Goal: Book appointment/travel/reservation: Book appointment/travel/reservation

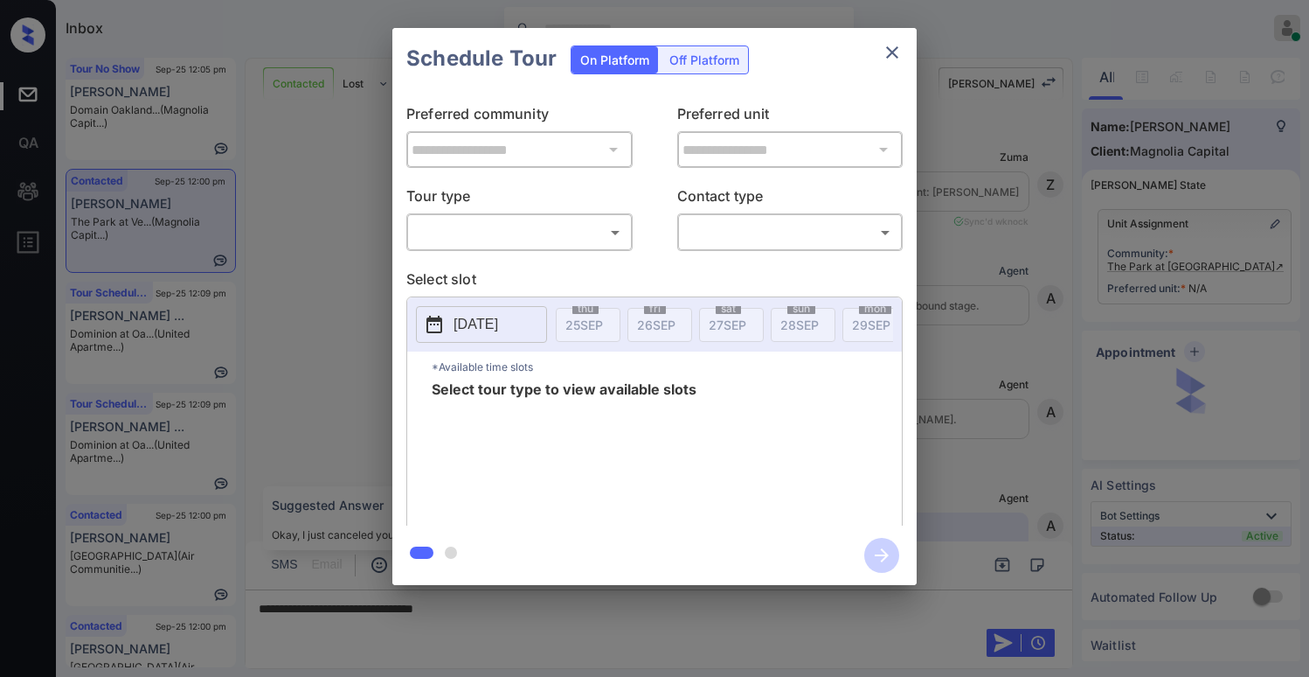
scroll to position [1659, 0]
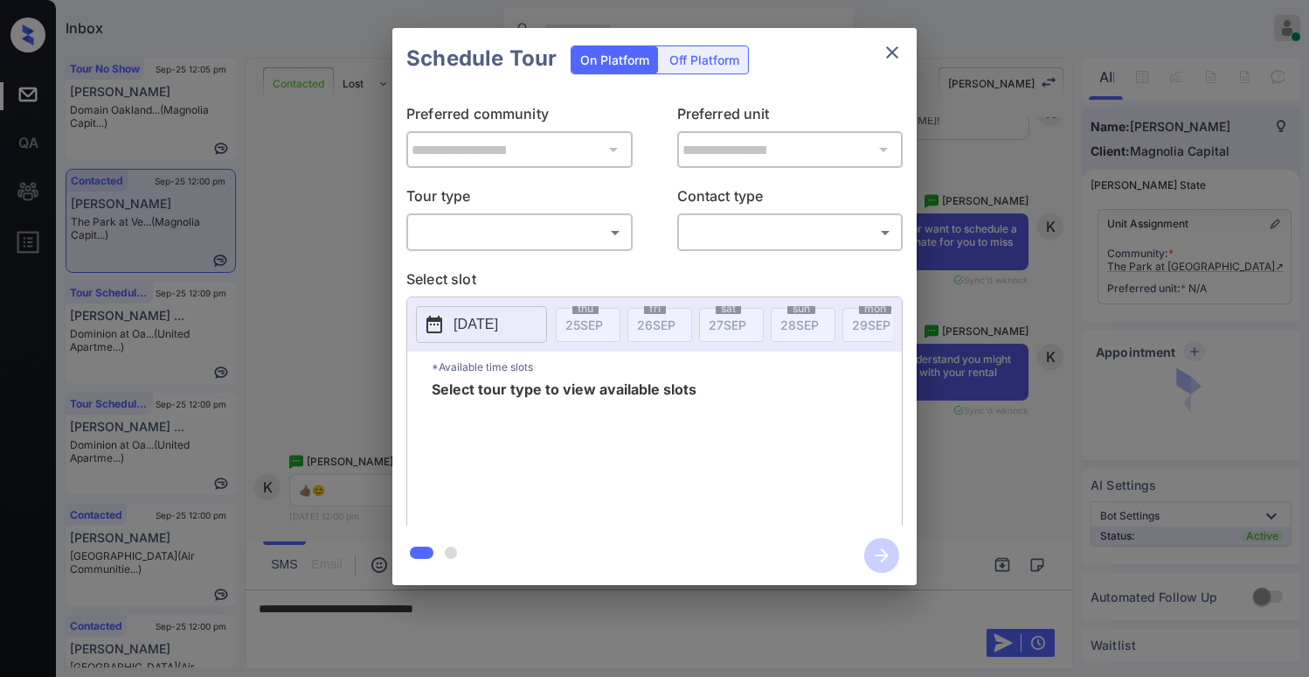
click at [448, 230] on body "Inbox Paolo Gabriel Online Set yourself offline Set yourself on break Profile S…" at bounding box center [654, 338] width 1309 height 677
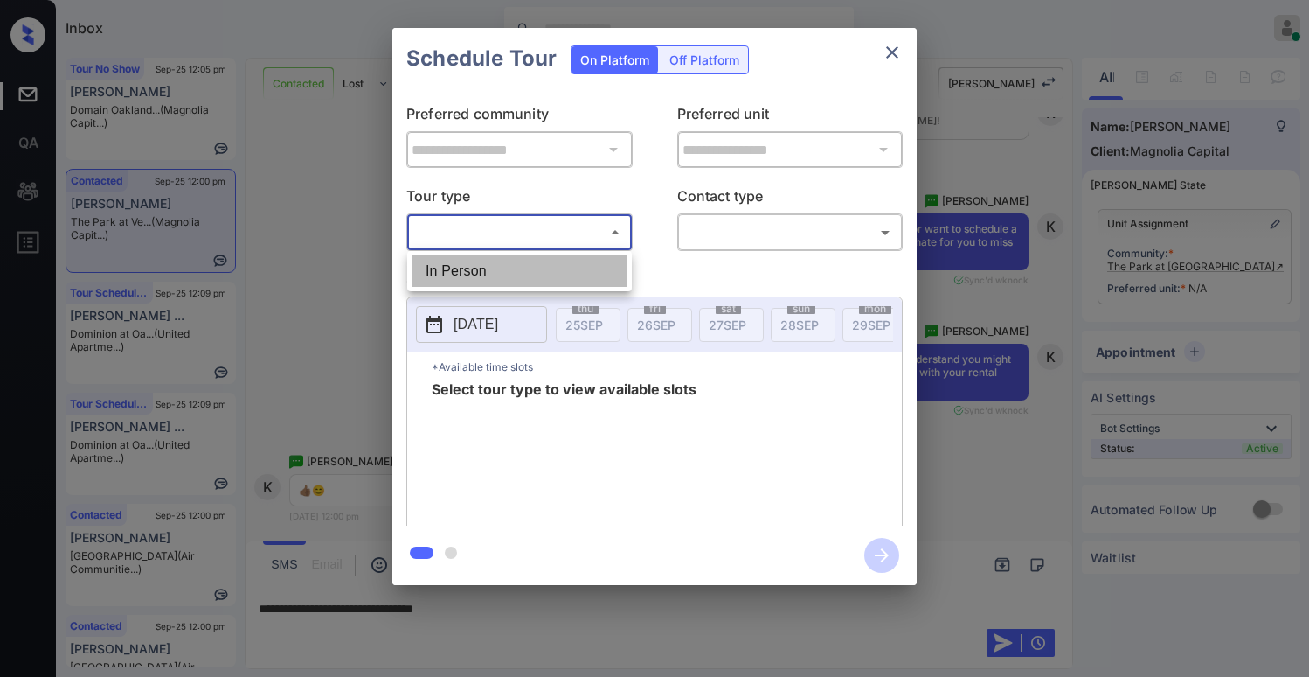
drag, startPoint x: 455, startPoint y: 268, endPoint x: 668, endPoint y: 249, distance: 213.3
click at [456, 268] on li "In Person" at bounding box center [520, 270] width 216 height 31
type input "********"
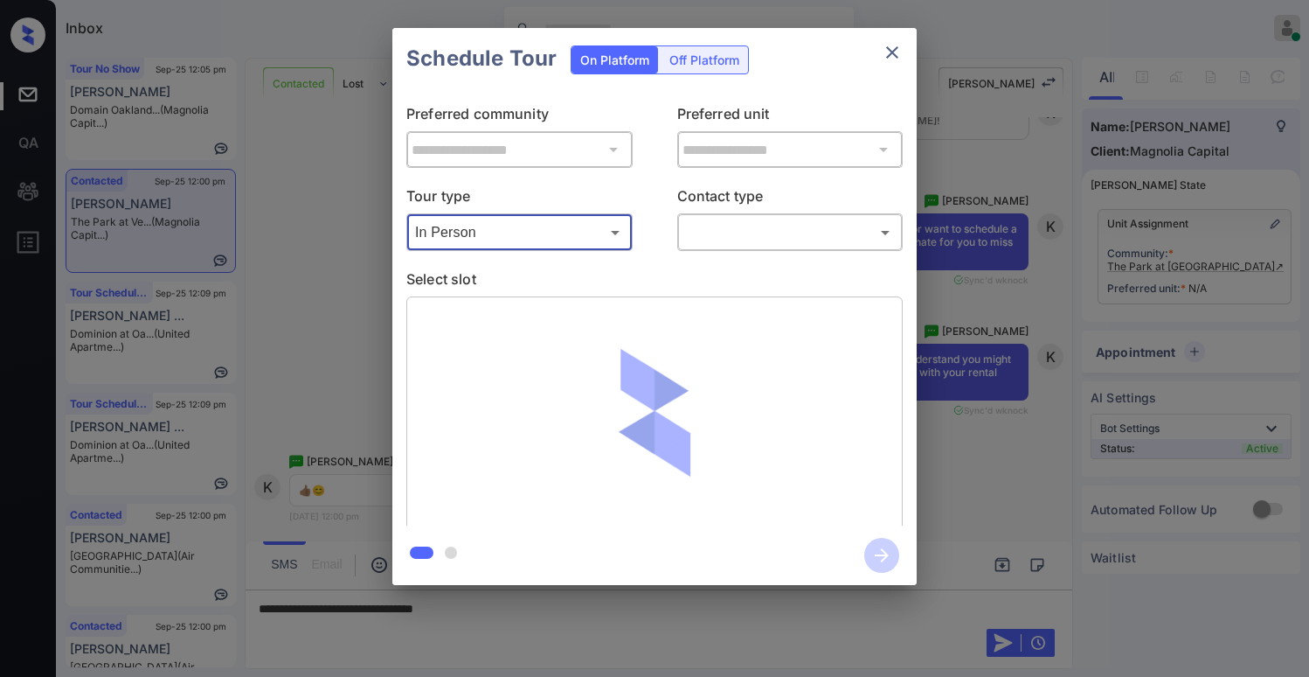
click at [704, 237] on body "Inbox Paolo Gabriel Online Set yourself offline Set yourself on break Profile S…" at bounding box center [654, 338] width 1309 height 677
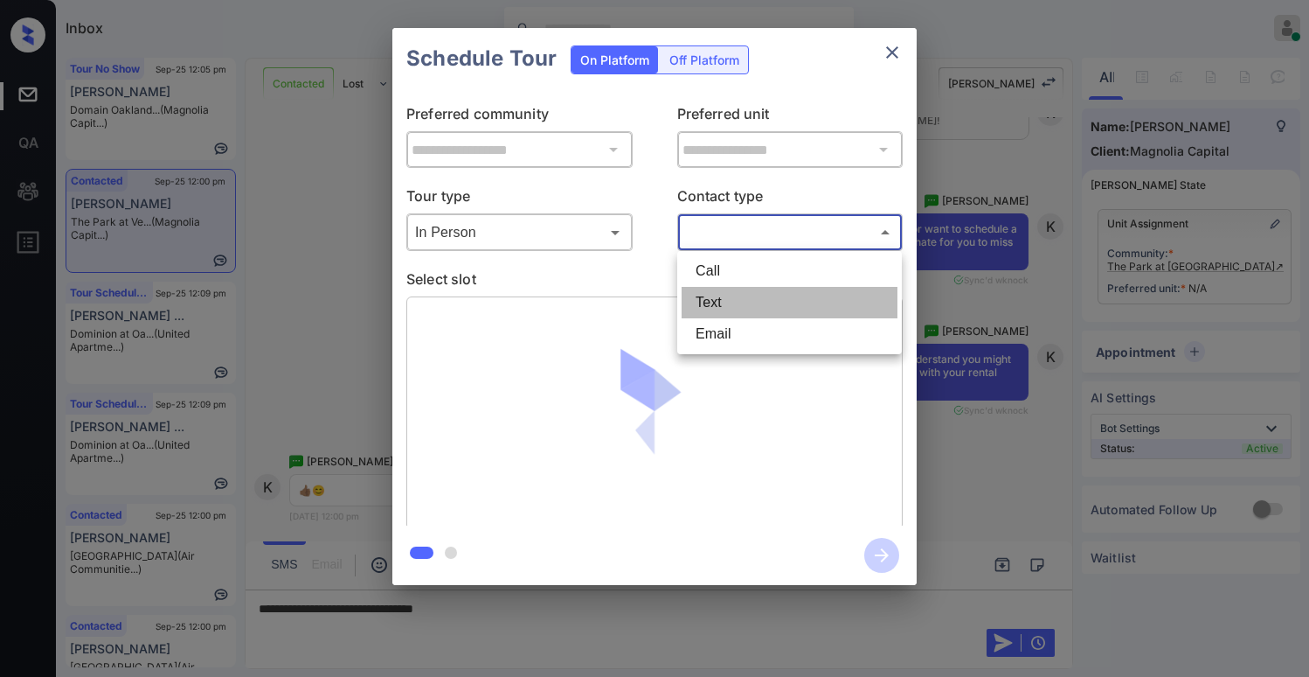
click at [713, 302] on li "Text" at bounding box center [790, 302] width 216 height 31
type input "****"
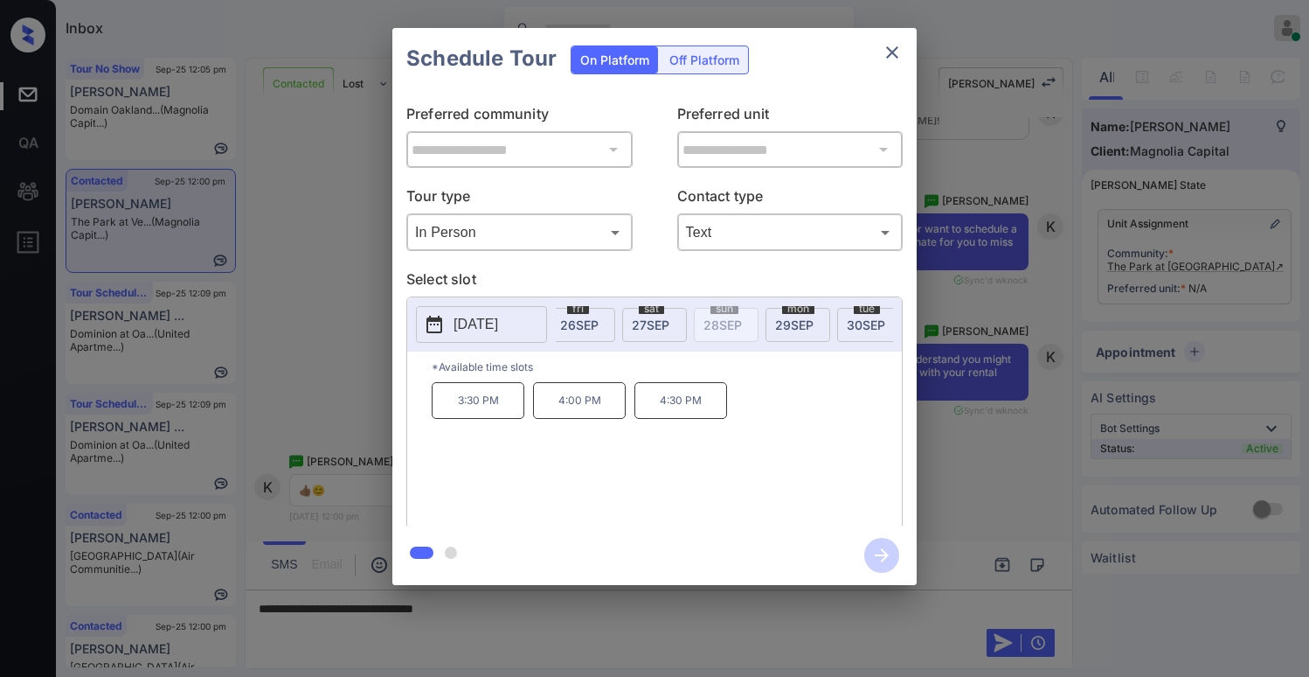
scroll to position [0, 0]
click at [885, 58] on icon "close" at bounding box center [892, 52] width 21 height 21
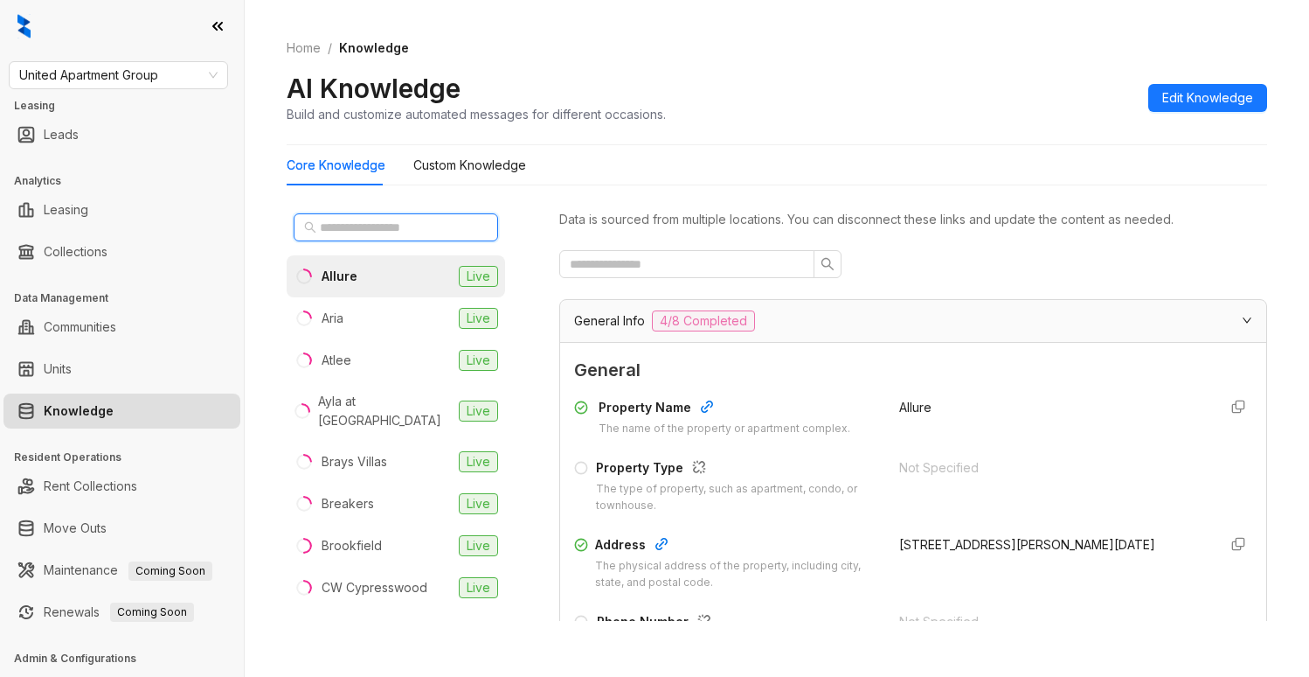
click at [370, 226] on input "text" at bounding box center [397, 227] width 154 height 19
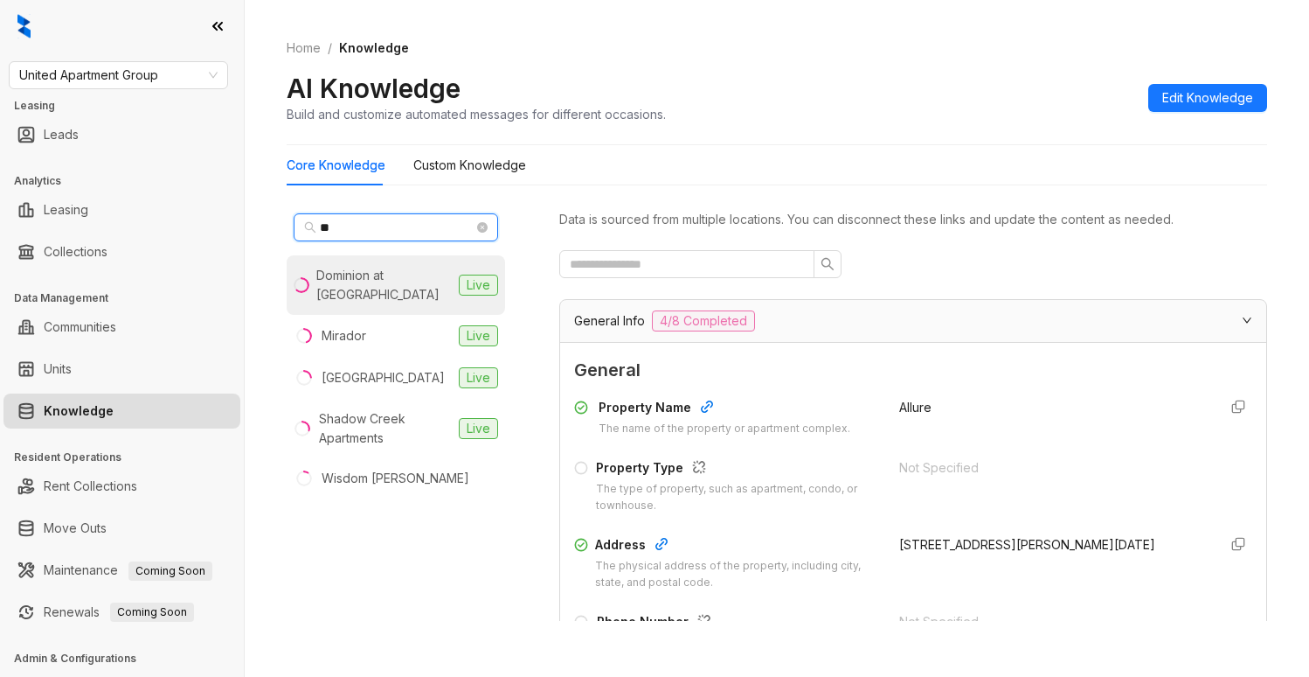
type input "**"
click at [375, 281] on div "Dominion at Oak Forest" at bounding box center [383, 285] width 135 height 38
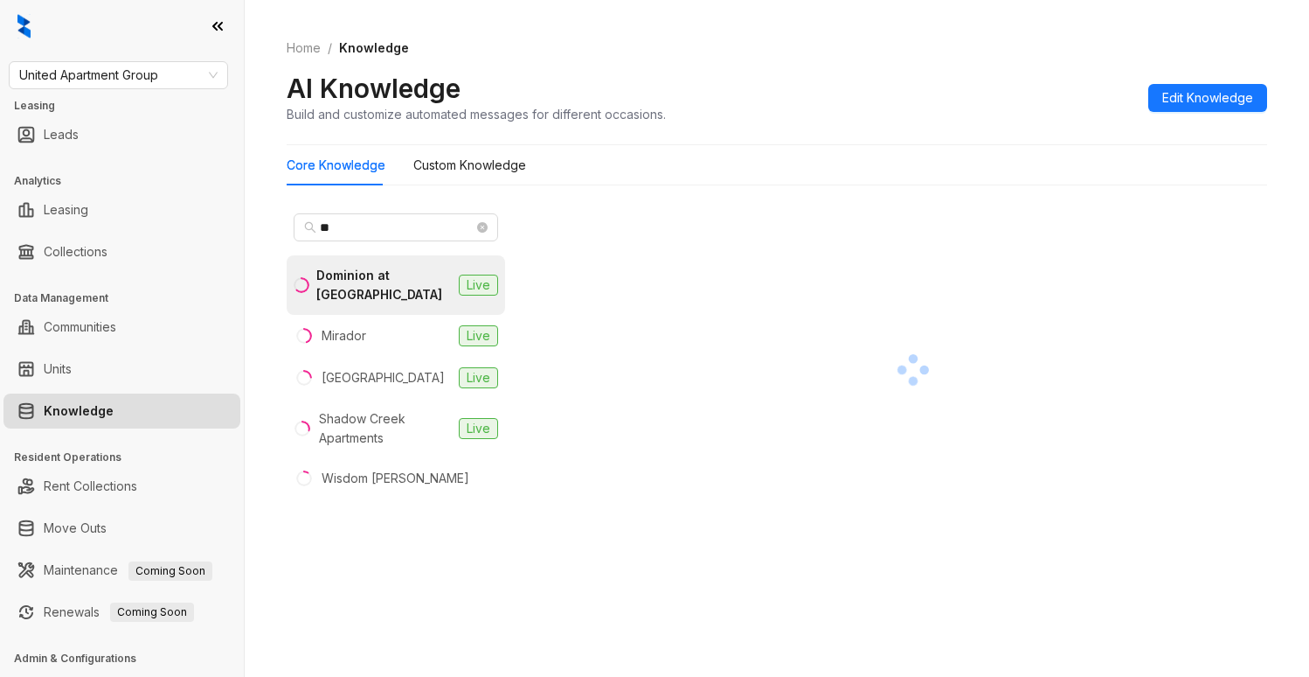
click at [982, 26] on div "Home / Knowledge AI Knowledge Build and customize automated messages for differ…" at bounding box center [777, 81] width 981 height 128
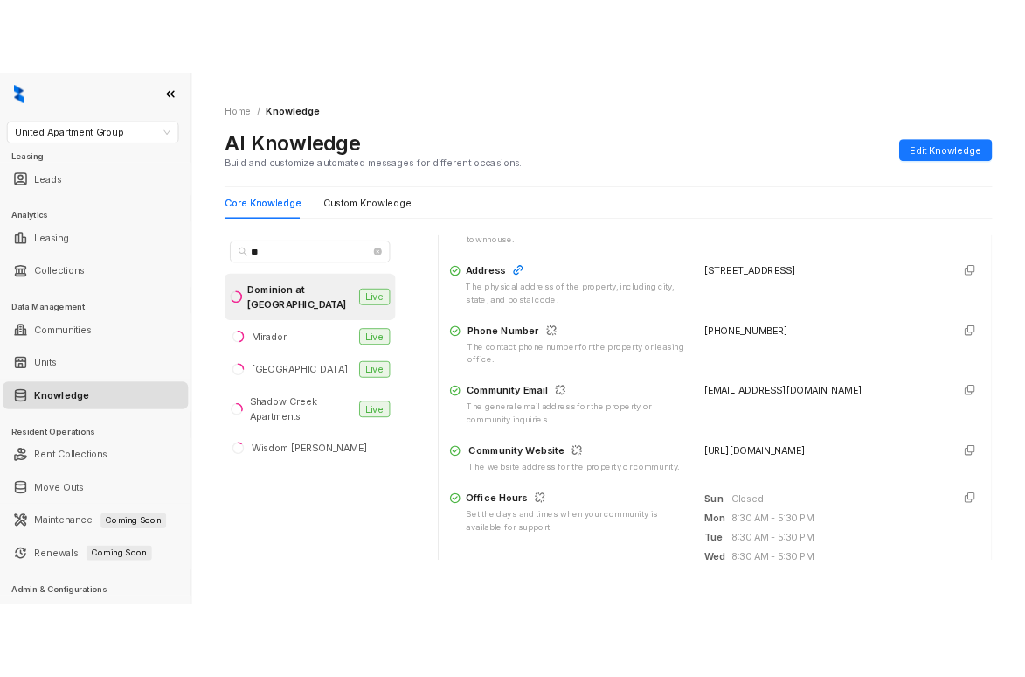
scroll to position [262, 0]
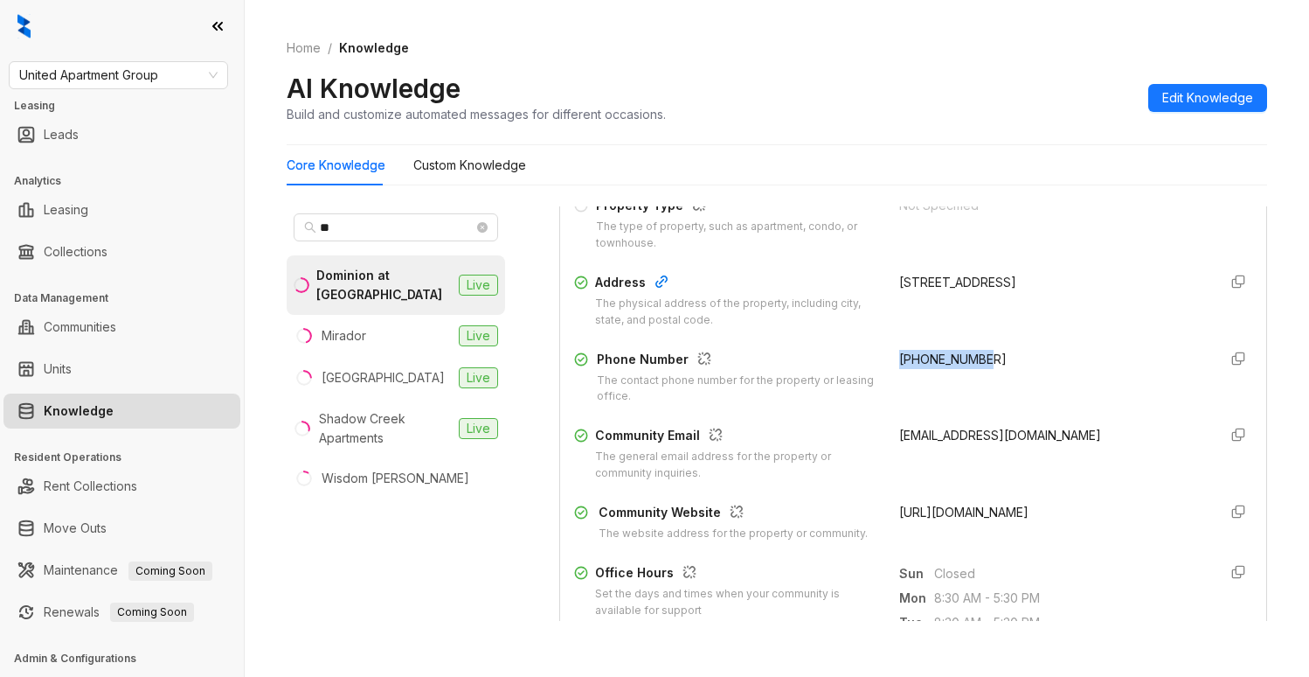
drag, startPoint x: 883, startPoint y: 359, endPoint x: 982, endPoint y: 349, distance: 100.2
click at [981, 356] on div "+19793644183" at bounding box center [1051, 378] width 304 height 56
copy span "+19793644183"
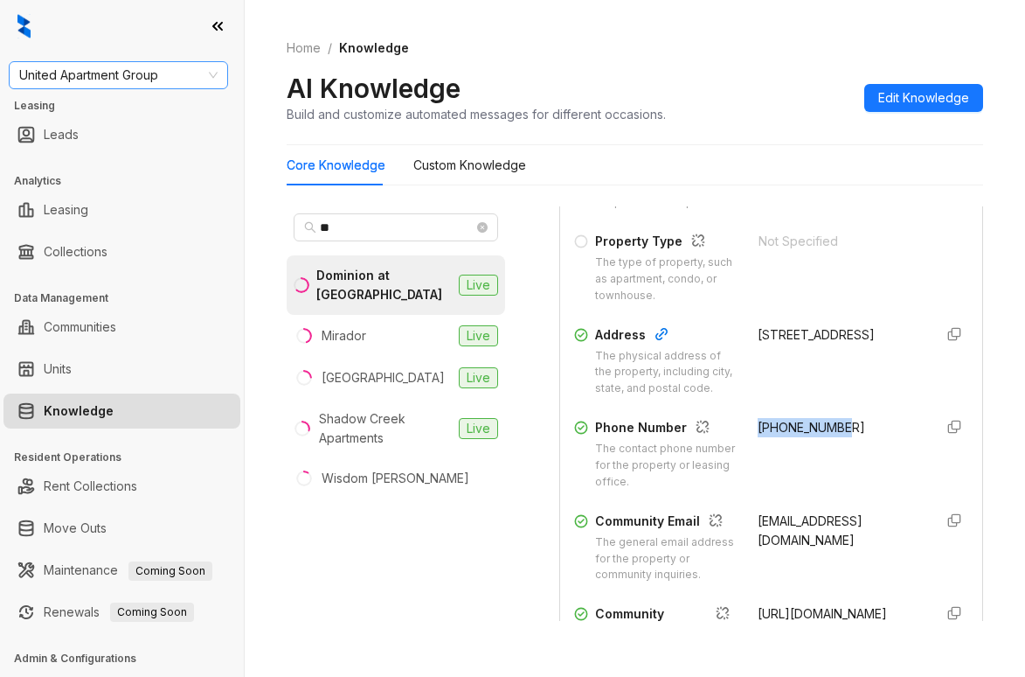
scroll to position [315, 0]
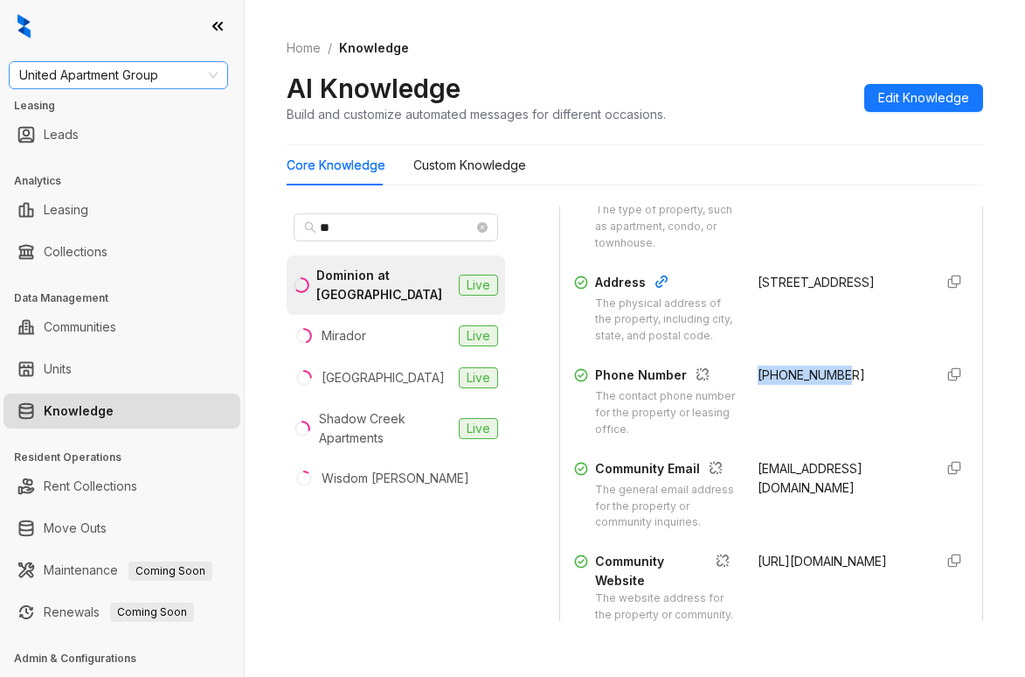
click at [135, 68] on span "United Apartment Group" at bounding box center [118, 75] width 198 height 26
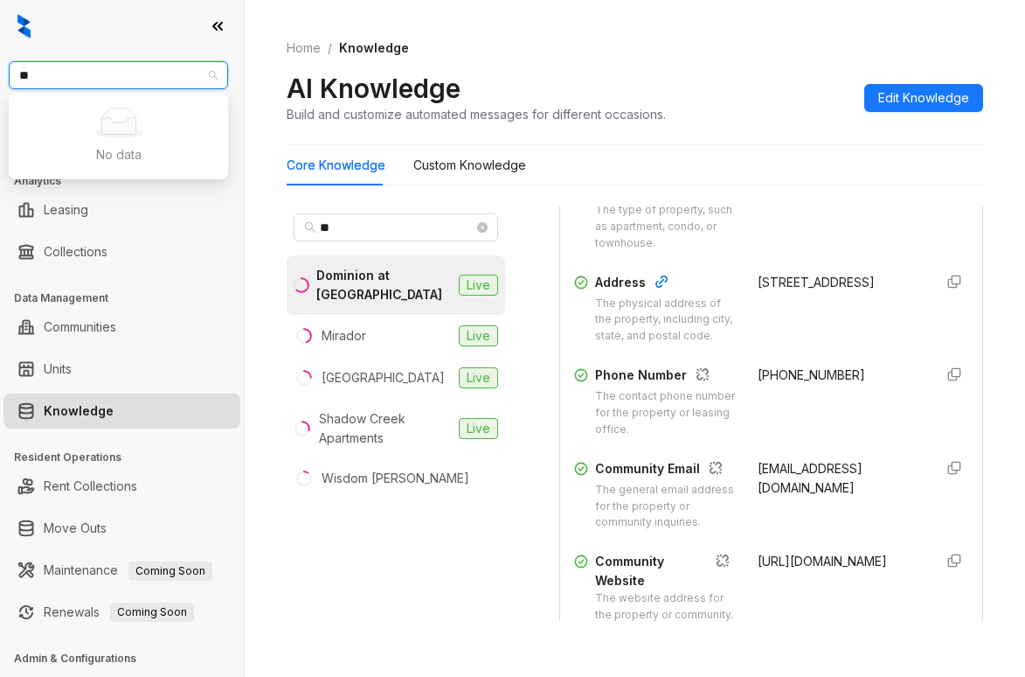
type input "*"
type input "****"
click at [154, 105] on div "Gates Hudson" at bounding box center [118, 110] width 191 height 19
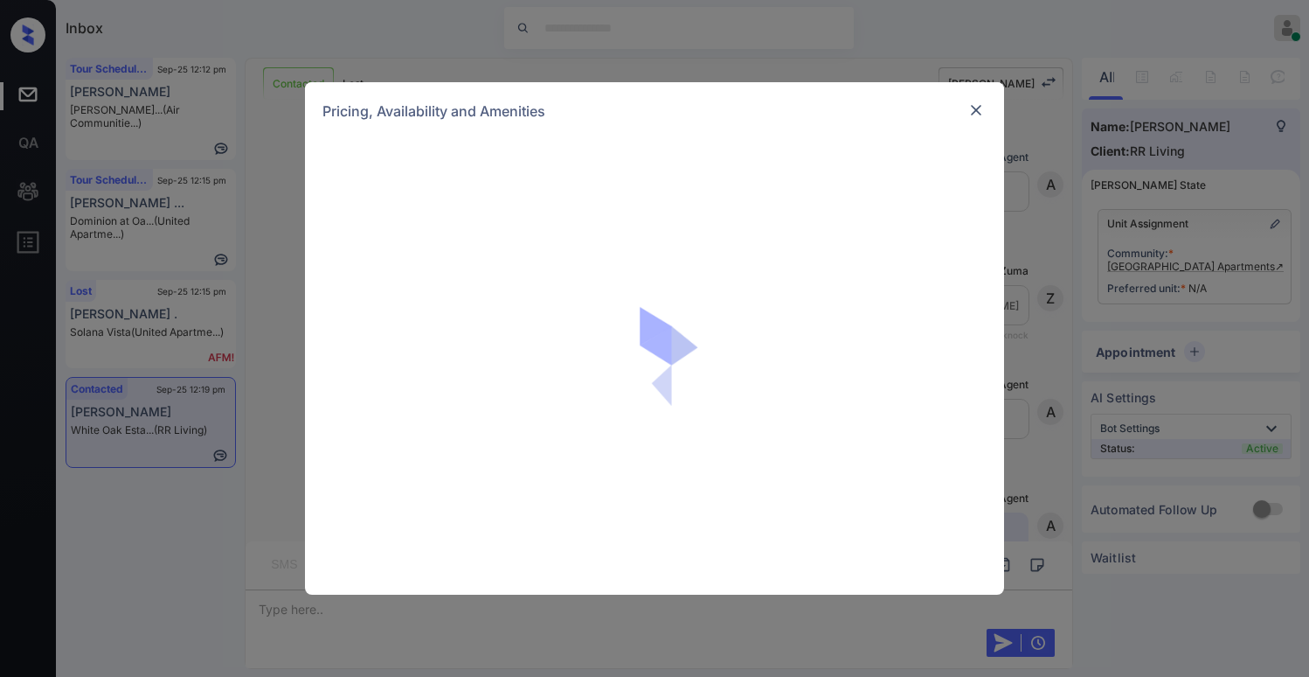
scroll to position [1134, 0]
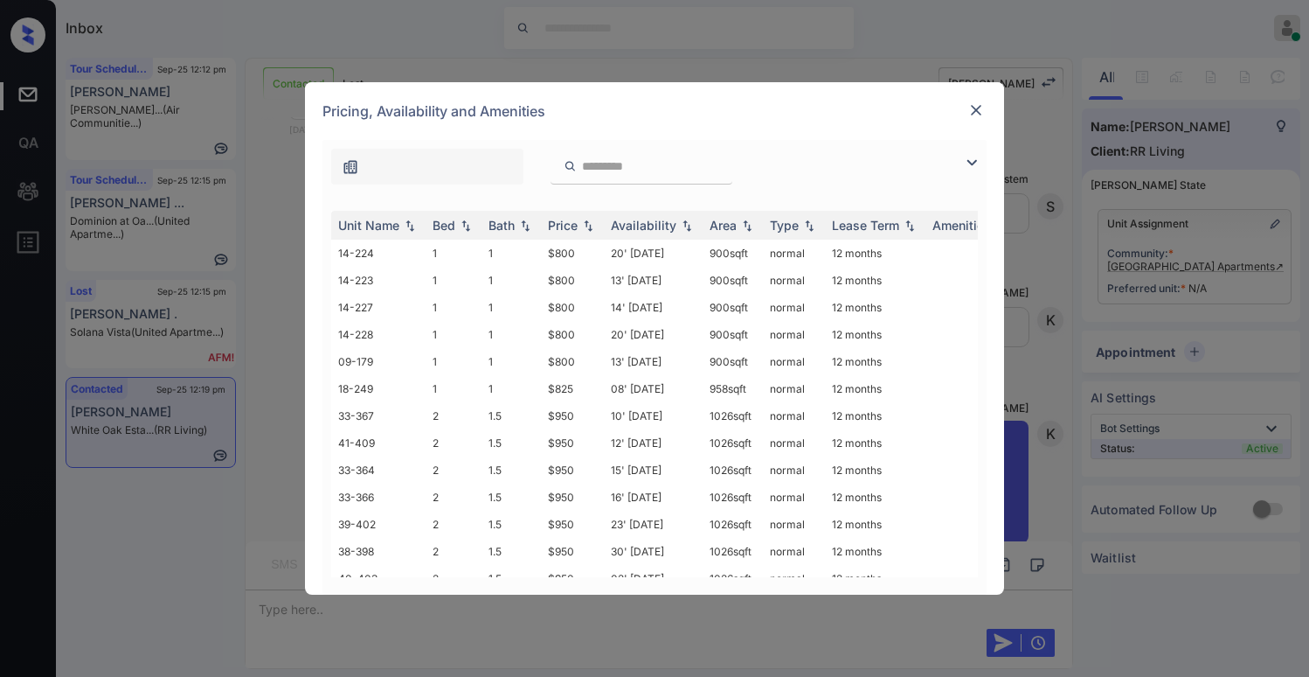
drag, startPoint x: 977, startPoint y: 163, endPoint x: 529, endPoint y: 170, distance: 448.4
click at [976, 163] on img at bounding box center [971, 162] width 21 height 21
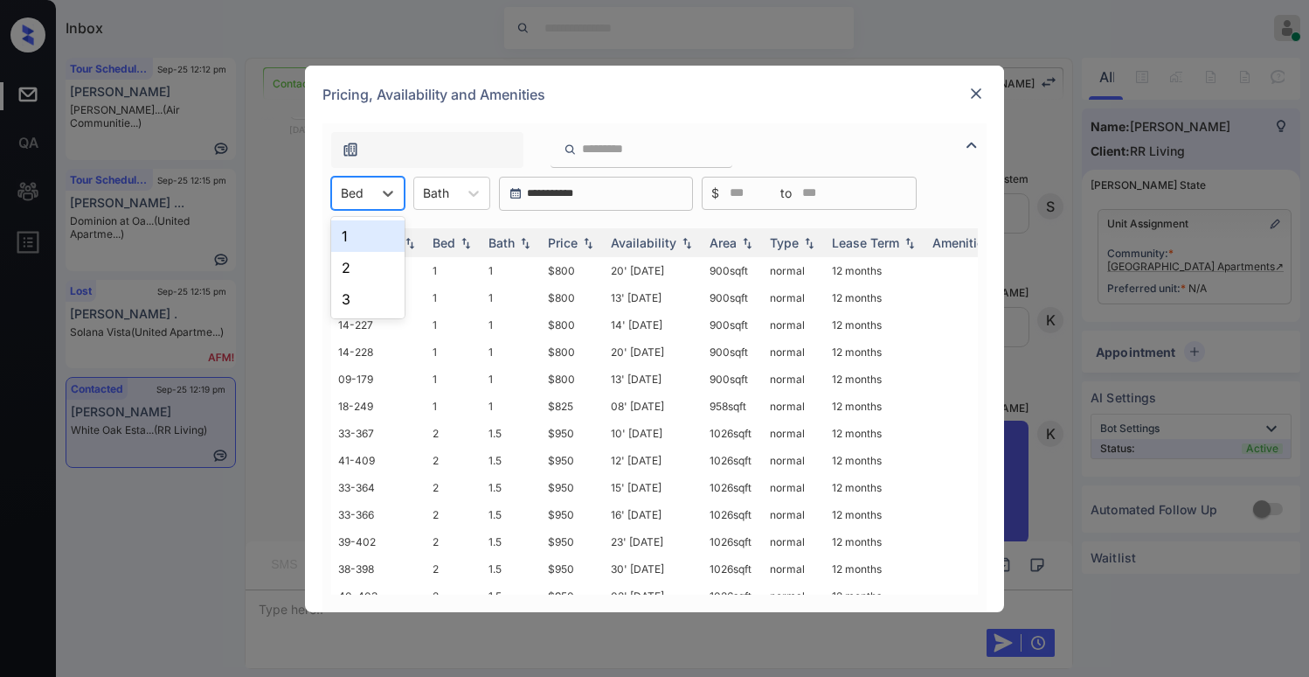
click at [369, 199] on div "Bed" at bounding box center [352, 192] width 40 height 25
click at [356, 262] on div "2" at bounding box center [367, 267] width 73 height 31
click at [569, 241] on div "Price" at bounding box center [563, 242] width 30 height 15
click at [567, 235] on div "Price" at bounding box center [563, 242] width 30 height 15
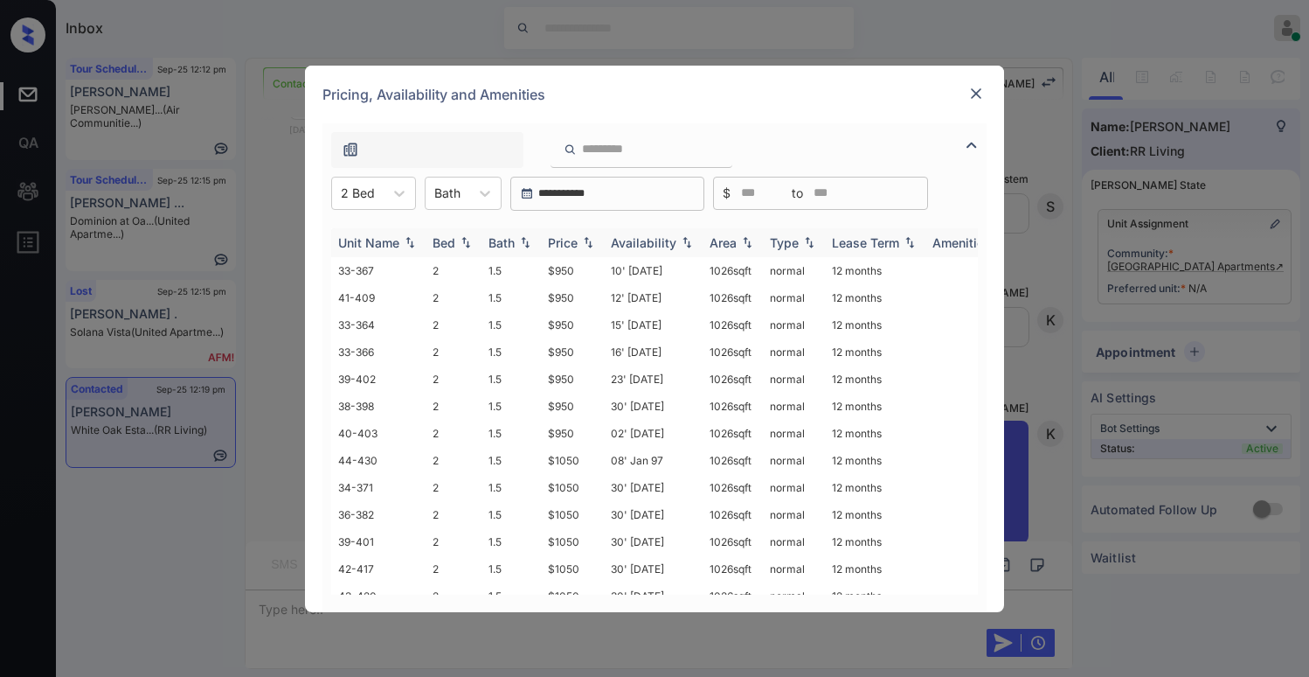
click at [568, 238] on div "Price" at bounding box center [563, 242] width 30 height 15
click at [566, 244] on div "Price" at bounding box center [563, 242] width 30 height 15
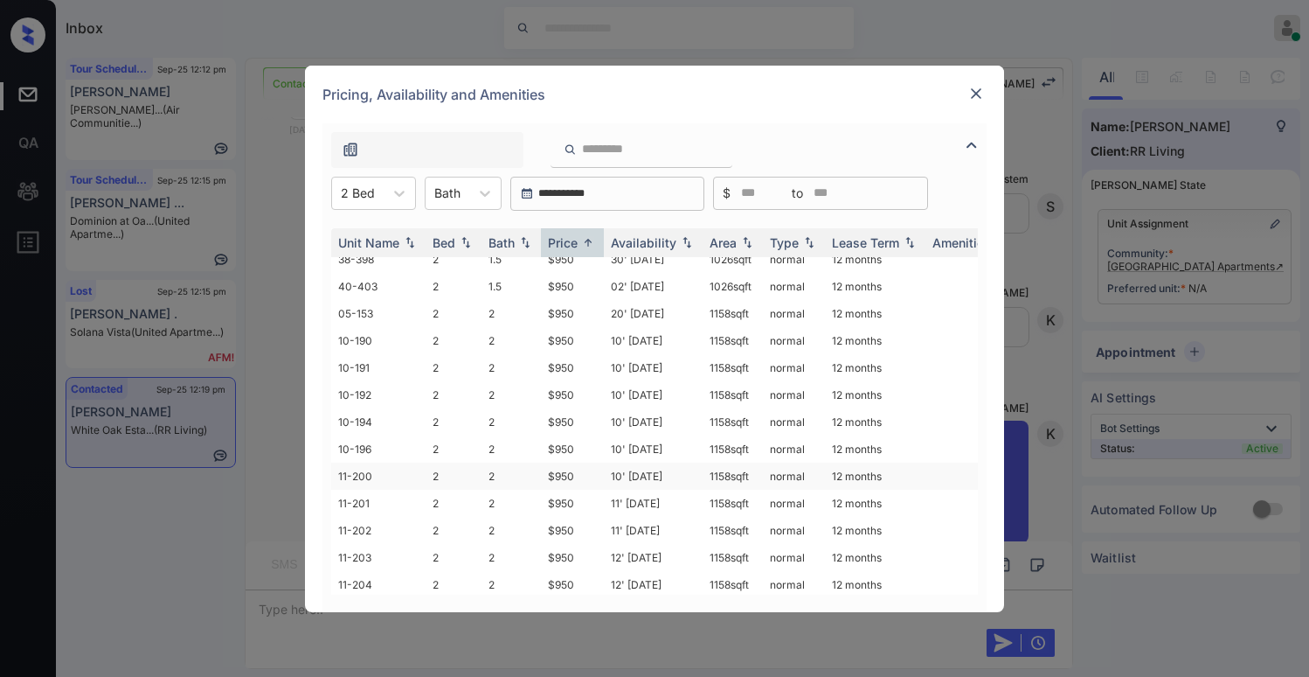
scroll to position [0, 0]
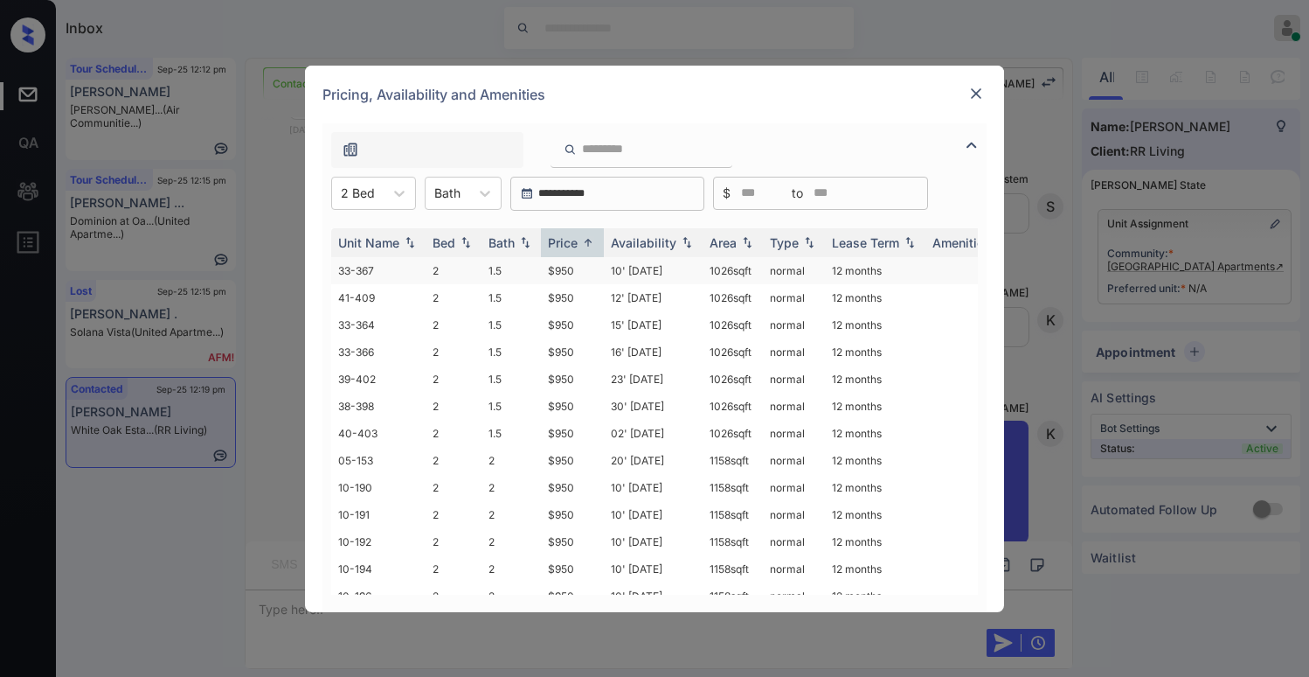
click at [562, 269] on td "$950" at bounding box center [572, 270] width 63 height 27
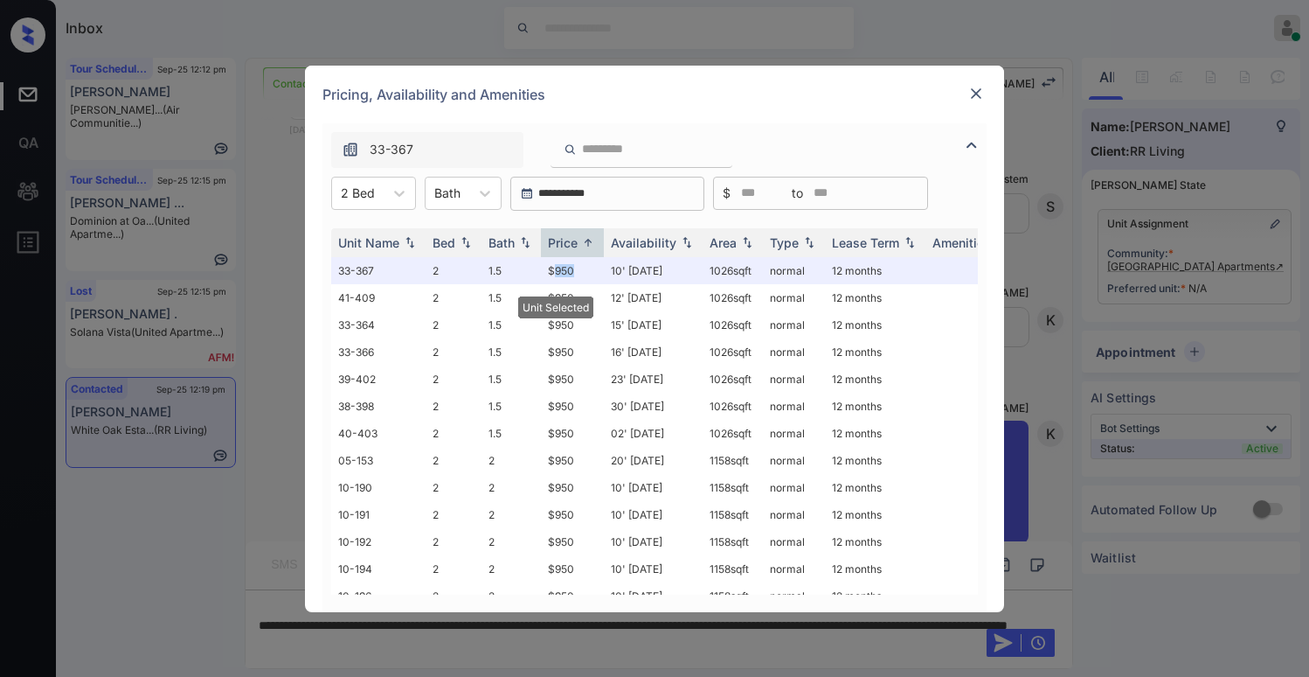
click at [970, 93] on img at bounding box center [976, 93] width 17 height 17
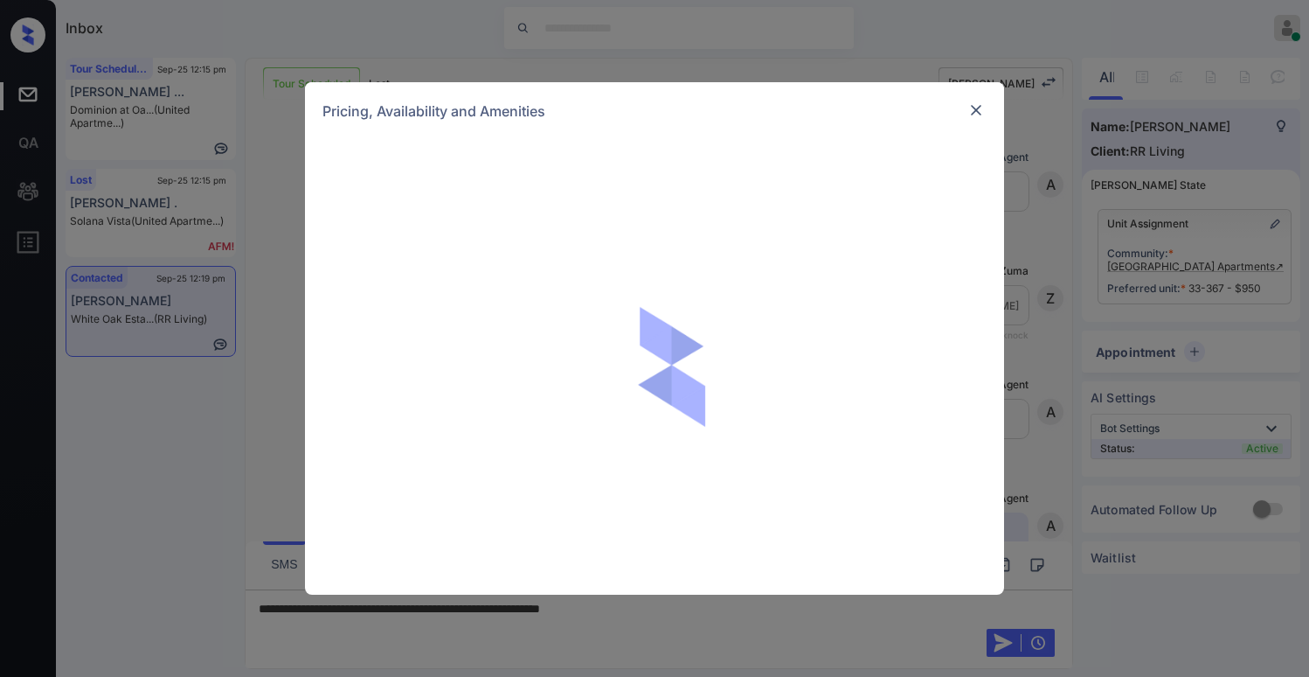
scroll to position [2132, 0]
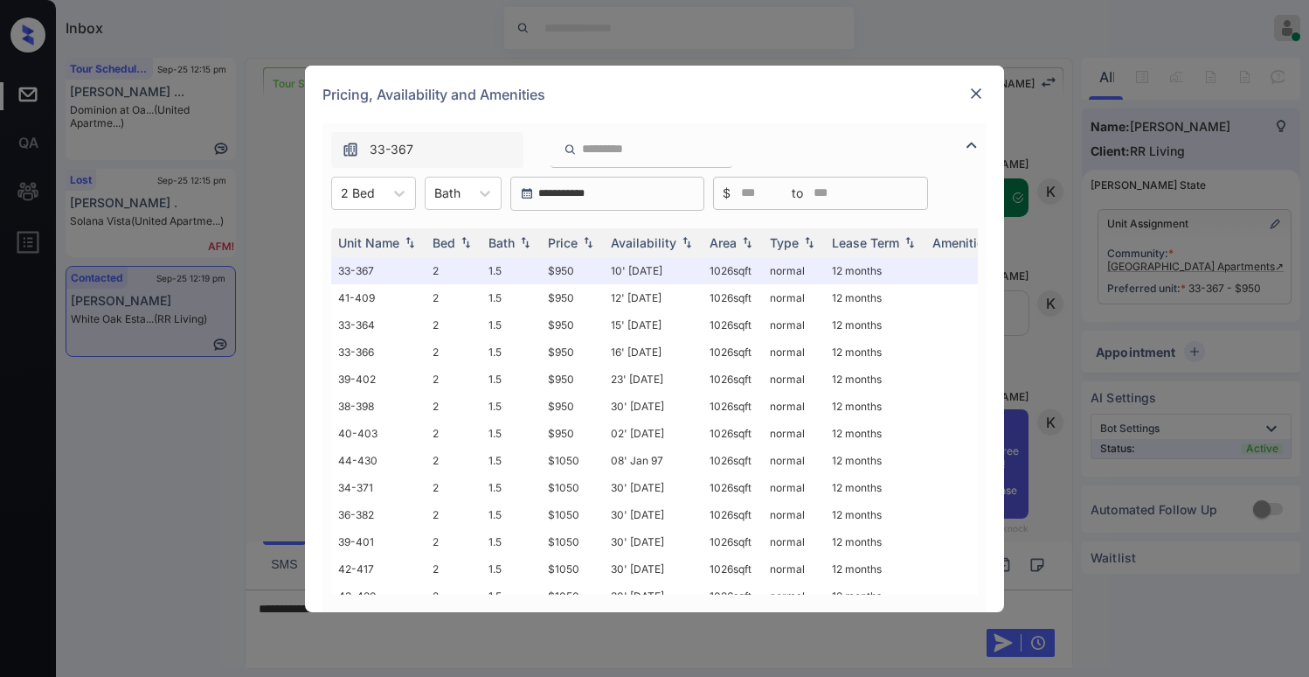
click at [979, 92] on img at bounding box center [976, 93] width 17 height 17
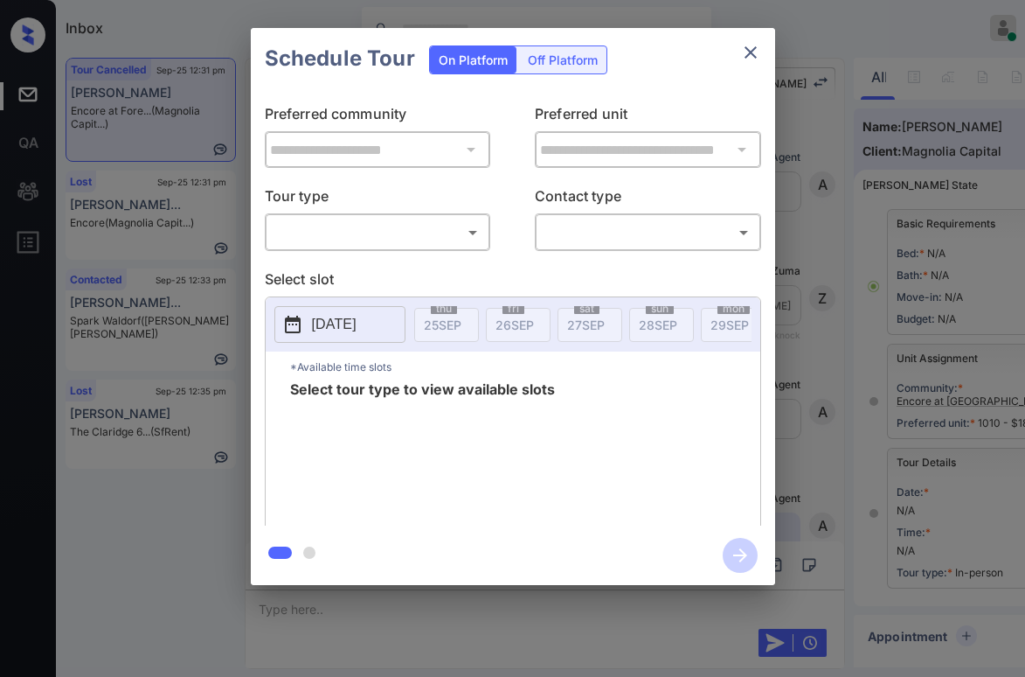
scroll to position [175, 0]
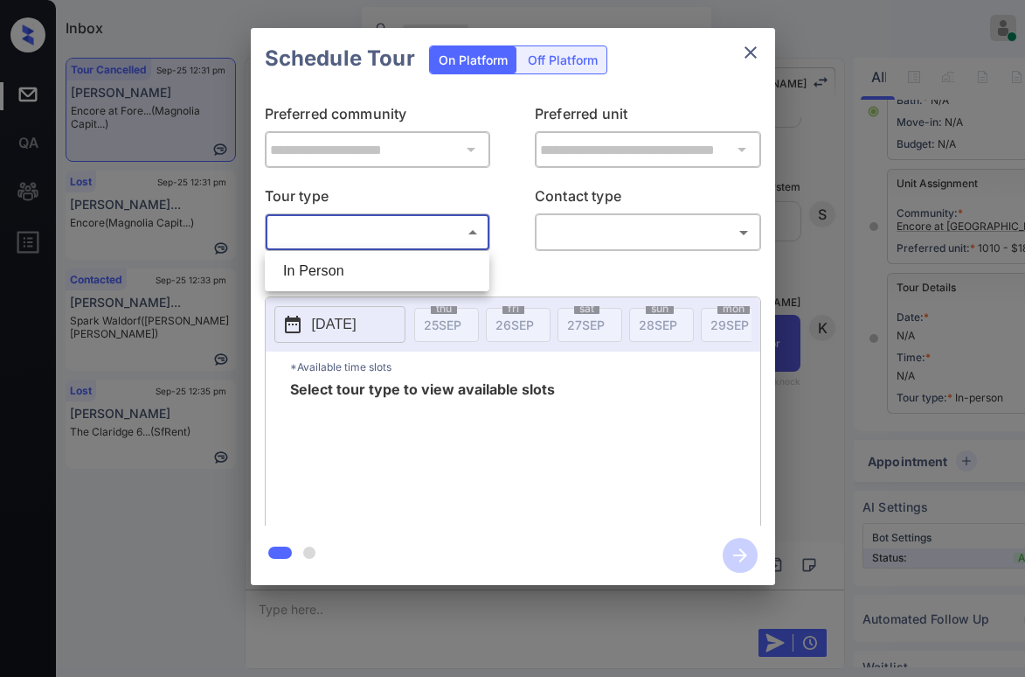
click at [338, 232] on body "Inbox [PERSON_NAME] Online Set yourself offline Set yourself on break Profile S…" at bounding box center [512, 338] width 1025 height 677
click at [340, 262] on li "In Person" at bounding box center [377, 270] width 216 height 31
type input "********"
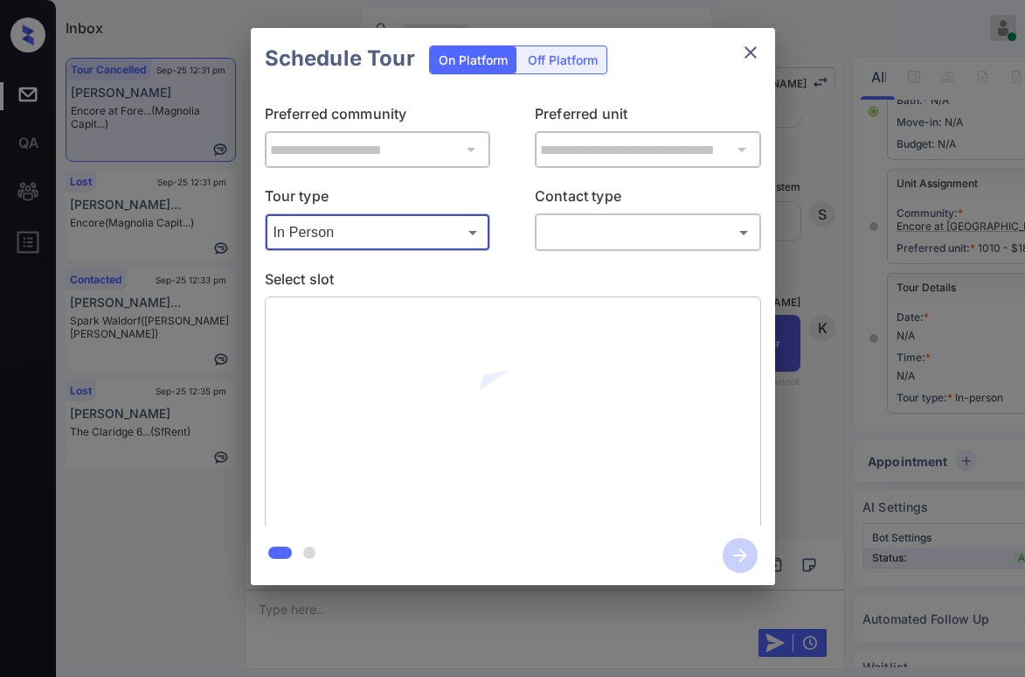
click at [568, 245] on body "Inbox [PERSON_NAME] Online Set yourself offline Set yourself on break Profile S…" at bounding box center [512, 338] width 1025 height 677
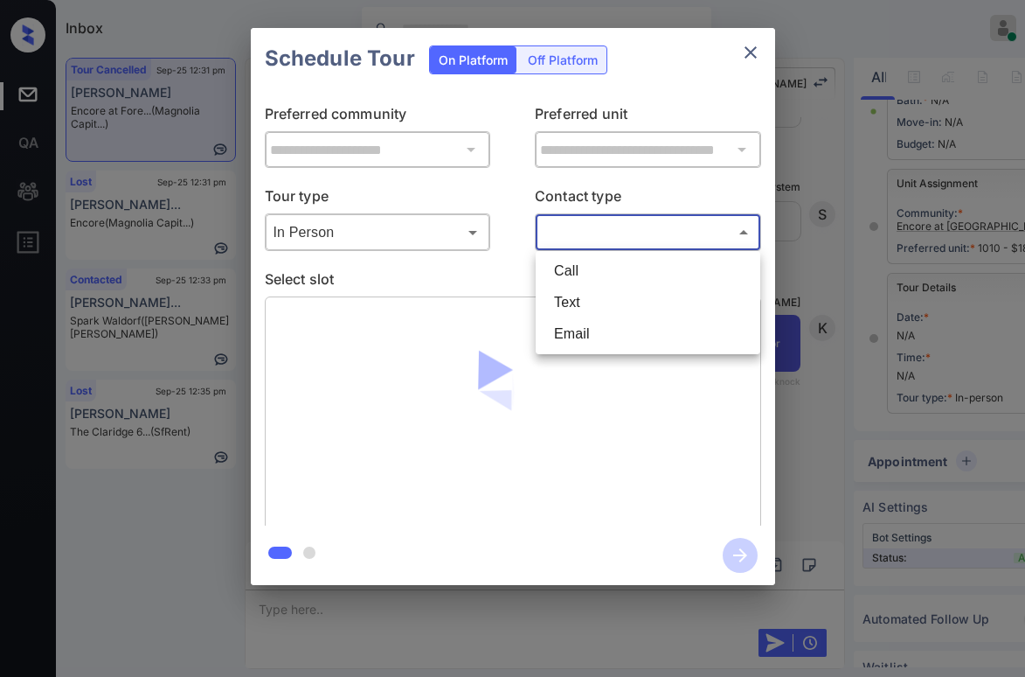
click at [570, 298] on li "Text" at bounding box center [648, 302] width 216 height 31
type input "****"
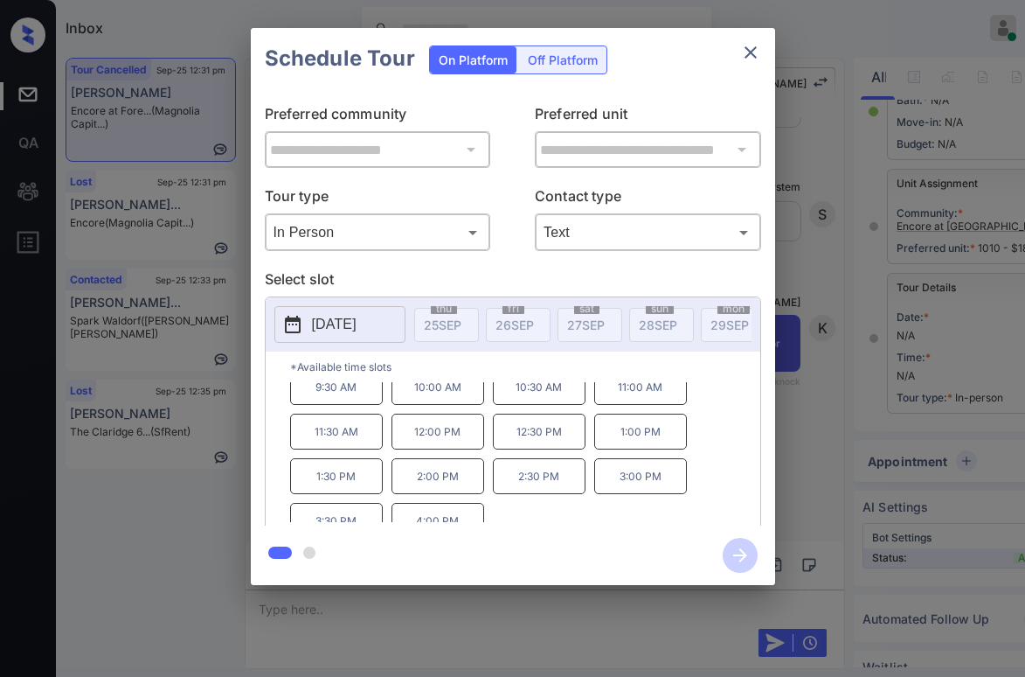
scroll to position [0, 0]
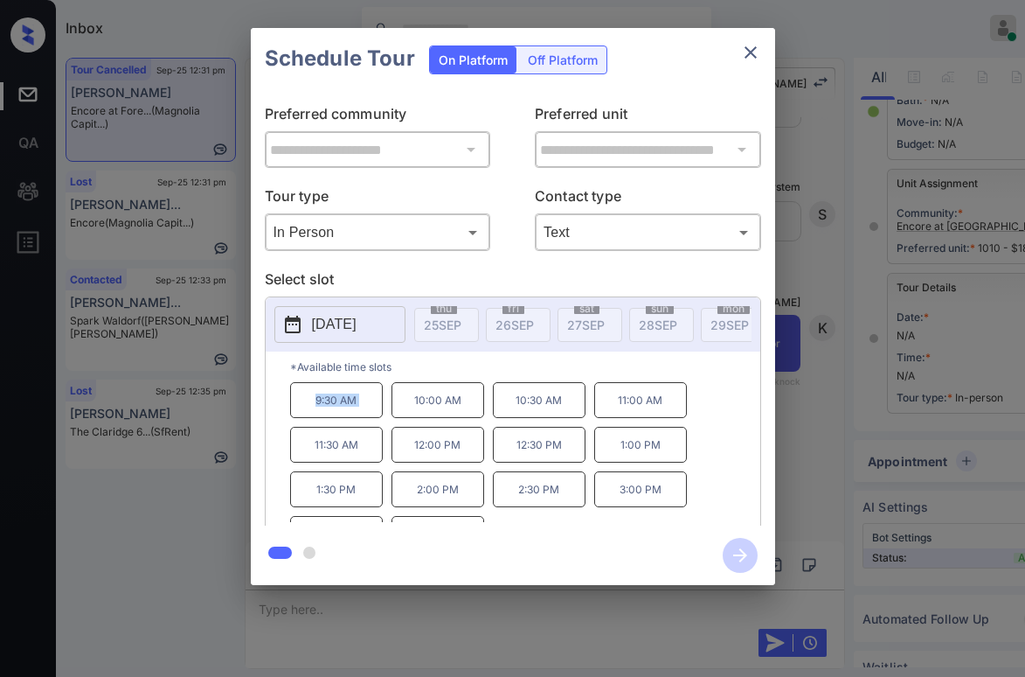
drag, startPoint x: 309, startPoint y: 407, endPoint x: 393, endPoint y: 415, distance: 85.1
click at [393, 415] on div "9:30 AM 10:00 AM 10:30 AM 11:00 AM 11:30 AM 12:00 PM 12:30 PM 1:00 PM 1:30 PM 2…" at bounding box center [525, 452] width 470 height 140
copy p "9:30 AM"
click at [742, 60] on icon "close" at bounding box center [750, 52] width 21 height 21
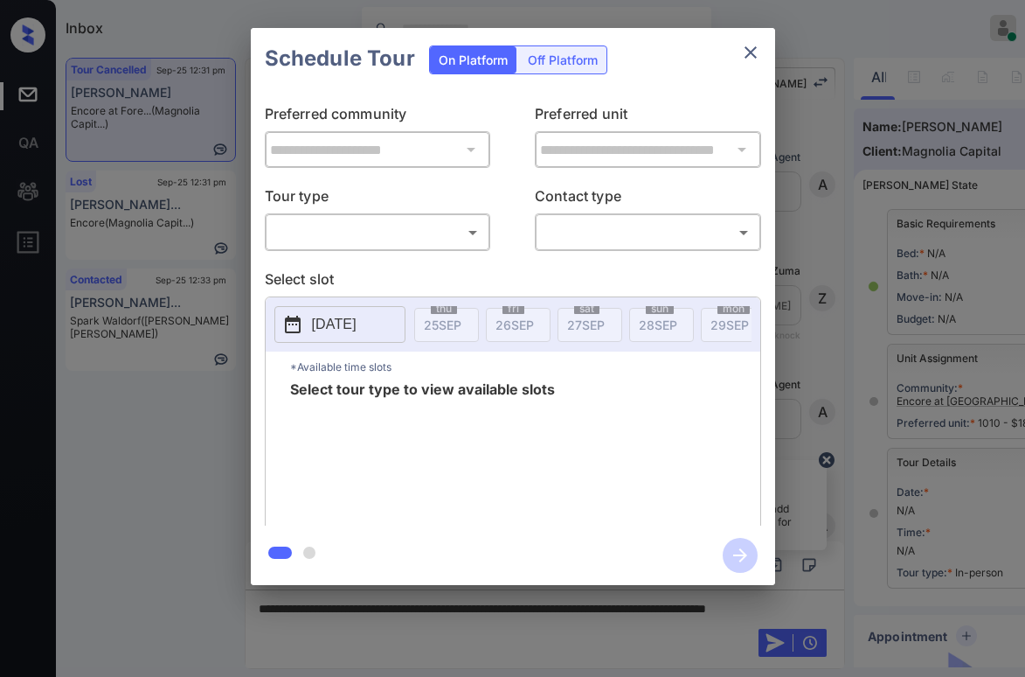
scroll to position [175, 0]
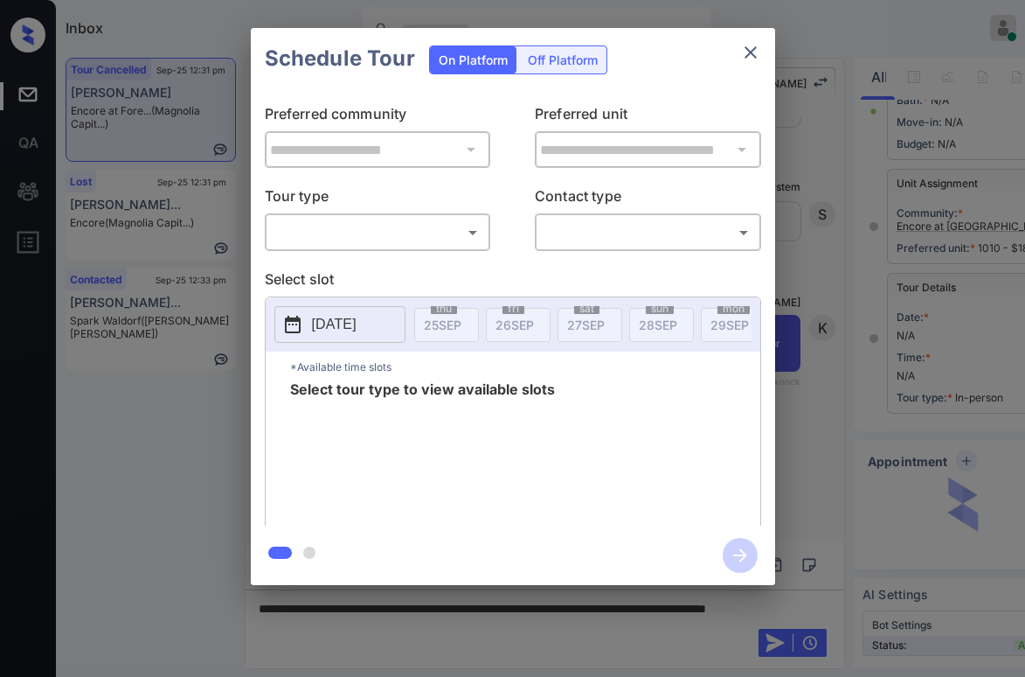
click at [436, 234] on body "Inbox Paolo Gabriel Online Set yourself offline Set yourself on break Profile S…" at bounding box center [512, 338] width 1025 height 677
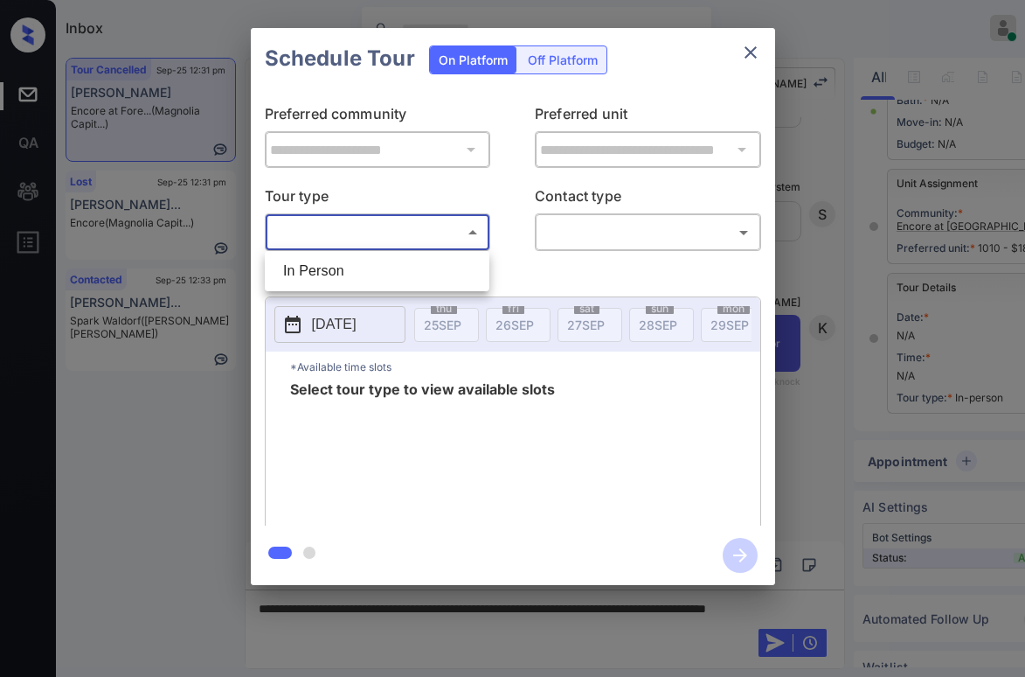
click at [378, 267] on li "In Person" at bounding box center [377, 270] width 216 height 31
type input "********"
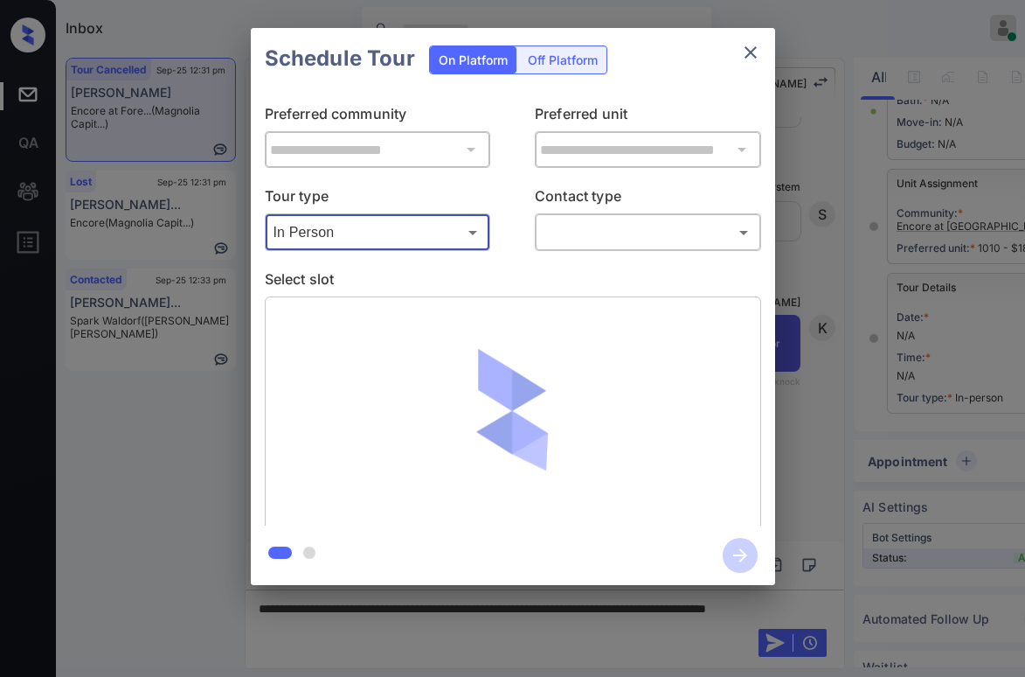
click at [635, 238] on body "Inbox Paolo Gabriel Online Set yourself offline Set yourself on break Profile S…" at bounding box center [512, 338] width 1025 height 677
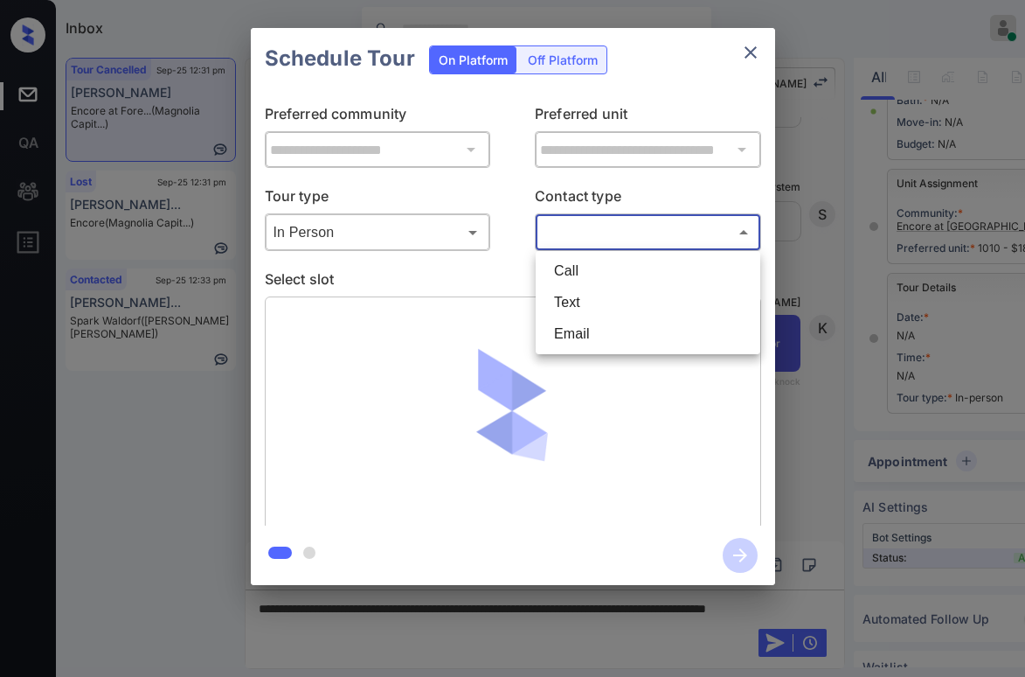
click at [603, 310] on li "Text" at bounding box center [648, 302] width 216 height 31
type input "****"
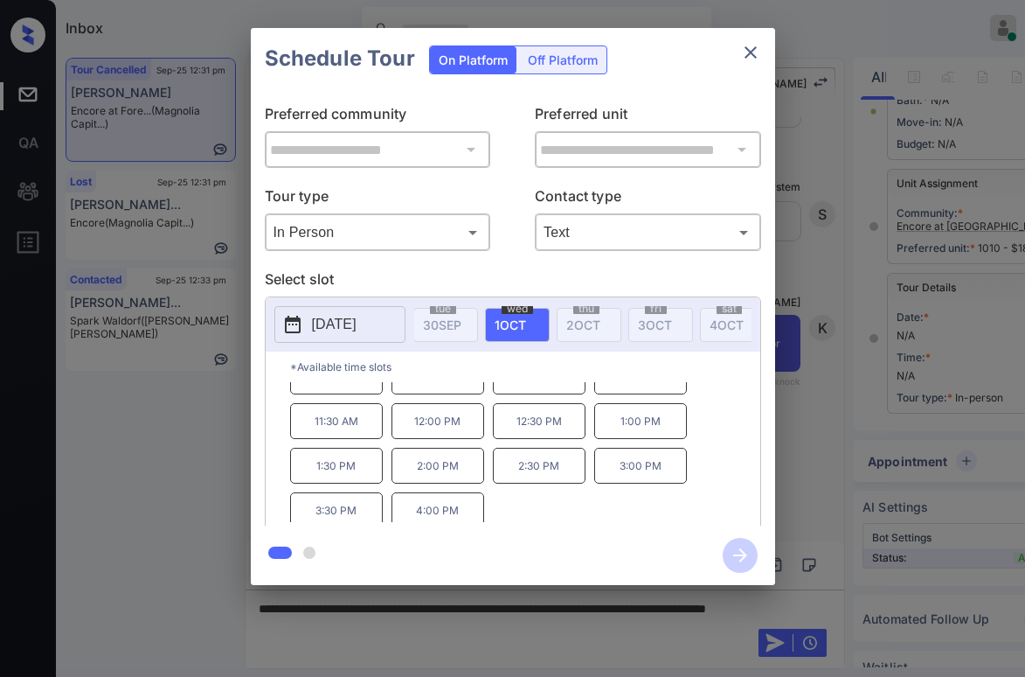
scroll to position [30, 0]
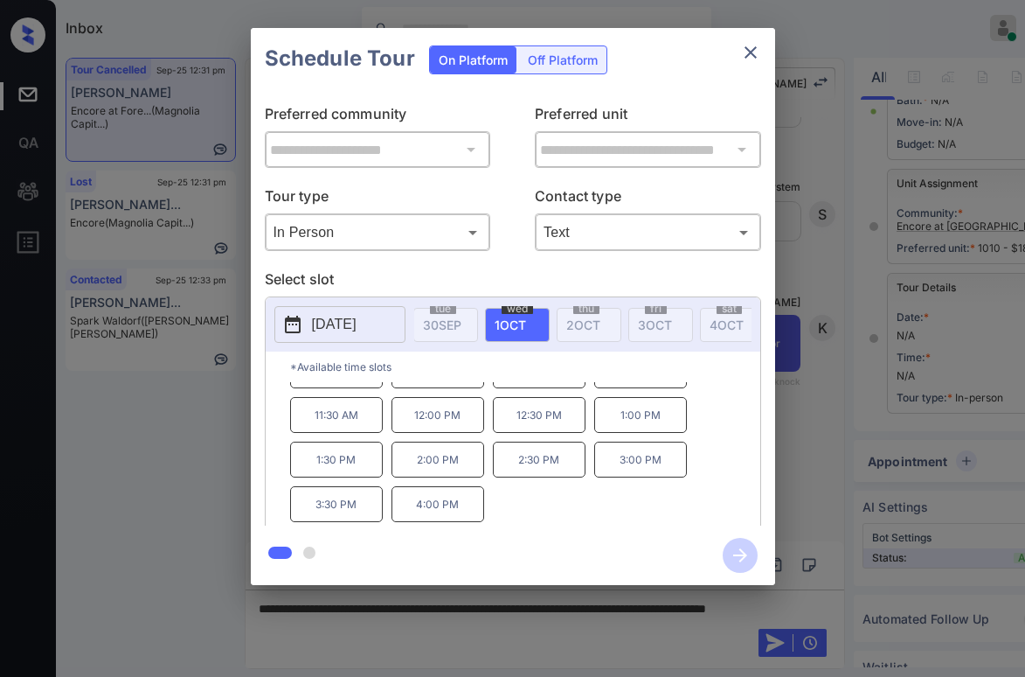
click at [745, 51] on icon "close" at bounding box center [750, 52] width 21 height 21
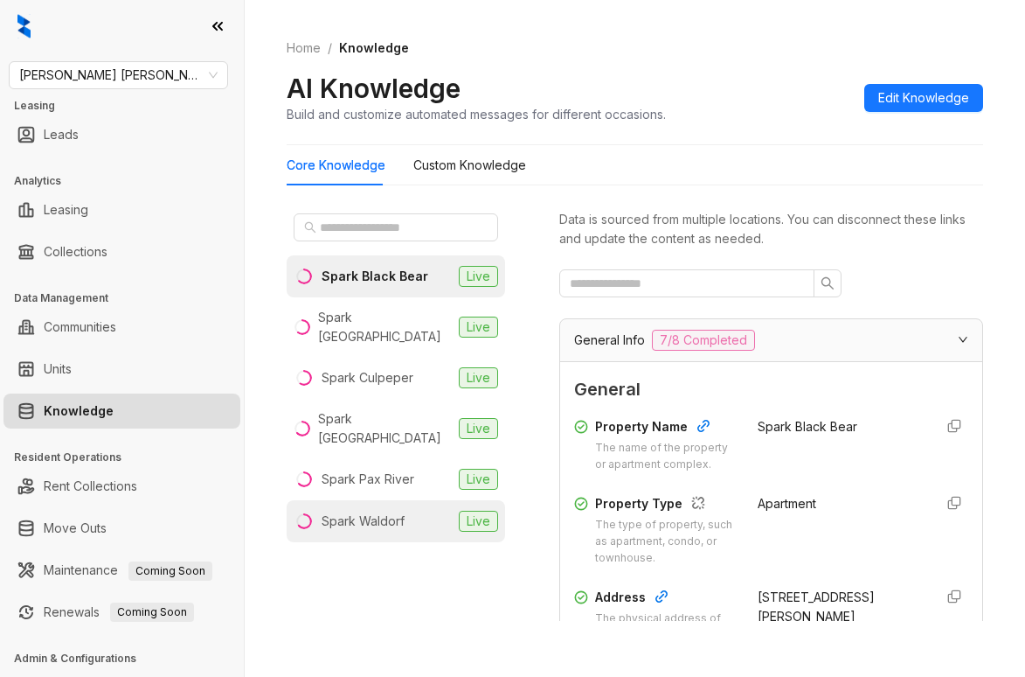
click at [391, 511] on div "Spark Waldorf" at bounding box center [363, 520] width 83 height 19
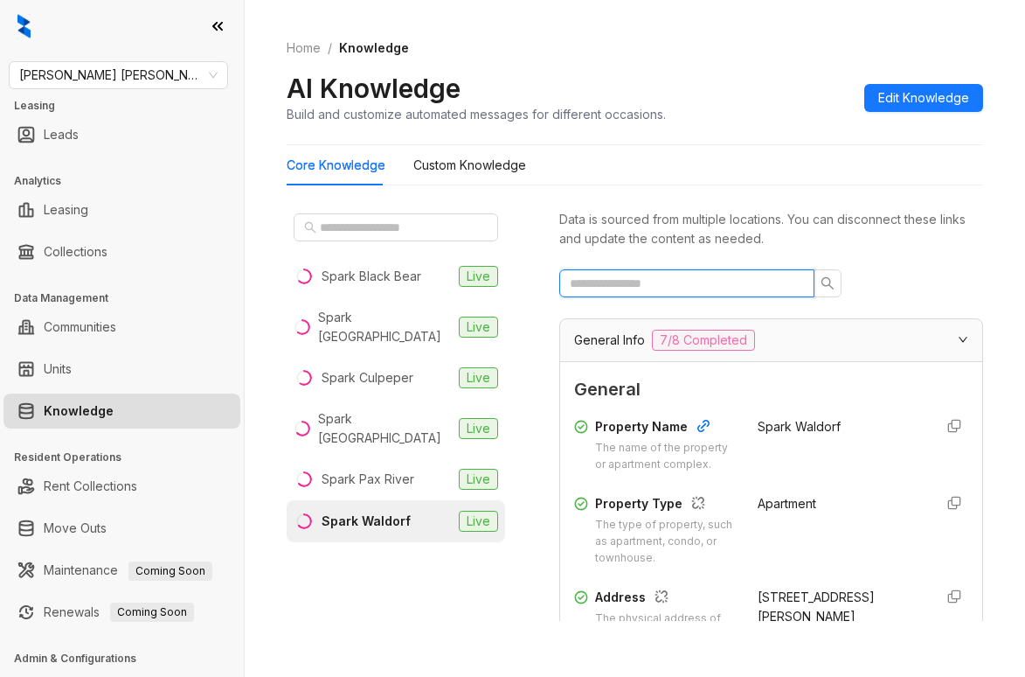
click at [642, 279] on input "text" at bounding box center [680, 283] width 220 height 19
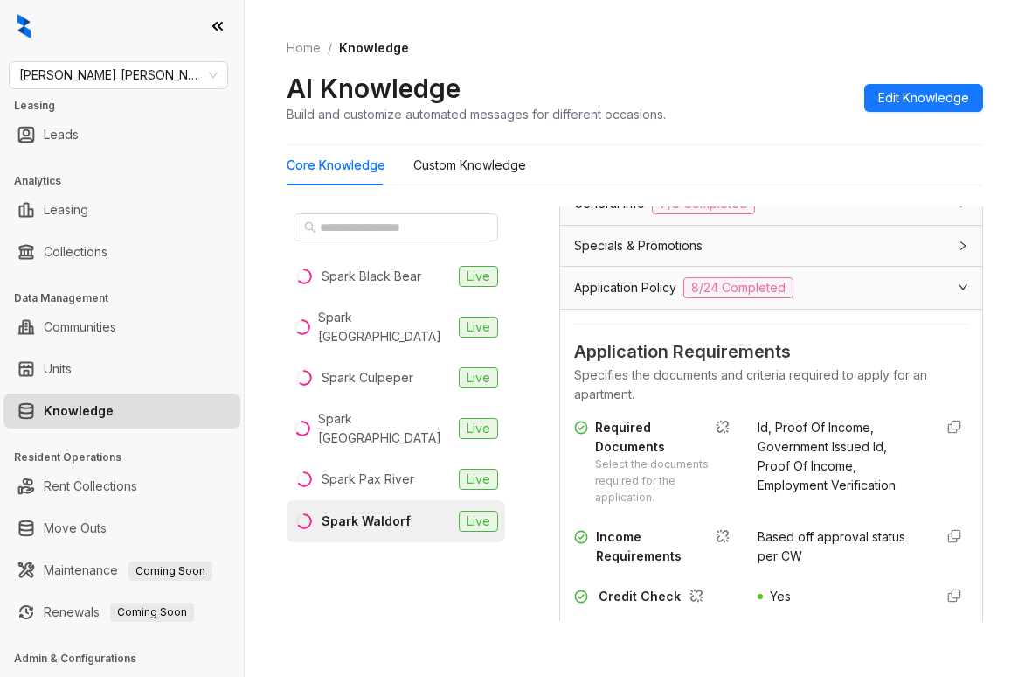
scroll to position [244, 0]
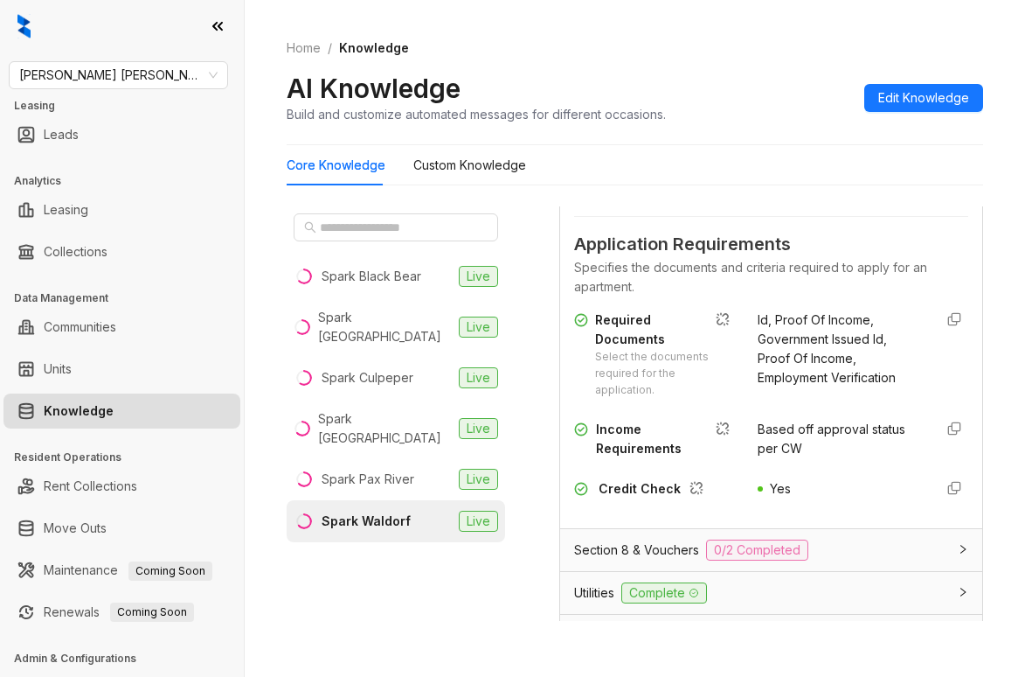
type input "*****"
drag, startPoint x: 737, startPoint y: 429, endPoint x: 820, endPoint y: 457, distance: 87.6
click at [820, 457] on div "Income Requirements Based off approval status per CW" at bounding box center [771, 439] width 394 height 38
copy span "Based off approval status per CW"
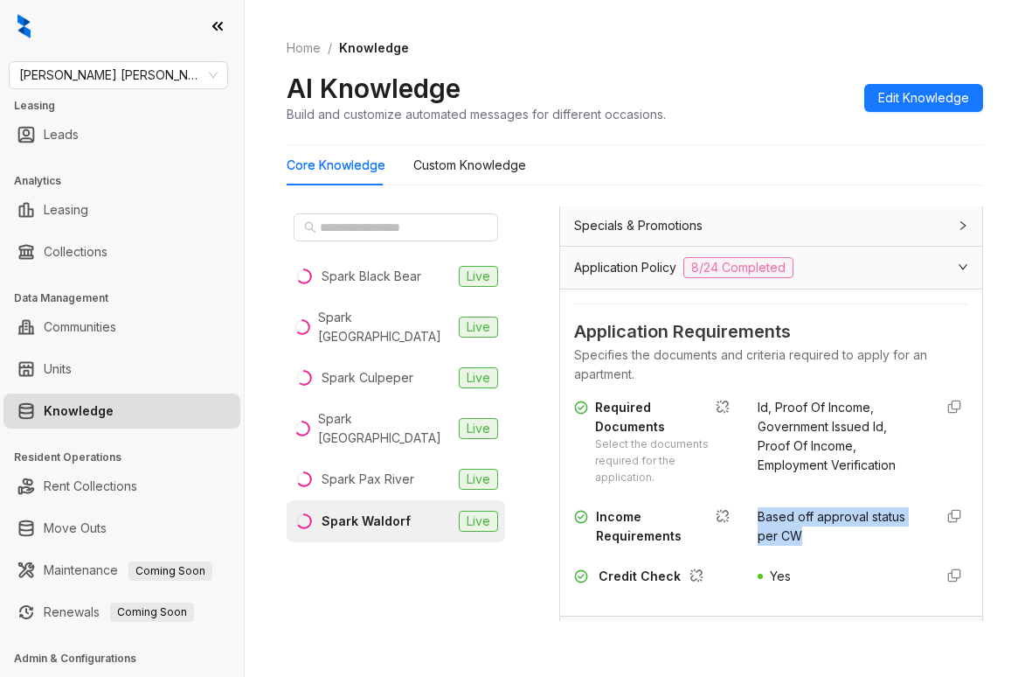
scroll to position [0, 0]
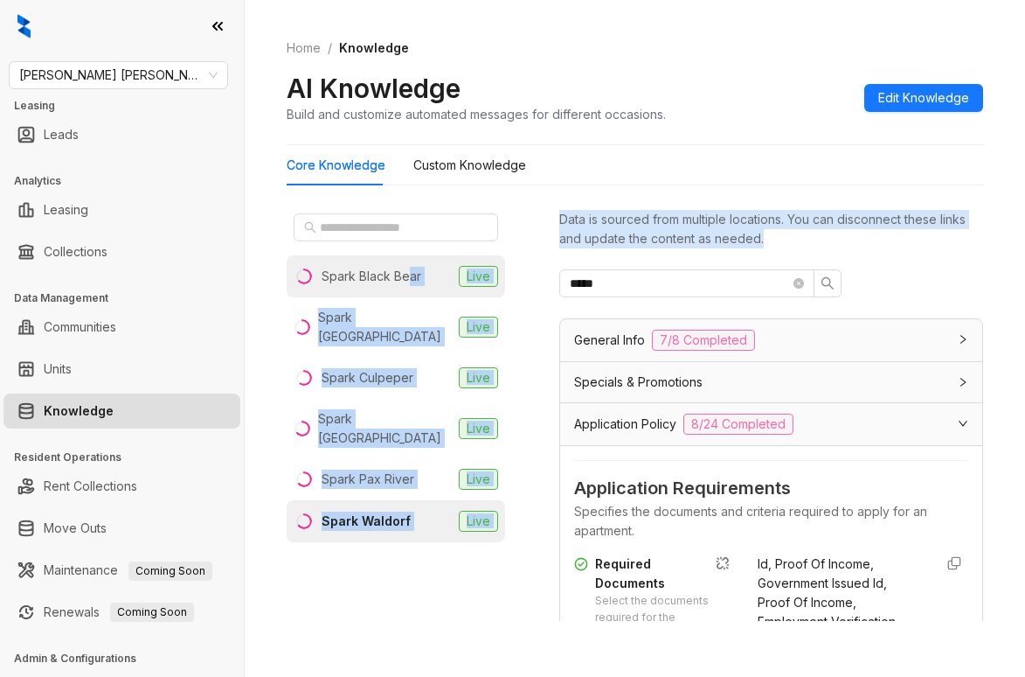
drag, startPoint x: 650, startPoint y: 293, endPoint x: 402, endPoint y: 260, distance: 250.3
click at [404, 260] on div "Spark Black Bear Live Spark Charlottesville Live Spark Culpeper Live Spark Oxon…" at bounding box center [635, 417] width 697 height 436
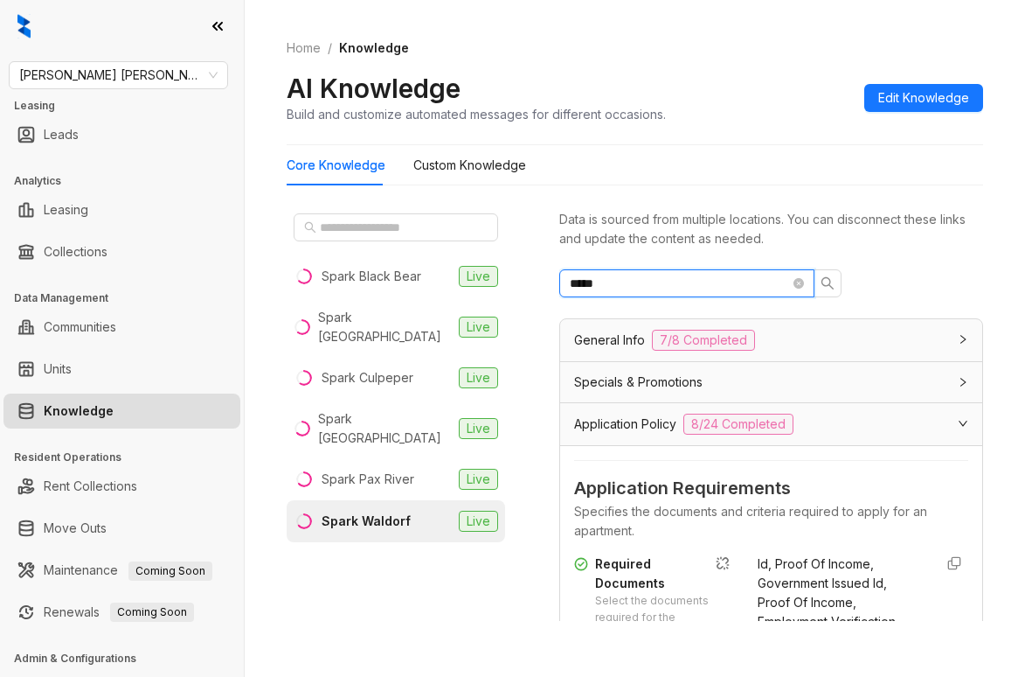
click at [650, 277] on input "*****" at bounding box center [680, 283] width 220 height 19
drag, startPoint x: 651, startPoint y: 279, endPoint x: 439, endPoint y: 274, distance: 212.5
click at [439, 274] on div "Spark Black Bear Live Spark Charlottesville Live Spark Culpeper Live Spark Oxon…" at bounding box center [635, 417] width 697 height 436
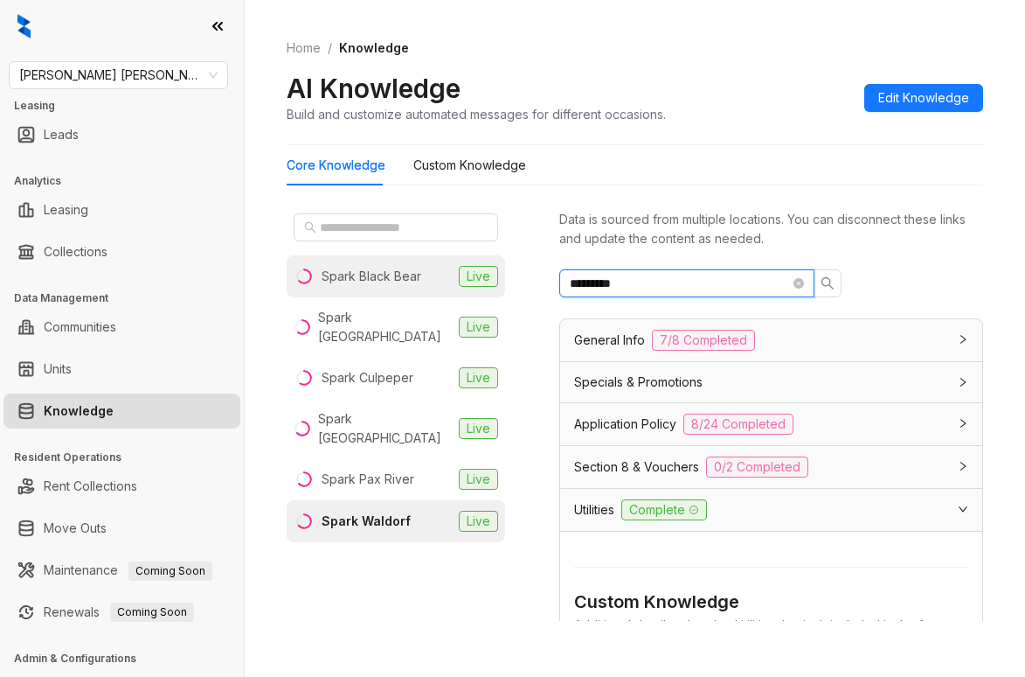
type input "*********"
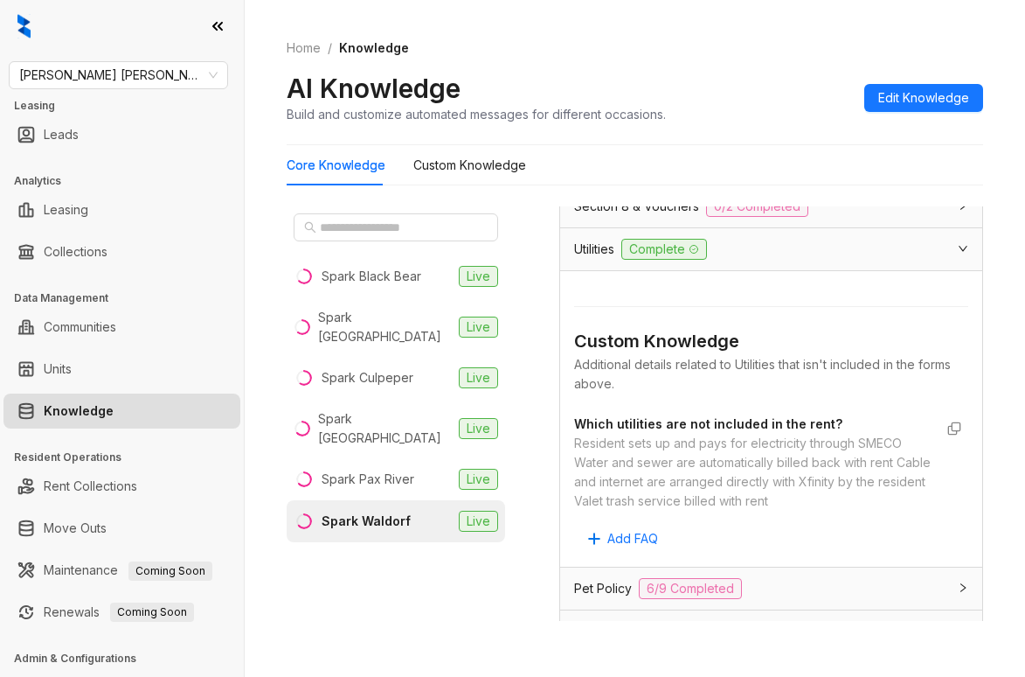
scroll to position [262, 0]
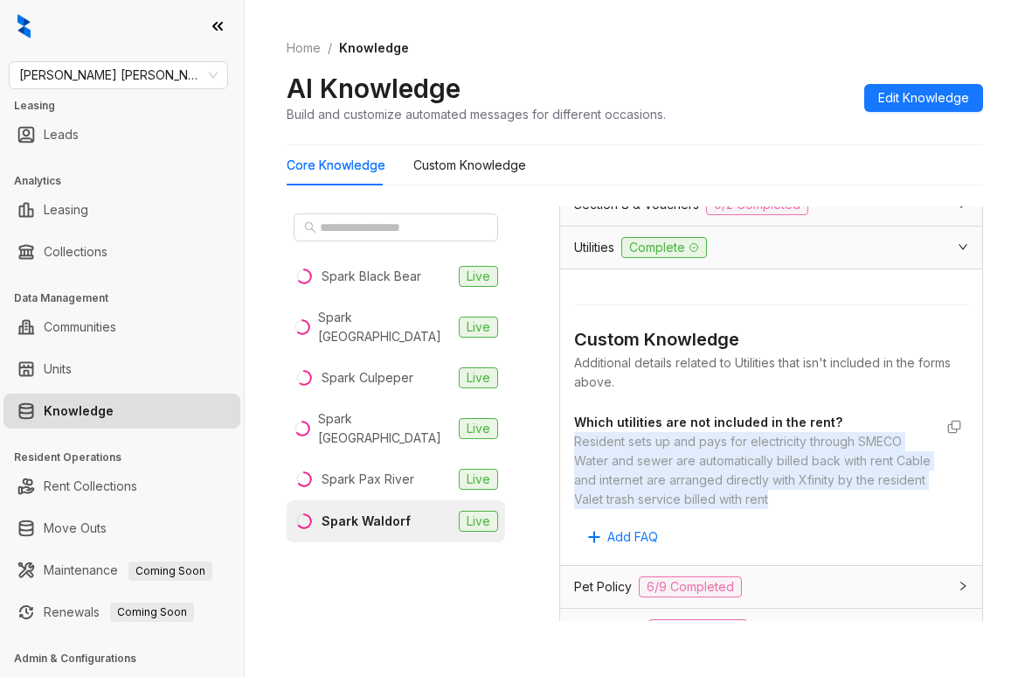
drag, startPoint x: 571, startPoint y: 440, endPoint x: 647, endPoint y: 513, distance: 105.7
click at [647, 513] on div "Custom Knowledge Additional details related to Utilities that isn't included in…" at bounding box center [771, 416] width 422 height 295
copy div "Resident sets up and pays for electricity through SMECO Water and sewer are aut…"
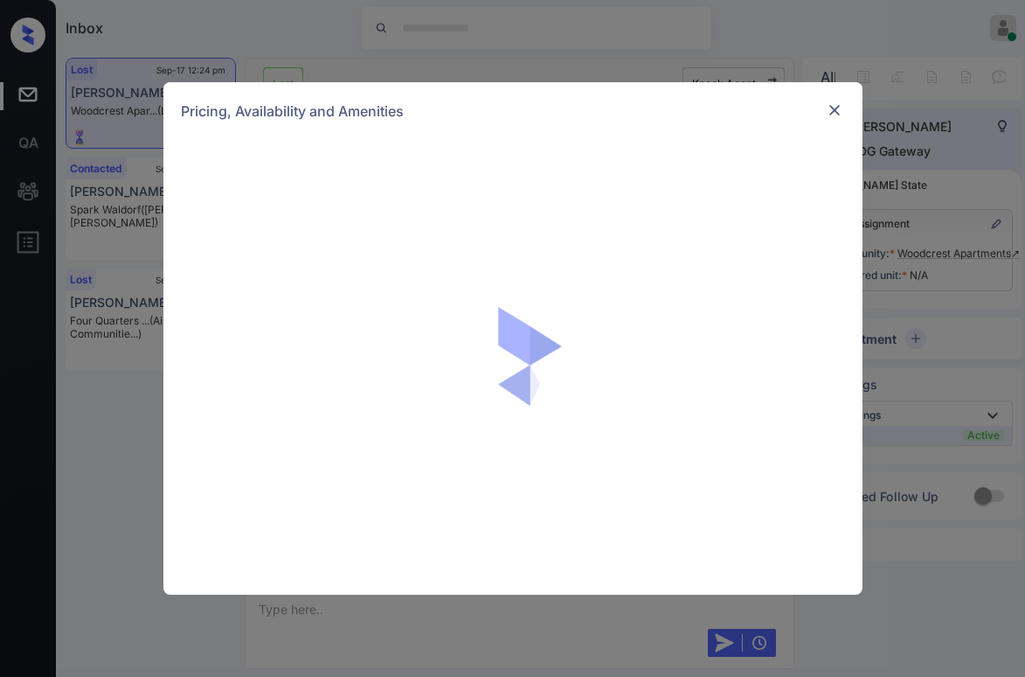
scroll to position [5123, 0]
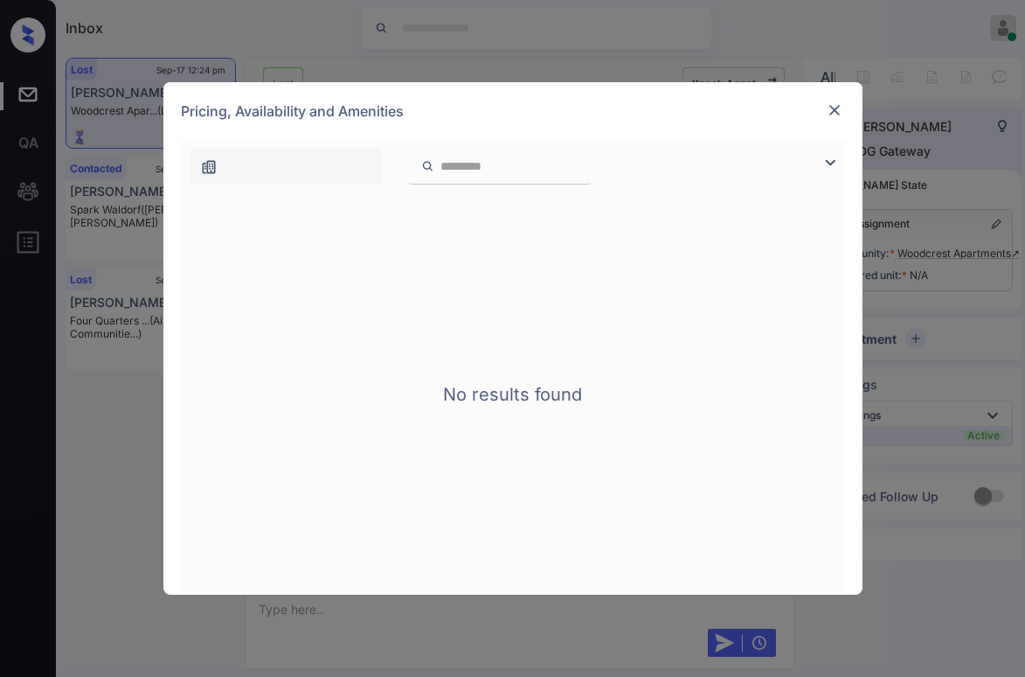
click at [826, 108] on img at bounding box center [834, 109] width 17 height 17
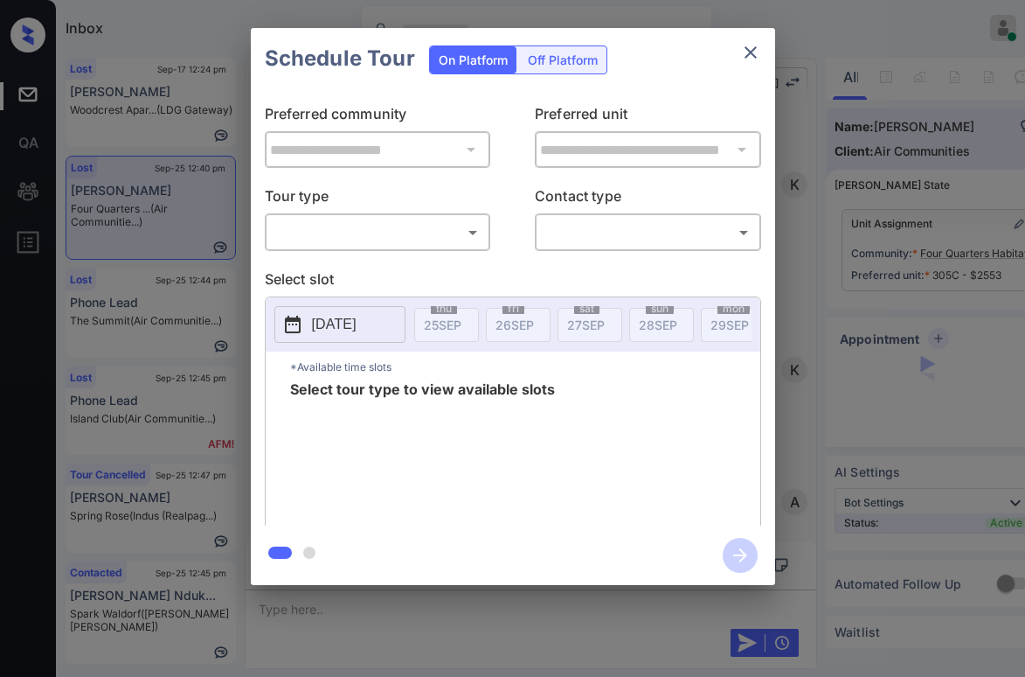
scroll to position [5818, 0]
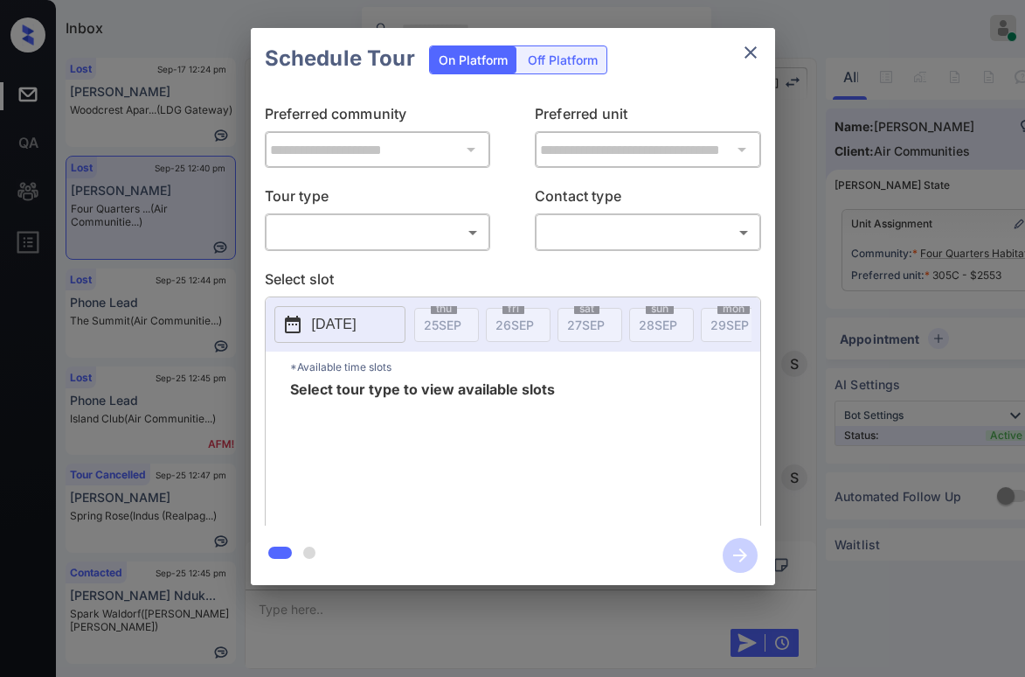
click at [396, 228] on body "Inbox [PERSON_NAME] Online Set yourself offline Set yourself on break Profile S…" at bounding box center [512, 338] width 1025 height 677
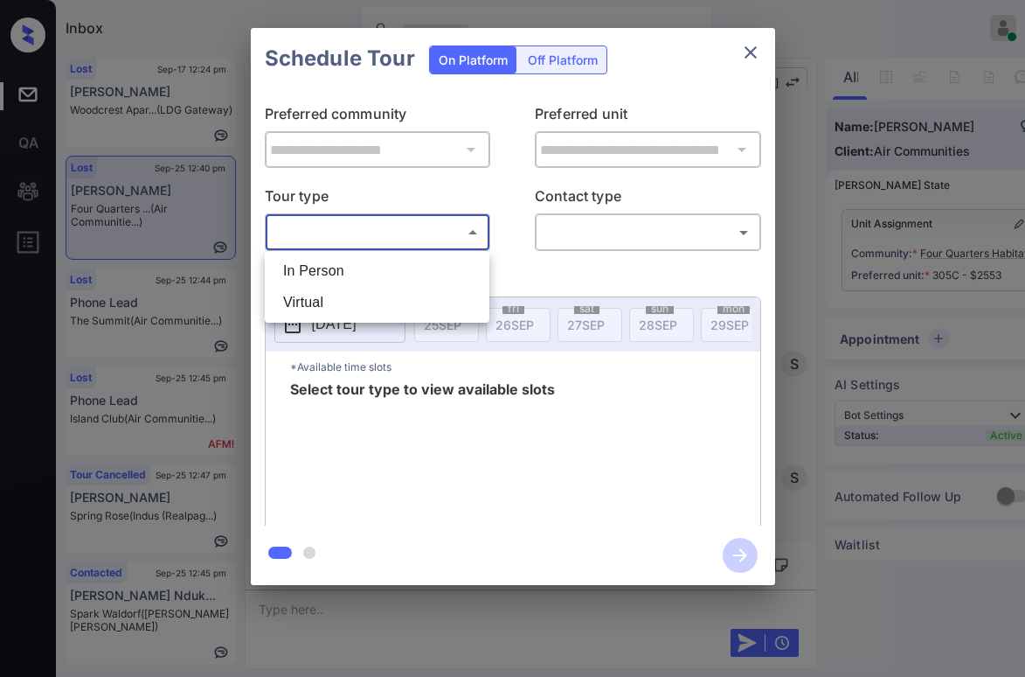
drag, startPoint x: 323, startPoint y: 267, endPoint x: 357, endPoint y: 260, distance: 35.8
click at [323, 267] on li "In Person" at bounding box center [377, 270] width 216 height 31
type input "********"
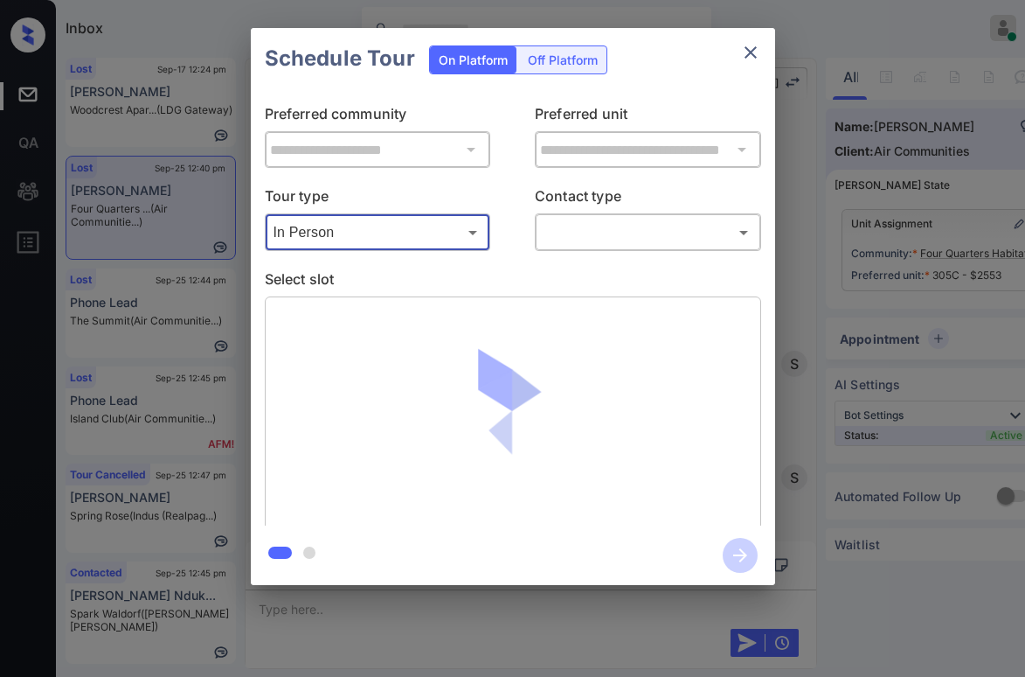
click at [649, 241] on body "Inbox [PERSON_NAME] Online Set yourself offline Set yourself on break Profile S…" at bounding box center [512, 338] width 1025 height 677
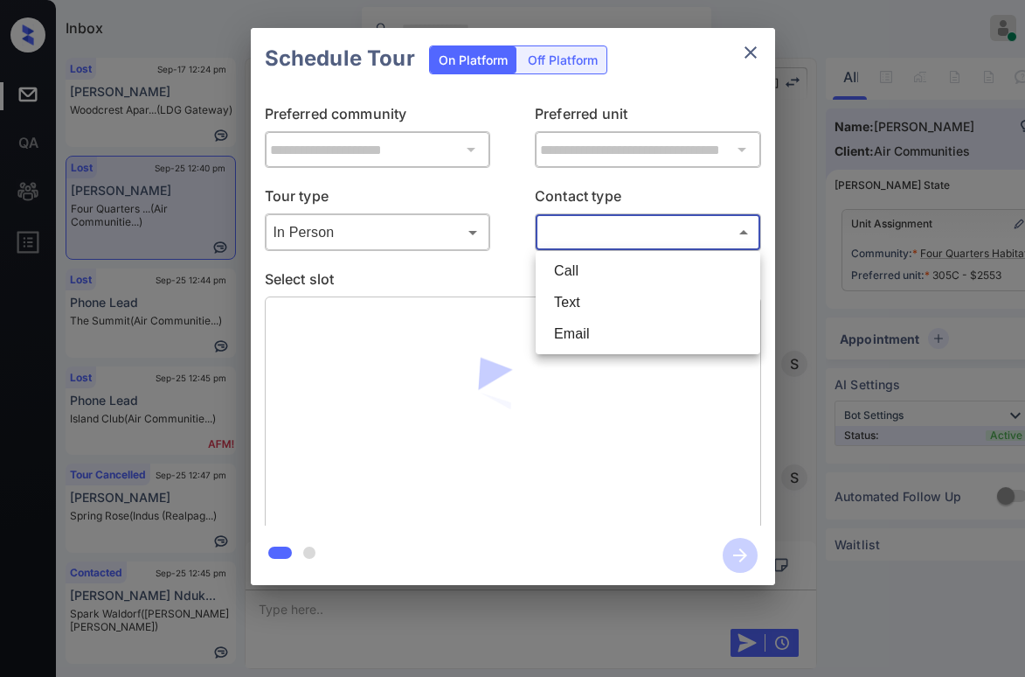
click at [585, 295] on li "Text" at bounding box center [648, 302] width 216 height 31
type input "****"
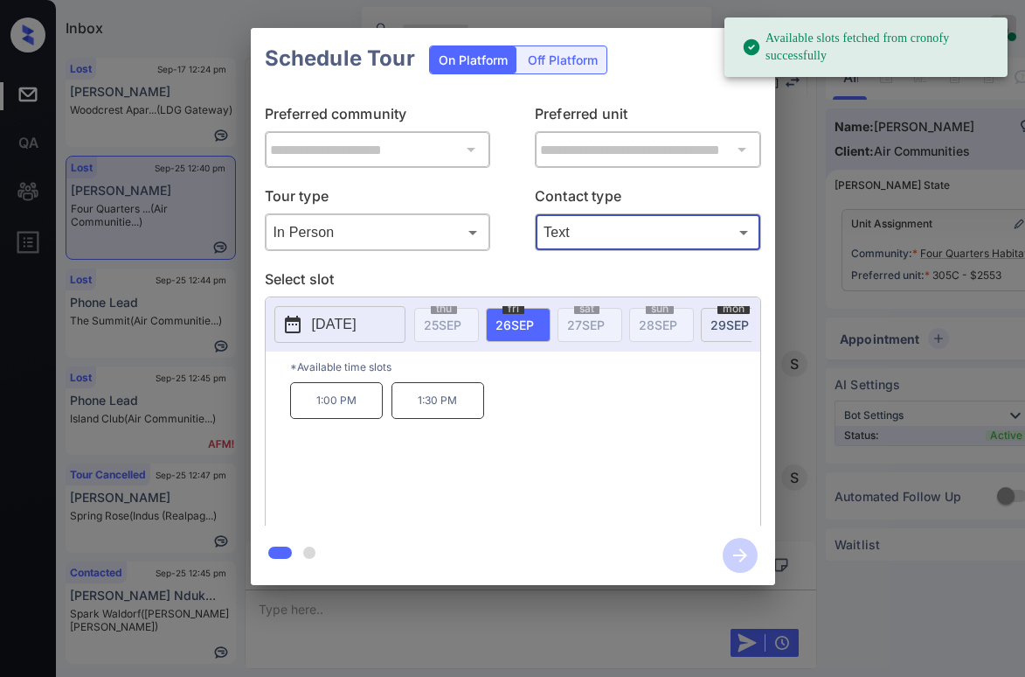
click at [751, 50] on icon at bounding box center [752, 47] width 16 height 16
click at [713, 98] on div "**********" at bounding box center [513, 307] width 524 height 436
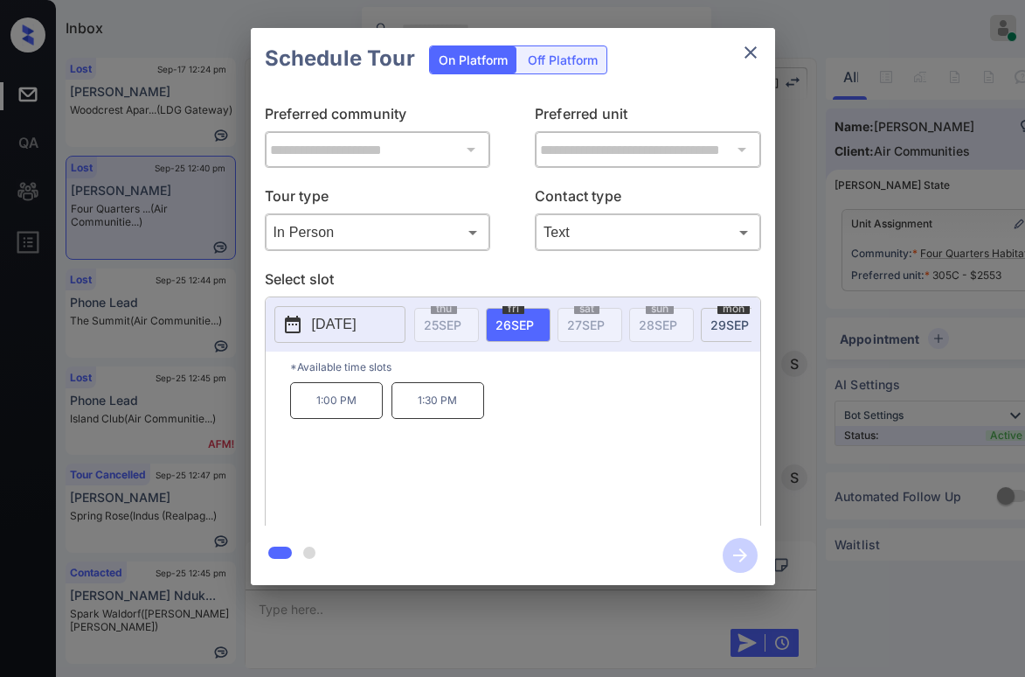
click at [748, 59] on icon "close" at bounding box center [750, 52] width 21 height 21
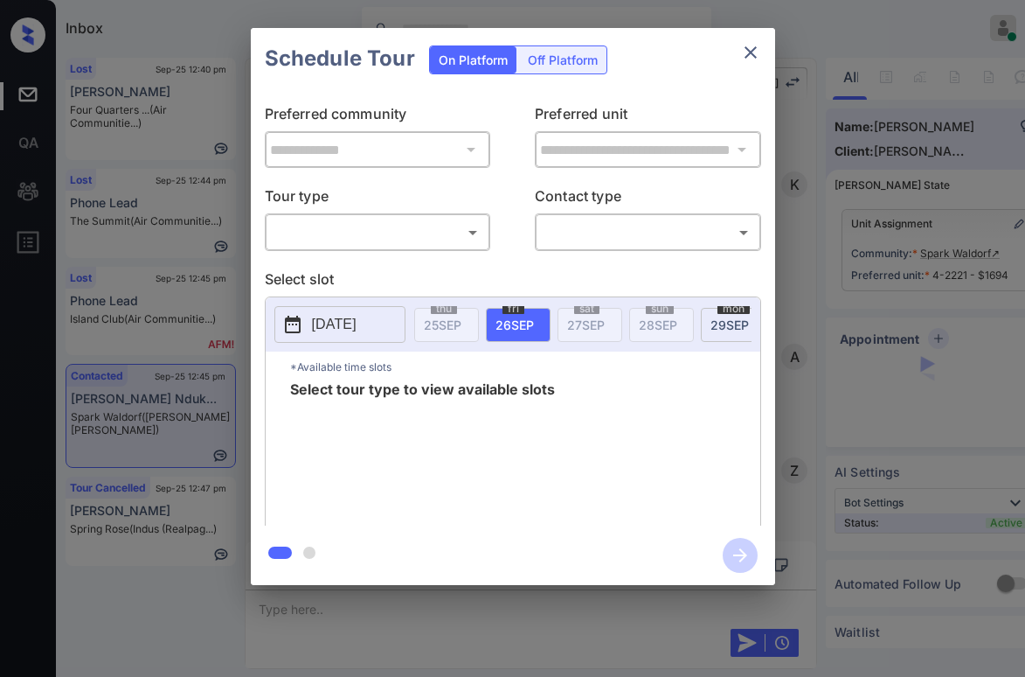
click at [382, 244] on body "Inbox [PERSON_NAME] Online Set yourself offline Set yourself on break Profile S…" at bounding box center [512, 338] width 1025 height 677
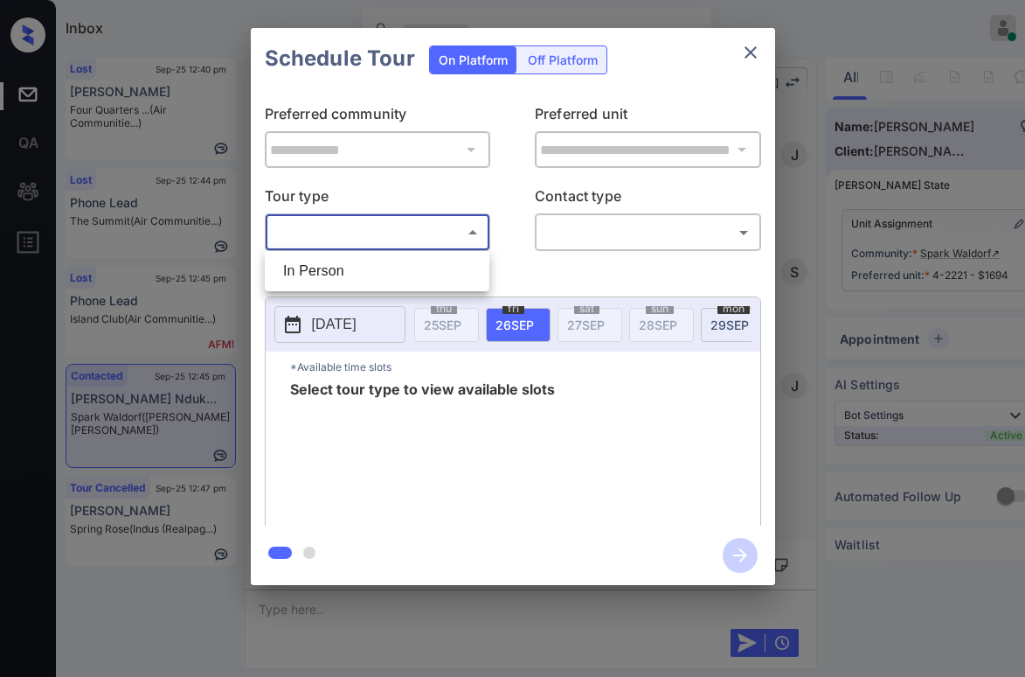
drag, startPoint x: 522, startPoint y: 261, endPoint x: 587, endPoint y: 193, distance: 94.6
click at [524, 261] on div at bounding box center [512, 338] width 1025 height 677
click at [751, 57] on icon "close" at bounding box center [750, 52] width 21 height 21
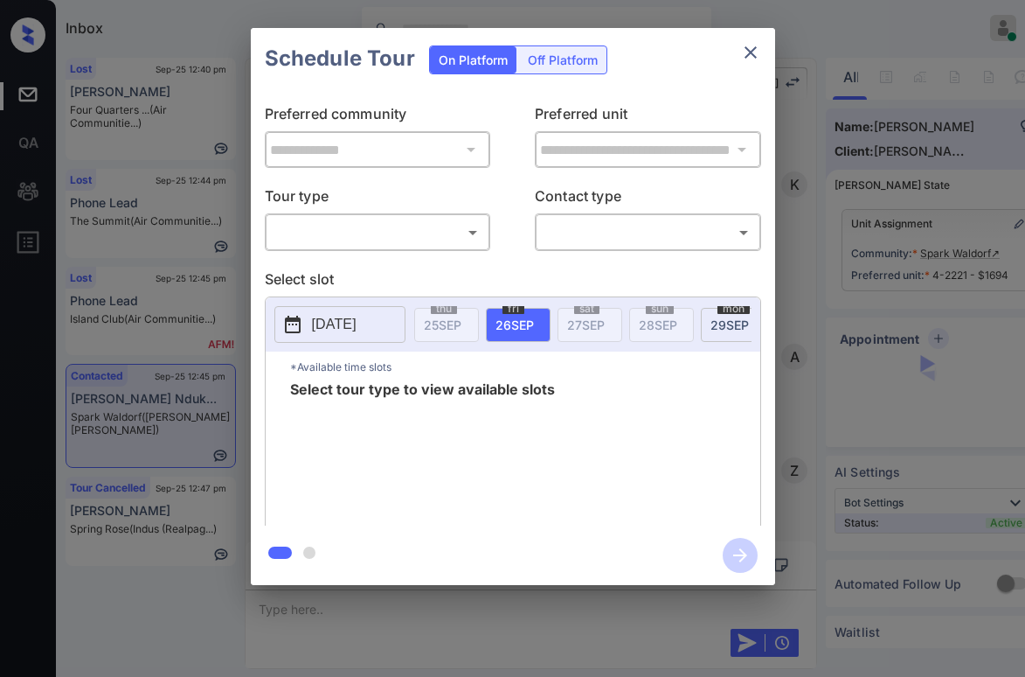
scroll to position [3325, 0]
click at [395, 239] on body "Inbox [PERSON_NAME] Online Set yourself offline Set yourself on break Profile S…" at bounding box center [512, 338] width 1025 height 677
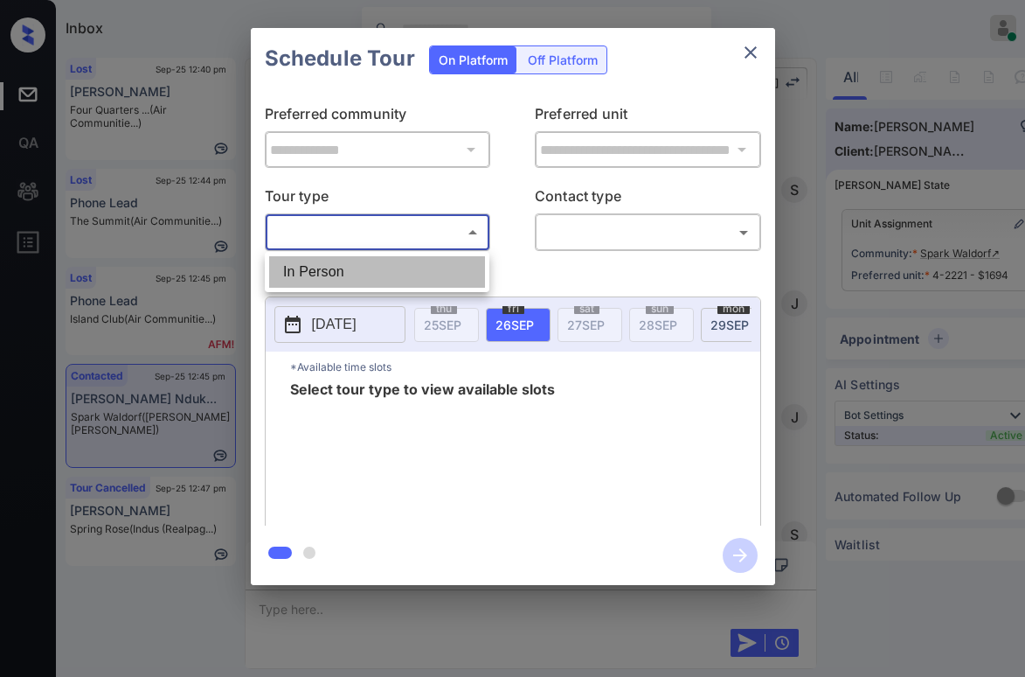
click at [382, 269] on li "In Person" at bounding box center [377, 271] width 216 height 31
type input "********"
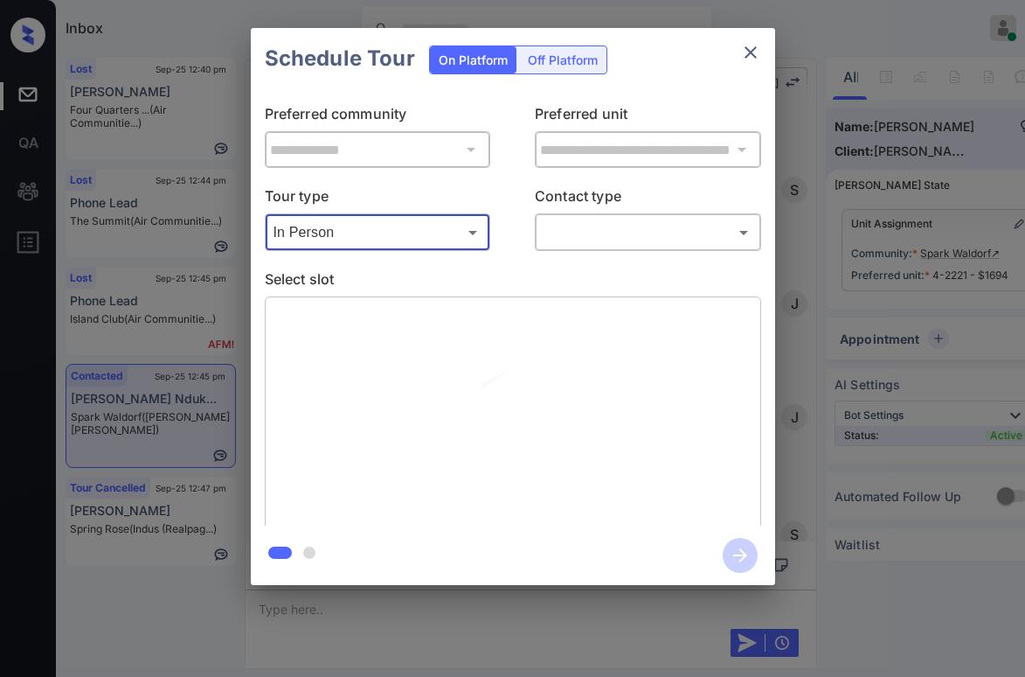
click at [619, 229] on body "Inbox Paolo Gabriel Online Set yourself offline Set yourself on break Profile S…" at bounding box center [512, 338] width 1025 height 677
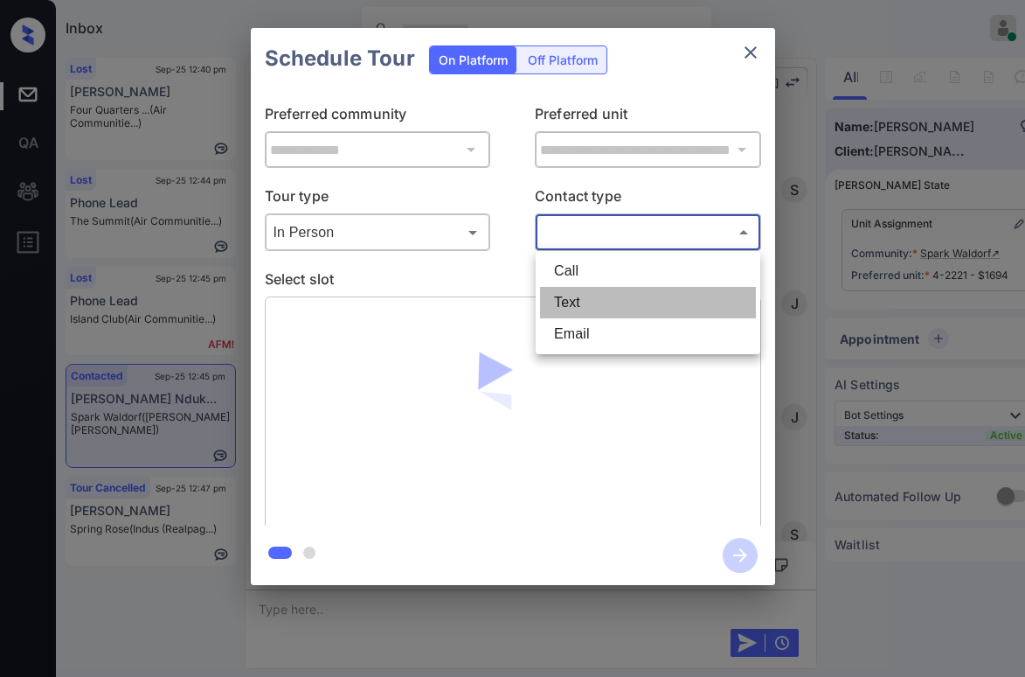
click at [591, 294] on li "Text" at bounding box center [648, 302] width 216 height 31
type input "****"
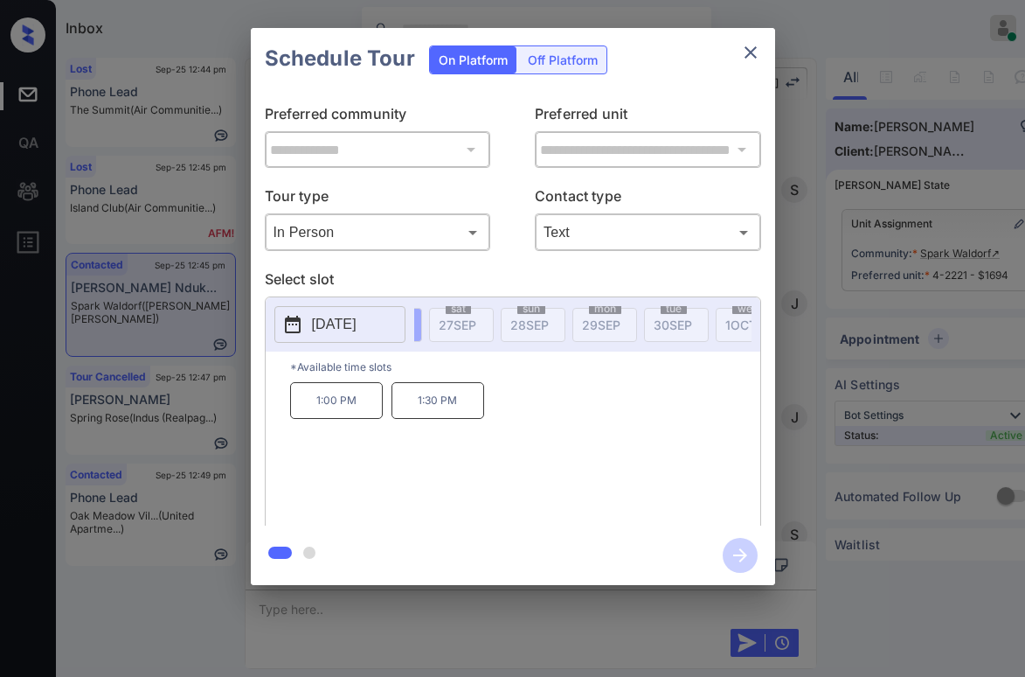
scroll to position [0, 0]
click at [754, 53] on icon "close" at bounding box center [750, 52] width 21 height 21
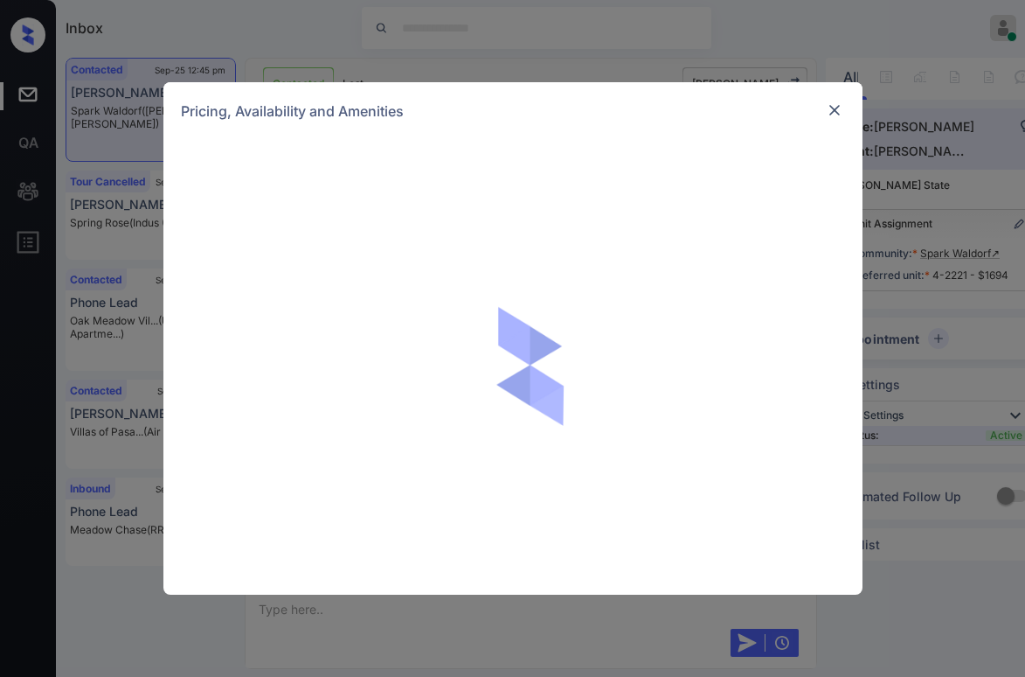
scroll to position [1577, 0]
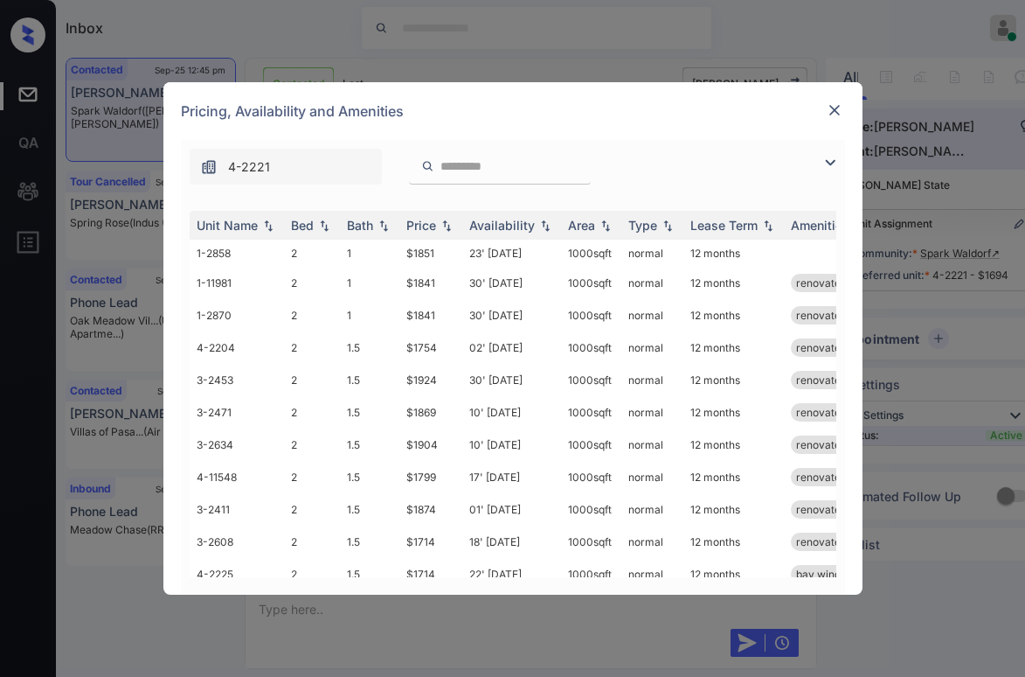
click at [841, 109] on img at bounding box center [834, 109] width 17 height 17
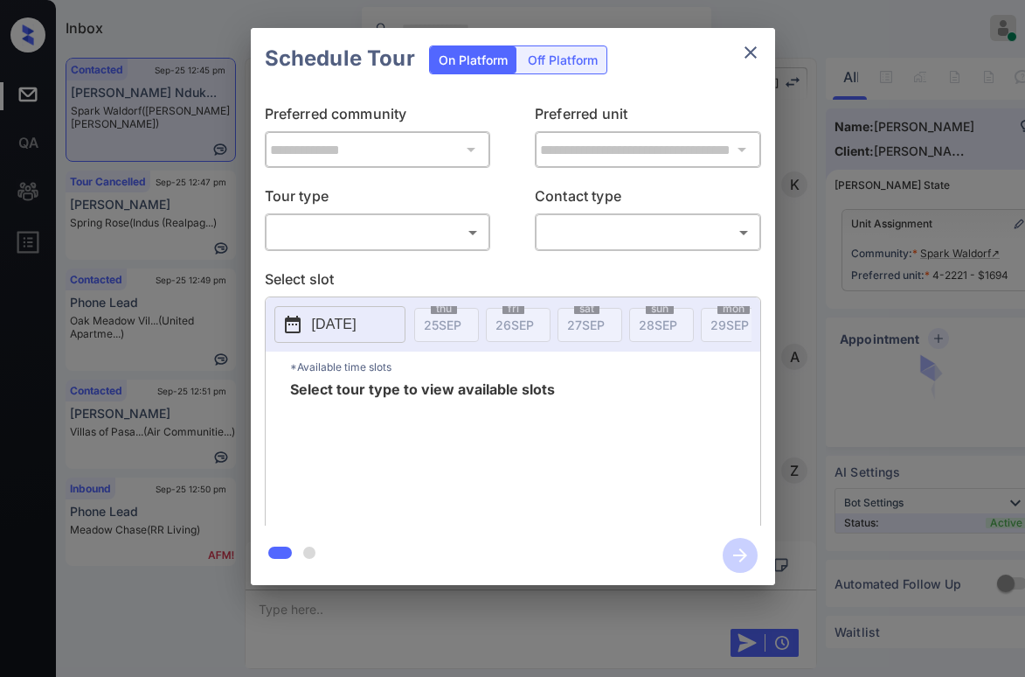
scroll to position [1577, 0]
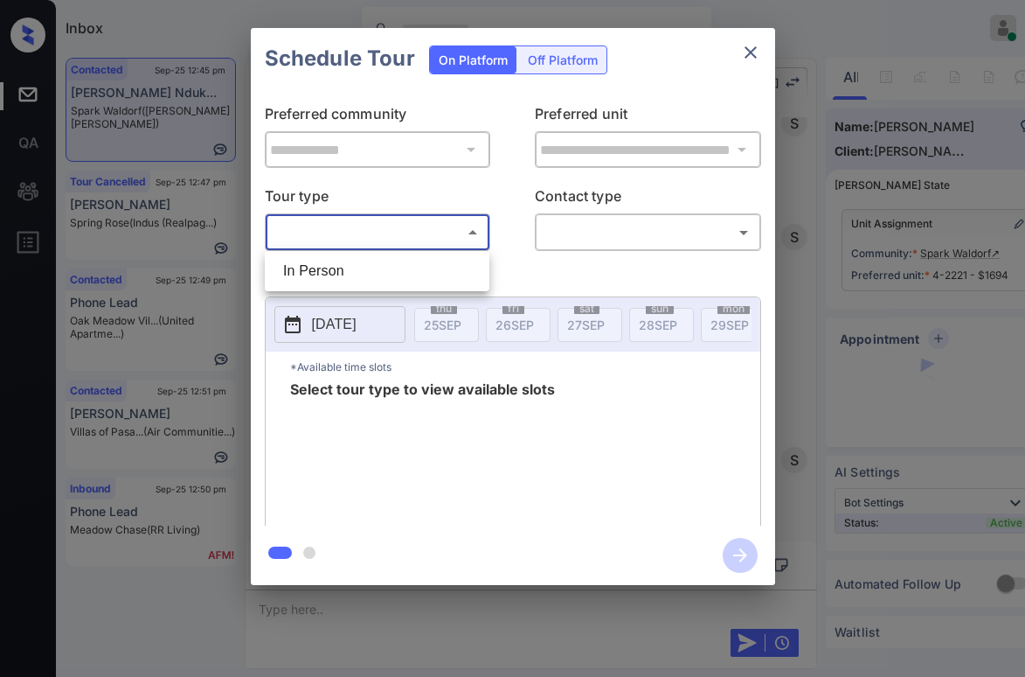
click at [341, 232] on body "Inbox [PERSON_NAME] Online Set yourself offline Set yourself on break Profile S…" at bounding box center [512, 338] width 1025 height 677
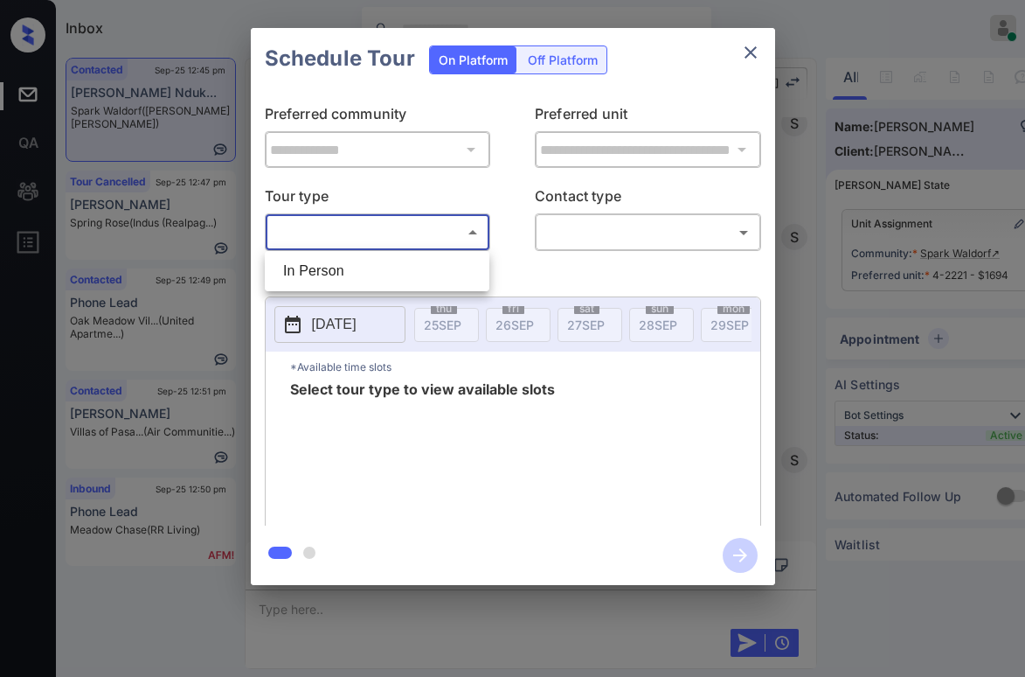
click at [347, 279] on li "In Person" at bounding box center [377, 270] width 216 height 31
type input "********"
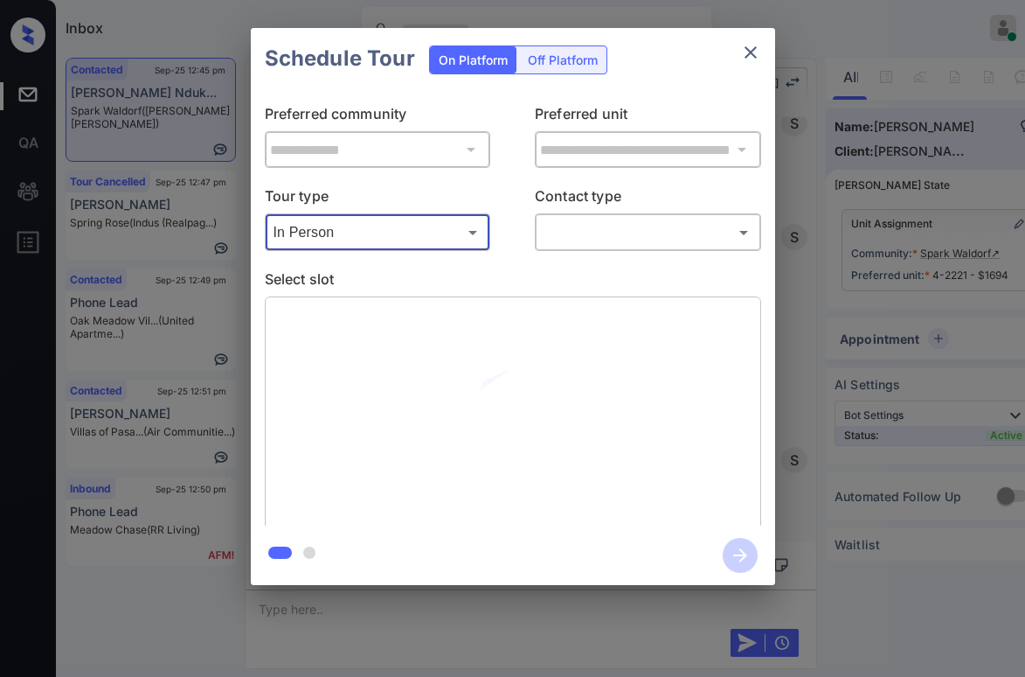
click at [582, 246] on body "Inbox [PERSON_NAME] Online Set yourself offline Set yourself on break Profile S…" at bounding box center [512, 338] width 1025 height 677
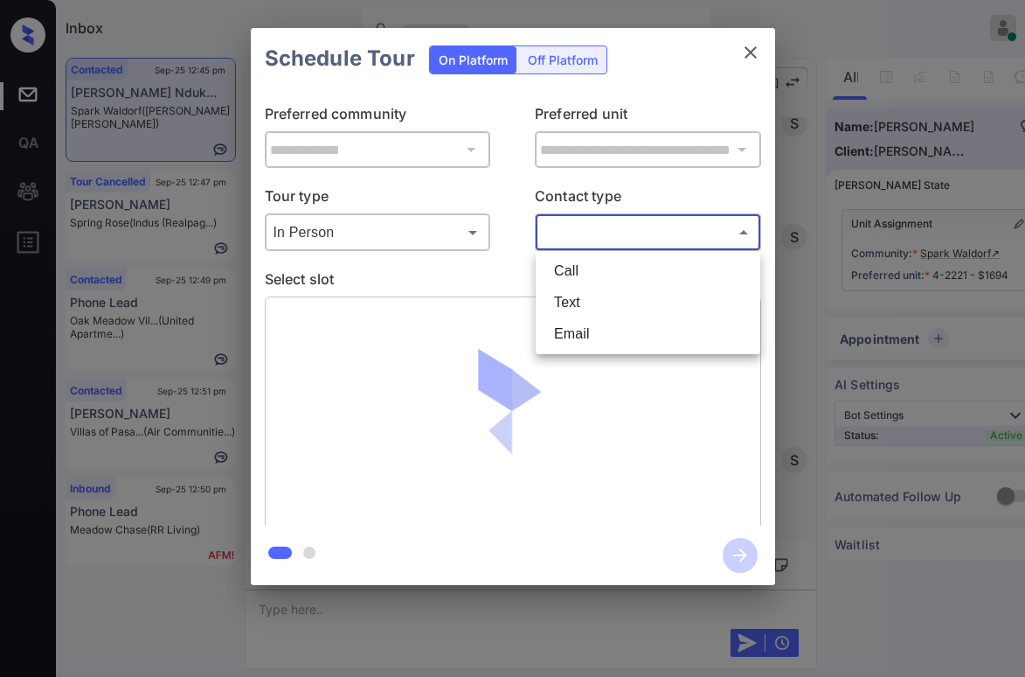
click at [578, 304] on li "Text" at bounding box center [648, 302] width 216 height 31
type input "****"
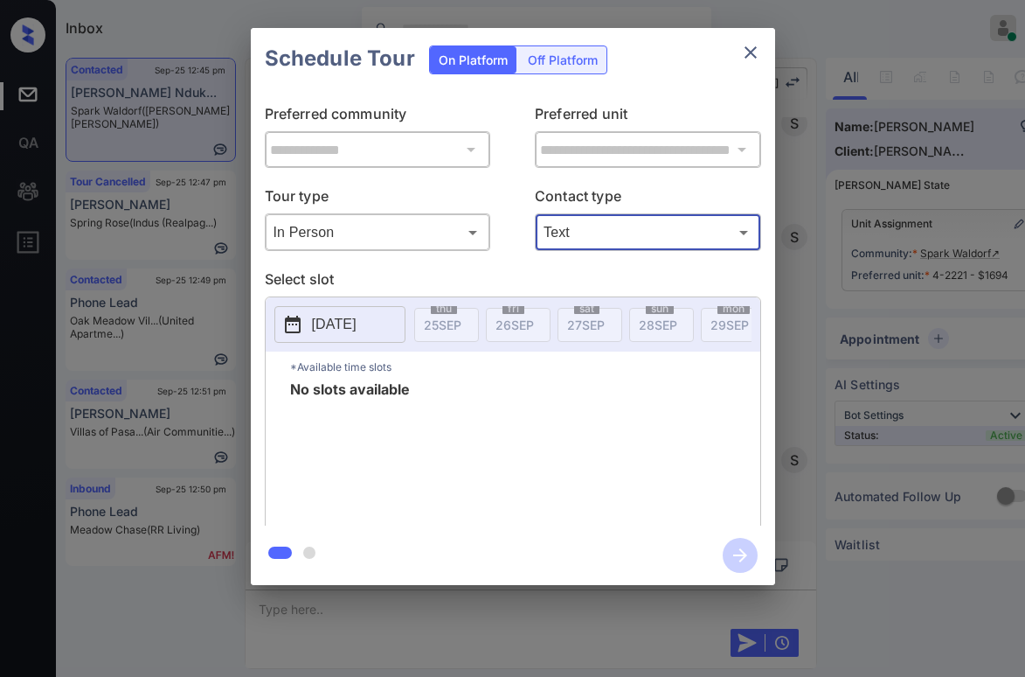
click at [751, 46] on icon "close" at bounding box center [750, 52] width 21 height 21
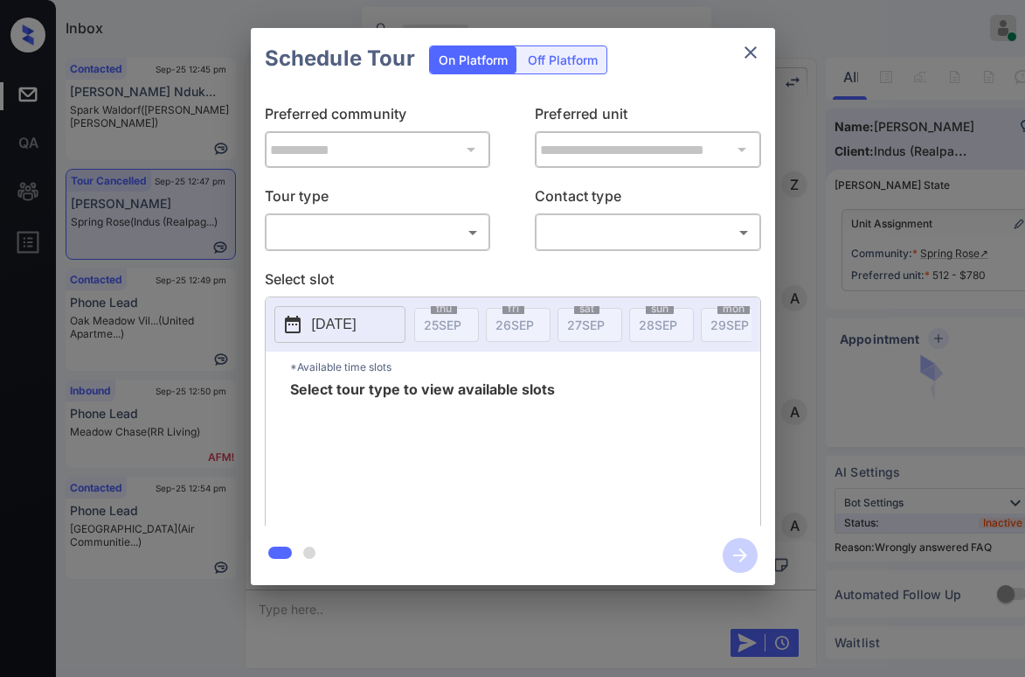
click at [388, 229] on body "Inbox [PERSON_NAME] Online Set yourself offline Set yourself on break Profile S…" at bounding box center [512, 338] width 1025 height 677
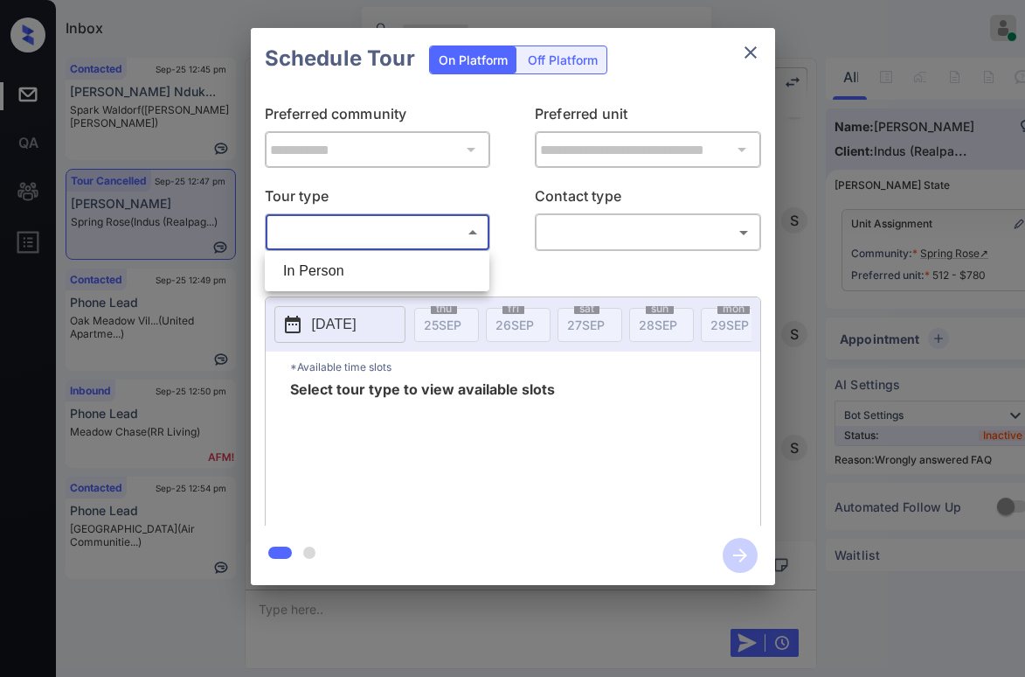
click at [375, 258] on li "In Person" at bounding box center [377, 270] width 216 height 31
type input "********"
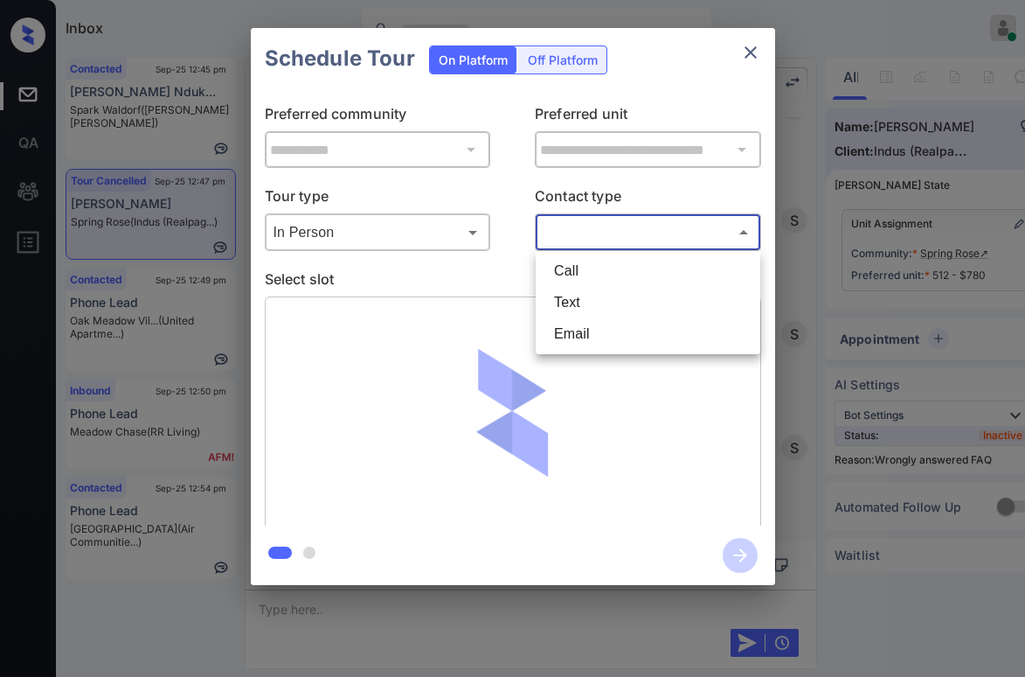
click at [609, 239] on body "Inbox [PERSON_NAME] Online Set yourself offline Set yourself on break Profile S…" at bounding box center [512, 338] width 1025 height 677
click at [590, 296] on li "Text" at bounding box center [648, 302] width 216 height 31
type input "****"
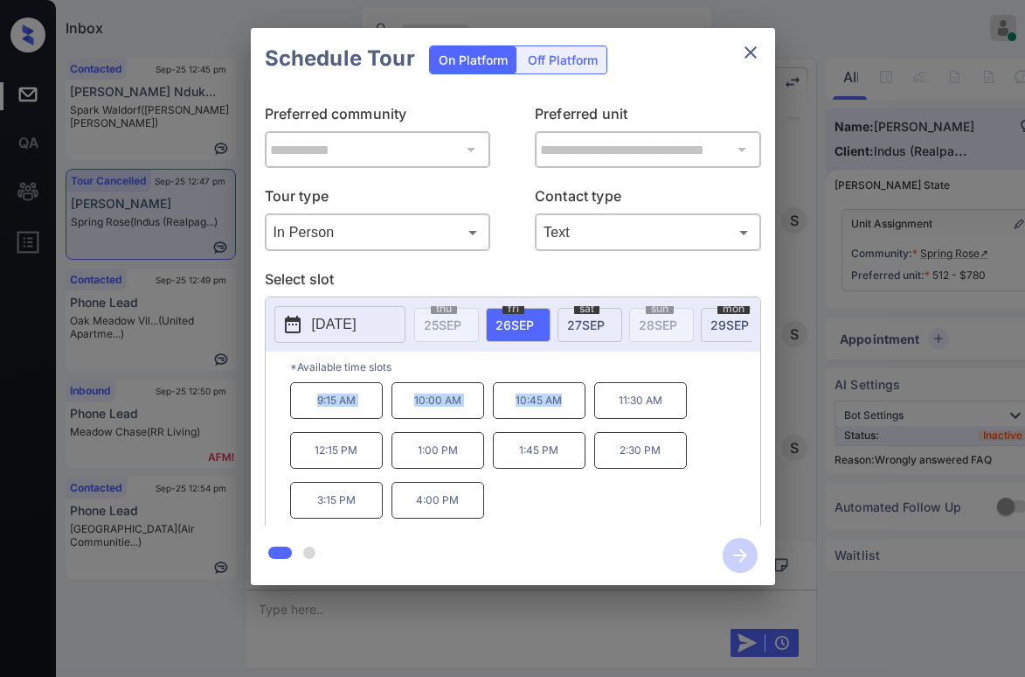
drag, startPoint x: 311, startPoint y: 407, endPoint x: 579, endPoint y: 418, distance: 268.5
click at [579, 418] on div "9:15 AM 10:00 AM 10:45 AM 11:30 AM 12:15 PM 1:00 PM 1:45 PM 2:30 PM 3:15 PM 4:0…" at bounding box center [525, 452] width 470 height 140
copy div "9:15 AM 10:00 AM 10:45 AM"
click at [756, 57] on icon "close" at bounding box center [750, 52] width 21 height 21
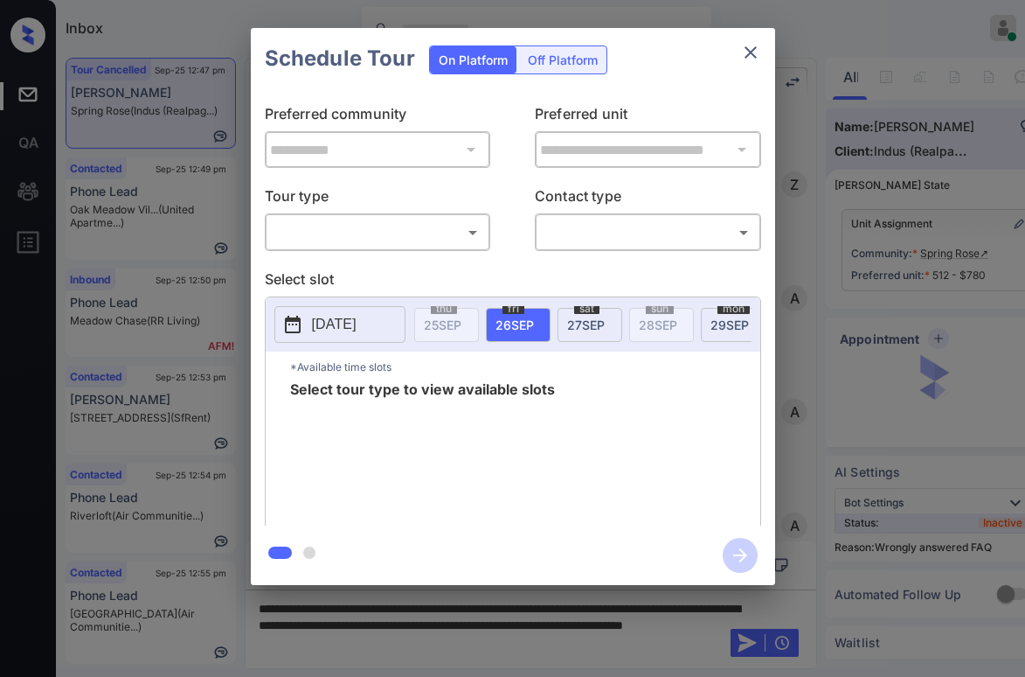
scroll to position [11439, 0]
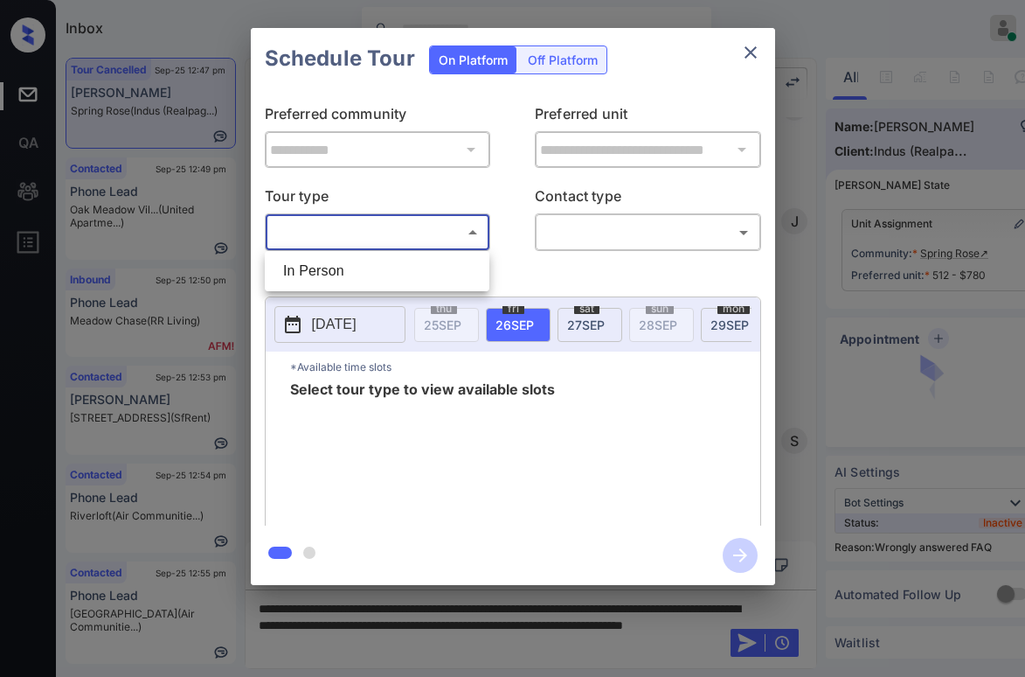
click at [356, 232] on body "Inbox [PERSON_NAME] Online Set yourself offline Set yourself on break Profile S…" at bounding box center [512, 338] width 1025 height 677
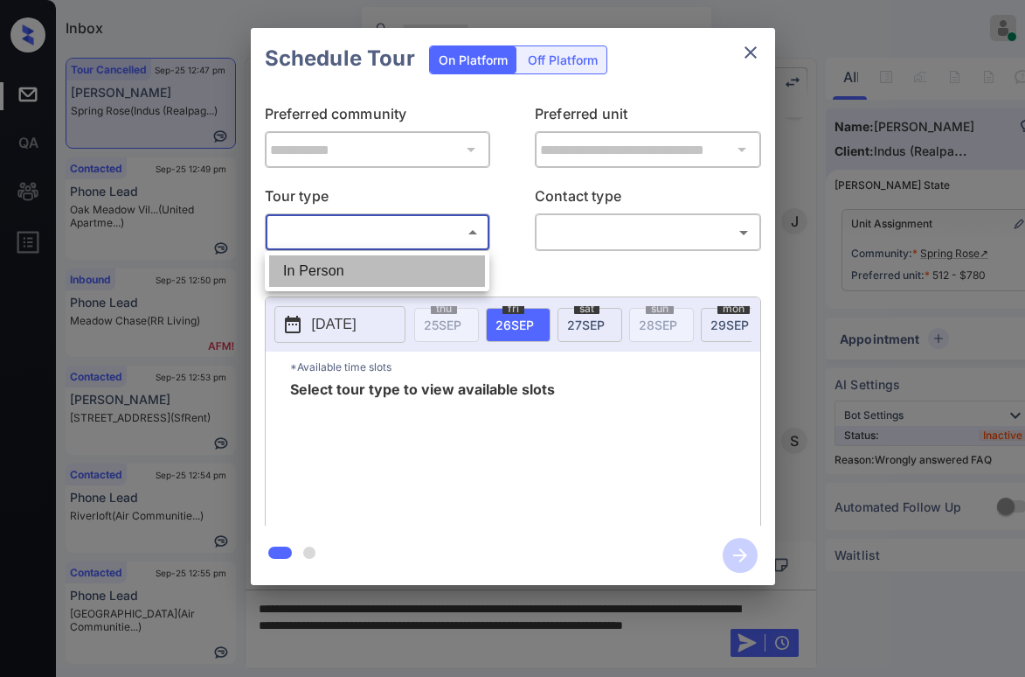
drag, startPoint x: 385, startPoint y: 267, endPoint x: 578, endPoint y: 252, distance: 193.7
click at [386, 267] on li "In Person" at bounding box center [377, 270] width 216 height 31
type input "********"
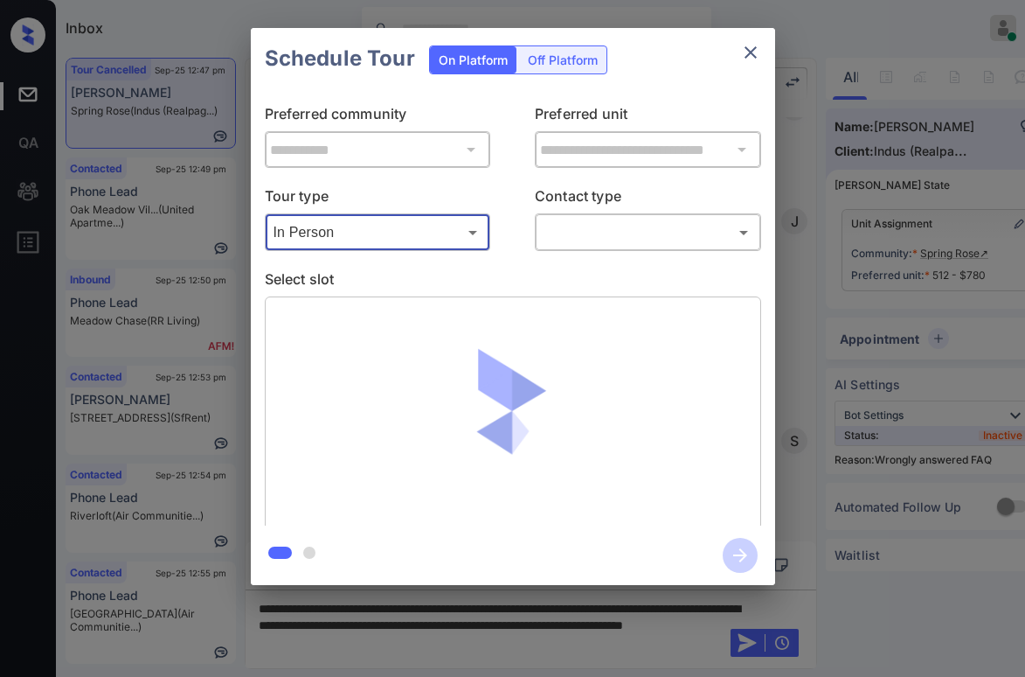
click at [615, 238] on body "Inbox [PERSON_NAME] Online Set yourself offline Set yourself on break Profile S…" at bounding box center [512, 338] width 1025 height 677
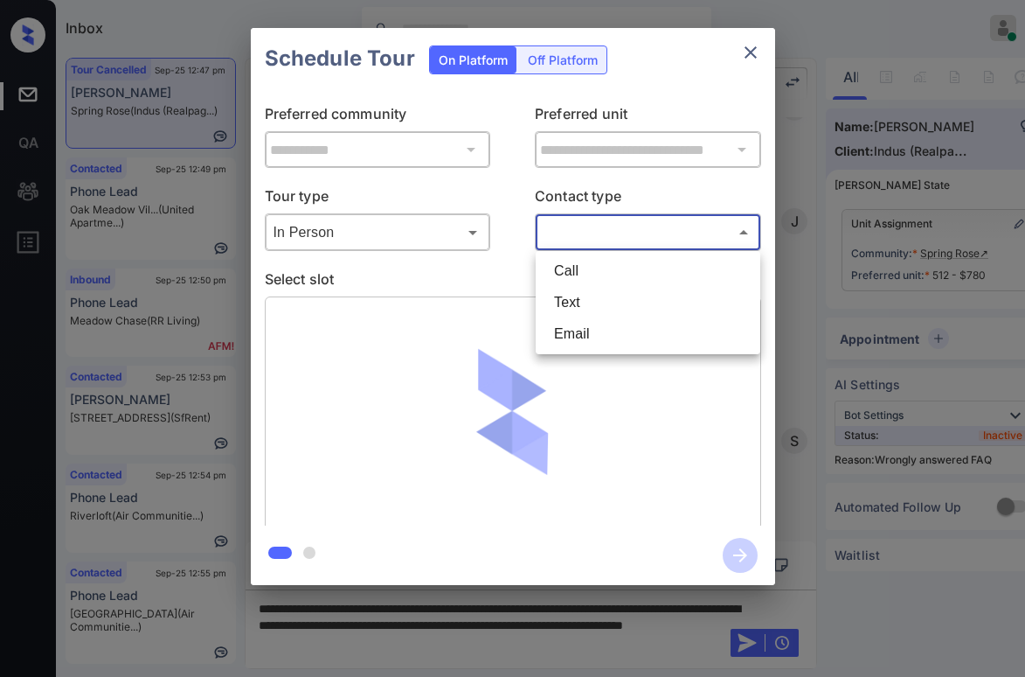
click at [572, 298] on li "Text" at bounding box center [648, 302] width 216 height 31
type input "****"
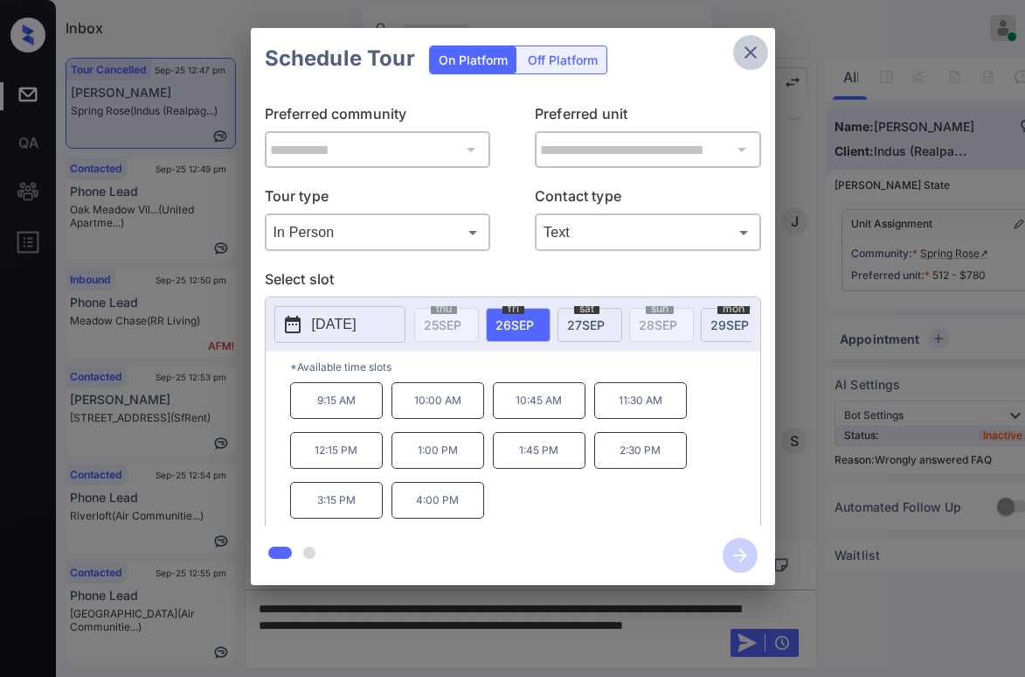
click at [744, 60] on icon "close" at bounding box center [750, 52] width 21 height 21
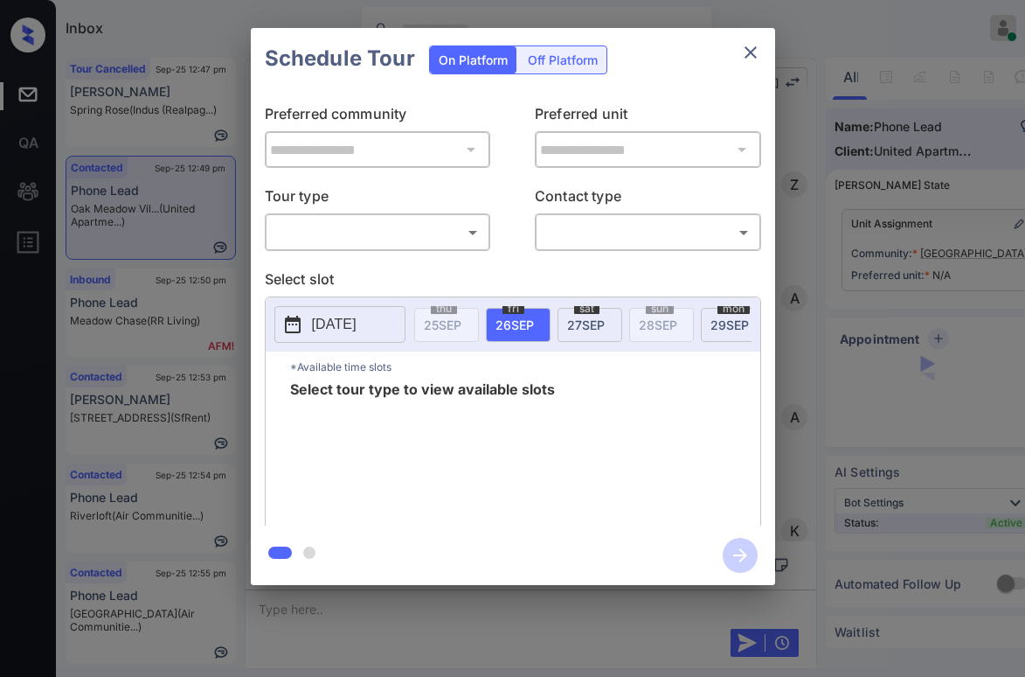
scroll to position [2314, 0]
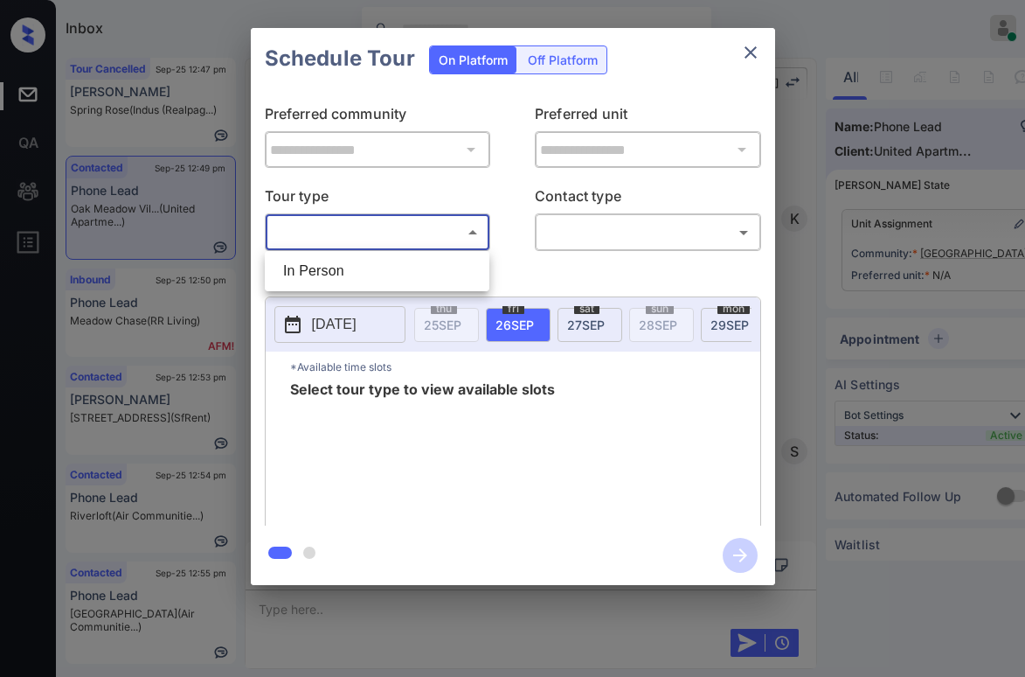
click at [337, 237] on body "Inbox [PERSON_NAME] Online Set yourself offline Set yourself on break Profile S…" at bounding box center [512, 338] width 1025 height 677
click at [341, 276] on li "In Person" at bounding box center [377, 270] width 216 height 31
type input "********"
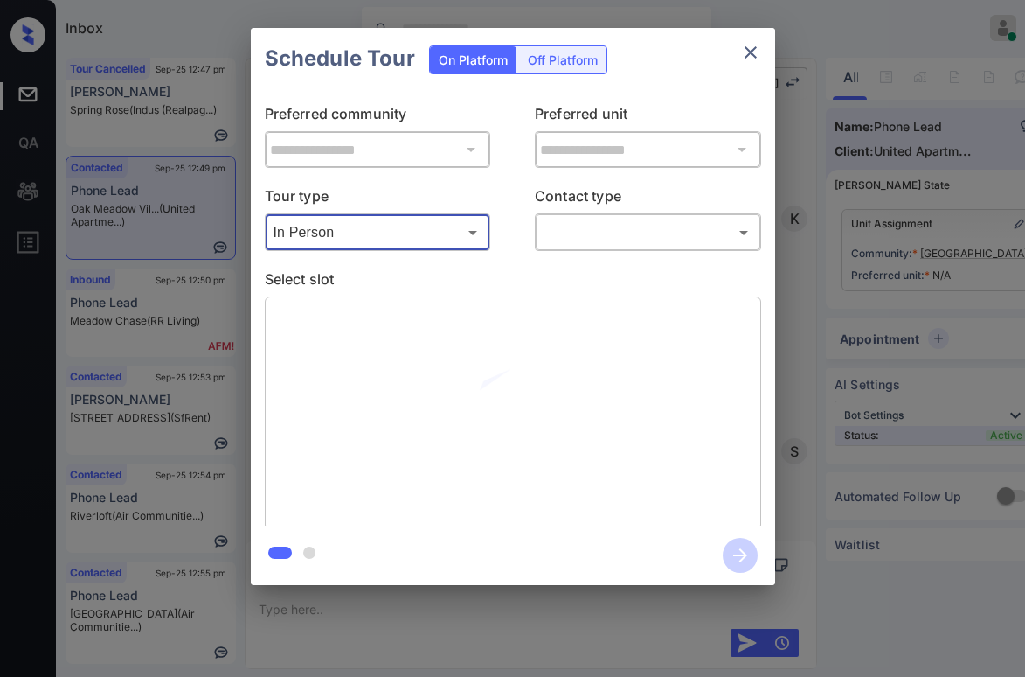
click at [583, 239] on body "Inbox [PERSON_NAME] Online Set yourself offline Set yourself on break Profile S…" at bounding box center [512, 338] width 1025 height 677
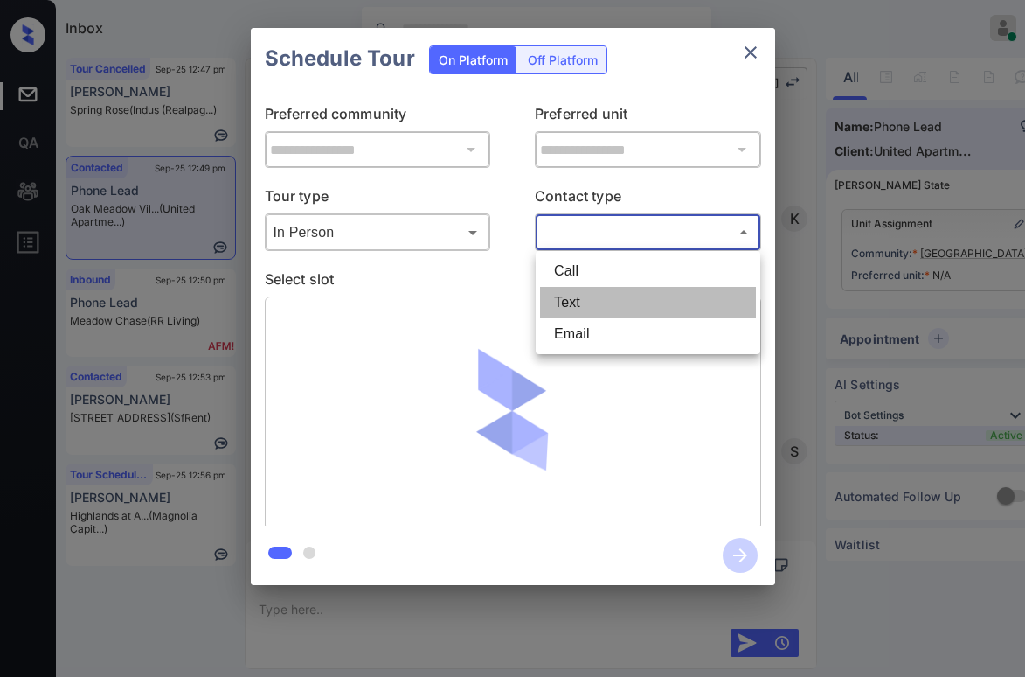
click at [596, 295] on li "Text" at bounding box center [648, 302] width 216 height 31
type input "****"
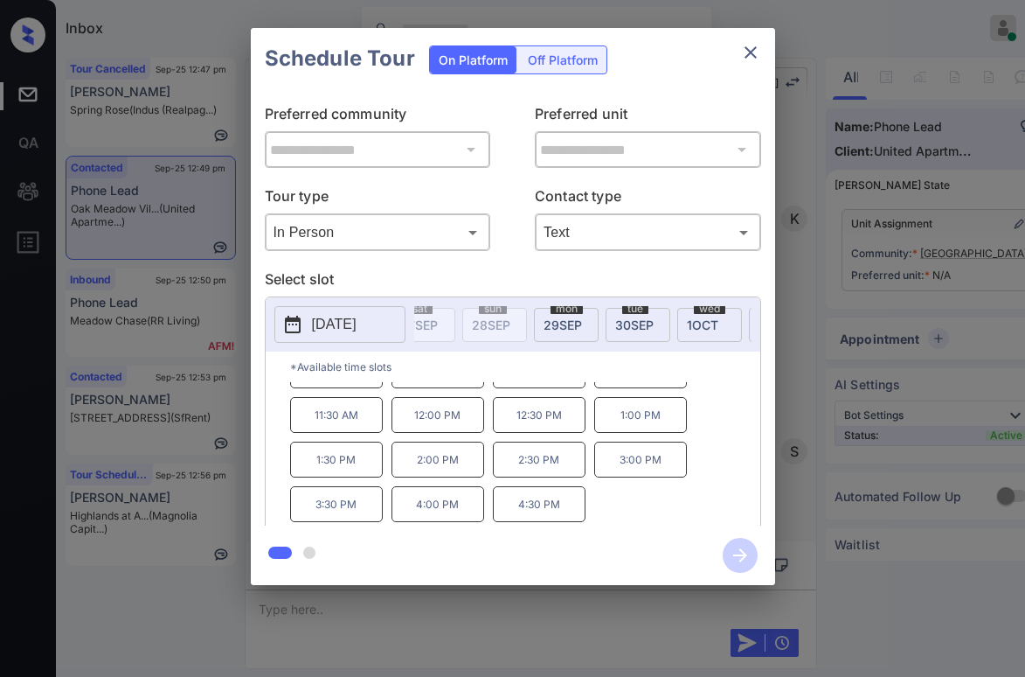
scroll to position [0, 192]
click at [552, 334] on div "[DATE]" at bounding box center [541, 325] width 65 height 34
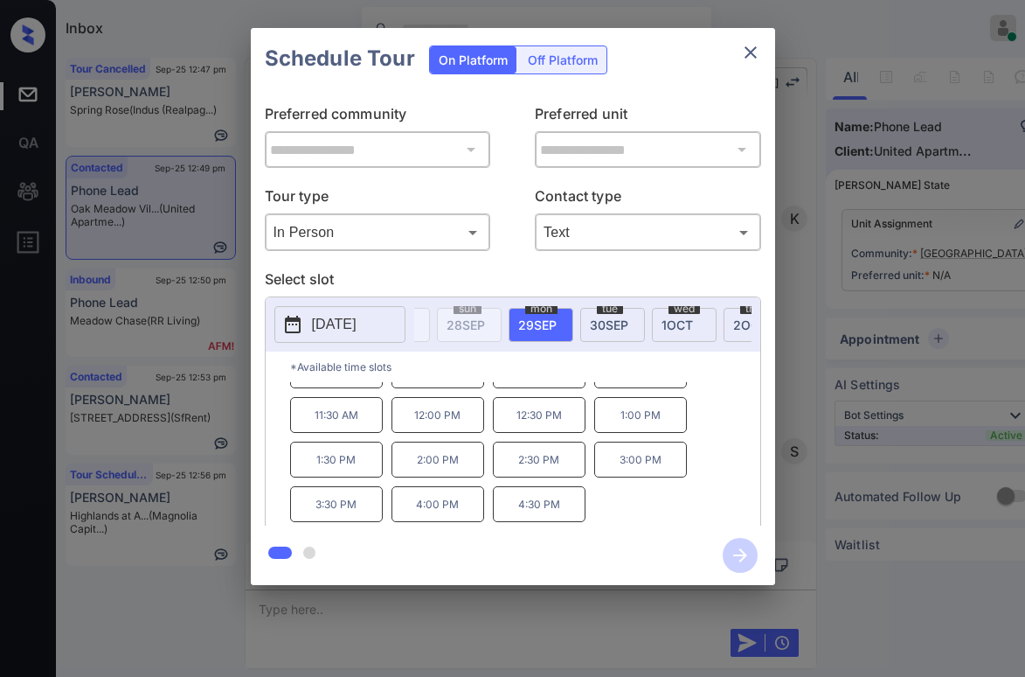
click at [610, 321] on span "[DATE]" at bounding box center [609, 324] width 38 height 15
click at [663, 325] on span "[DATE]" at bounding box center [677, 324] width 31 height 15
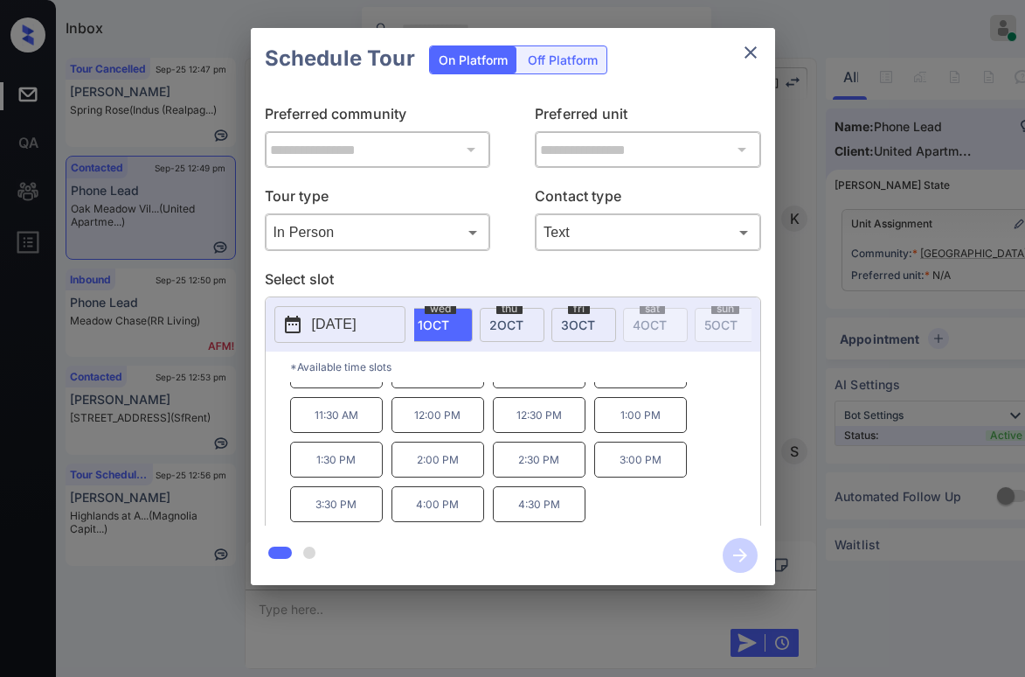
scroll to position [0, 461]
click at [495, 330] on span "[DATE]" at bounding box center [481, 324] width 34 height 15
click at [540, 324] on span "[DATE]" at bounding box center [553, 324] width 34 height 15
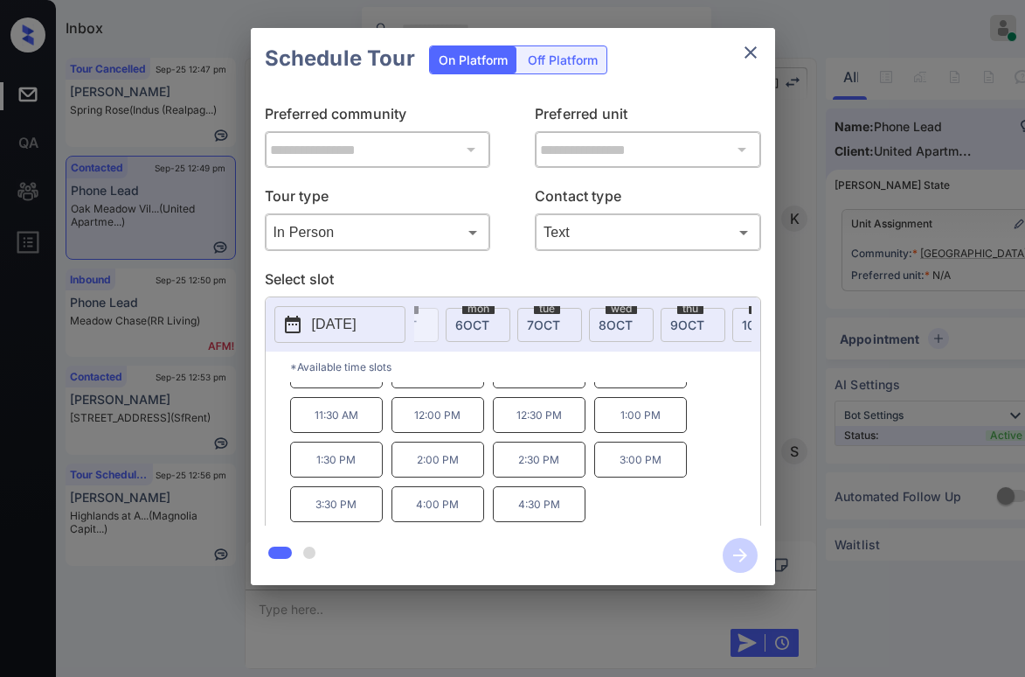
click at [487, 325] on span "[DATE]" at bounding box center [472, 324] width 34 height 15
click at [562, 318] on div "[DATE]" at bounding box center [549, 325] width 65 height 34
click at [613, 323] on span "[DATE]" at bounding box center [616, 324] width 34 height 15
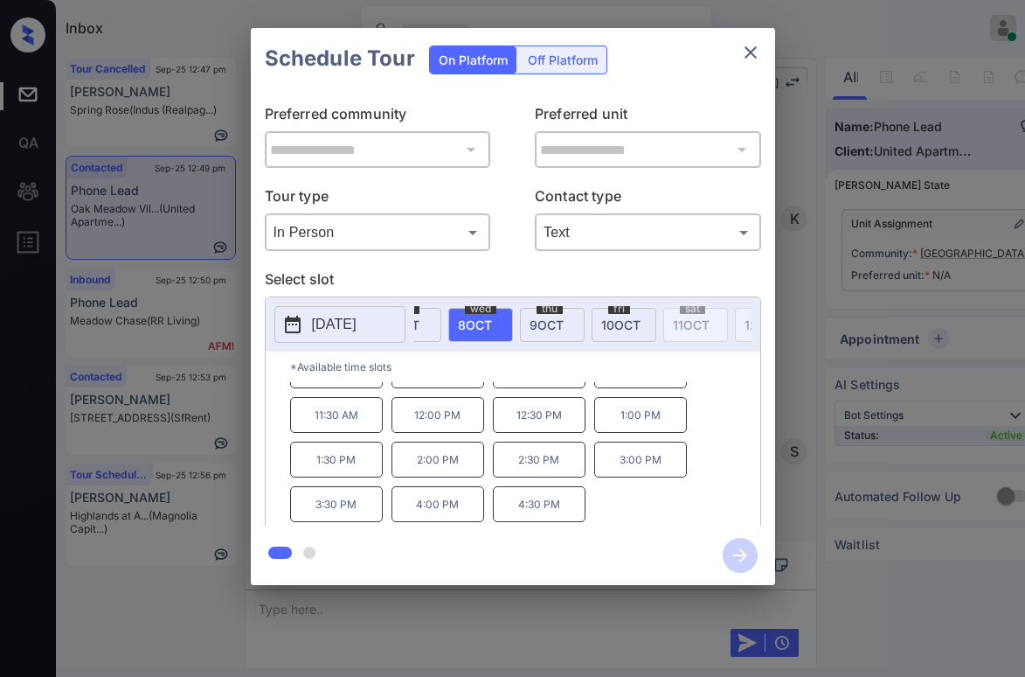
scroll to position [0, 911]
click at [582, 330] on div "[DATE]" at bounding box center [611, 325] width 65 height 34
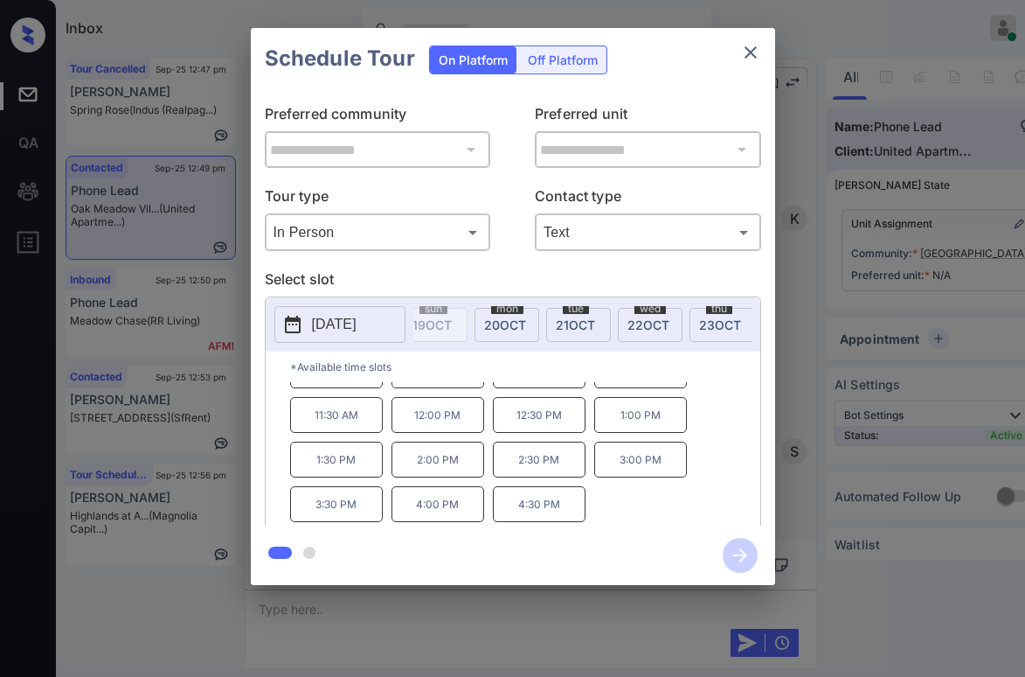
click at [517, 330] on span "[DATE]" at bounding box center [505, 324] width 42 height 15
click at [563, 329] on span "[DATE]" at bounding box center [575, 324] width 39 height 15
click at [630, 326] on span "[DATE]" at bounding box center [649, 324] width 42 height 15
click at [703, 324] on span "[DATE]" at bounding box center [720, 324] width 42 height 15
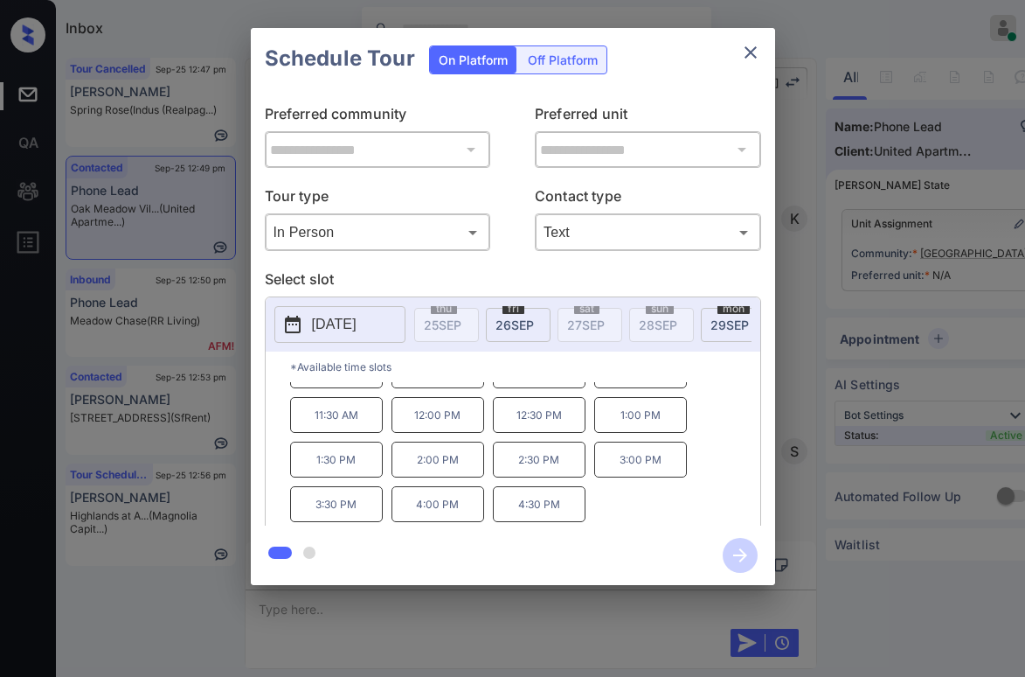
click at [433, 237] on body "Inbox [PERSON_NAME] Online Set yourself offline Set yourself on break Profile S…" at bounding box center [512, 338] width 1025 height 677
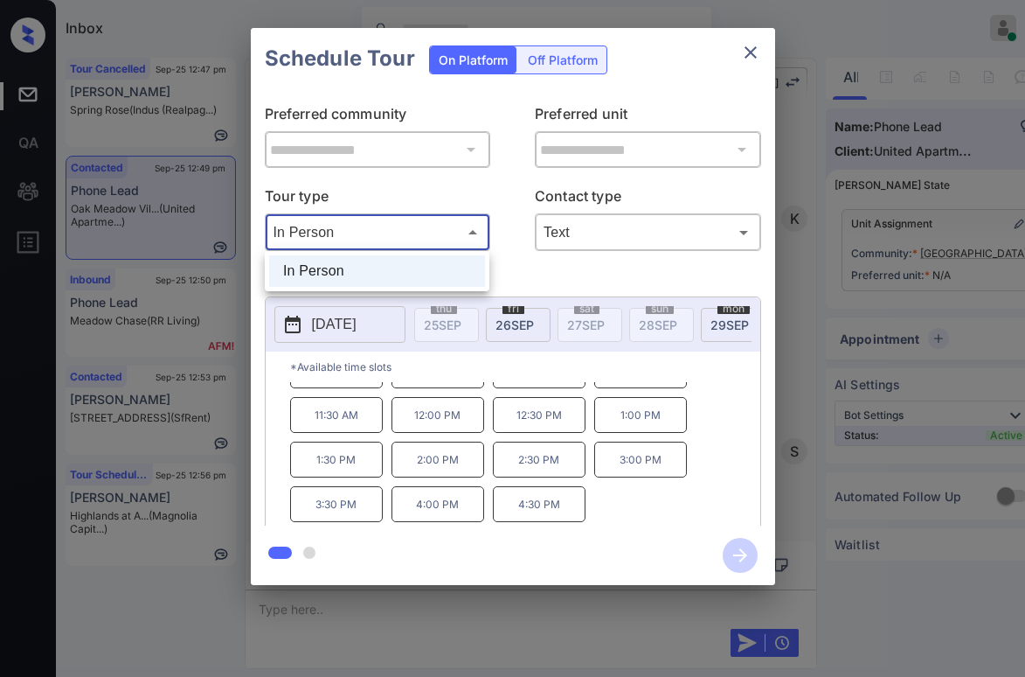
drag, startPoint x: 766, startPoint y: 57, endPoint x: 750, endPoint y: 55, distance: 15.8
click at [765, 57] on div at bounding box center [512, 338] width 1025 height 677
click at [749, 55] on div at bounding box center [512, 338] width 1025 height 677
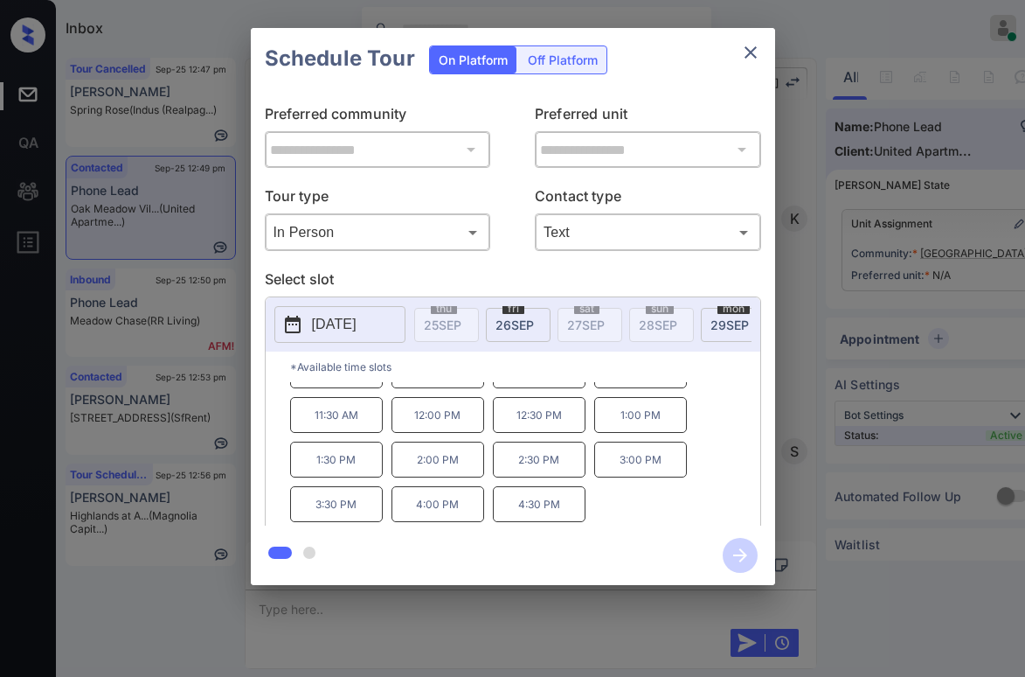
click at [754, 59] on icon "close" at bounding box center [750, 52] width 21 height 21
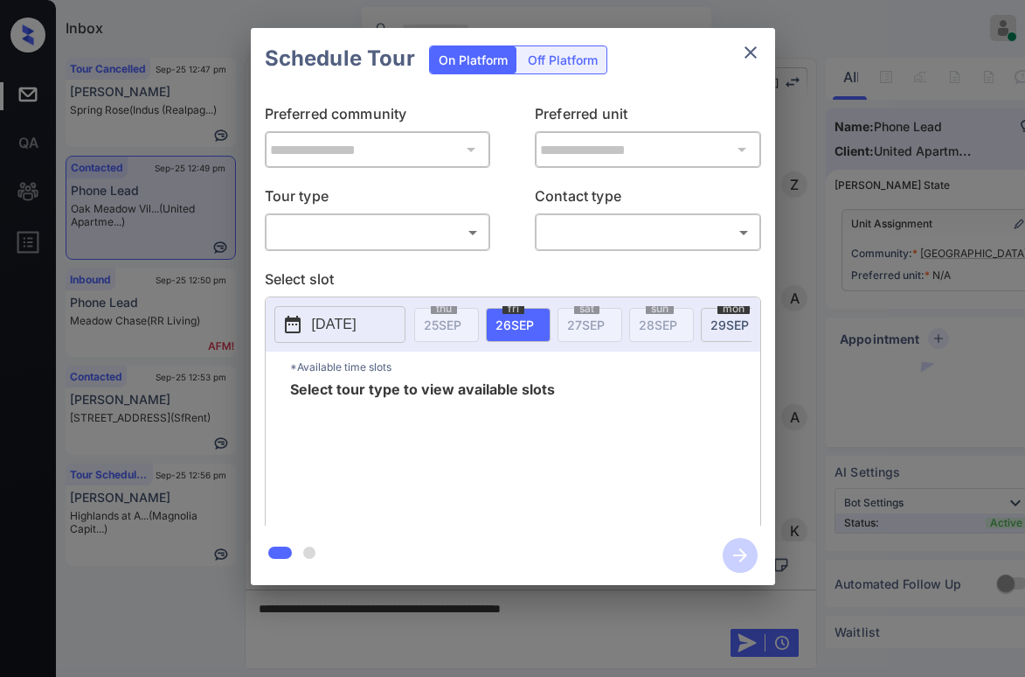
scroll to position [2140, 0]
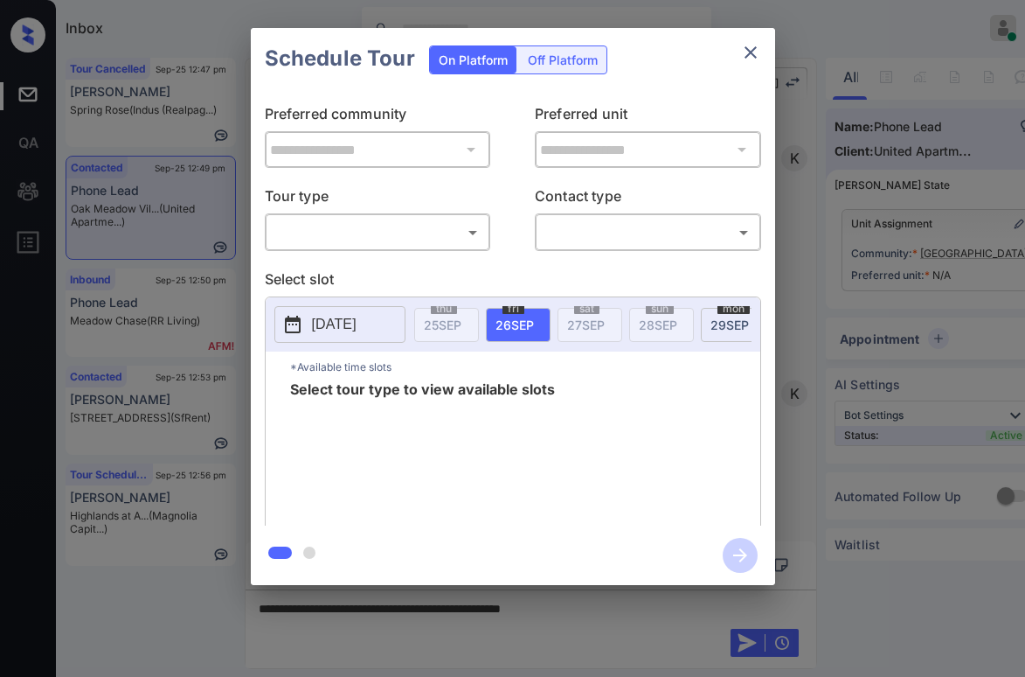
click at [337, 248] on div "​ ​" at bounding box center [378, 232] width 226 height 38
click at [352, 239] on body "Inbox Paolo Gabriel Online Set yourself offline Set yourself on break Profile S…" at bounding box center [512, 338] width 1025 height 677
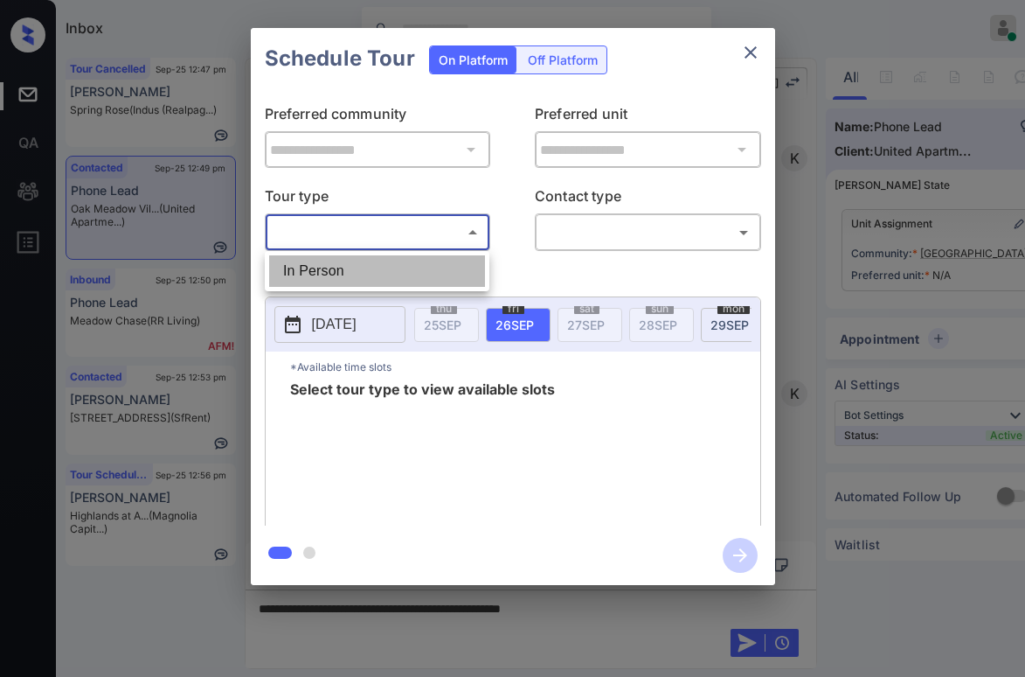
click at [341, 280] on li "In Person" at bounding box center [377, 270] width 216 height 31
type input "********"
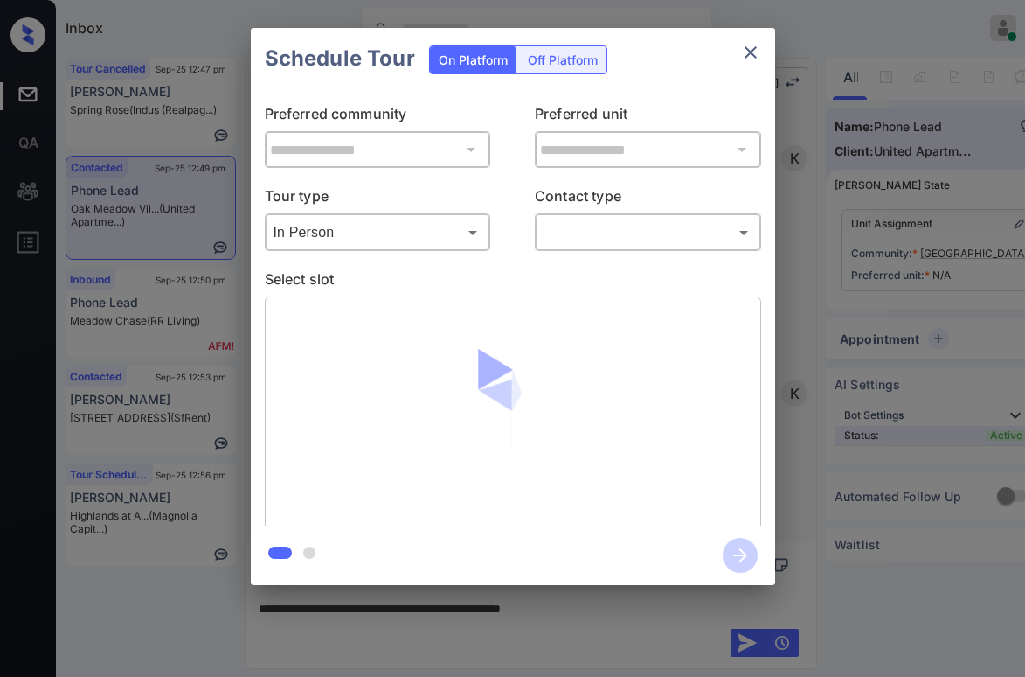
click at [572, 248] on div "​ ​" at bounding box center [648, 232] width 226 height 38
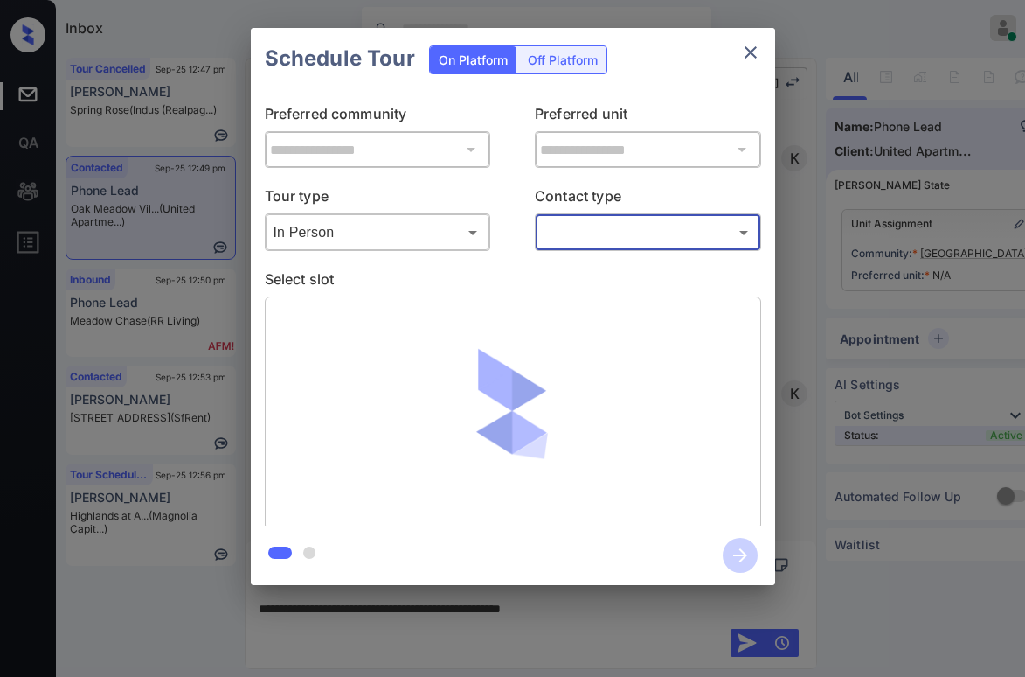
click at [576, 238] on body "Inbox Paolo Gabriel Online Set yourself offline Set yourself on break Profile S…" at bounding box center [512, 338] width 1025 height 677
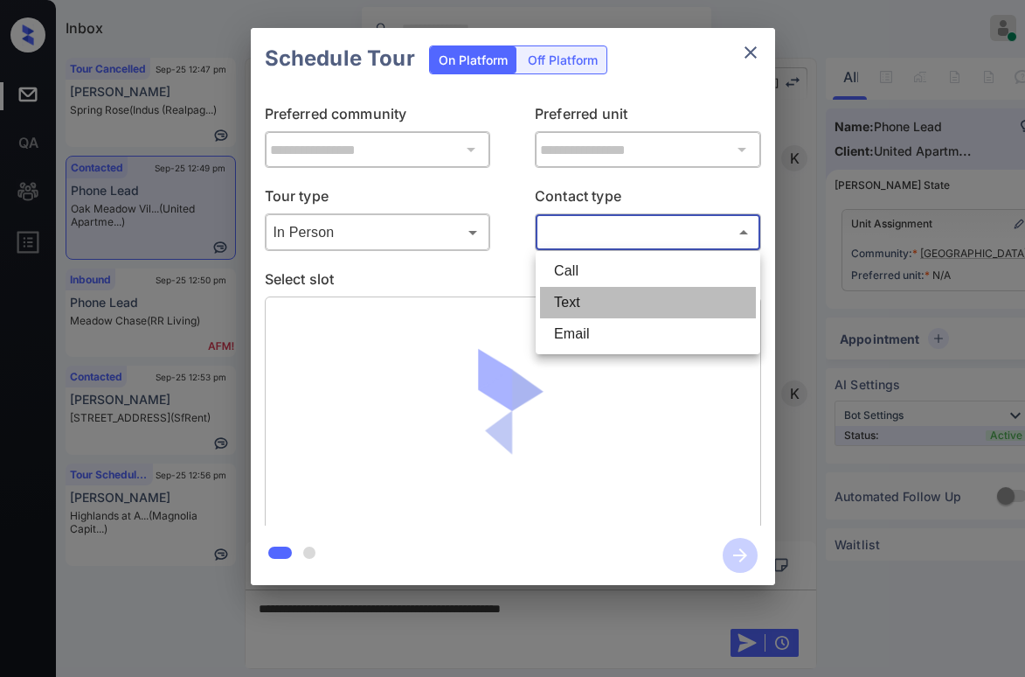
click at [564, 301] on li "Text" at bounding box center [648, 302] width 216 height 31
type input "****"
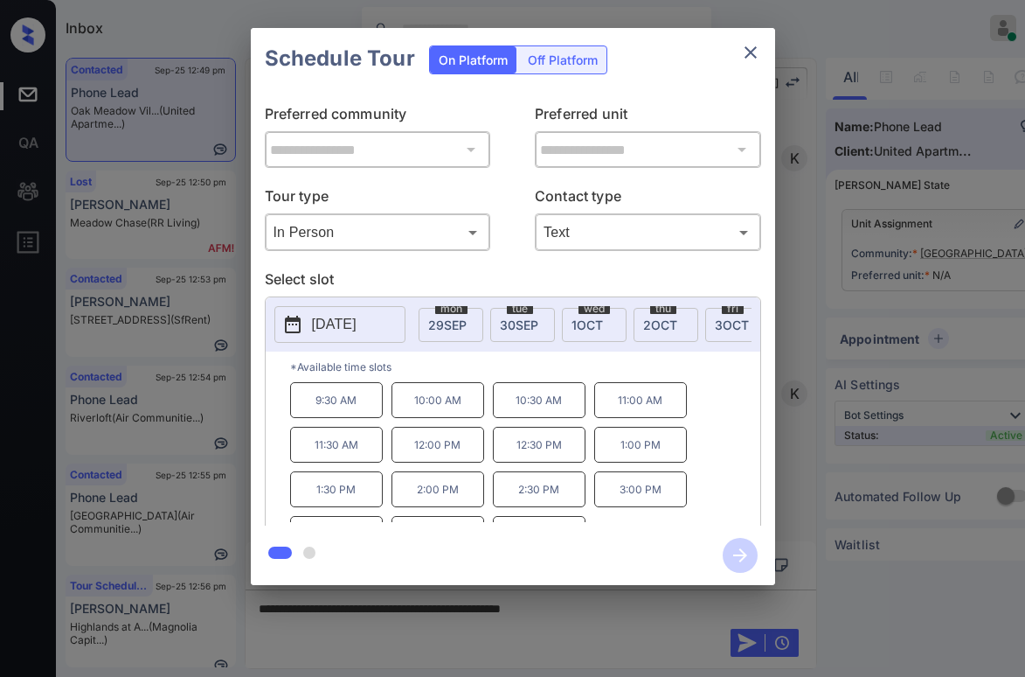
scroll to position [0, 321]
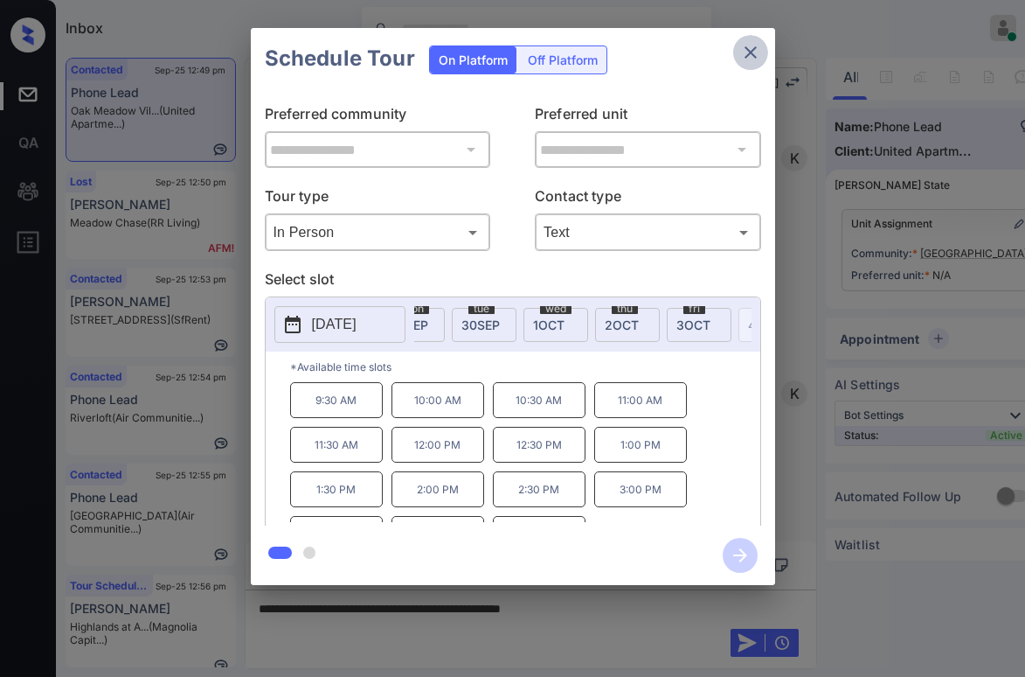
click at [743, 60] on icon "close" at bounding box center [750, 52] width 21 height 21
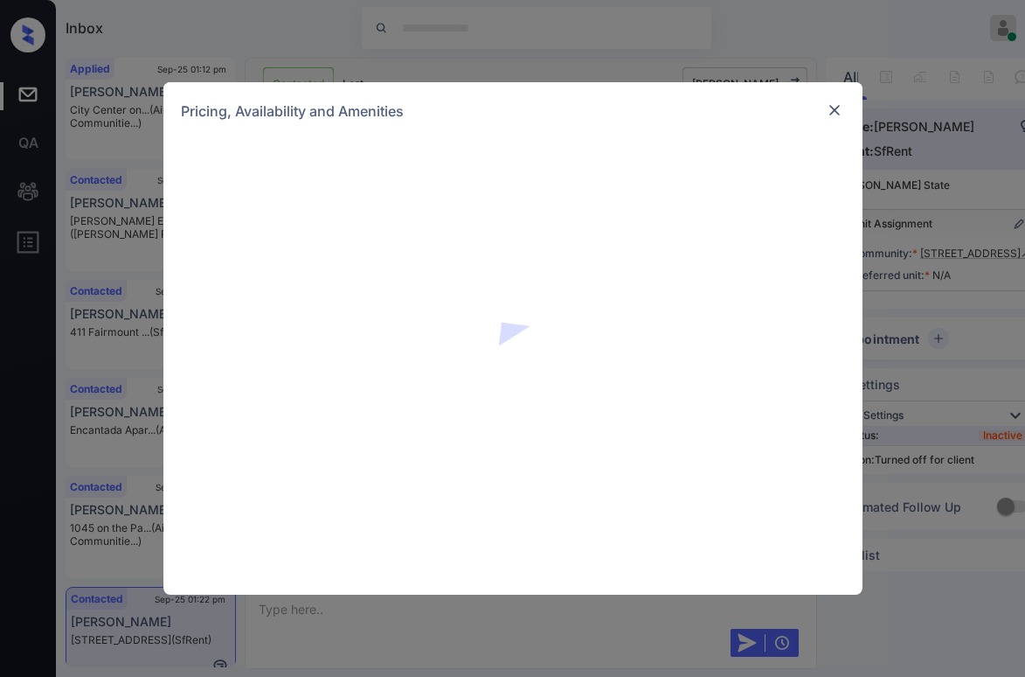
scroll to position [310, 0]
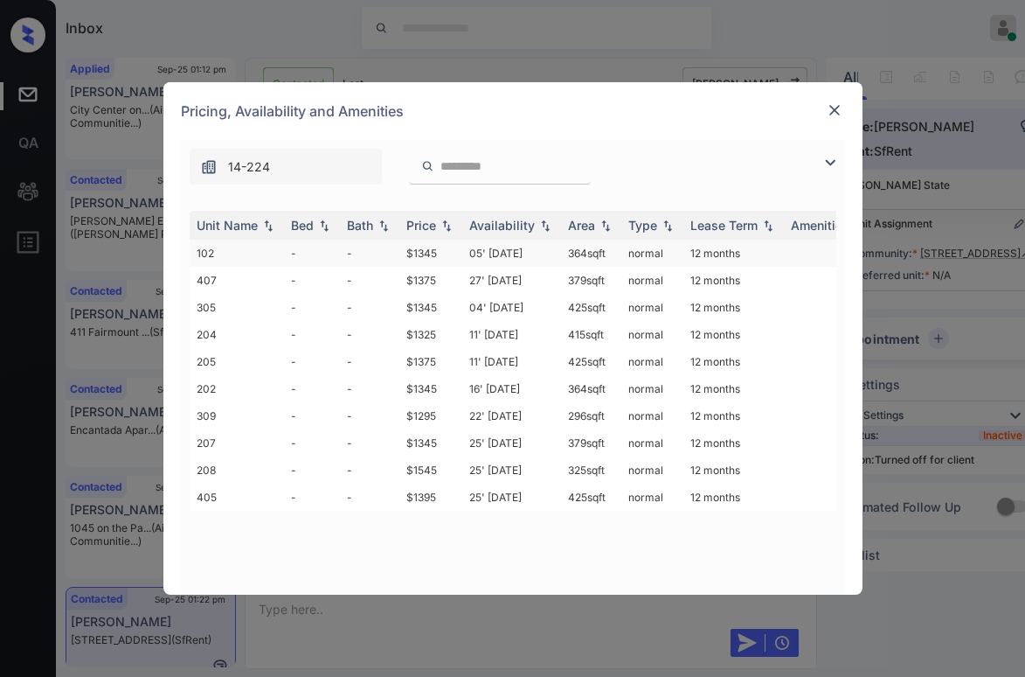
click at [433, 253] on td "$1345" at bounding box center [430, 252] width 63 height 27
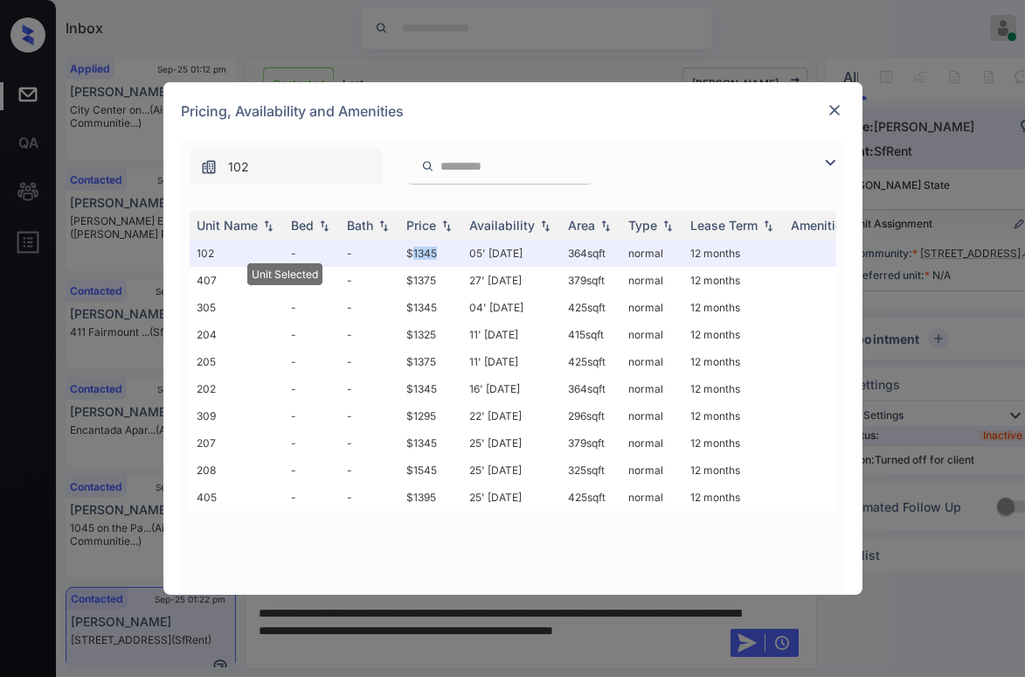
click at [841, 108] on img at bounding box center [834, 109] width 17 height 17
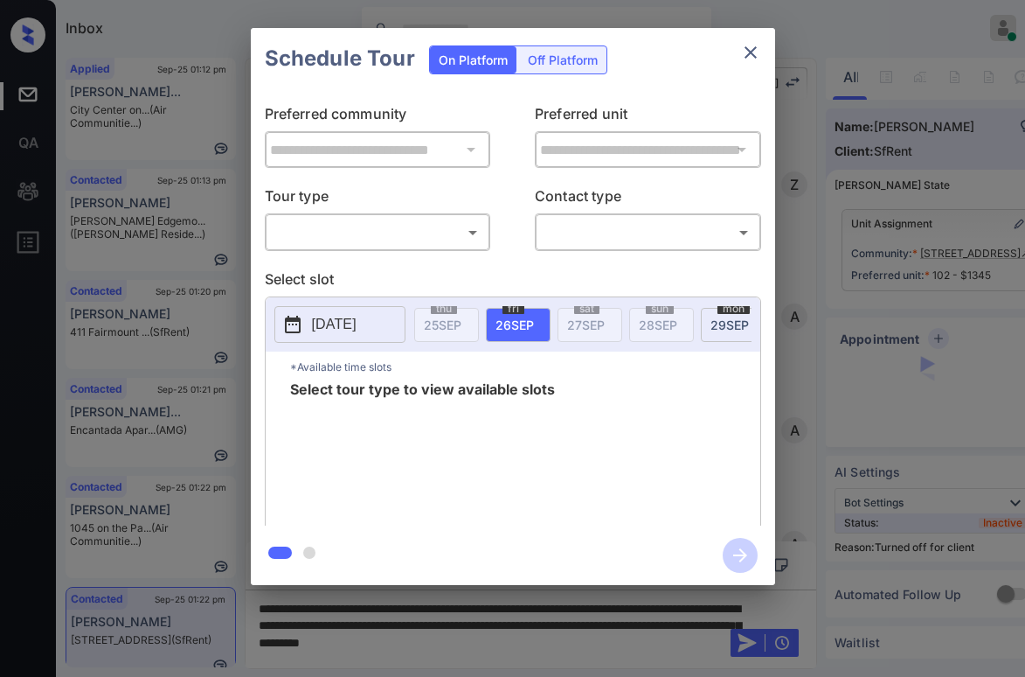
scroll to position [310, 0]
click at [546, 71] on div "Off Platform" at bounding box center [562, 59] width 87 height 27
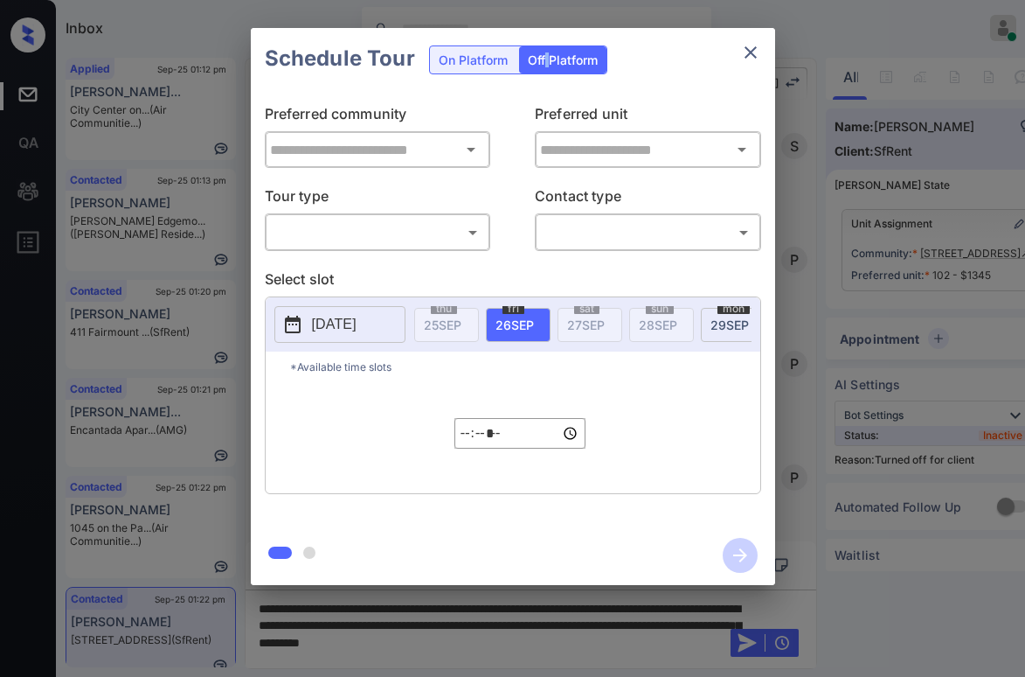
type input "**********"
click at [394, 240] on body "Inbox Paolo Gabriel Online Set yourself offline Set yourself on break Profile S…" at bounding box center [512, 338] width 1025 height 677
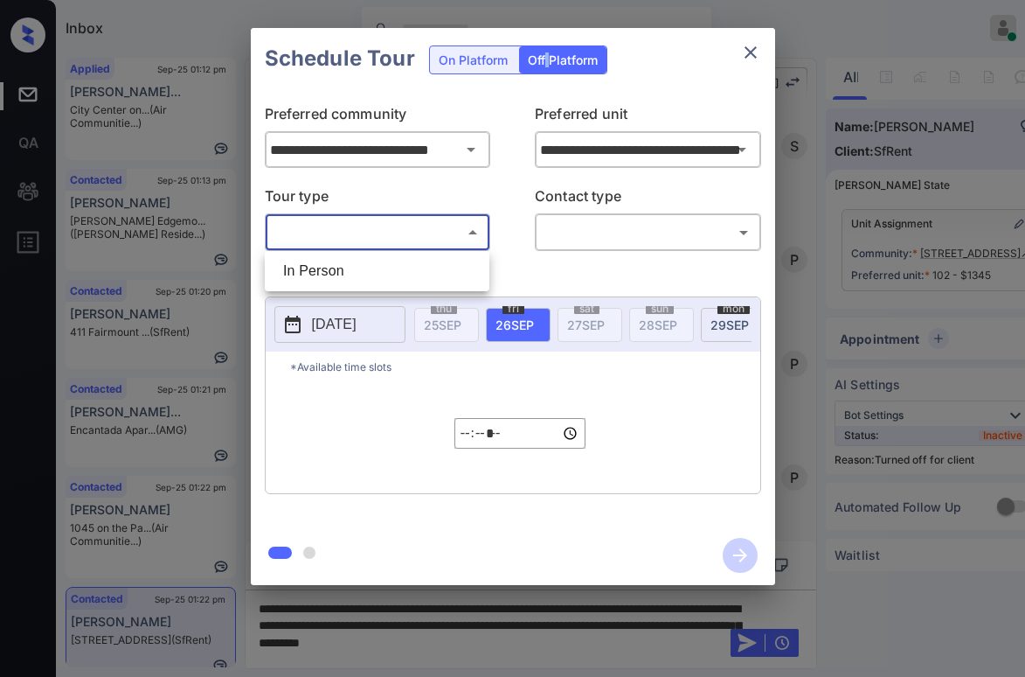
click at [376, 266] on li "In Person" at bounding box center [377, 270] width 216 height 31
type input "********"
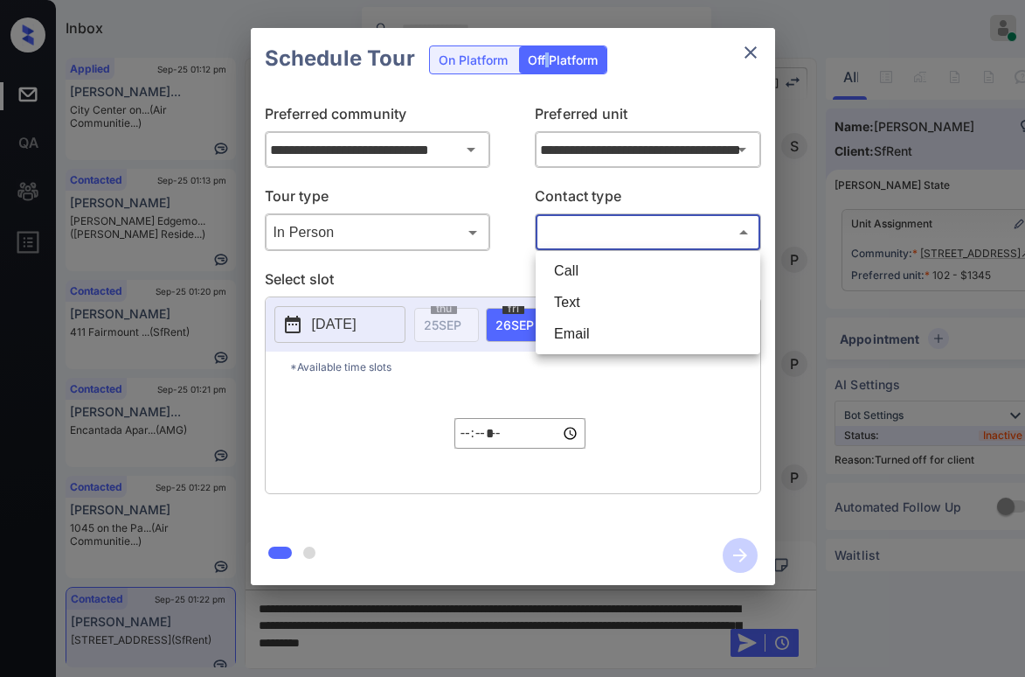
click at [555, 221] on body "Inbox Paolo Gabriel Online Set yourself offline Set yourself on break Profile S…" at bounding box center [512, 338] width 1025 height 677
click at [564, 295] on li "Text" at bounding box center [648, 302] width 216 height 31
type input "****"
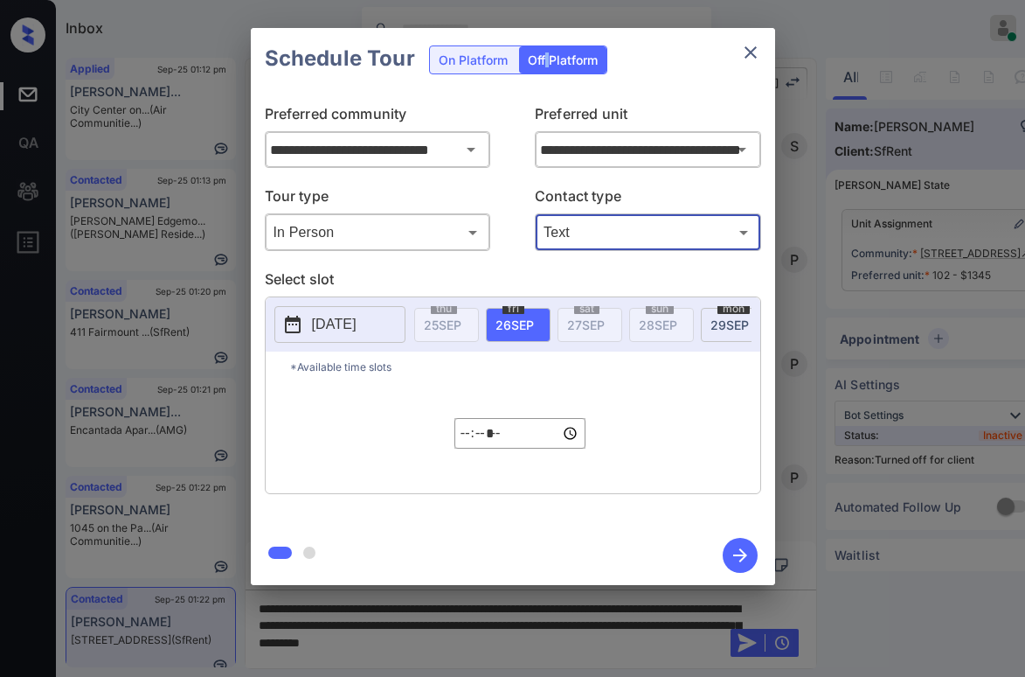
click at [357, 321] on p "2025-09-25" at bounding box center [334, 324] width 45 height 21
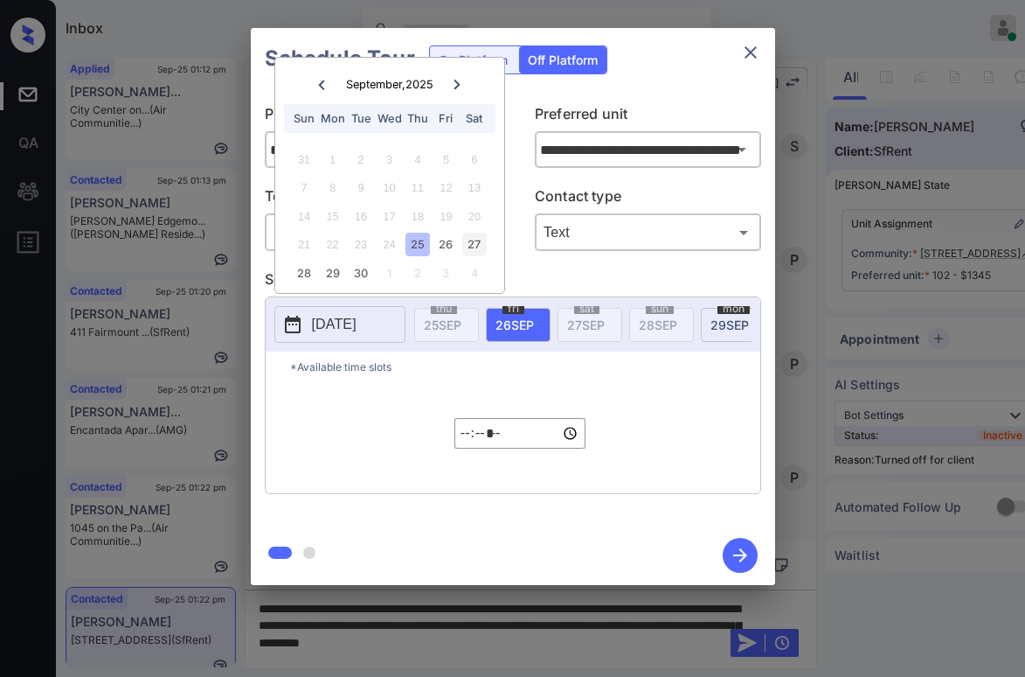
click at [471, 247] on div "27" at bounding box center [474, 244] width 24 height 24
click at [481, 433] on input "*****" at bounding box center [520, 433] width 131 height 31
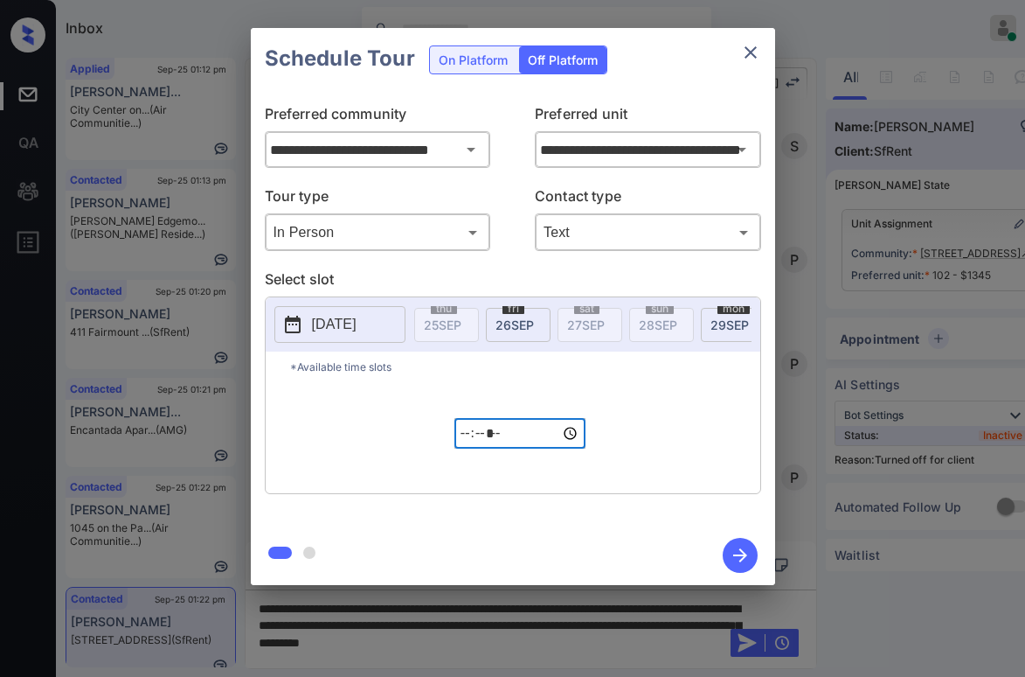
click at [510, 447] on input "*****" at bounding box center [520, 433] width 131 height 31
type input "*****"
click at [745, 552] on icon "button" at bounding box center [740, 555] width 35 height 35
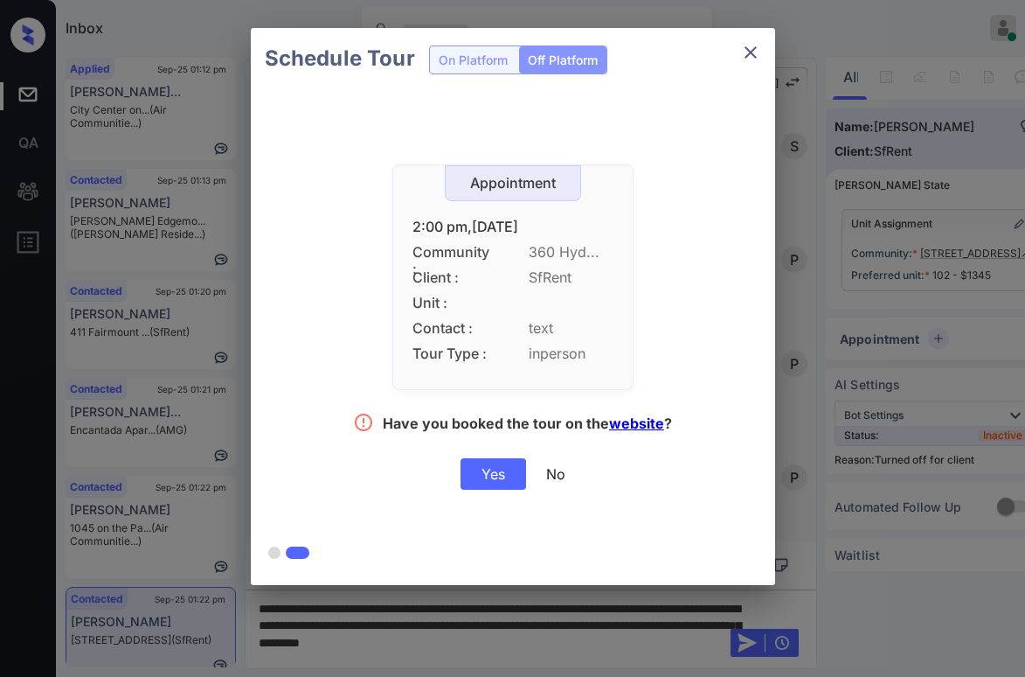
click at [485, 478] on div "Yes" at bounding box center [494, 473] width 66 height 31
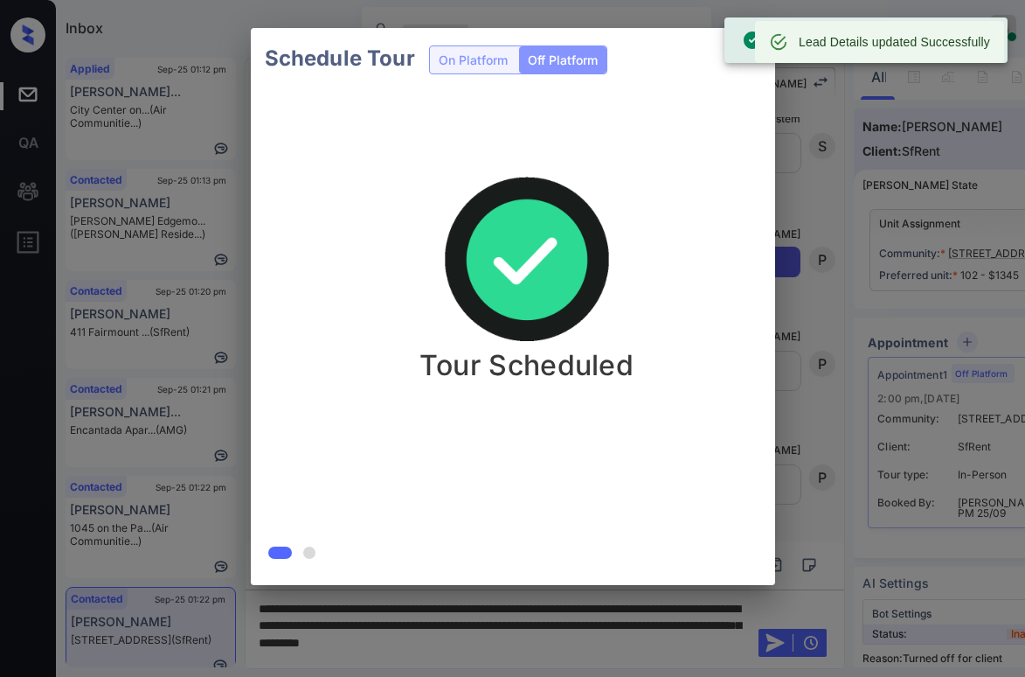
click at [756, 68] on div "Schedule Tour On Platform Off Platform" at bounding box center [513, 58] width 524 height 61
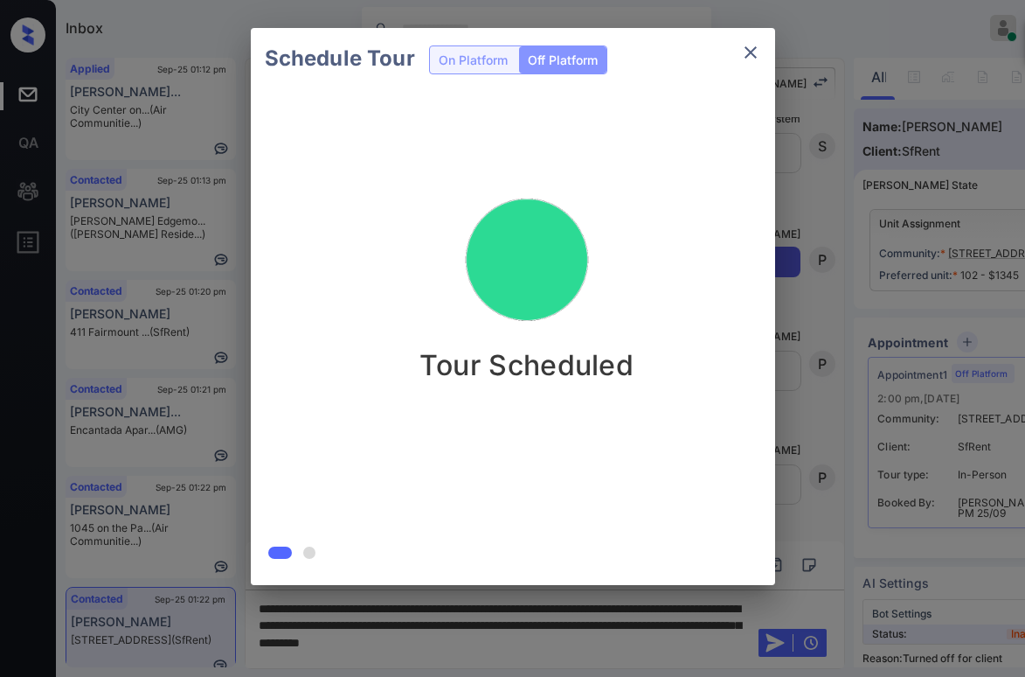
click at [757, 66] on div "Off-Platform Tour scheduled successfully" at bounding box center [866, 40] width 283 height 56
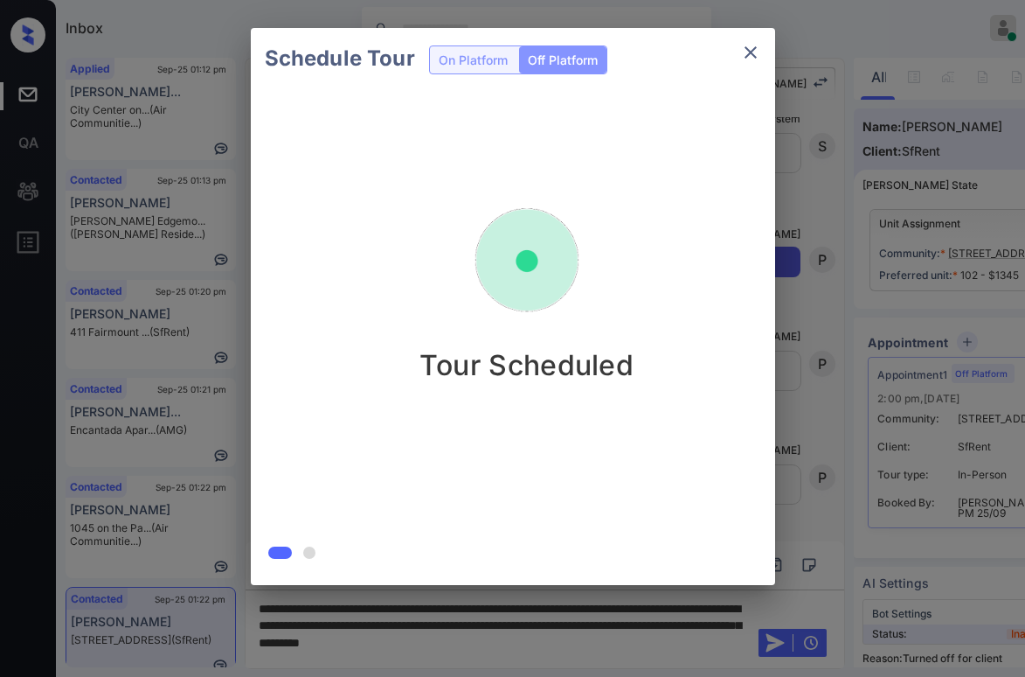
click at [753, 62] on icon "close" at bounding box center [750, 52] width 21 height 21
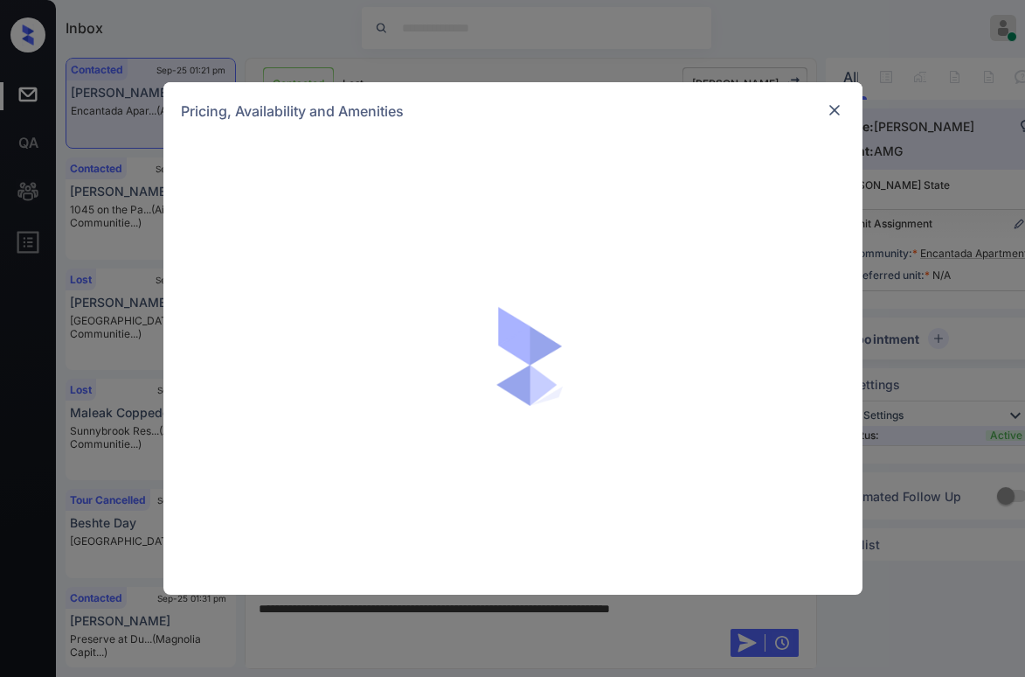
scroll to position [697, 0]
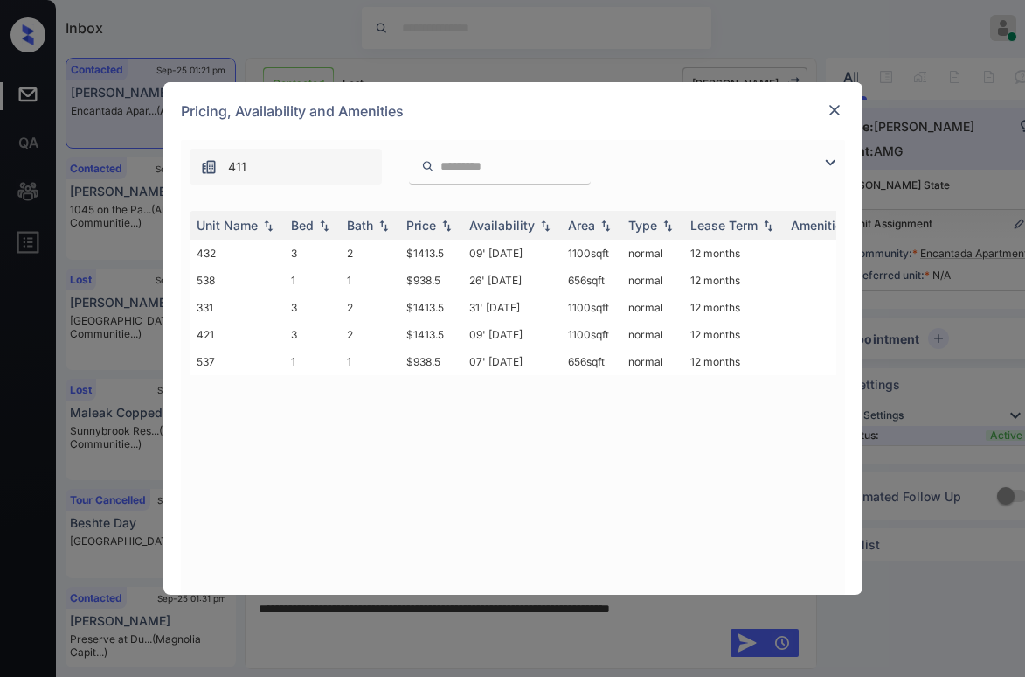
click at [836, 163] on img at bounding box center [830, 162] width 21 height 21
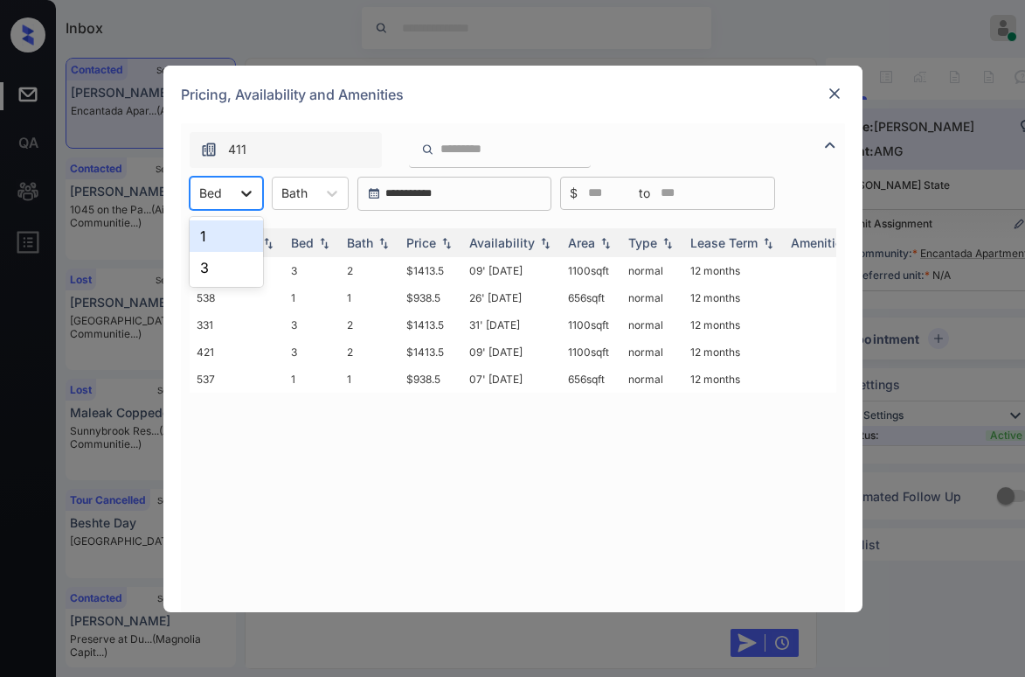
click at [233, 200] on div at bounding box center [246, 192] width 31 height 31
click at [219, 267] on div "3" at bounding box center [226, 267] width 73 height 31
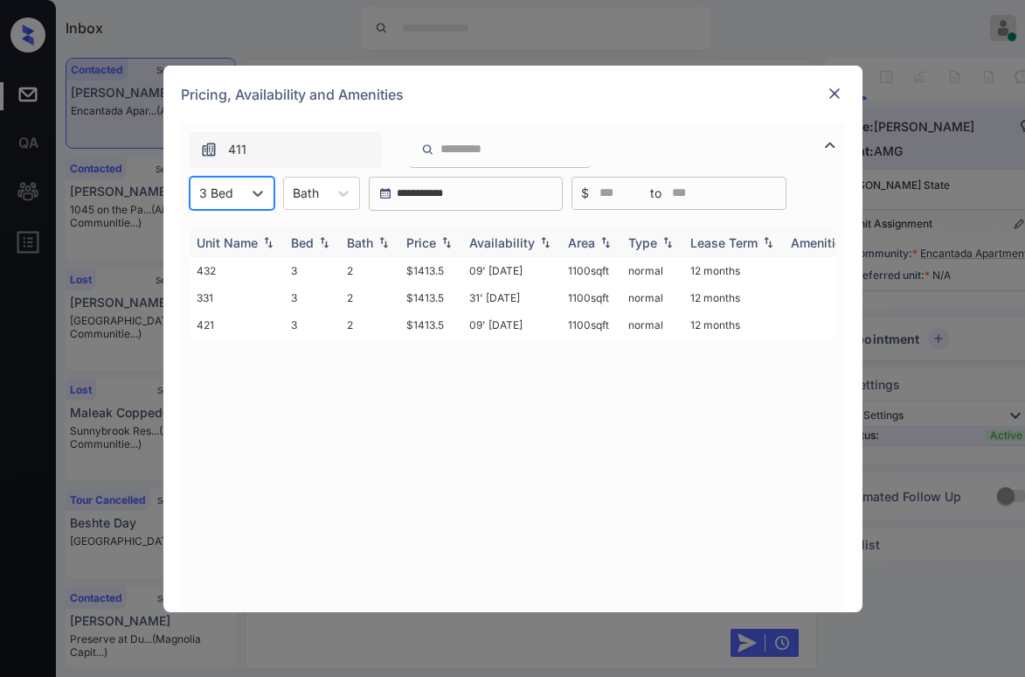
click at [425, 242] on div "Price" at bounding box center [421, 242] width 30 height 15
click at [427, 245] on div "Price" at bounding box center [421, 242] width 30 height 15
click at [426, 245] on div "Price" at bounding box center [421, 242] width 30 height 15
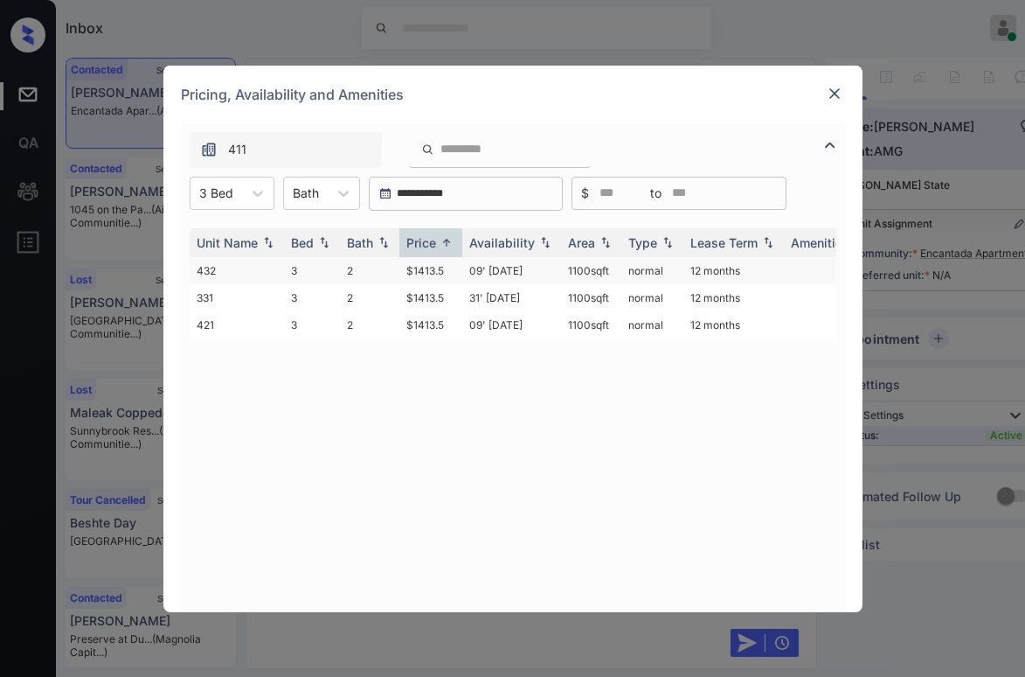
click at [420, 272] on td "$1413.5" at bounding box center [430, 270] width 63 height 27
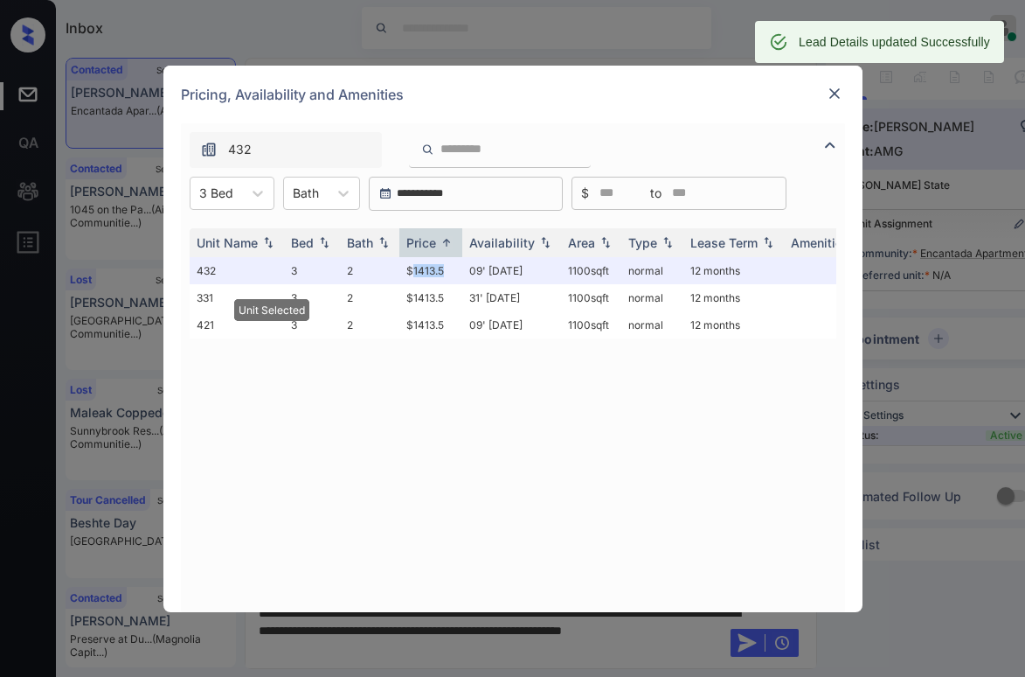
click at [832, 100] on img at bounding box center [834, 93] width 17 height 17
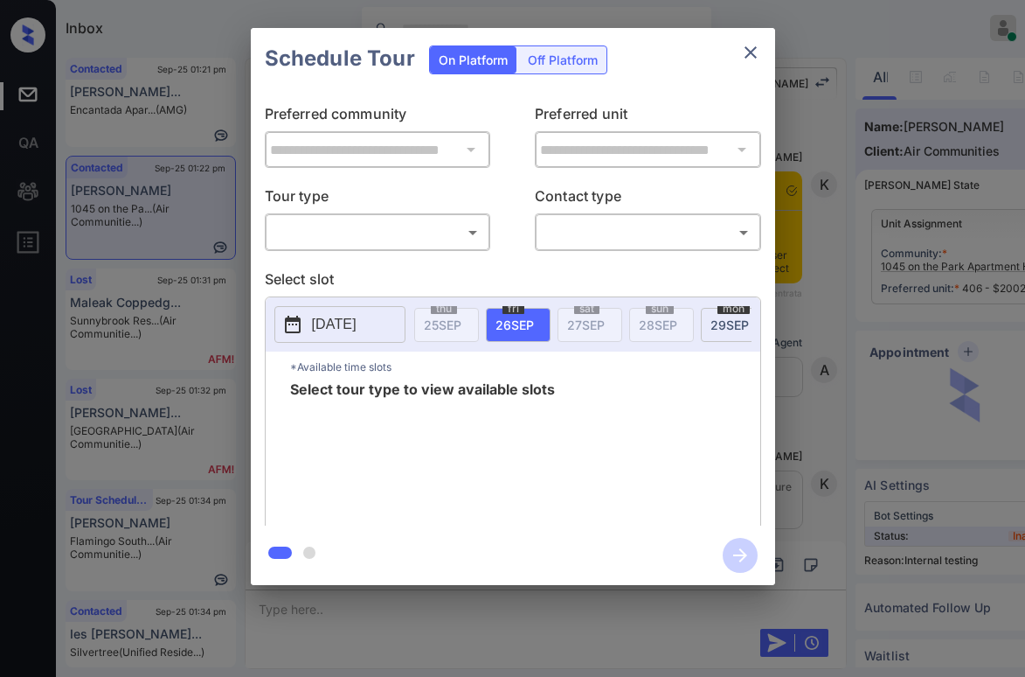
click at [354, 231] on body "Inbox Paolo Gabriel Online Set yourself offline Set yourself on break Profile S…" at bounding box center [512, 338] width 1025 height 677
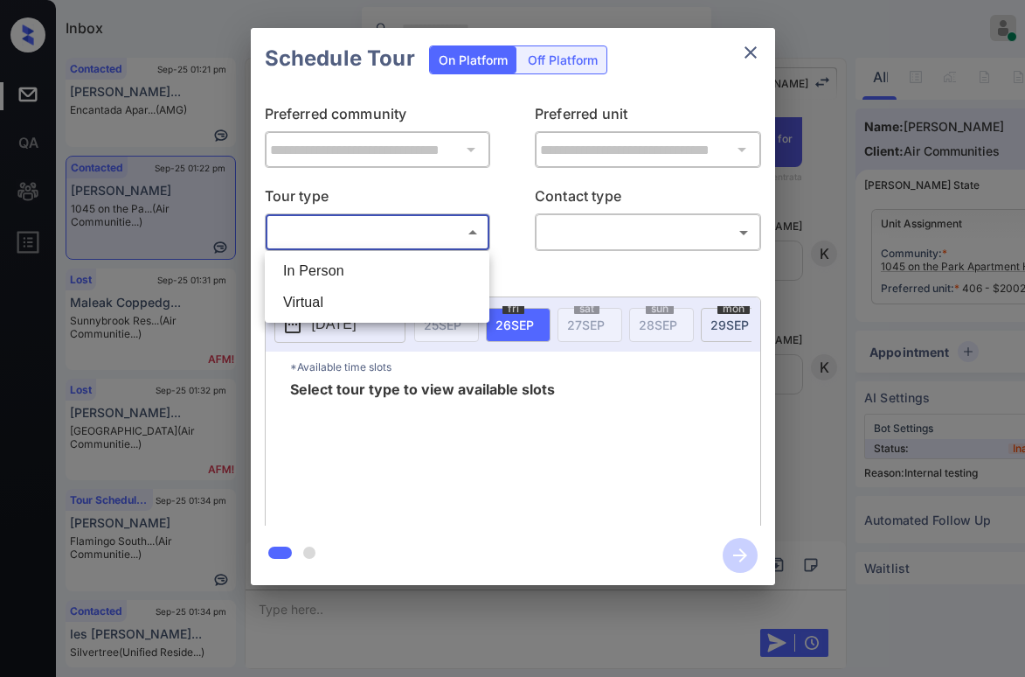
click at [346, 274] on li "In Person" at bounding box center [377, 270] width 216 height 31
type input "********"
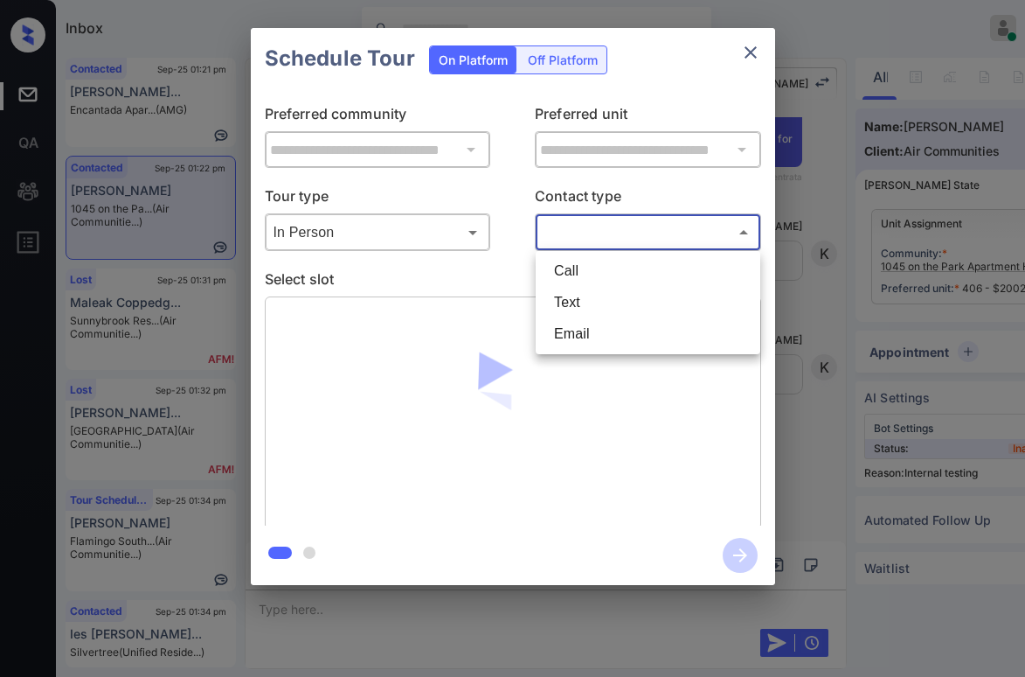
click at [596, 246] on body "Inbox Paolo Gabriel Online Set yourself offline Set yourself on break Profile S…" at bounding box center [512, 338] width 1025 height 677
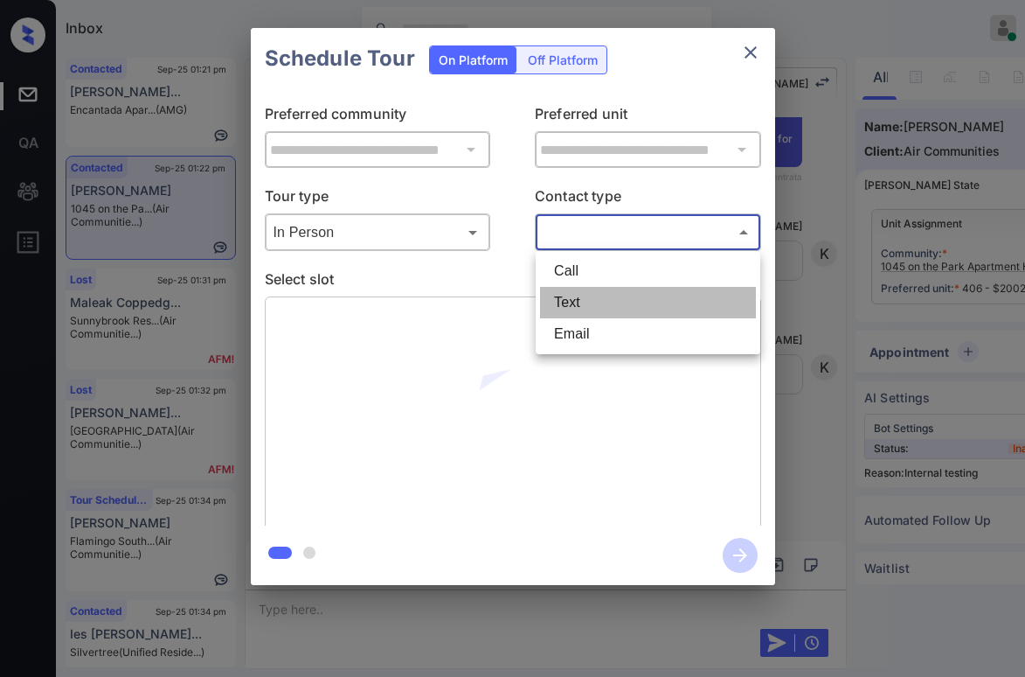
click at [588, 306] on li "Text" at bounding box center [648, 302] width 216 height 31
type input "****"
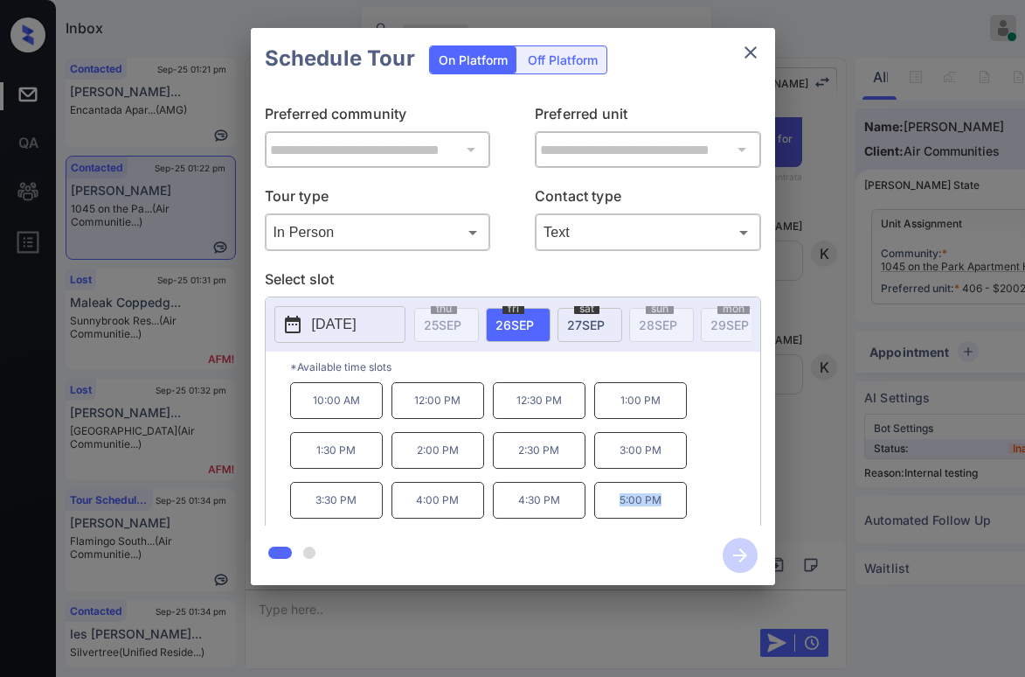
drag, startPoint x: 620, startPoint y: 505, endPoint x: 678, endPoint y: 475, distance: 66.1
click at [668, 517] on p "5:00 PM" at bounding box center [640, 500] width 93 height 37
copy p "5:00 PM"
click at [753, 59] on icon "close" at bounding box center [750, 52] width 21 height 21
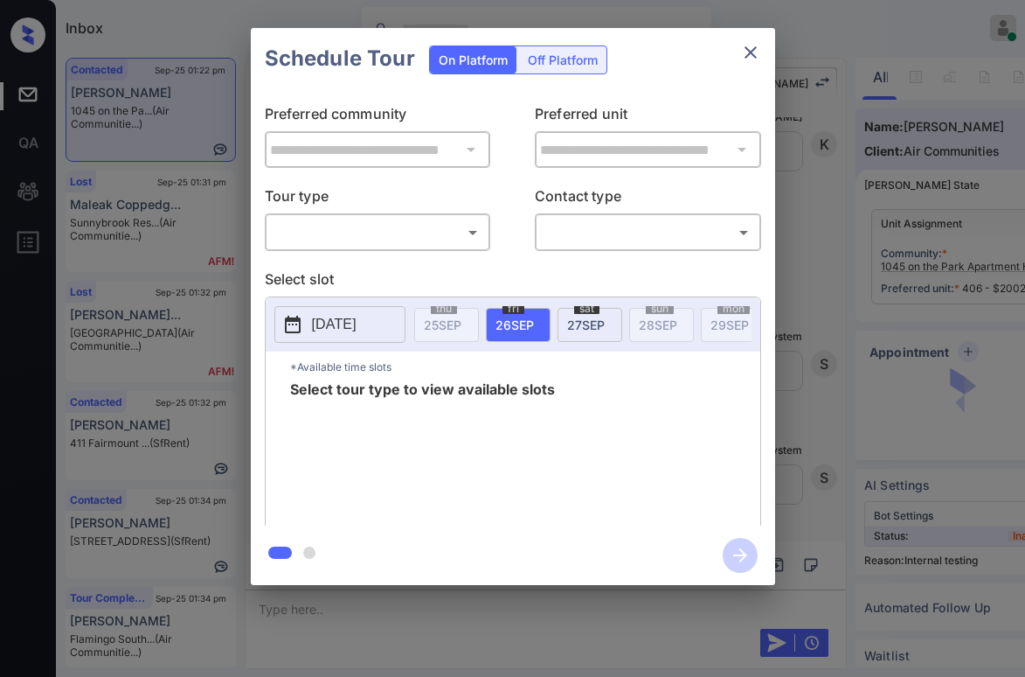
scroll to position [697, 0]
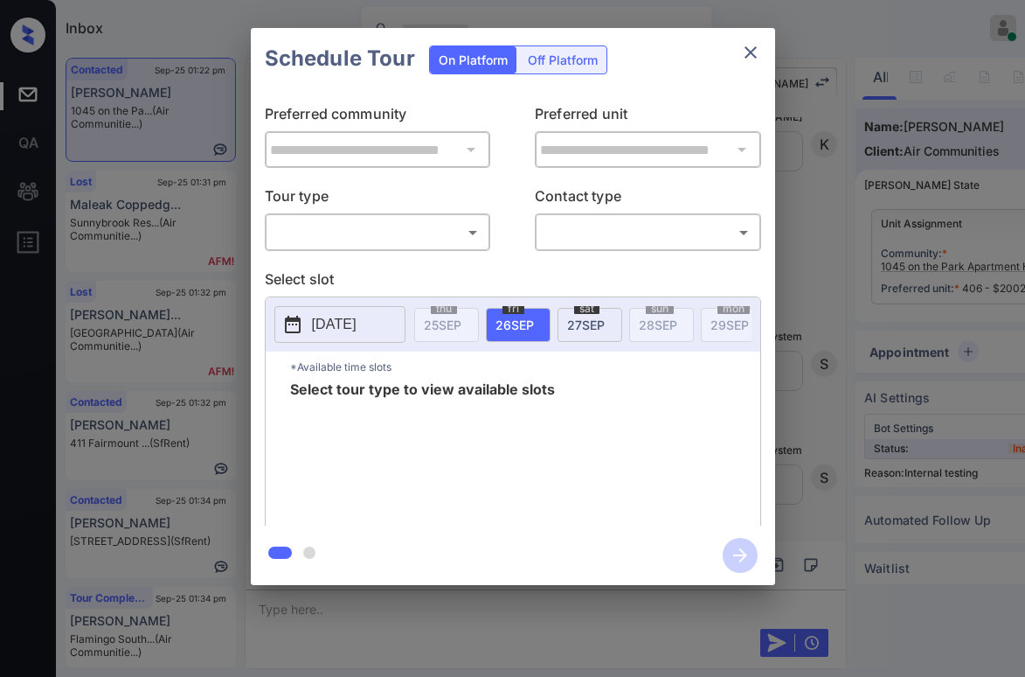
click at [299, 225] on body "Inbox [PERSON_NAME] Online Set yourself offline Set yourself on break Profile S…" at bounding box center [512, 338] width 1025 height 677
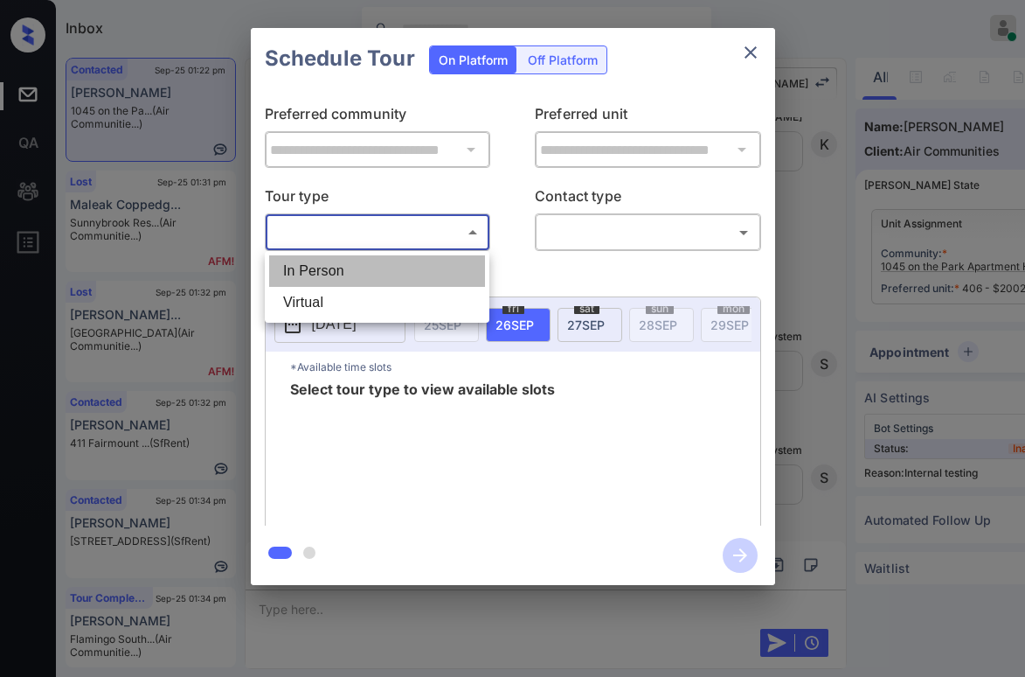
click at [306, 267] on li "In Person" at bounding box center [377, 270] width 216 height 31
type input "********"
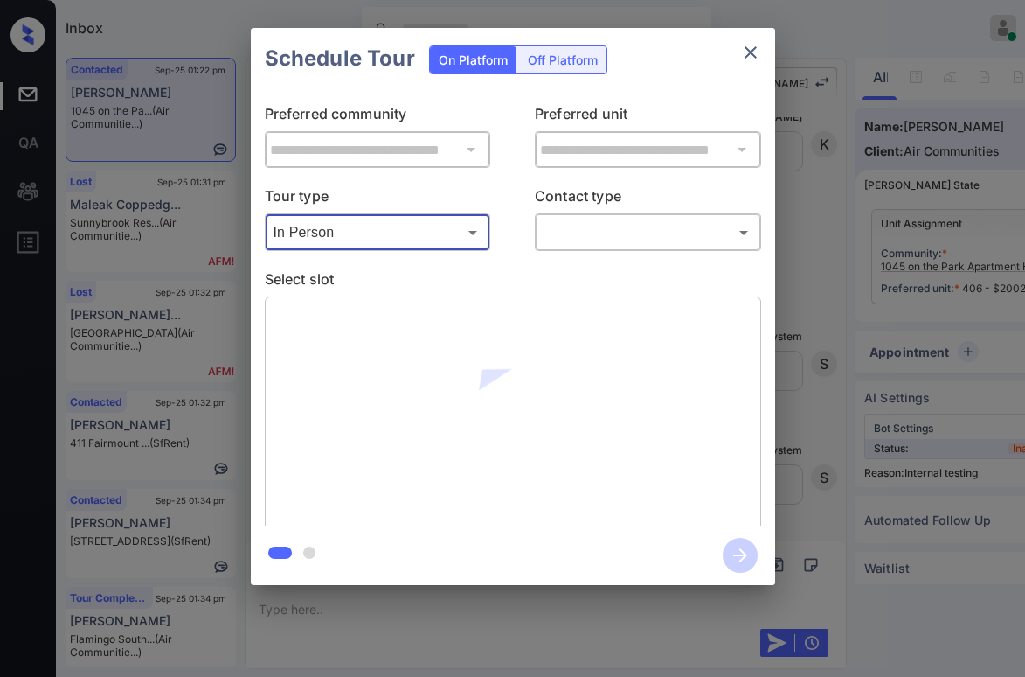
click at [654, 237] on body "Inbox [PERSON_NAME] Online Set yourself offline Set yourself on break Profile S…" at bounding box center [512, 338] width 1025 height 677
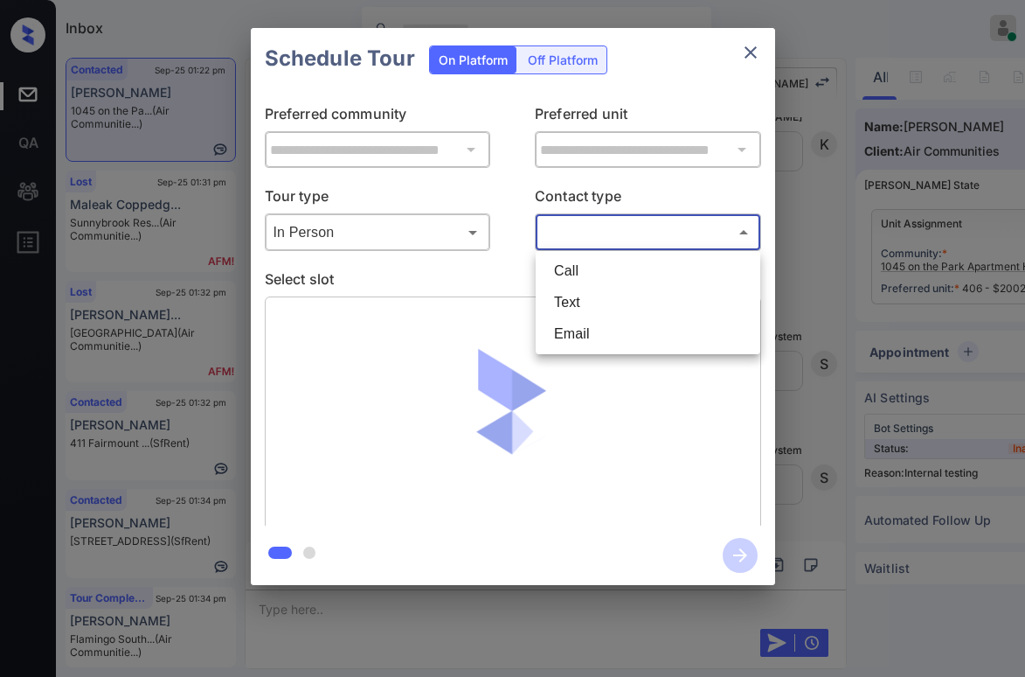
click at [620, 304] on li "Text" at bounding box center [648, 302] width 216 height 31
type input "****"
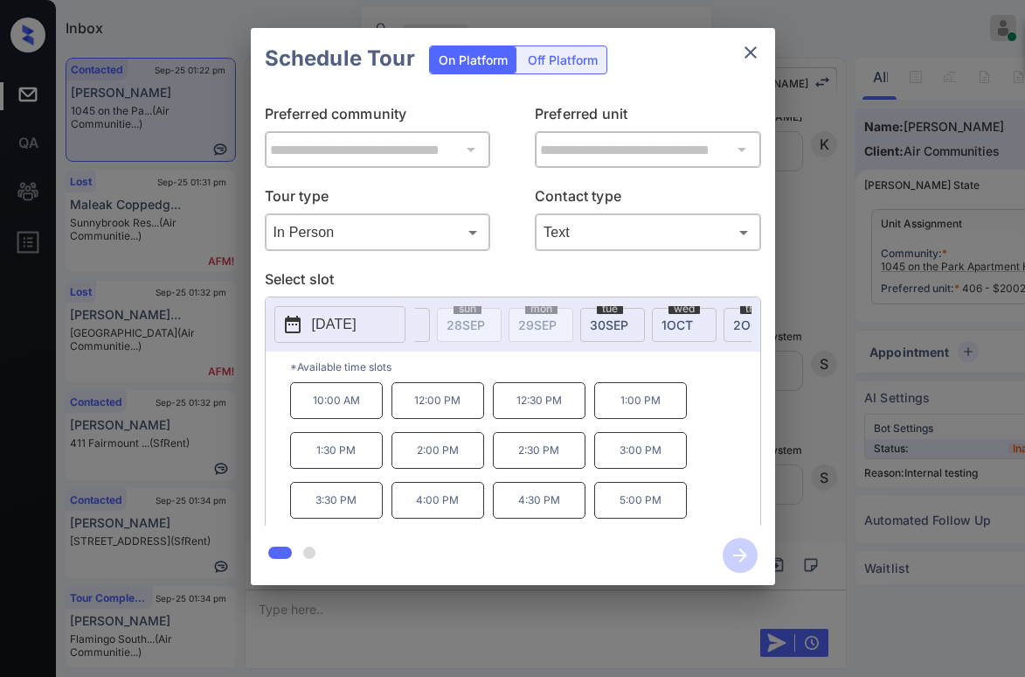
scroll to position [0, 218]
click at [578, 323] on span "[DATE]" at bounding box center [584, 324] width 38 height 15
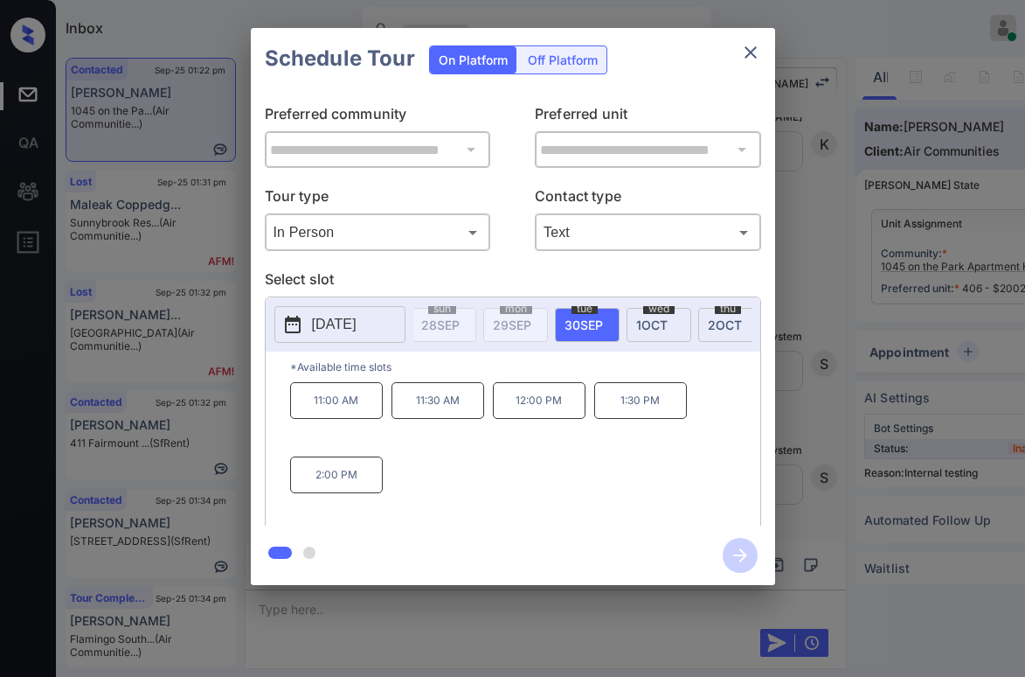
click at [658, 322] on span "[DATE]" at bounding box center [651, 324] width 31 height 15
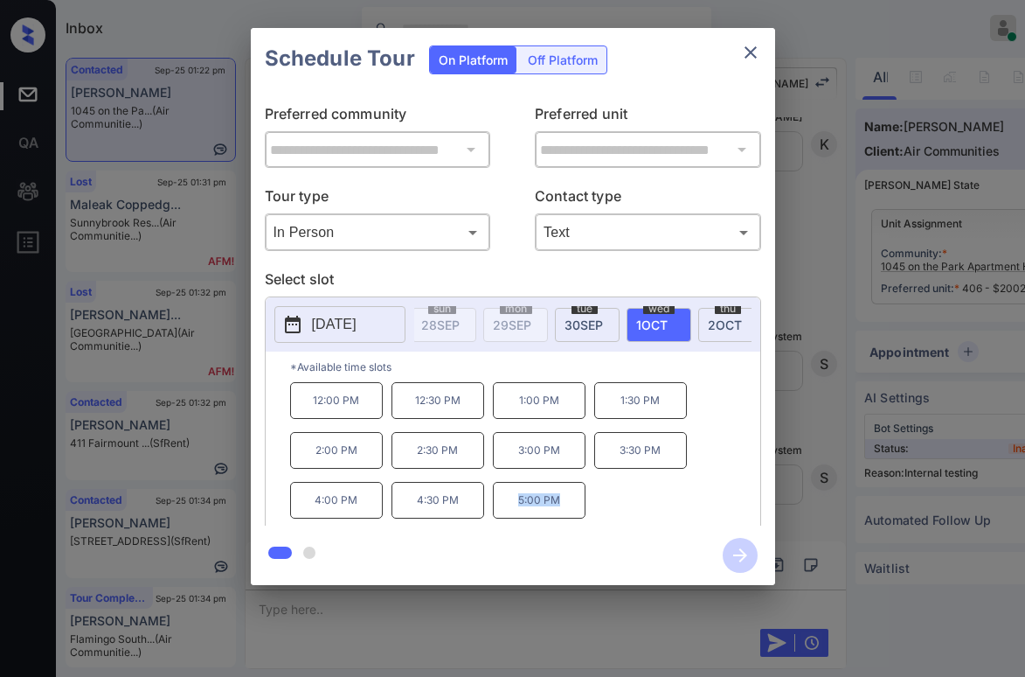
drag, startPoint x: 514, startPoint y: 505, endPoint x: 562, endPoint y: 508, distance: 48.1
click at [562, 508] on p "5:00 PM" at bounding box center [539, 500] width 93 height 37
click at [622, 492] on div "12:00 PM 12:30 PM 1:00 PM 1:30 PM 2:00 PM 2:30 PM 3:00 PM 3:30 PM 4:00 PM 4:30 …" at bounding box center [525, 452] width 470 height 140
click at [639, 501] on div "12:00 PM 12:30 PM 1:00 PM 1:30 PM 2:00 PM 2:30 PM 3:00 PM 3:30 PM 4:00 PM 4:30 …" at bounding box center [525, 452] width 470 height 140
drag, startPoint x: 313, startPoint y: 408, endPoint x: 370, endPoint y: 414, distance: 57.1
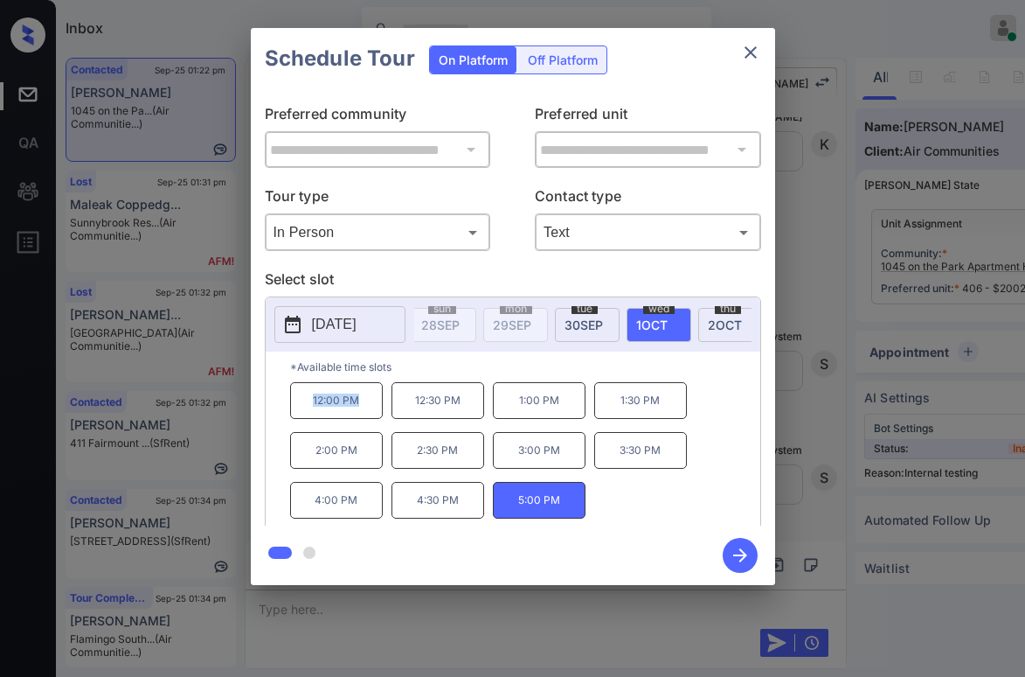
click at [367, 414] on p "12:00 PM" at bounding box center [336, 400] width 93 height 37
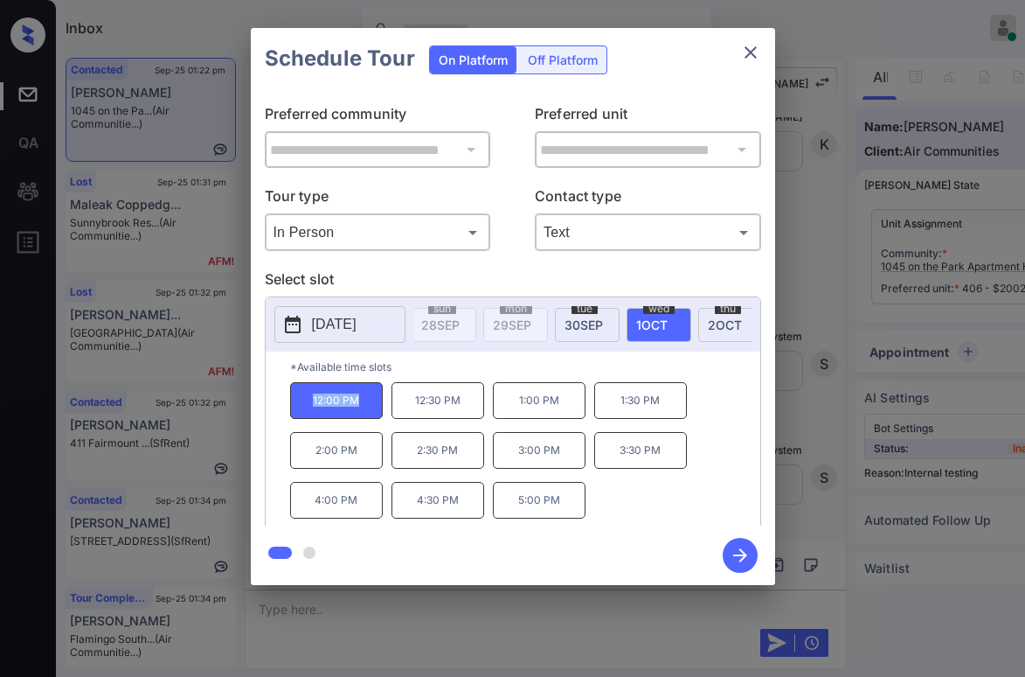
copy p "12:00 PM"
drag, startPoint x: 634, startPoint y: 511, endPoint x: 560, endPoint y: 512, distance: 73.4
click at [634, 512] on div "12:00 PM 12:30 PM 1:00 PM 1:30 PM 2:00 PM 2:30 PM 3:00 PM 3:30 PM 4:00 PM 4:30 …" at bounding box center [525, 452] width 470 height 140
drag, startPoint x: 518, startPoint y: 509, endPoint x: 583, endPoint y: 510, distance: 64.7
click at [583, 510] on p "5:00 PM" at bounding box center [539, 500] width 93 height 37
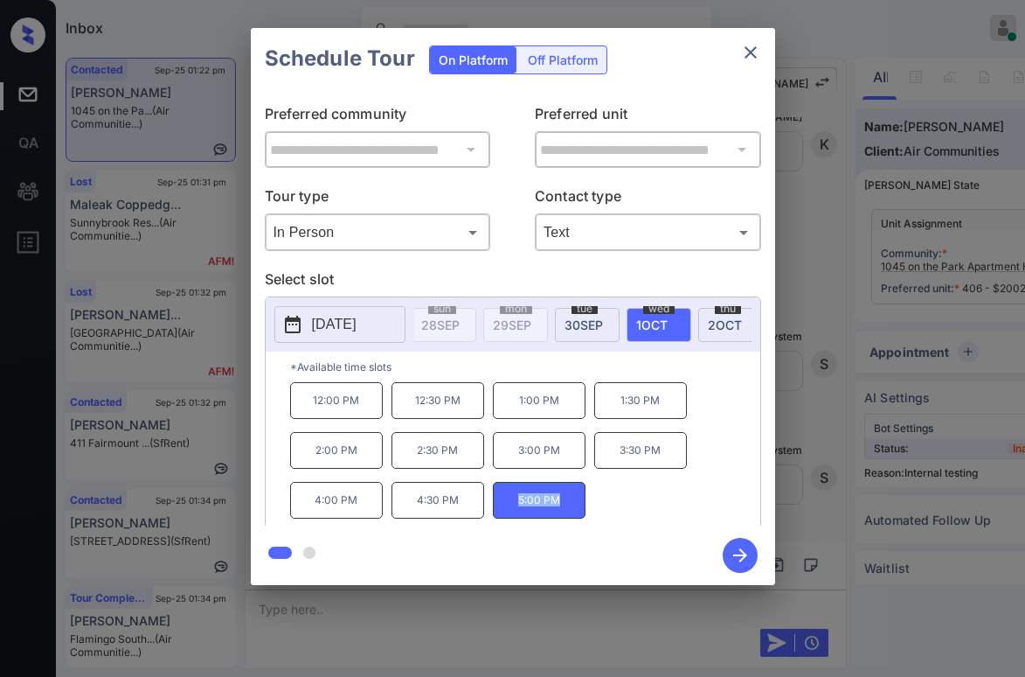
copy p "5:00 PM"
click at [756, 60] on icon "close" at bounding box center [750, 52] width 21 height 21
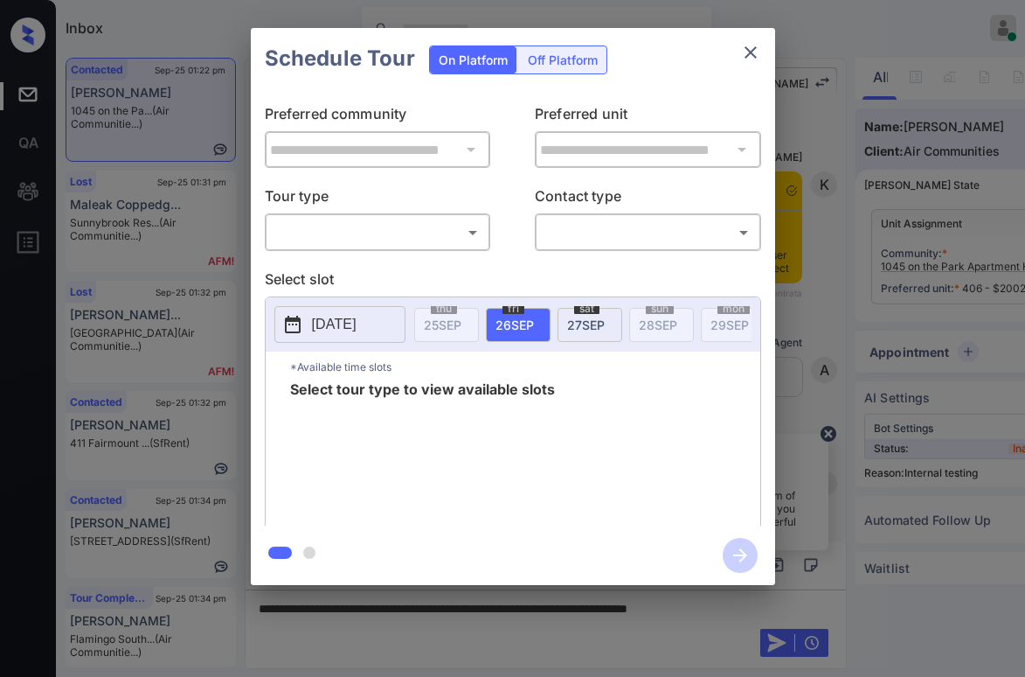
click at [437, 232] on body "Inbox [PERSON_NAME] Online Set yourself offline Set yourself on break Profile S…" at bounding box center [512, 338] width 1025 height 677
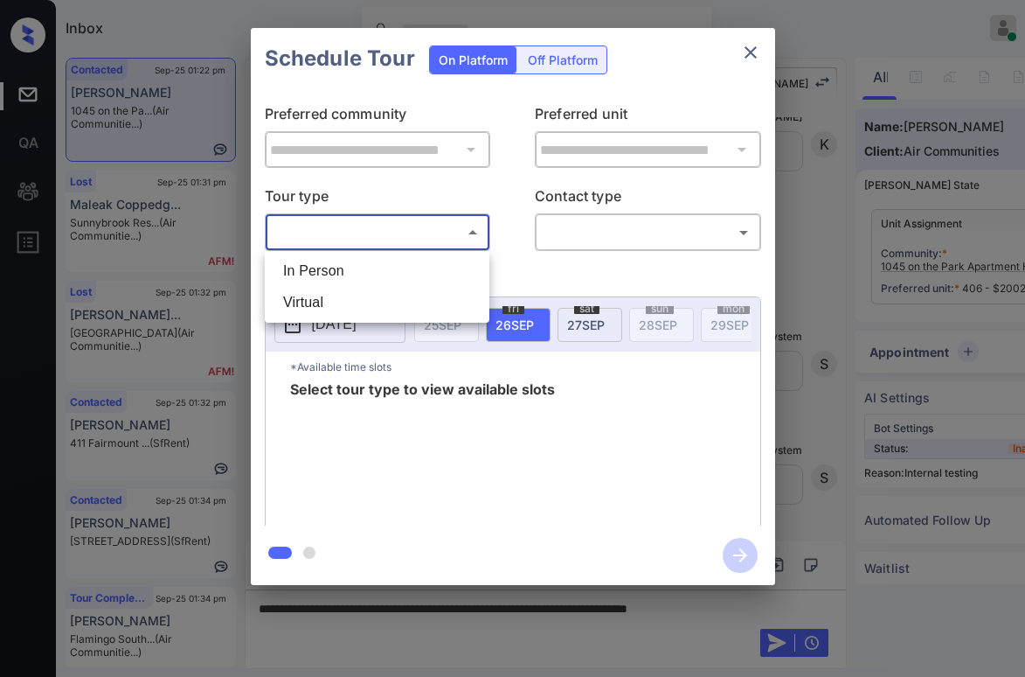
click at [407, 271] on li "In Person" at bounding box center [377, 270] width 216 height 31
type input "********"
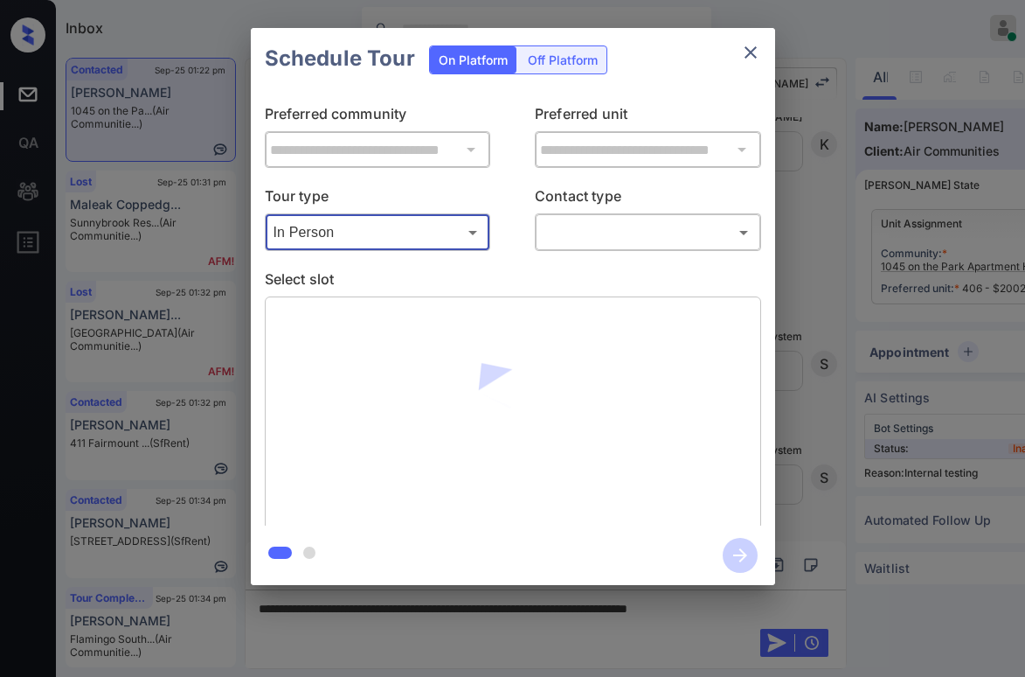
click at [590, 242] on body "Inbox Paolo Gabriel Online Set yourself offline Set yourself on break Profile S…" at bounding box center [512, 338] width 1025 height 677
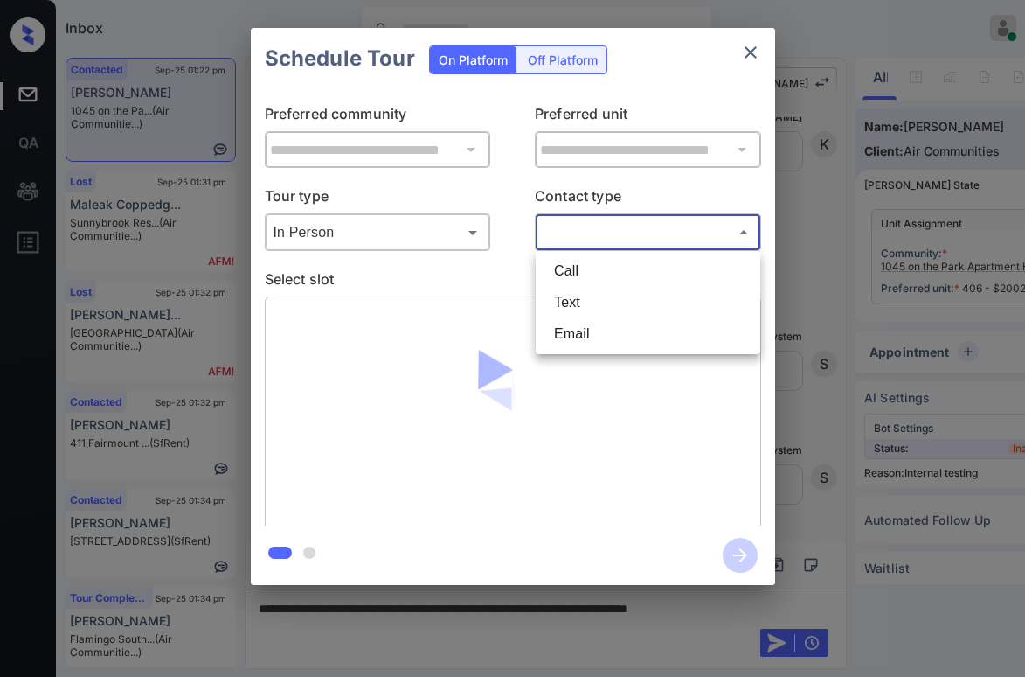
click at [588, 294] on li "Text" at bounding box center [648, 302] width 216 height 31
type input "****"
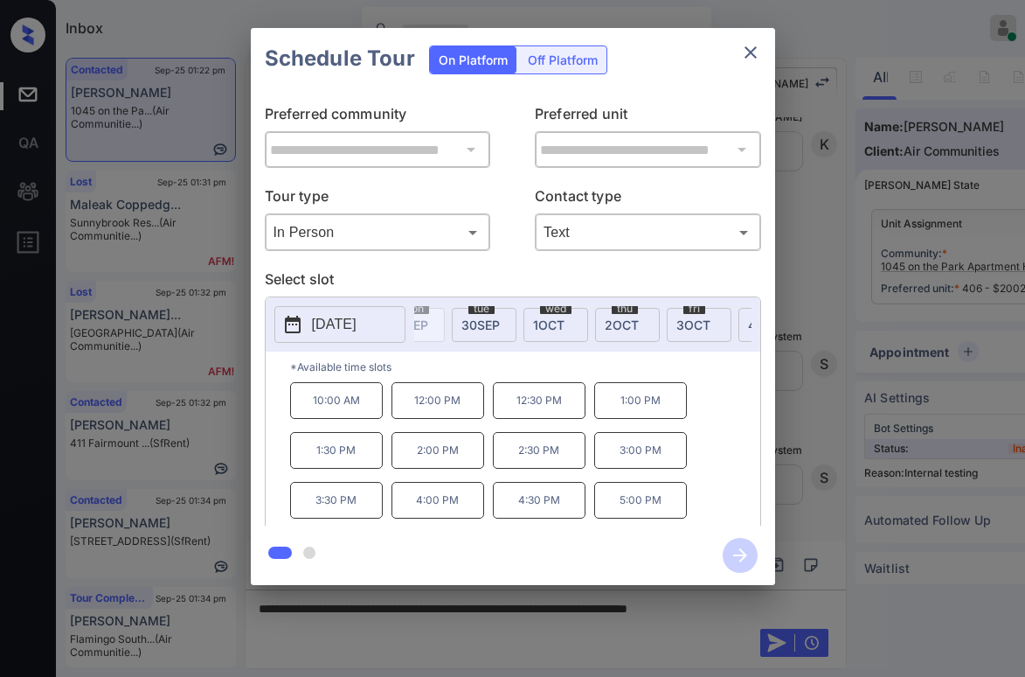
scroll to position [0, 334]
click at [520, 331] on div "wed 1 OCT" at bounding box center [542, 325] width 65 height 34
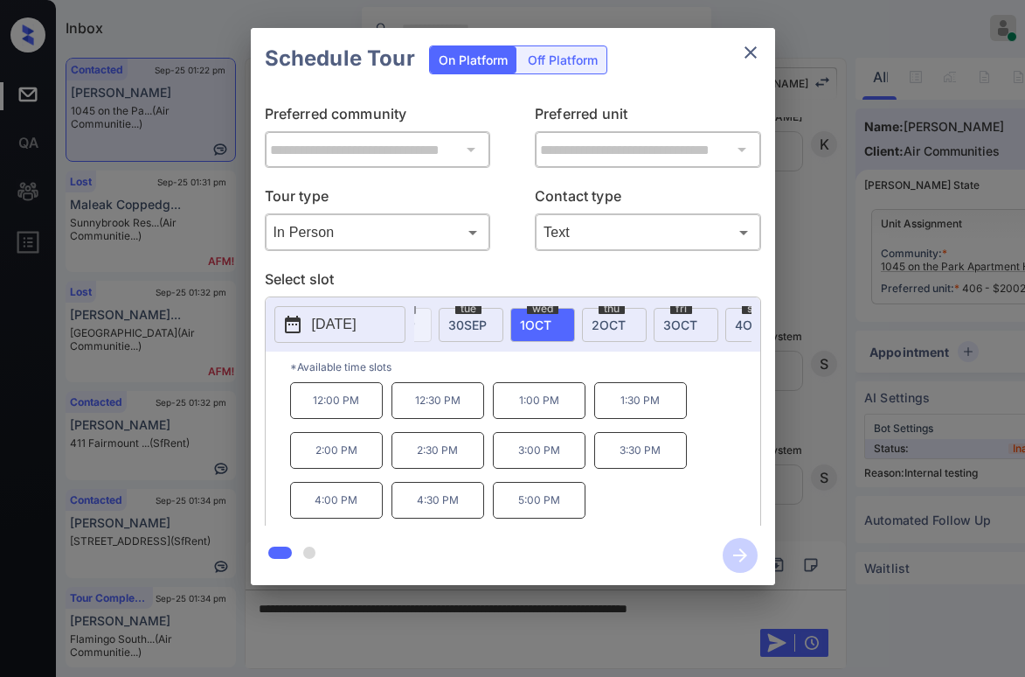
click at [757, 50] on icon "close" at bounding box center [750, 52] width 21 height 21
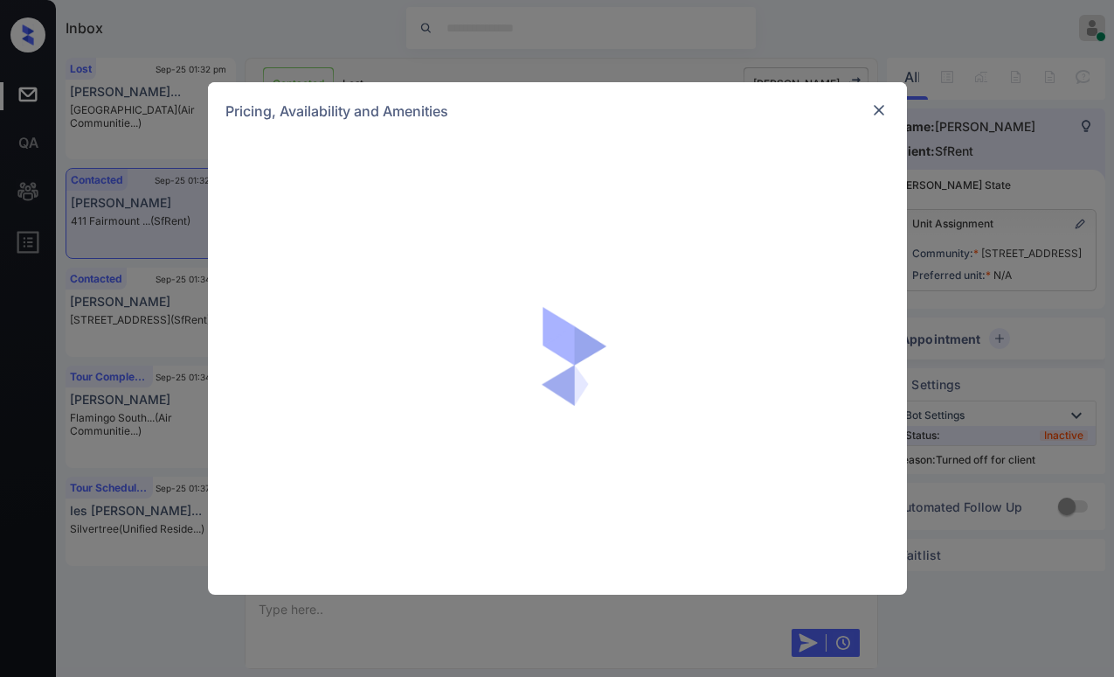
scroll to position [697, 0]
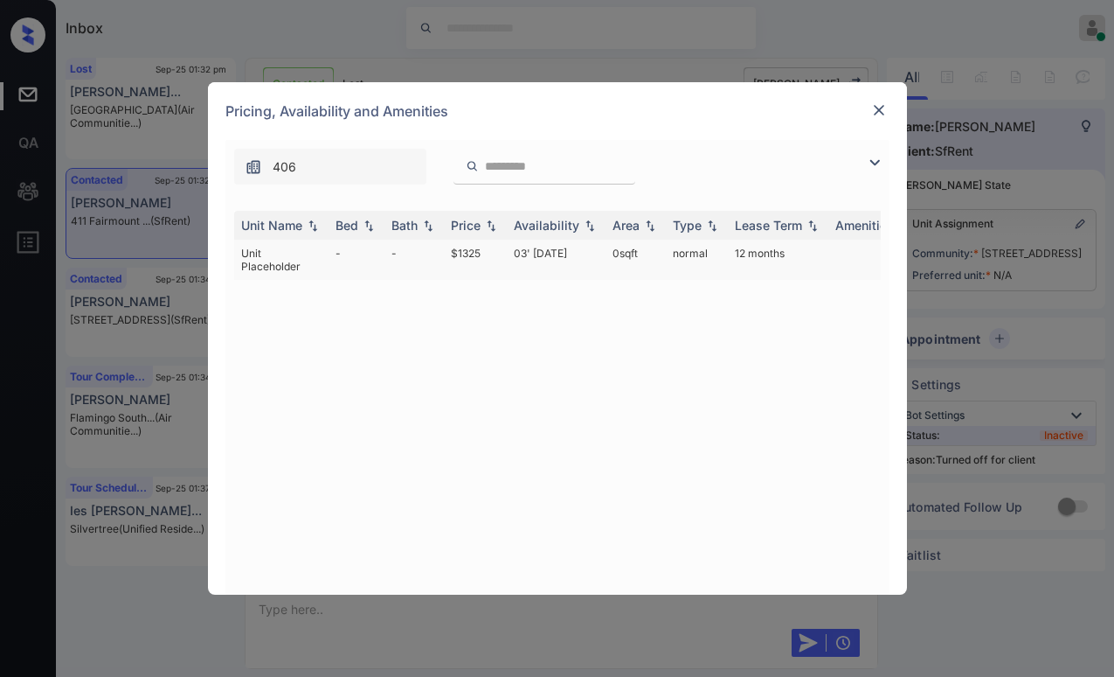
click at [475, 256] on td "$1325" at bounding box center [475, 259] width 63 height 40
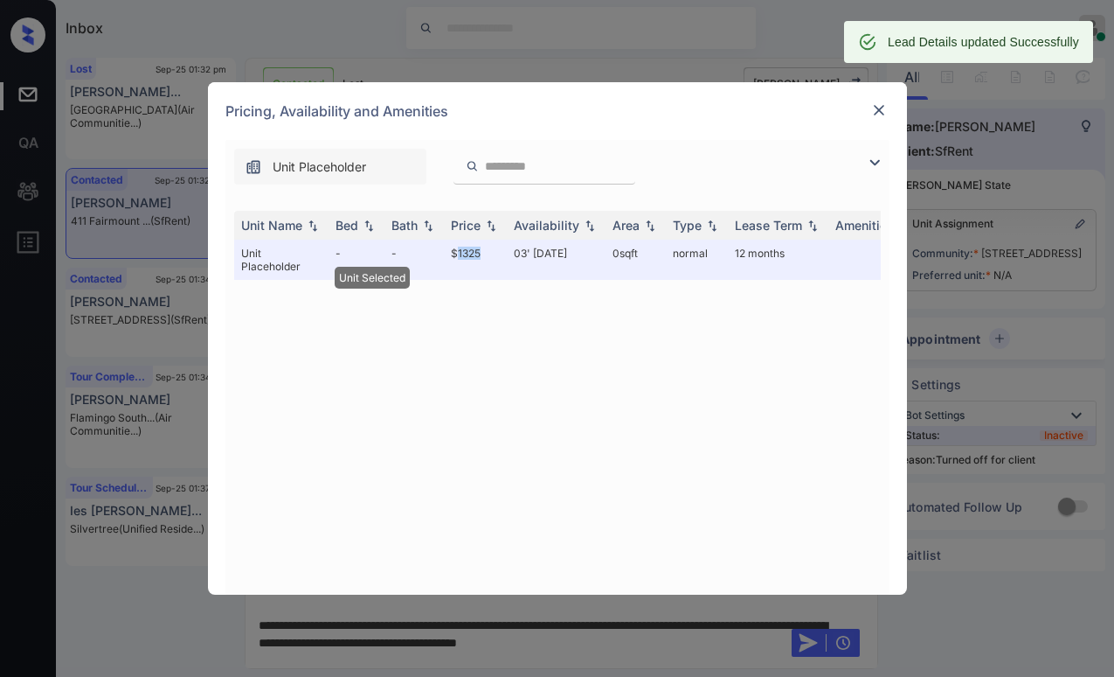
click at [877, 113] on img at bounding box center [879, 109] width 17 height 17
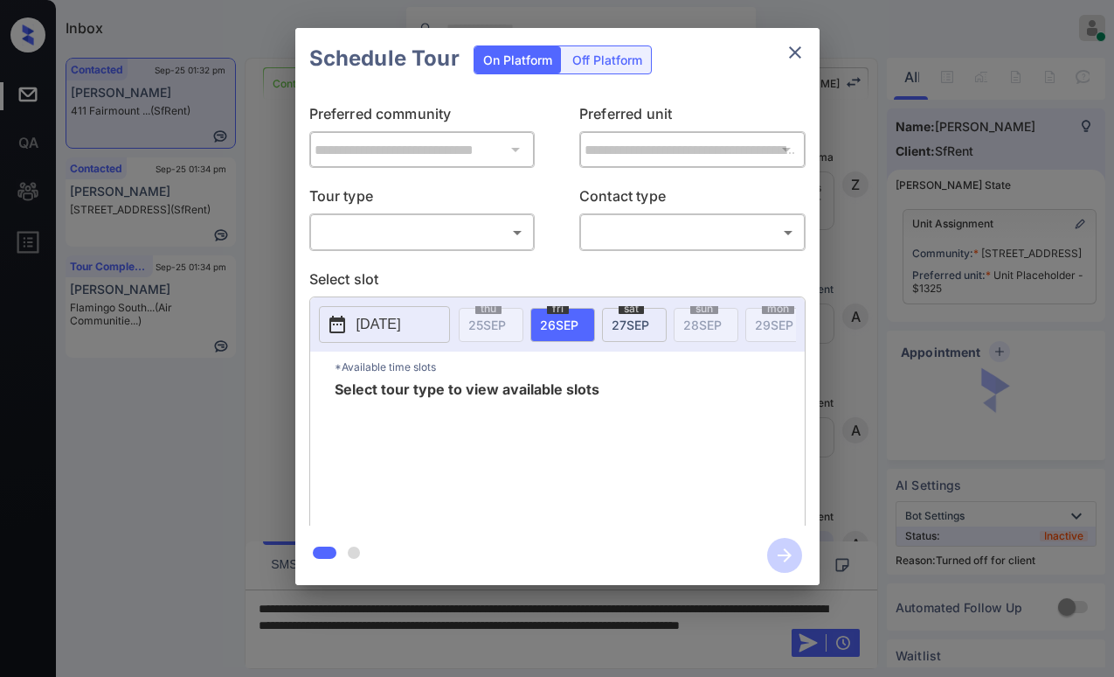
scroll to position [697, 0]
click at [591, 63] on div "Off Platform" at bounding box center [607, 59] width 87 height 27
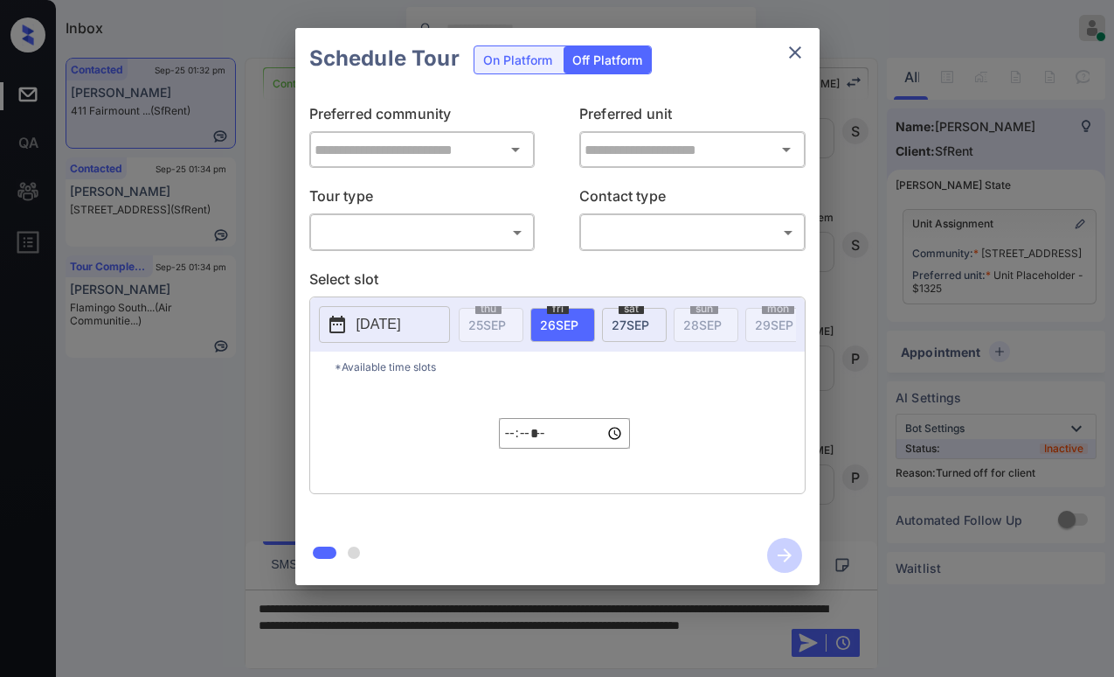
type input "**********"
click at [439, 234] on body "Inbox Paolo Gabriel Online Set yourself offline Set yourself on break Profile S…" at bounding box center [557, 338] width 1114 height 677
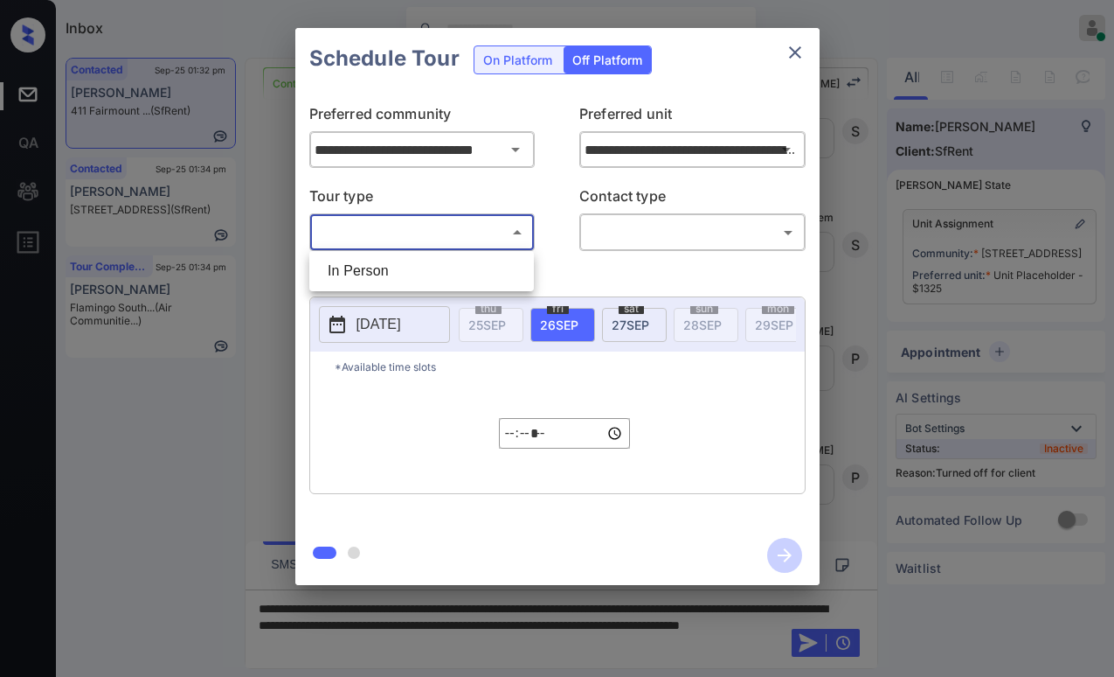
drag, startPoint x: 418, startPoint y: 268, endPoint x: 648, endPoint y: 218, distance: 235.4
click at [421, 268] on li "In Person" at bounding box center [422, 270] width 216 height 31
type input "********"
click at [665, 220] on body "Inbox Paolo Gabriel Online Set yourself offline Set yourself on break Profile S…" at bounding box center [557, 338] width 1114 height 677
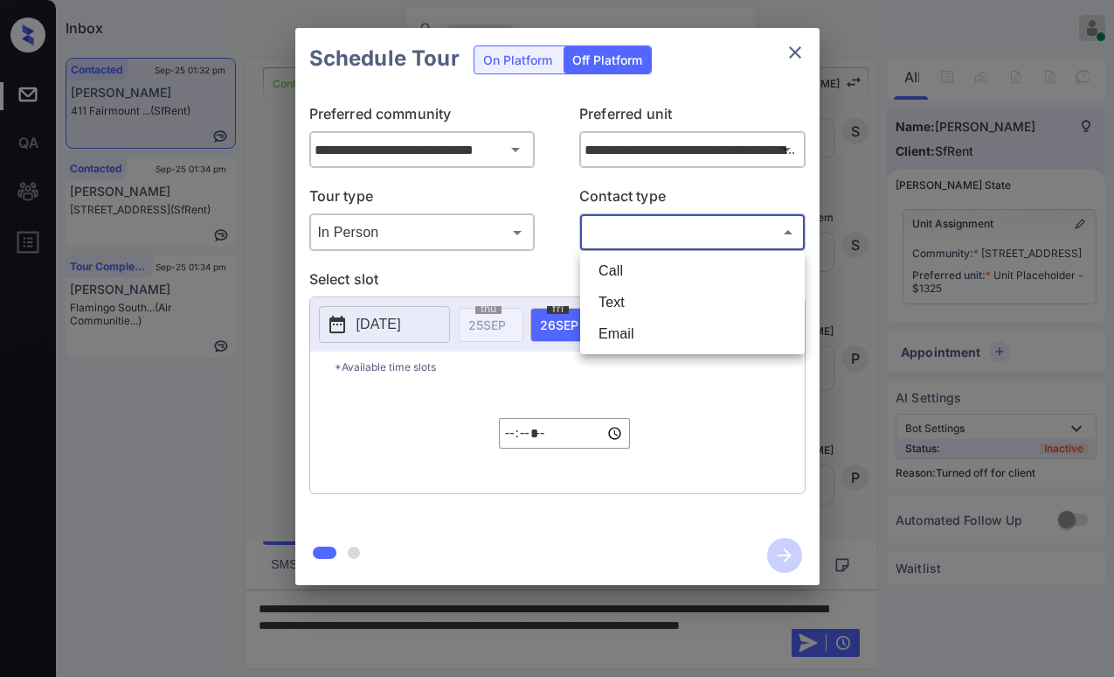
drag, startPoint x: 642, startPoint y: 299, endPoint x: 562, endPoint y: 295, distance: 80.5
click at [642, 299] on li "Text" at bounding box center [693, 302] width 216 height 31
type input "****"
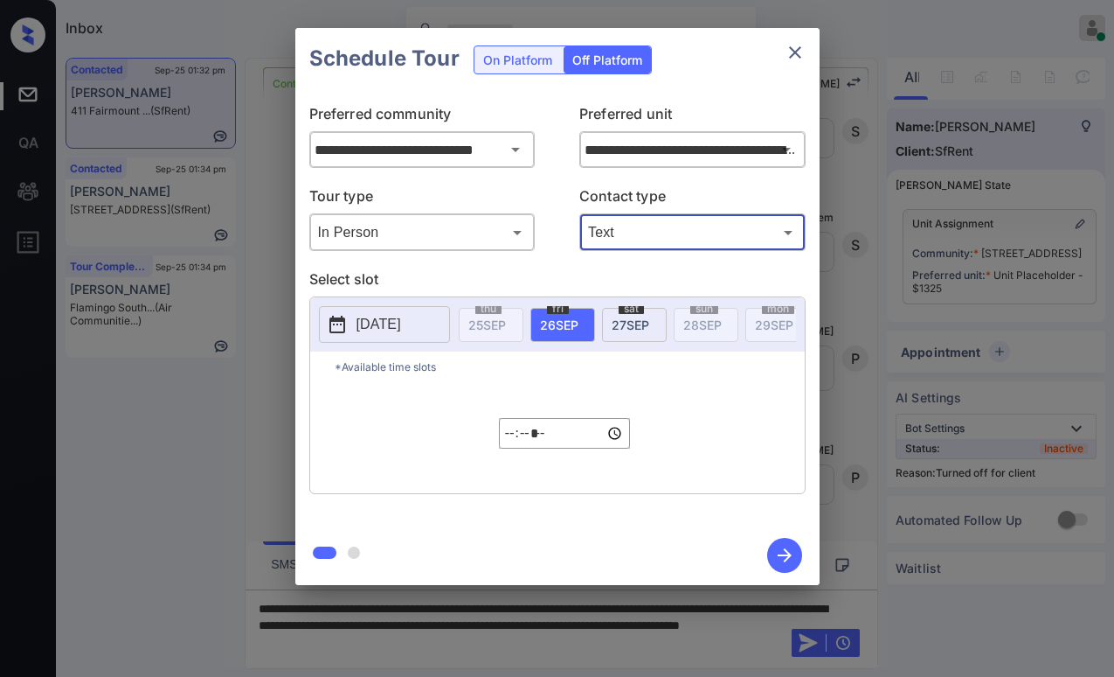
click at [395, 322] on p "2025-09-25" at bounding box center [379, 324] width 45 height 21
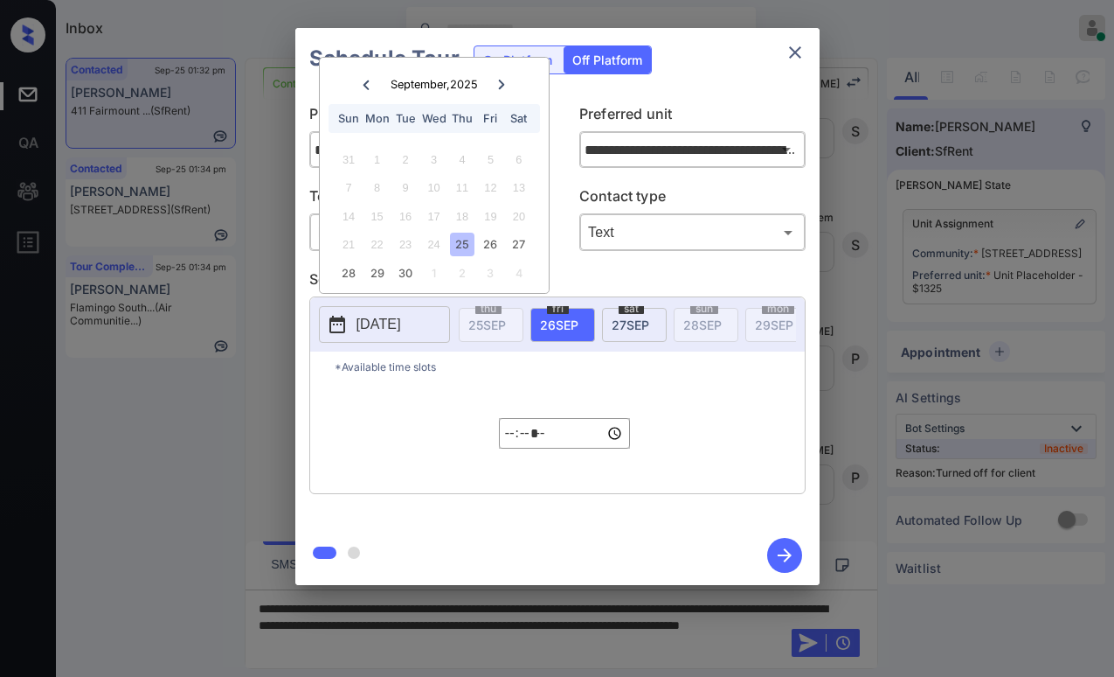
click at [403, 272] on div "30" at bounding box center [405, 273] width 24 height 24
click at [517, 443] on input "*****" at bounding box center [564, 433] width 131 height 31
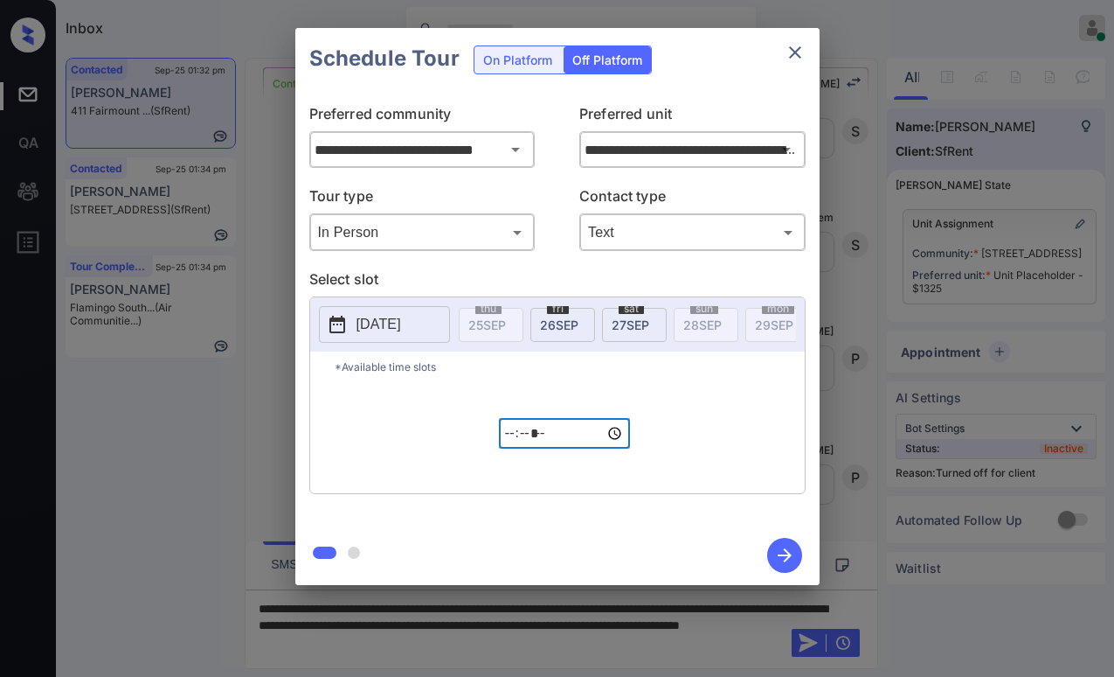
click at [559, 441] on input "*****" at bounding box center [564, 433] width 131 height 31
type input "*****"
click at [775, 547] on icon "button" at bounding box center [784, 555] width 35 height 35
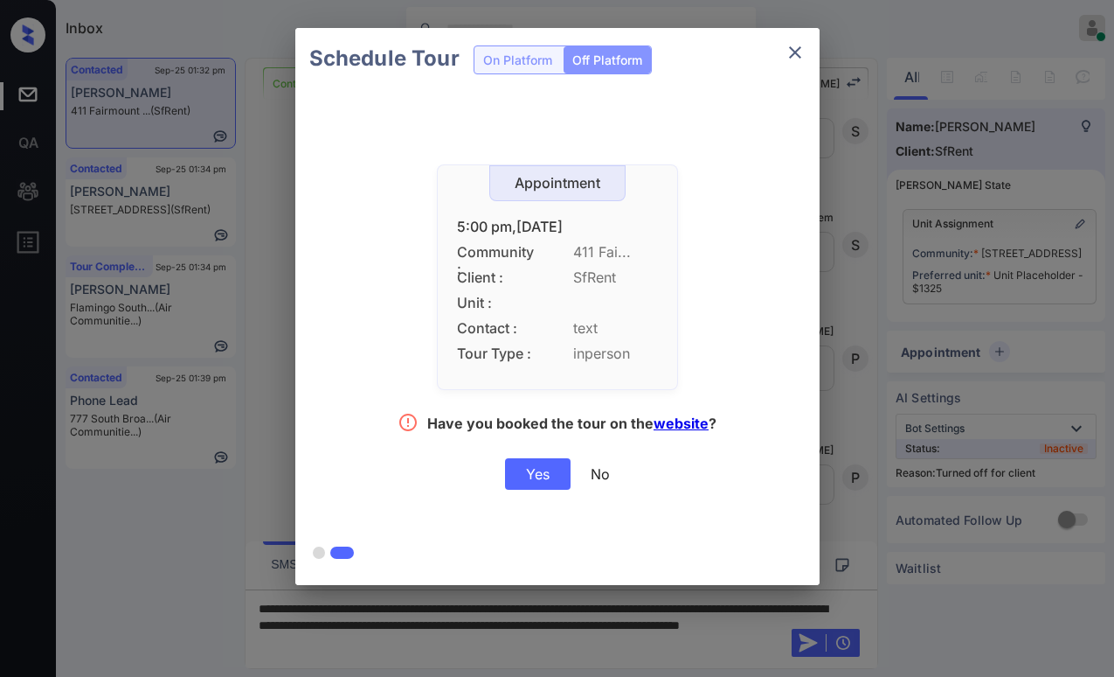
click at [546, 477] on div "Yes" at bounding box center [538, 473] width 66 height 31
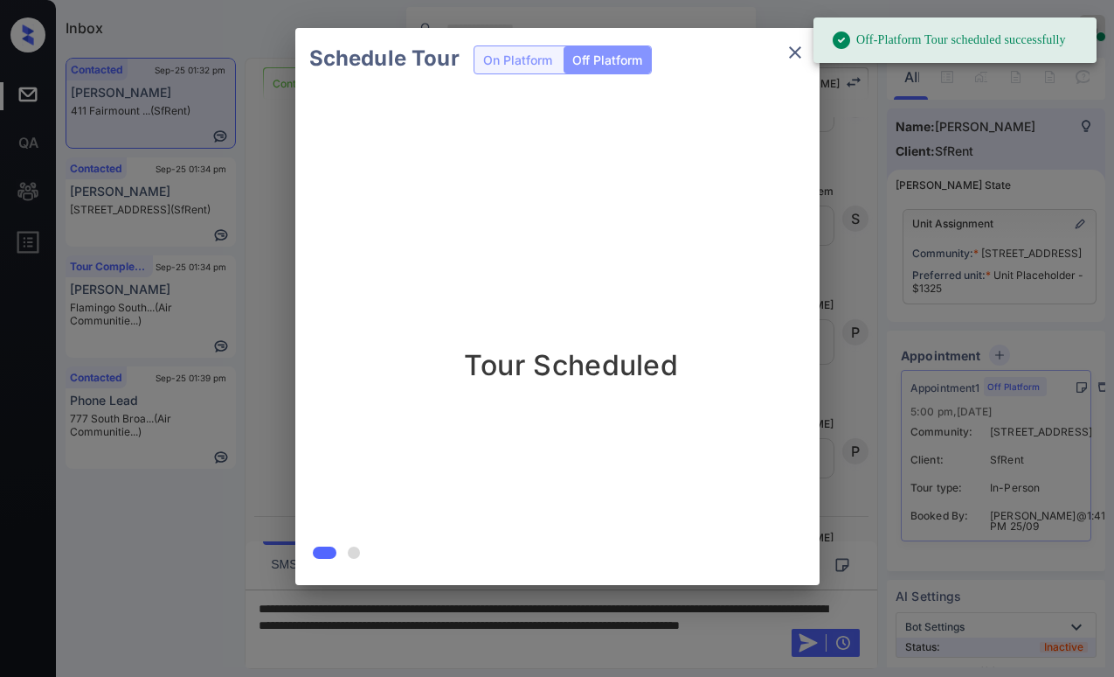
scroll to position [3563, 0]
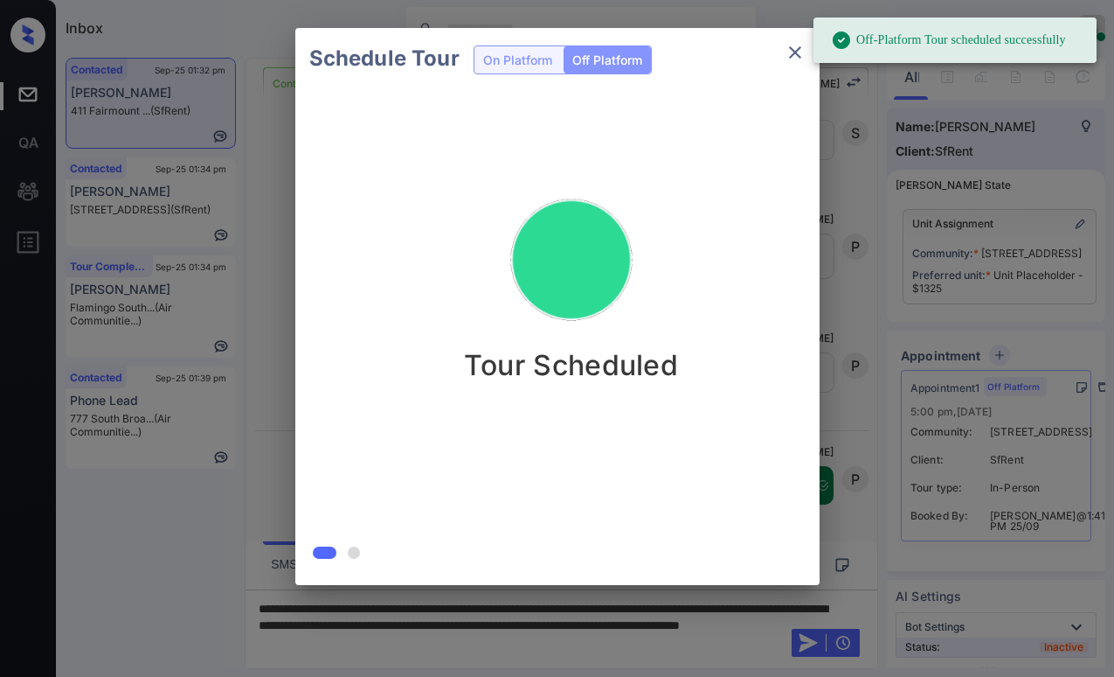
click at [793, 61] on icon "close" at bounding box center [795, 52] width 21 height 21
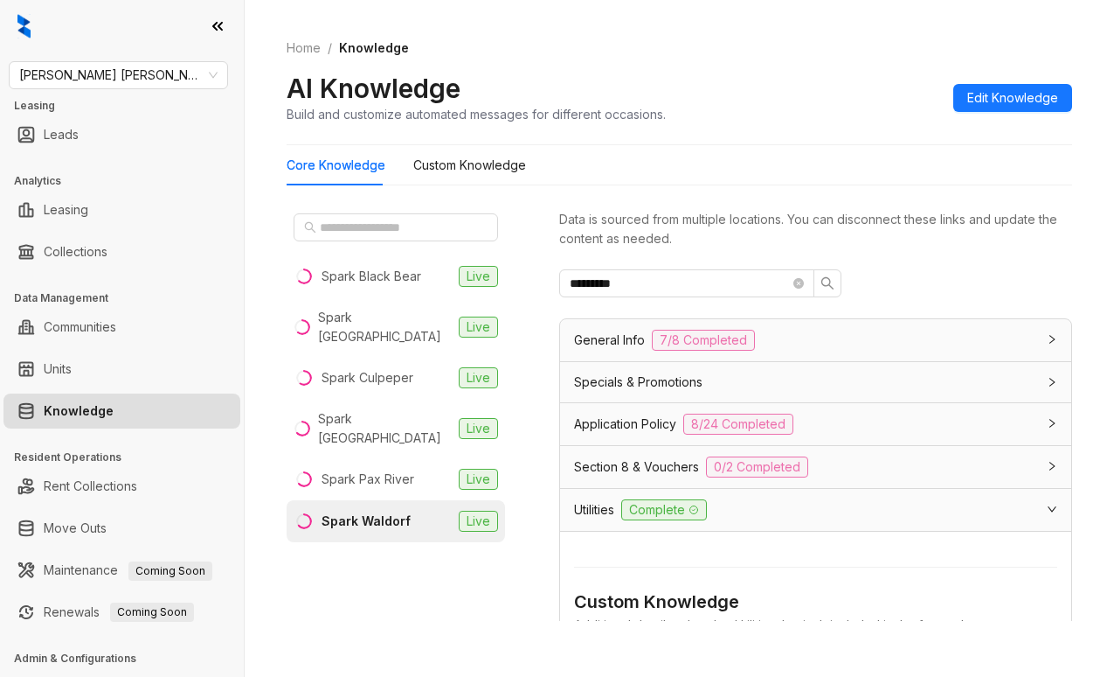
scroll to position [262, 0]
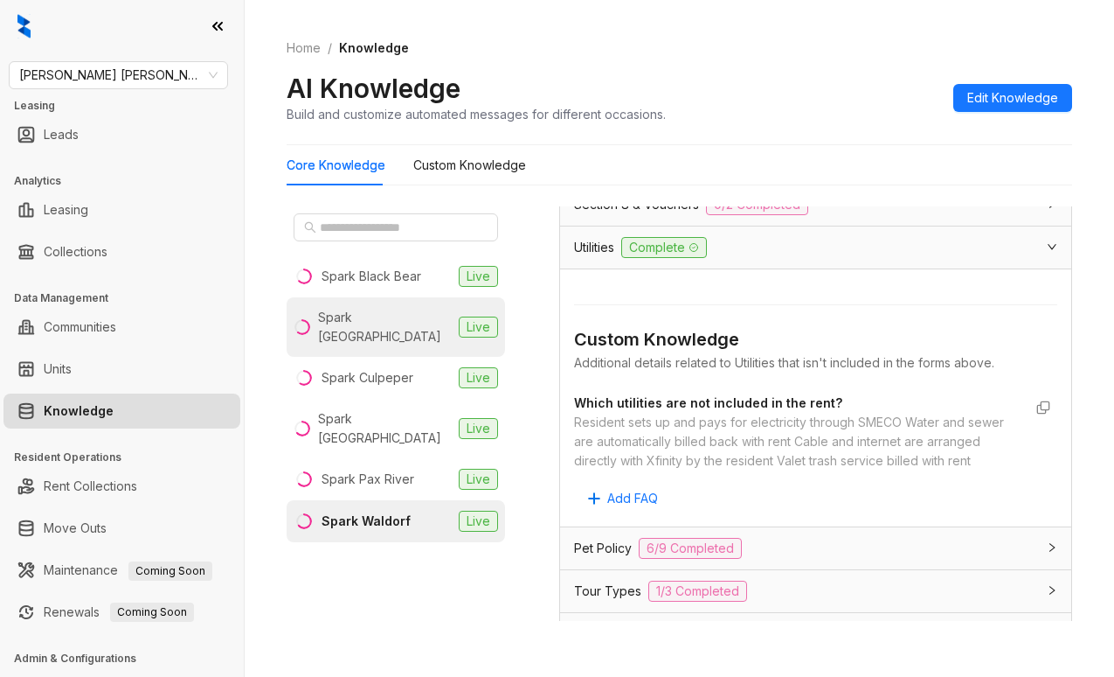
click at [405, 320] on div "Spark [GEOGRAPHIC_DATA]" at bounding box center [385, 327] width 134 height 38
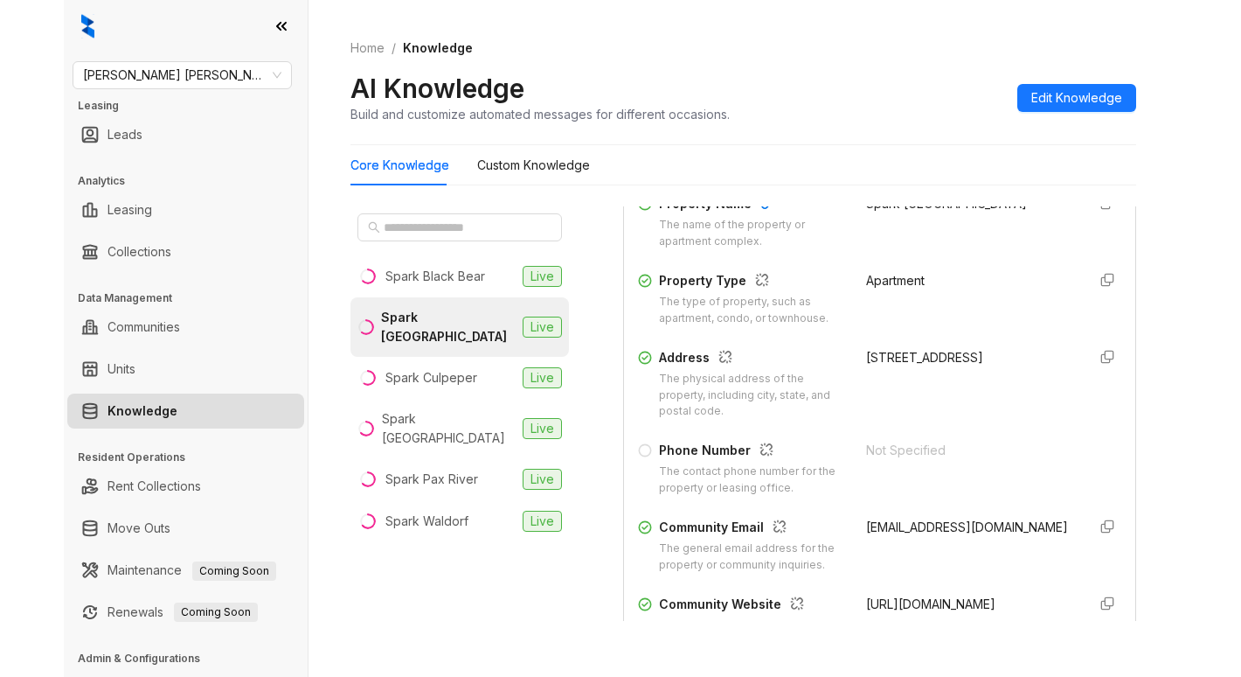
scroll to position [262, 0]
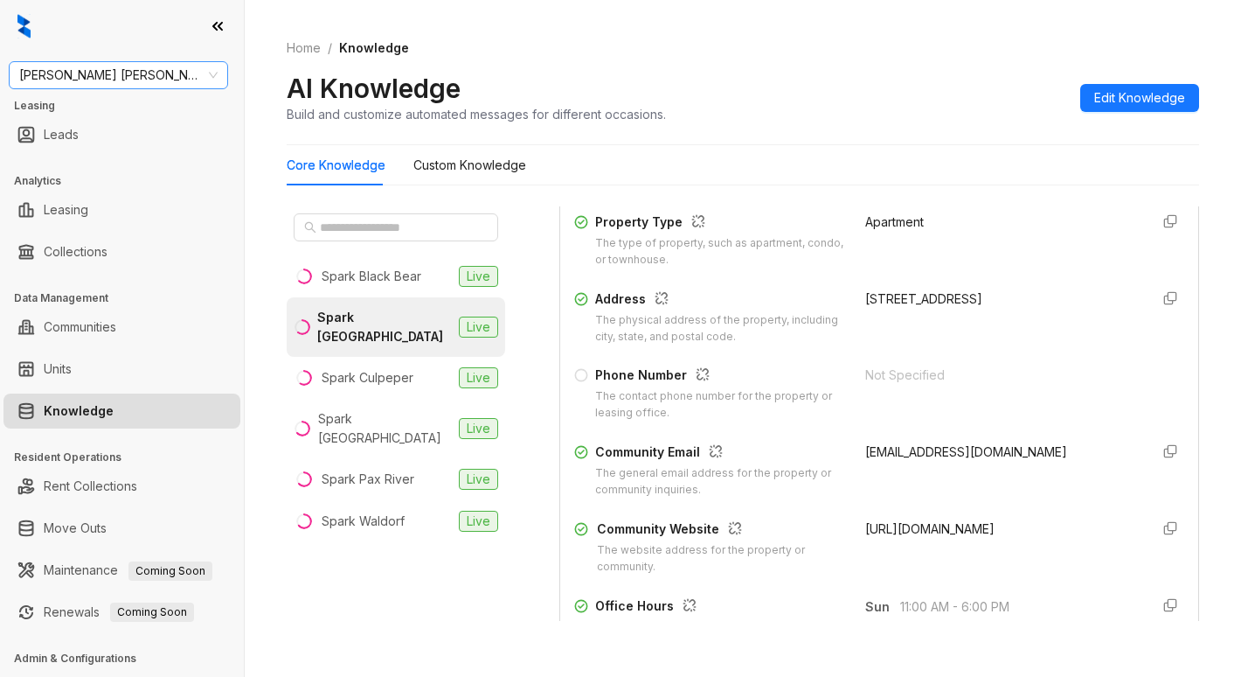
click at [170, 80] on span "[PERSON_NAME] [PERSON_NAME]" at bounding box center [118, 75] width 198 height 26
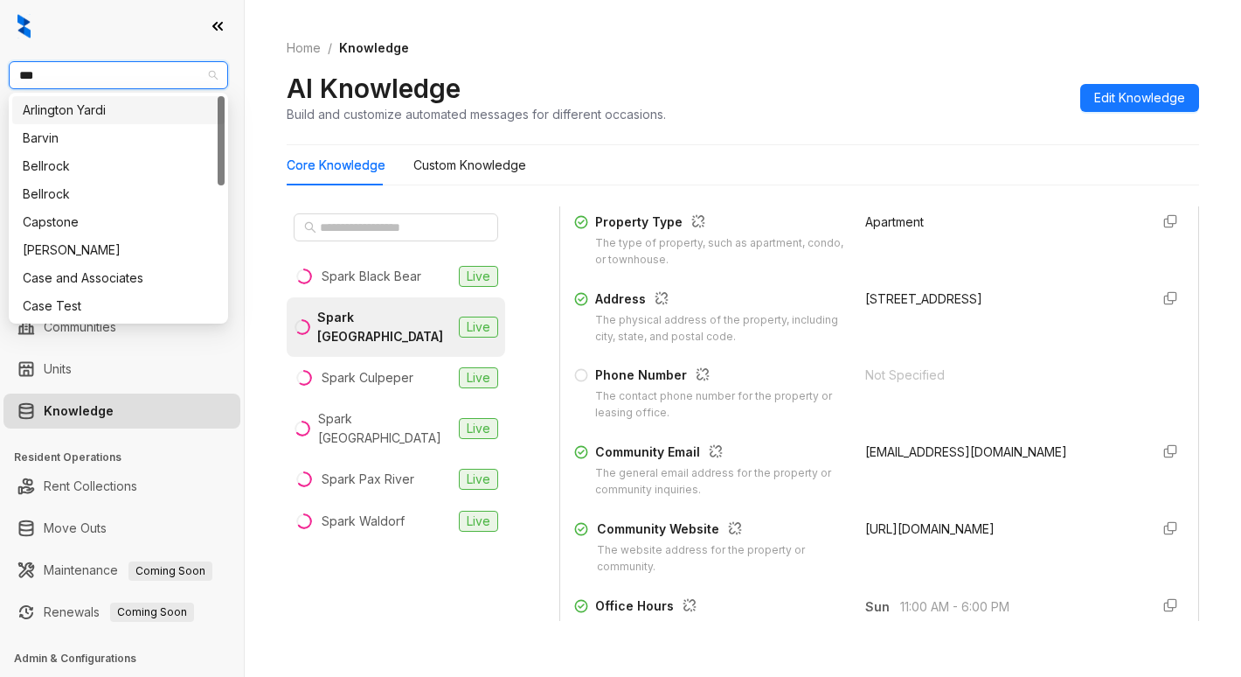
type input "****"
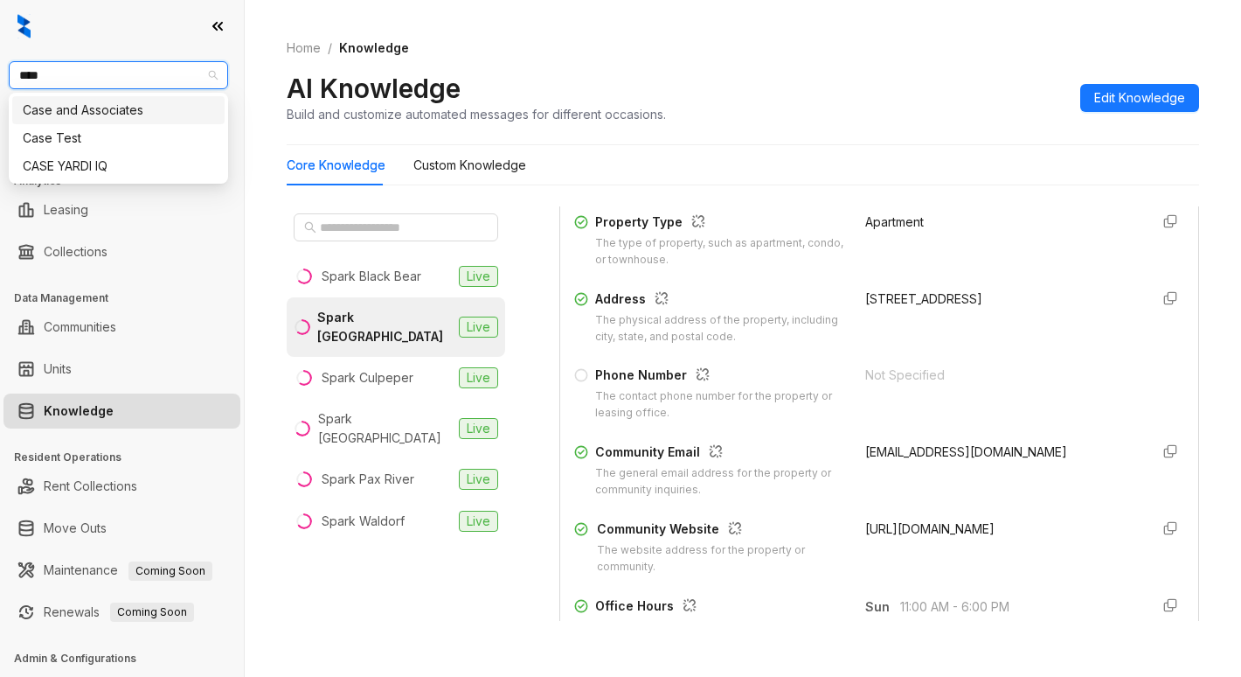
click at [156, 110] on div "Case and Associates" at bounding box center [118, 110] width 191 height 19
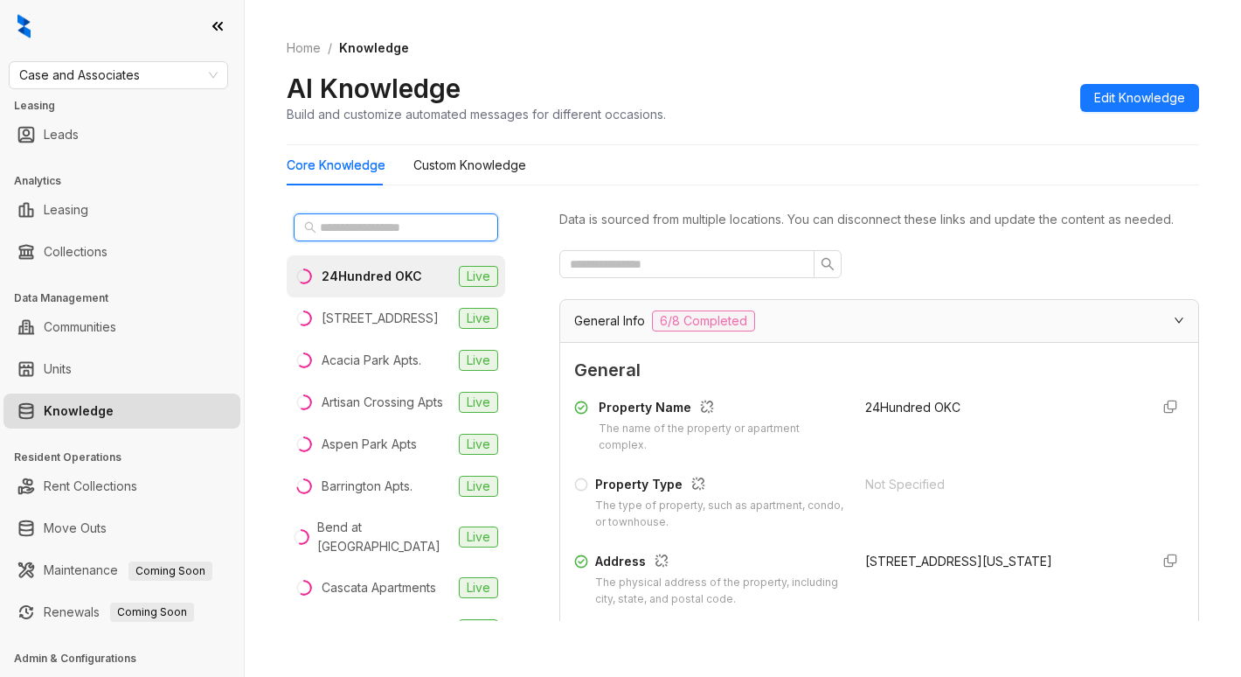
click at [395, 227] on input "text" at bounding box center [397, 227] width 154 height 19
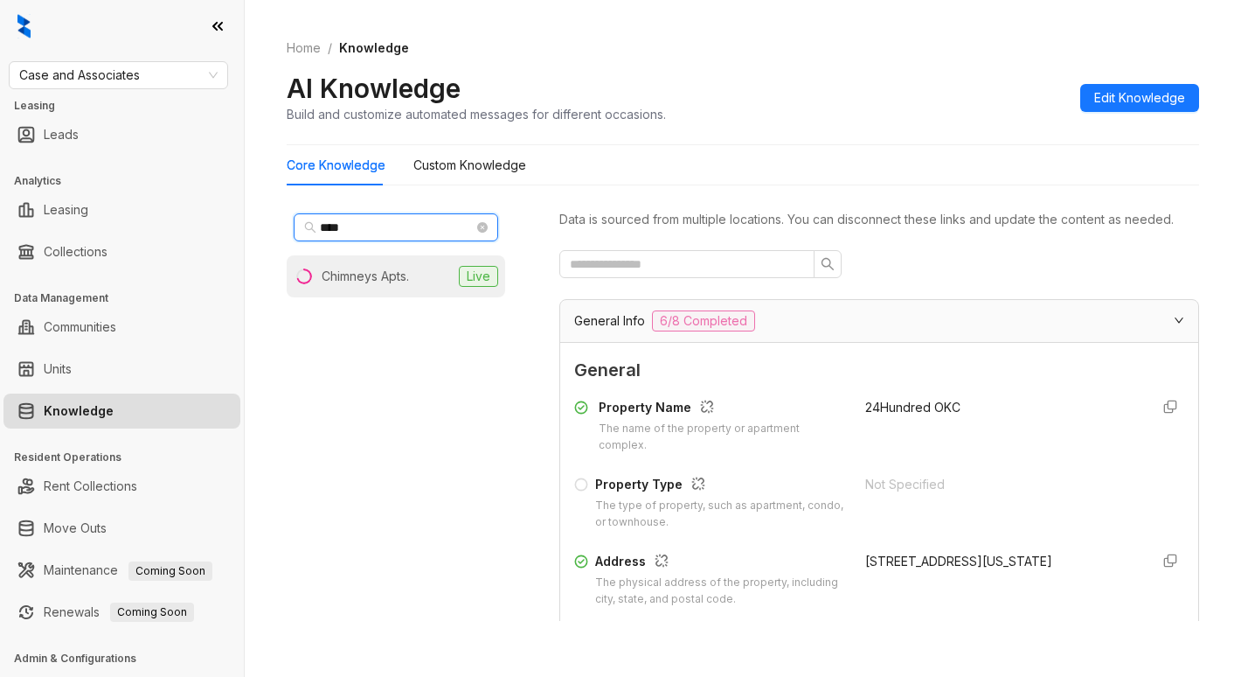
type input "****"
click at [387, 269] on div "Chimneys Apts." at bounding box center [365, 276] width 87 height 19
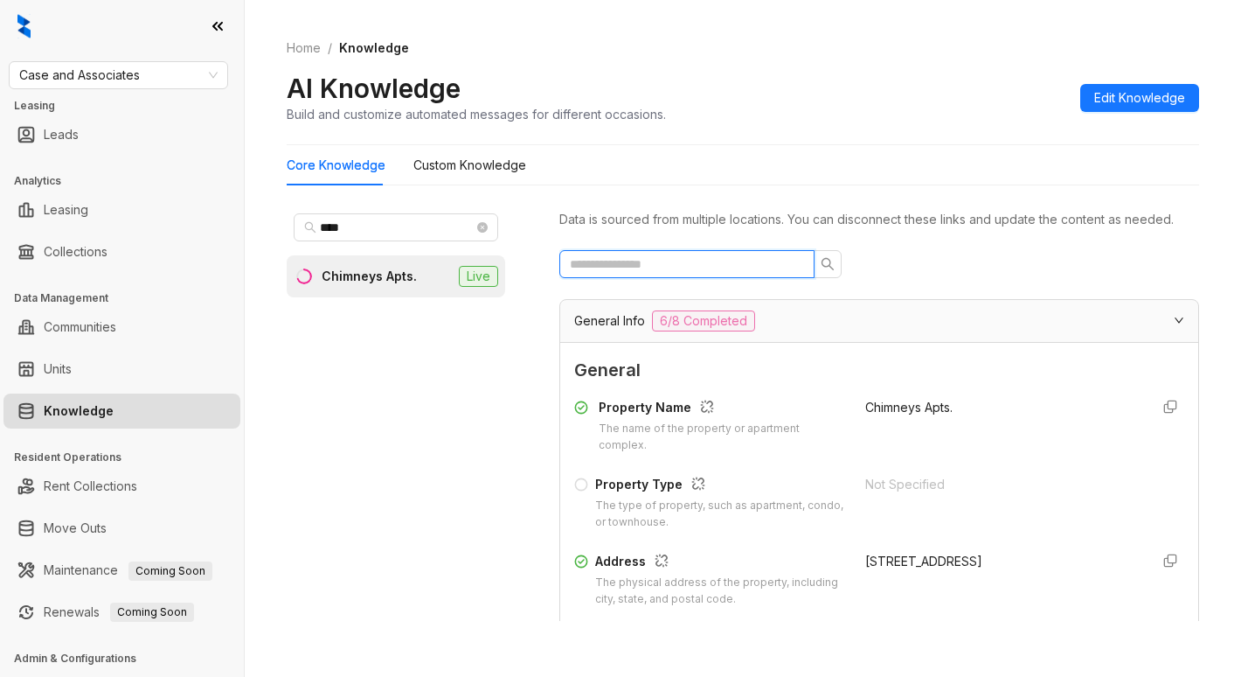
click at [659, 274] on input "text" at bounding box center [680, 263] width 220 height 19
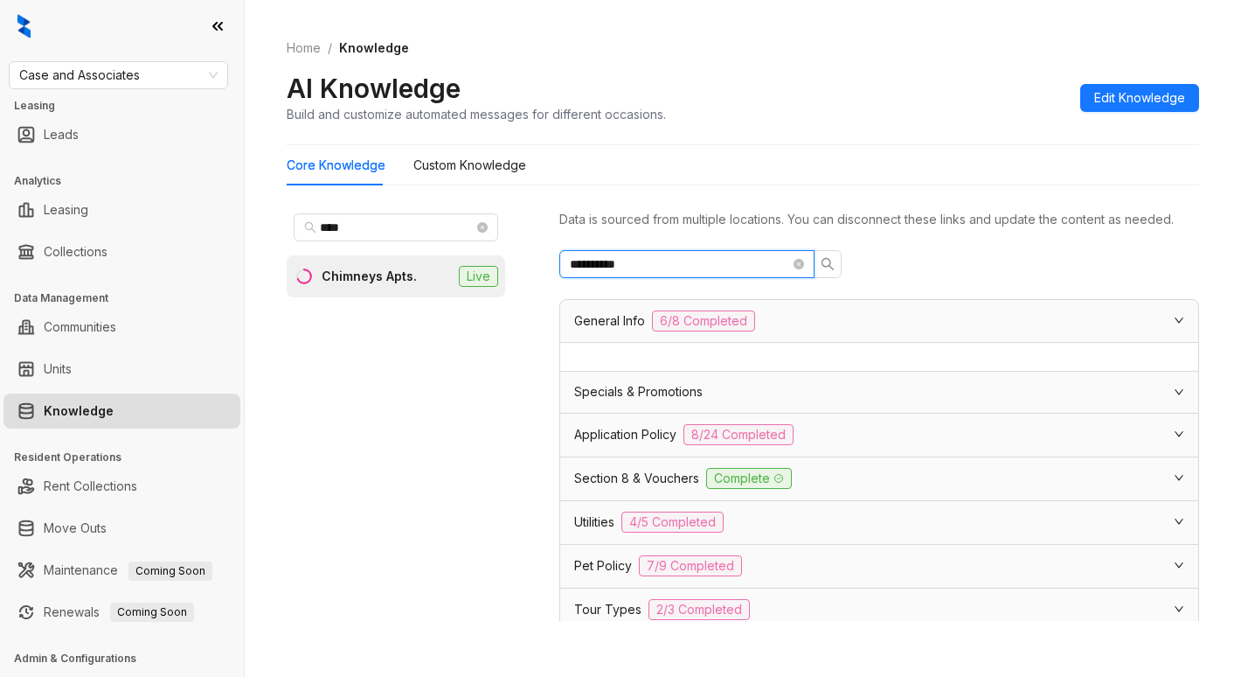
type input "**********"
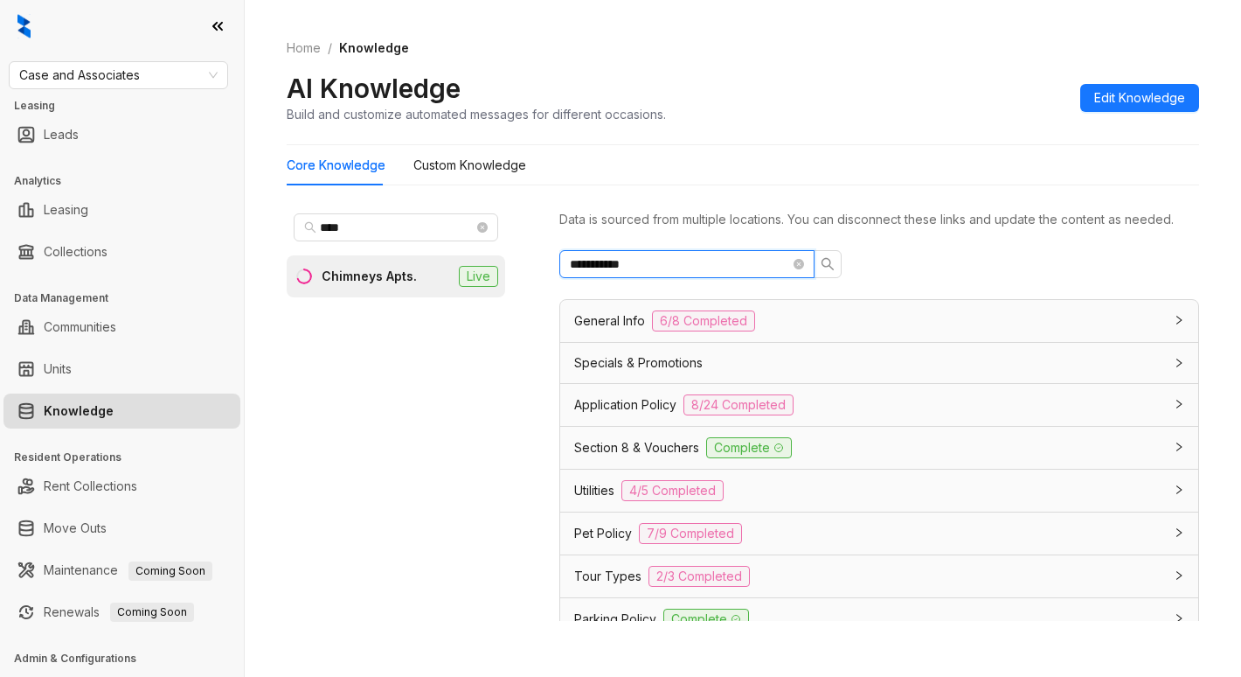
drag, startPoint x: 670, startPoint y: 281, endPoint x: 249, endPoint y: 214, distance: 425.6
click at [249, 214] on div "**********" at bounding box center [743, 338] width 996 height 677
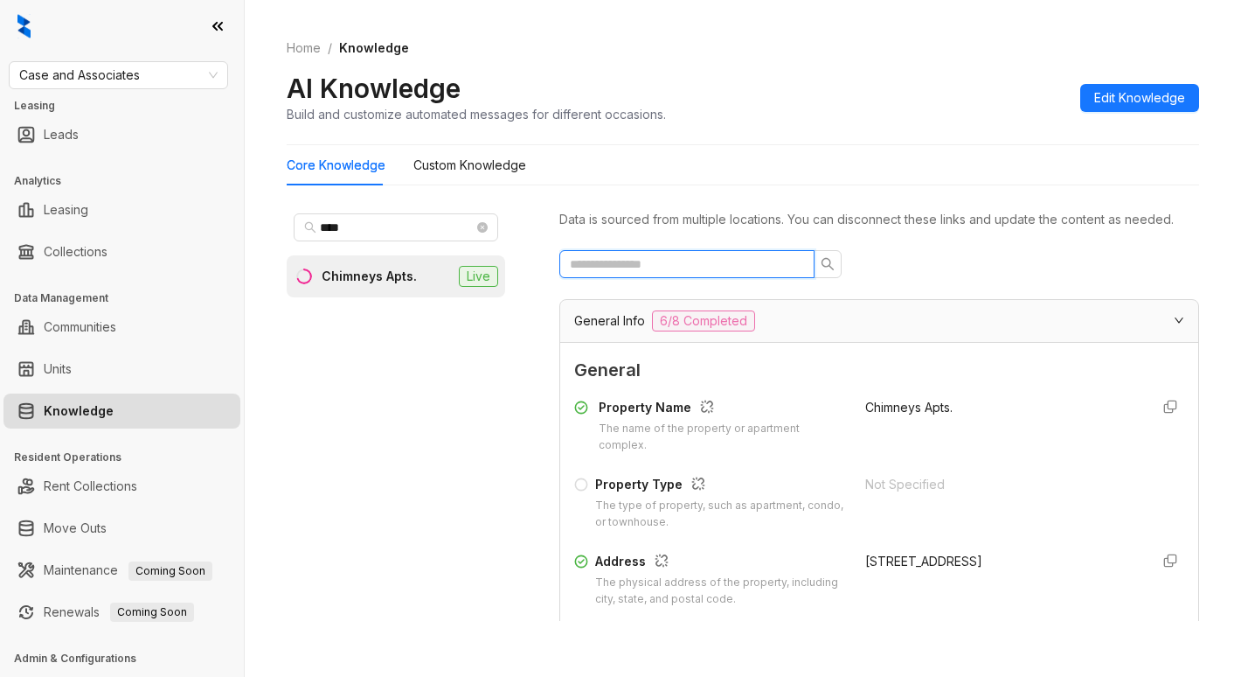
click at [665, 274] on input "text" at bounding box center [680, 263] width 220 height 19
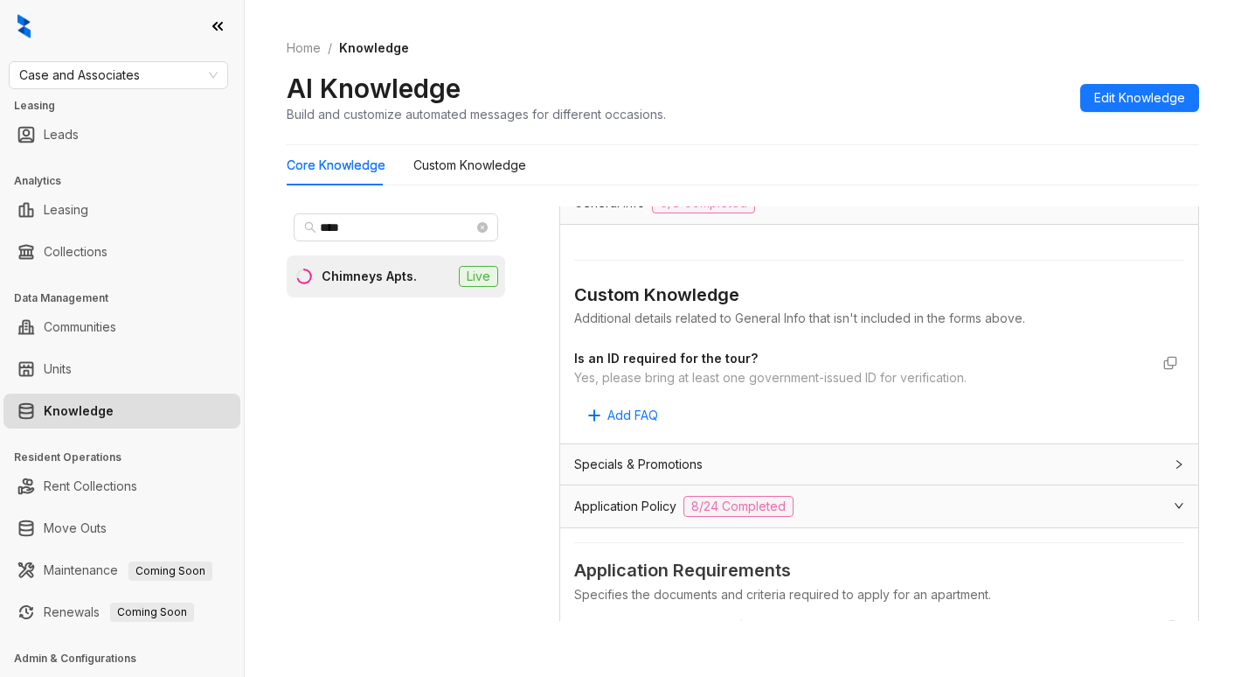
scroll to position [87, 0]
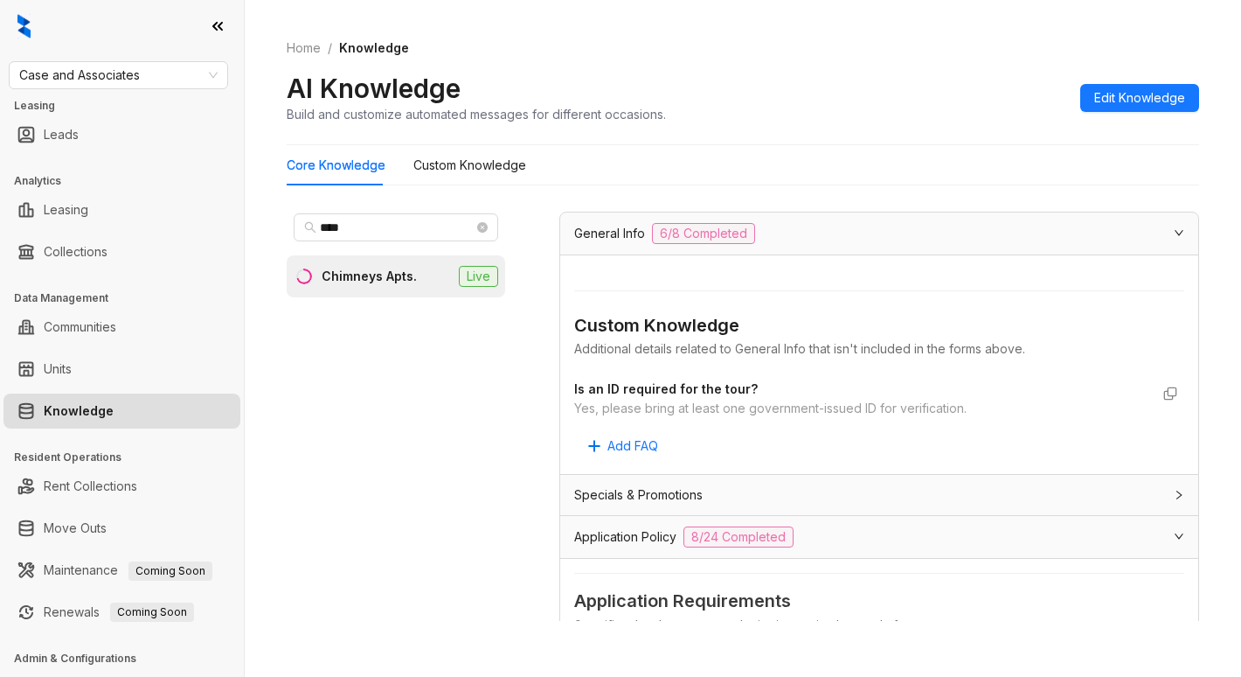
type input "*******"
drag, startPoint x: 600, startPoint y: 429, endPoint x: 969, endPoint y: 422, distance: 368.9
click at [969, 418] on div "Yes, please bring at least one government-issued ID for verification." at bounding box center [861, 408] width 575 height 19
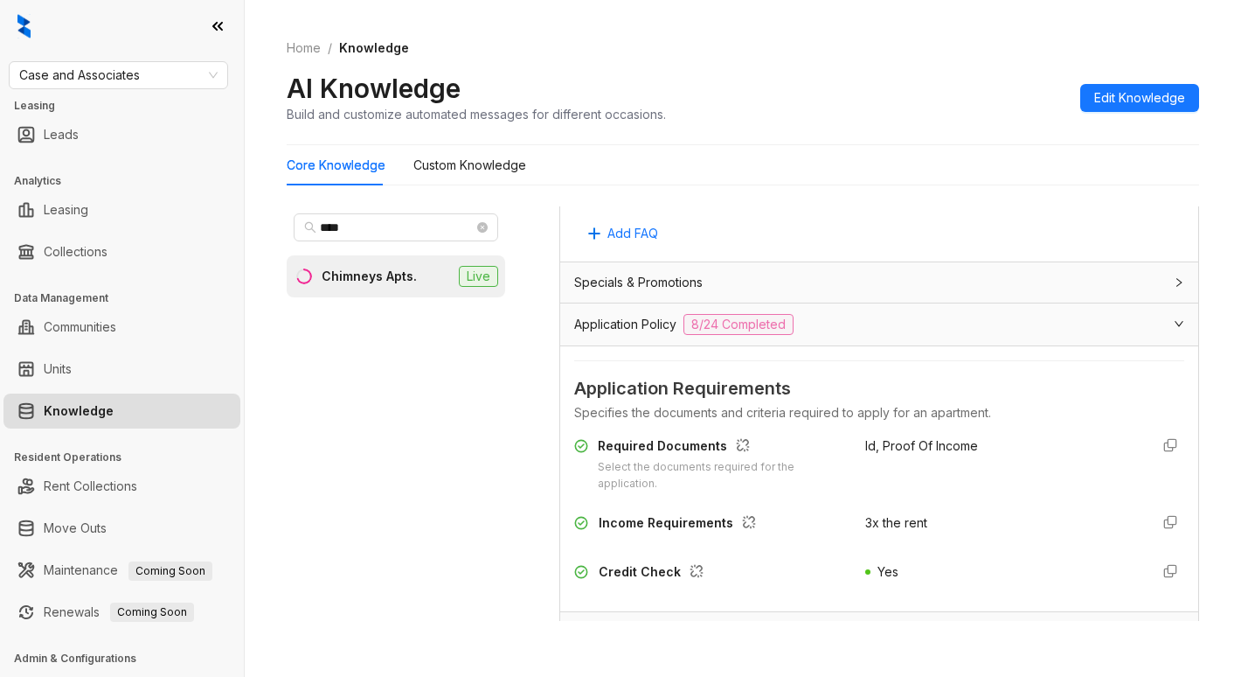
scroll to position [350, 0]
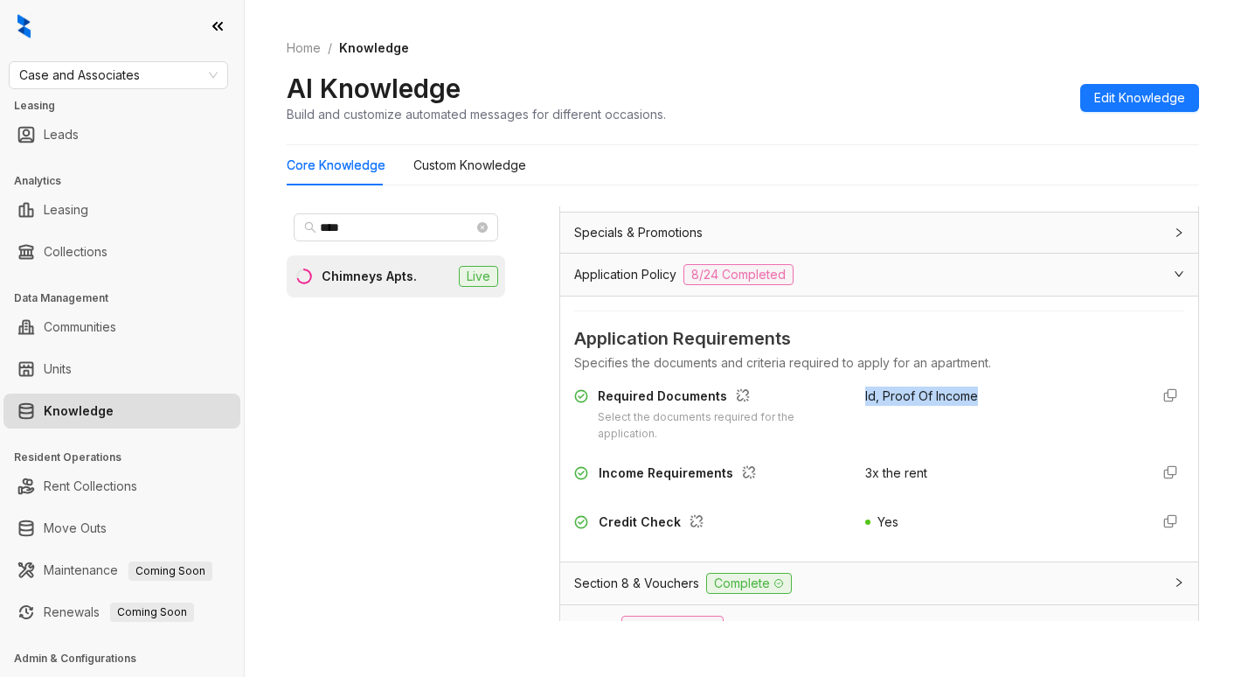
drag, startPoint x: 844, startPoint y: 414, endPoint x: 966, endPoint y: 422, distance: 121.7
click at [966, 422] on div "Required Documents Select the documents required for the application. Id, Proof…" at bounding box center [879, 414] width 610 height 56
copy span "Id, Proof Of Income"
drag, startPoint x: 403, startPoint y: 232, endPoint x: 119, endPoint y: 185, distance: 287.8
click at [121, 212] on div "Case and Associates Leasing Leads Analytics Leasing Collections Data Management…" at bounding box center [620, 338] width 1241 height 677
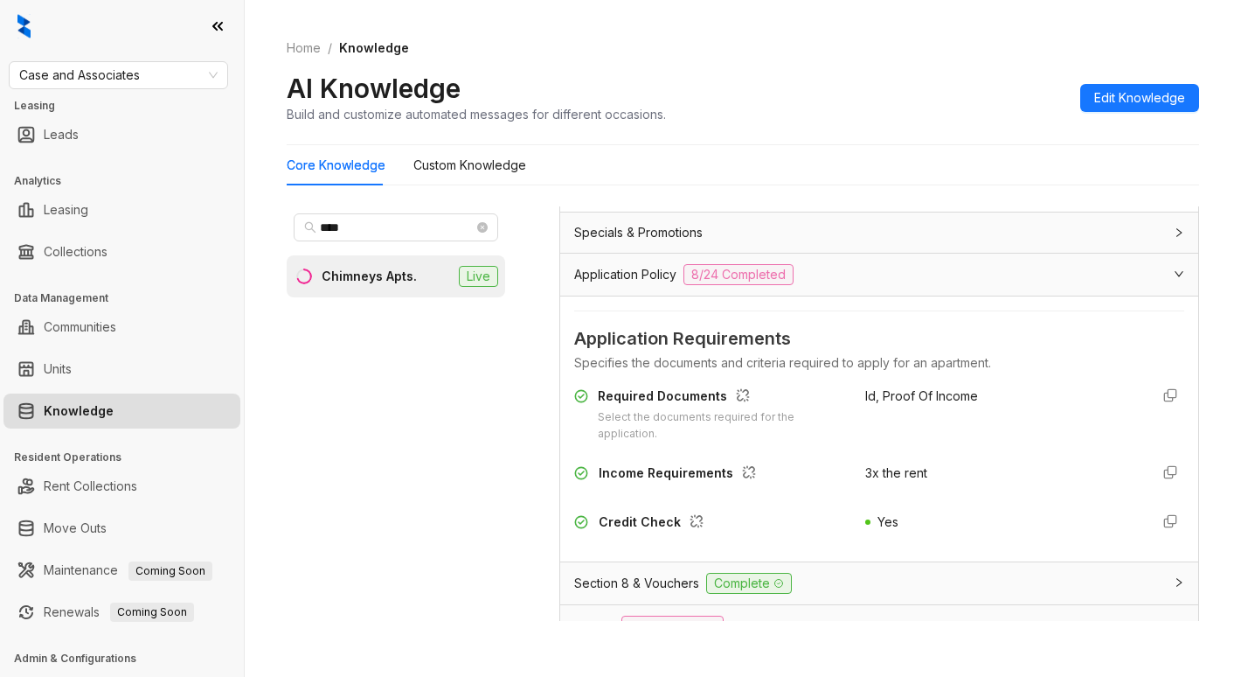
click at [172, 58] on div "Case and Associates Leasing Leads Analytics Leasing Collections Data Management…" at bounding box center [122, 338] width 244 height 677
click at [172, 73] on span "Case and Associates" at bounding box center [118, 75] width 198 height 26
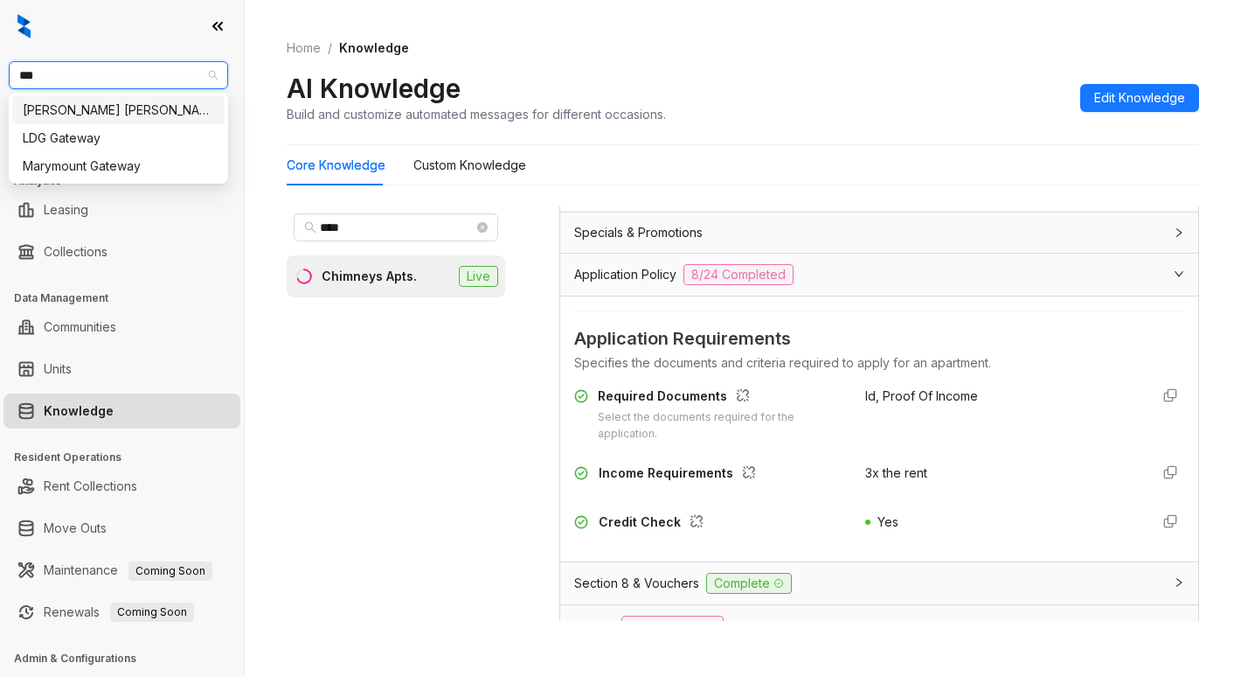
type input "****"
click at [135, 114] on div "[PERSON_NAME] [PERSON_NAME]" at bounding box center [118, 110] width 191 height 19
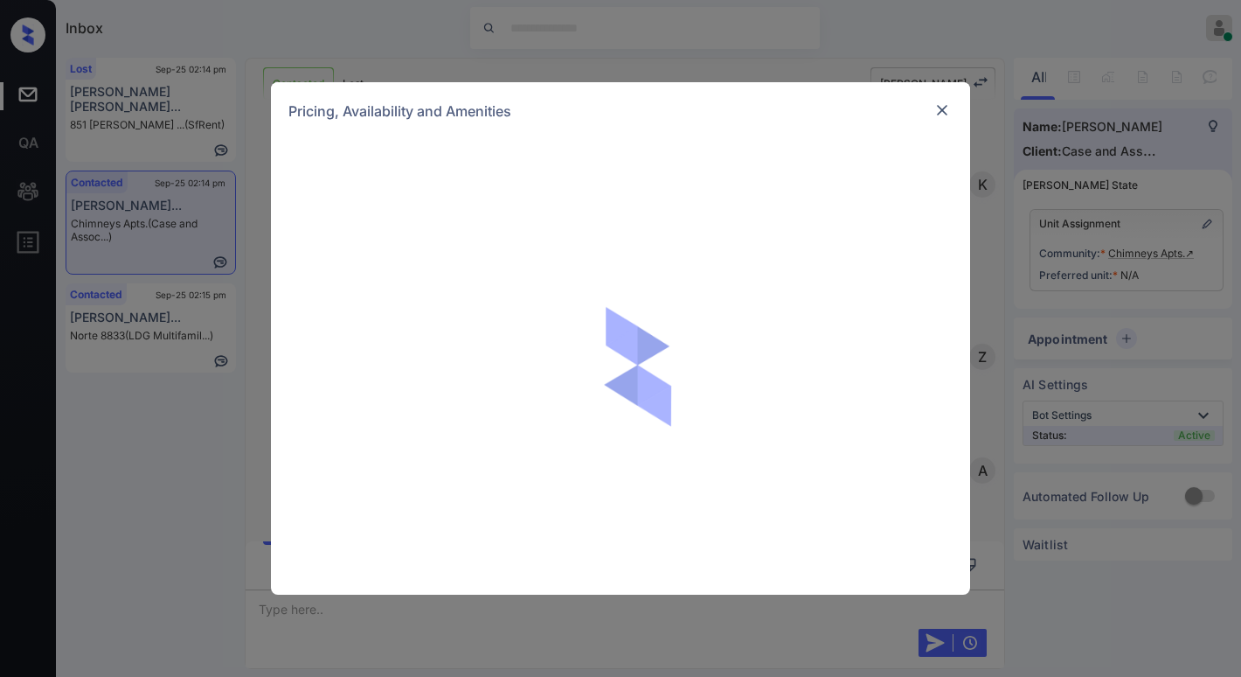
scroll to position [878, 0]
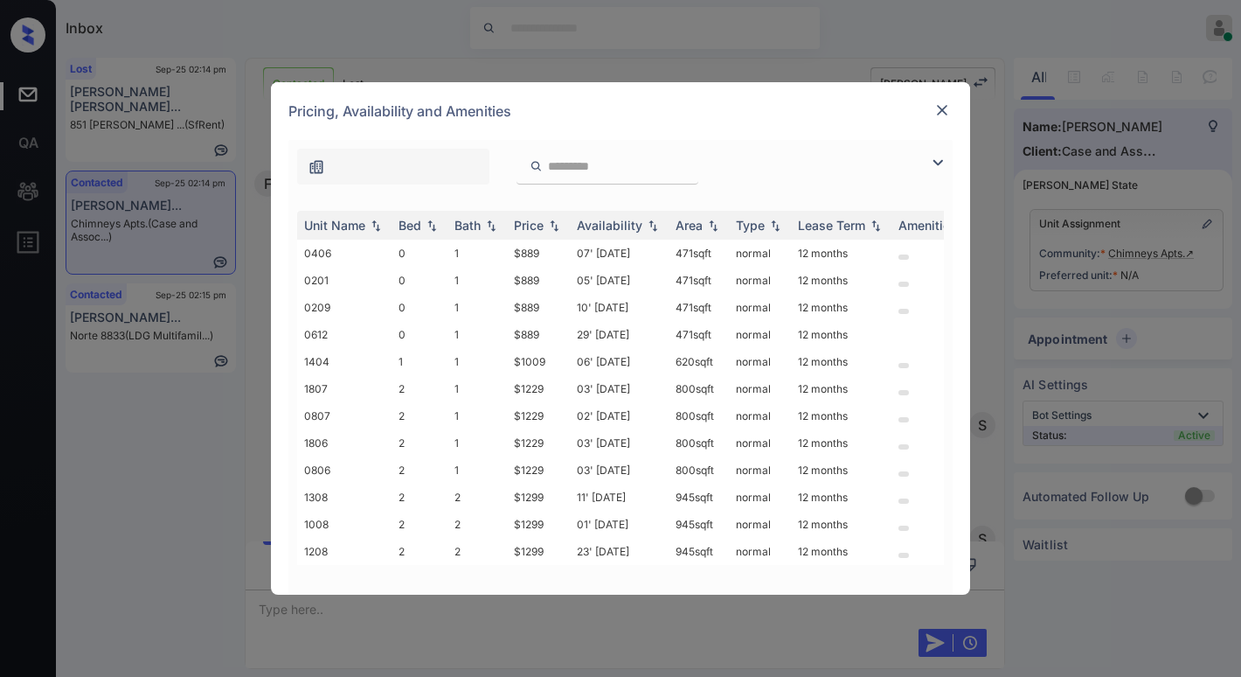
click at [940, 161] on img at bounding box center [937, 162] width 21 height 21
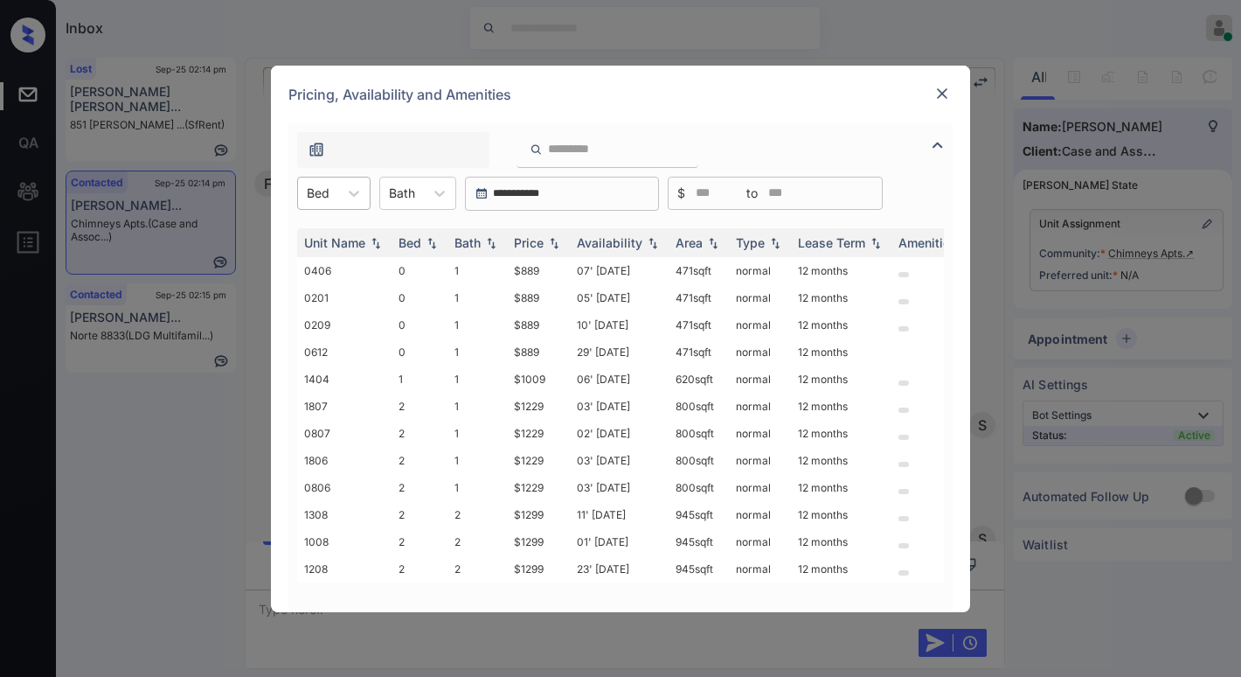
click at [332, 186] on div "Bed" at bounding box center [318, 192] width 40 height 25
click at [322, 266] on div "1" at bounding box center [333, 267] width 73 height 31
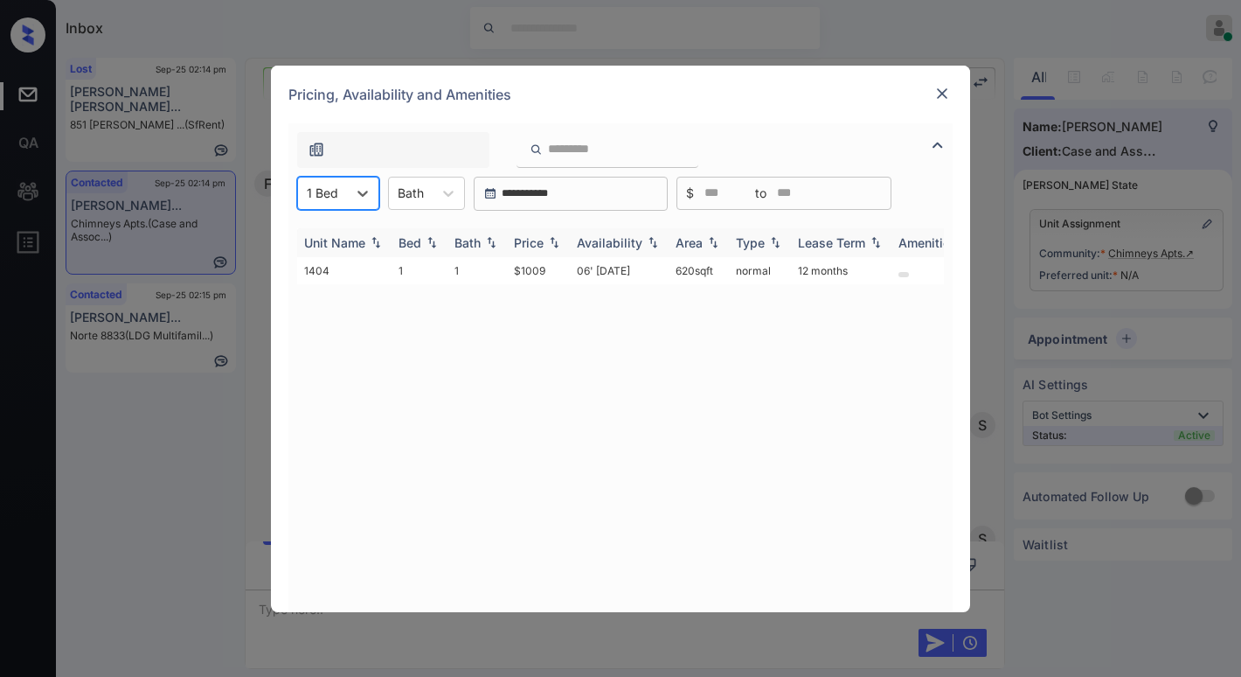
click at [535, 243] on div "Price" at bounding box center [529, 242] width 30 height 15
click at [529, 271] on td "$1009" at bounding box center [538, 270] width 63 height 27
click at [529, 272] on td "$1009" at bounding box center [538, 270] width 63 height 27
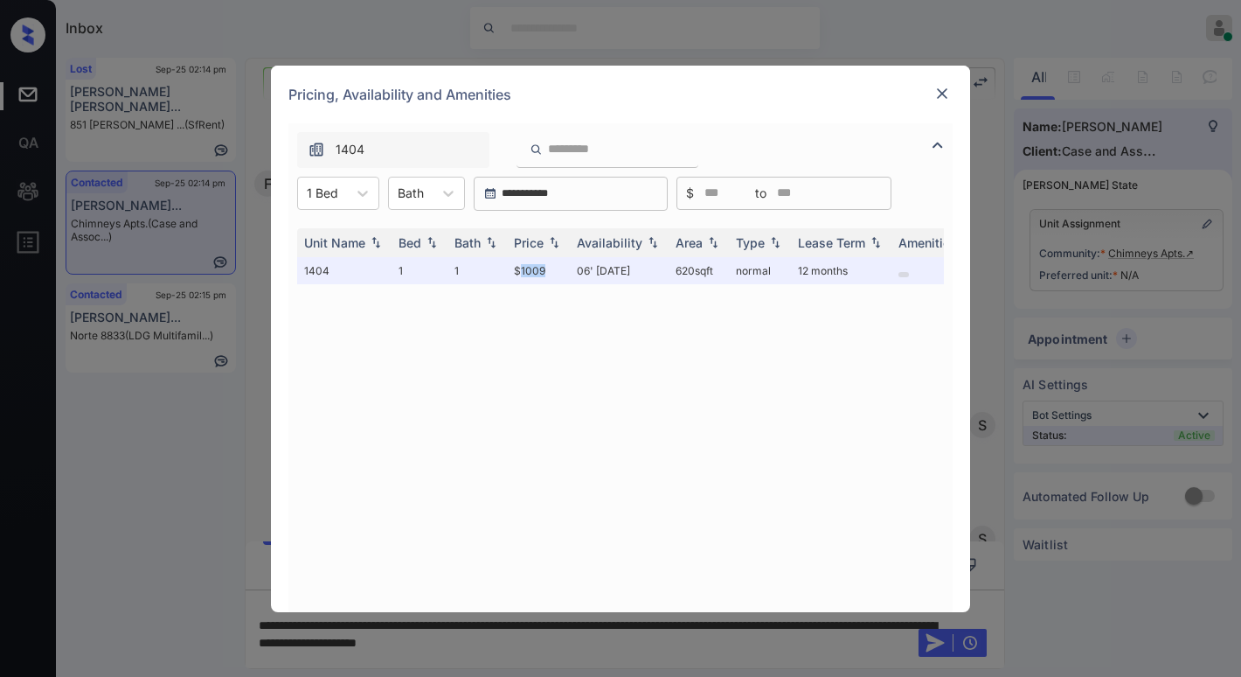
click at [946, 91] on img at bounding box center [941, 93] width 17 height 17
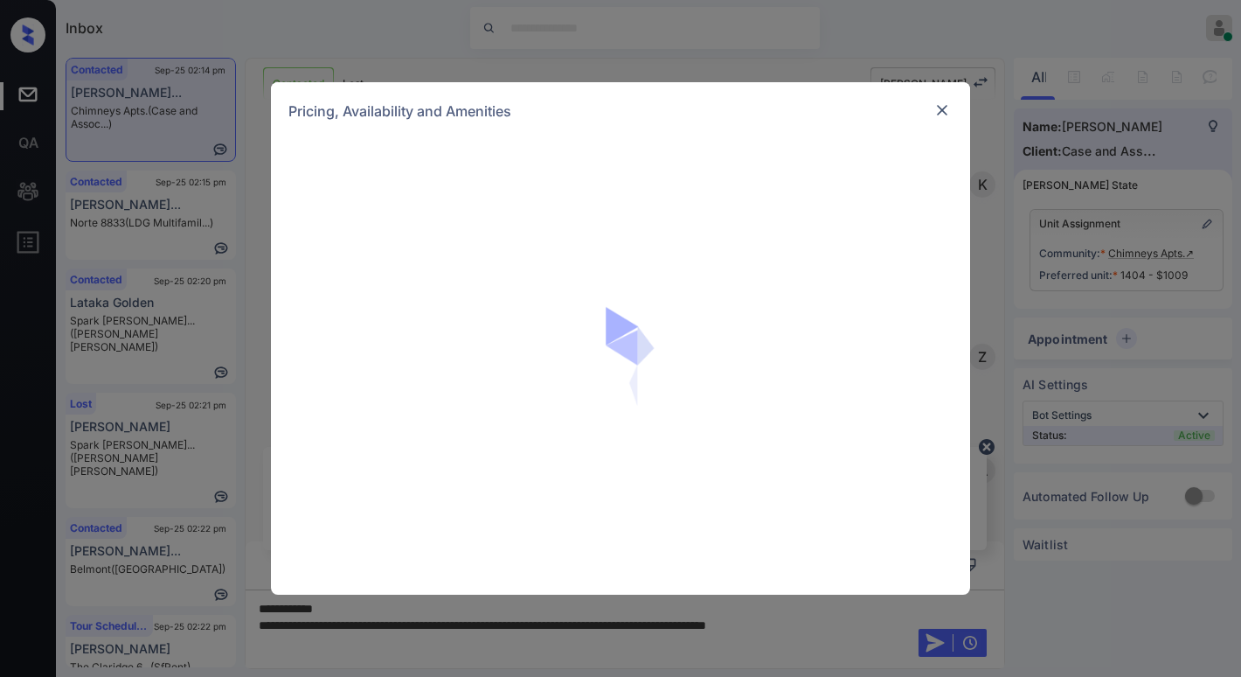
scroll to position [816, 0]
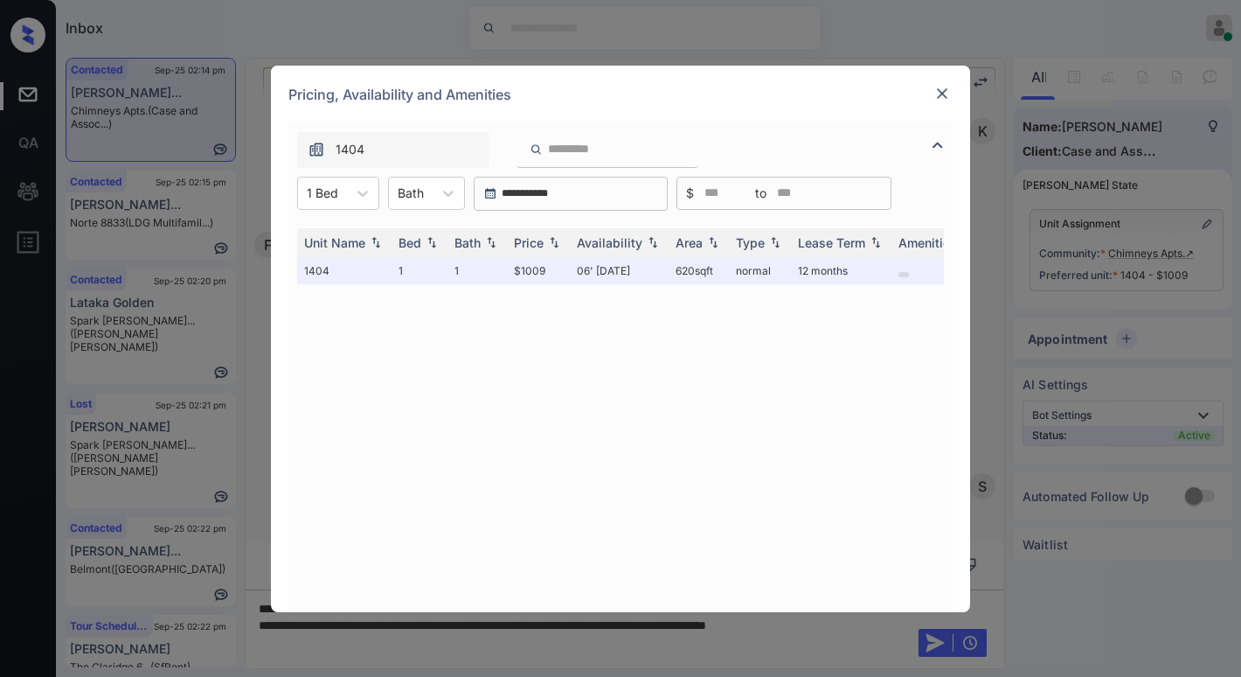
click at [944, 101] on img at bounding box center [941, 93] width 17 height 17
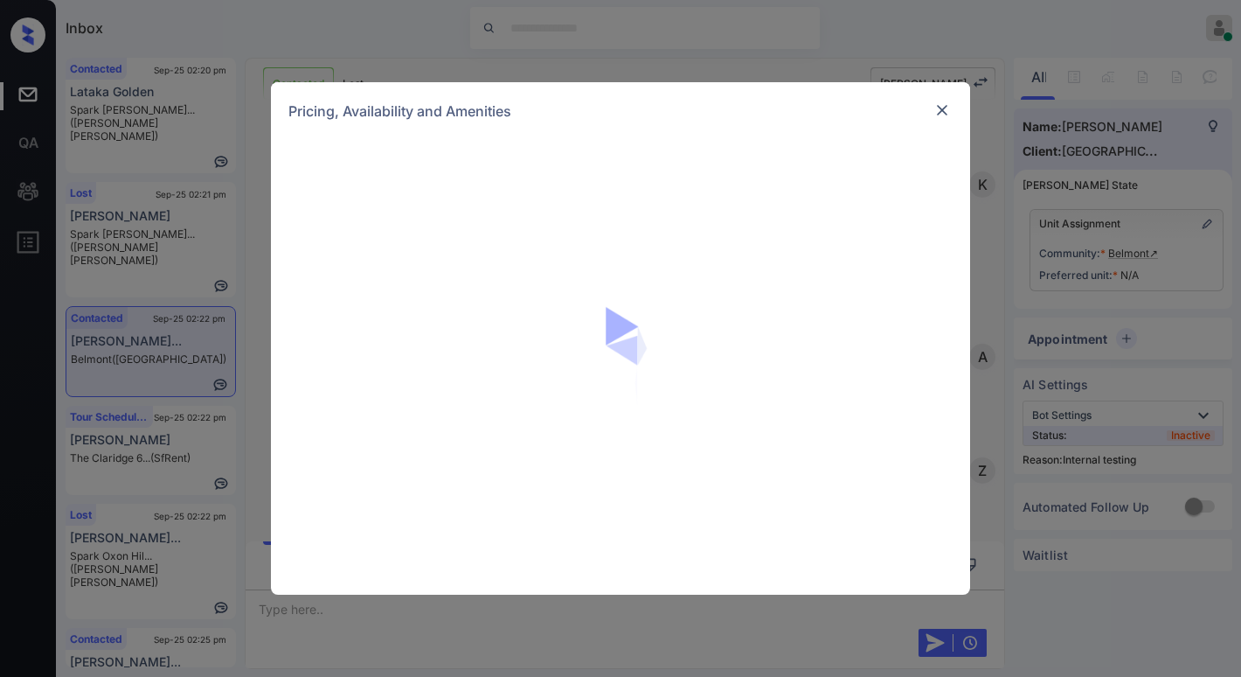
scroll to position [1979, 0]
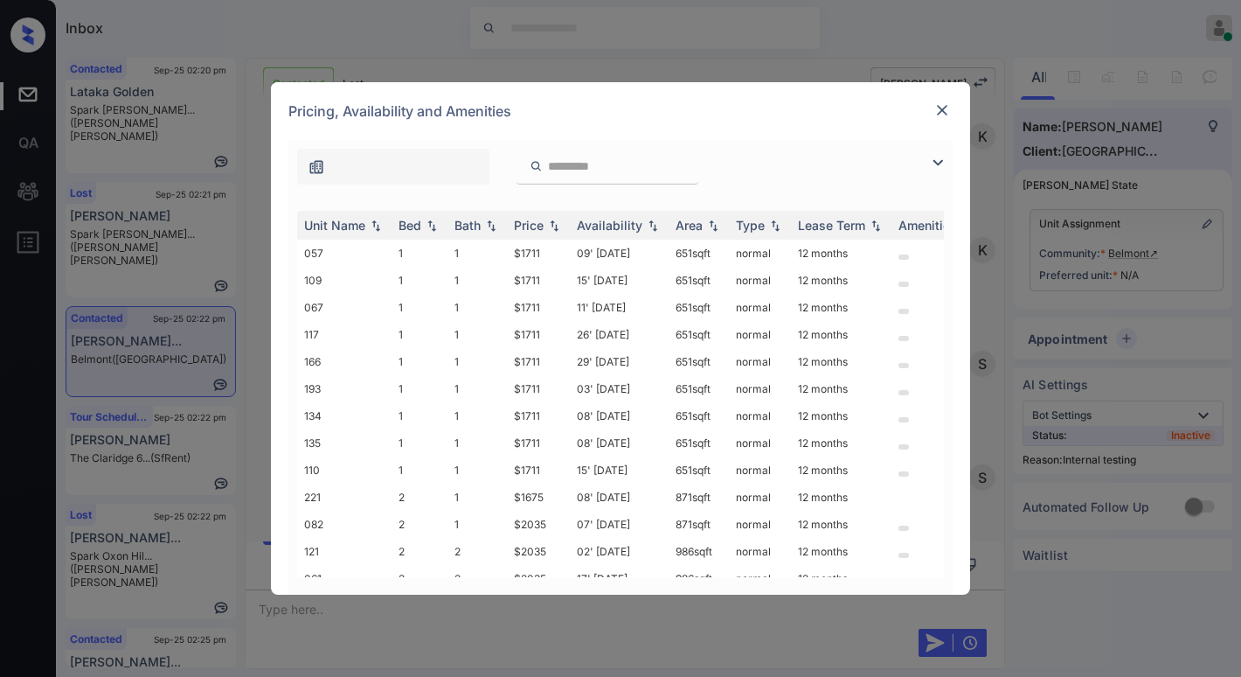
click at [936, 170] on img at bounding box center [937, 162] width 21 height 21
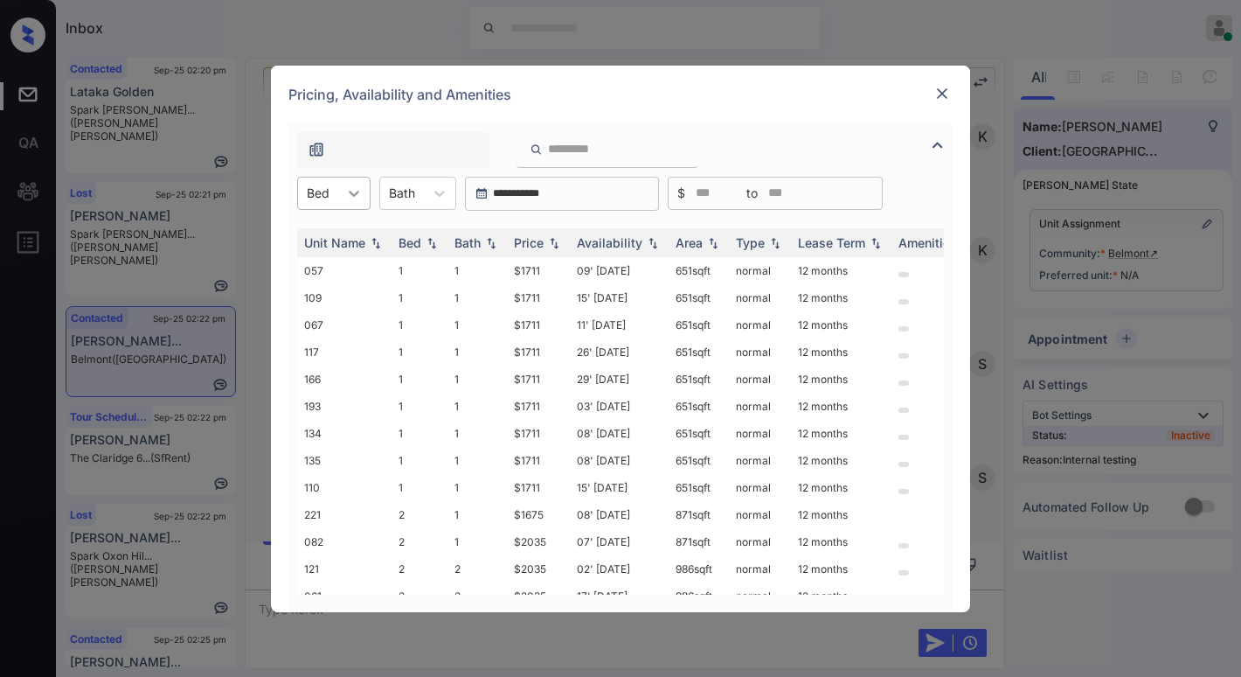
click at [359, 204] on div at bounding box center [353, 192] width 31 height 31
click at [327, 267] on div "2" at bounding box center [333, 267] width 73 height 31
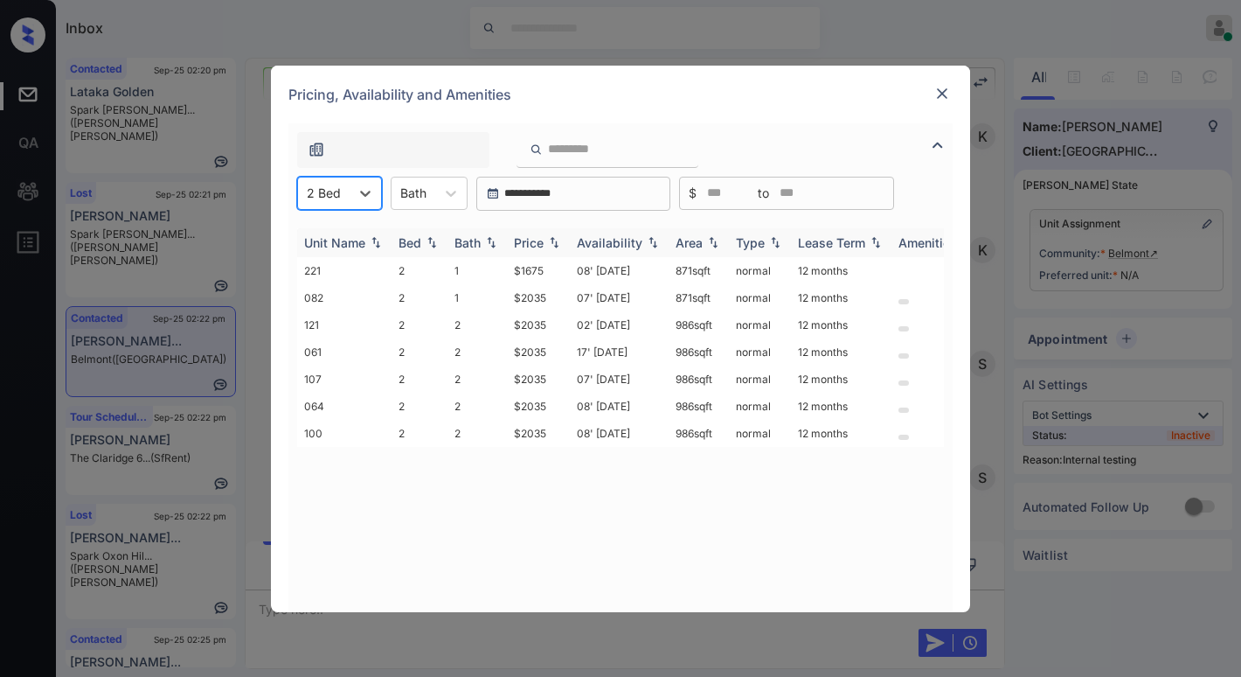
click at [545, 239] on img at bounding box center [553, 242] width 17 height 12
click at [545, 239] on div "Price" at bounding box center [538, 242] width 49 height 15
click at [542, 268] on td "$1675" at bounding box center [538, 270] width 63 height 27
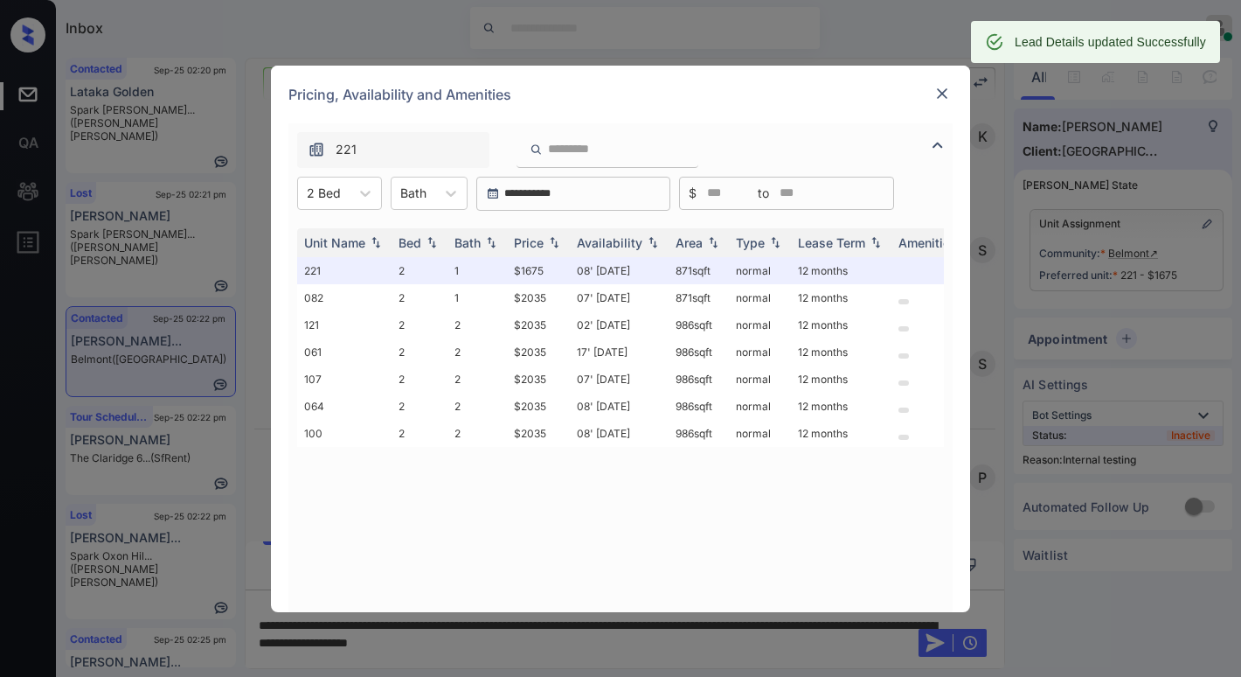
scroll to position [2092, 0]
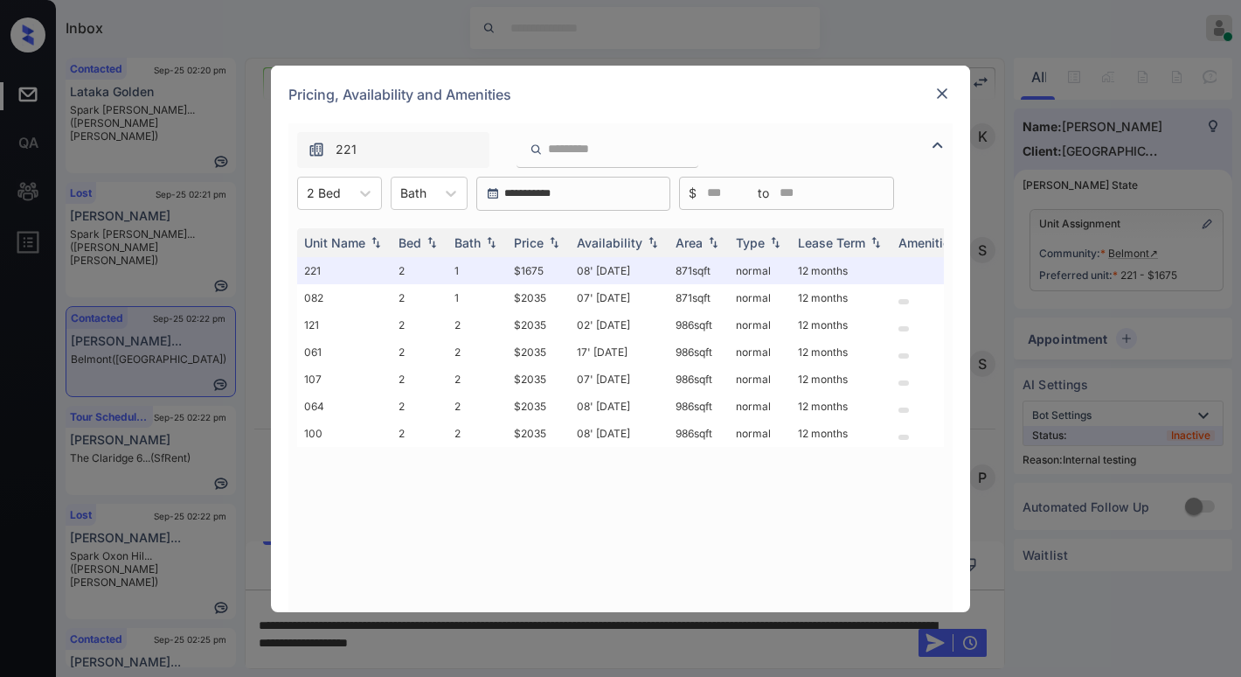
click at [946, 94] on img at bounding box center [941, 93] width 17 height 17
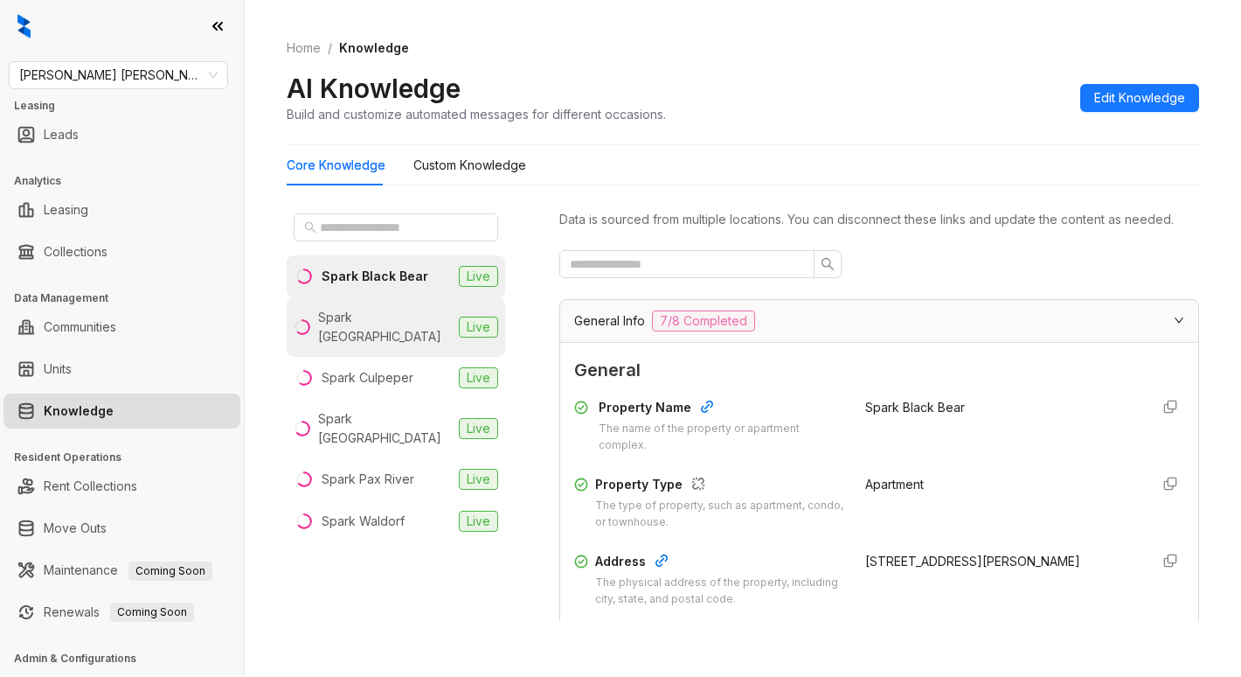
click at [391, 317] on div "Spark [GEOGRAPHIC_DATA]" at bounding box center [385, 327] width 134 height 38
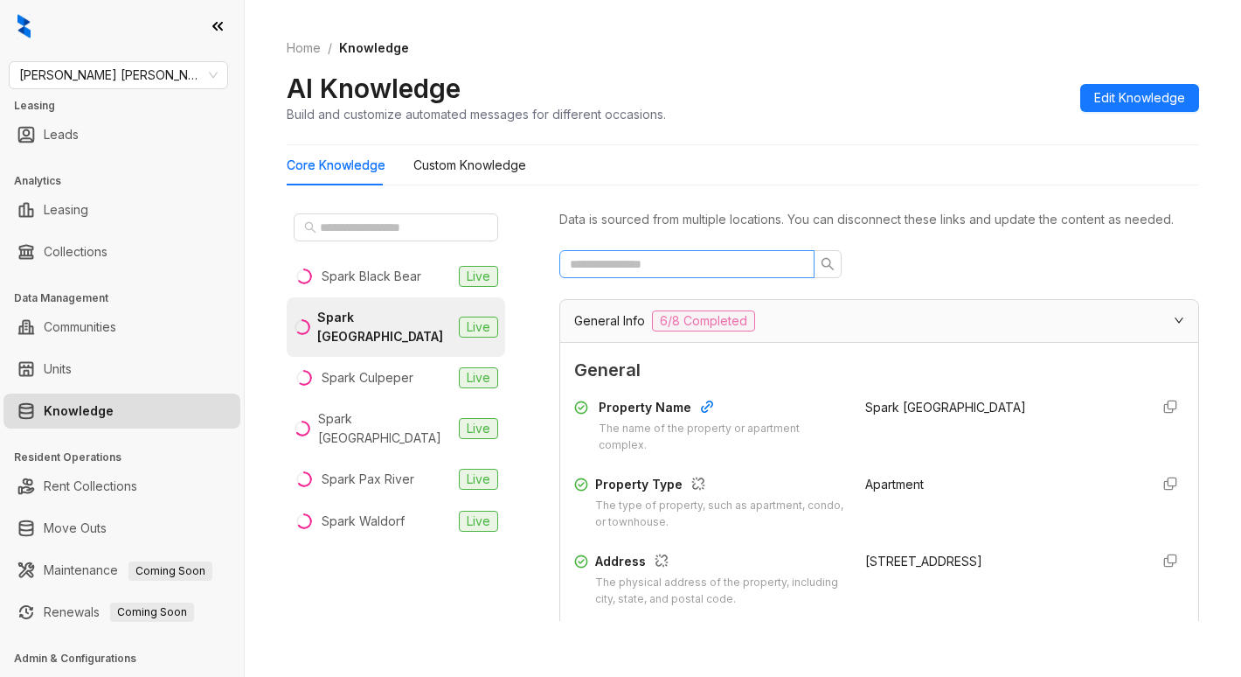
click at [711, 272] on span at bounding box center [686, 264] width 255 height 28
click at [711, 274] on input "text" at bounding box center [680, 263] width 220 height 19
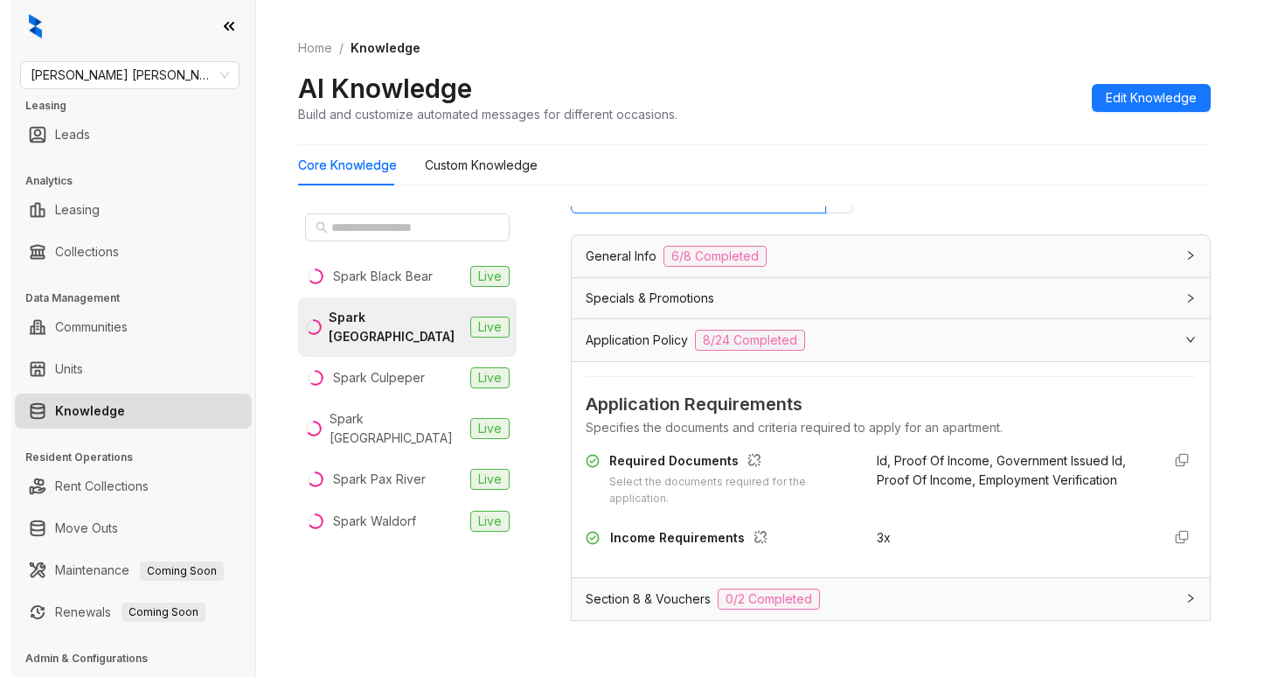
scroll to position [175, 0]
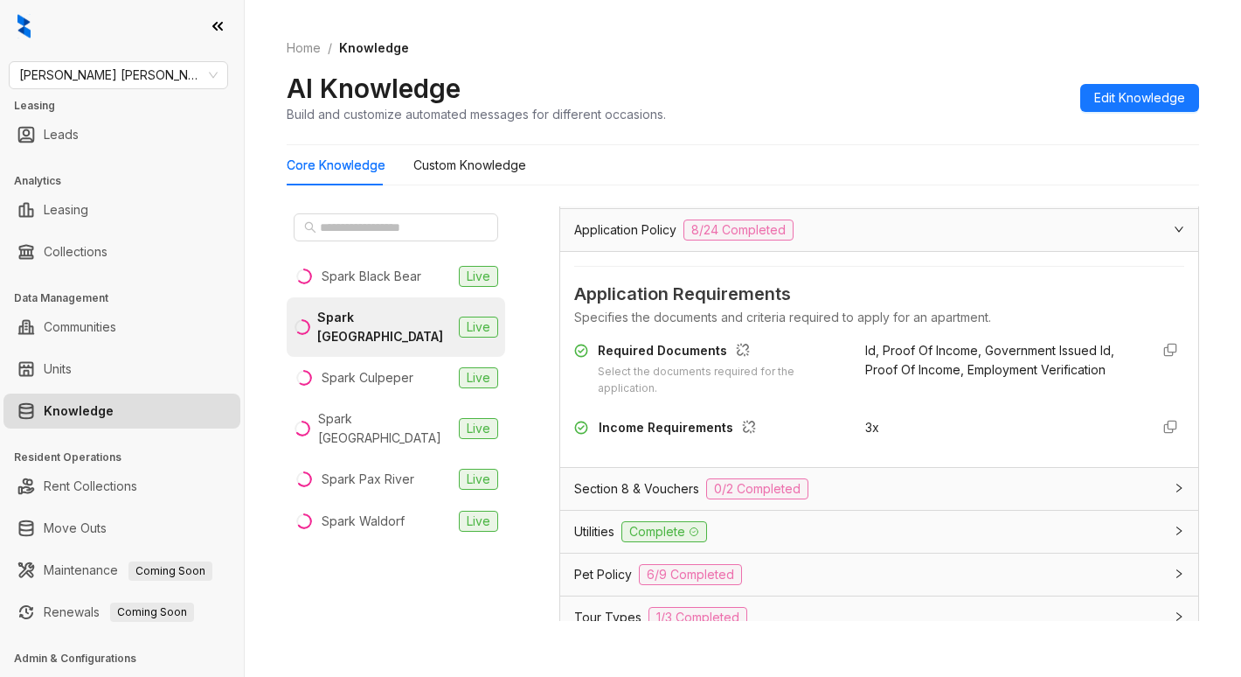
type input "******"
drag, startPoint x: 847, startPoint y: 443, endPoint x: 878, endPoint y: 448, distance: 31.8
click at [878, 446] on div "3x" at bounding box center [1000, 432] width 270 height 28
copy span "3x"
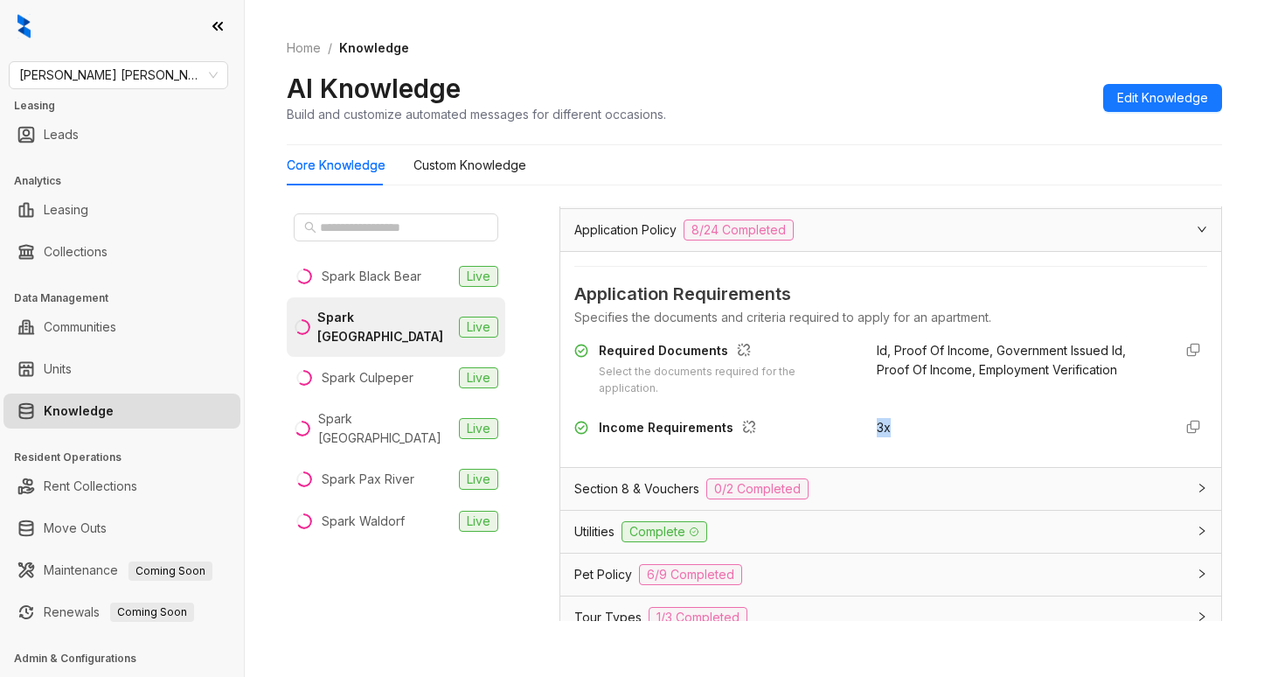
scroll to position [156, 0]
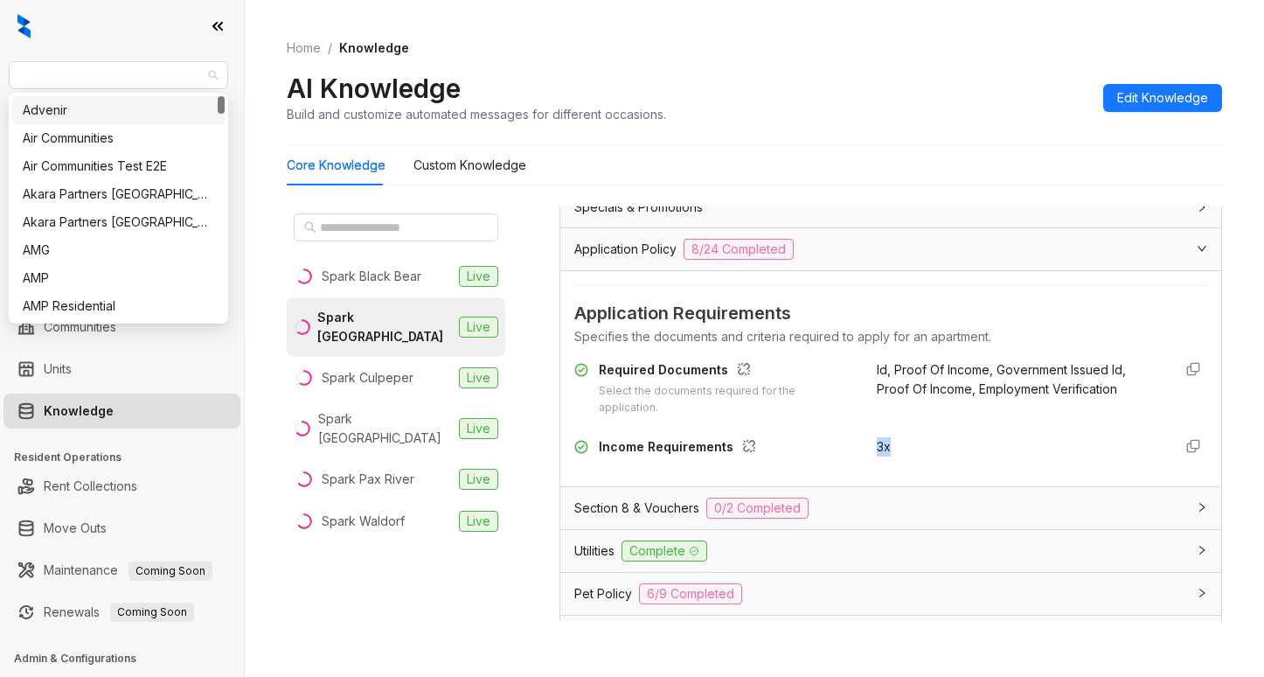
drag, startPoint x: 161, startPoint y: 86, endPoint x: 2, endPoint y: 79, distance: 159.2
click at [2, 79] on div "[PERSON_NAME] [PERSON_NAME] Leasing Leads Analytics Leasing Collections Data Ma…" at bounding box center [122, 338] width 244 height 677
click at [133, 80] on span "[PERSON_NAME] [PERSON_NAME]" at bounding box center [118, 75] width 198 height 26
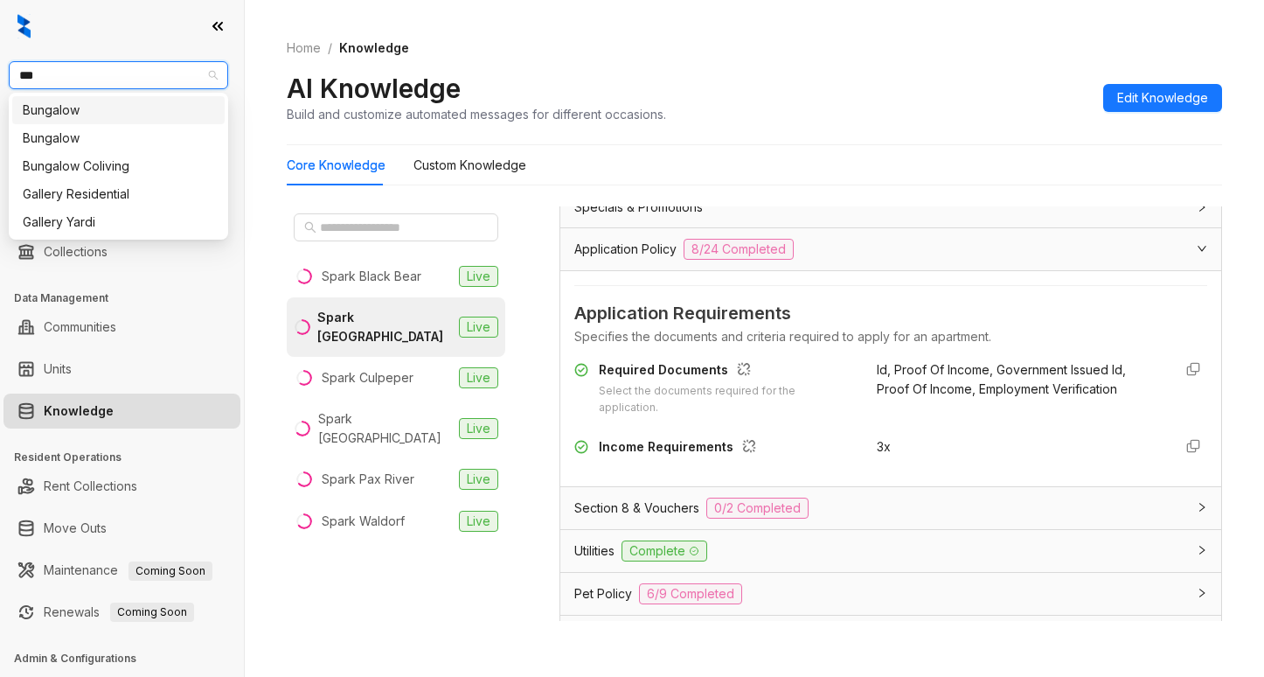
type input "****"
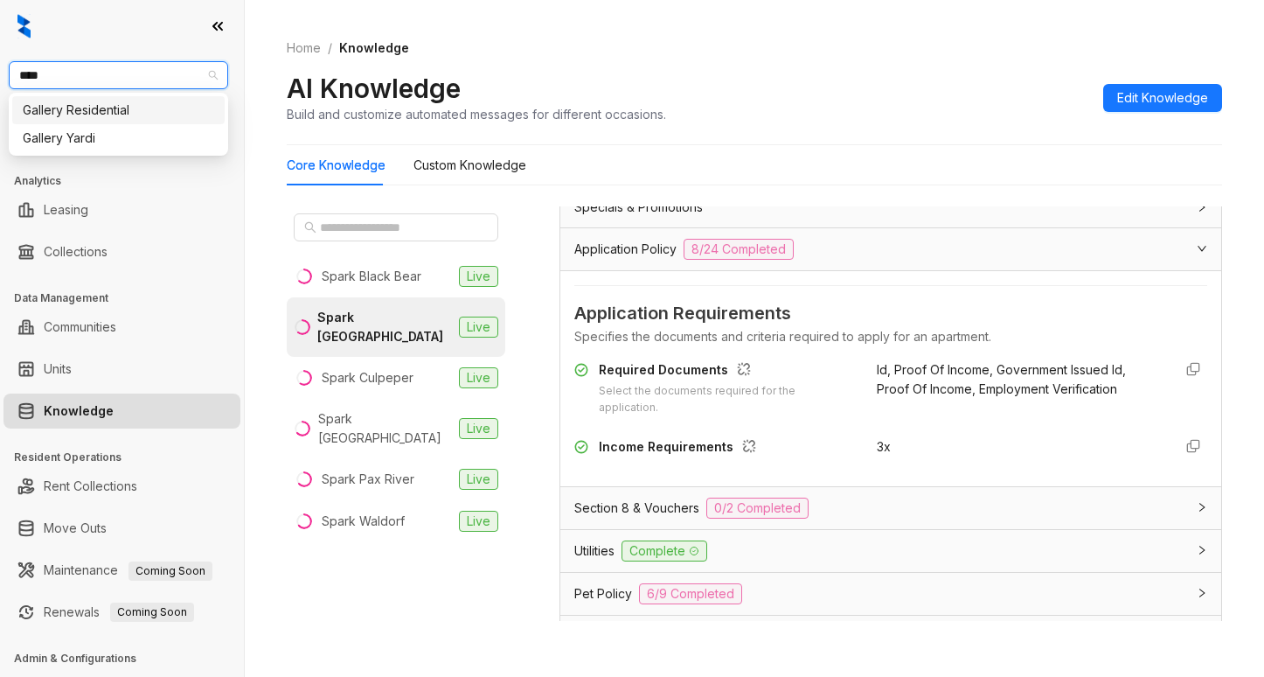
click at [117, 112] on div "Gallery Residential" at bounding box center [118, 110] width 191 height 19
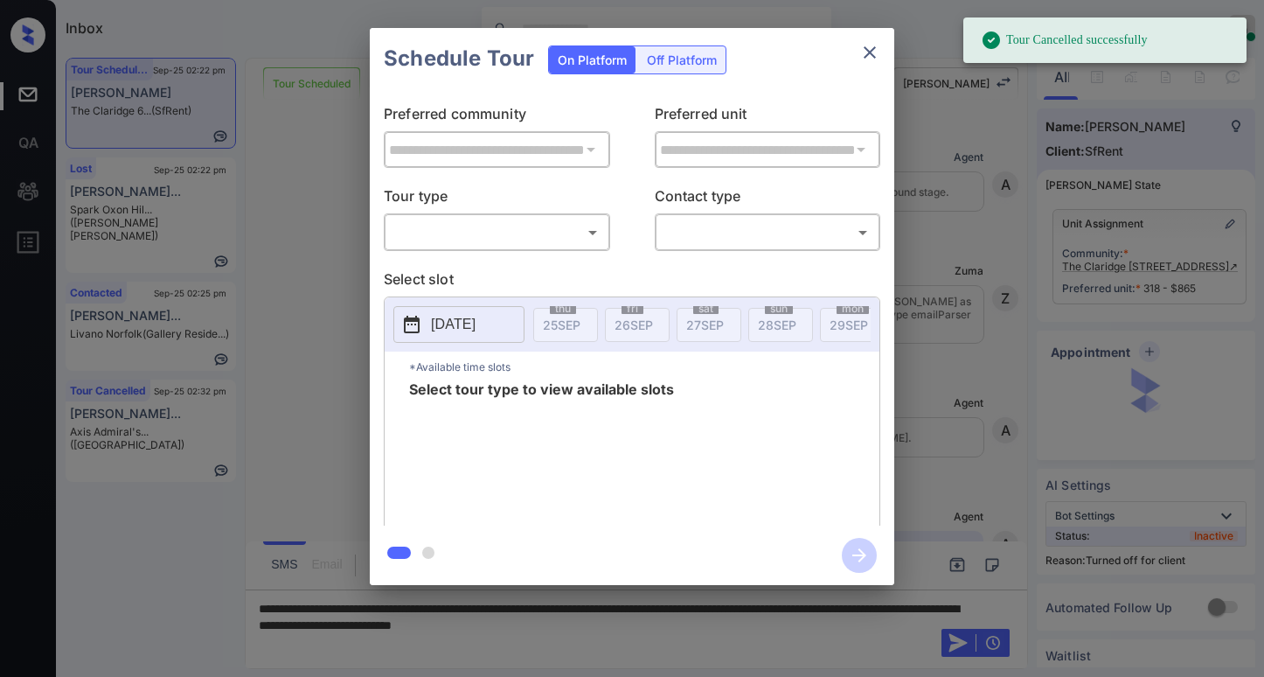
scroll to position [5164, 0]
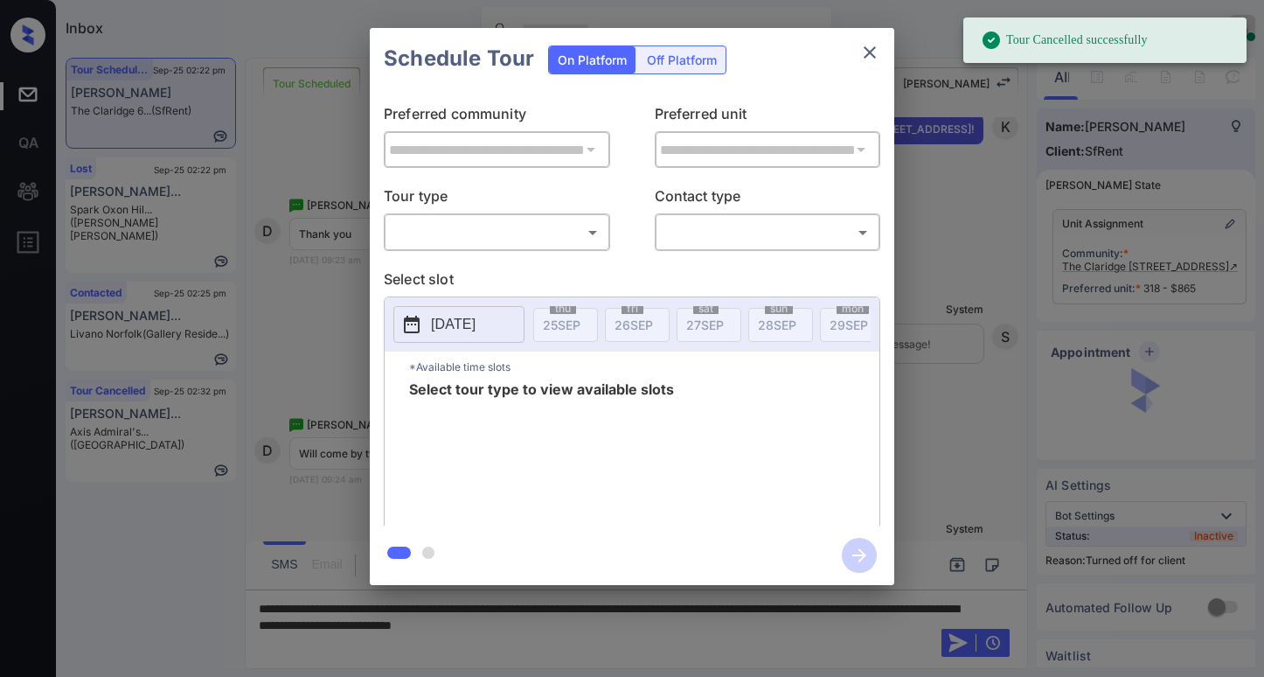
click at [687, 56] on div "Off Platform" at bounding box center [681, 59] width 87 height 27
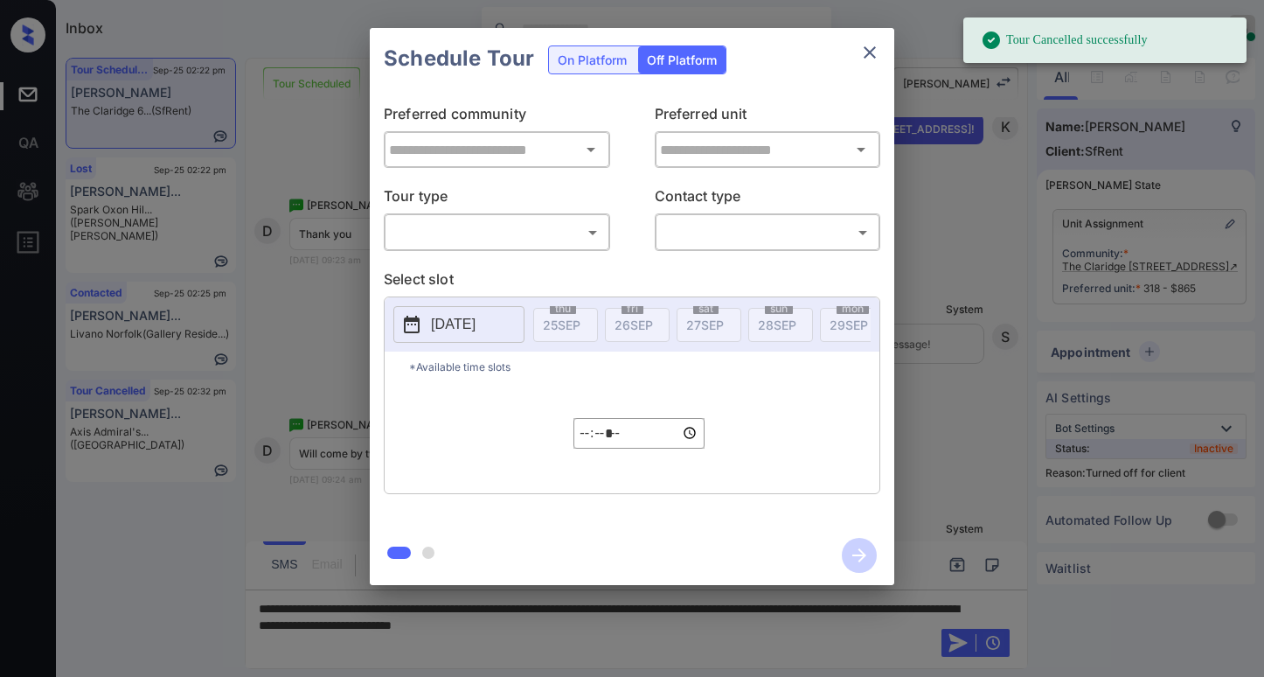
type input "**********"
click at [684, 66] on div "Off Platform" at bounding box center [681, 59] width 87 height 27
click at [518, 233] on body "Tour Cancelled successfully Inbox [PERSON_NAME] Online Set yourself offline Set…" at bounding box center [632, 338] width 1264 height 677
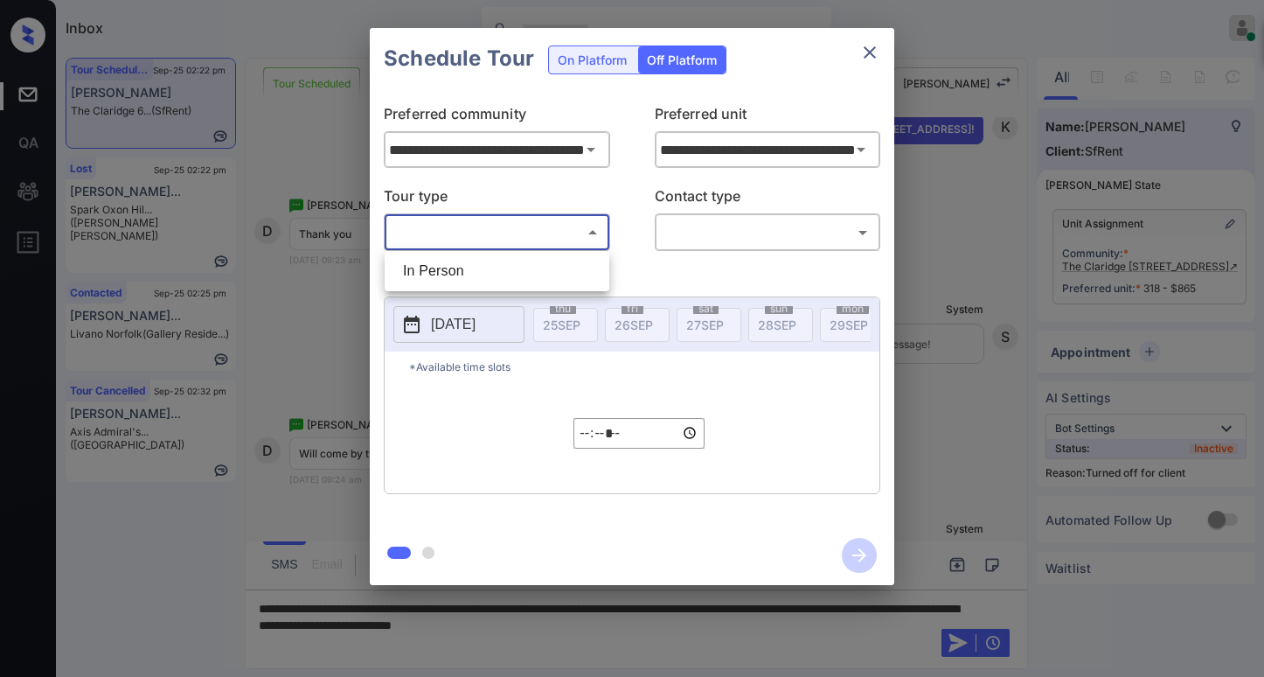
click at [496, 262] on li "In Person" at bounding box center [497, 270] width 216 height 31
type input "********"
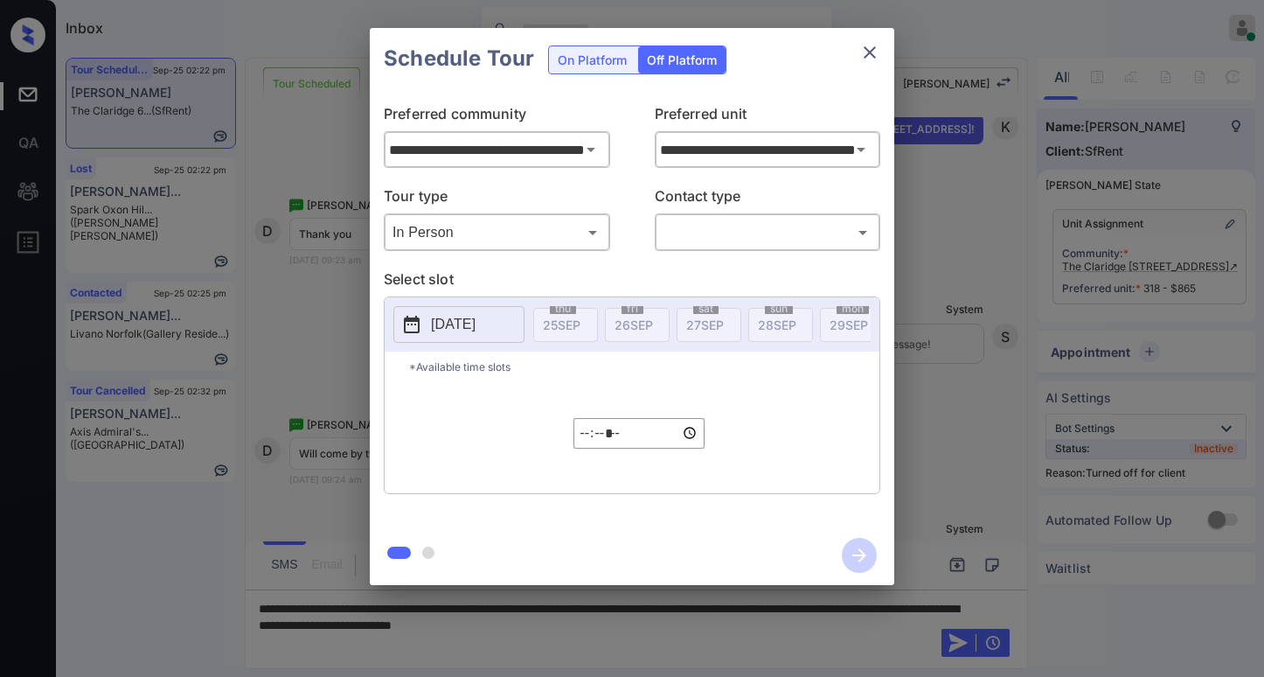
click at [649, 233] on div "Tour type In Person ******** ​ Contact type ​ ​" at bounding box center [632, 218] width 496 height 66
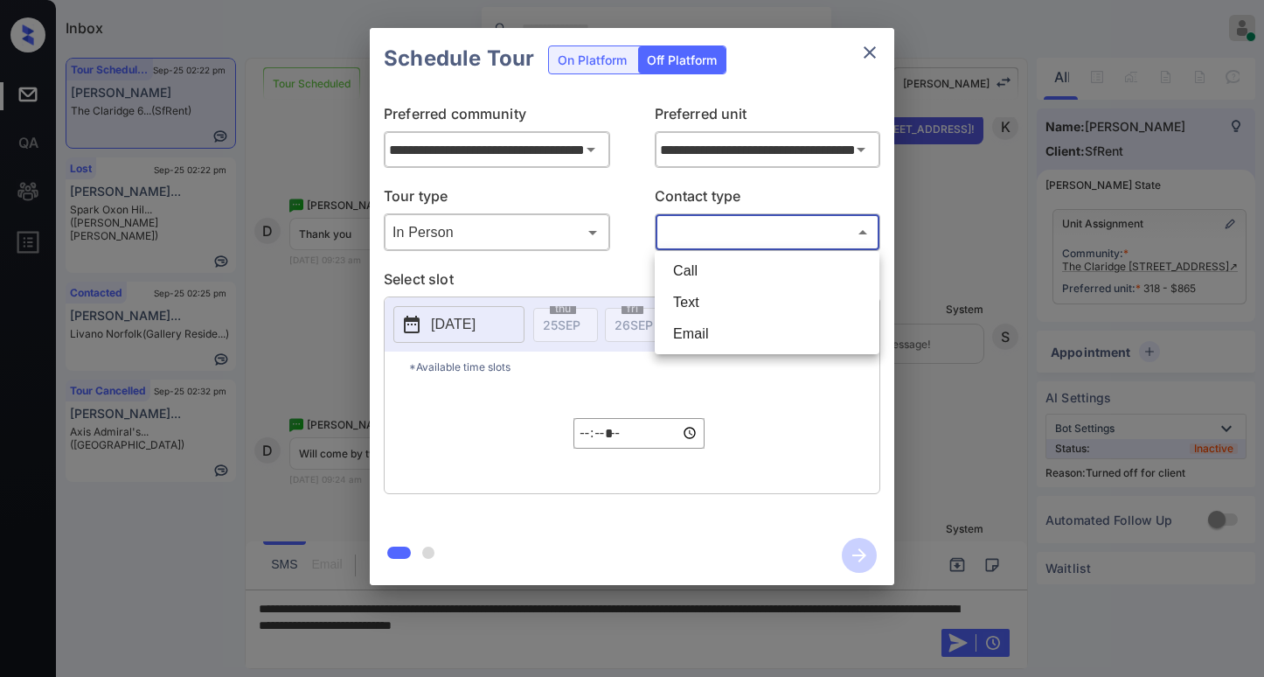
click at [718, 234] on body "Inbox [PERSON_NAME] Online Set yourself offline Set yourself on break Profile S…" at bounding box center [632, 338] width 1264 height 677
drag, startPoint x: 725, startPoint y: 299, endPoint x: 687, endPoint y: 307, distance: 39.3
click at [725, 300] on li "Text" at bounding box center [767, 302] width 216 height 31
type input "****"
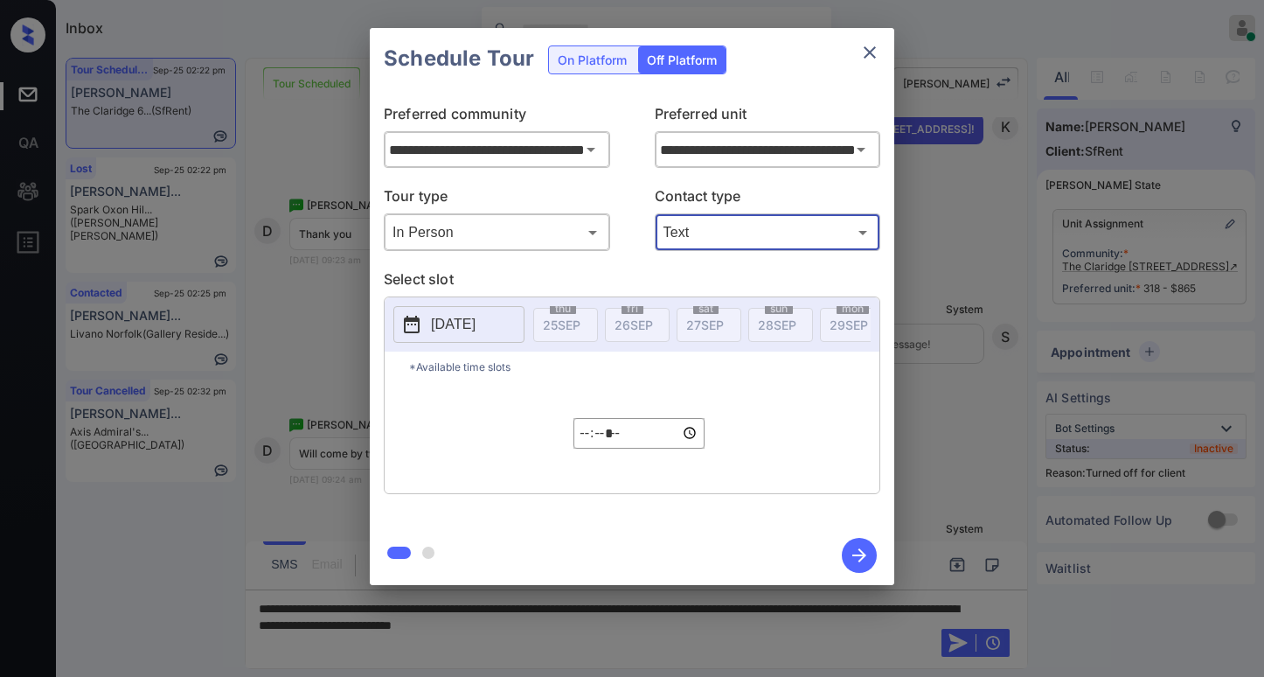
click at [453, 328] on p "2025-09-25" at bounding box center [453, 324] width 45 height 21
click at [593, 442] on input "*****" at bounding box center [638, 433] width 131 height 31
click at [635, 443] on input "*****" at bounding box center [638, 433] width 131 height 31
type input "*****"
click at [856, 564] on icon "button" at bounding box center [859, 555] width 35 height 35
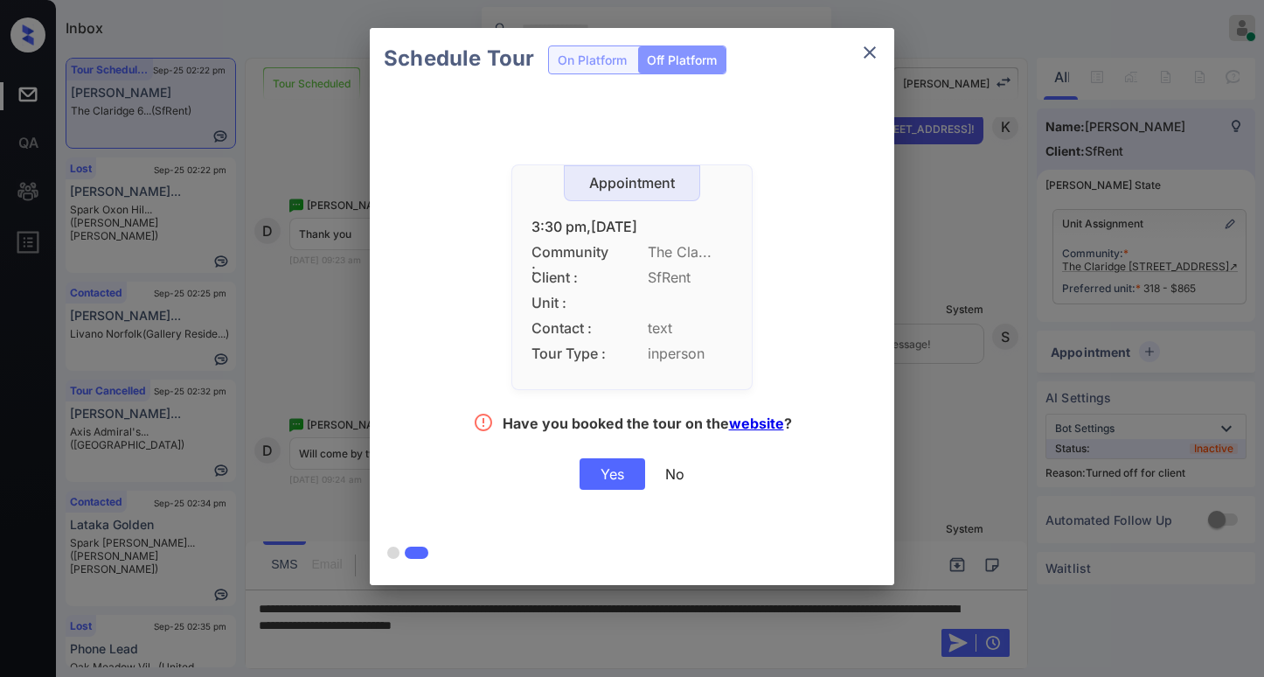
click at [606, 479] on div "Yes" at bounding box center [612, 473] width 66 height 31
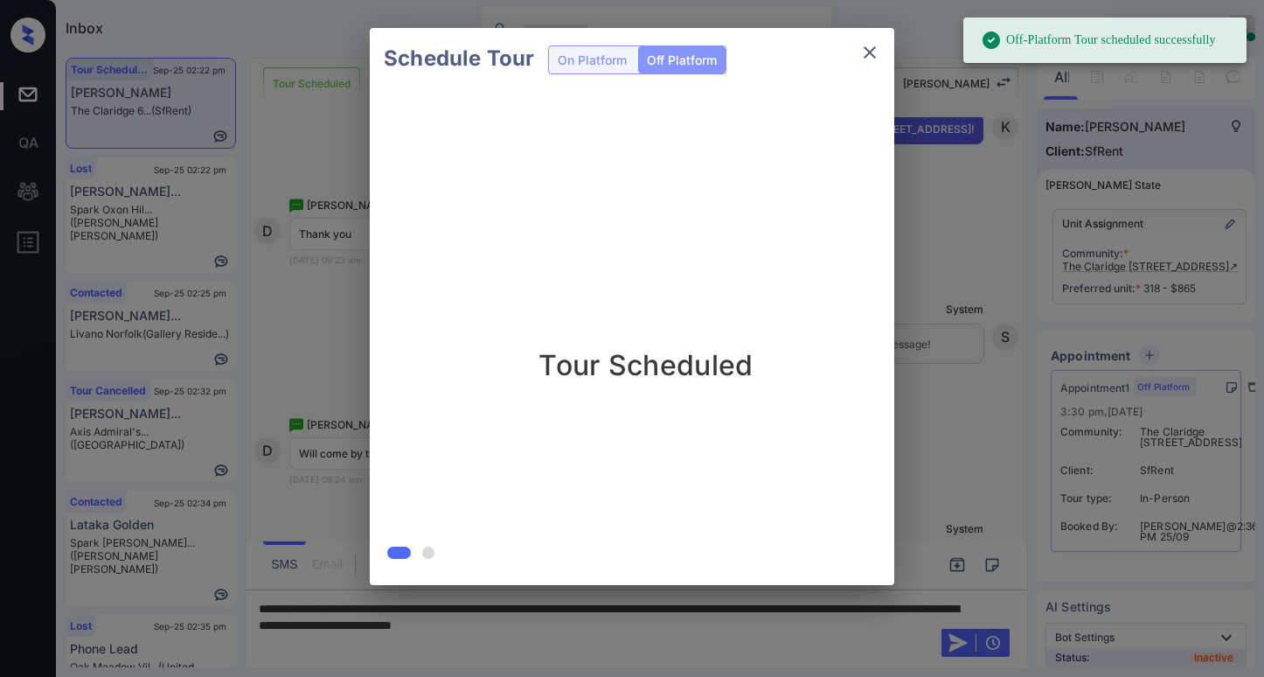
click at [864, 56] on icon "close" at bounding box center [869, 52] width 21 height 21
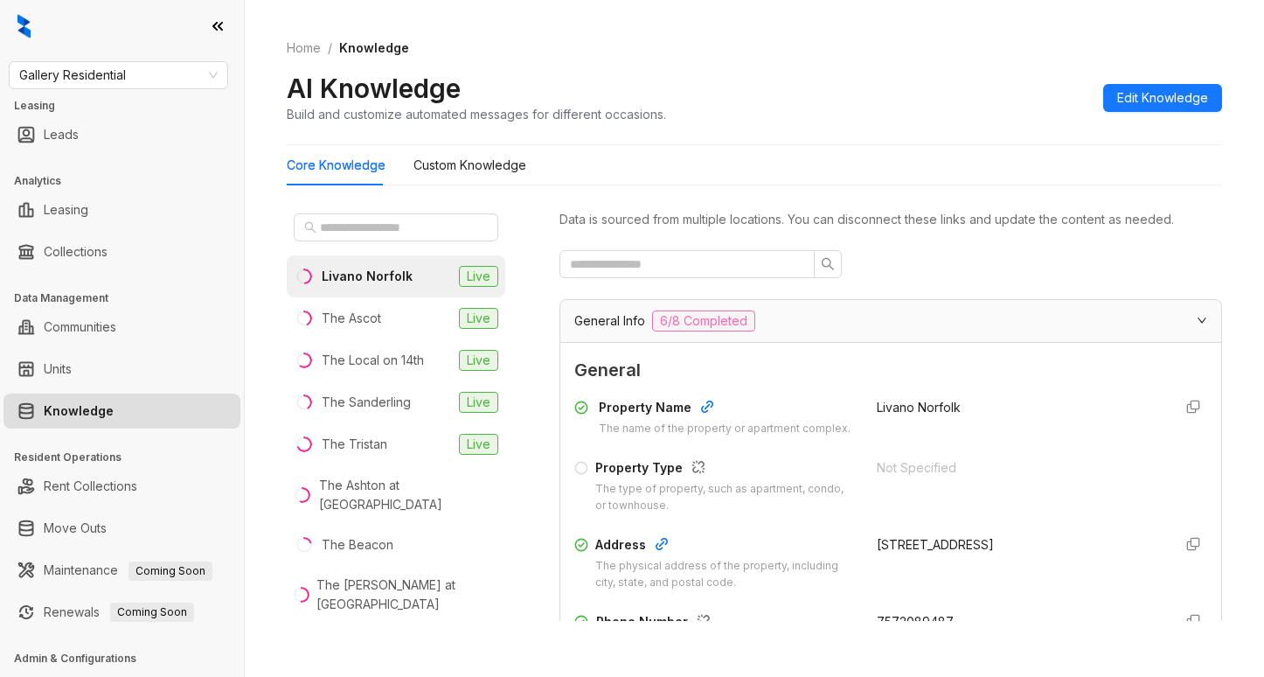
click at [372, 274] on div "Livano Norfolk" at bounding box center [367, 276] width 91 height 19
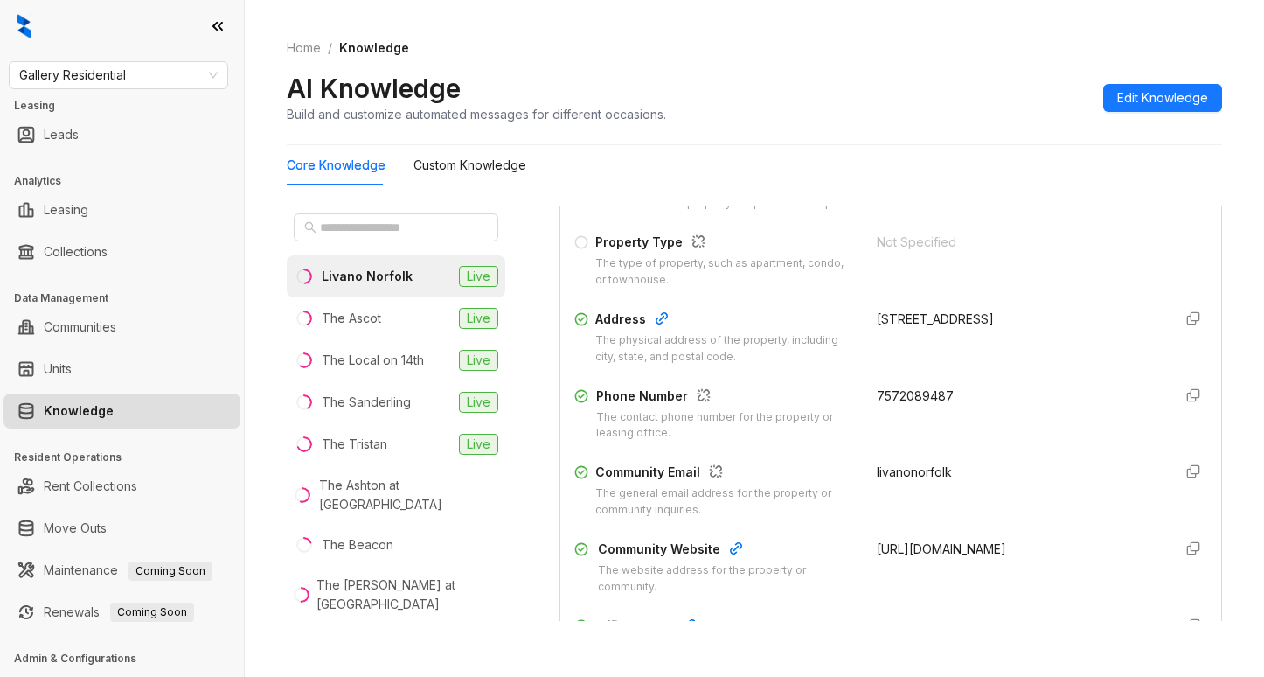
scroll to position [350, 0]
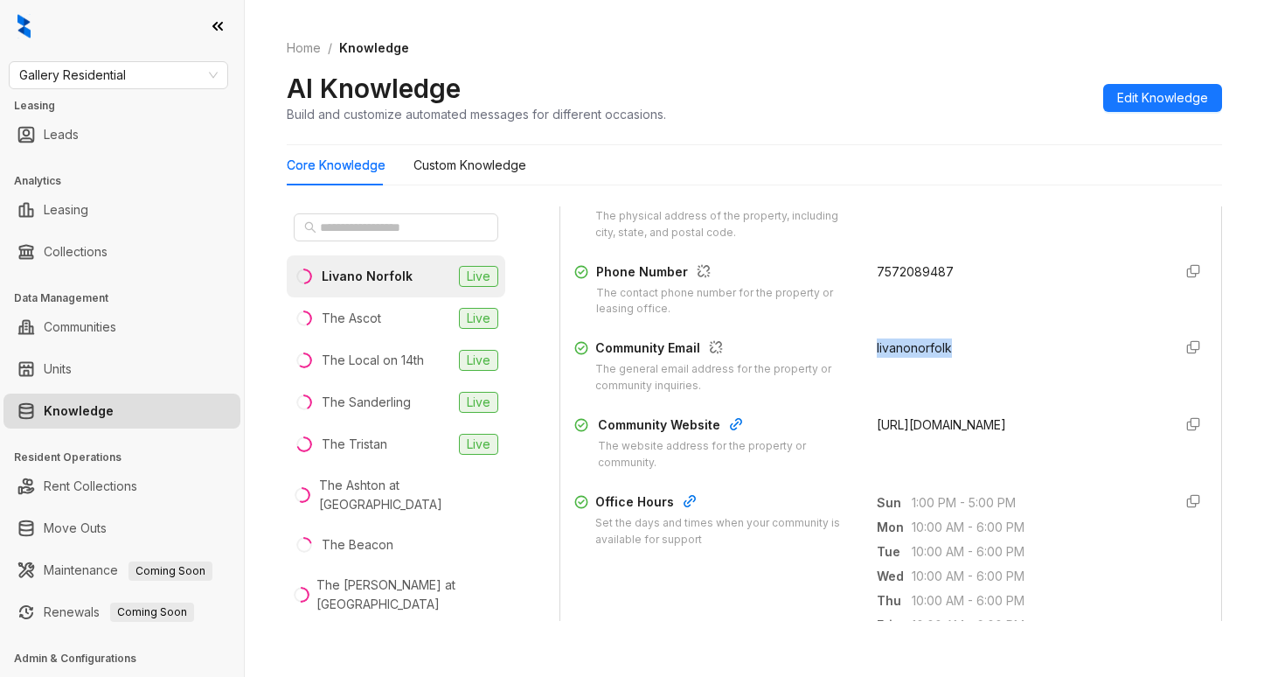
drag, startPoint x: 857, startPoint y: 362, endPoint x: 938, endPoint y: 364, distance: 80.5
click at [938, 364] on div "livanonorfolk" at bounding box center [1017, 366] width 281 height 56
drag, startPoint x: 858, startPoint y: 285, endPoint x: 968, endPoint y: 285, distance: 109.3
click at [968, 285] on div "7572089487" at bounding box center [1017, 290] width 281 height 56
copy span "7572089487"
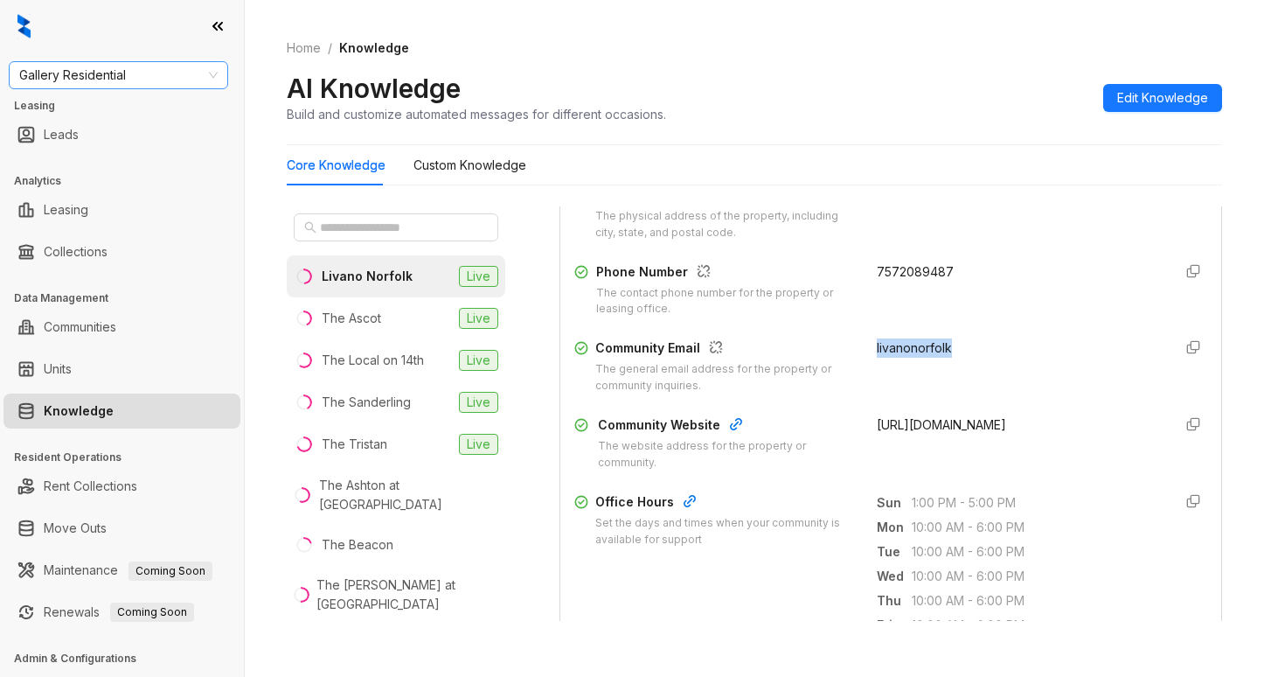
click at [163, 70] on span "Gallery Residential" at bounding box center [118, 75] width 198 height 26
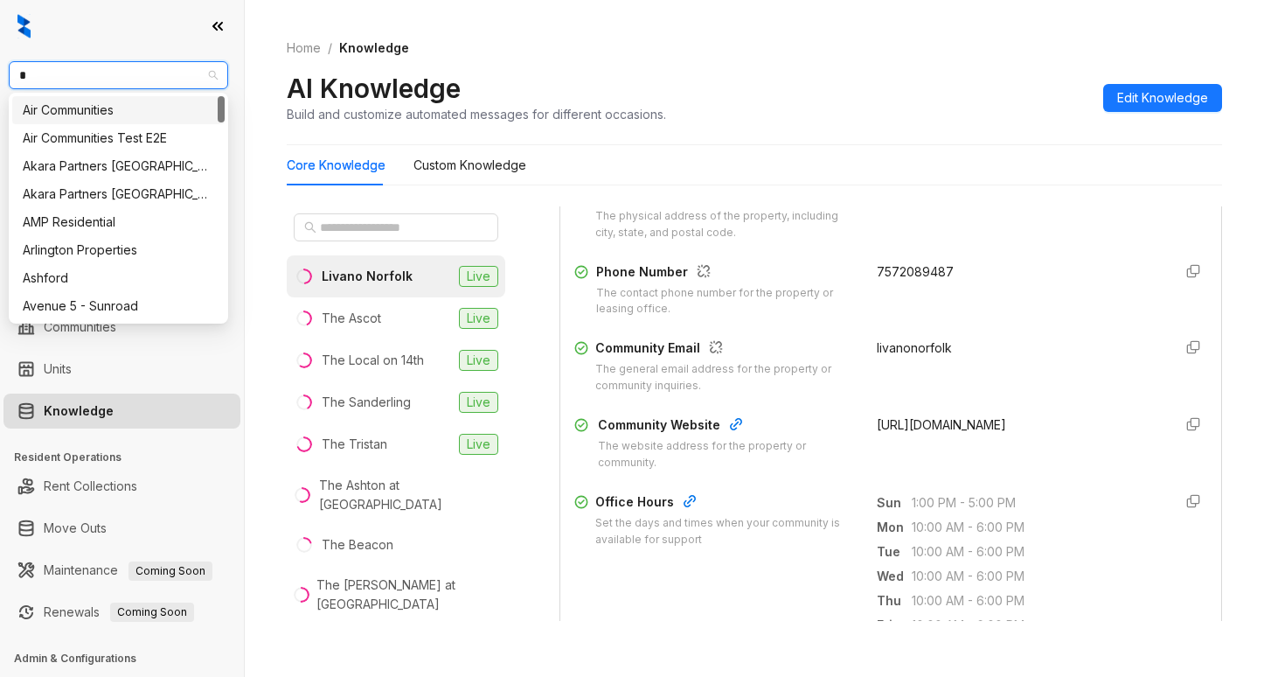
type input "**"
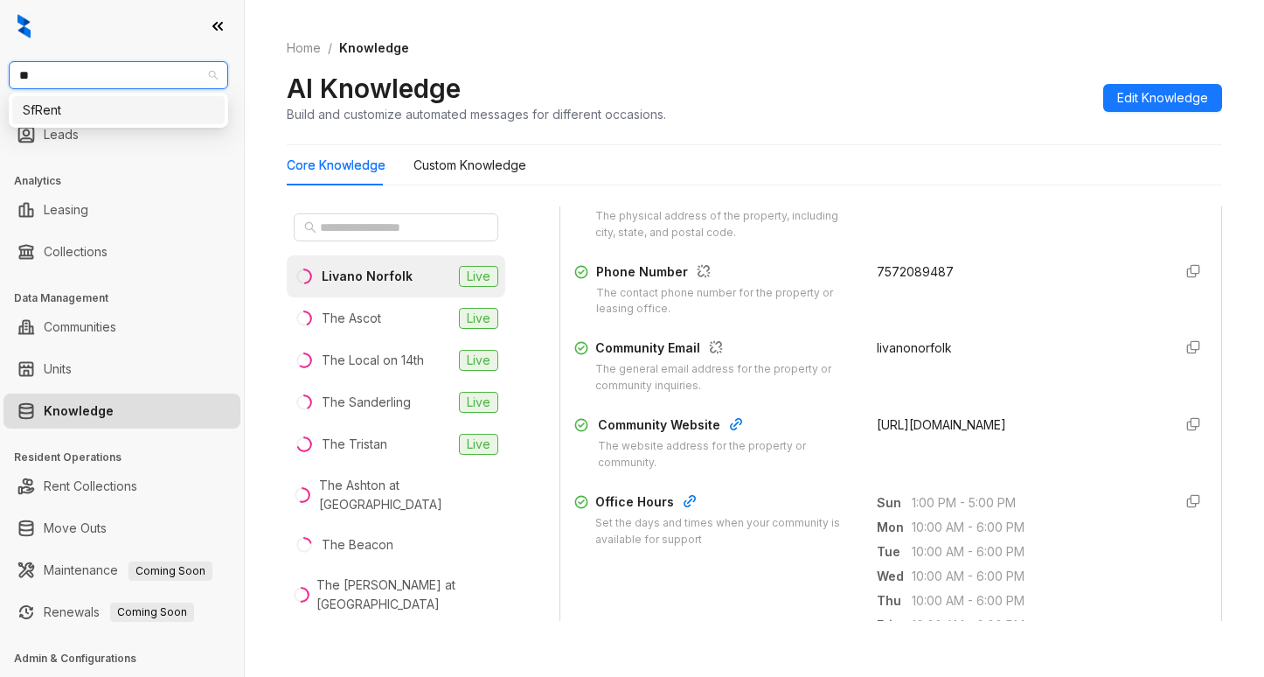
click at [135, 109] on div "SfRent" at bounding box center [118, 110] width 191 height 19
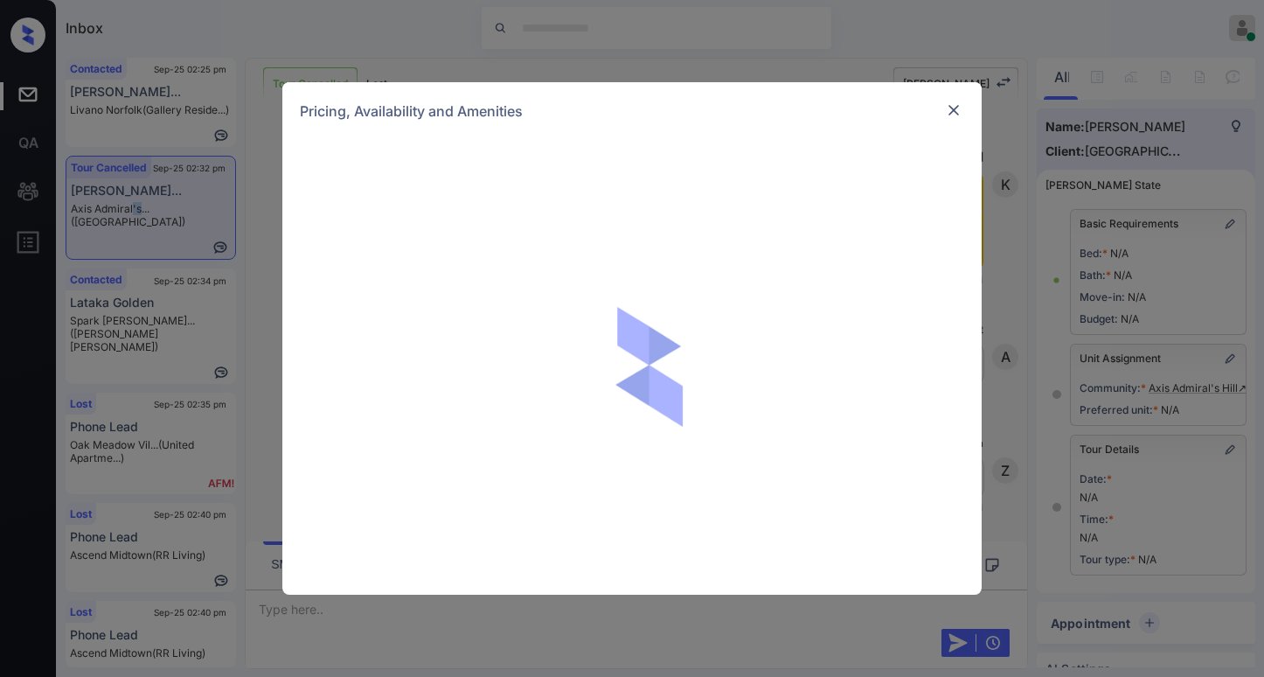
scroll to position [29, 0]
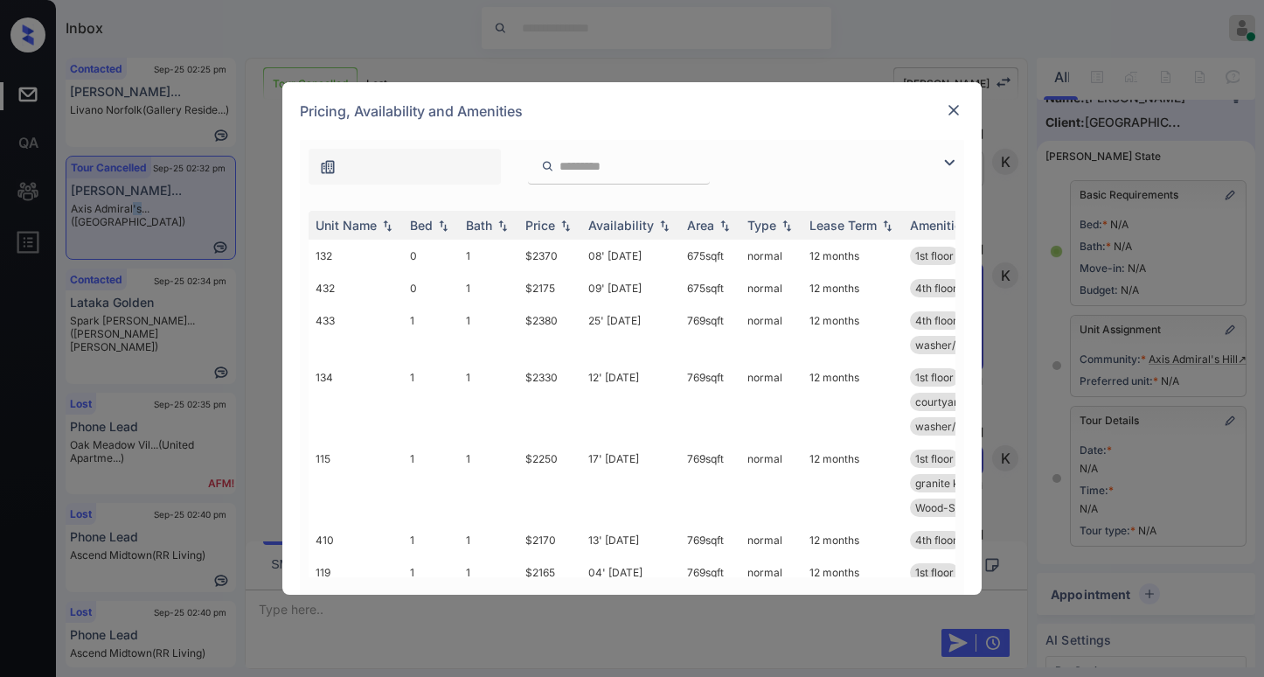
drag, startPoint x: 952, startPoint y: 159, endPoint x: 702, endPoint y: 176, distance: 250.5
click at [950, 159] on img at bounding box center [949, 162] width 21 height 21
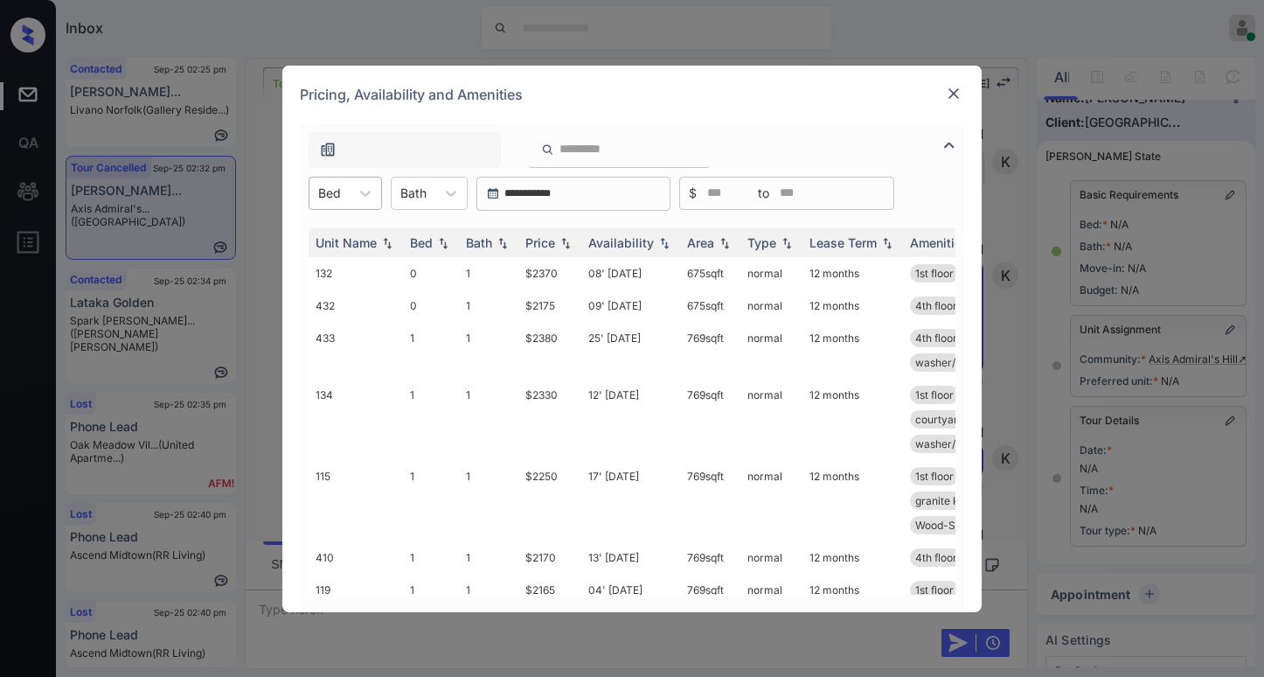
click at [323, 202] on div "Bed" at bounding box center [329, 192] width 40 height 25
click at [316, 271] on div "1" at bounding box center [345, 267] width 73 height 31
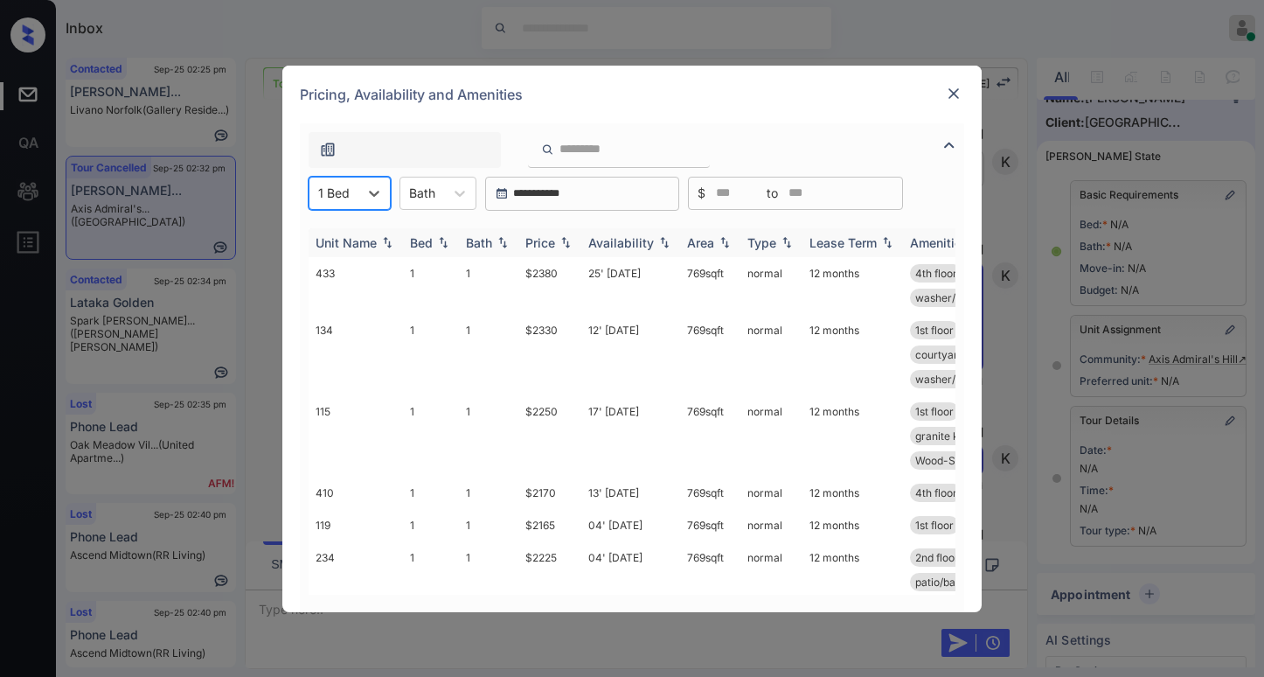
click at [552, 243] on div "Price" at bounding box center [540, 242] width 30 height 15
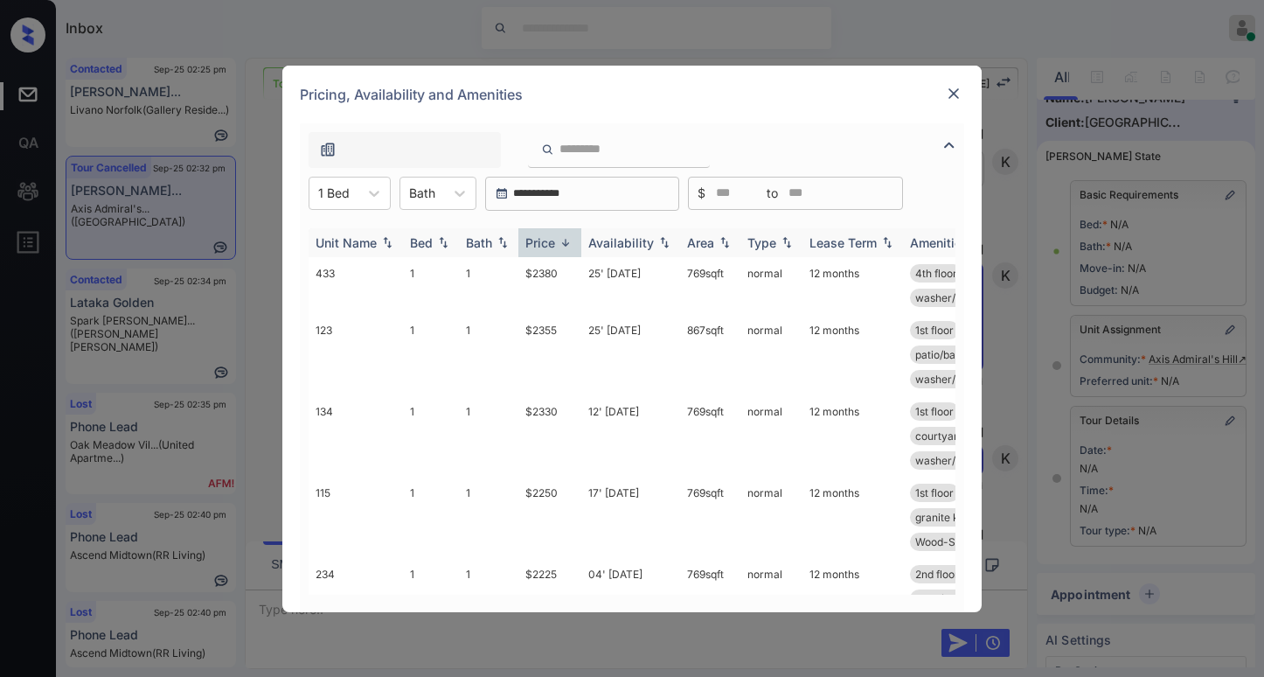
click at [552, 243] on div "Price" at bounding box center [540, 242] width 30 height 15
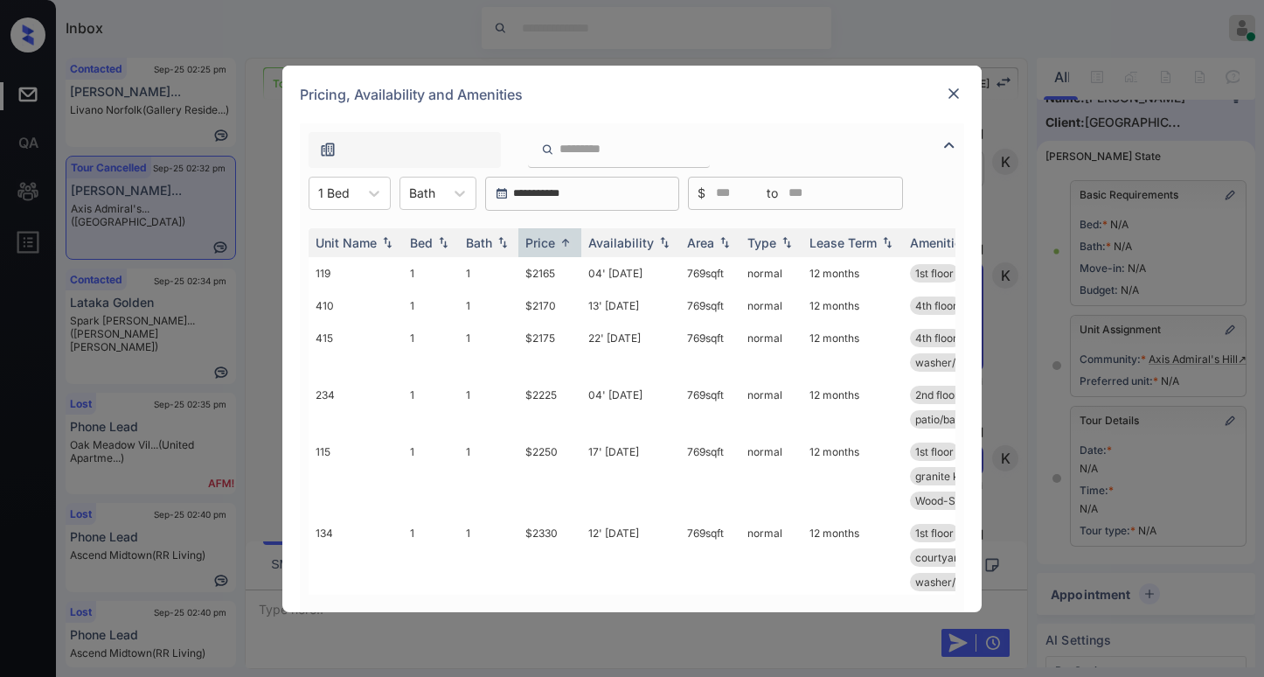
click at [949, 95] on img at bounding box center [953, 93] width 17 height 17
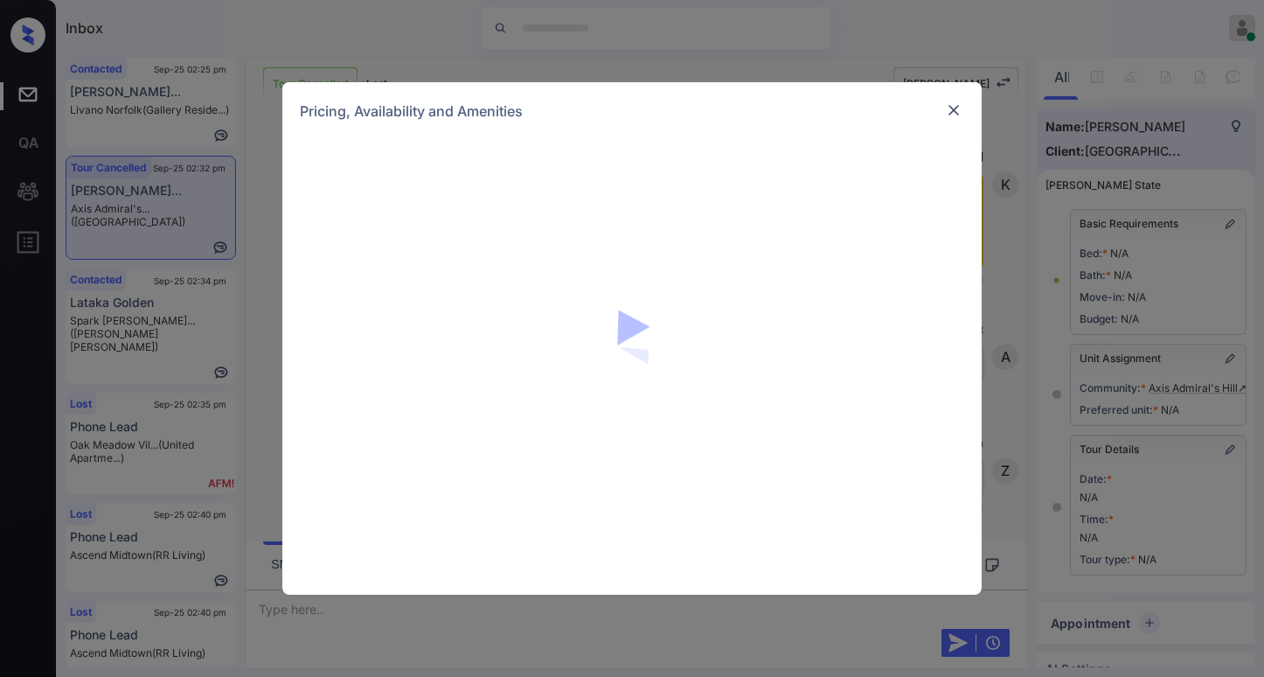
scroll to position [29, 0]
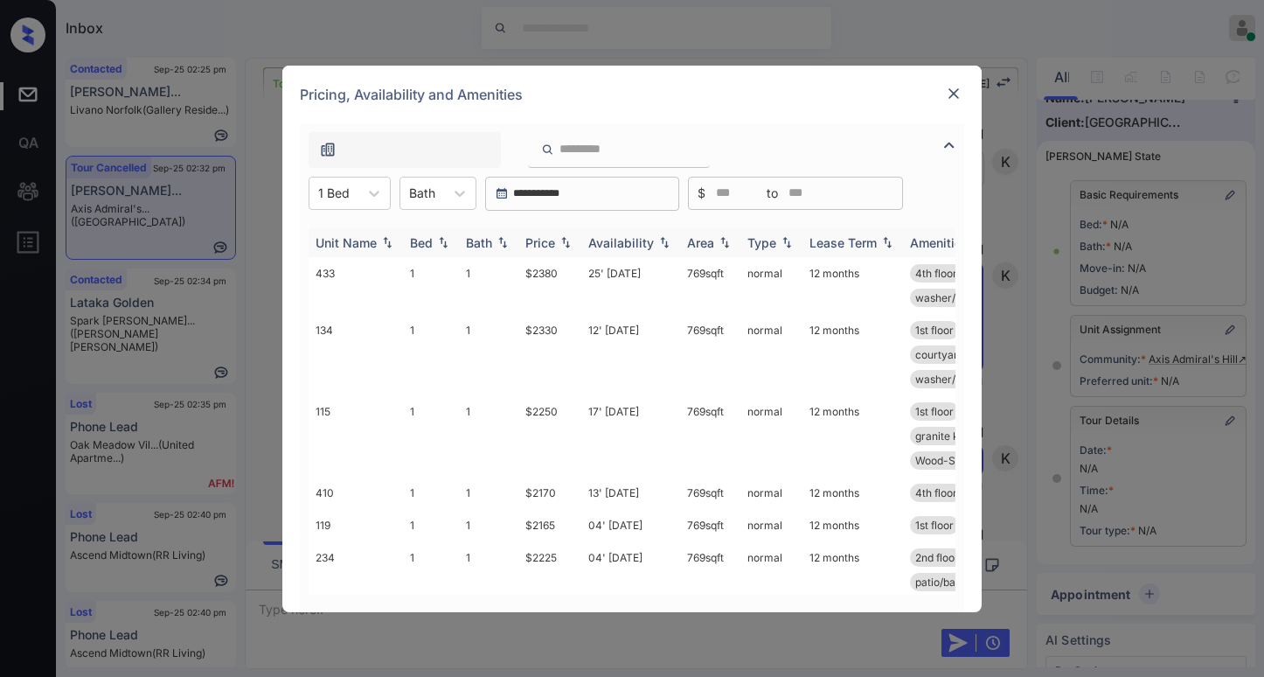
click at [550, 242] on div "Price" at bounding box center [540, 242] width 30 height 15
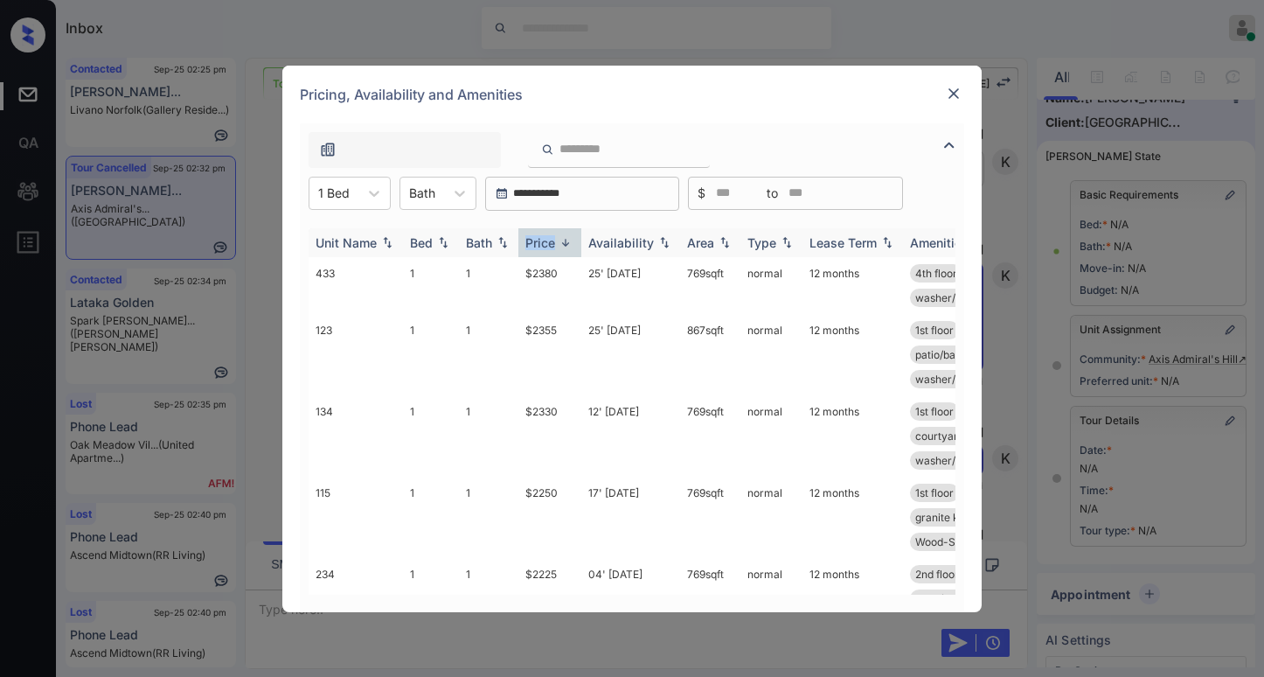
click at [550, 242] on div "Price" at bounding box center [540, 242] width 30 height 15
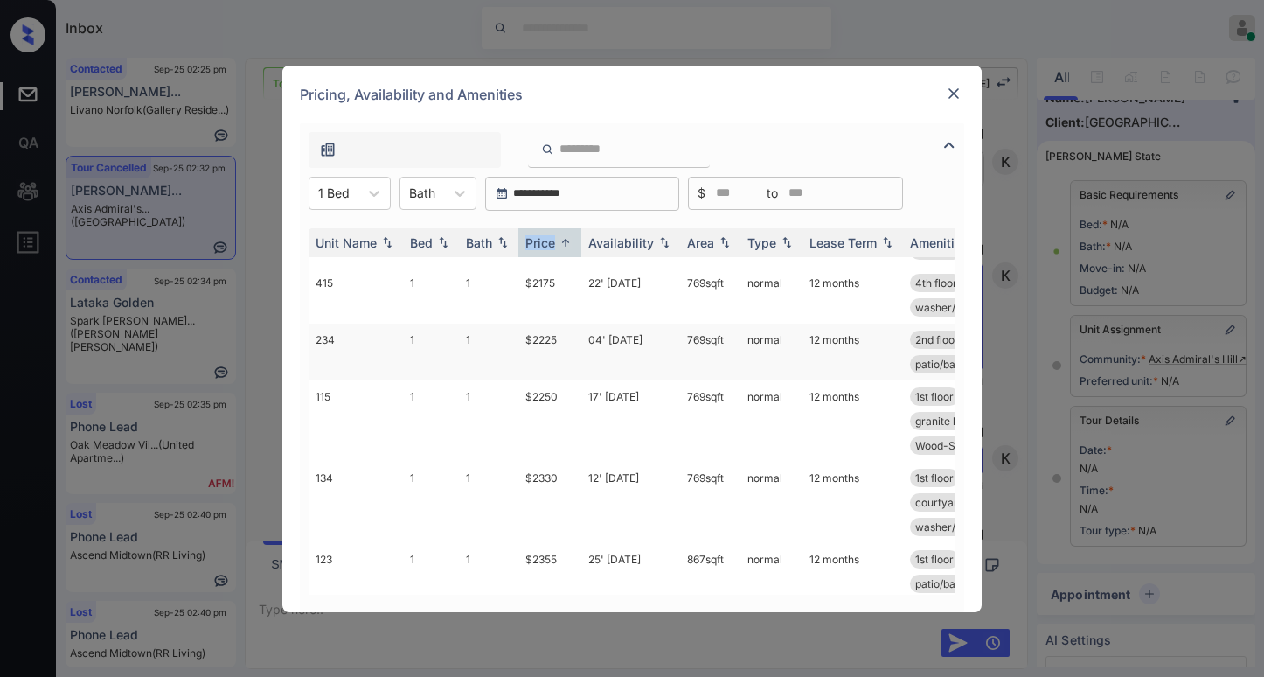
scroll to position [0, 0]
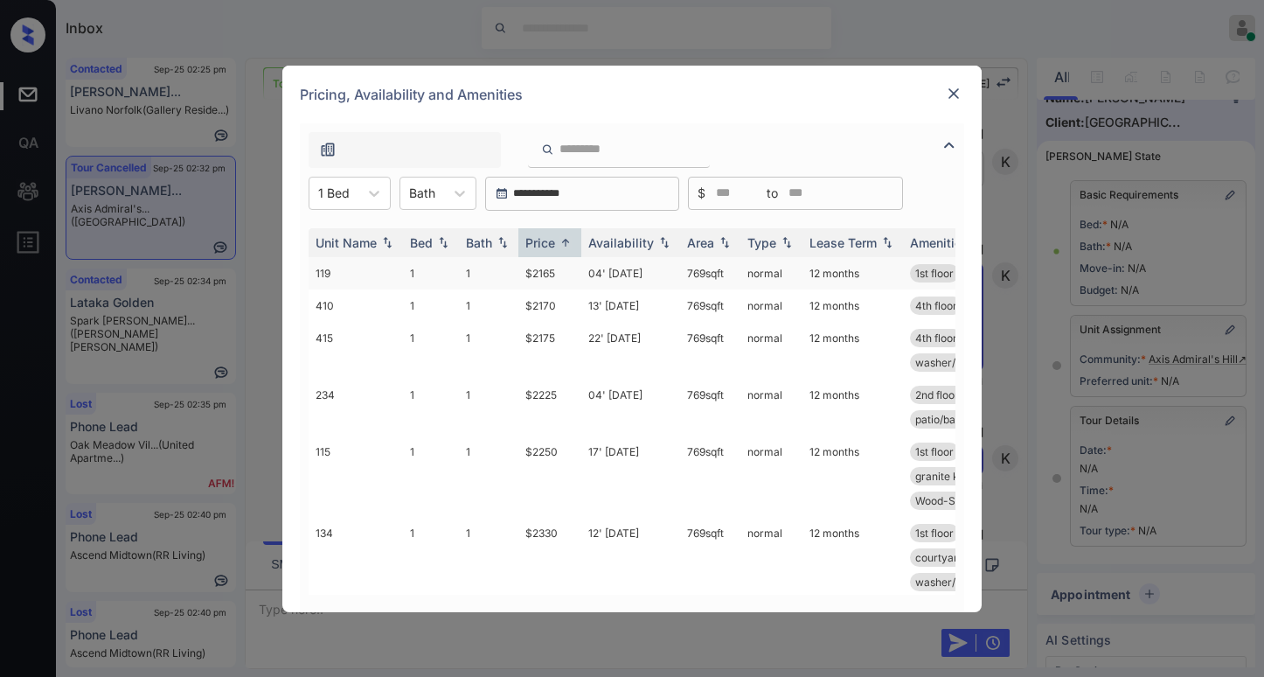
click at [551, 277] on td "$2165" at bounding box center [549, 273] width 63 height 32
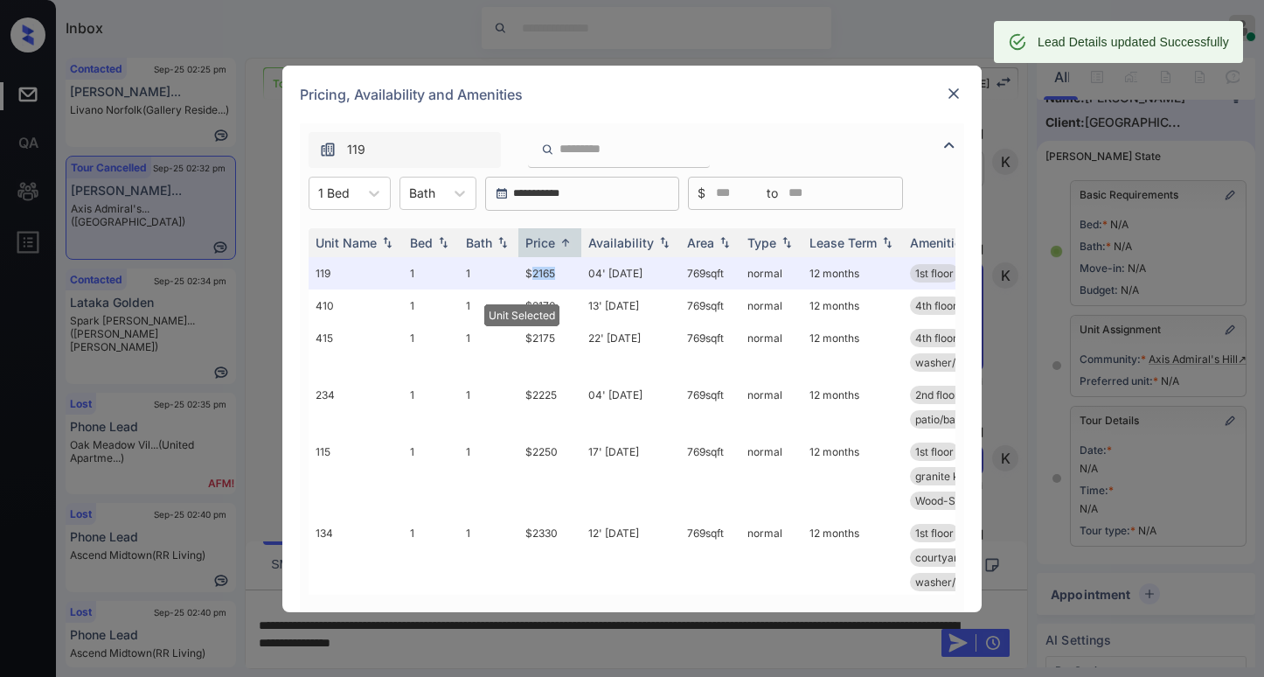
click at [956, 90] on img at bounding box center [953, 93] width 17 height 17
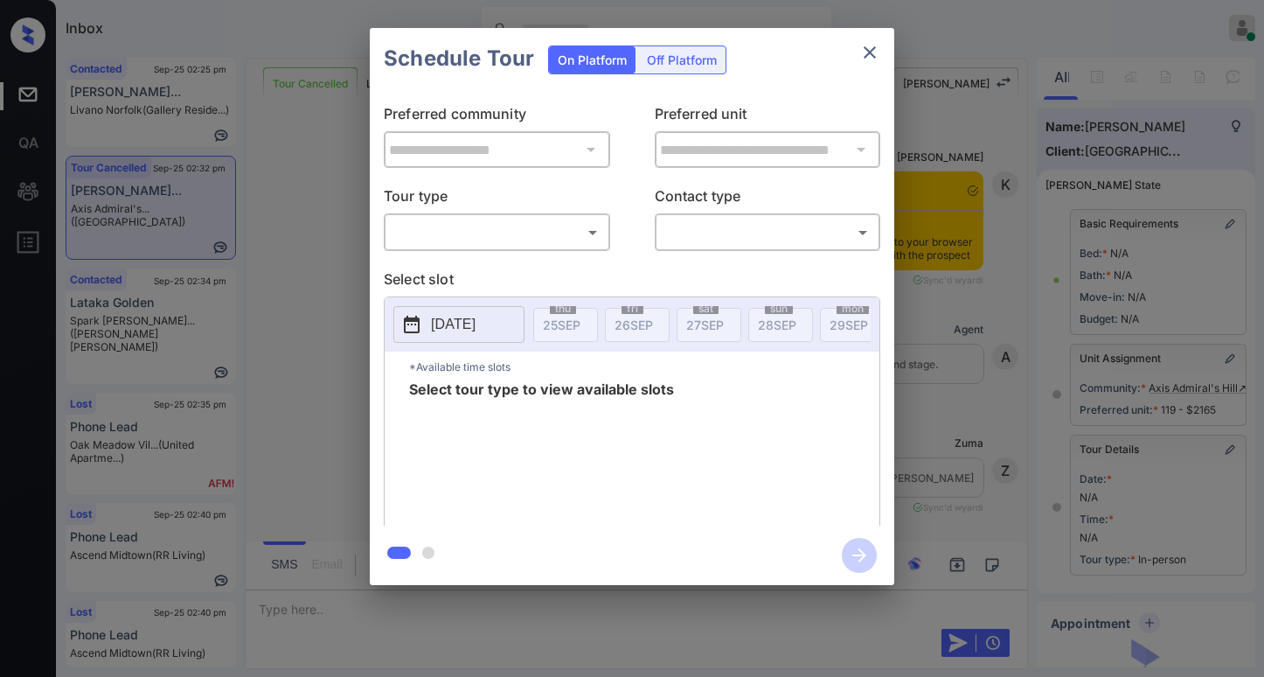
scroll to position [204, 0]
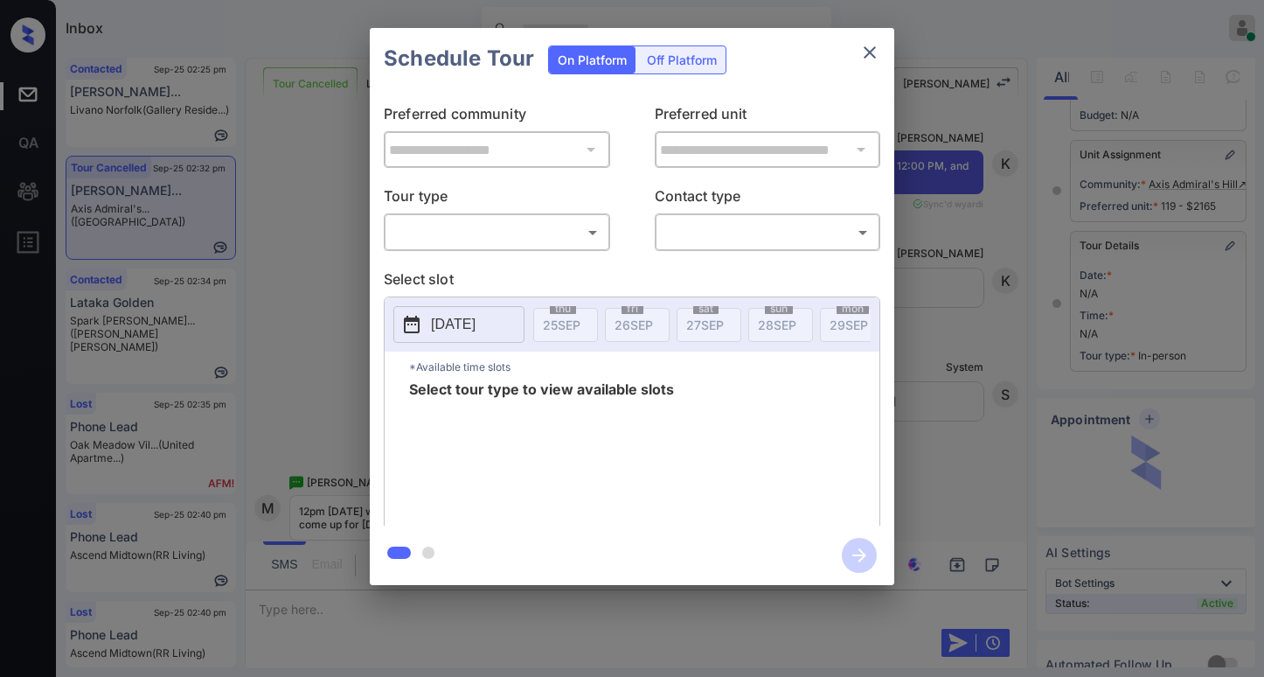
click at [947, 359] on div "**********" at bounding box center [632, 306] width 1264 height 613
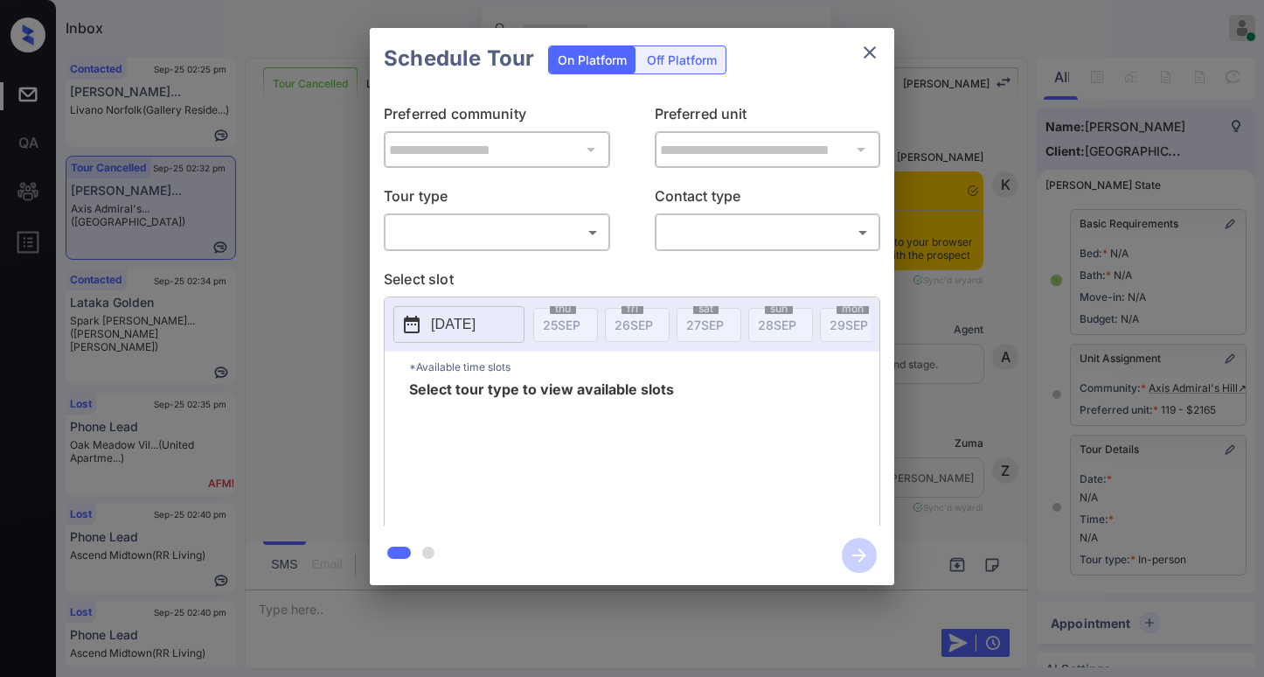
scroll to position [204, 0]
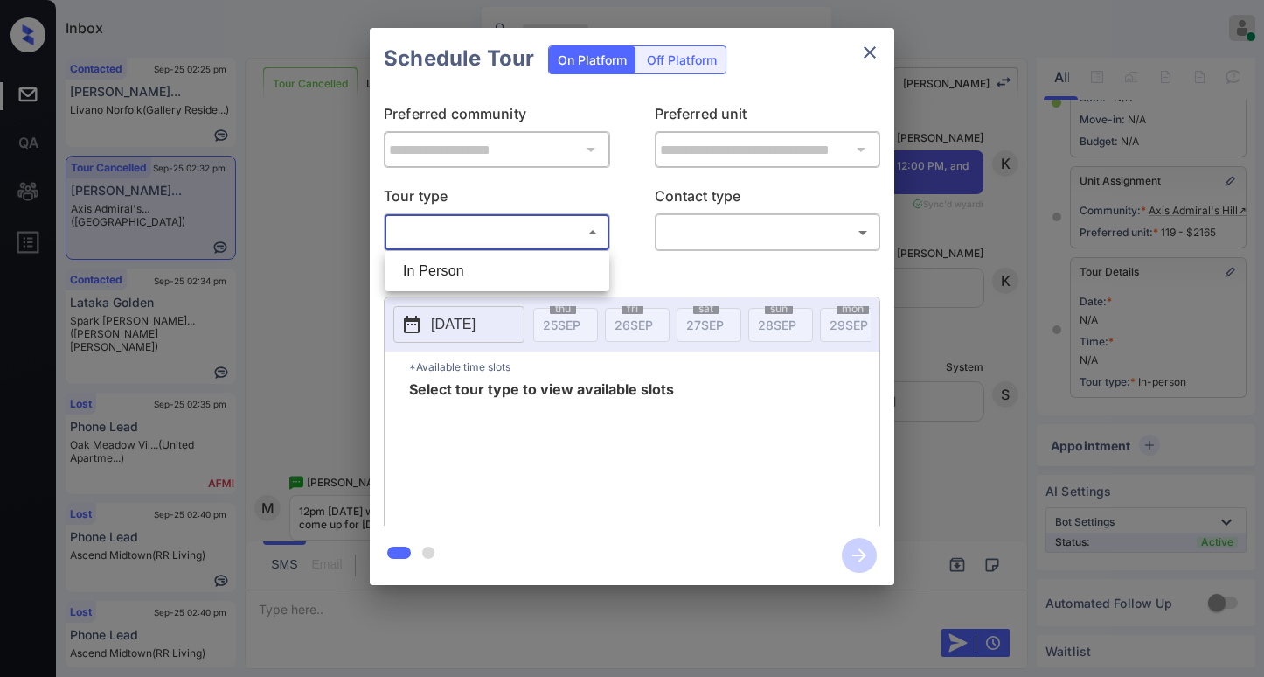
click at [501, 224] on body "Inbox Paolo Gabriel Online Set yourself offline Set yourself on break Profile S…" at bounding box center [632, 338] width 1264 height 677
click at [465, 264] on li "In Person" at bounding box center [497, 270] width 216 height 31
type input "********"
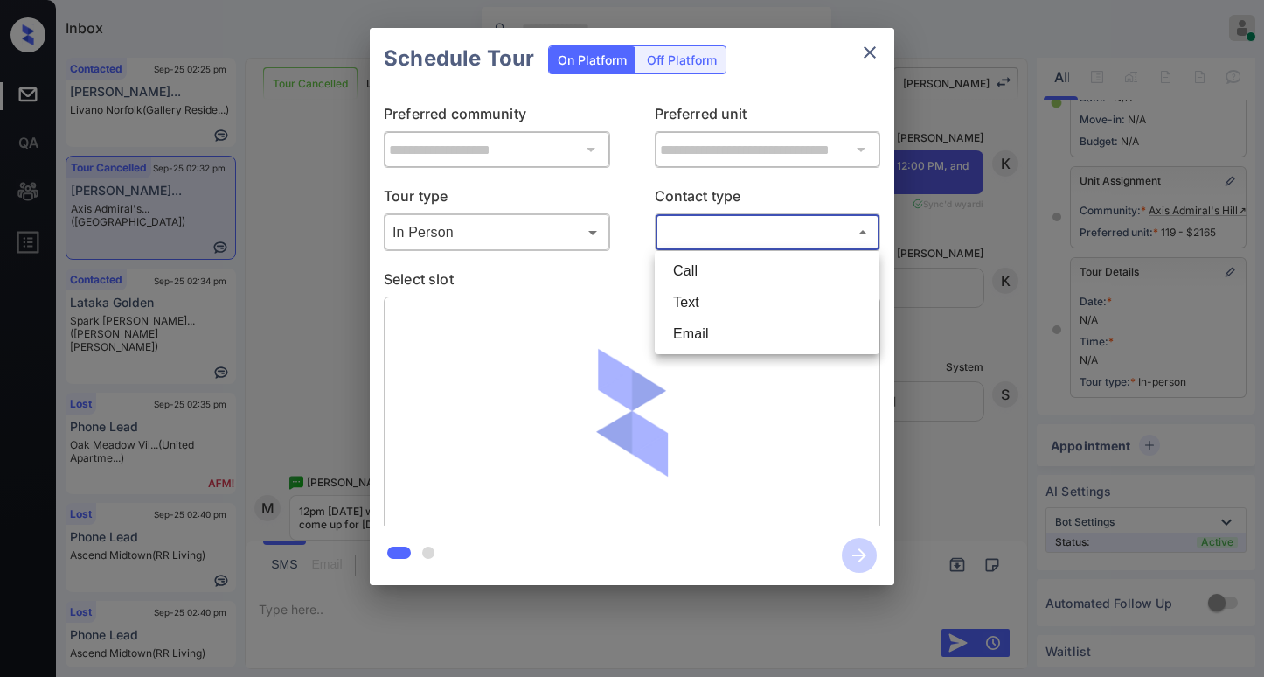
click at [704, 240] on body "Inbox Paolo Gabriel Online Set yourself offline Set yourself on break Profile S…" at bounding box center [632, 338] width 1264 height 677
click at [699, 295] on li "Text" at bounding box center [767, 302] width 216 height 31
type input "****"
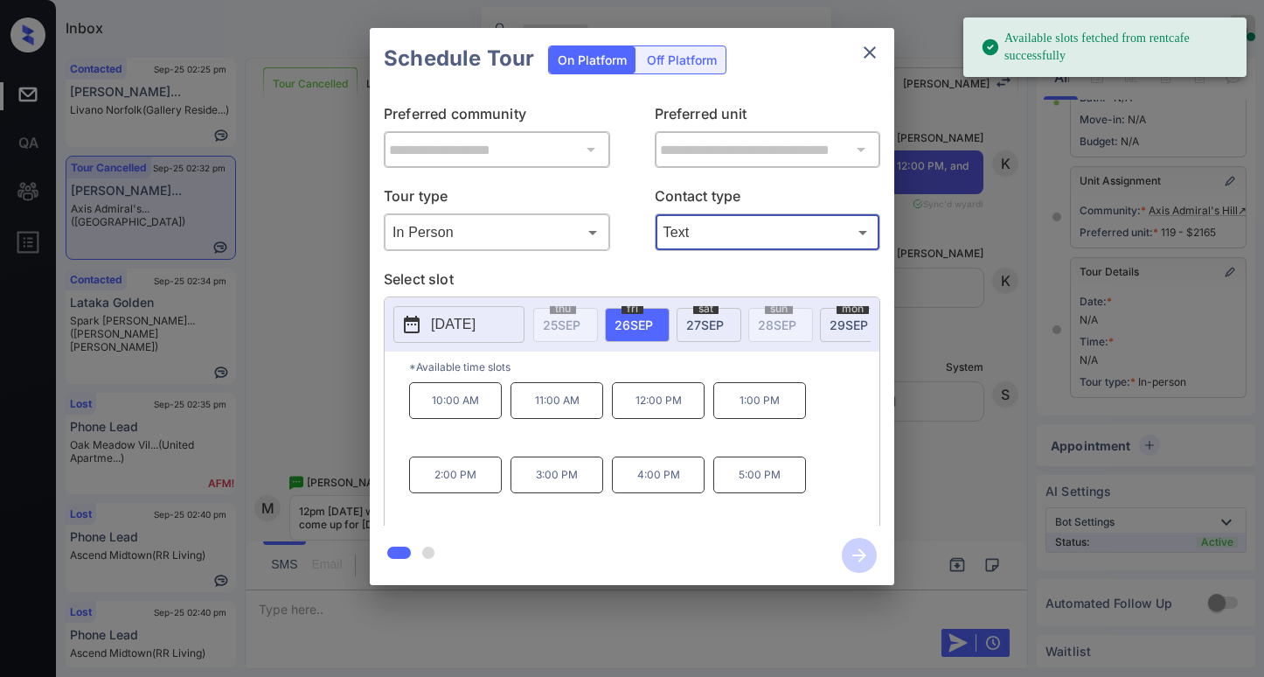
click at [706, 332] on div "sat 27 SEP" at bounding box center [709, 325] width 65 height 34
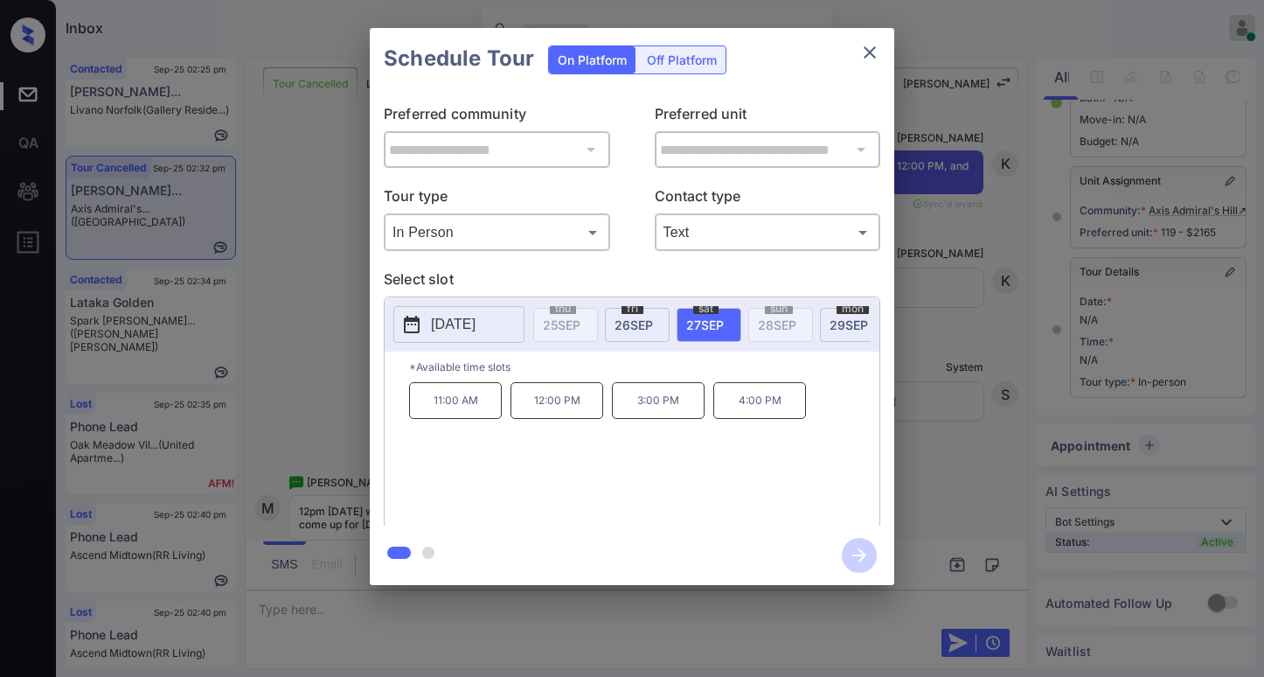
click at [565, 406] on p "12:00 PM" at bounding box center [556, 400] width 93 height 37
click at [859, 542] on icon "button" at bounding box center [859, 555] width 35 height 35
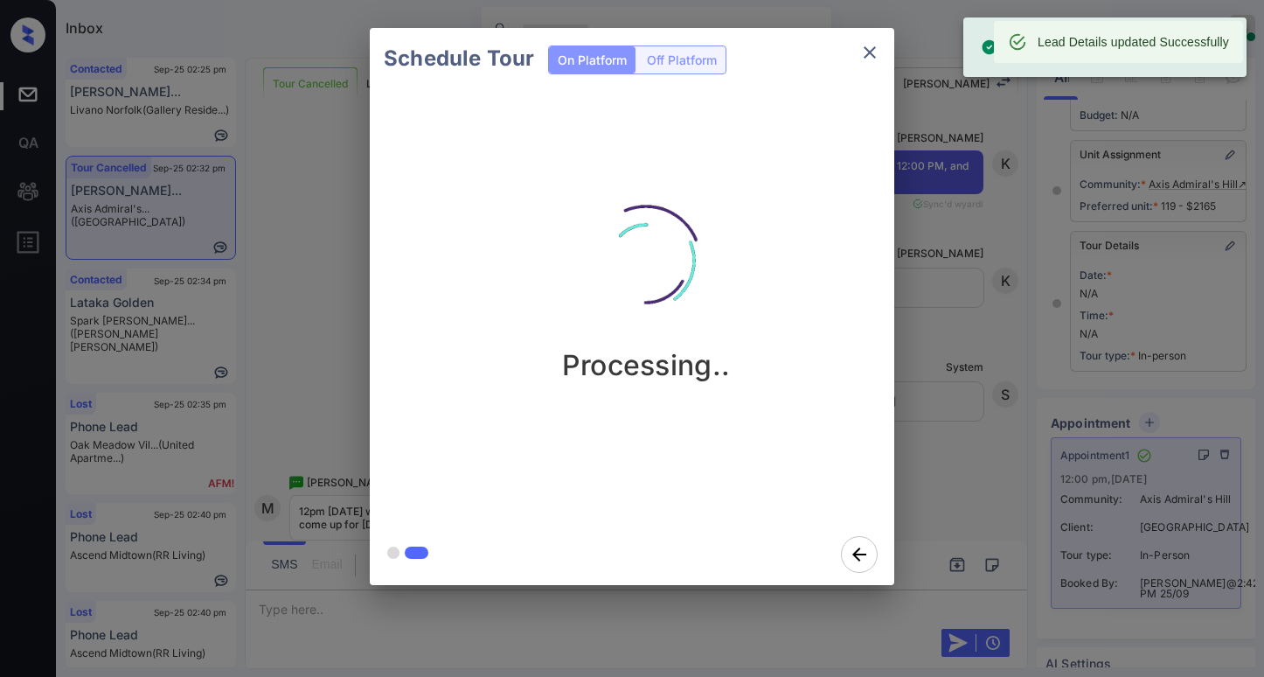
click at [506, 496] on div "Processing.." at bounding box center [646, 306] width 552 height 434
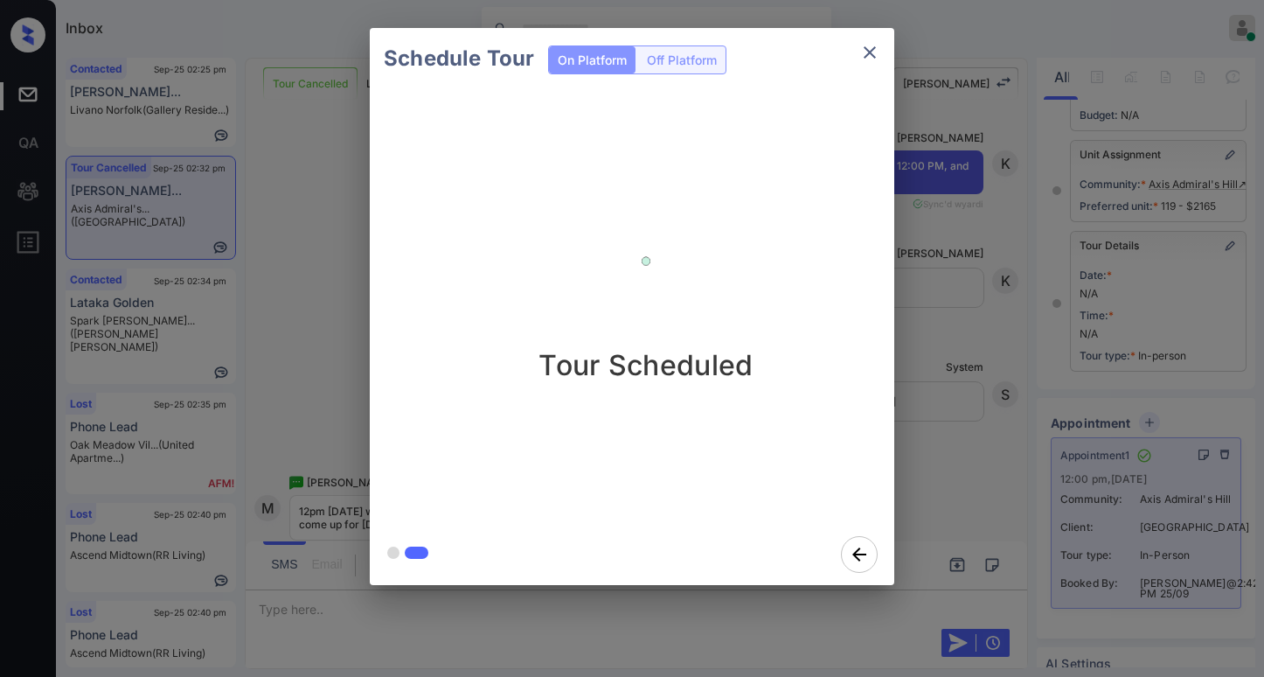
click at [991, 343] on div "Schedule Tour On Platform Off Platform Tour Scheduled" at bounding box center [632, 306] width 1264 height 613
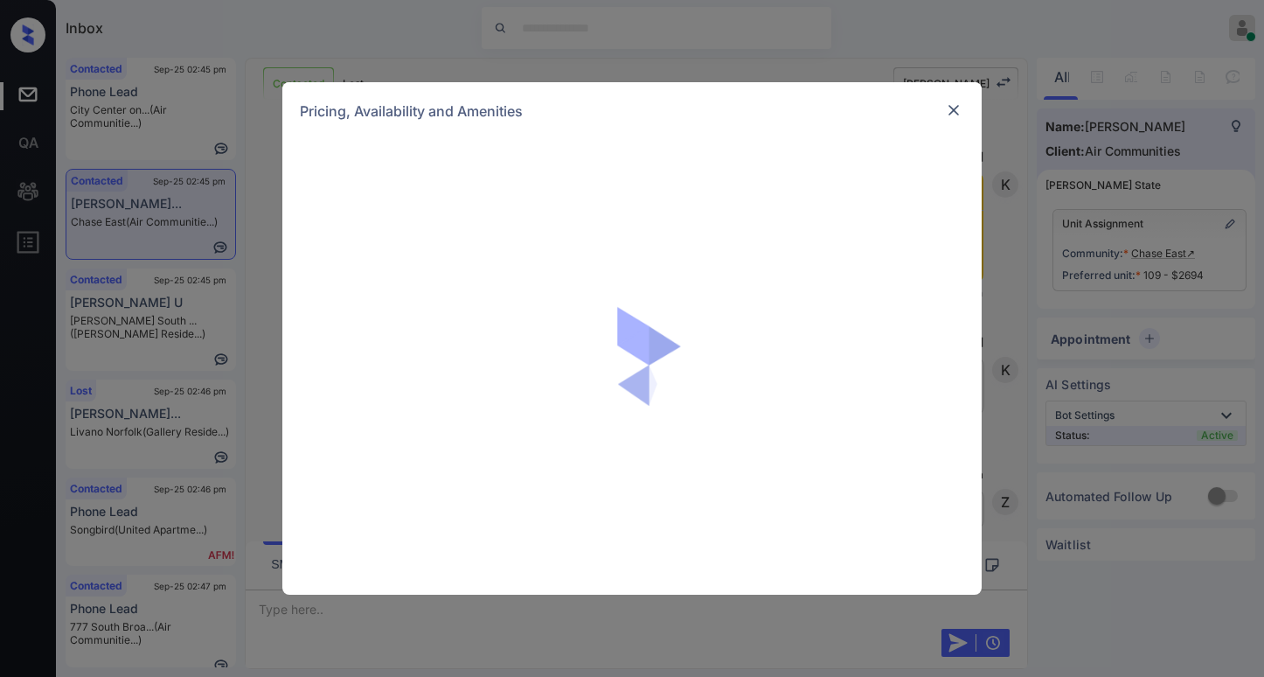
scroll to position [2185, 0]
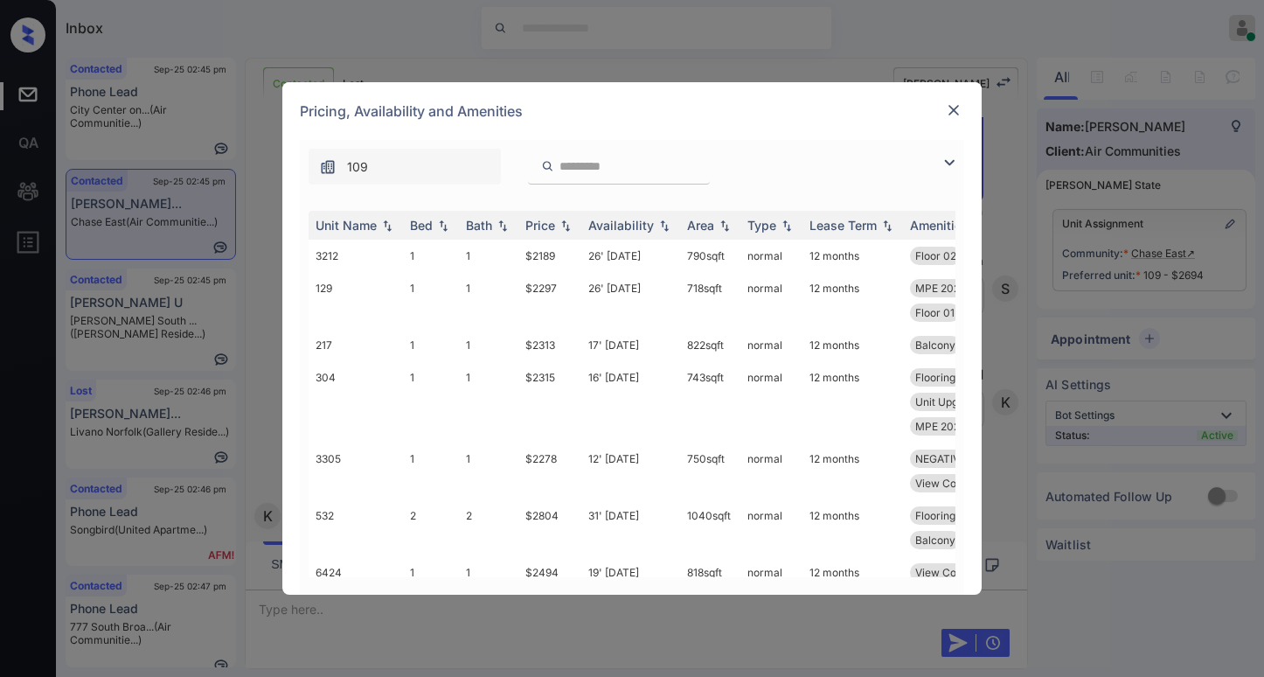
click at [940, 162] on img at bounding box center [949, 162] width 21 height 21
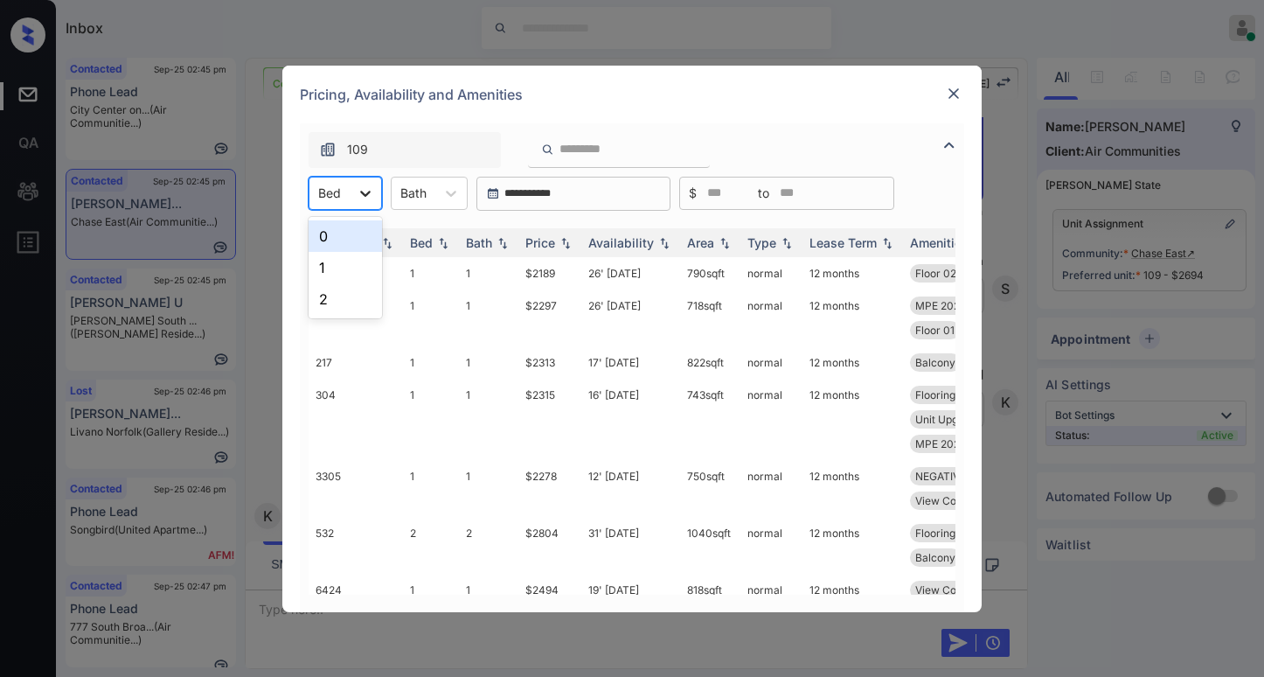
click at [367, 197] on icon at bounding box center [365, 192] width 17 height 17
click at [335, 253] on div "1" at bounding box center [345, 267] width 73 height 31
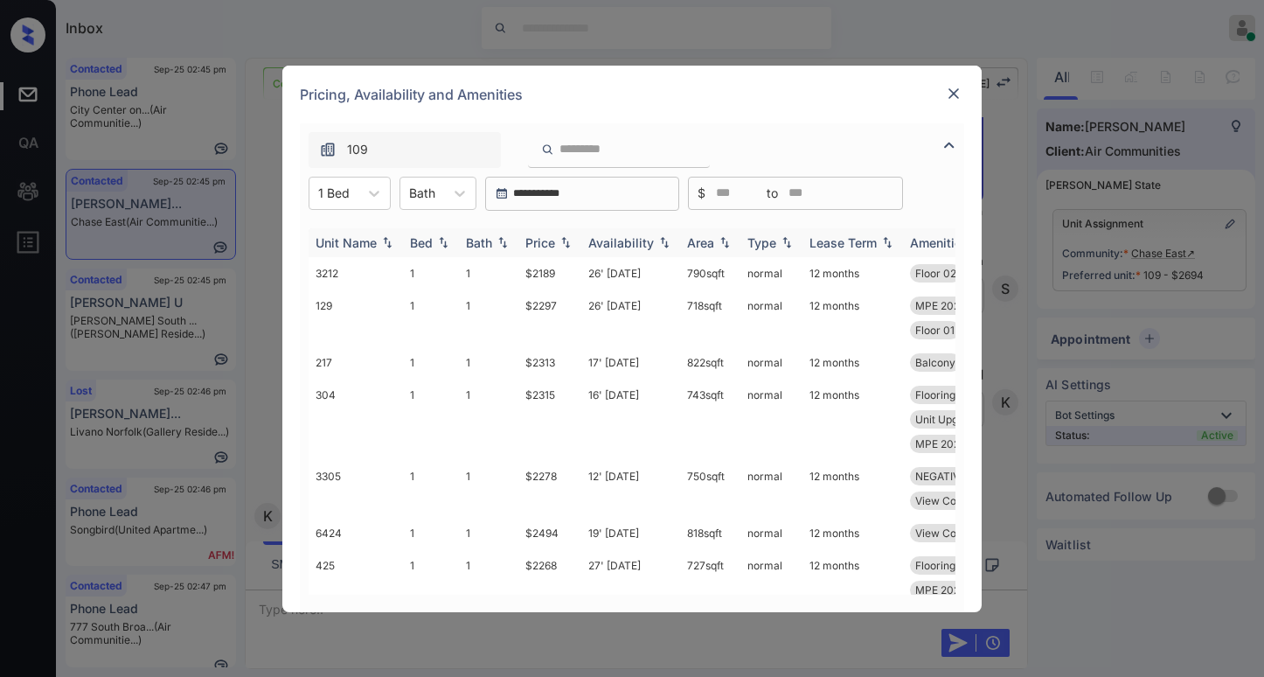
click at [562, 246] on img at bounding box center [565, 242] width 17 height 12
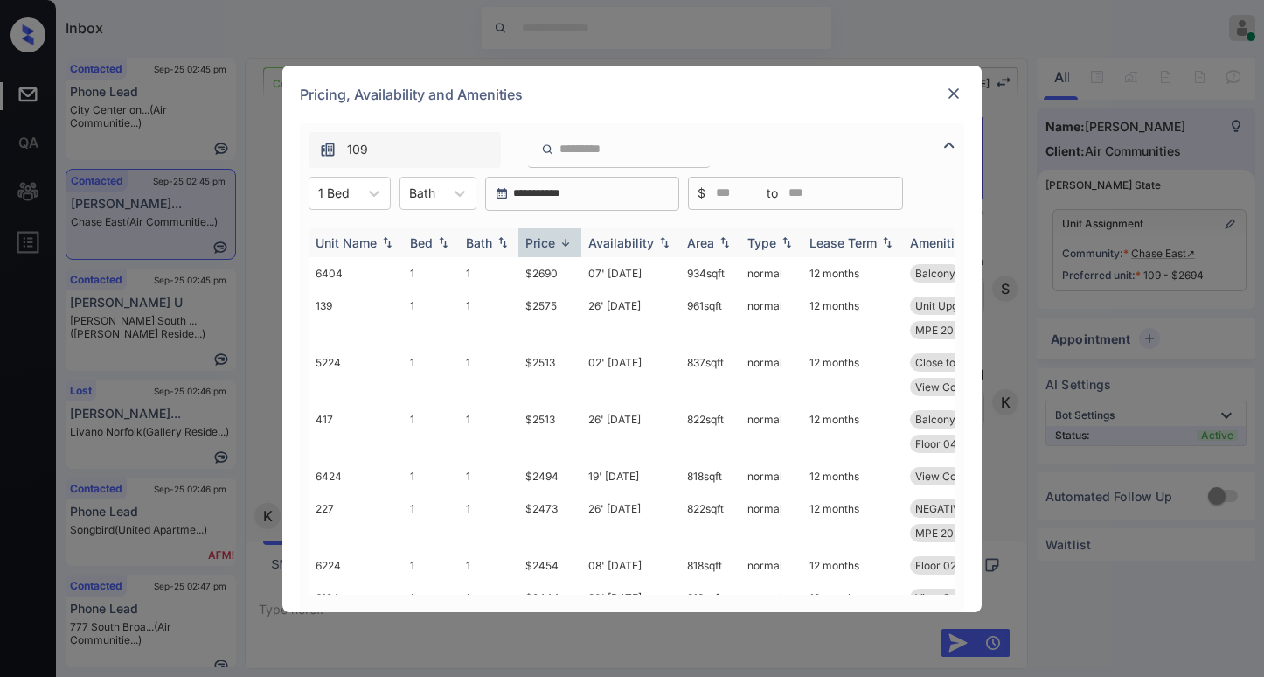
click at [560, 245] on img at bounding box center [565, 242] width 17 height 13
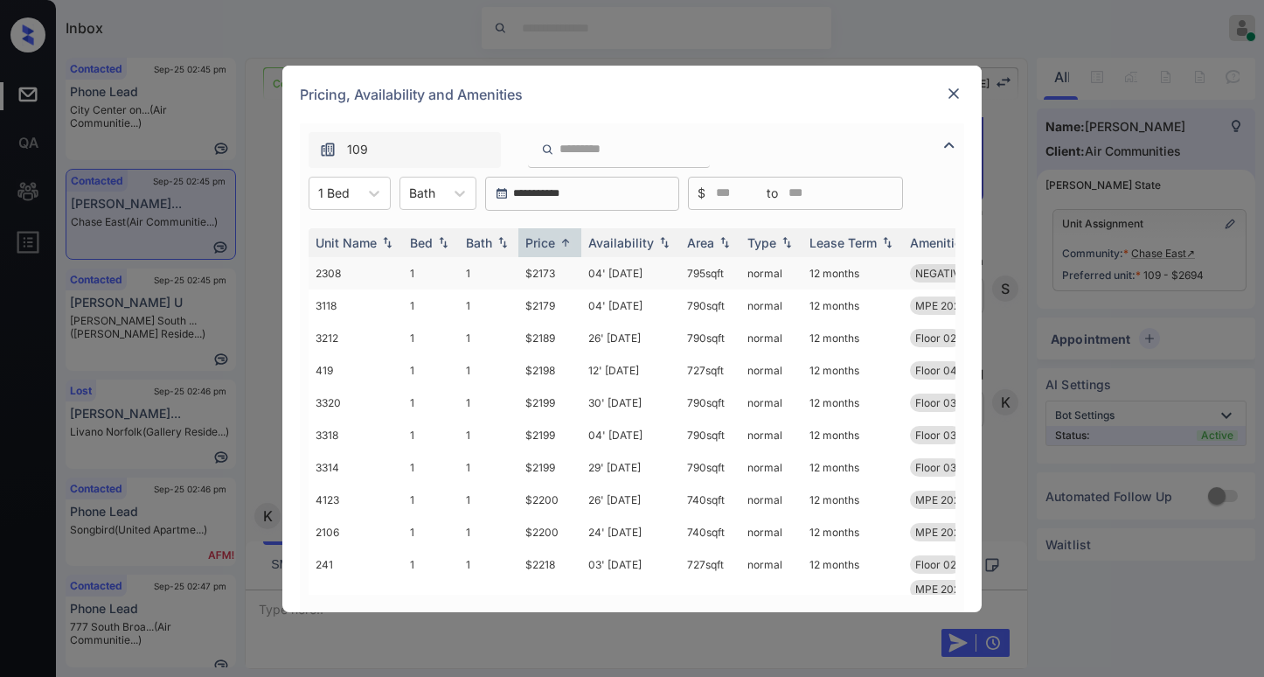
click at [544, 272] on td "$2173" at bounding box center [549, 273] width 63 height 32
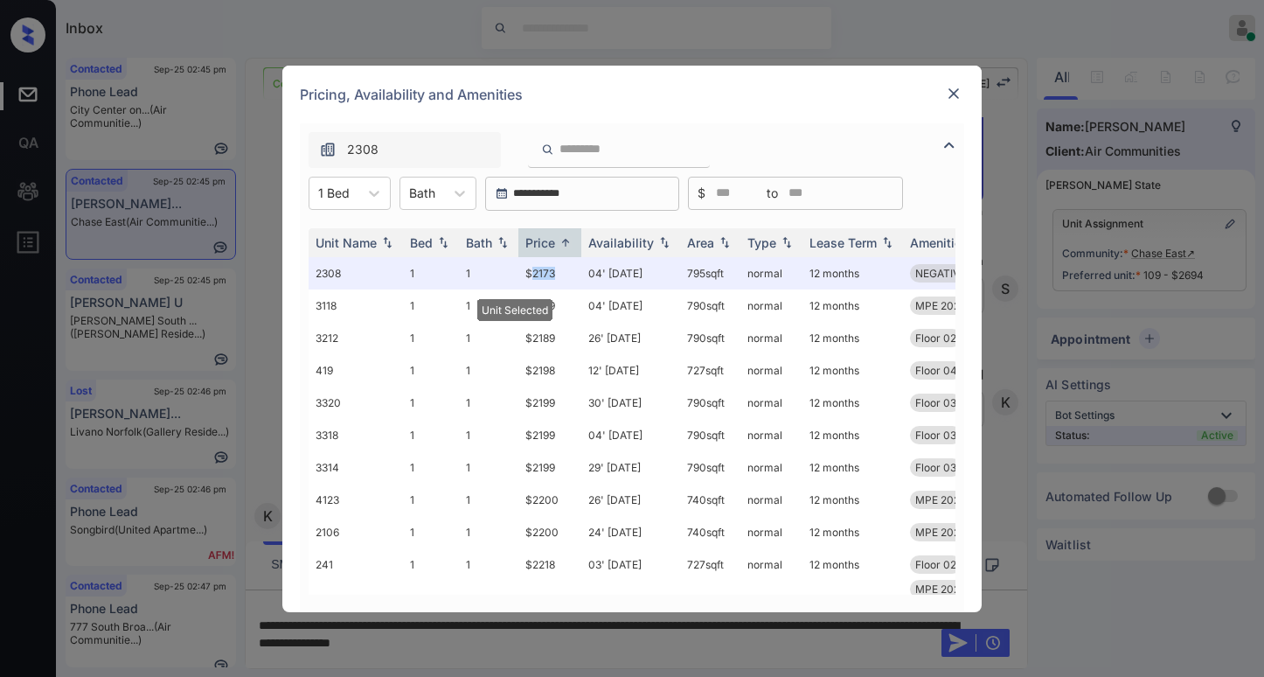
click at [947, 97] on img at bounding box center [953, 93] width 17 height 17
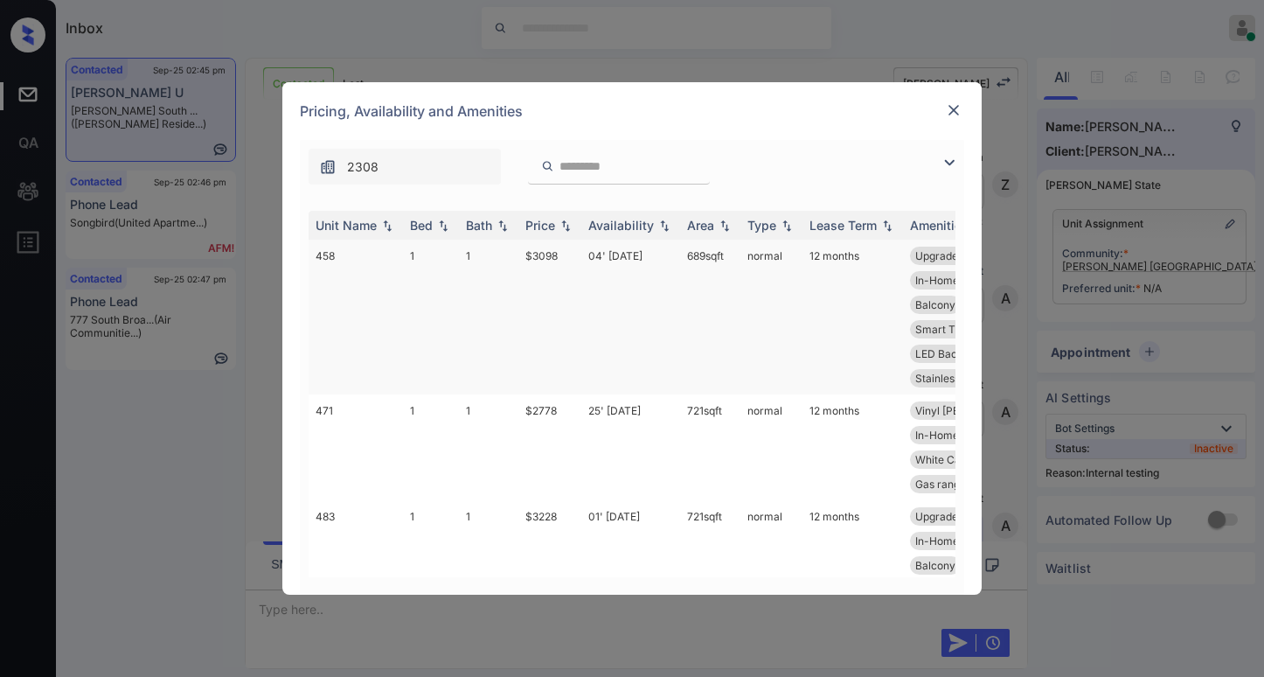
scroll to position [3244, 0]
click at [947, 157] on img at bounding box center [949, 162] width 21 height 21
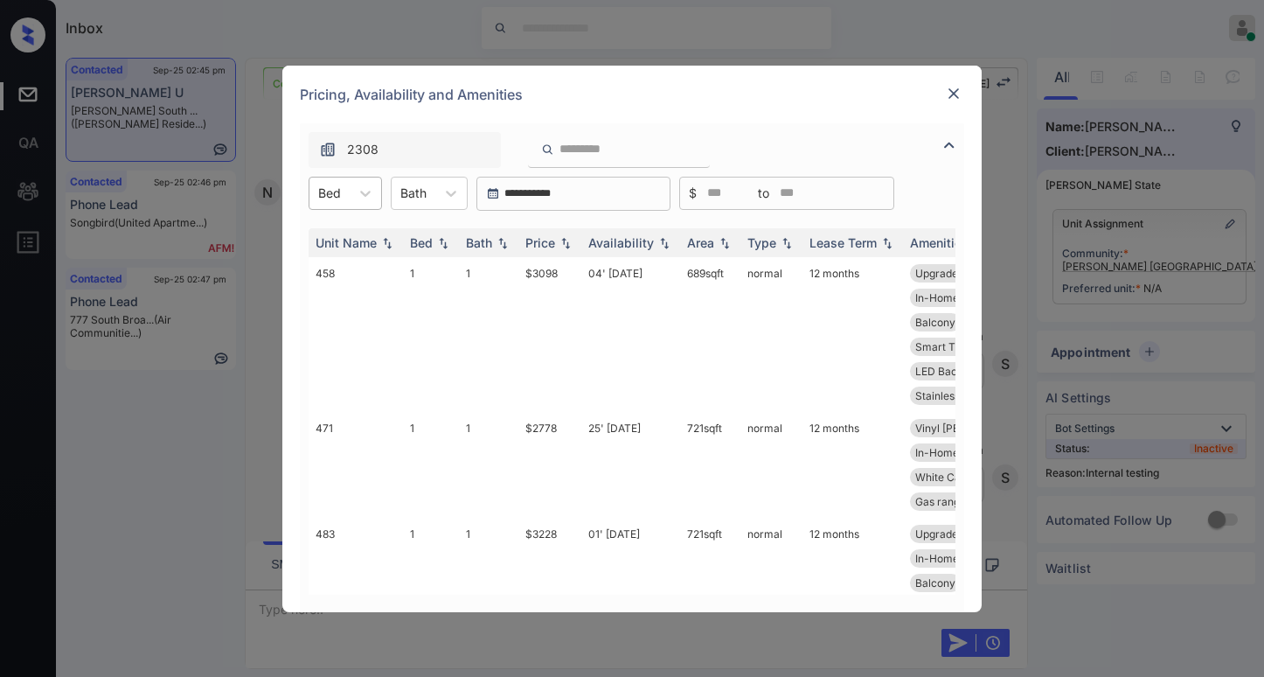
click at [342, 201] on div "Bed" at bounding box center [329, 192] width 40 height 25
click at [325, 264] on div "2" at bounding box center [345, 267] width 73 height 31
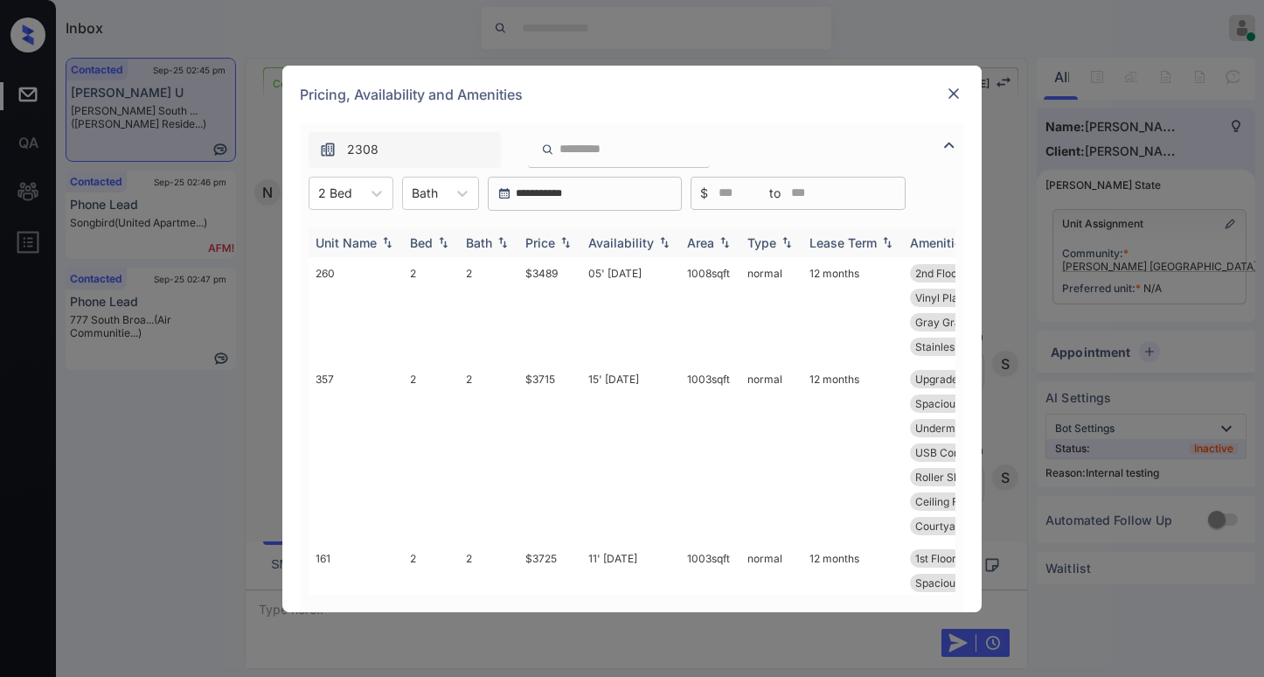
click at [548, 241] on div "Price" at bounding box center [540, 242] width 30 height 15
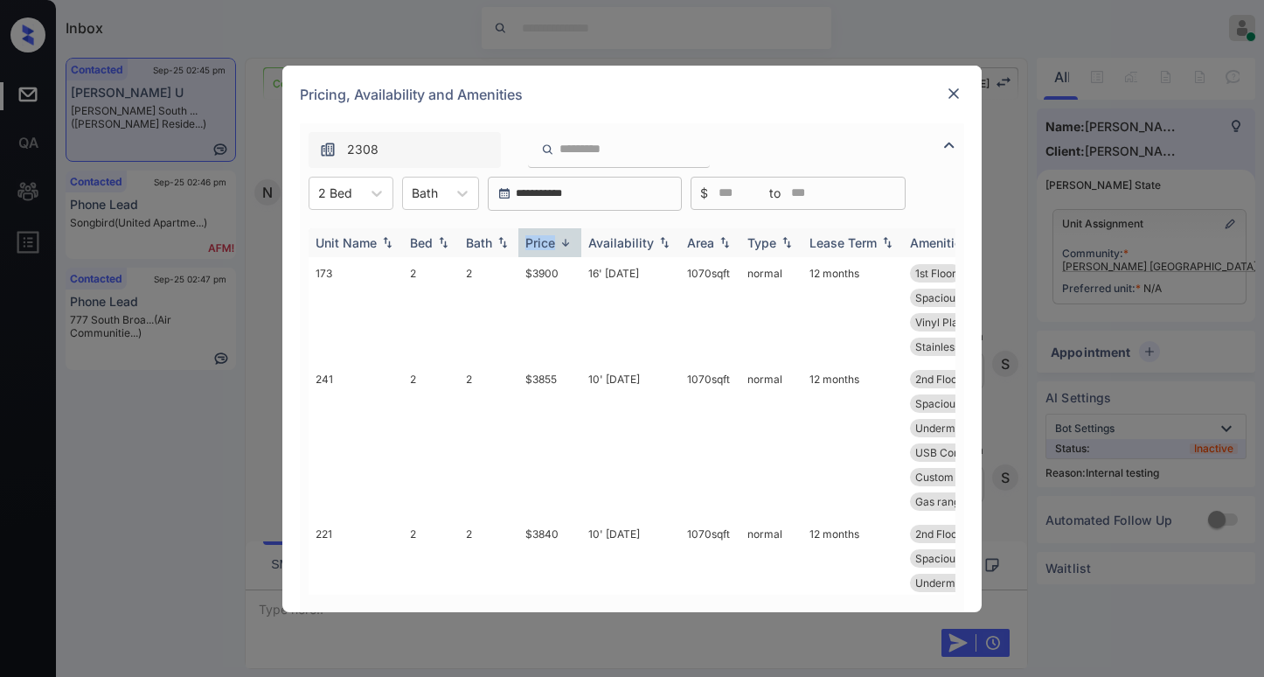
click at [548, 242] on div "Price" at bounding box center [540, 242] width 30 height 15
click at [547, 275] on td "$3385" at bounding box center [549, 310] width 63 height 106
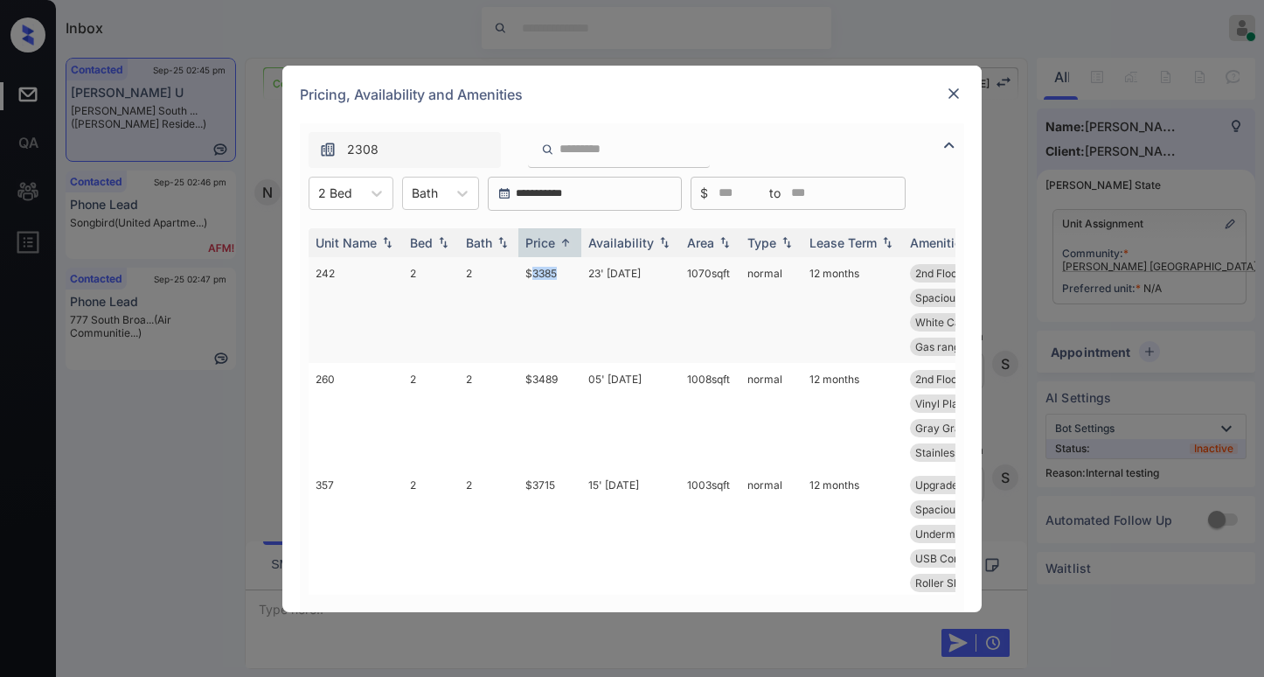
click at [547, 275] on td "$3385" at bounding box center [549, 310] width 63 height 106
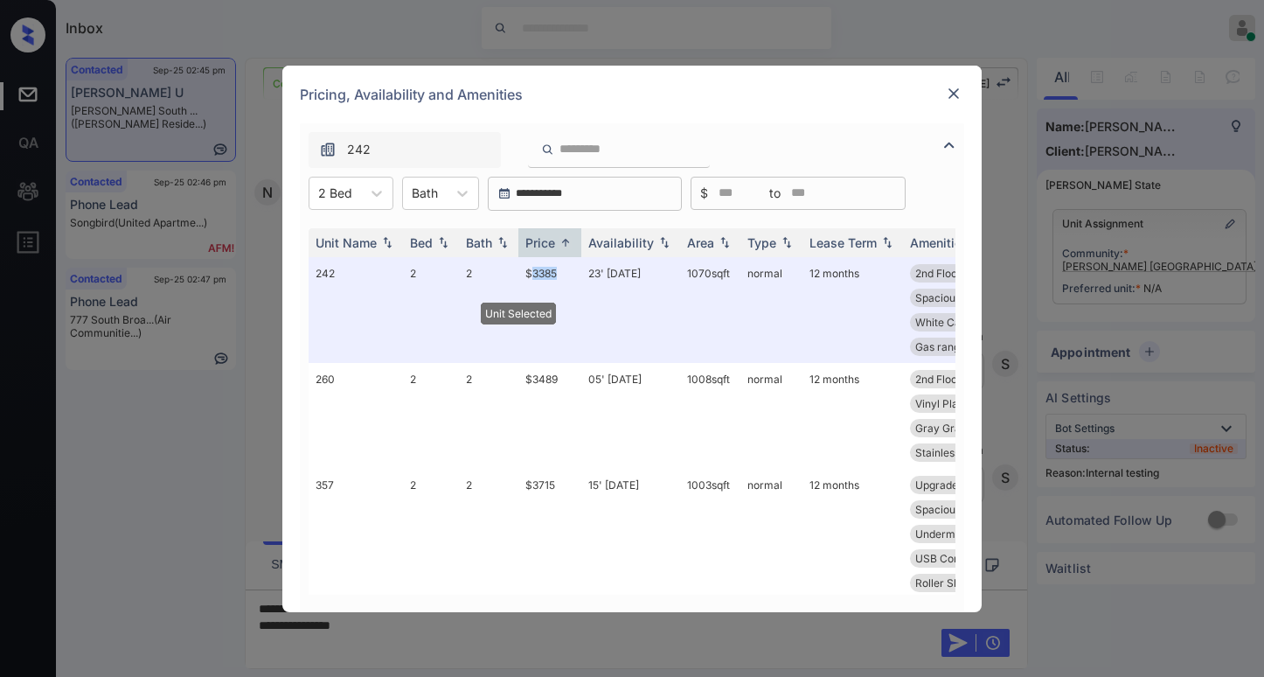
click at [961, 91] on img at bounding box center [953, 93] width 17 height 17
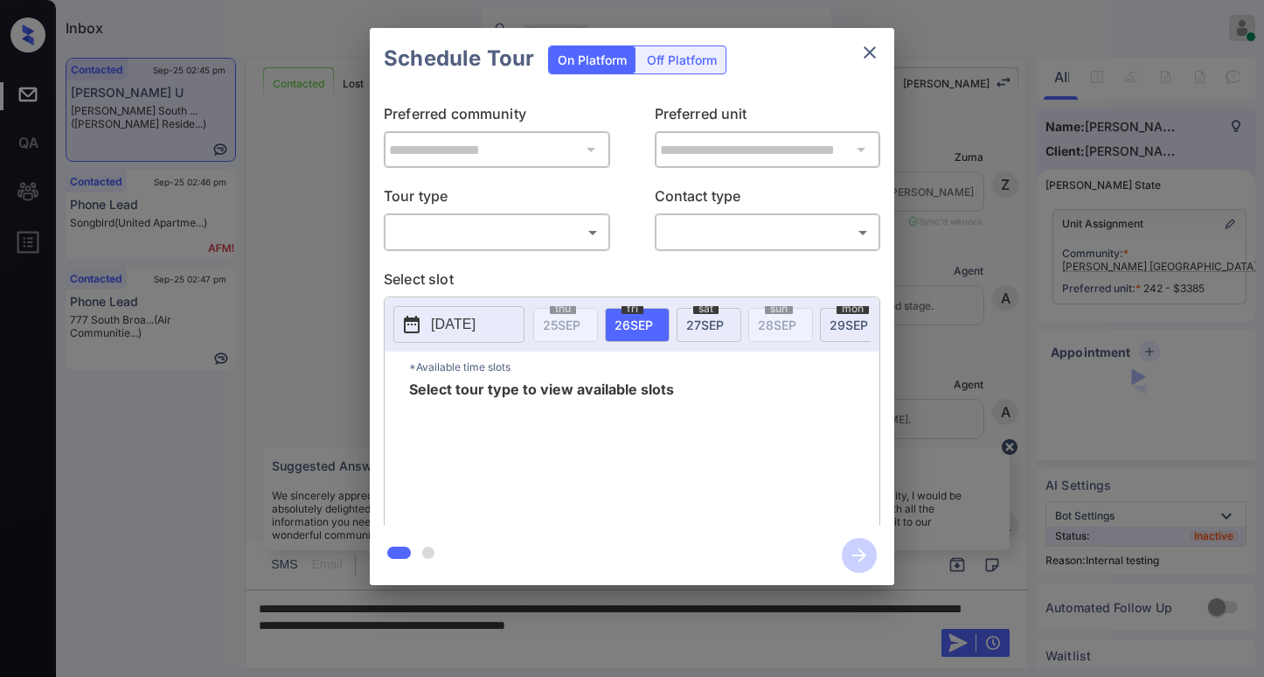
scroll to position [3095, 0]
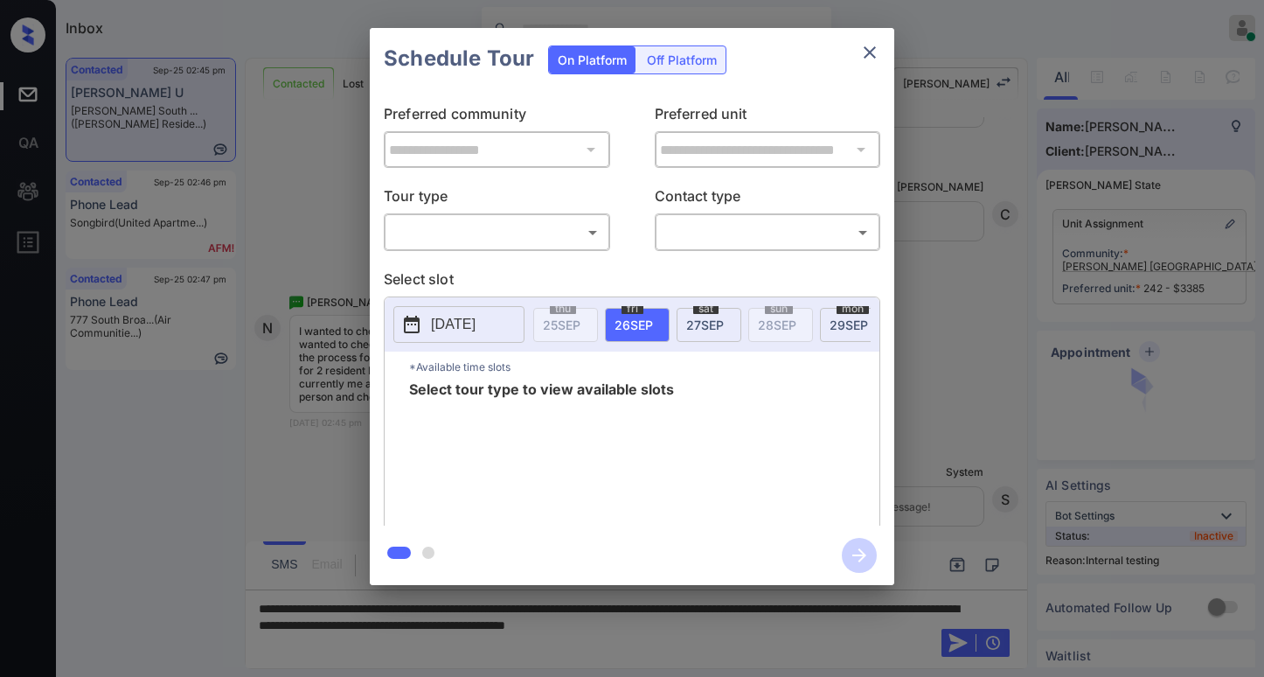
click at [517, 228] on body "Inbox [PERSON_NAME] Online Set yourself offline Set yourself on break Profile S…" at bounding box center [632, 338] width 1264 height 677
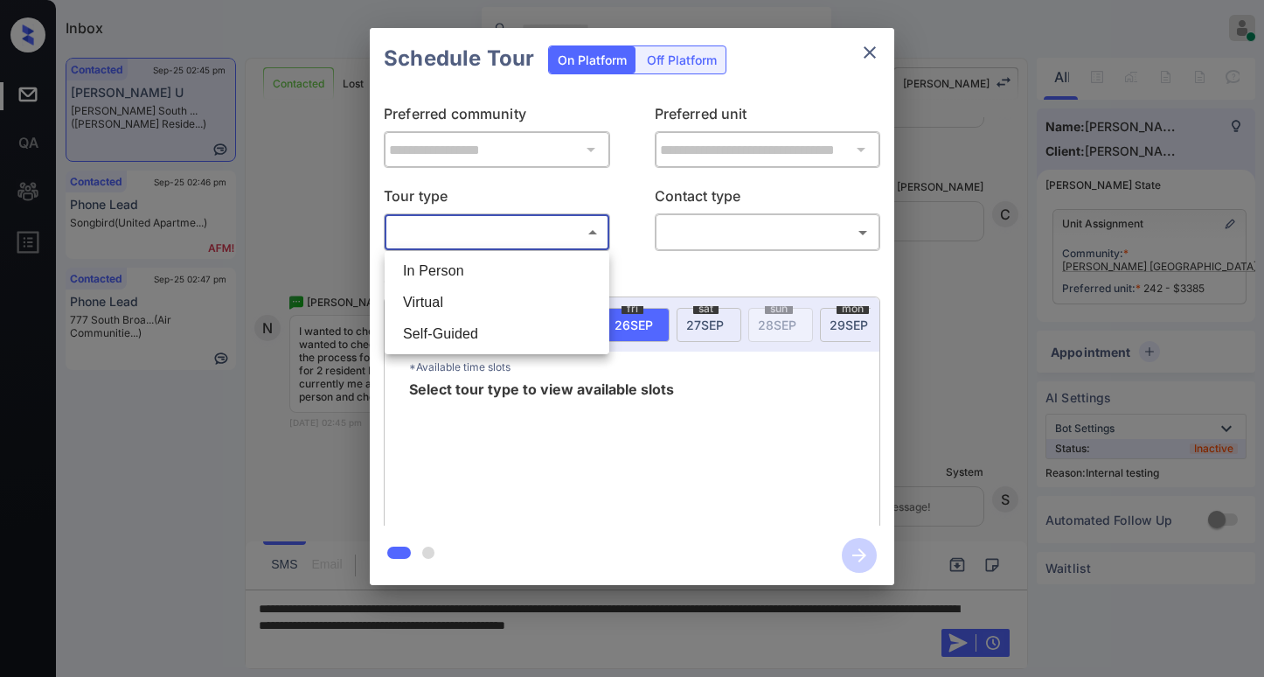
click at [468, 301] on li "Virtual" at bounding box center [497, 302] width 216 height 31
type input "*******"
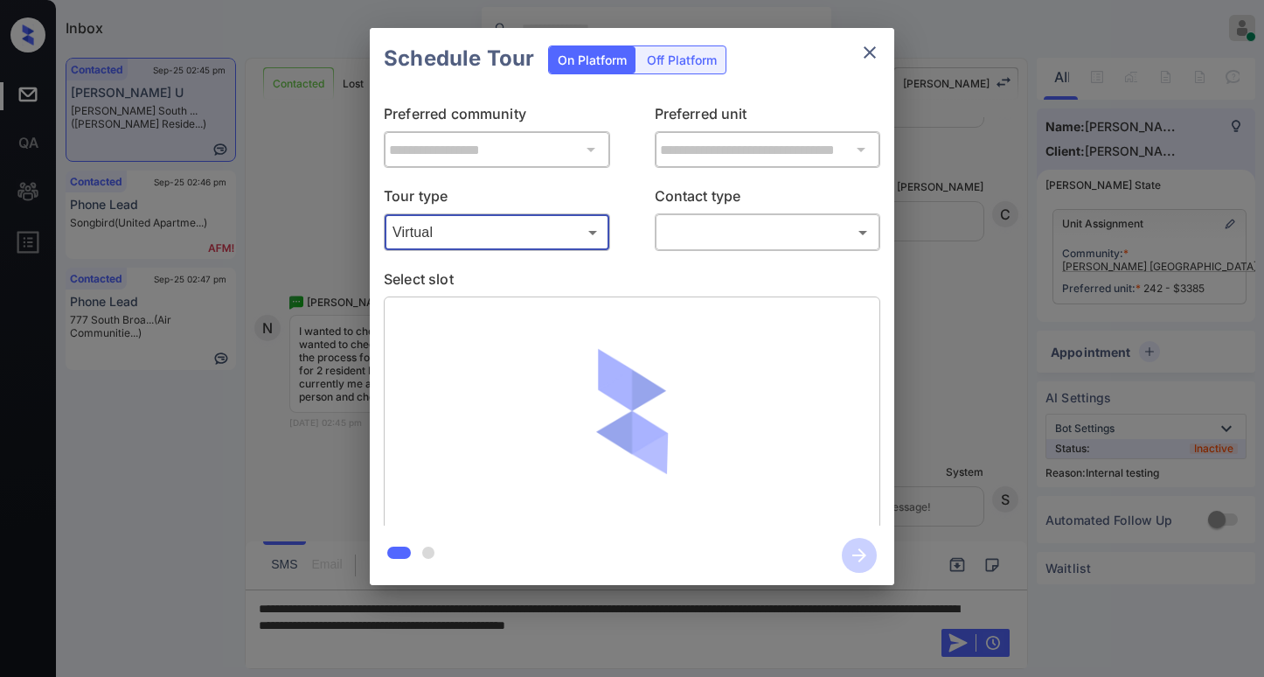
click at [710, 239] on body "Inbox [PERSON_NAME] Online Set yourself offline Set yourself on break Profile S…" at bounding box center [632, 338] width 1264 height 677
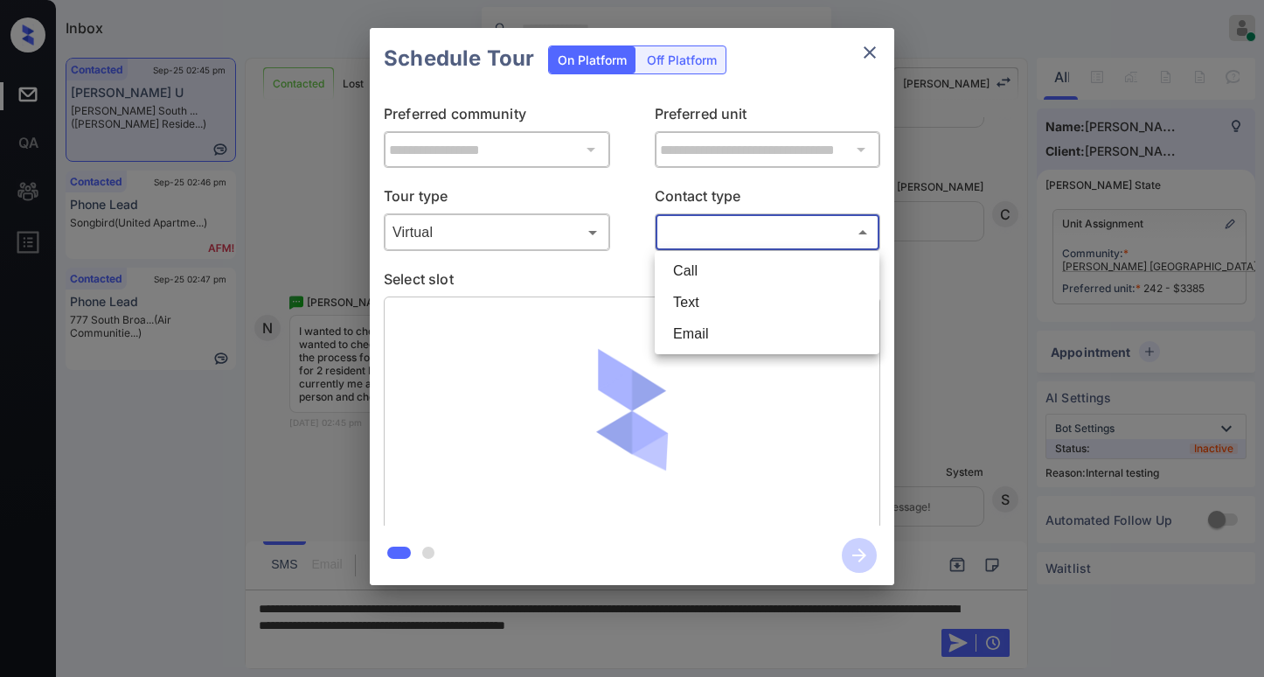
click at [696, 309] on li "Text" at bounding box center [767, 302] width 216 height 31
type input "****"
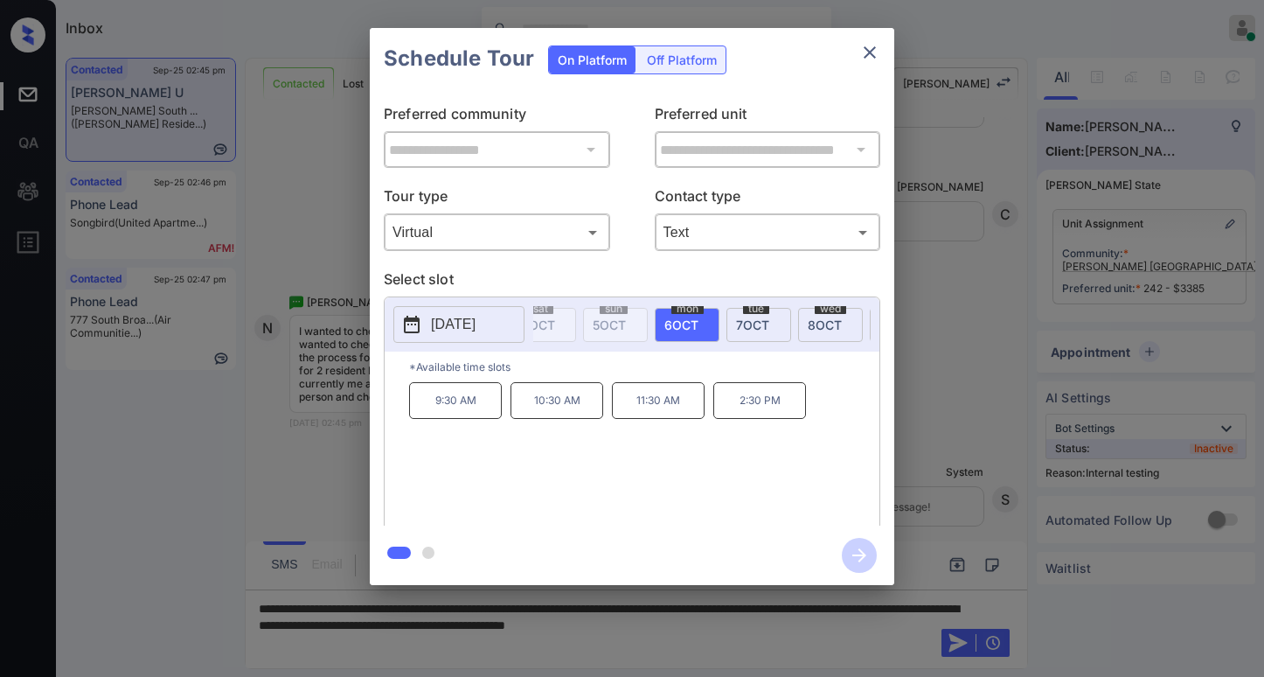
scroll to position [0, 680]
click at [656, 327] on span "[DATE]" at bounding box center [668, 324] width 34 height 15
drag, startPoint x: 427, startPoint y: 406, endPoint x: 786, endPoint y: 271, distance: 382.8
click at [697, 415] on div "9:30 AM 10:30 AM 11:30 AM 2:30 PM" at bounding box center [644, 452] width 470 height 140
copy div "9:30 AM 10:30 AM 11:30 AM"
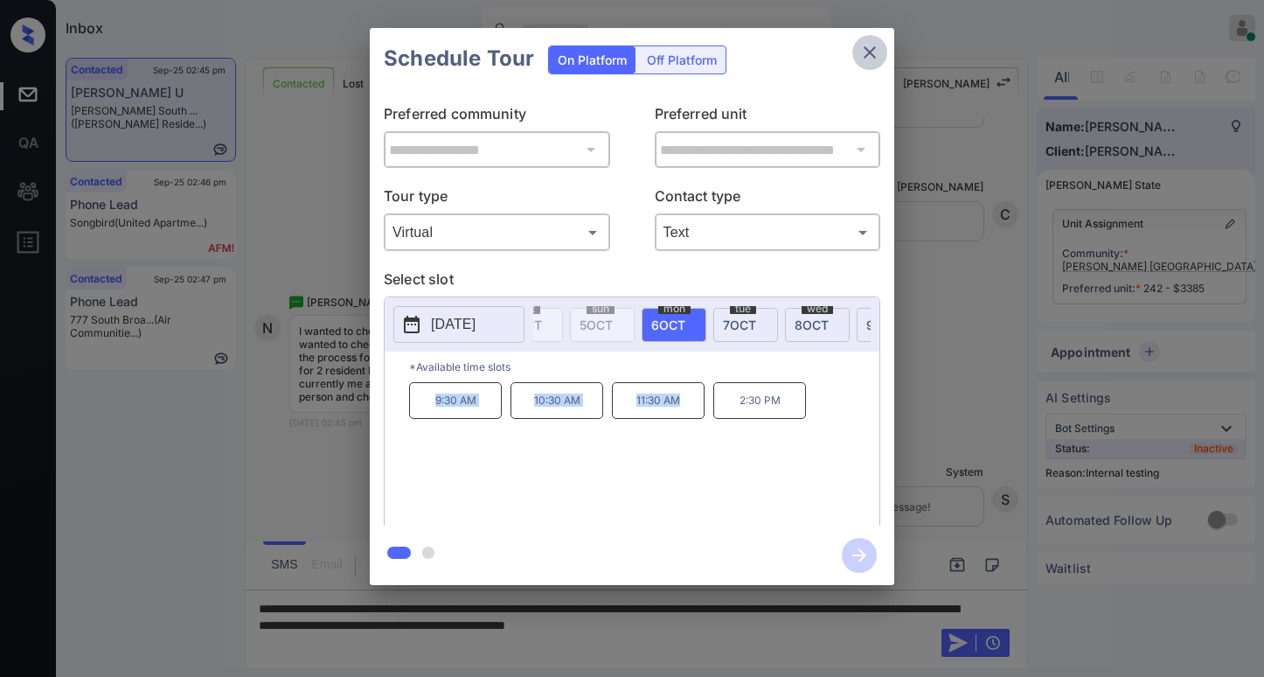
click at [871, 53] on icon "close" at bounding box center [870, 52] width 12 height 12
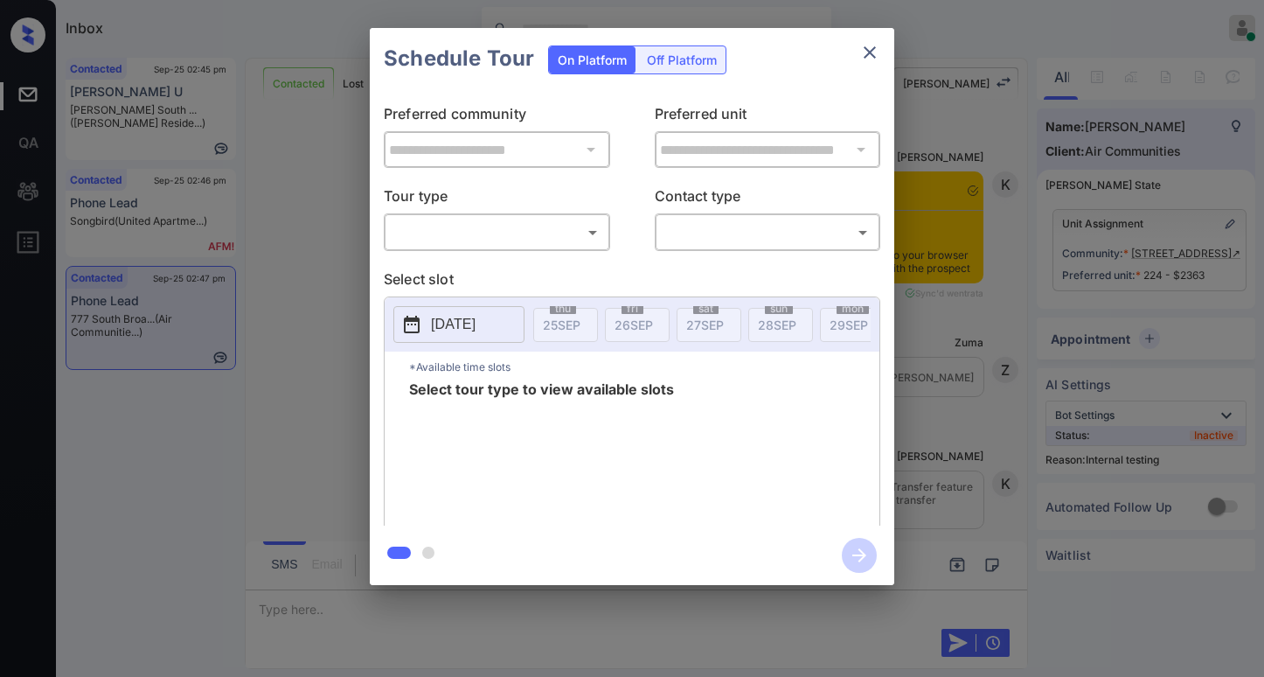
click at [517, 233] on body "Inbox [PERSON_NAME] Online Set yourself offline Set yourself on break Profile S…" at bounding box center [632, 338] width 1264 height 677
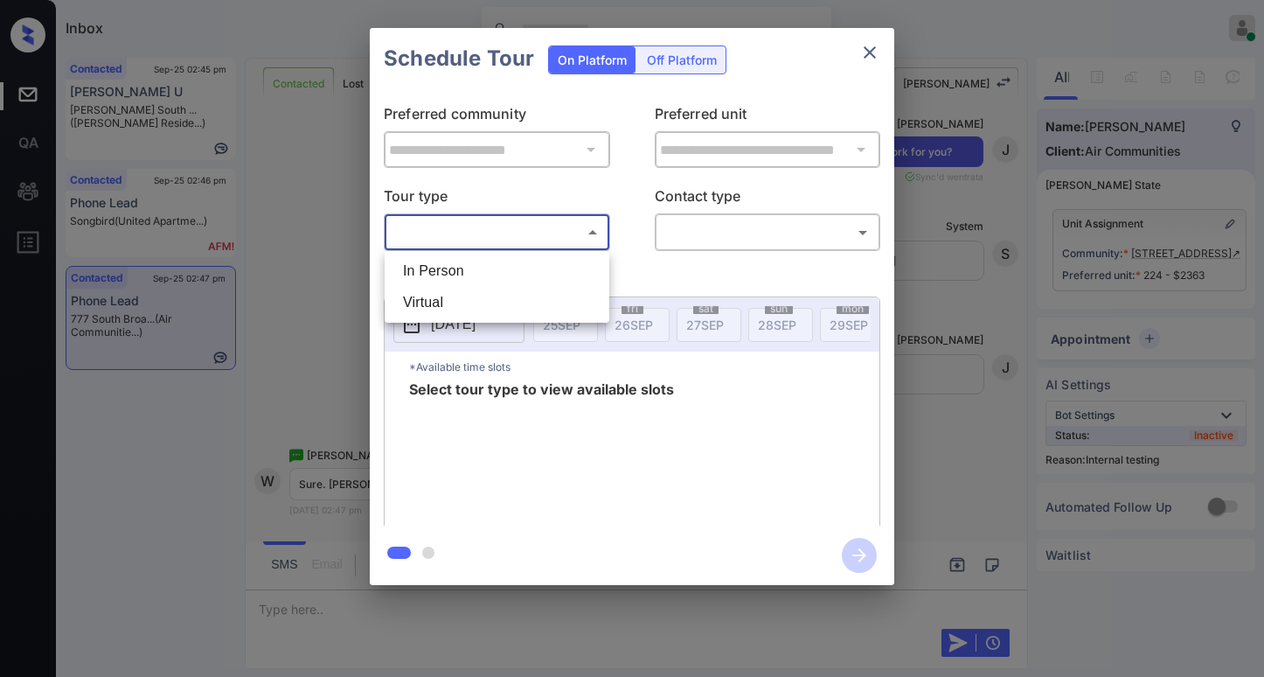
click at [473, 260] on li "In Person" at bounding box center [497, 270] width 216 height 31
type input "********"
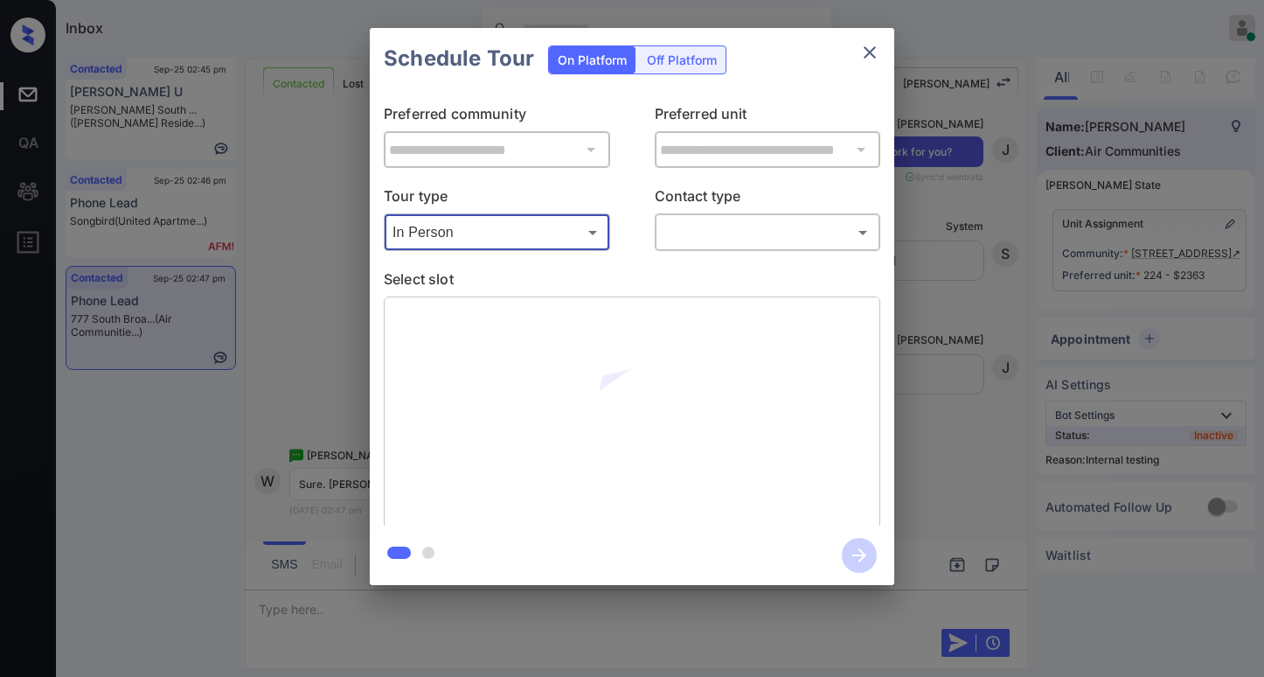
click at [745, 225] on body "Inbox [PERSON_NAME] Online Set yourself offline Set yourself on break Profile S…" at bounding box center [632, 338] width 1264 height 677
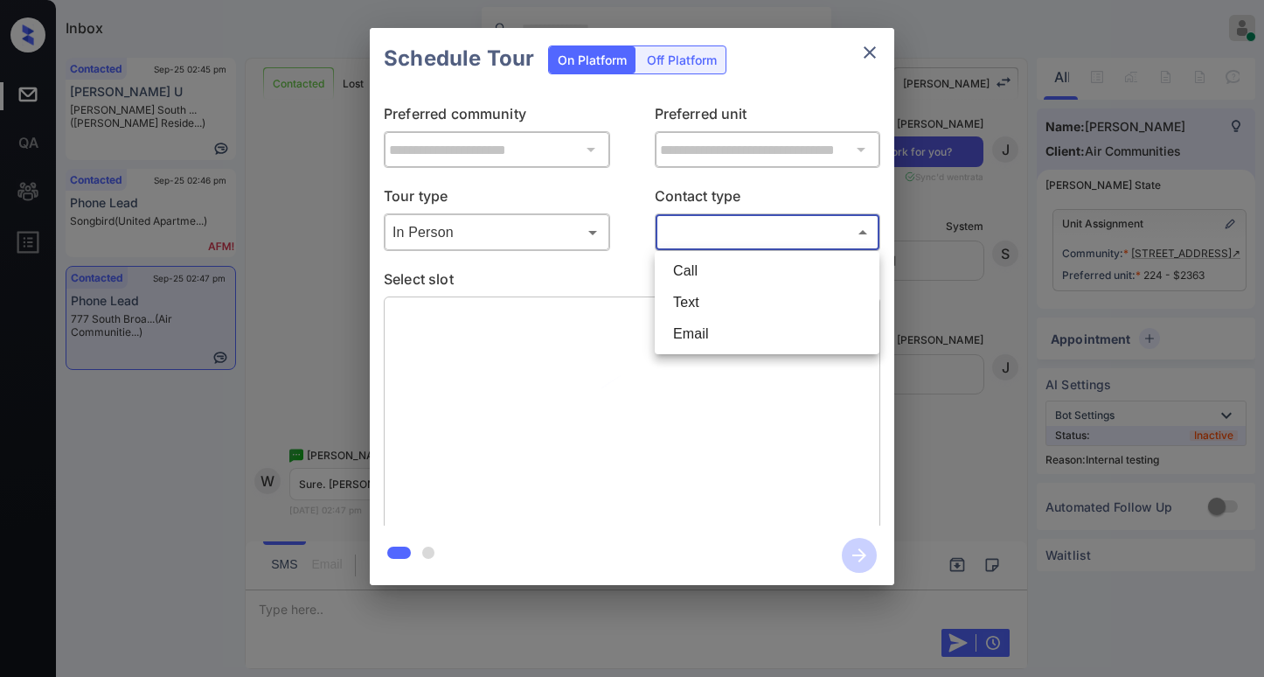
click at [695, 291] on li "Text" at bounding box center [767, 302] width 216 height 31
type input "****"
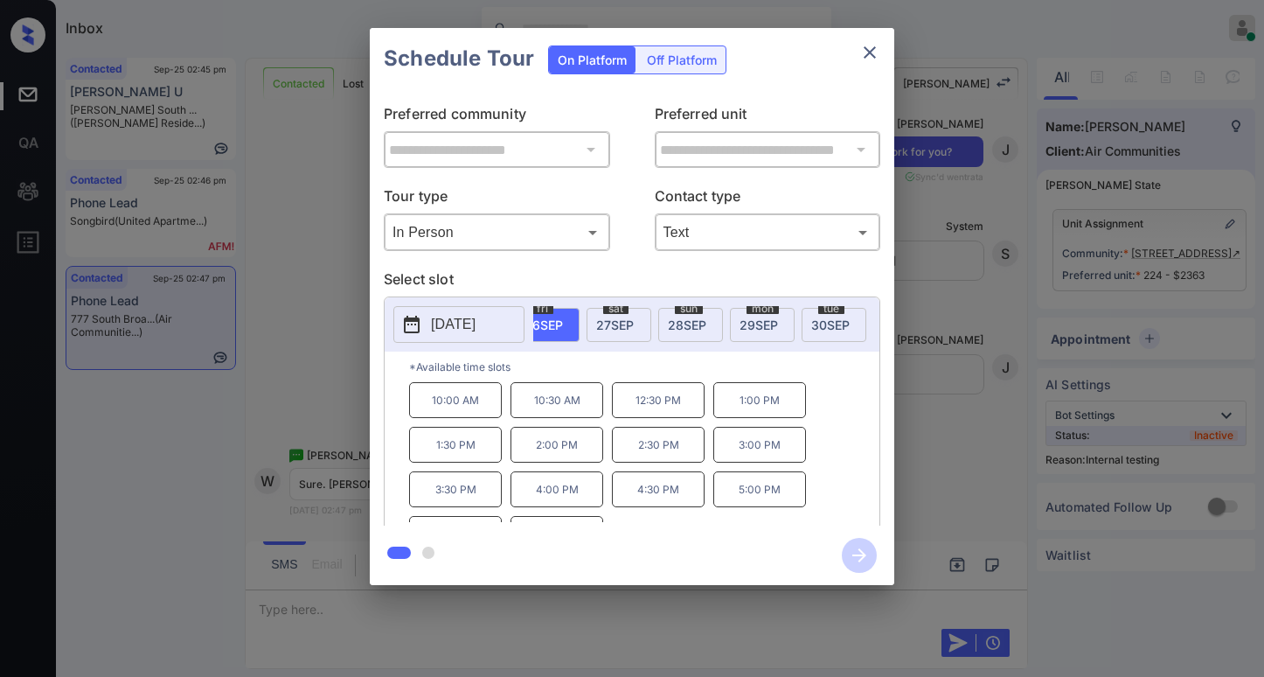
scroll to position [0, 102]
drag, startPoint x: 748, startPoint y: 316, endPoint x: 736, endPoint y: 319, distance: 12.5
click at [748, 317] on span "[DATE]" at bounding box center [746, 324] width 38 height 15
click at [440, 403] on p "10:00 AM" at bounding box center [455, 400] width 93 height 36
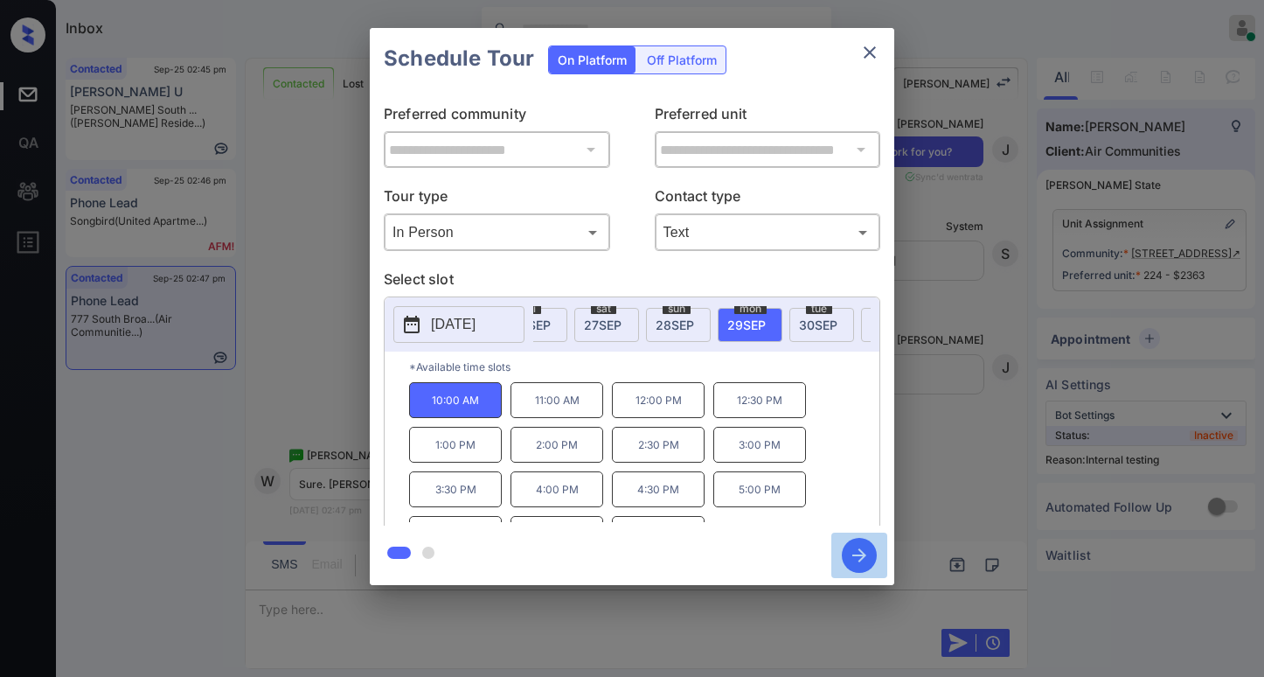
click at [855, 552] on icon "button" at bounding box center [859, 555] width 35 height 35
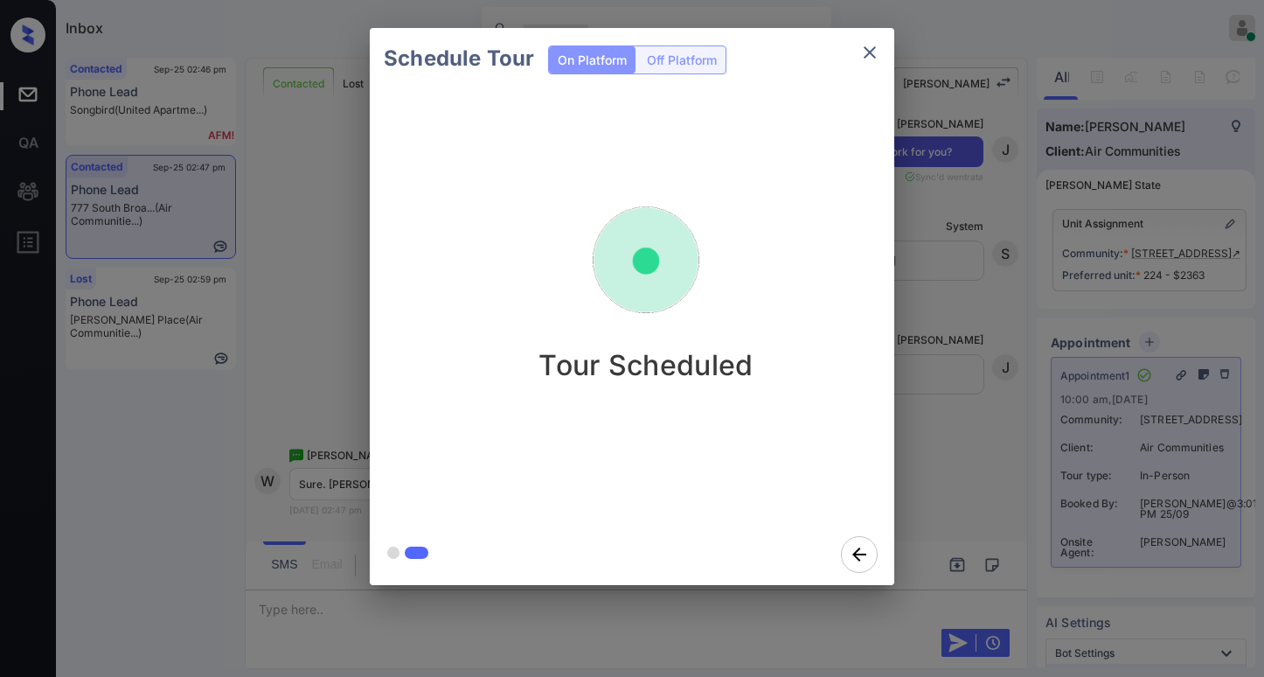
click at [959, 358] on div "Schedule Tour On Platform Off Platform Tour Scheduled" at bounding box center [632, 306] width 1264 height 613
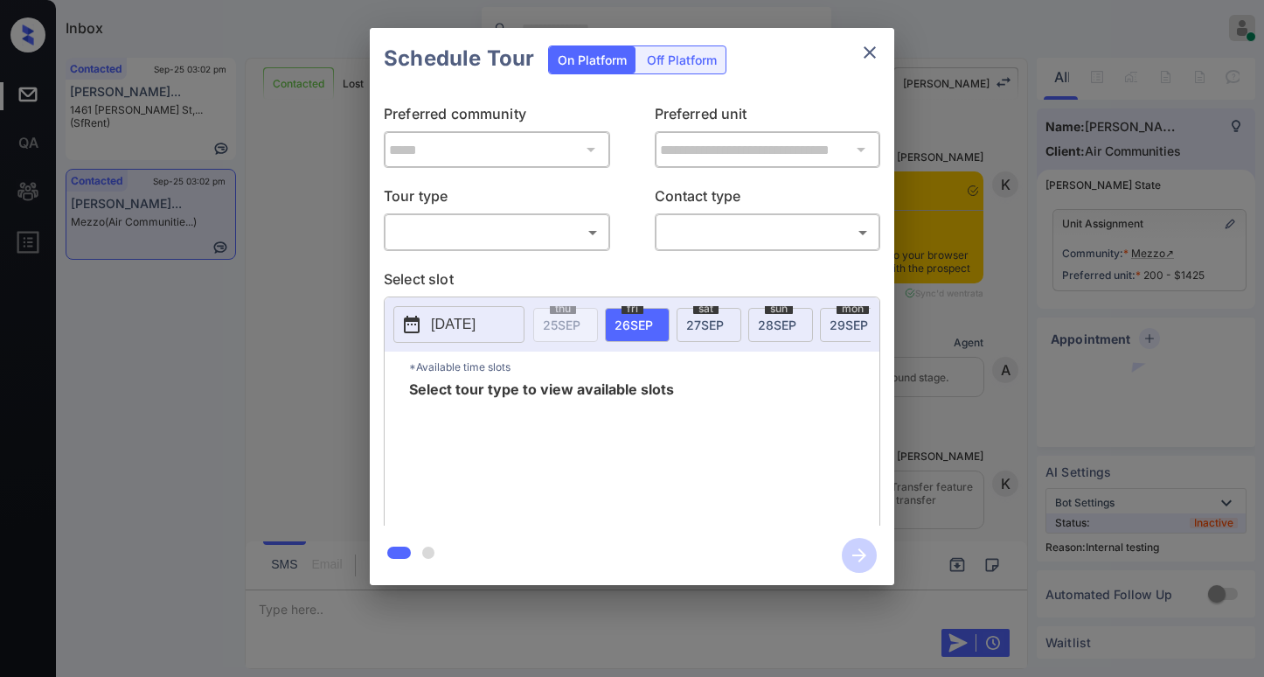
scroll to position [5779, 0]
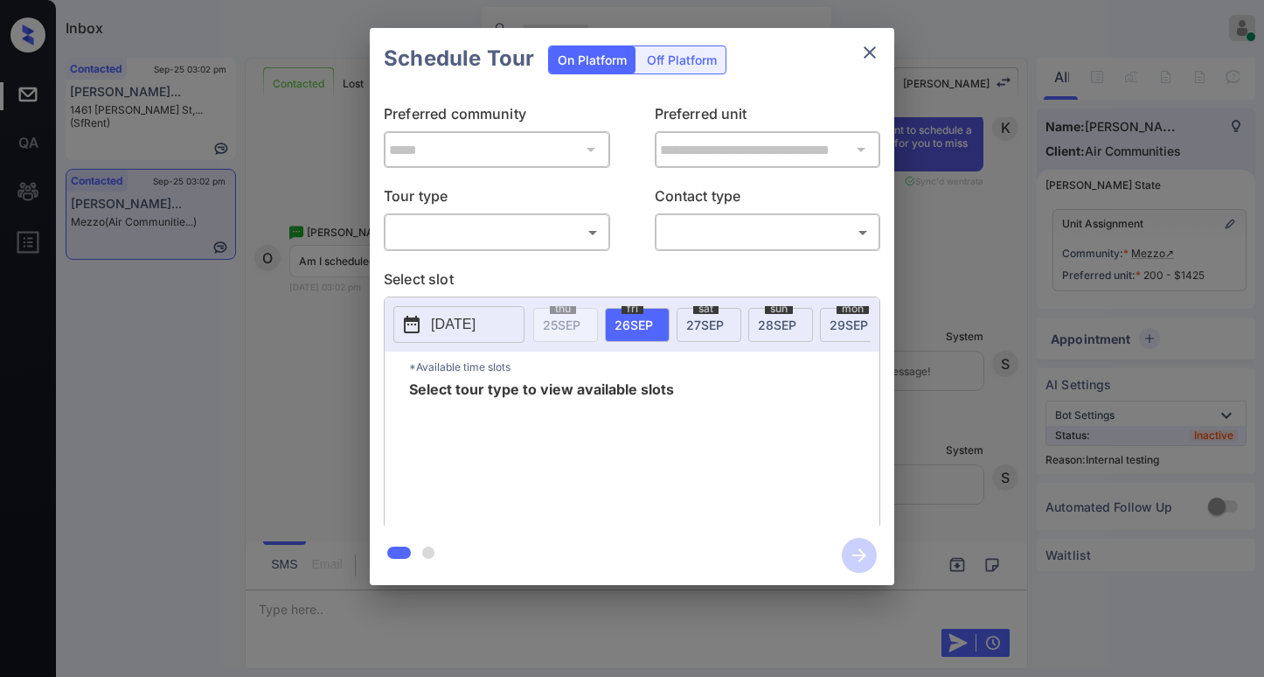
click at [435, 238] on body "Inbox [PERSON_NAME] Online Set yourself offline Set yourself on break Profile S…" at bounding box center [632, 338] width 1264 height 677
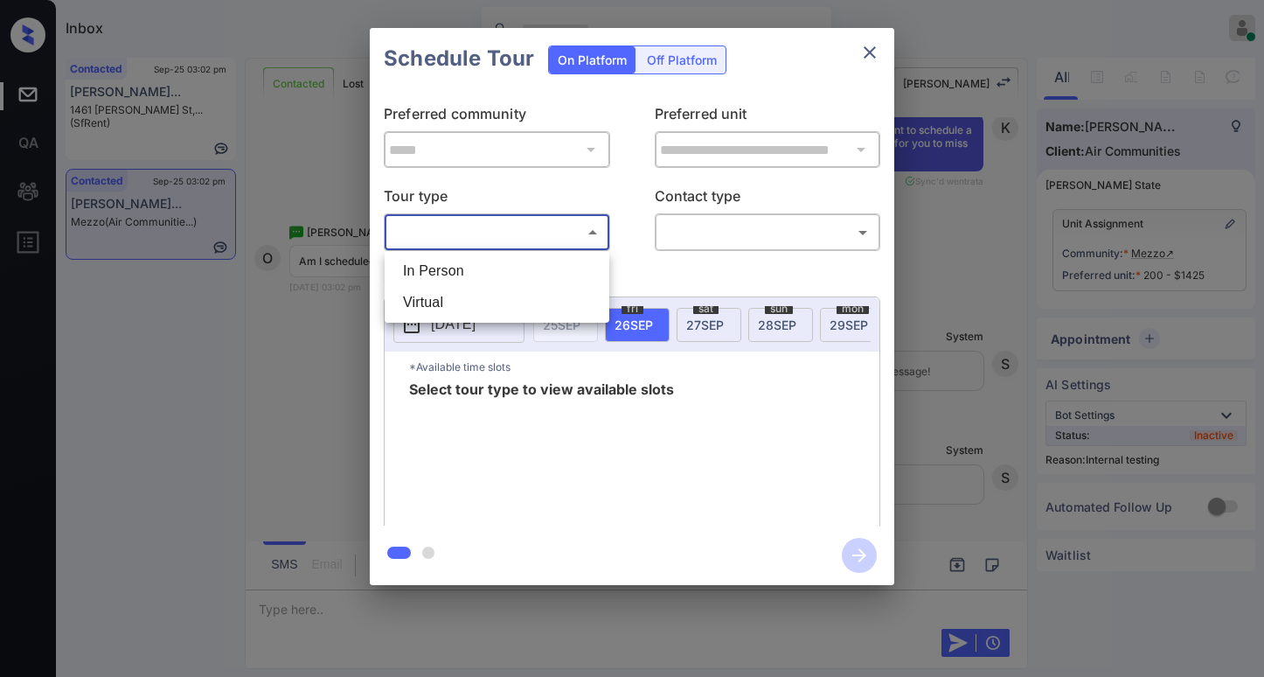
click at [464, 275] on li "In Person" at bounding box center [497, 270] width 216 height 31
type input "********"
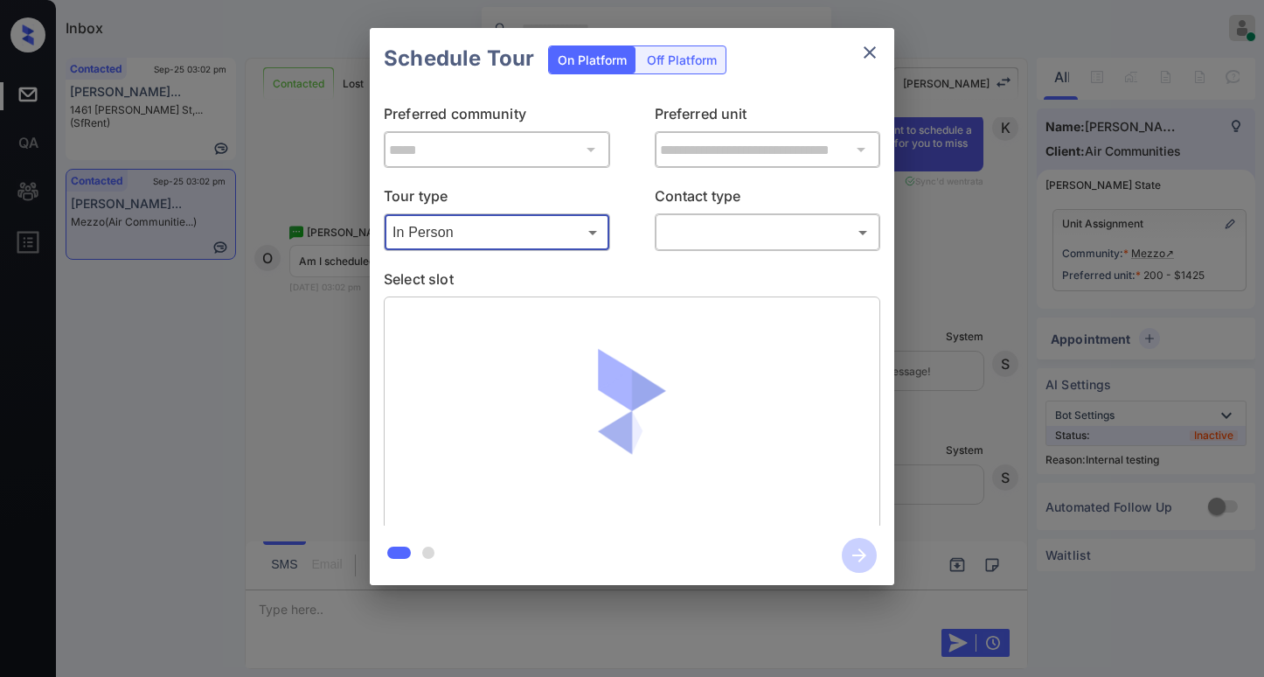
click at [675, 249] on div "​ ​" at bounding box center [768, 232] width 226 height 38
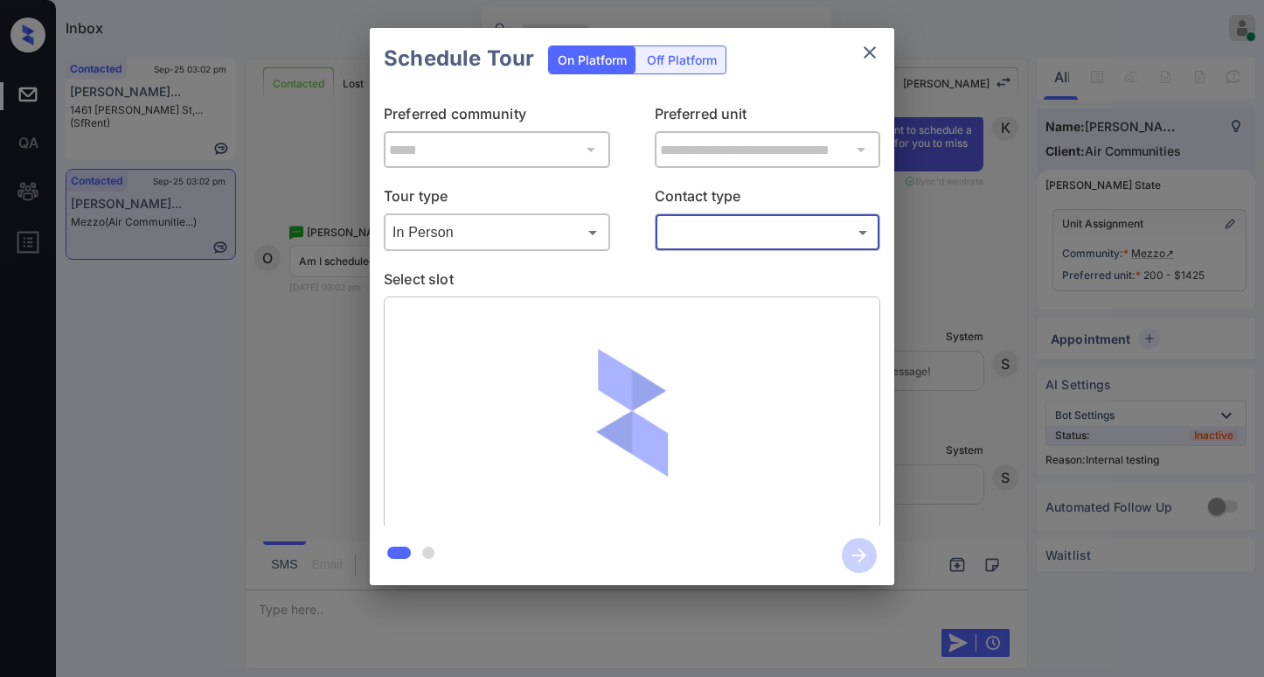
click at [692, 246] on body "Inbox [PERSON_NAME] Online Set yourself offline Set yourself on break Profile S…" at bounding box center [632, 338] width 1264 height 677
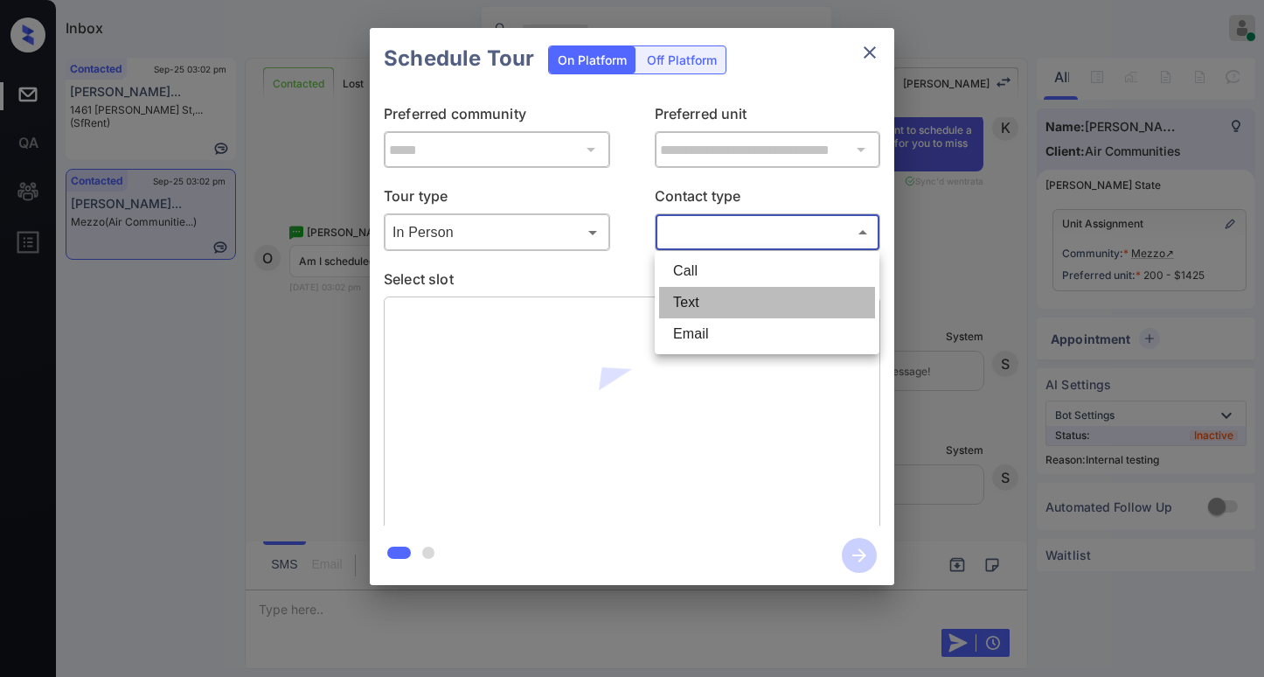
click at [690, 303] on li "Text" at bounding box center [767, 302] width 216 height 31
type input "****"
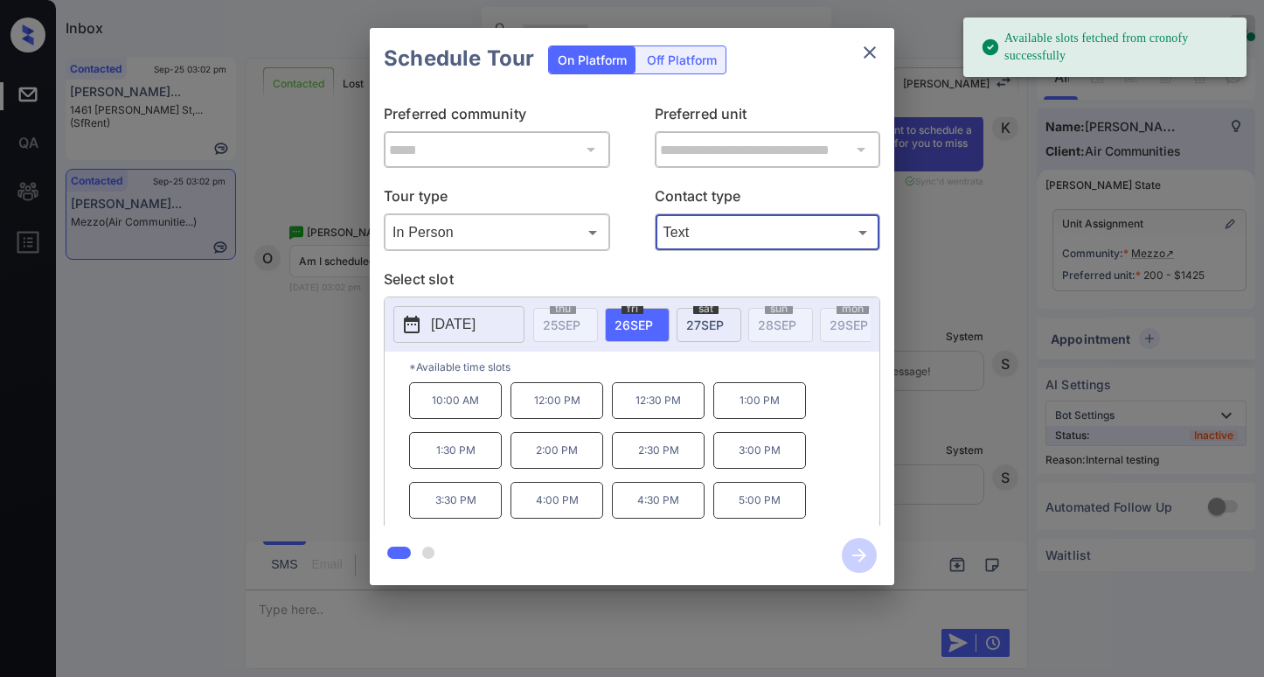
click at [711, 331] on div "[DATE]" at bounding box center [709, 325] width 65 height 34
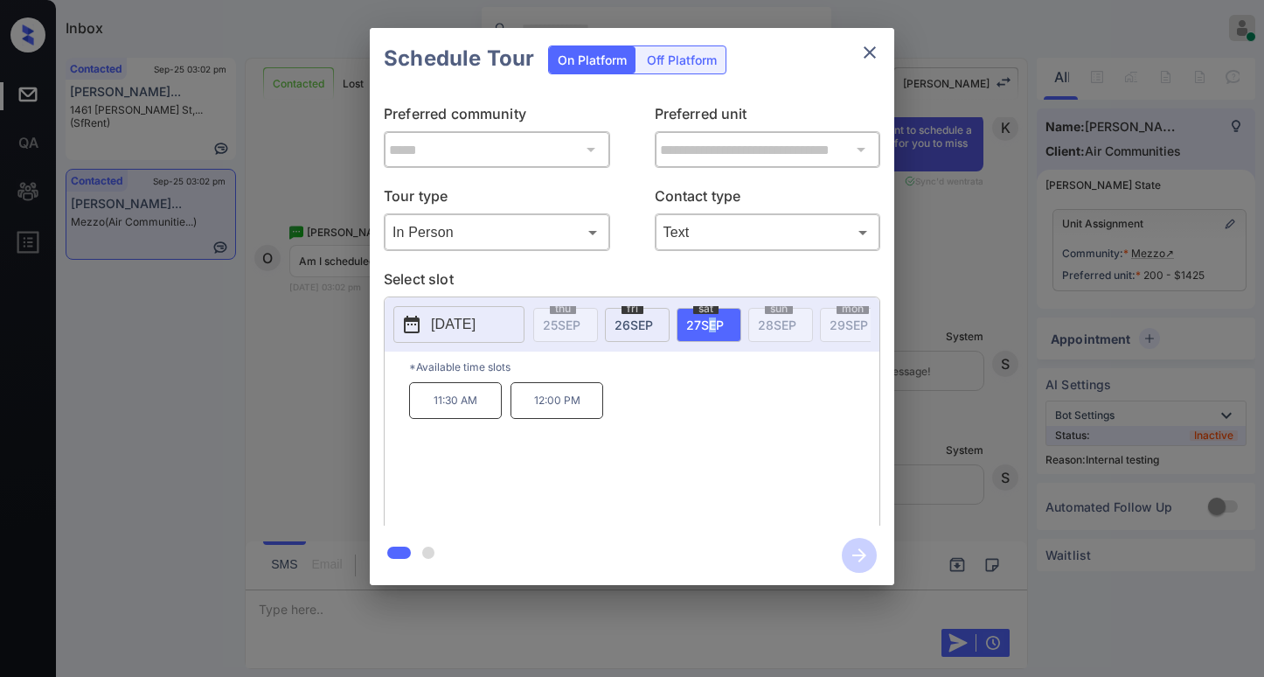
click at [868, 47] on icon "close" at bounding box center [869, 52] width 21 height 21
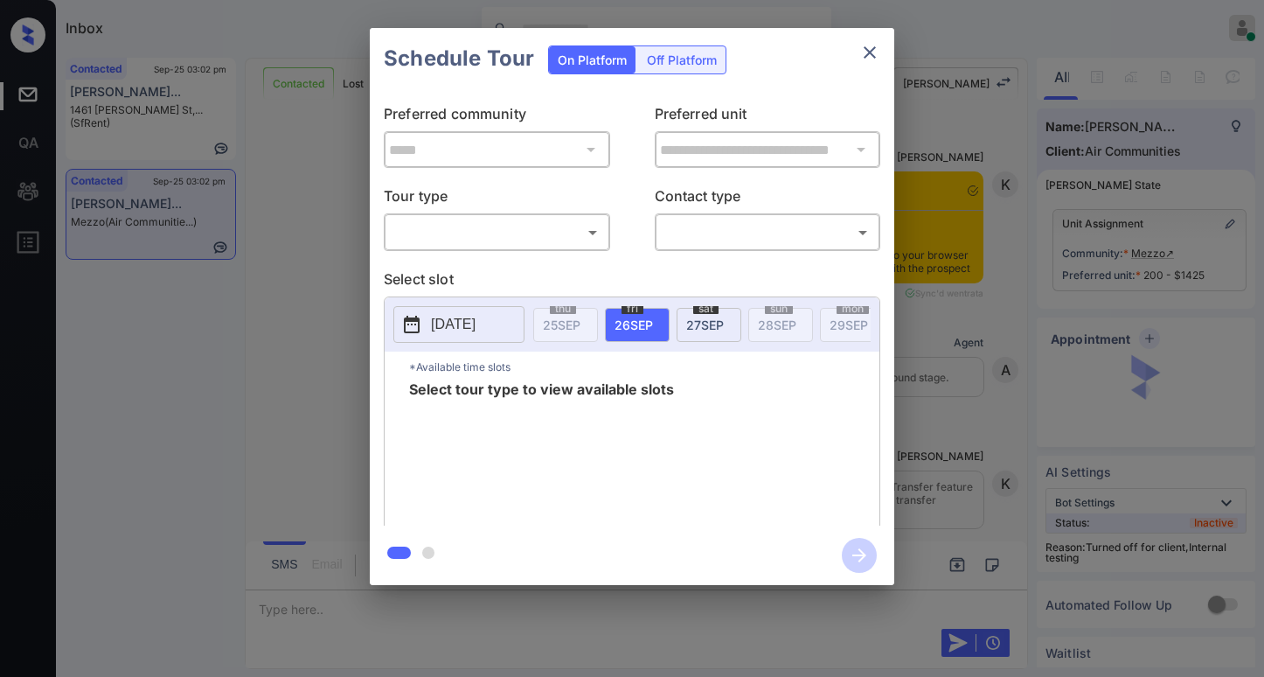
scroll to position [5604, 0]
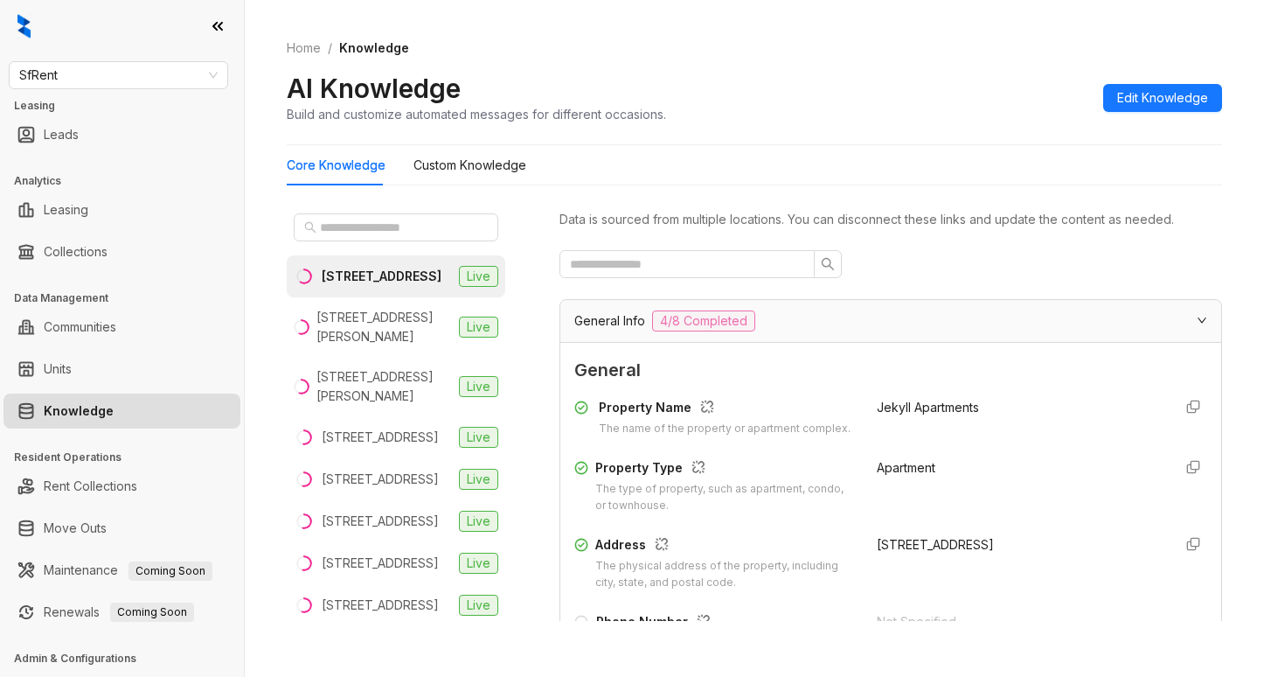
click at [384, 212] on div at bounding box center [396, 227] width 219 height 42
click at [387, 227] on input "text" at bounding box center [397, 227] width 154 height 19
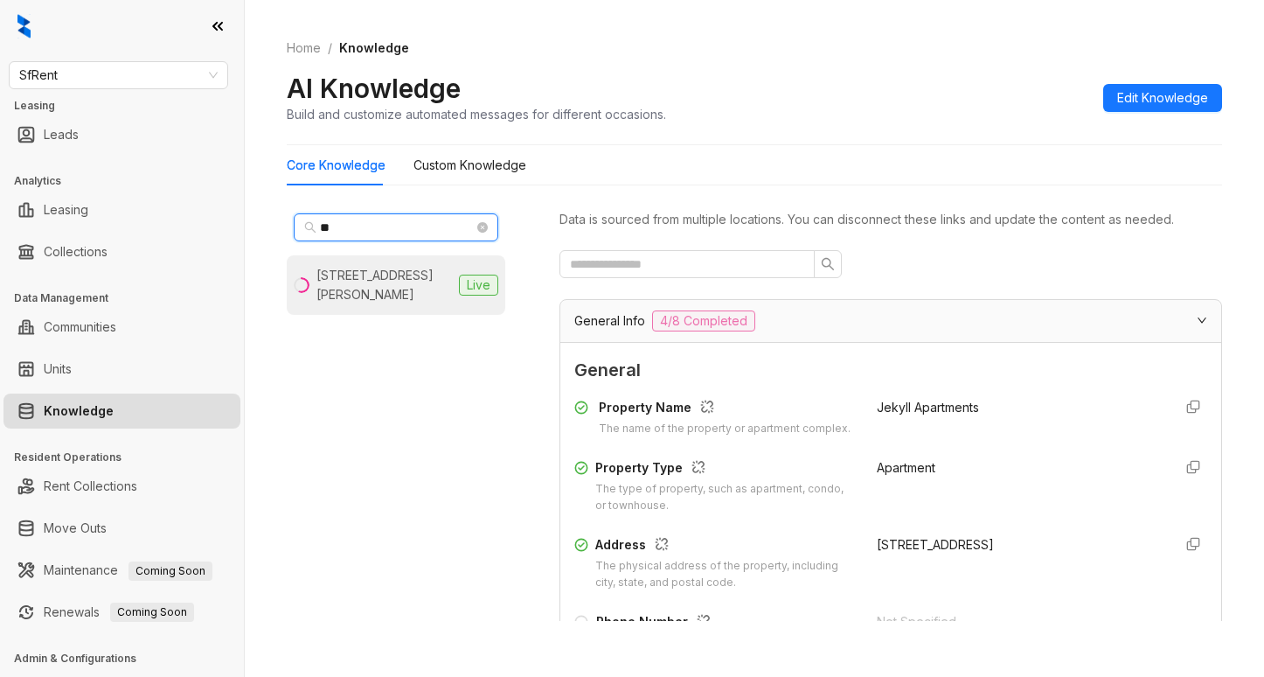
type input "**"
click at [387, 269] on div "[STREET_ADDRESS][PERSON_NAME]" at bounding box center [383, 285] width 135 height 38
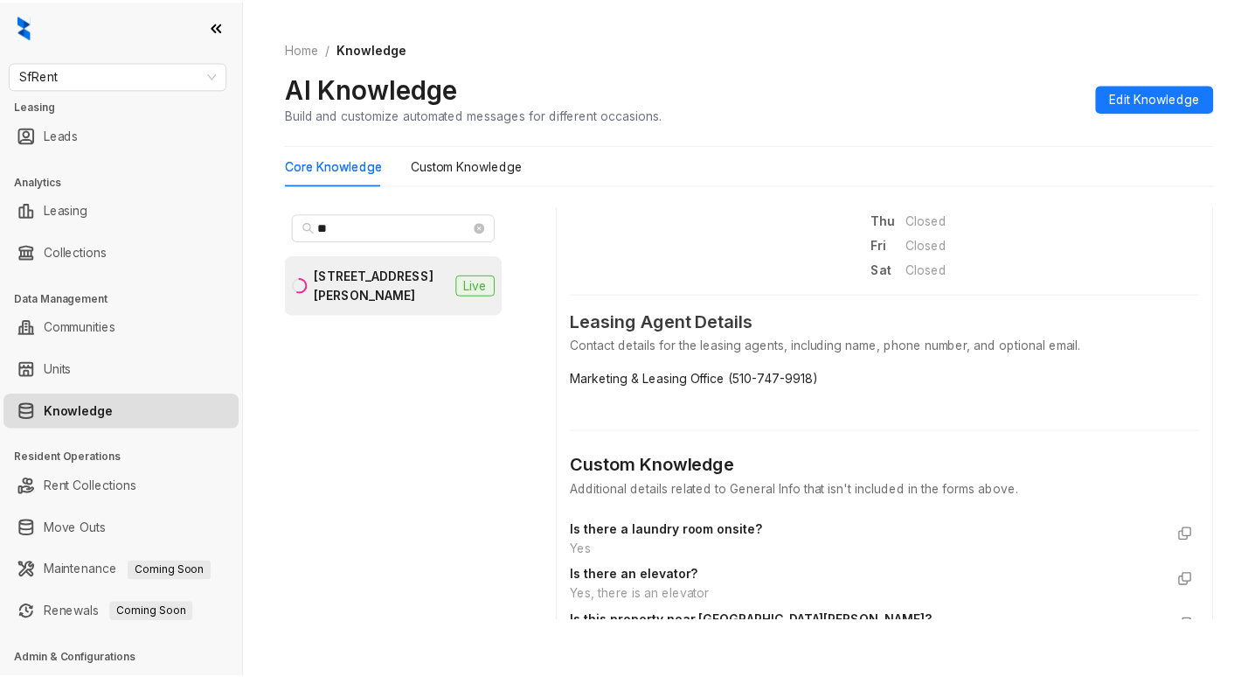
scroll to position [699, 0]
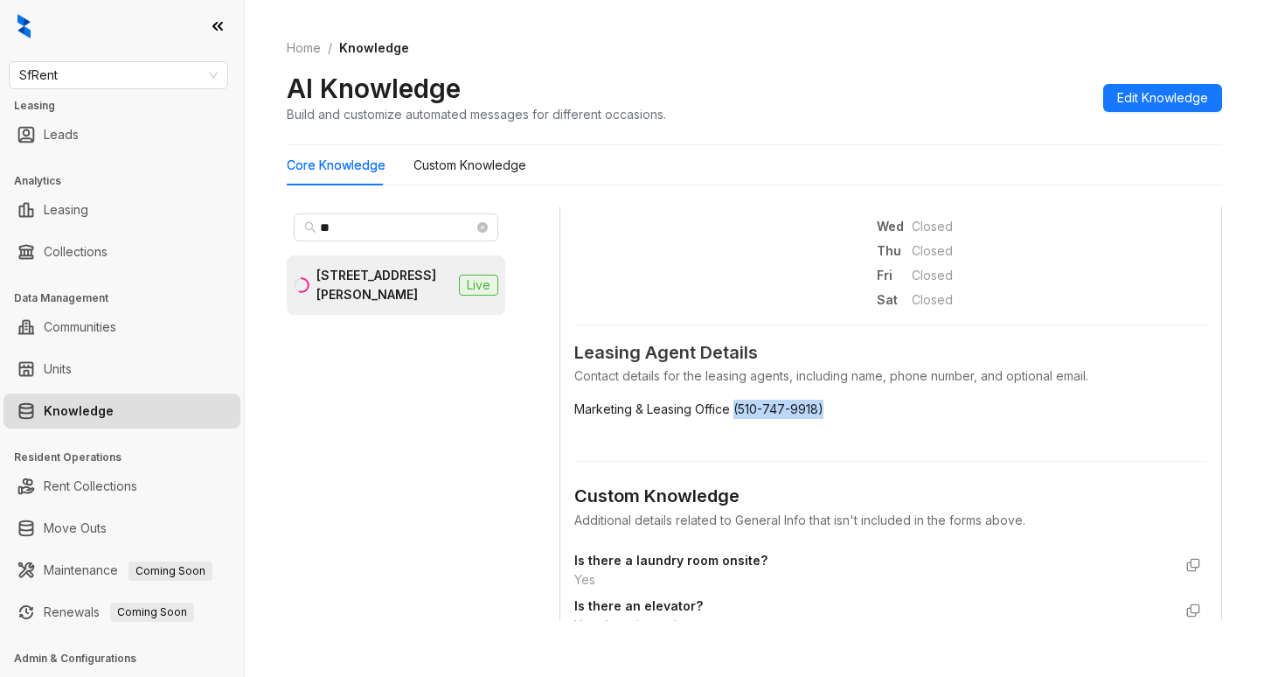
drag, startPoint x: 734, startPoint y: 424, endPoint x: 823, endPoint y: 422, distance: 89.2
click at [823, 419] on span "Marketing & Leasing Office (510-747-9918)" at bounding box center [890, 408] width 633 height 19
copy span "(510-747-9918)"
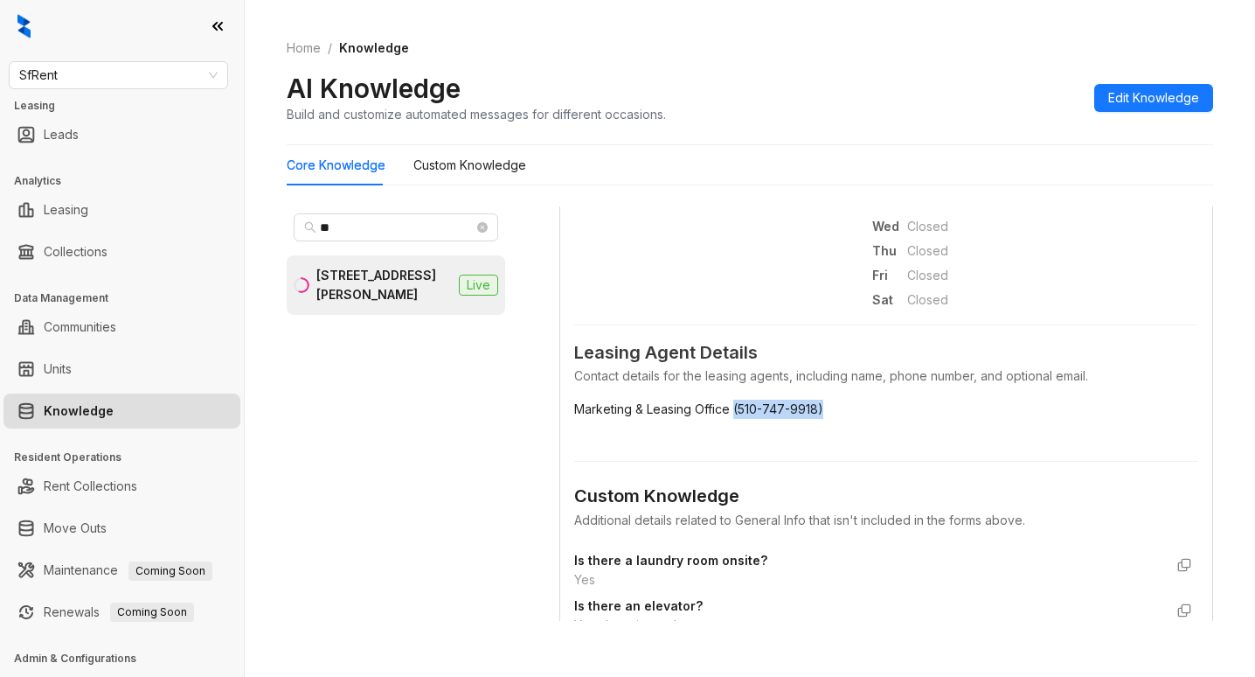
scroll to position [718, 0]
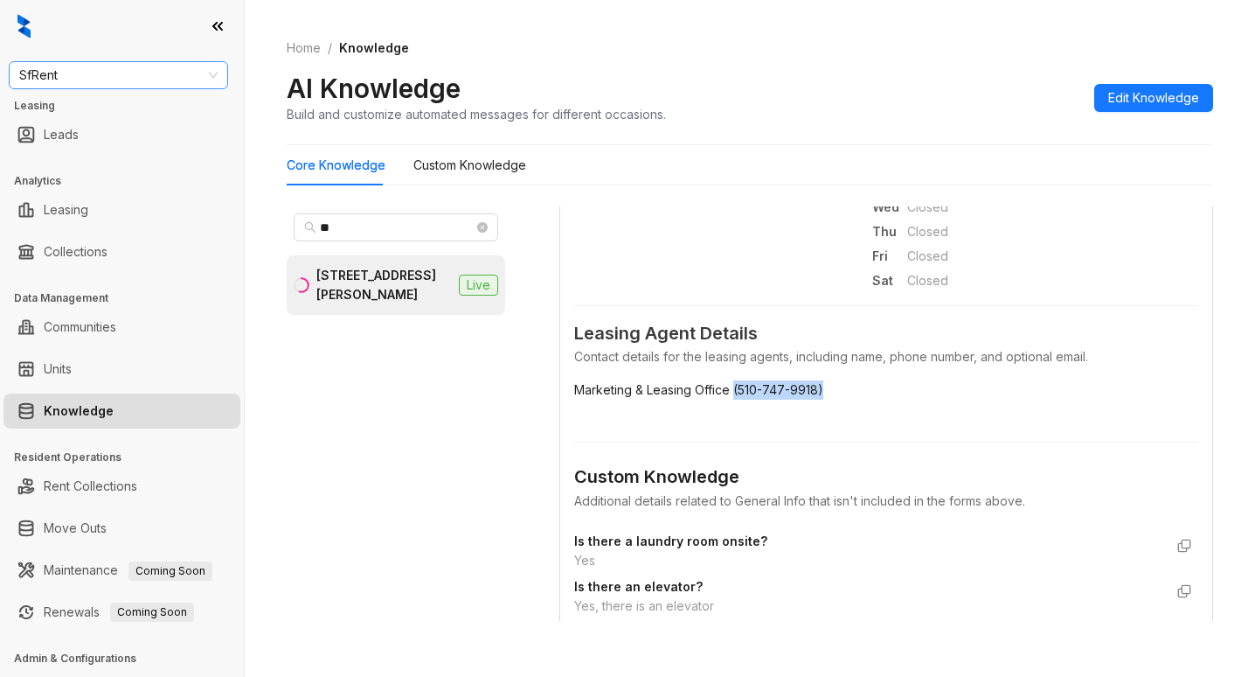
click at [157, 82] on span "SfRent" at bounding box center [118, 75] width 198 height 26
type input "**"
click at [135, 136] on div "RR Living" at bounding box center [118, 137] width 191 height 19
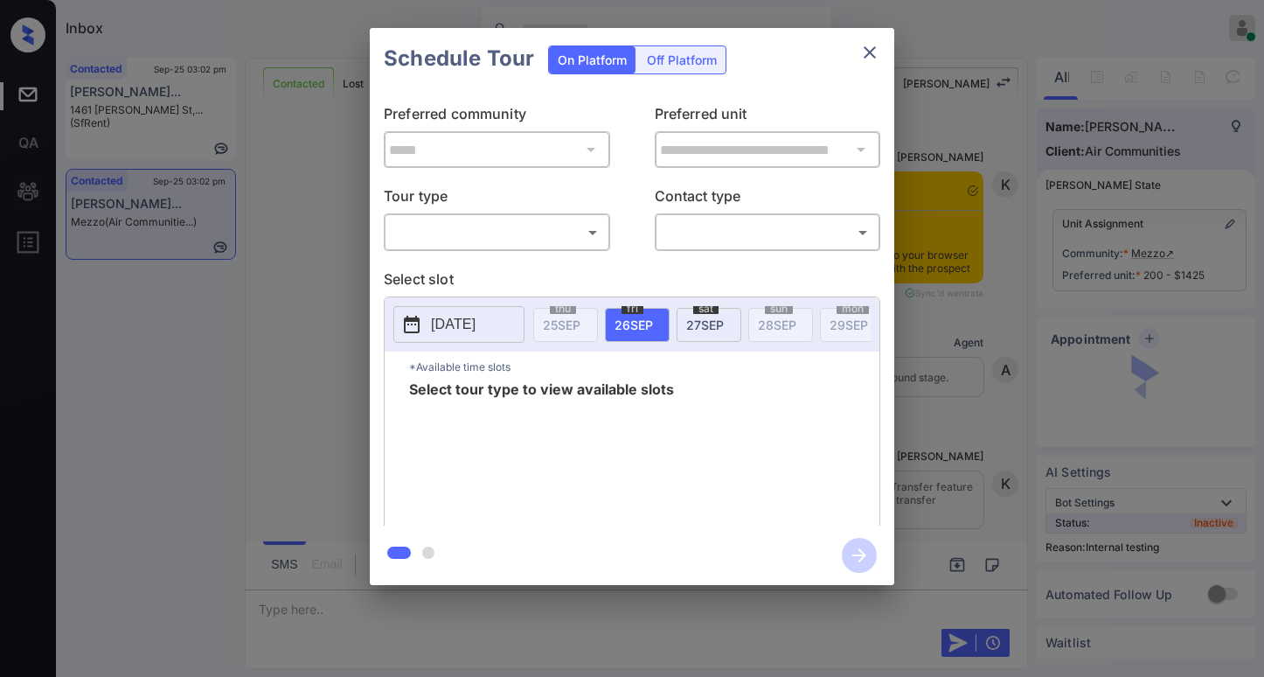
scroll to position [5893, 0]
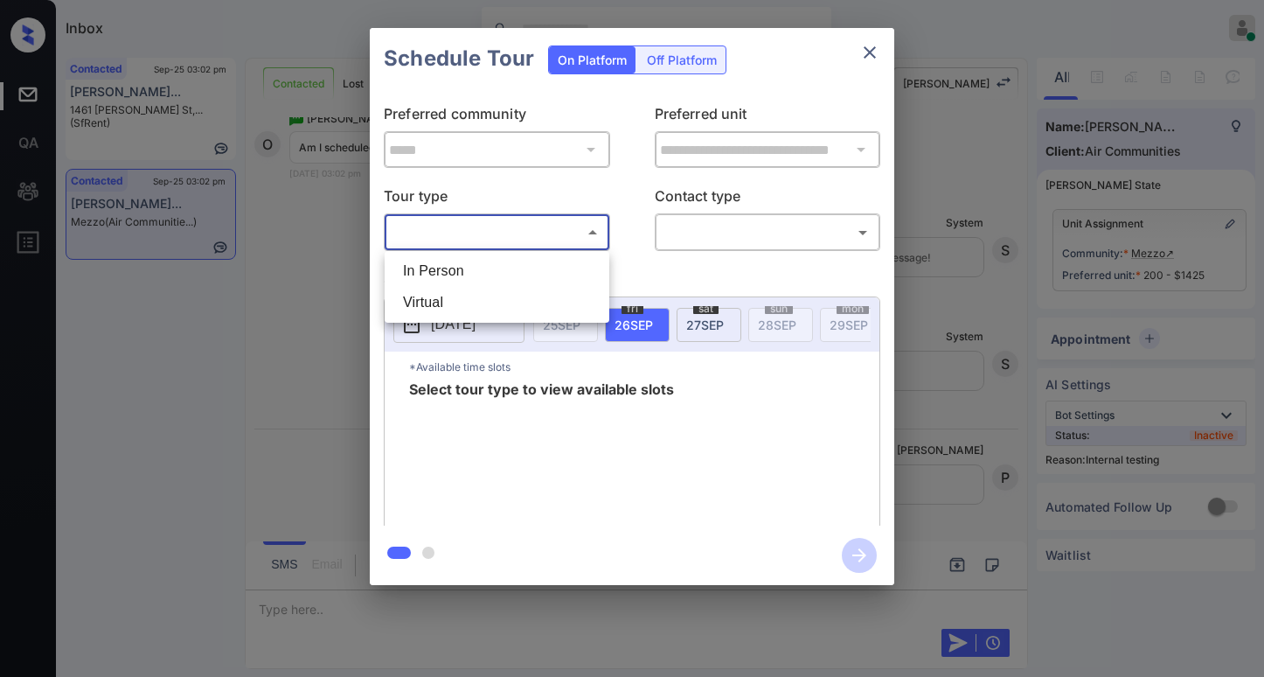
click at [529, 237] on body "Inbox [PERSON_NAME] Online Set yourself offline Set yourself on break Profile S…" at bounding box center [632, 338] width 1264 height 677
drag, startPoint x: 480, startPoint y: 274, endPoint x: 556, endPoint y: 266, distance: 76.5
click at [482, 273] on li "In Person" at bounding box center [497, 270] width 216 height 31
type input "********"
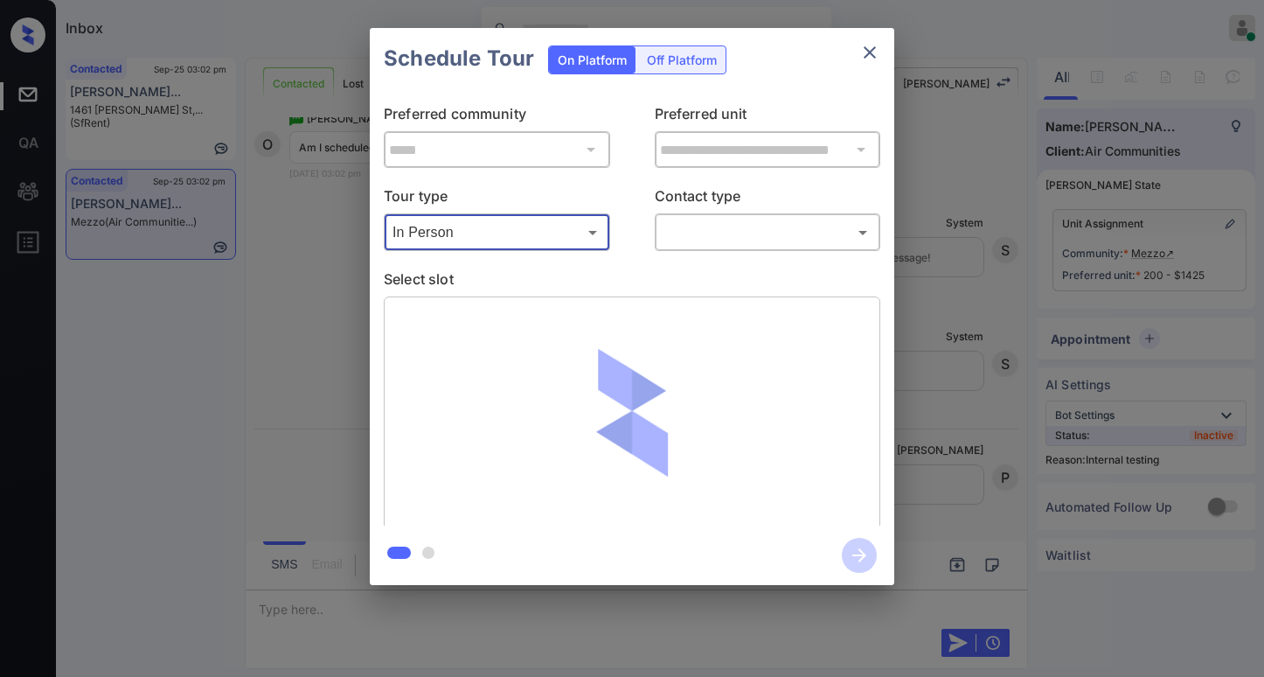
click at [735, 235] on body "Inbox [PERSON_NAME] Online Set yourself offline Set yourself on break Profile S…" at bounding box center [632, 338] width 1264 height 677
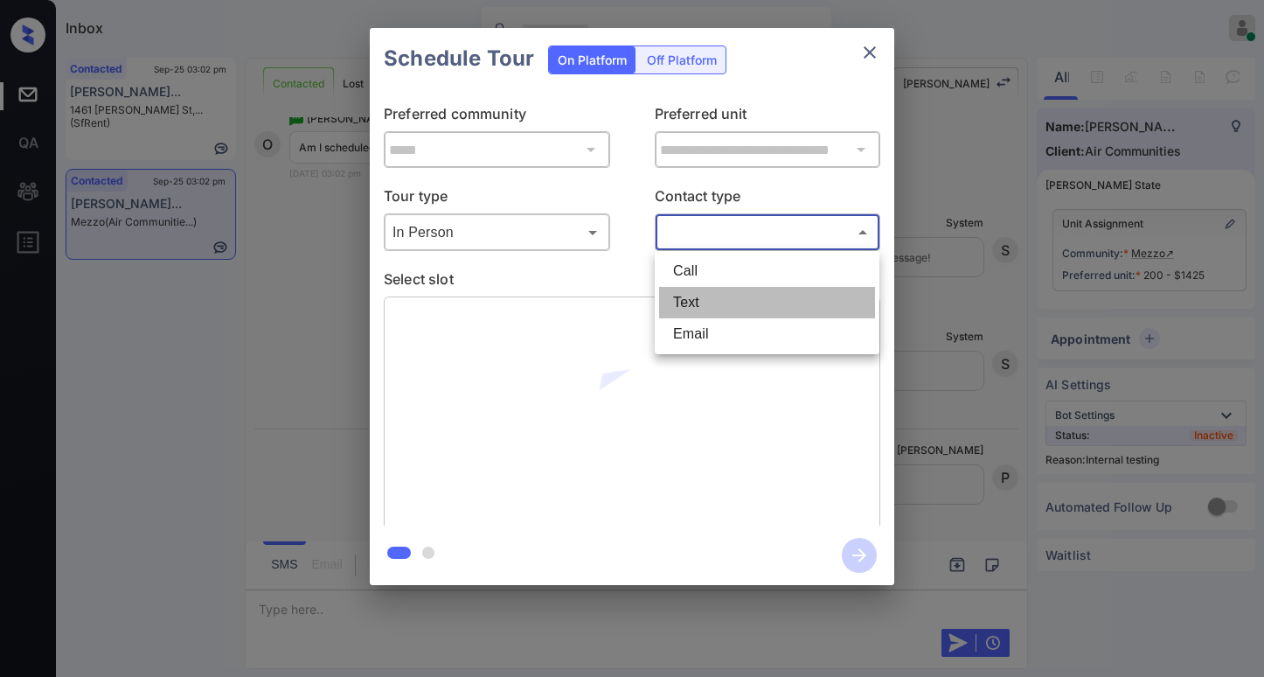
click at [695, 295] on li "Text" at bounding box center [767, 302] width 216 height 31
type input "****"
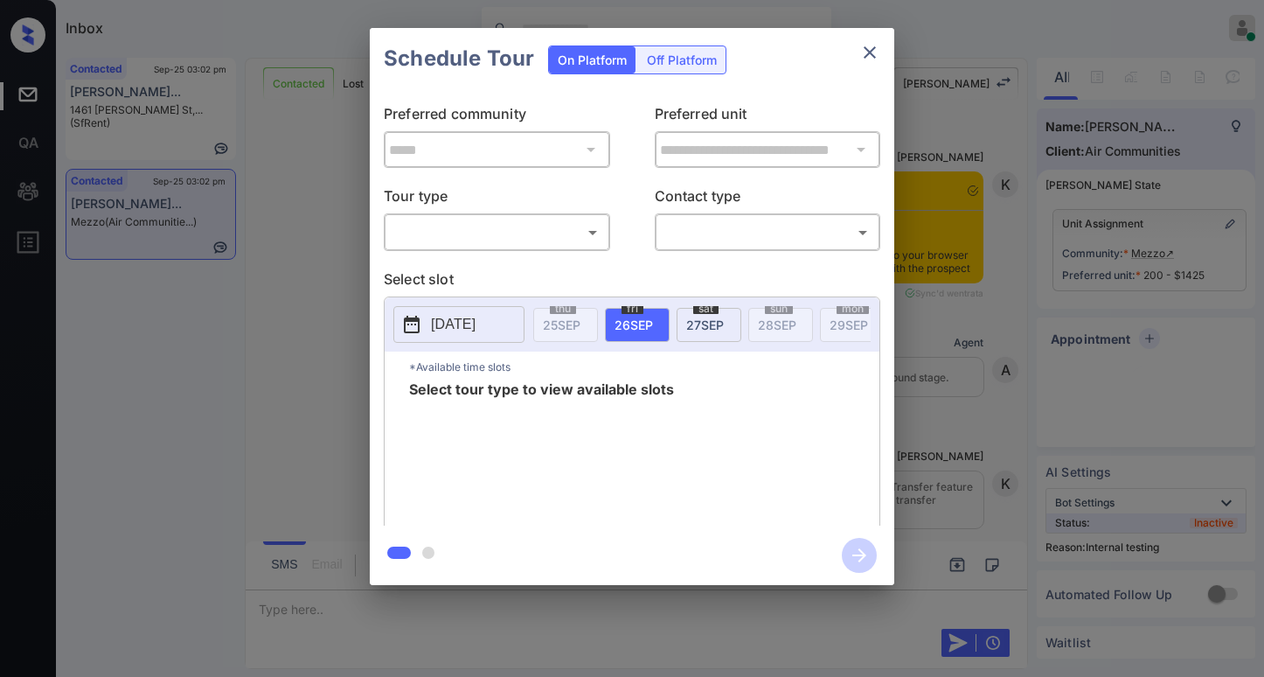
scroll to position [5893, 0]
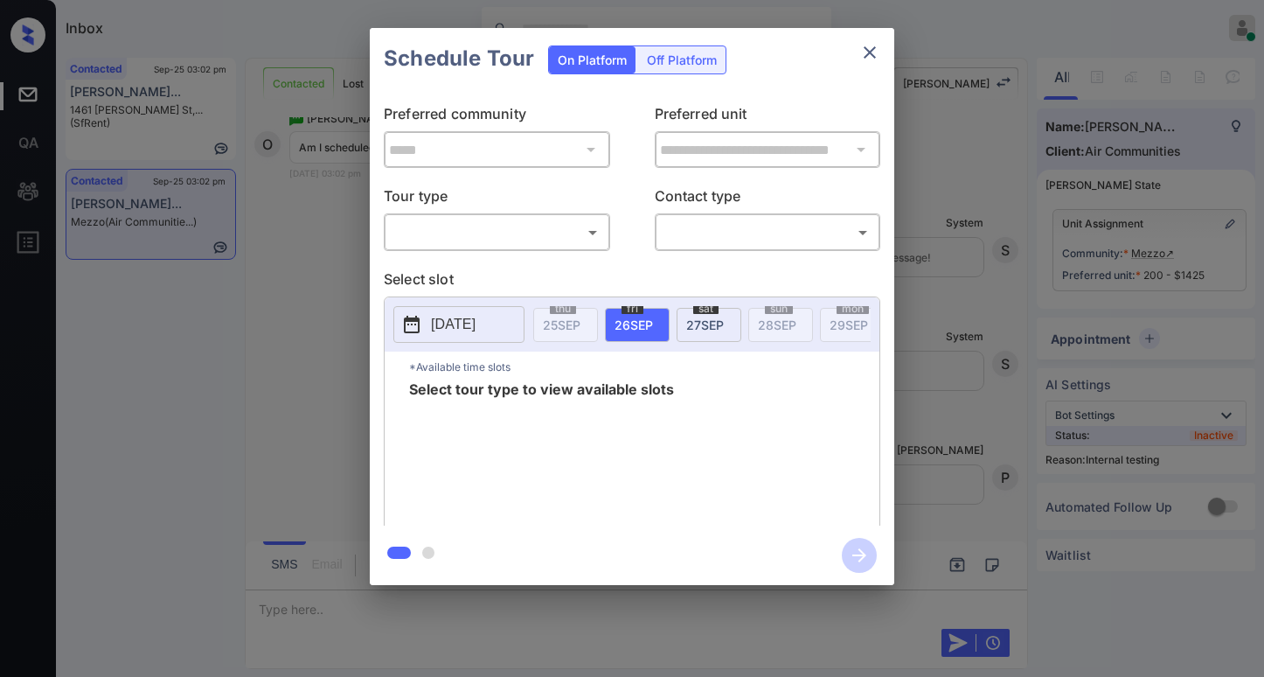
click at [450, 238] on body "Inbox Paolo Gabriel Online Set yourself offline Set yourself on break Profile S…" at bounding box center [632, 338] width 1264 height 677
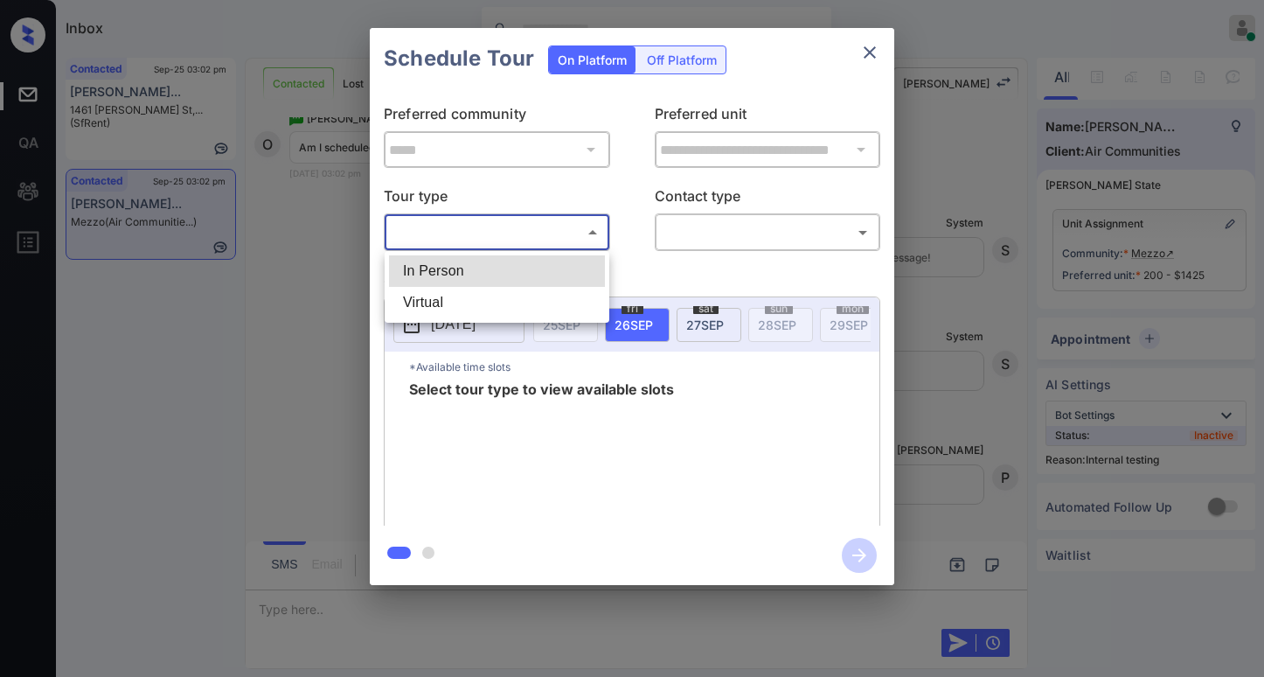
drag, startPoint x: 461, startPoint y: 264, endPoint x: 573, endPoint y: 256, distance: 112.2
click at [461, 265] on li "In Person" at bounding box center [497, 270] width 216 height 31
type input "********"
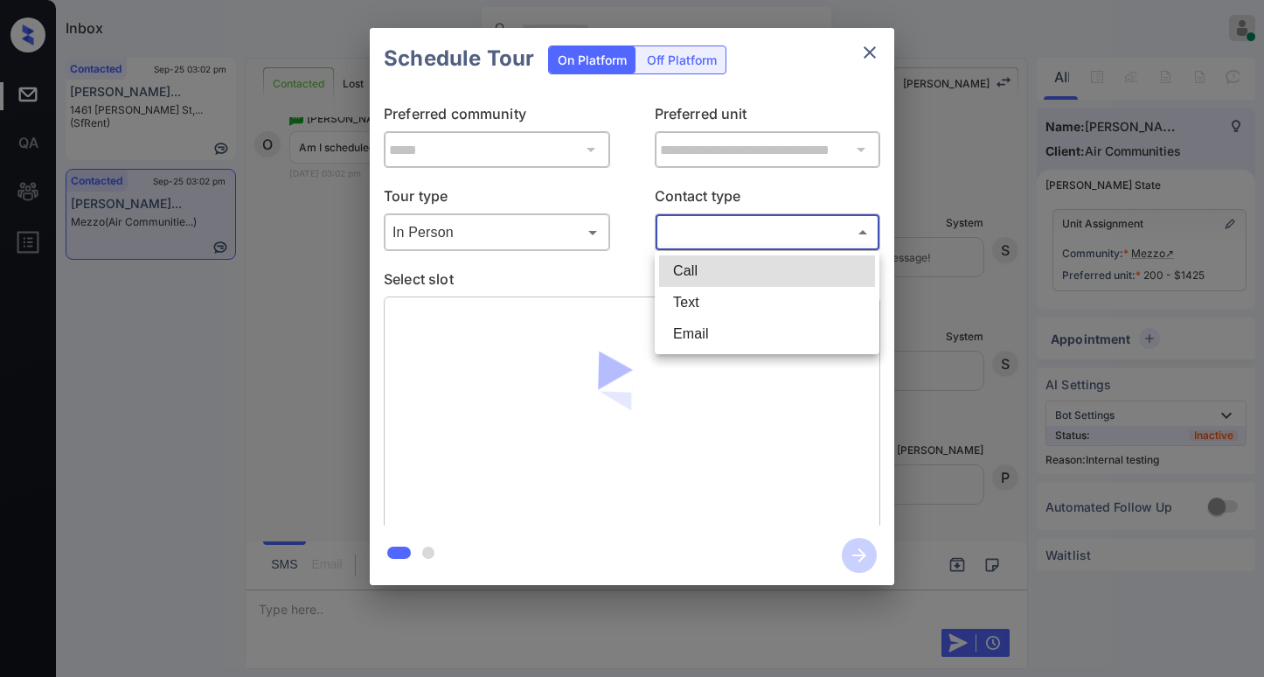
click at [690, 236] on body "Inbox Paolo Gabriel Online Set yourself offline Set yourself on break Profile S…" at bounding box center [632, 338] width 1264 height 677
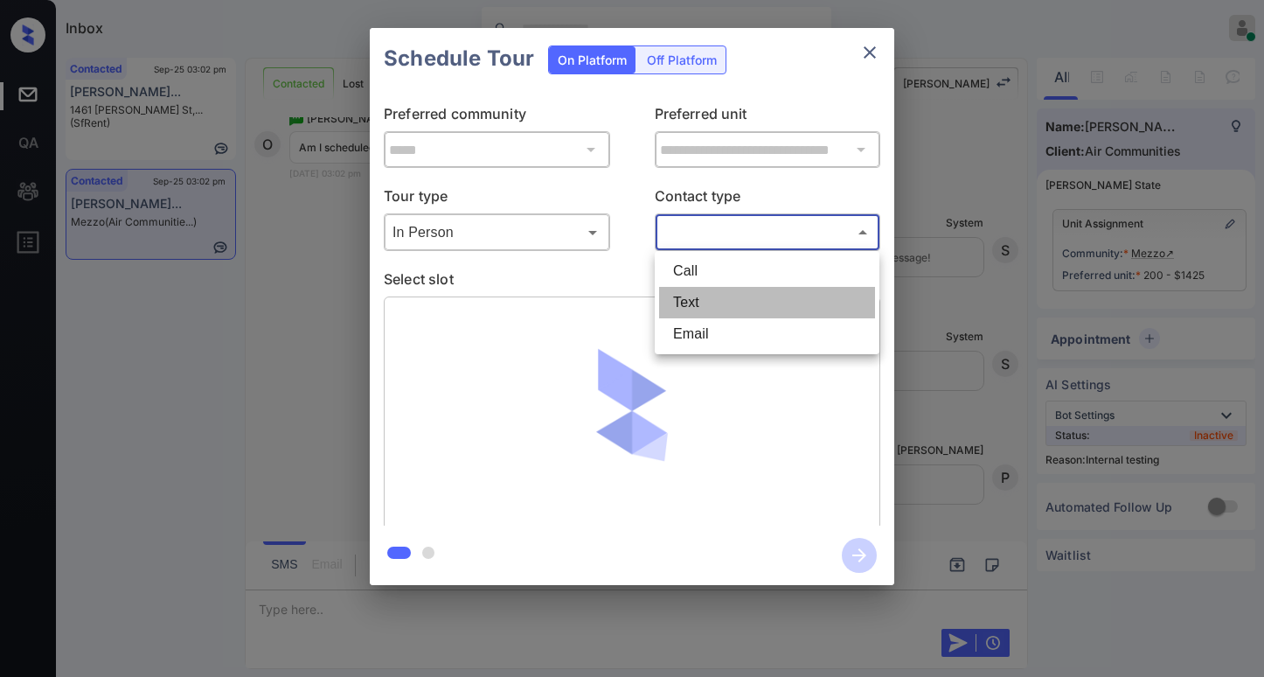
click at [693, 310] on li "Text" at bounding box center [767, 302] width 216 height 31
type input "****"
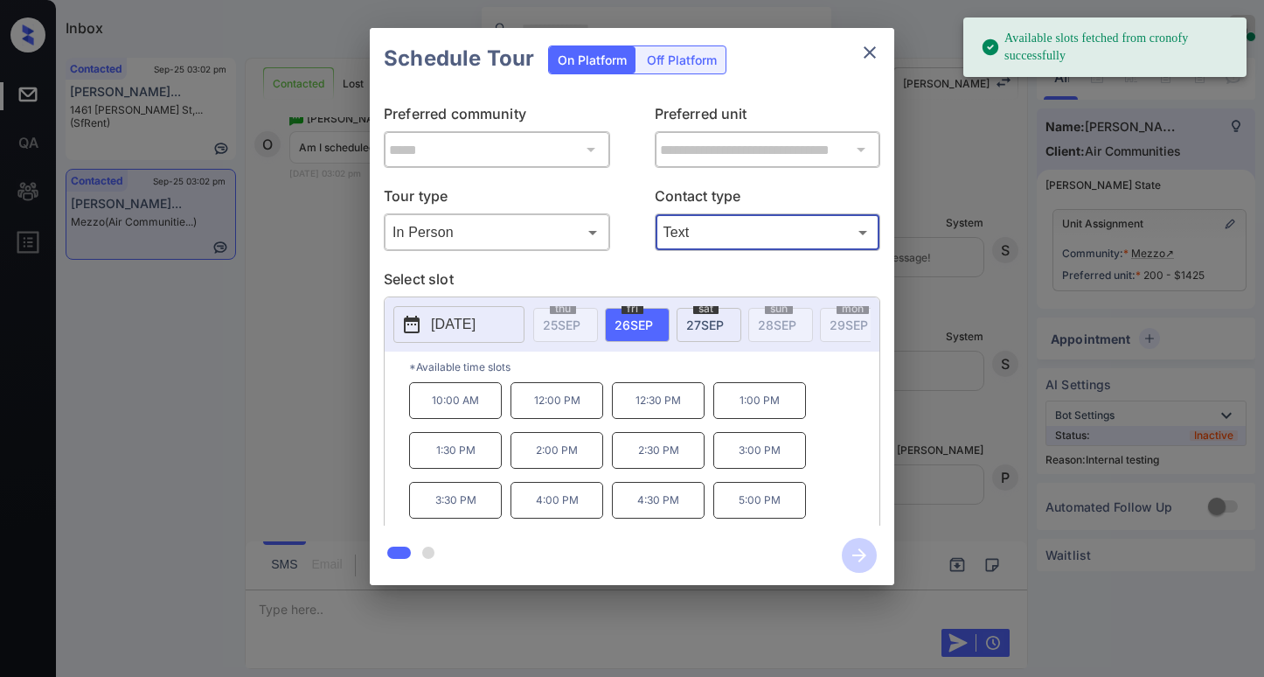
click at [722, 323] on span "27 SEP" at bounding box center [705, 324] width 38 height 15
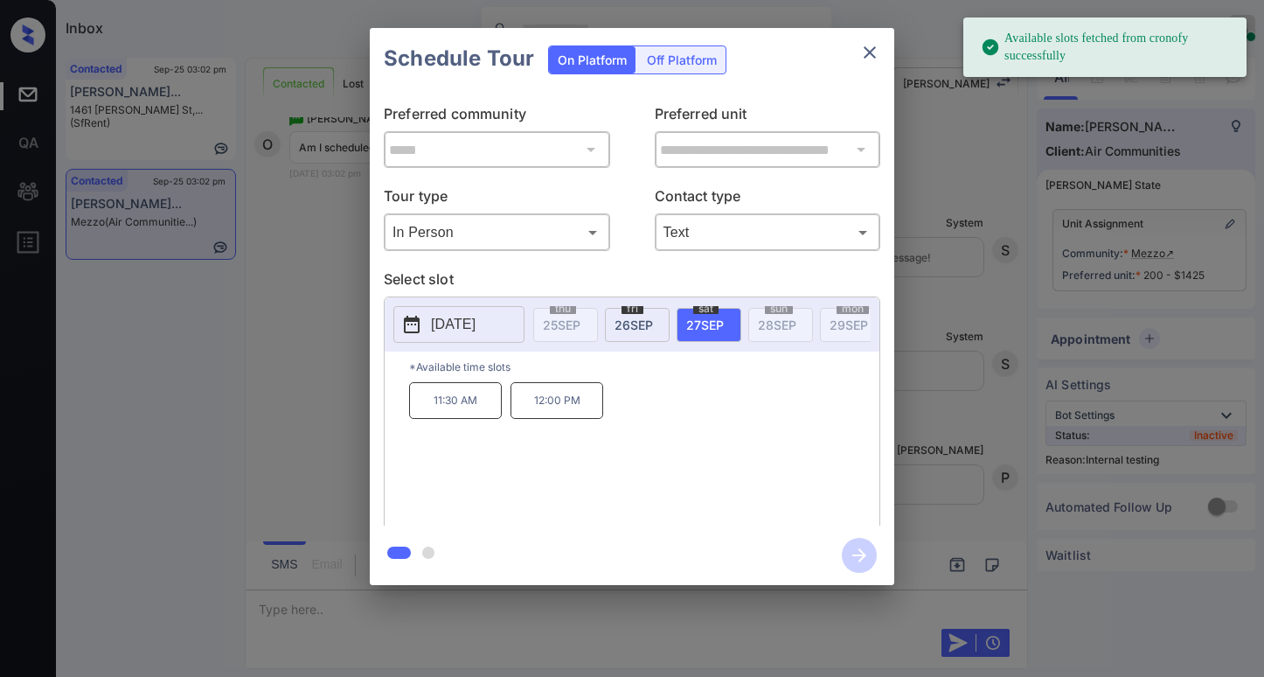
click at [565, 419] on p "12:00 PM" at bounding box center [556, 400] width 93 height 37
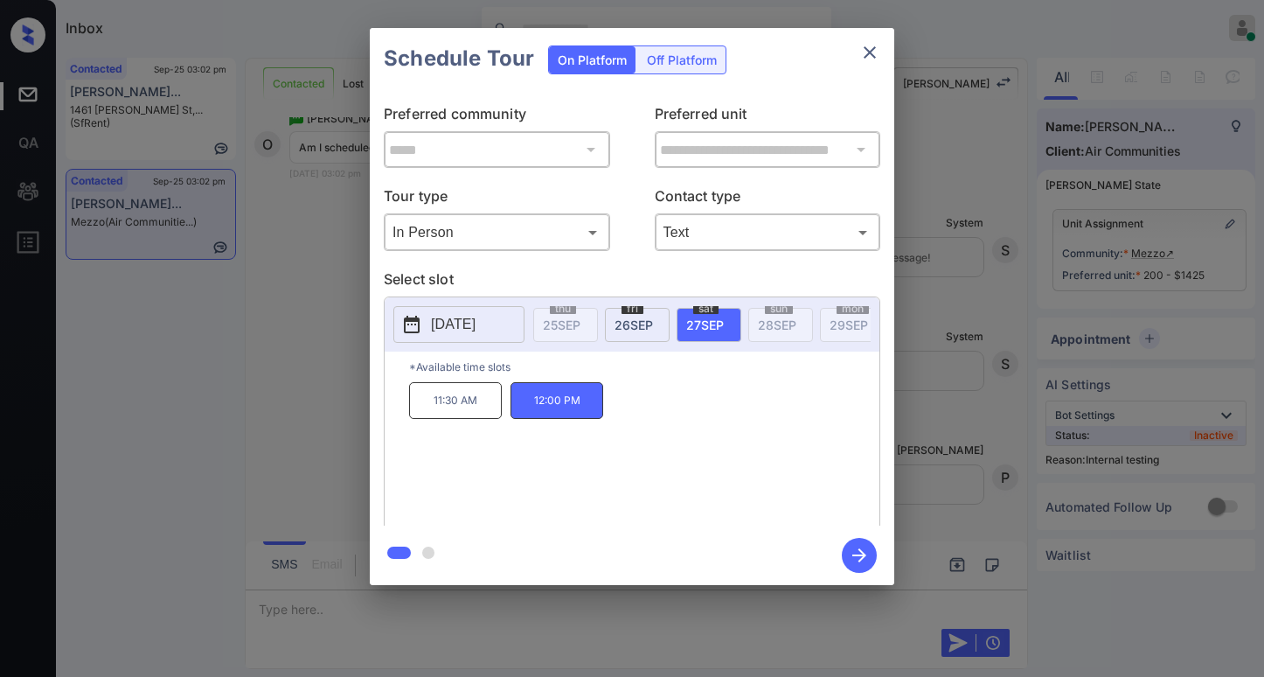
click at [855, 559] on icon "button" at bounding box center [859, 555] width 35 height 35
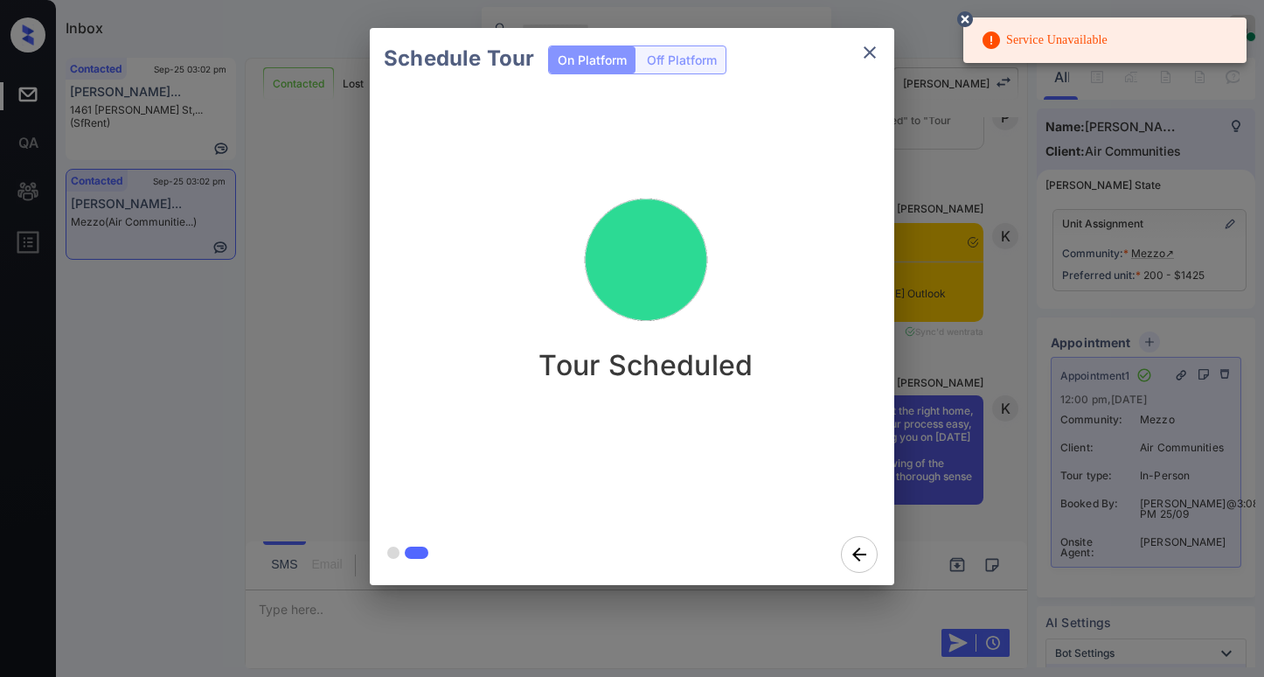
scroll to position [6478, 0]
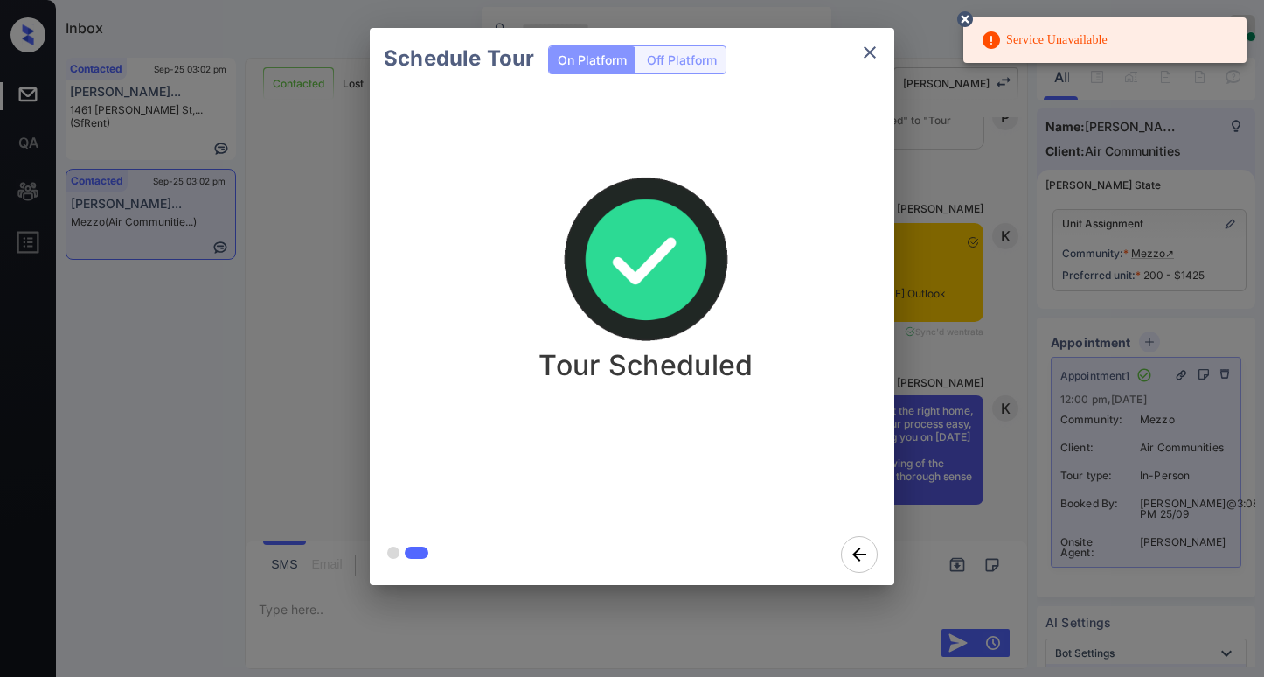
click at [966, 17] on icon at bounding box center [965, 19] width 16 height 16
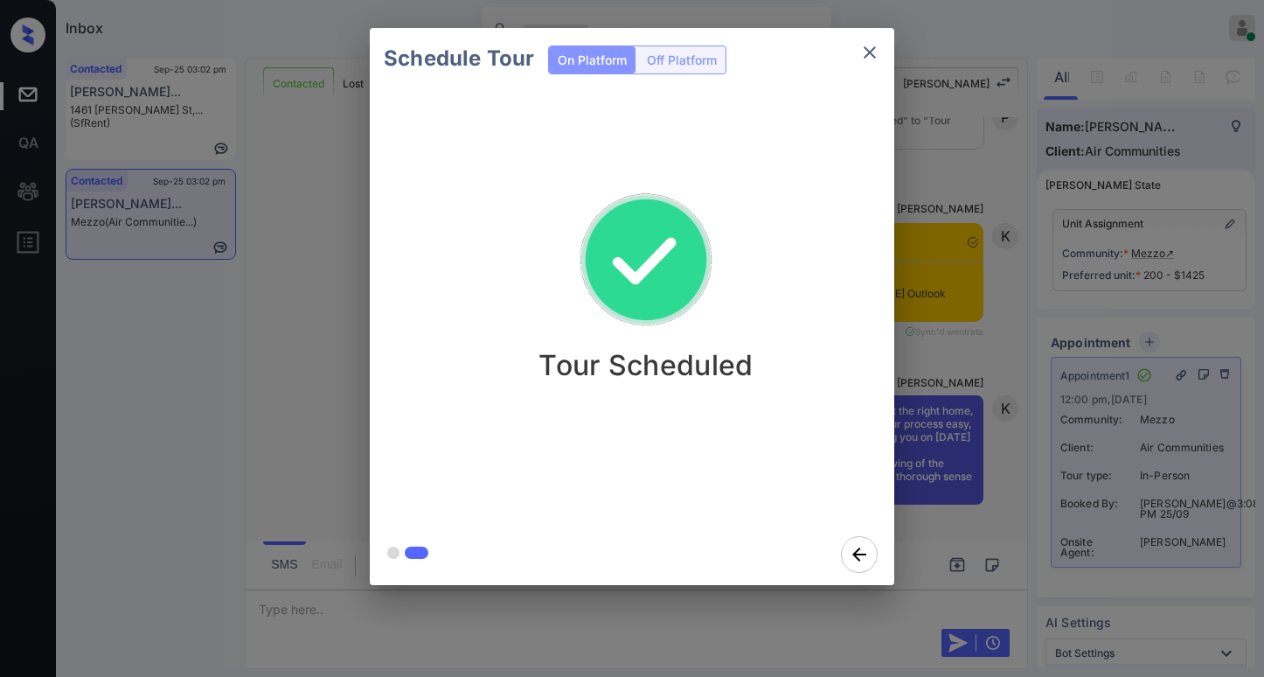
click at [938, 270] on div "Schedule Tour On Platform Off Platform Tour Scheduled" at bounding box center [632, 306] width 1264 height 613
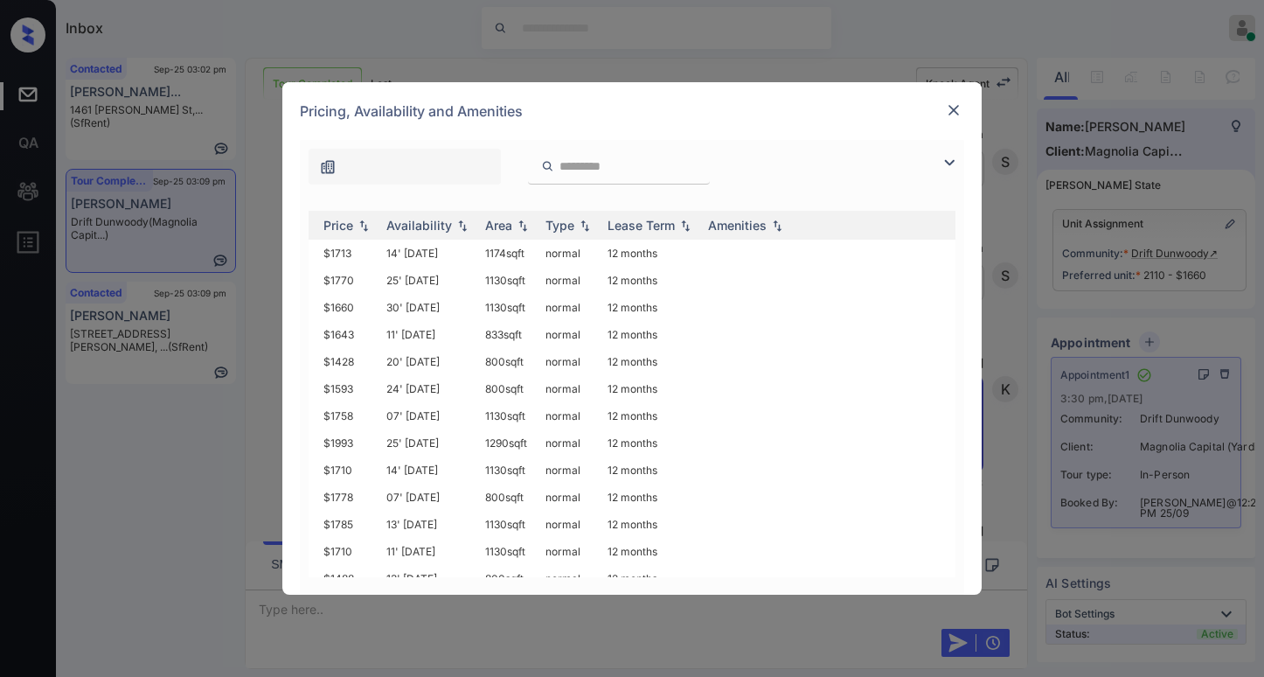
scroll to position [0, 211]
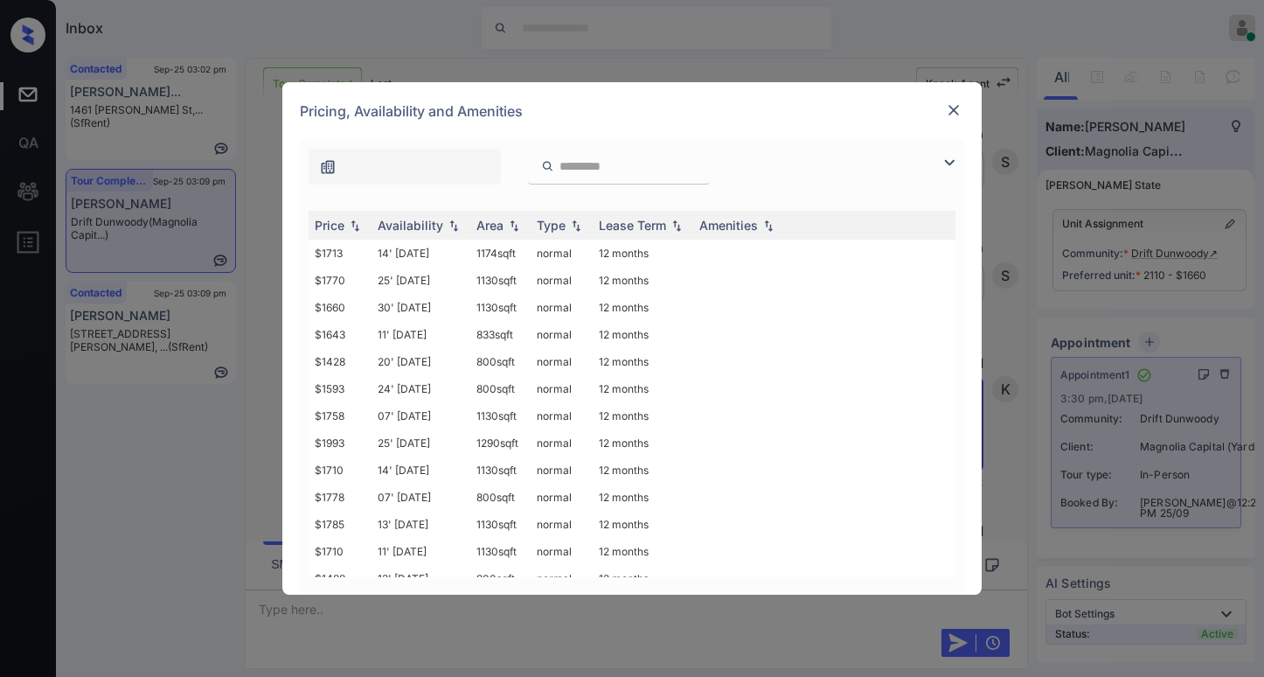
click at [960, 106] on img at bounding box center [953, 109] width 17 height 17
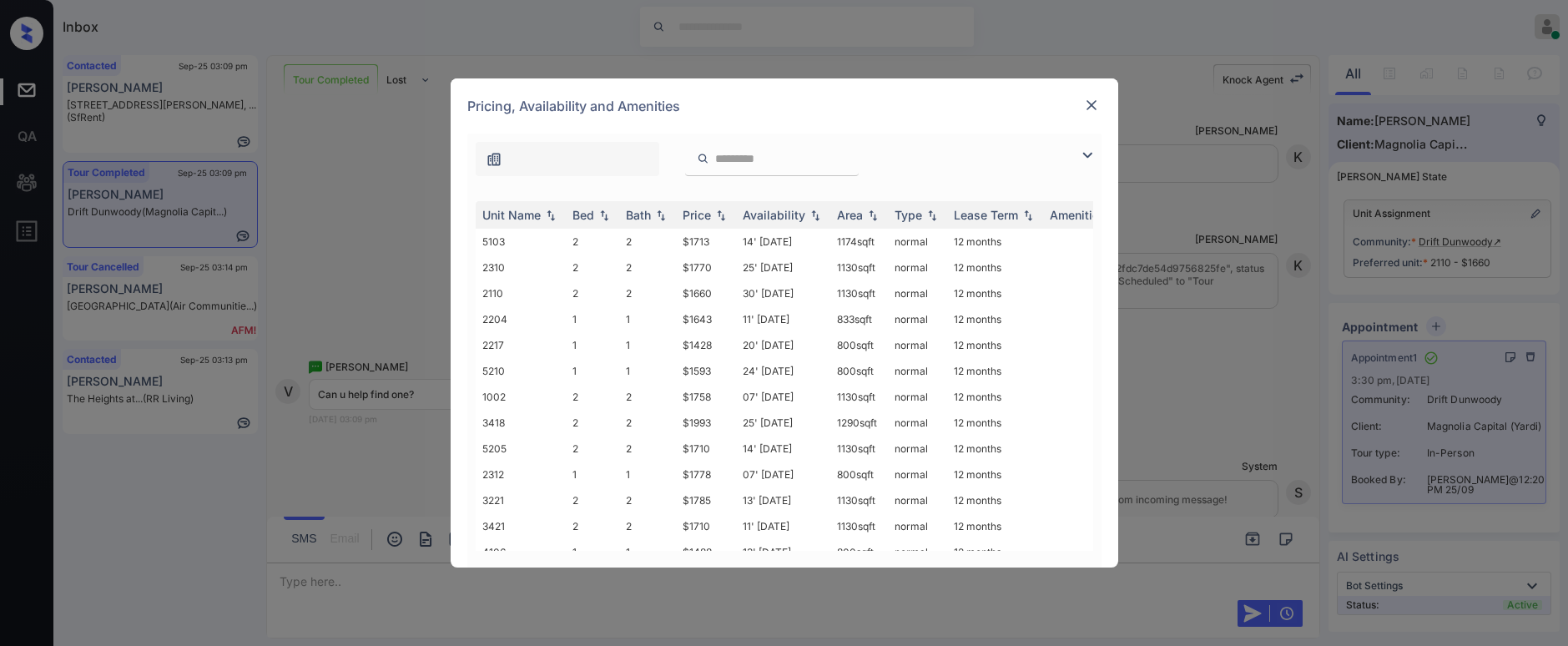
click at [1090, 102] on img at bounding box center [1091, 104] width 16 height 16
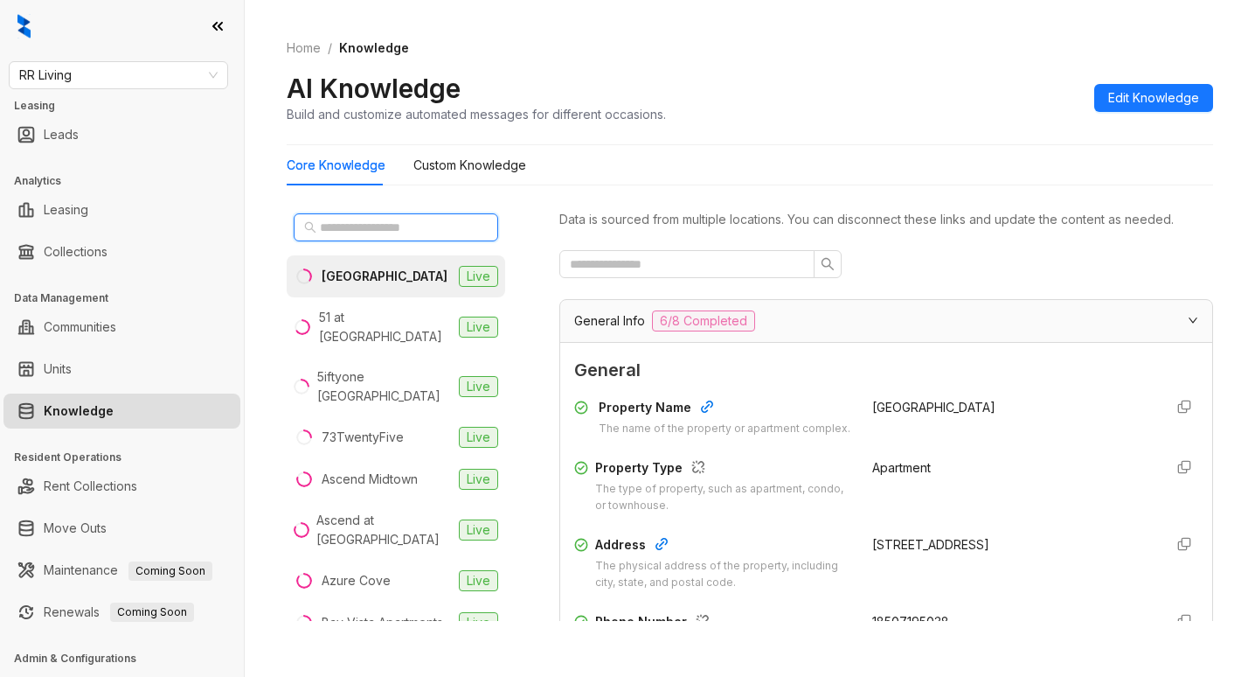
click at [389, 231] on input "text" at bounding box center [397, 227] width 154 height 19
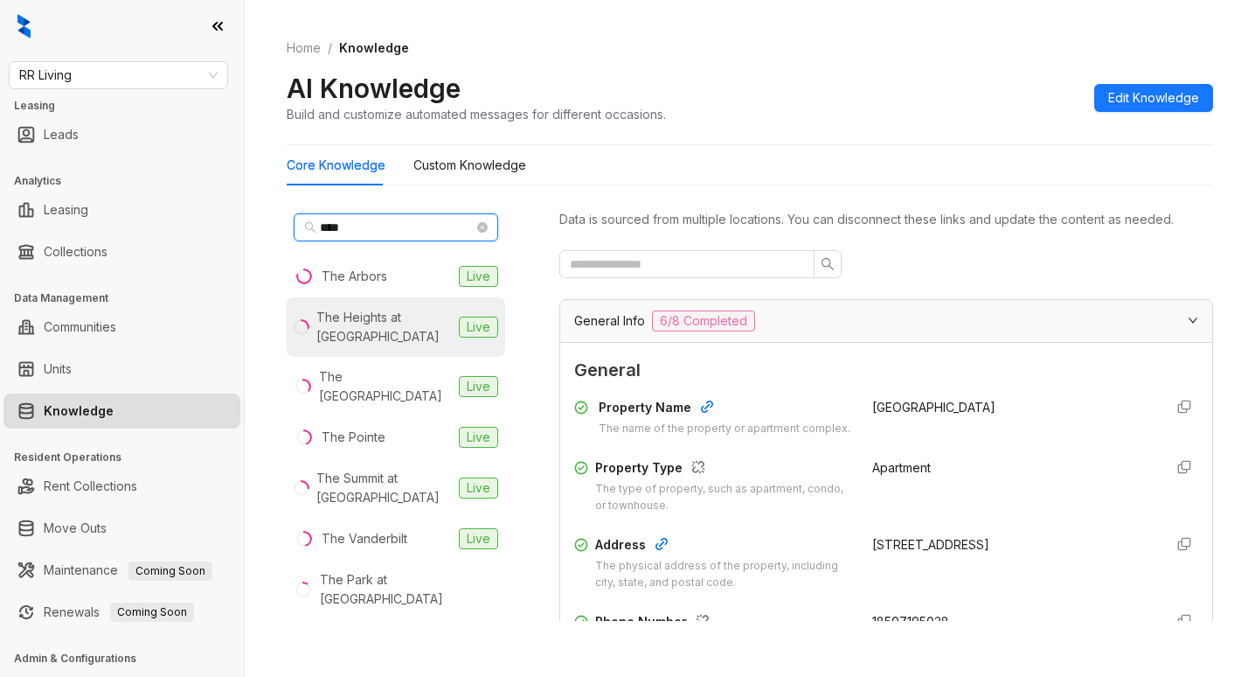
type input "***"
click at [392, 319] on div "The Heights at [GEOGRAPHIC_DATA]" at bounding box center [383, 327] width 135 height 38
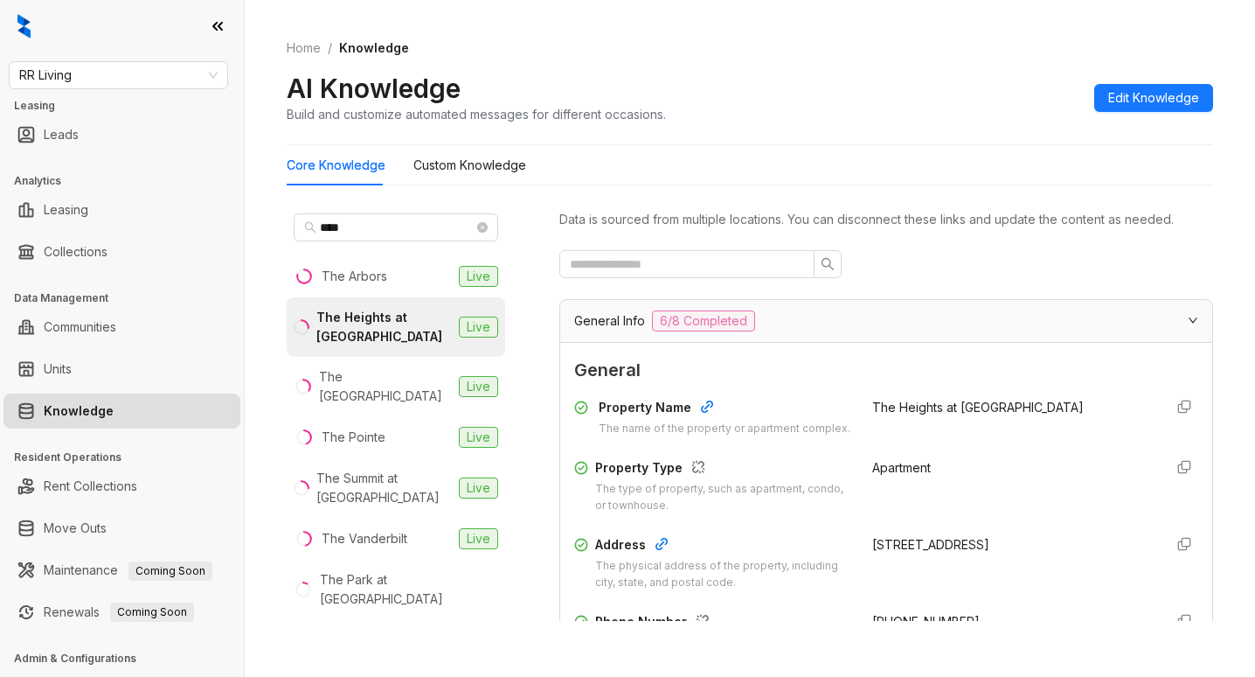
click at [984, 149] on div "Core Knowledge Custom Knowledge" at bounding box center [750, 165] width 926 height 40
click at [669, 274] on input "text" at bounding box center [680, 263] width 220 height 19
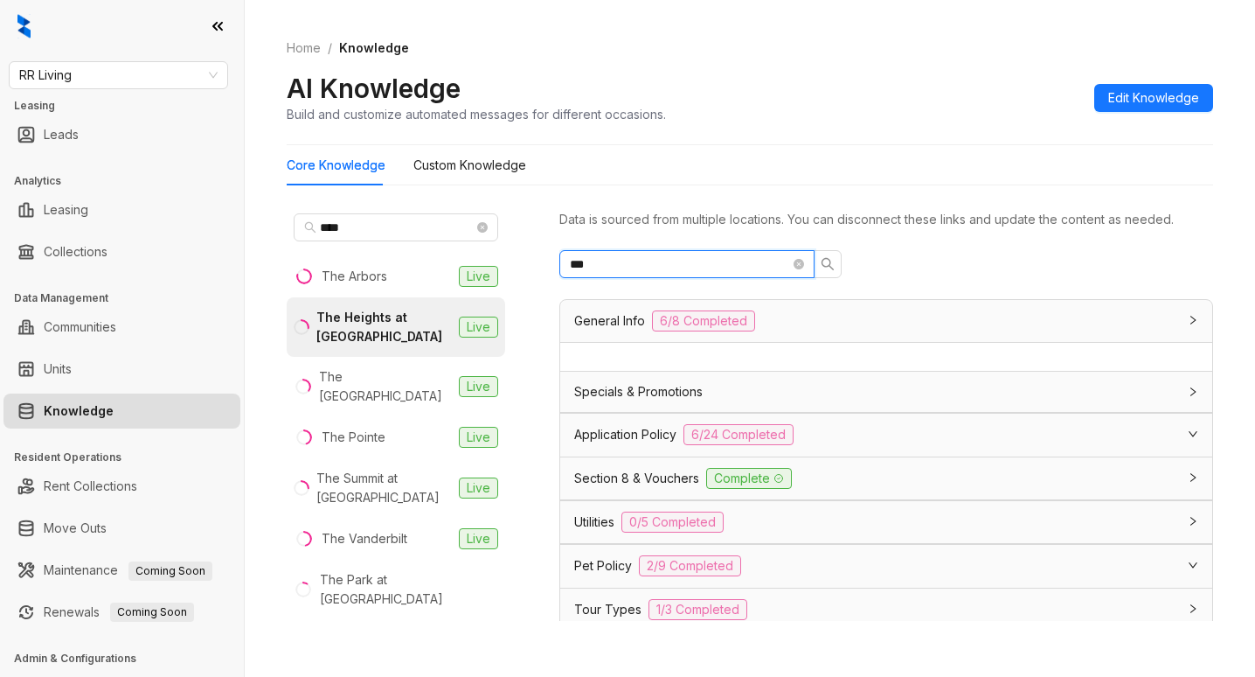
type input "****"
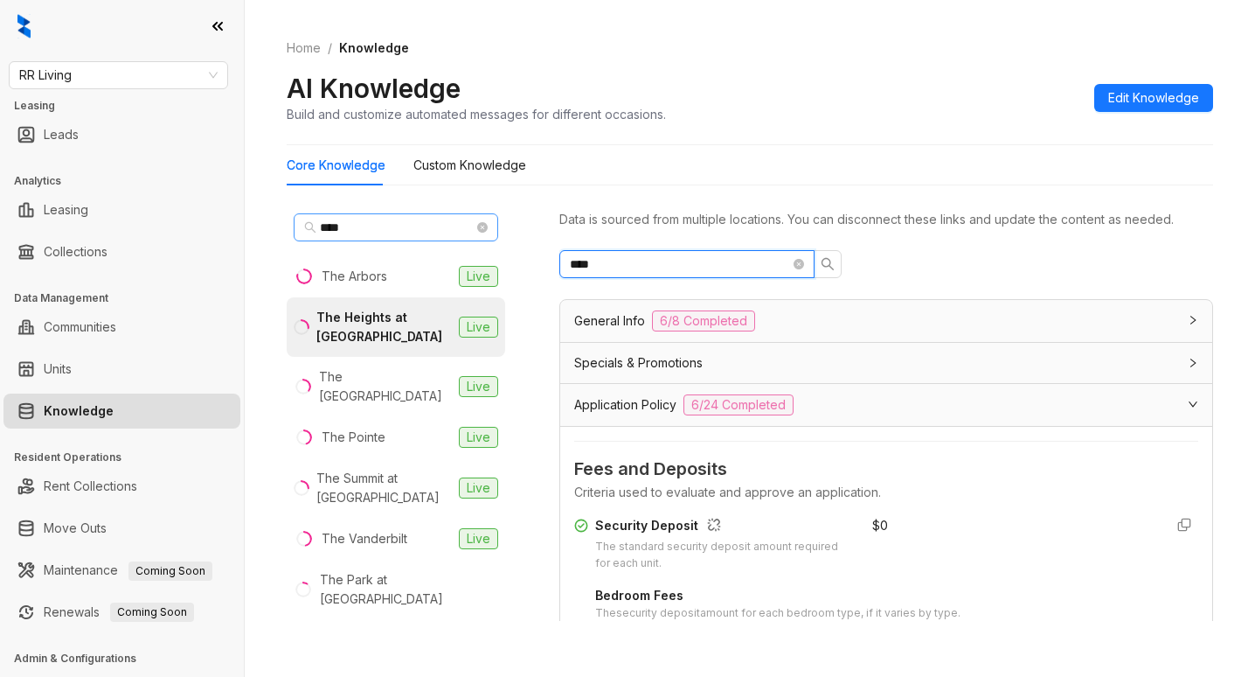
drag, startPoint x: 684, startPoint y: 281, endPoint x: 295, endPoint y: 226, distance: 392.8
click at [302, 225] on div "*** The Arbors Live The Heights at Rock Hill Live The Park Avenue Lofts Live Th…" at bounding box center [750, 417] width 926 height 436
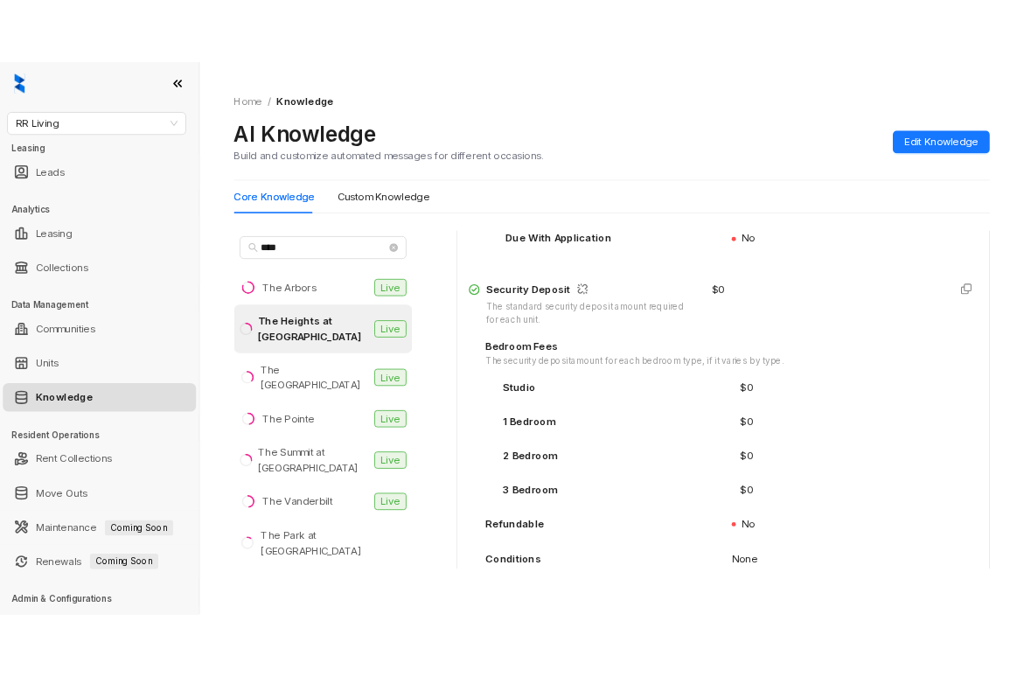
scroll to position [437, 0]
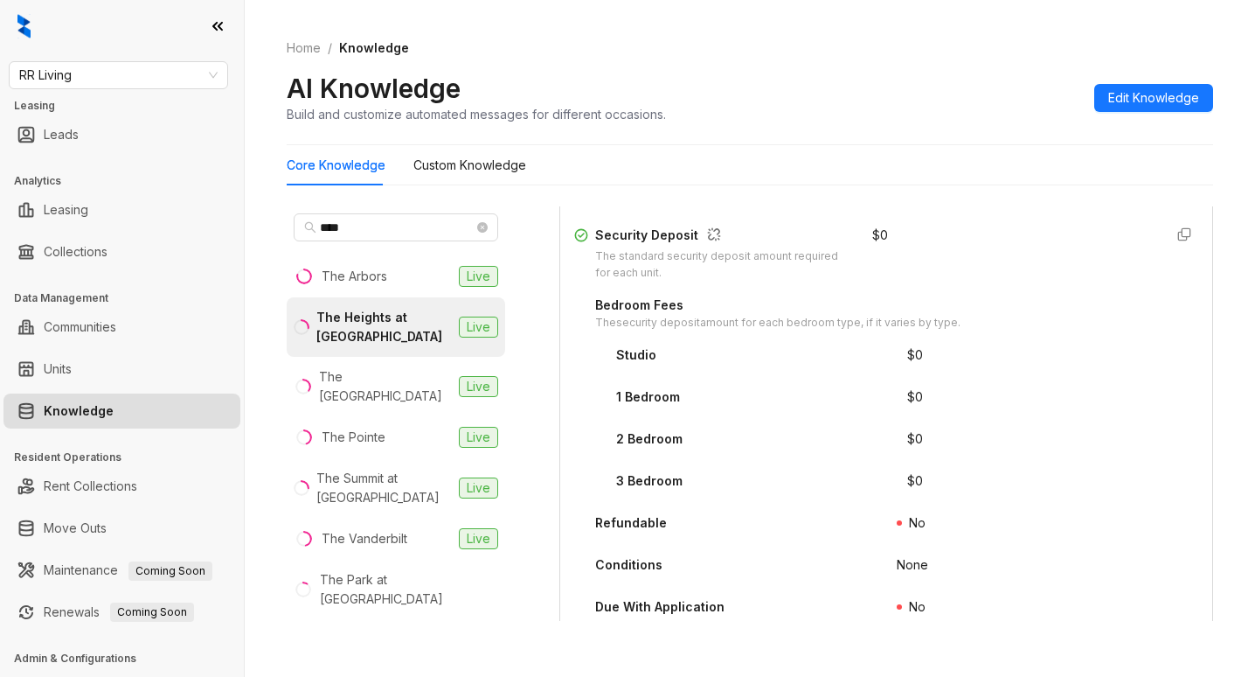
type input "***"
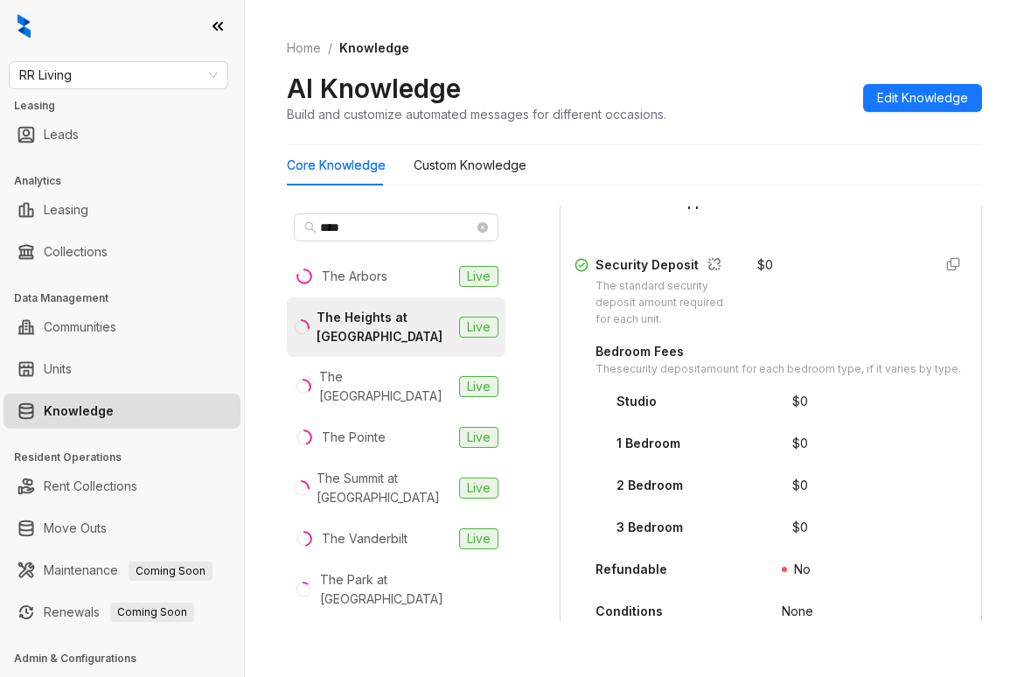
scroll to position [448, 0]
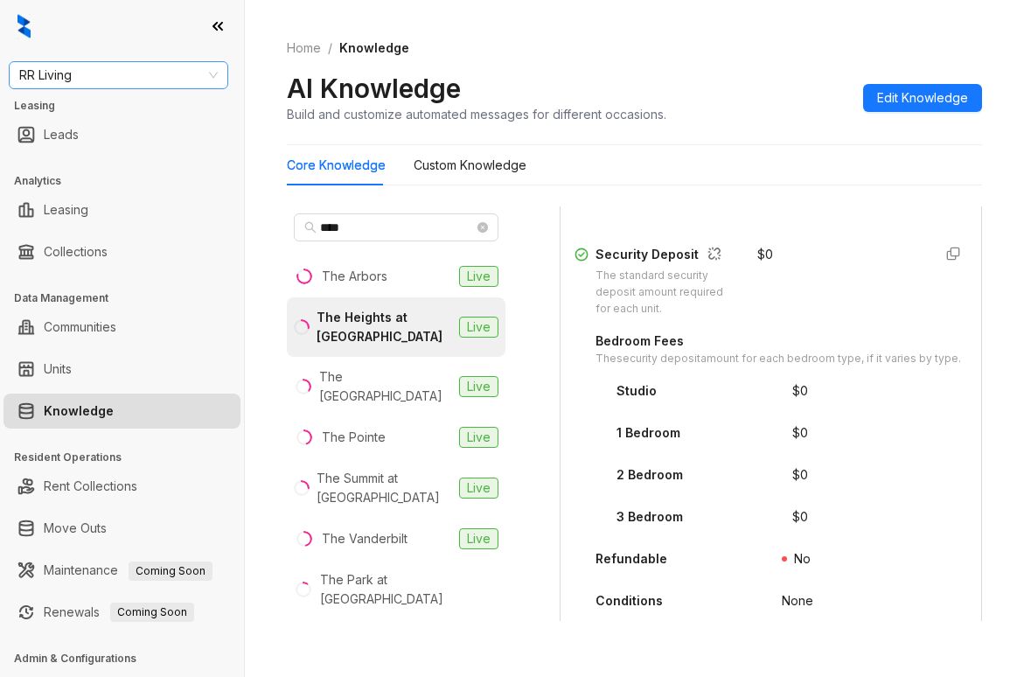
click at [96, 62] on span "RR Living" at bounding box center [118, 75] width 198 height 26
type input "***"
click at [111, 108] on div "Griffis Residential" at bounding box center [118, 110] width 191 height 19
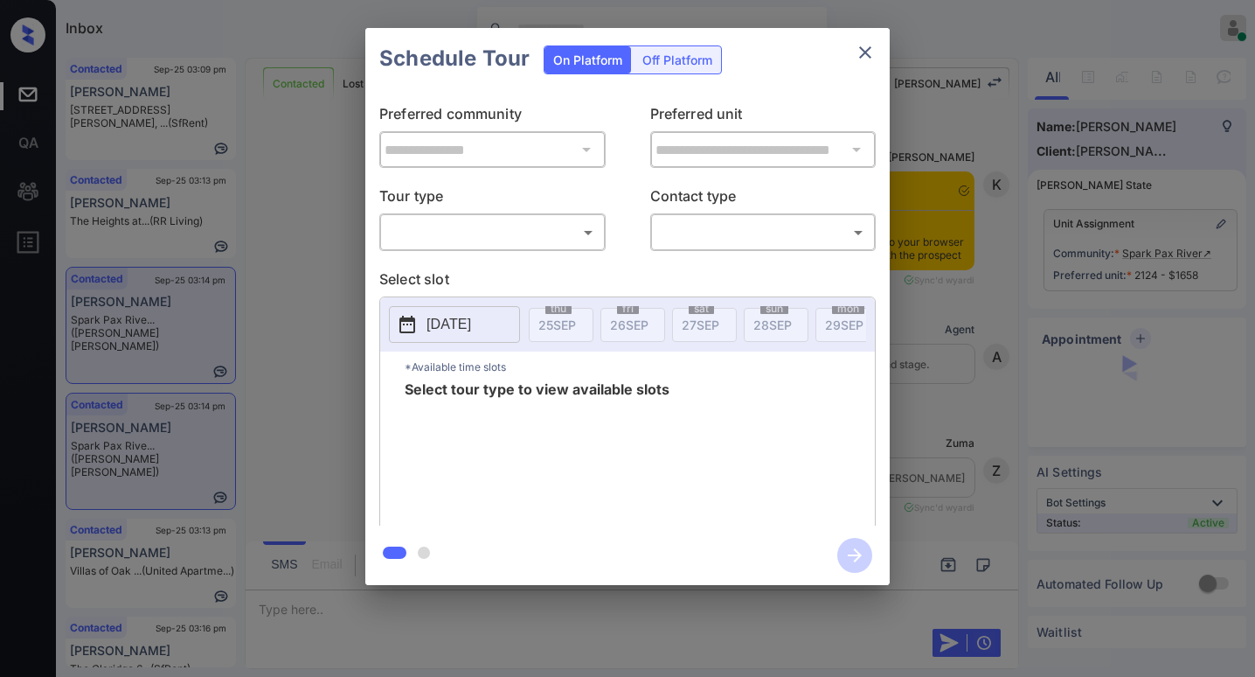
scroll to position [1879, 0]
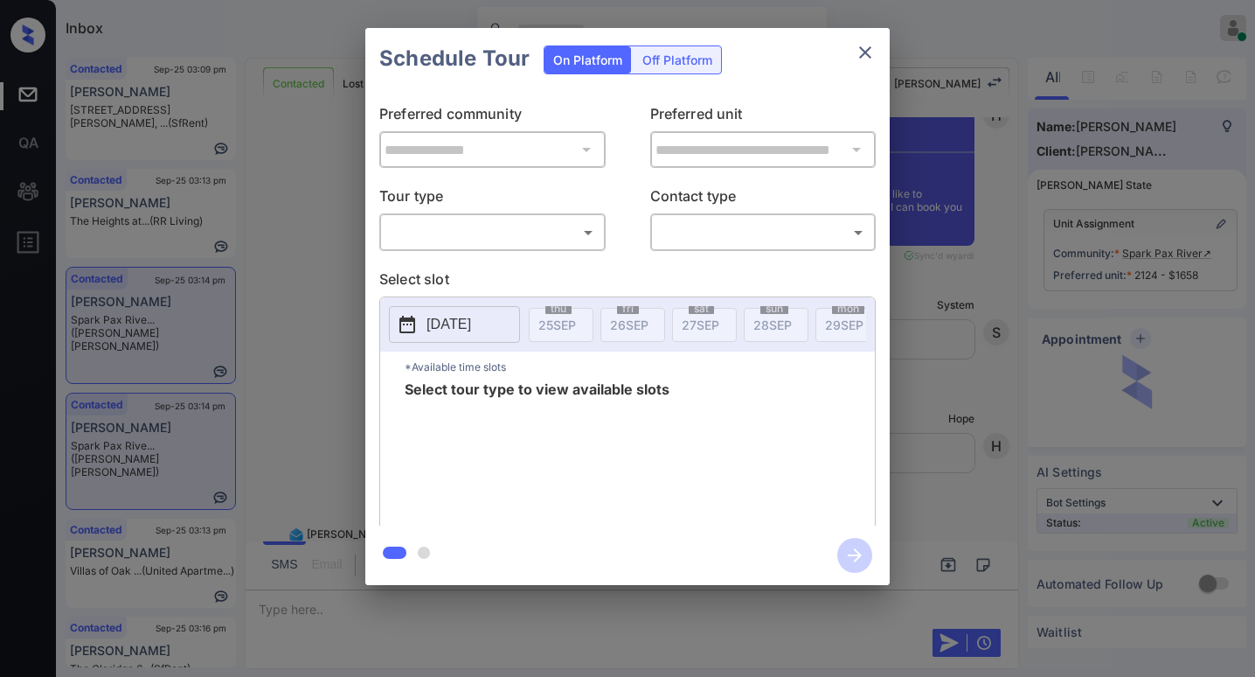
click at [494, 222] on body "Inbox Paolo Gabriel Online Set yourself offline Set yourself on break Profile S…" at bounding box center [627, 338] width 1255 height 677
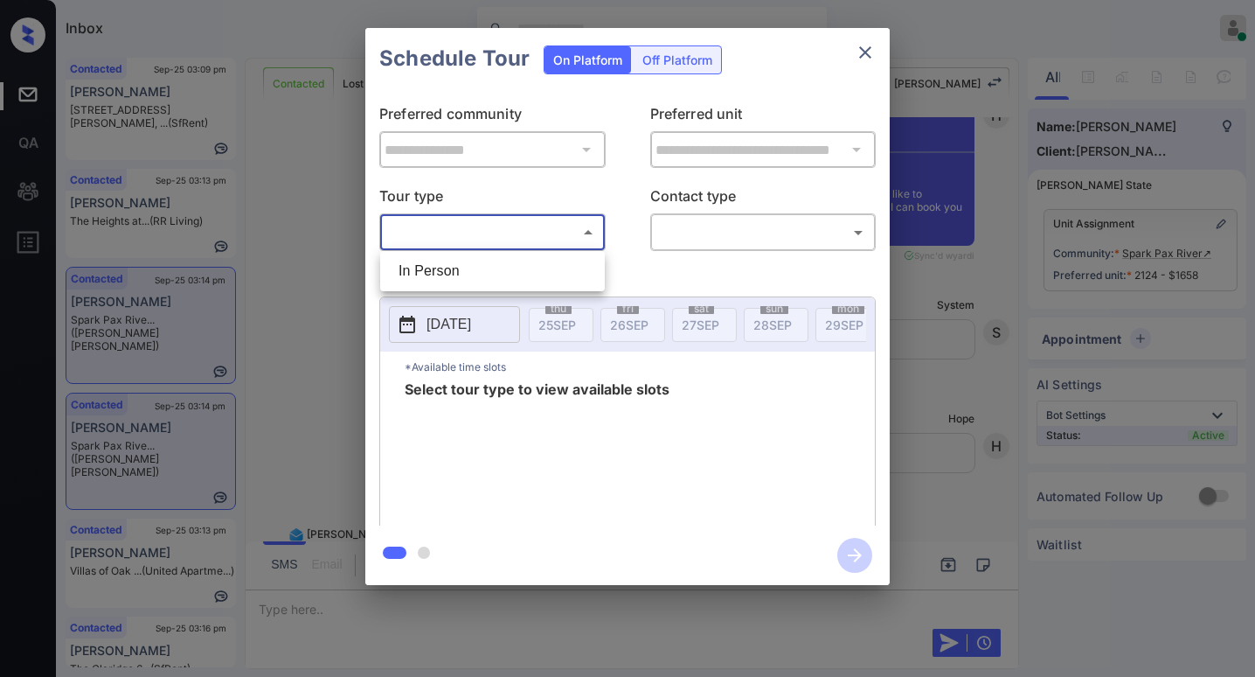
click at [458, 269] on li "In Person" at bounding box center [493, 270] width 216 height 31
type input "********"
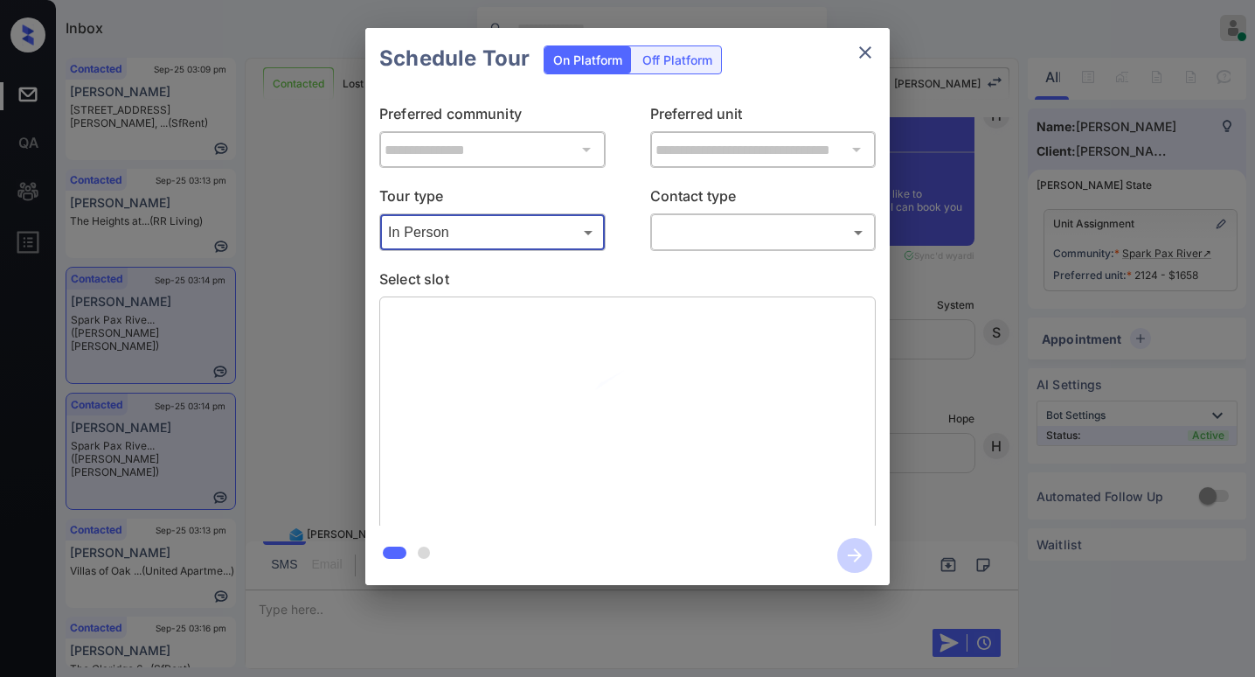
click at [699, 249] on div "​ ​" at bounding box center [763, 232] width 226 height 38
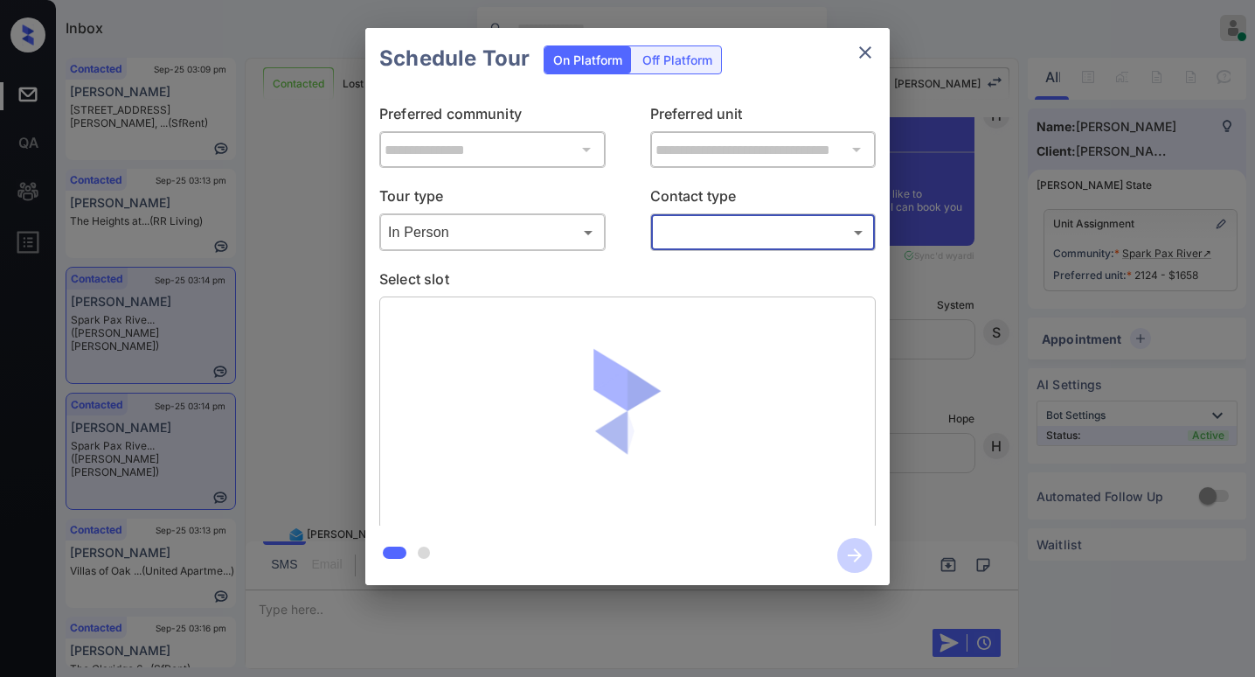
click at [704, 246] on body "Inbox Paolo Gabriel Online Set yourself offline Set yourself on break Profile S…" at bounding box center [627, 338] width 1255 height 677
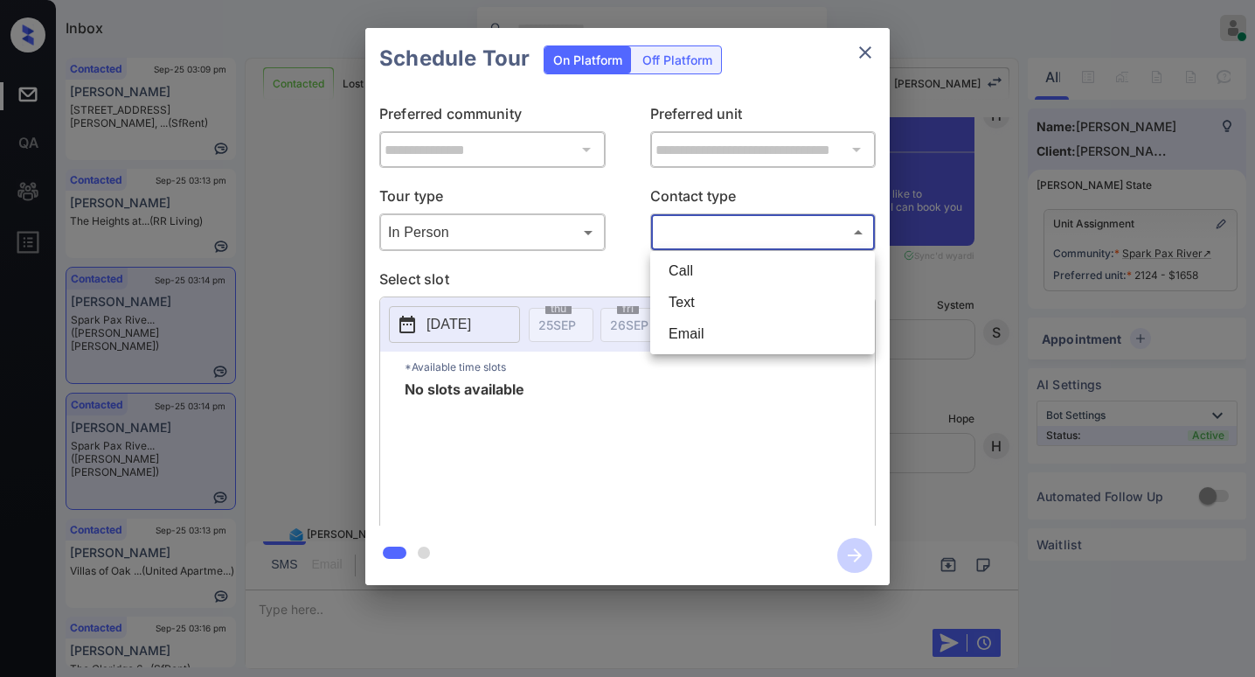
click at [706, 295] on li "Text" at bounding box center [763, 302] width 216 height 31
type input "****"
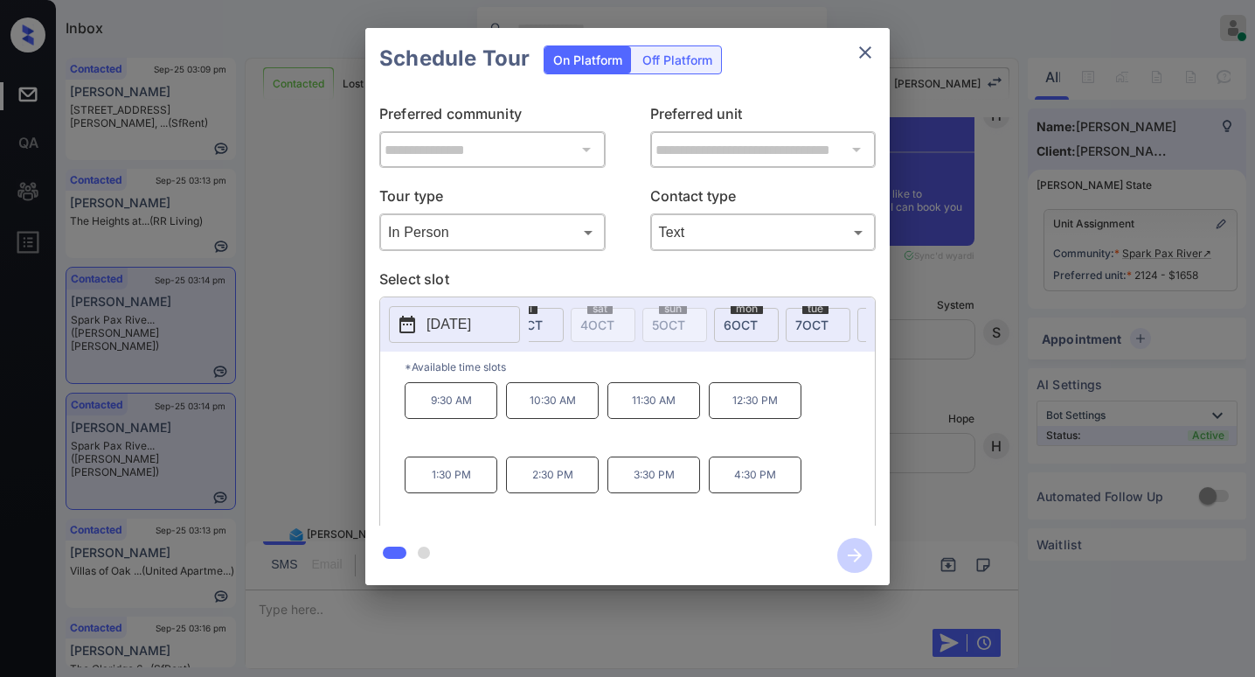
scroll to position [0, 615]
click at [713, 320] on span "6 OCT" at bounding box center [728, 324] width 34 height 15
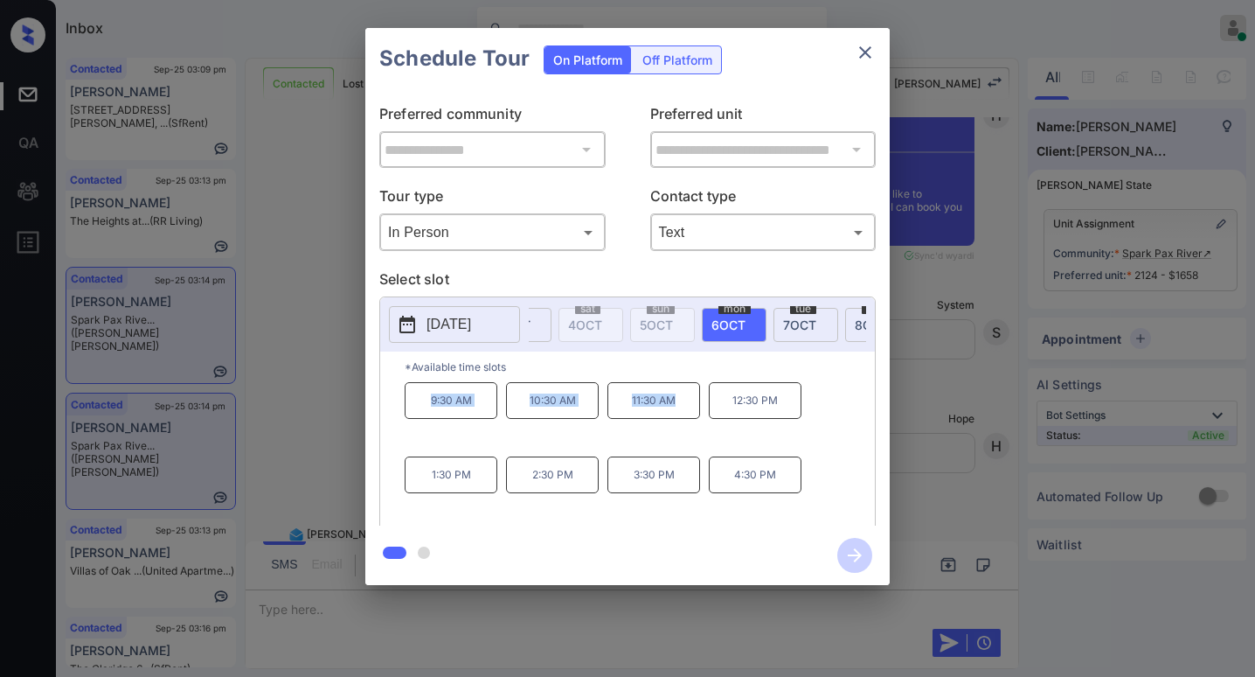
drag, startPoint x: 433, startPoint y: 406, endPoint x: 682, endPoint y: 406, distance: 249.1
click at [682, 406] on div "9:30 AM 10:30 AM 11:30 AM 12:30 PM 1:30 PM 2:30 PM 3:30 PM 4:30 PM" at bounding box center [640, 452] width 470 height 140
copy div "9:30 AM 10:30 AM 11:30 AM"
click at [868, 61] on icon "close" at bounding box center [865, 52] width 21 height 21
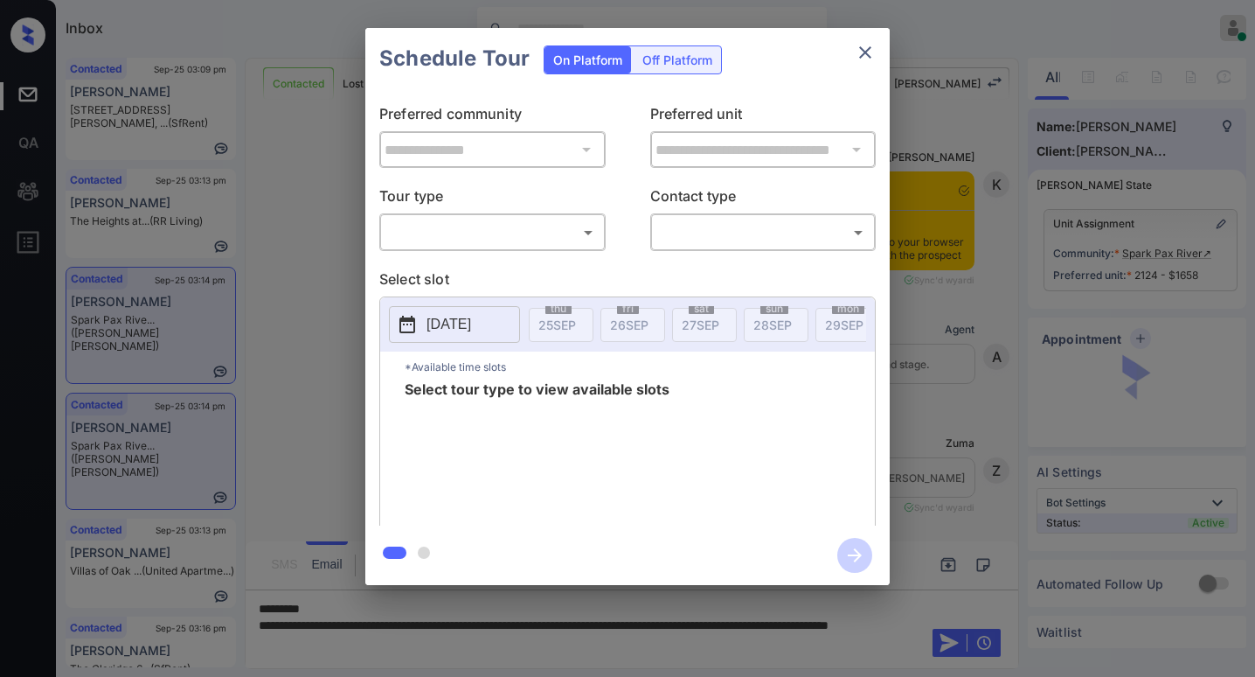
scroll to position [2054, 0]
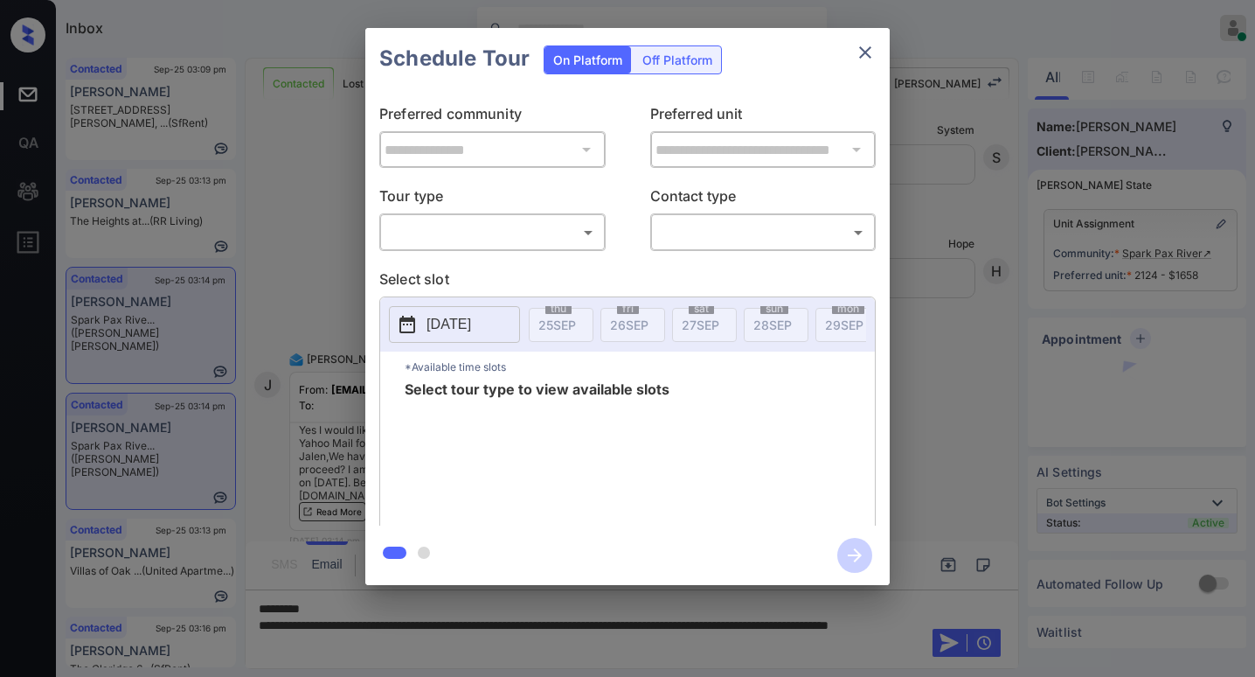
click at [426, 231] on body "Inbox [PERSON_NAME] Online Set yourself offline Set yourself on break Profile S…" at bounding box center [627, 338] width 1255 height 677
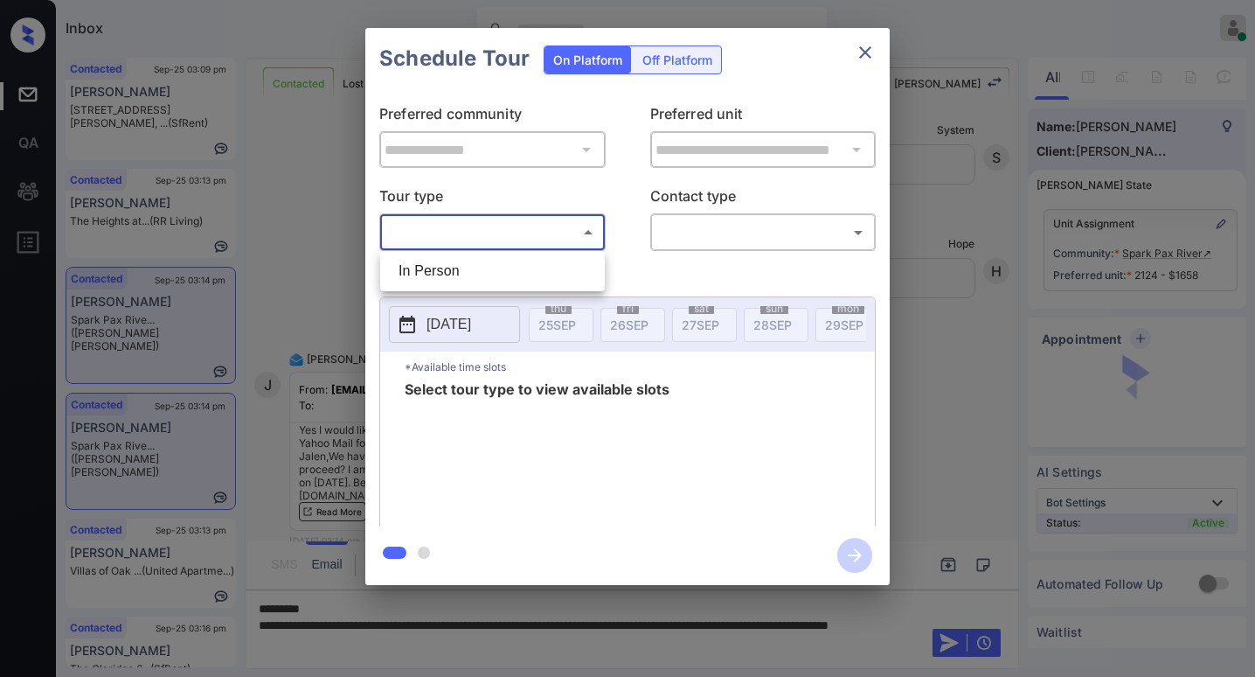
drag, startPoint x: 436, startPoint y: 261, endPoint x: 579, endPoint y: 259, distance: 142.5
click at [441, 261] on li "In Person" at bounding box center [493, 270] width 216 height 31
type input "********"
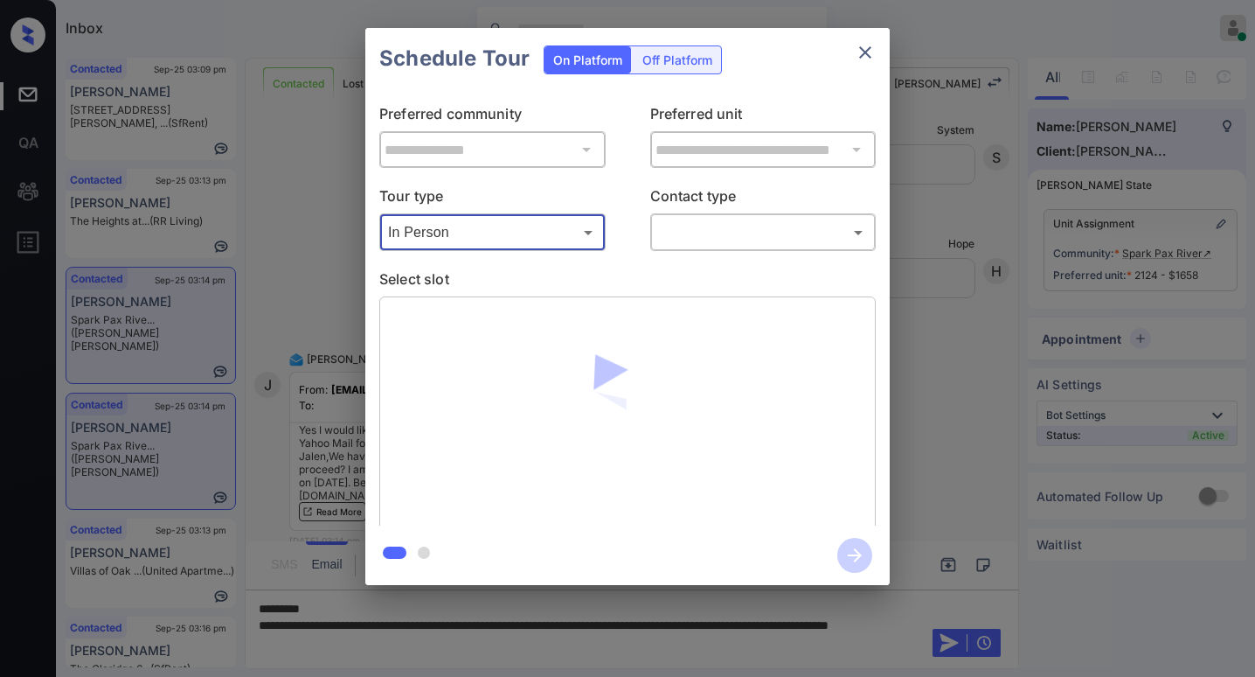
click at [690, 239] on body "Inbox [PERSON_NAME] Online Set yourself offline Set yourself on break Profile S…" at bounding box center [627, 338] width 1255 height 677
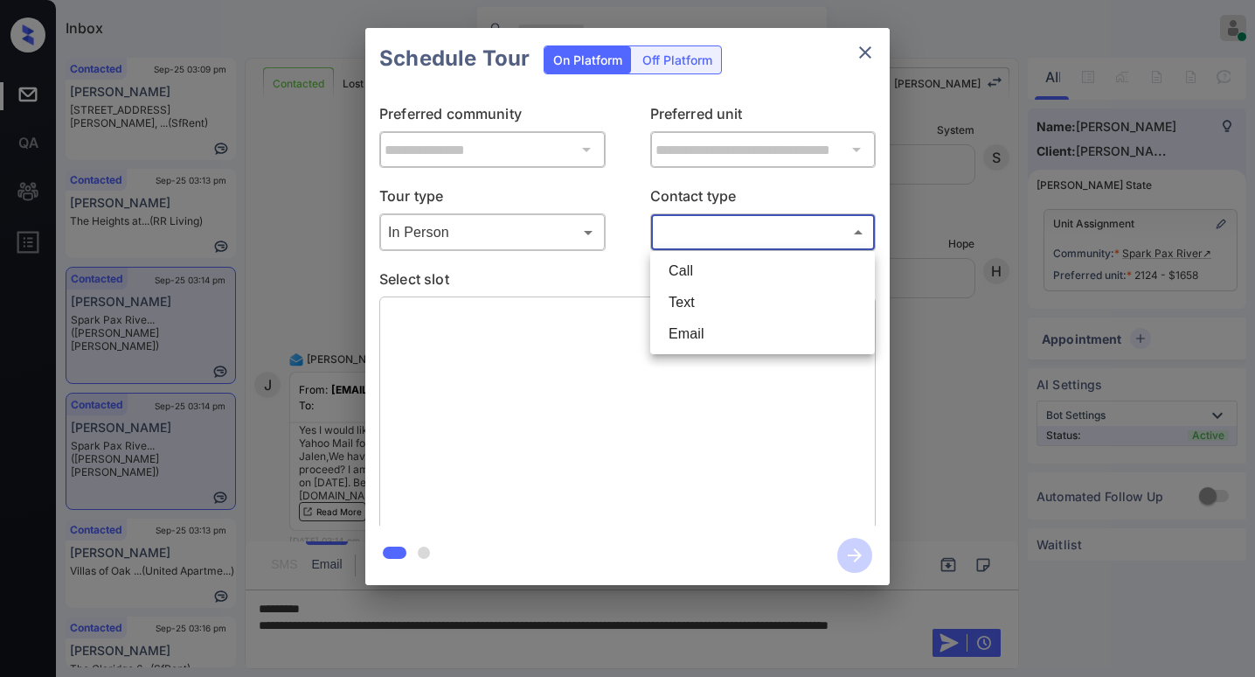
click at [702, 297] on li "Text" at bounding box center [763, 302] width 216 height 31
type input "****"
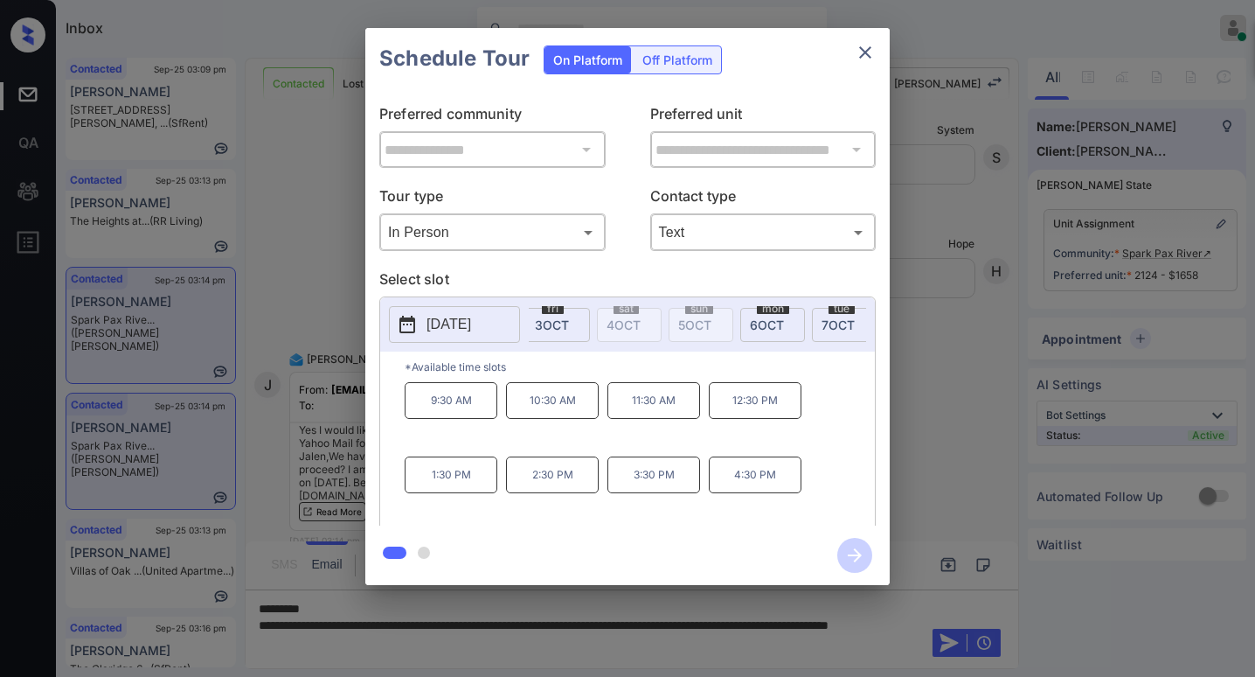
scroll to position [0, 654]
click at [683, 317] on span "6 OCT" at bounding box center [690, 324] width 34 height 15
click at [864, 52] on icon "close" at bounding box center [865, 52] width 12 height 12
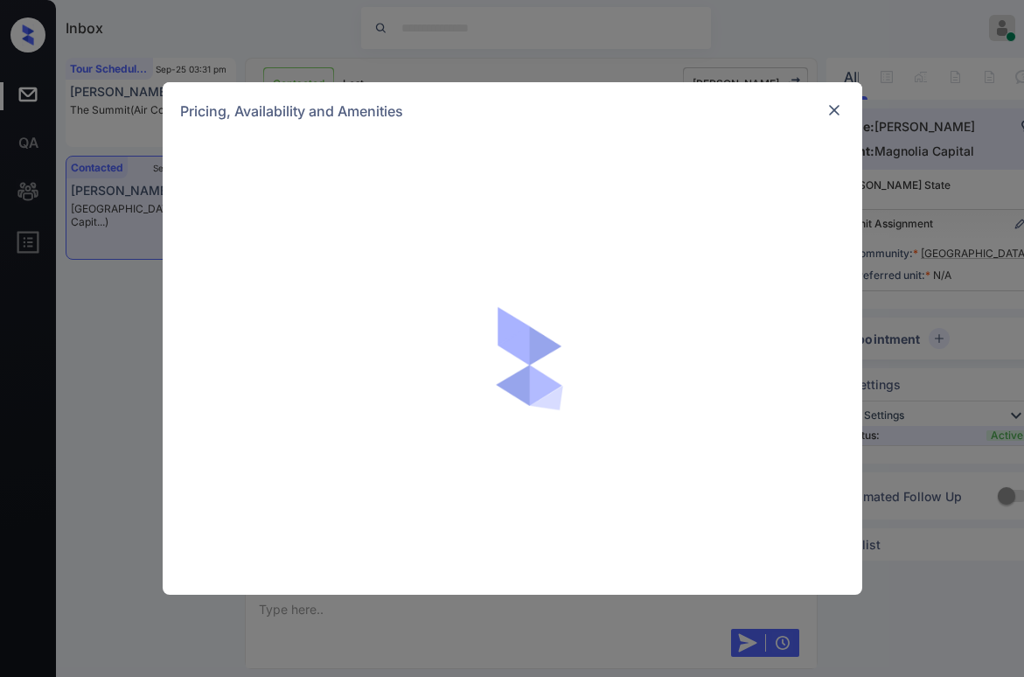
scroll to position [3640, 0]
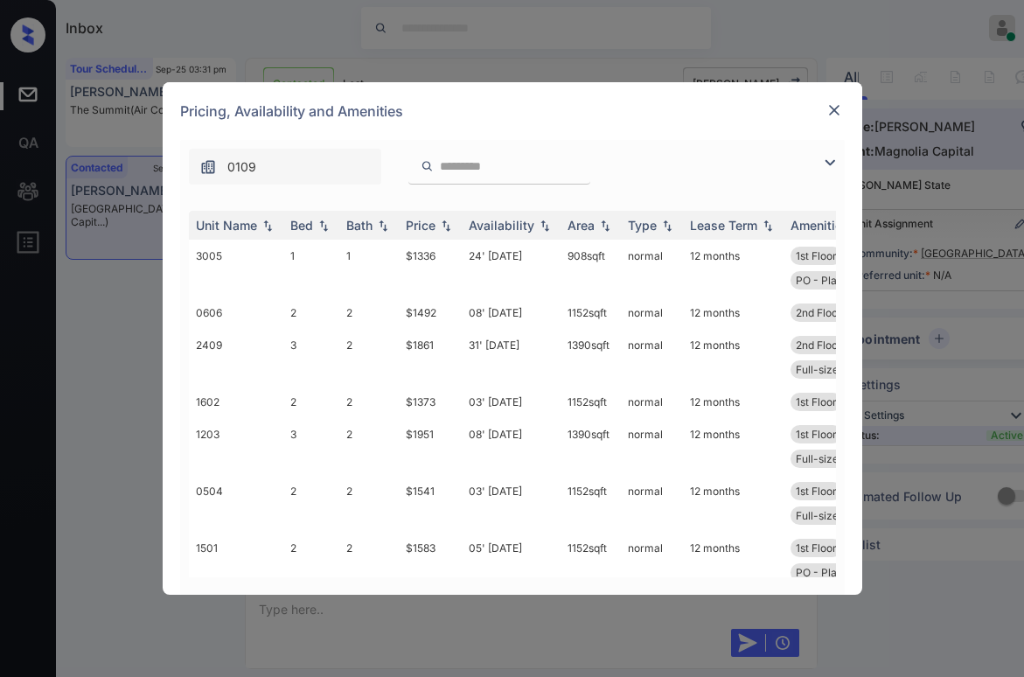
click at [834, 161] on img at bounding box center [829, 162] width 21 height 21
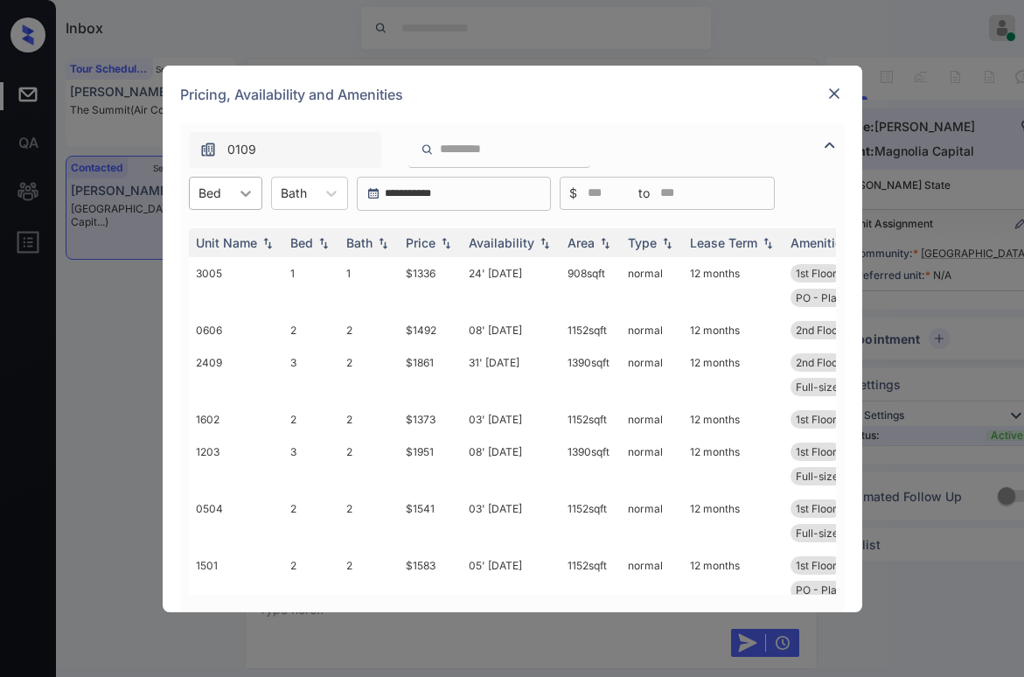
click at [245, 194] on icon at bounding box center [245, 194] width 10 height 6
click at [219, 267] on div "2" at bounding box center [225, 267] width 73 height 31
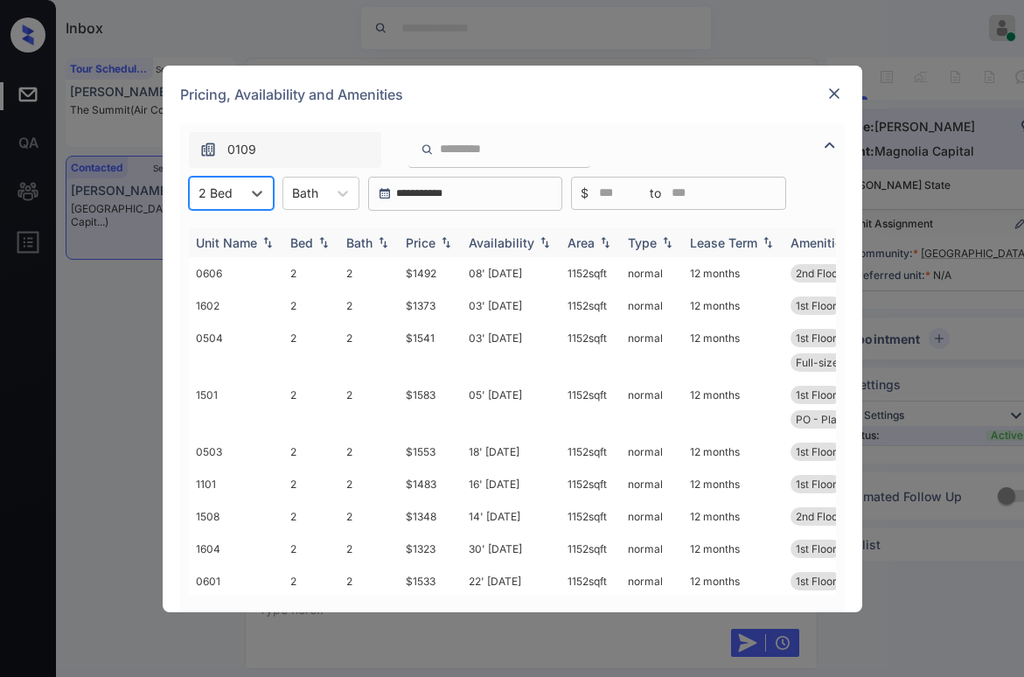
click at [433, 242] on div "Price" at bounding box center [421, 242] width 30 height 15
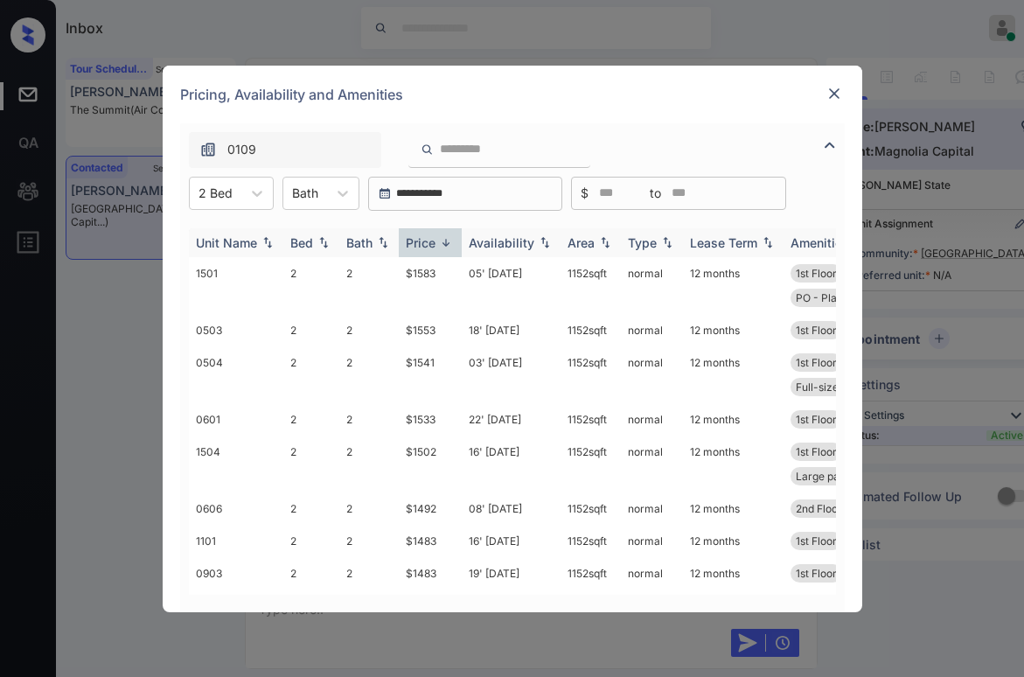
click at [433, 242] on div "Price" at bounding box center [421, 242] width 30 height 15
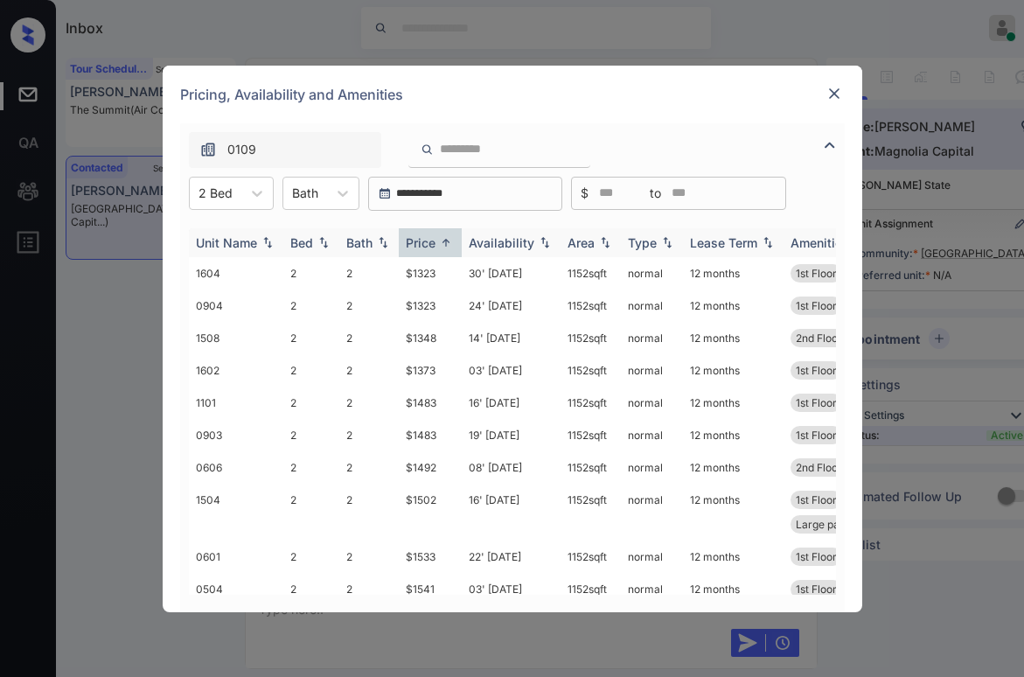
click at [433, 242] on div "Price" at bounding box center [421, 242] width 30 height 15
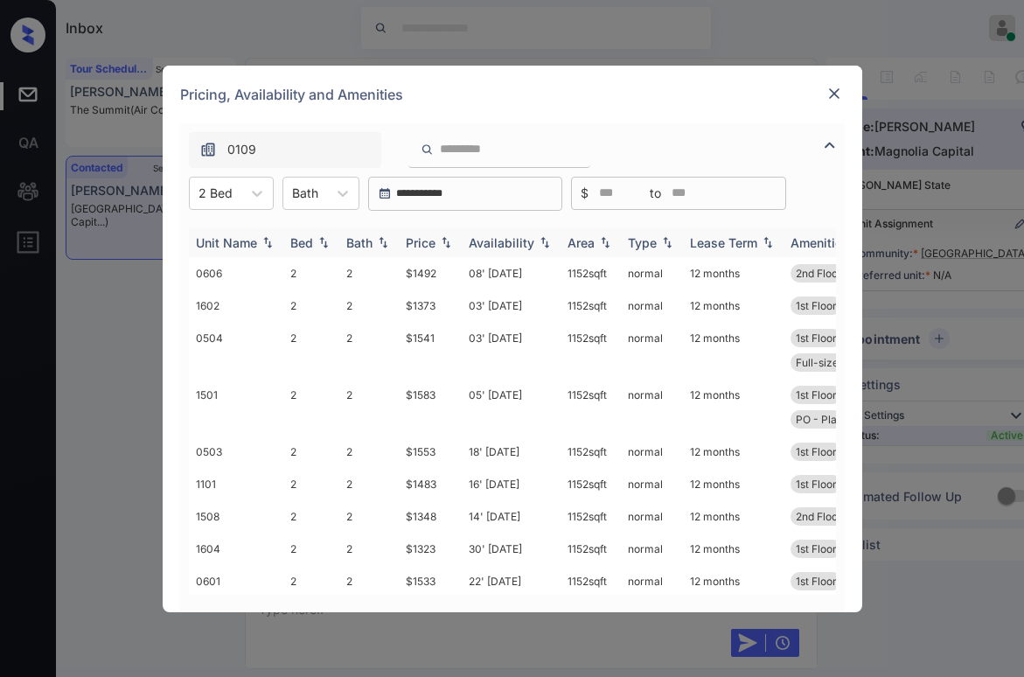
click at [433, 242] on div "Price" at bounding box center [421, 242] width 30 height 15
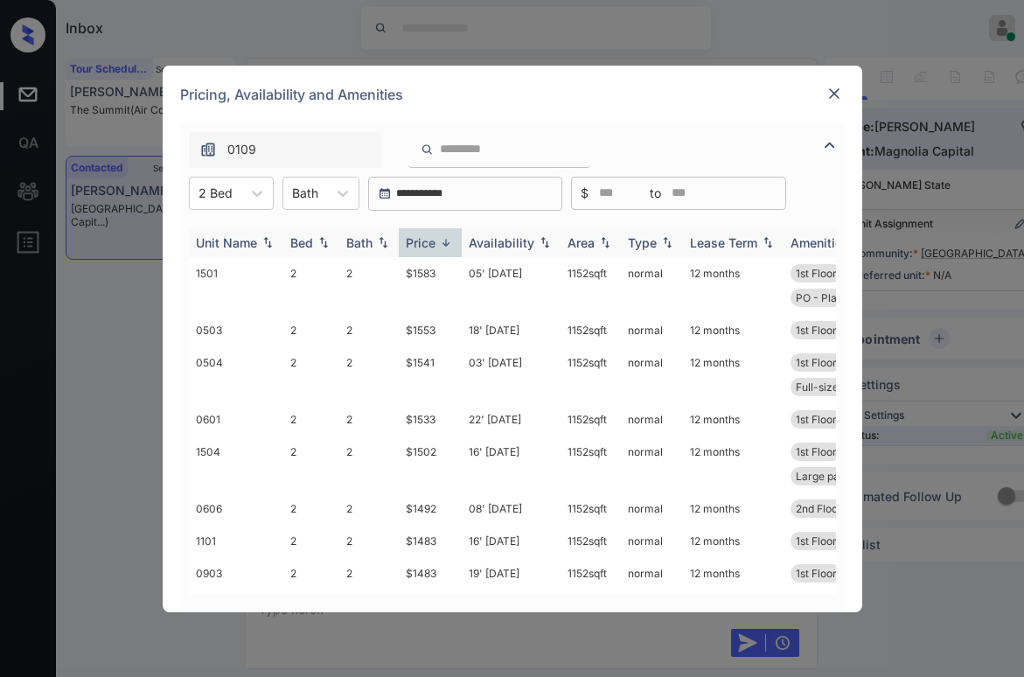
click at [428, 247] on div "Price" at bounding box center [421, 242] width 30 height 15
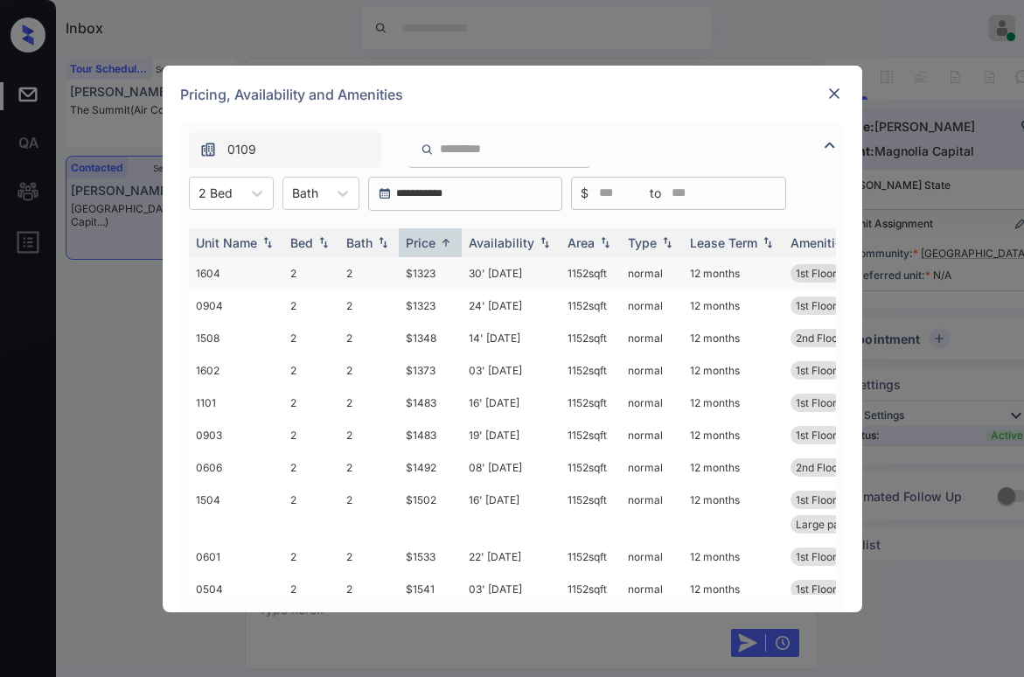
click at [426, 275] on td "$1323" at bounding box center [430, 273] width 63 height 32
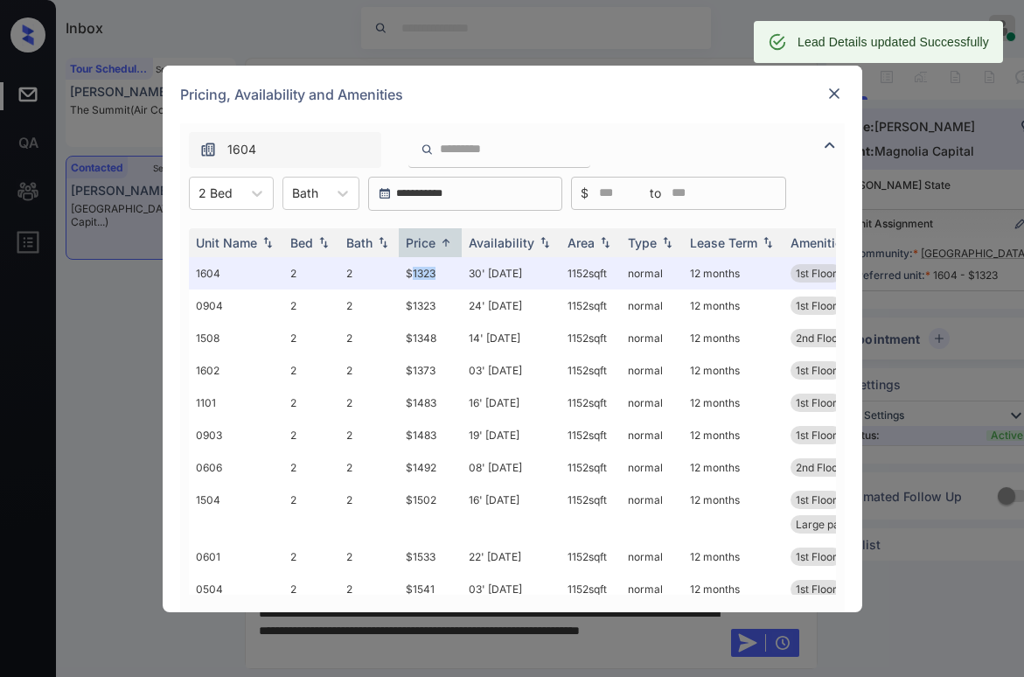
click at [829, 91] on img at bounding box center [833, 93] width 17 height 17
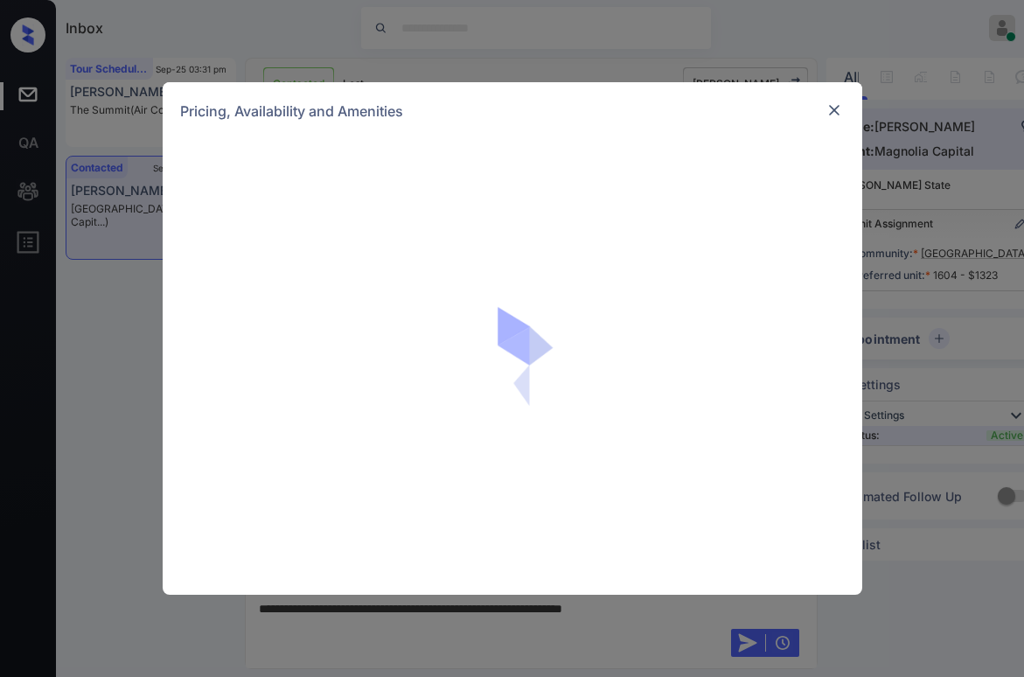
scroll to position [3640, 0]
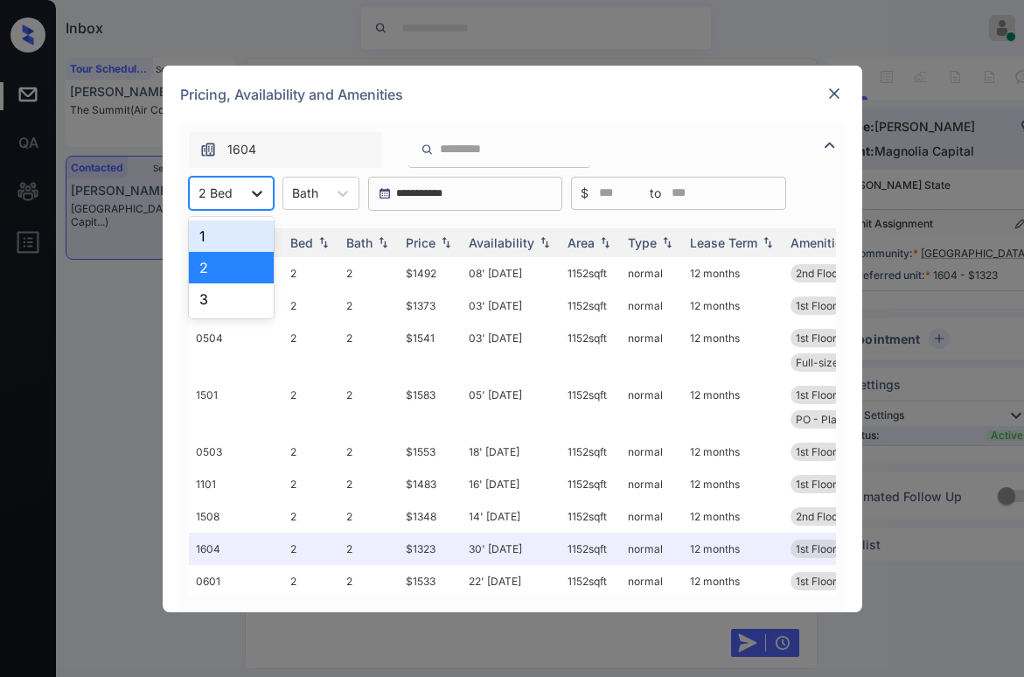
drag, startPoint x: 267, startPoint y: 193, endPoint x: 250, endPoint y: 208, distance: 22.3
click at [266, 193] on div at bounding box center [256, 192] width 31 height 31
click at [205, 306] on div "3" at bounding box center [231, 298] width 85 height 31
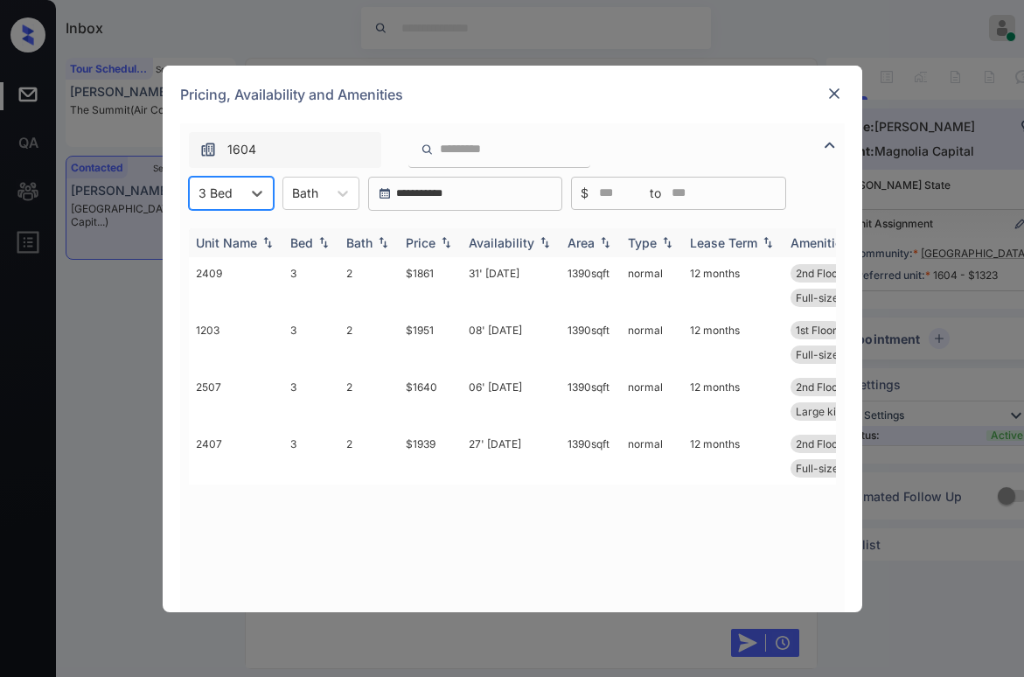
click at [428, 244] on div "Price" at bounding box center [421, 242] width 30 height 15
click at [430, 243] on div "Price" at bounding box center [421, 242] width 30 height 15
click at [431, 243] on div "Price" at bounding box center [421, 242] width 30 height 15
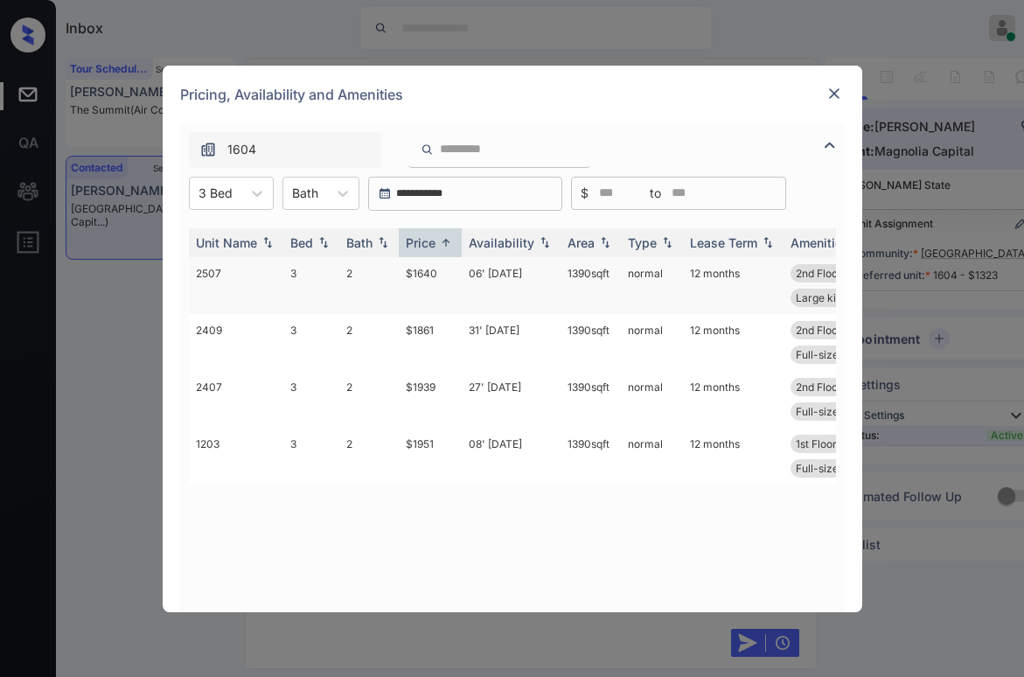
click at [433, 275] on td "$1640" at bounding box center [430, 285] width 63 height 57
click at [431, 274] on td "$1640" at bounding box center [430, 285] width 63 height 57
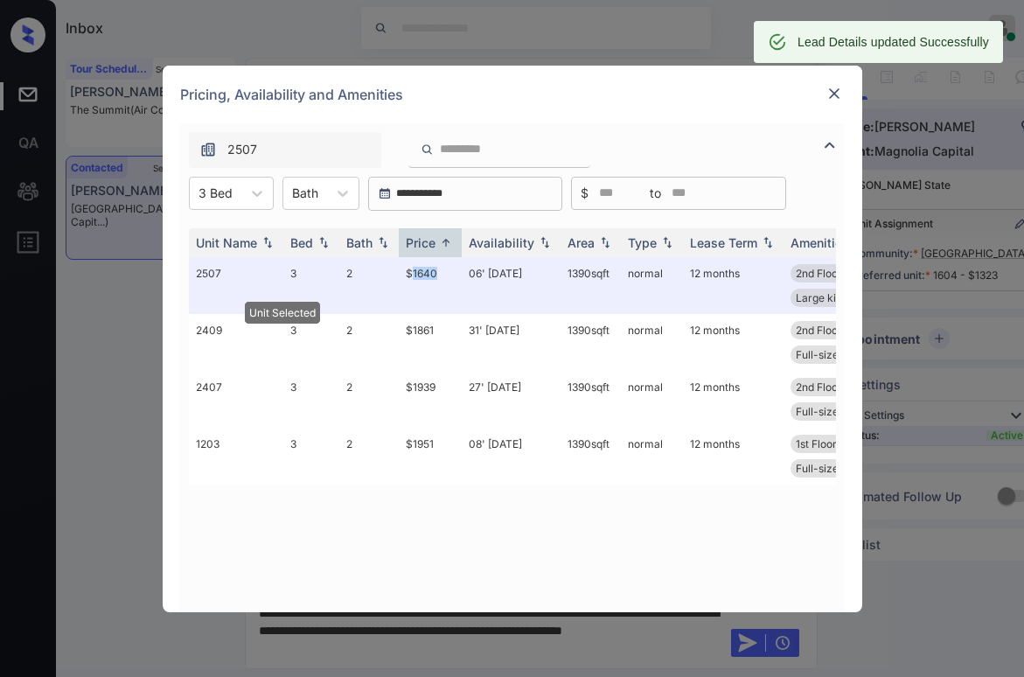
click at [834, 96] on img at bounding box center [833, 93] width 17 height 17
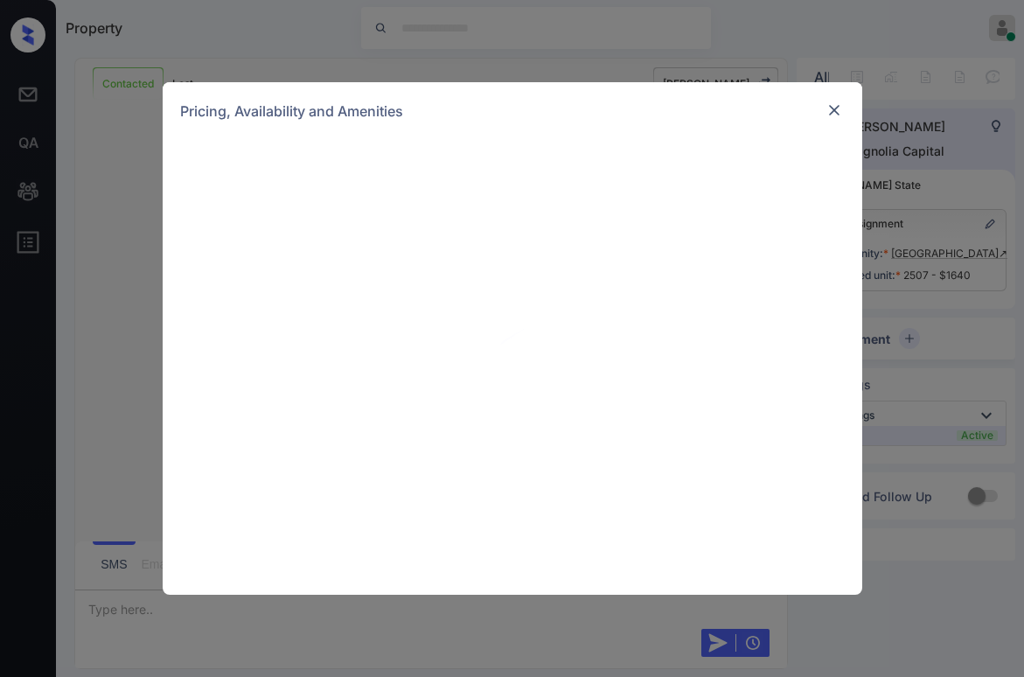
scroll to position [3426, 0]
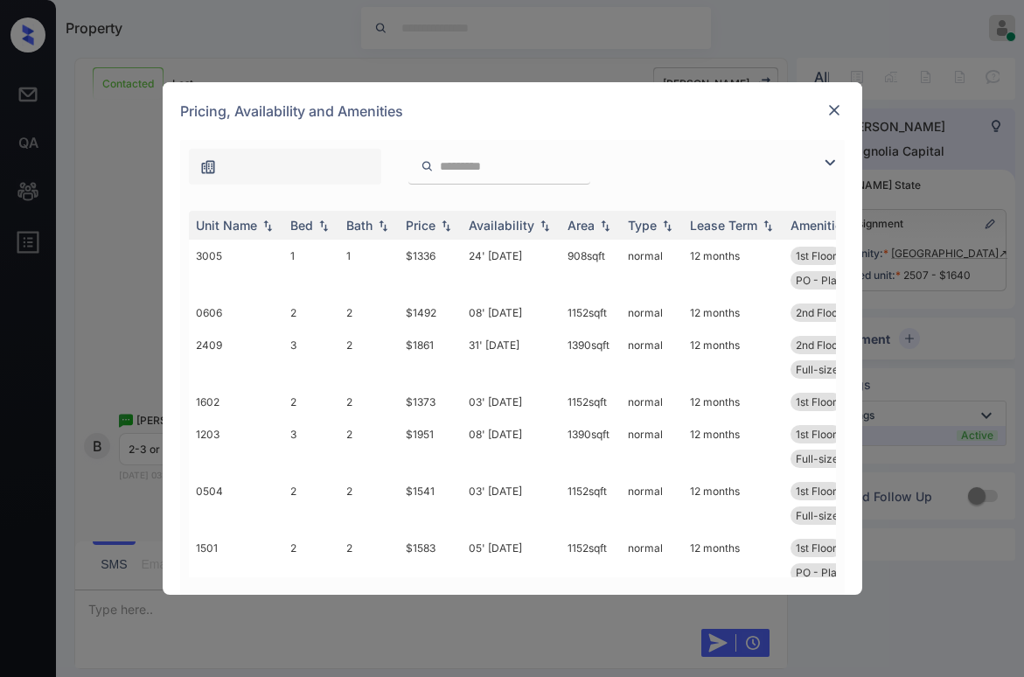
click at [840, 114] on img at bounding box center [833, 109] width 17 height 17
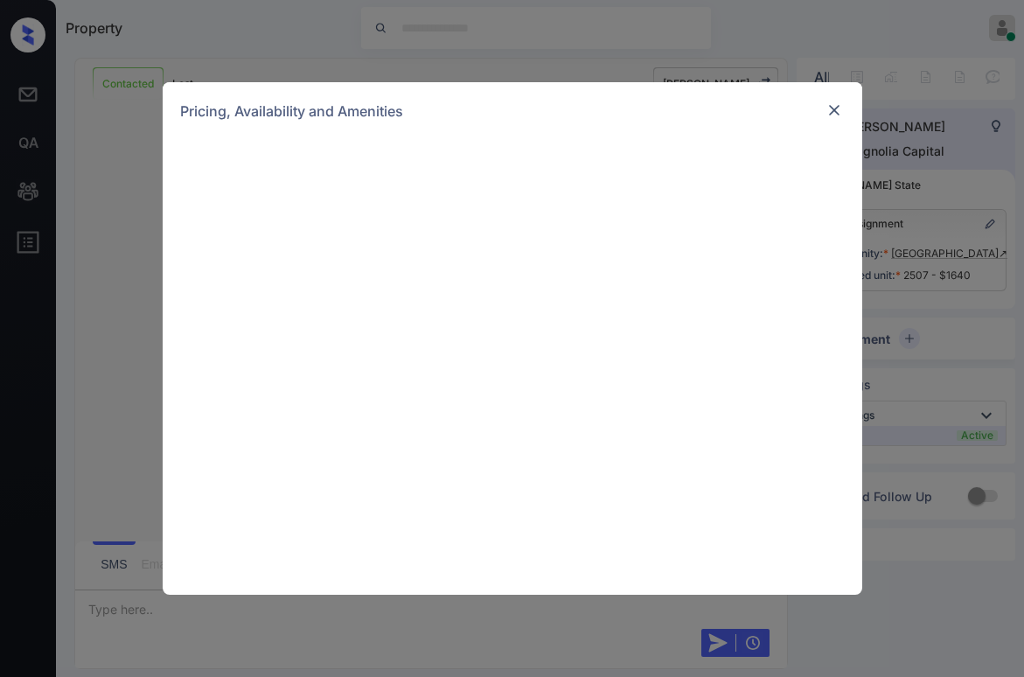
scroll to position [4833, 0]
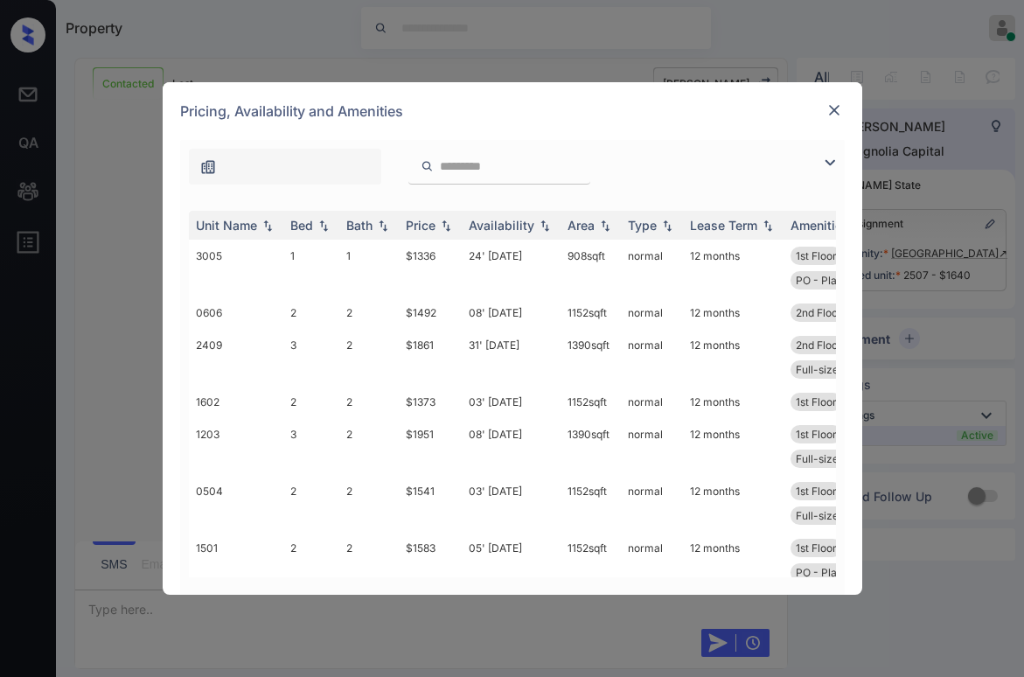
click at [832, 161] on img at bounding box center [829, 162] width 21 height 21
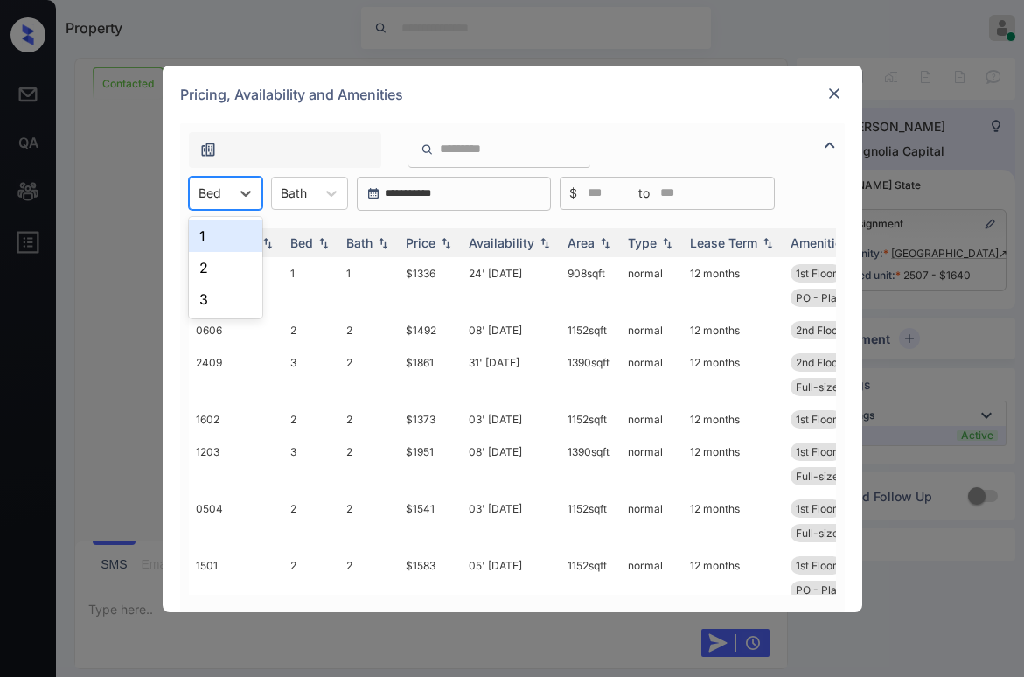
click at [203, 197] on div at bounding box center [209, 193] width 23 height 18
click at [211, 279] on div "2" at bounding box center [225, 267] width 73 height 31
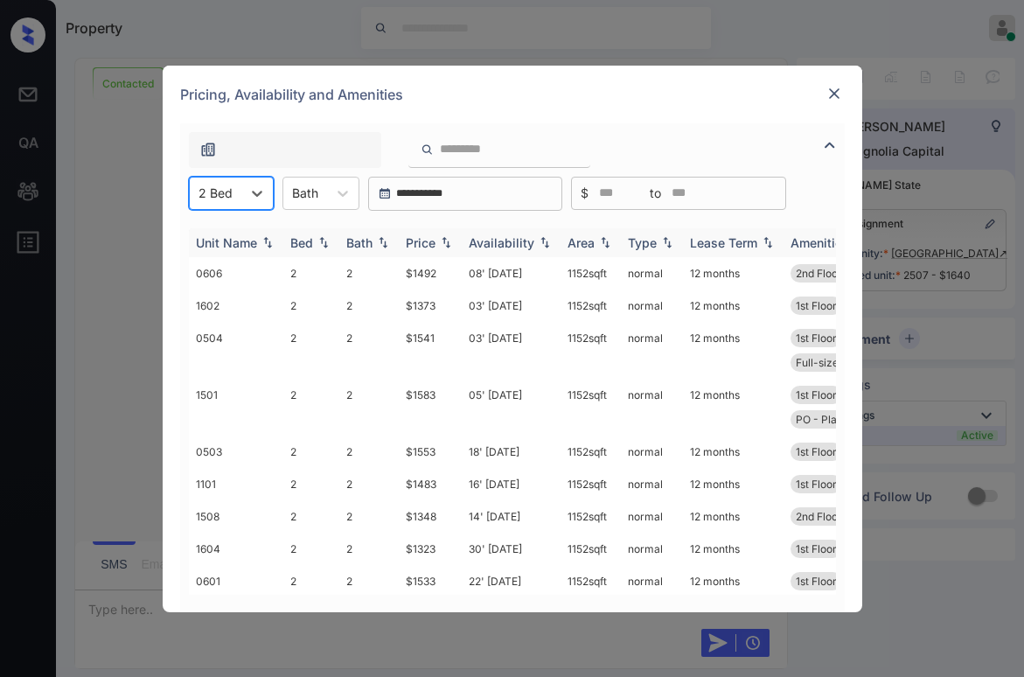
click at [421, 243] on div "Price" at bounding box center [421, 242] width 30 height 15
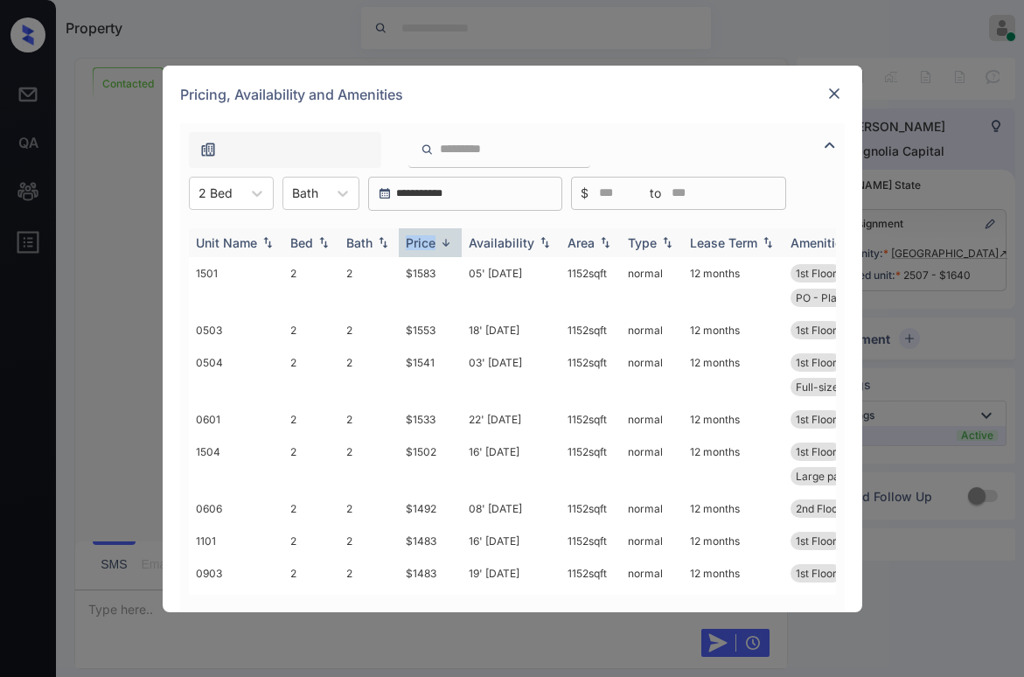
click at [421, 243] on div "Price" at bounding box center [421, 242] width 30 height 15
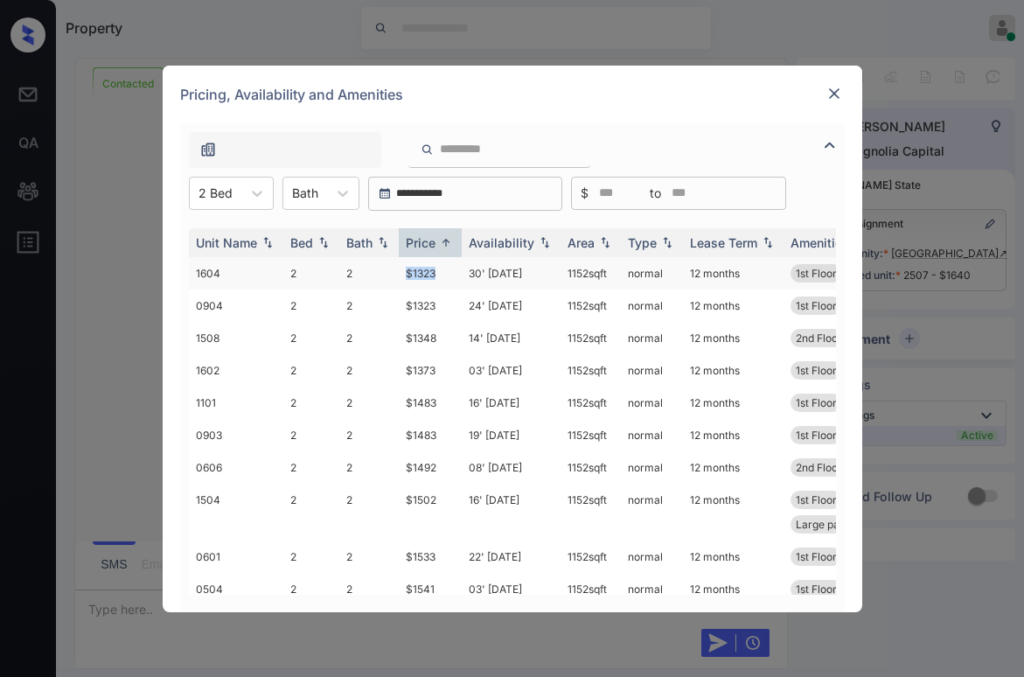
drag, startPoint x: 403, startPoint y: 272, endPoint x: 459, endPoint y: 272, distance: 55.9
click at [459, 272] on td "$1323" at bounding box center [430, 273] width 63 height 32
copy td "$1323"
click at [832, 107] on div "Pricing, Availability and Amenities" at bounding box center [512, 95] width 699 height 58
click at [829, 99] on img at bounding box center [833, 93] width 17 height 17
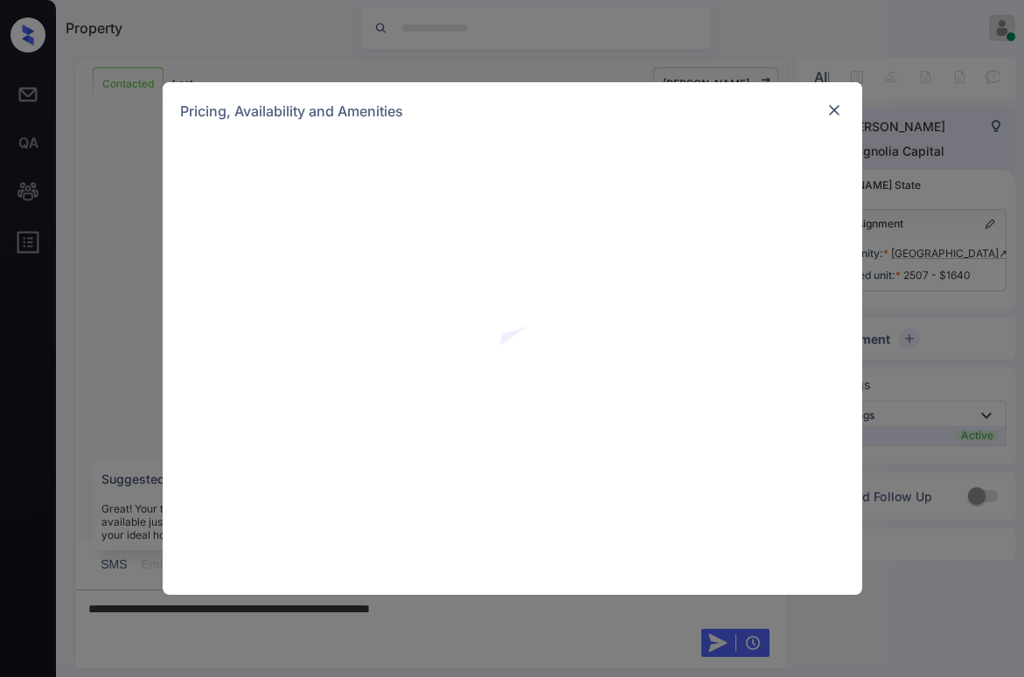
scroll to position [4833, 0]
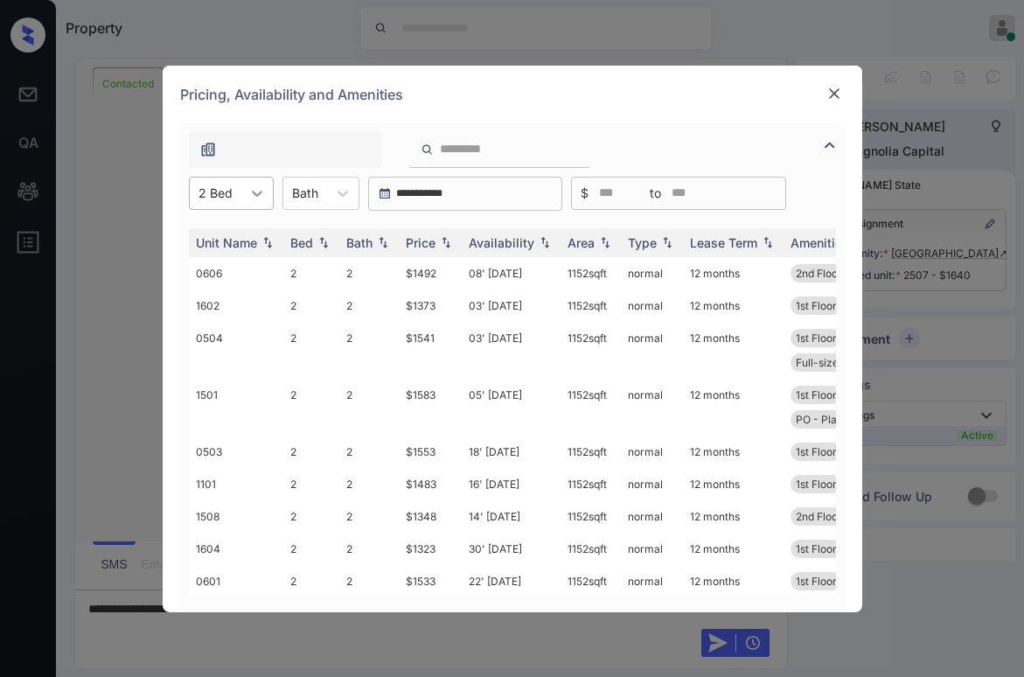
click at [250, 201] on icon at bounding box center [256, 192] width 17 height 17
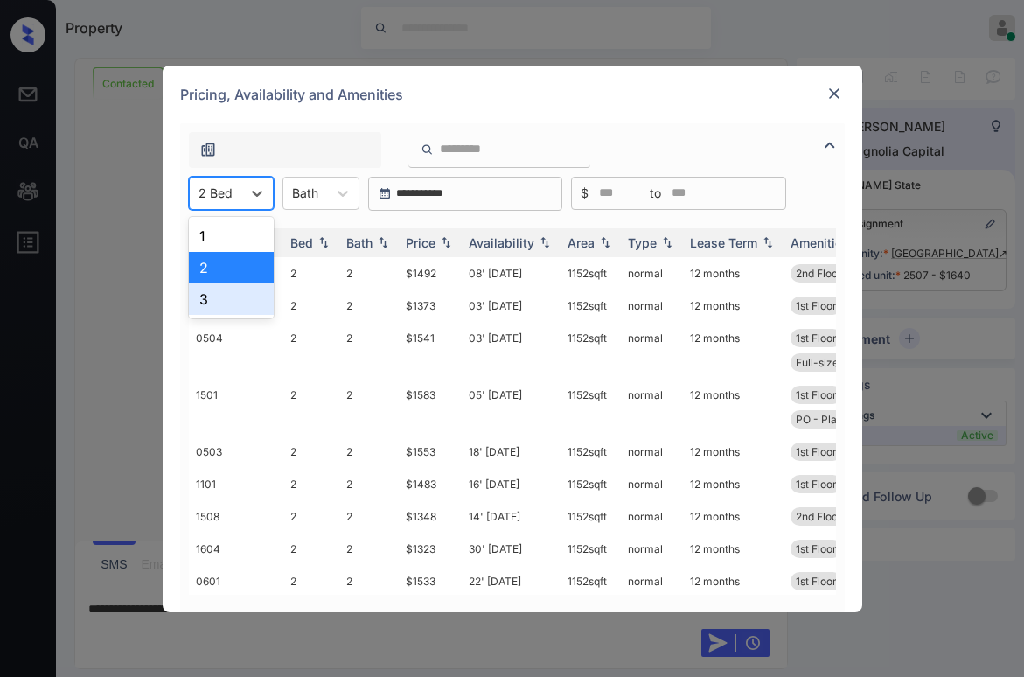
click at [205, 294] on div "3" at bounding box center [231, 298] width 85 height 31
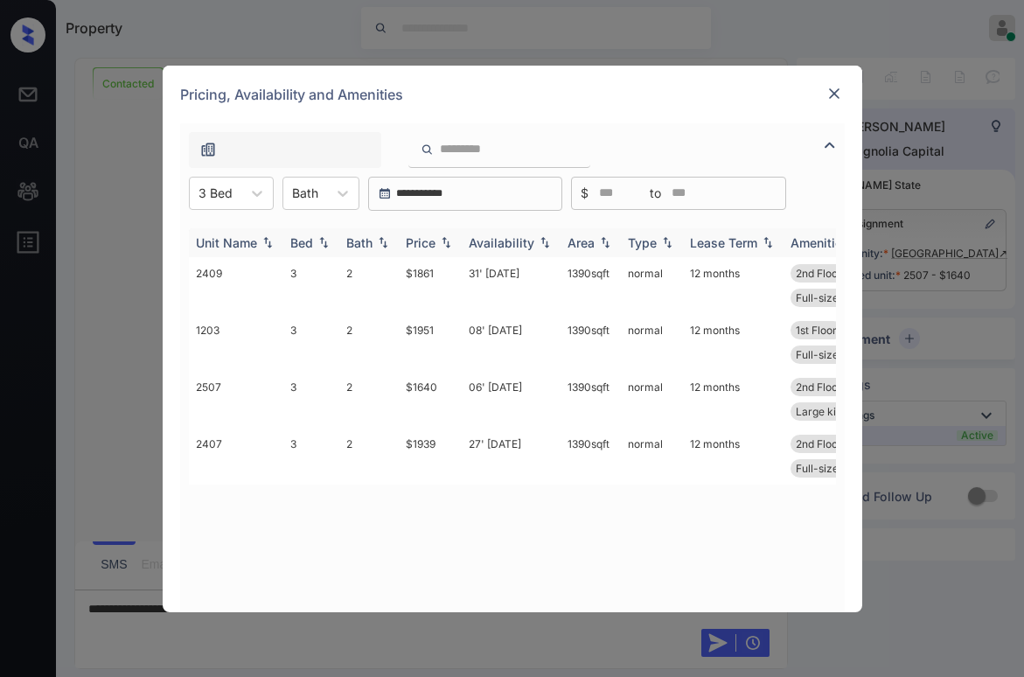
click at [441, 248] on div "Price" at bounding box center [430, 242] width 49 height 15
click at [438, 247] on img at bounding box center [445, 242] width 17 height 13
drag, startPoint x: 404, startPoint y: 272, endPoint x: 444, endPoint y: 270, distance: 40.2
click at [444, 270] on td "$1640" at bounding box center [430, 285] width 63 height 57
copy td "$1640"
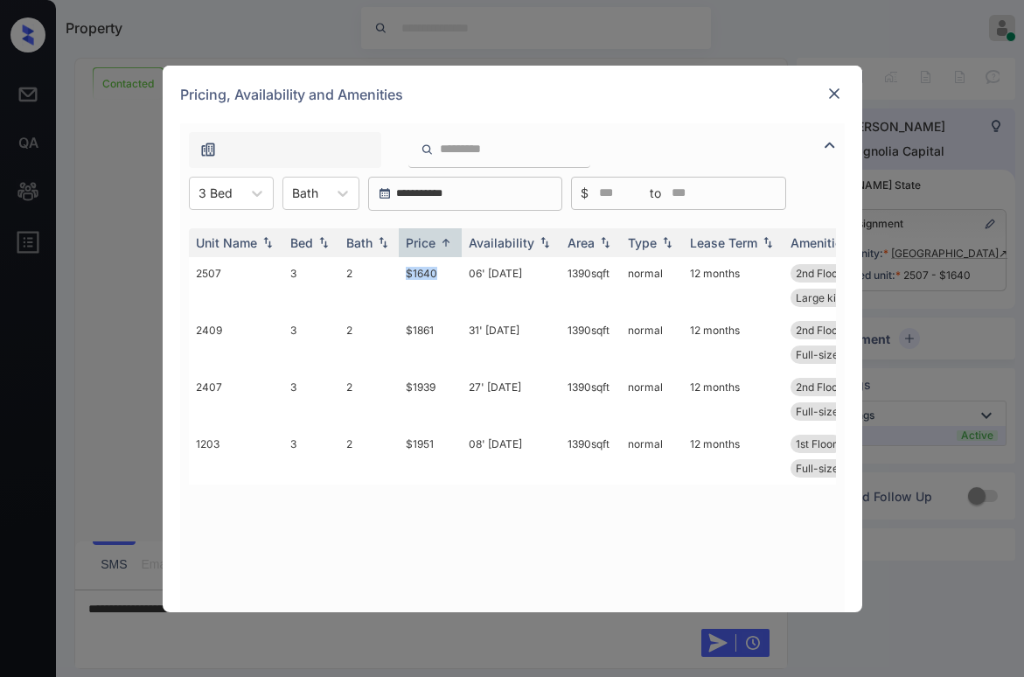
click at [839, 97] on img at bounding box center [833, 93] width 17 height 17
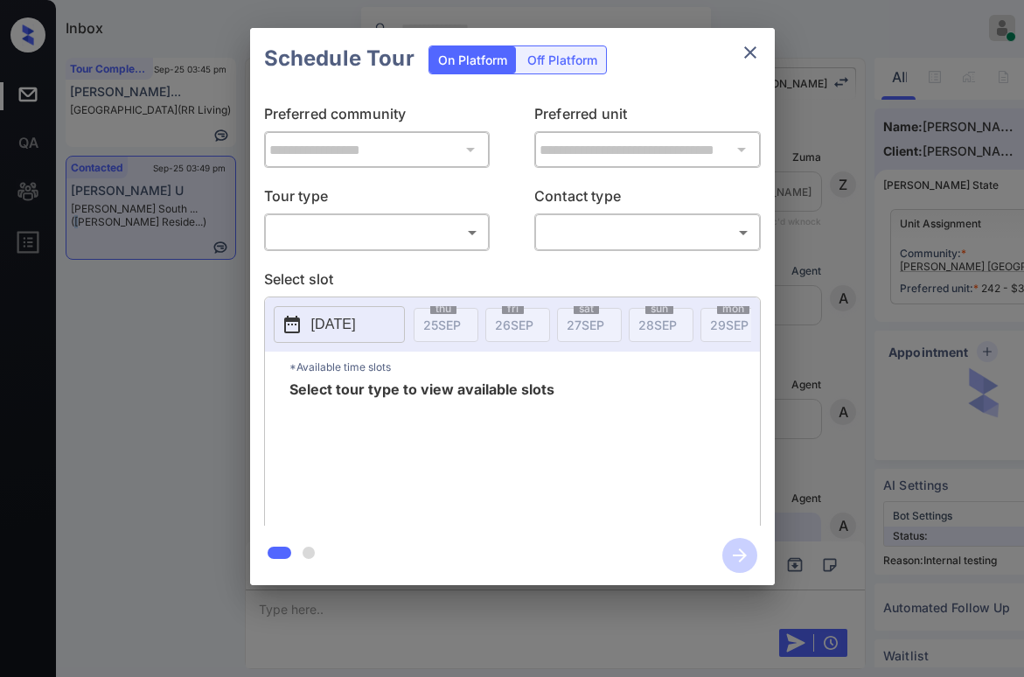
scroll to position [3899, 0]
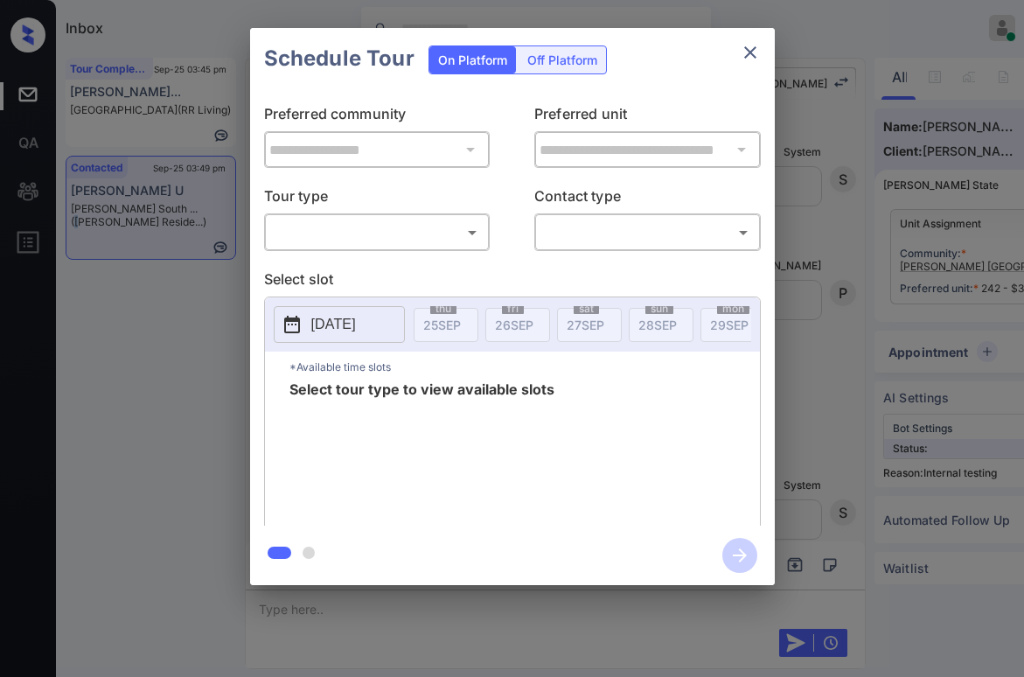
click at [377, 230] on body "Inbox Paolo Gabriel Online Set yourself offline Set yourself on break Profile S…" at bounding box center [512, 338] width 1024 height 677
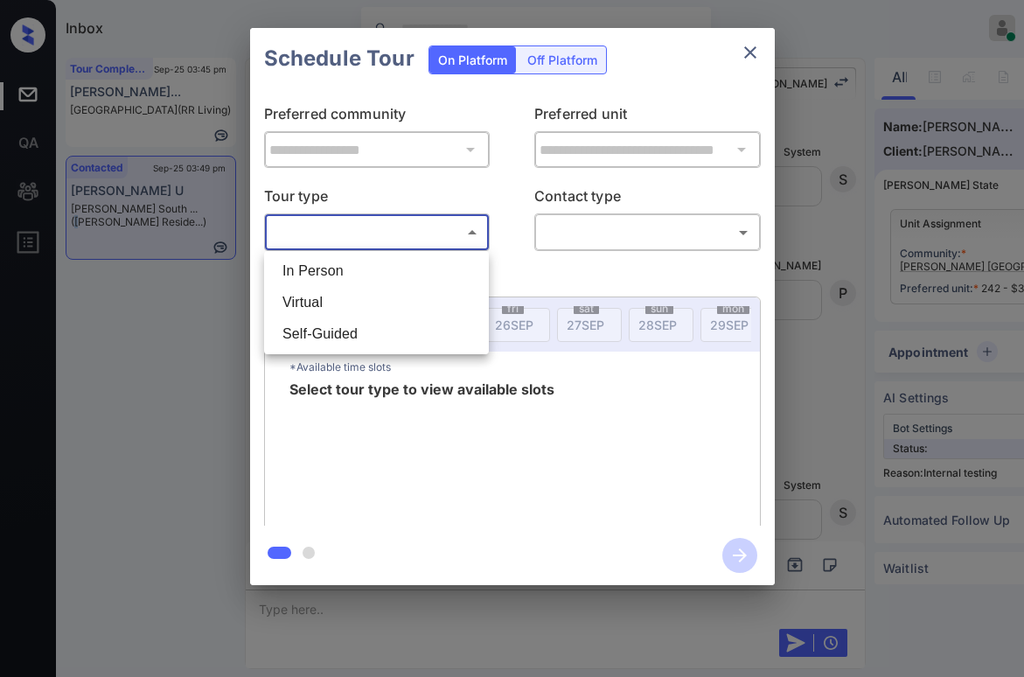
click at [354, 267] on li "In Person" at bounding box center [376, 270] width 216 height 31
type input "********"
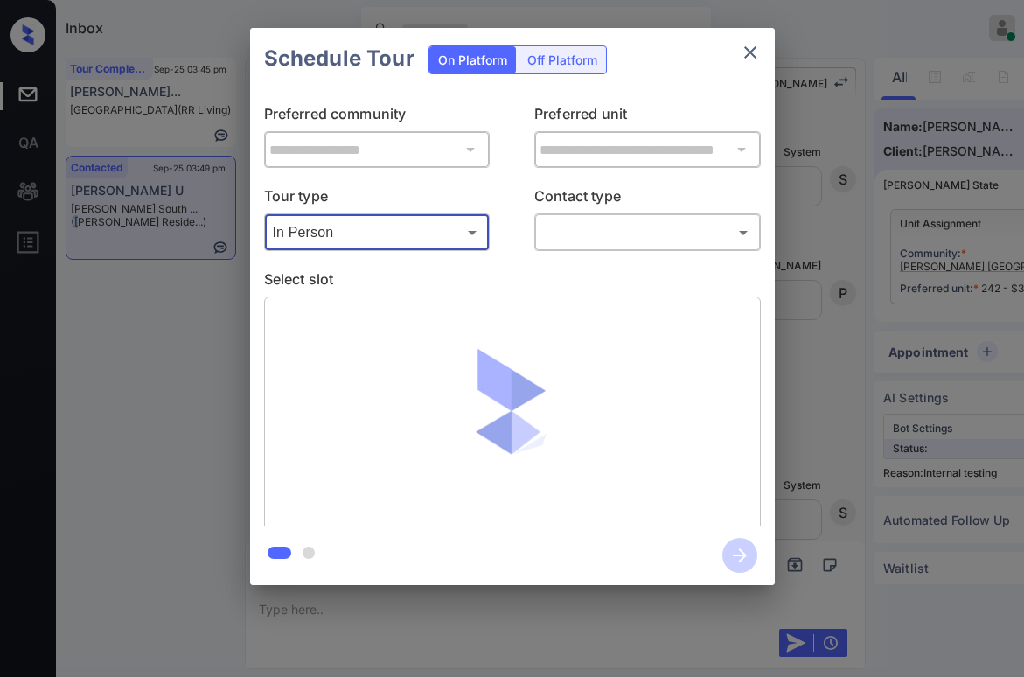
click at [610, 235] on body "Inbox Paolo Gabriel Online Set yourself offline Set yourself on break Profile S…" at bounding box center [512, 338] width 1024 height 677
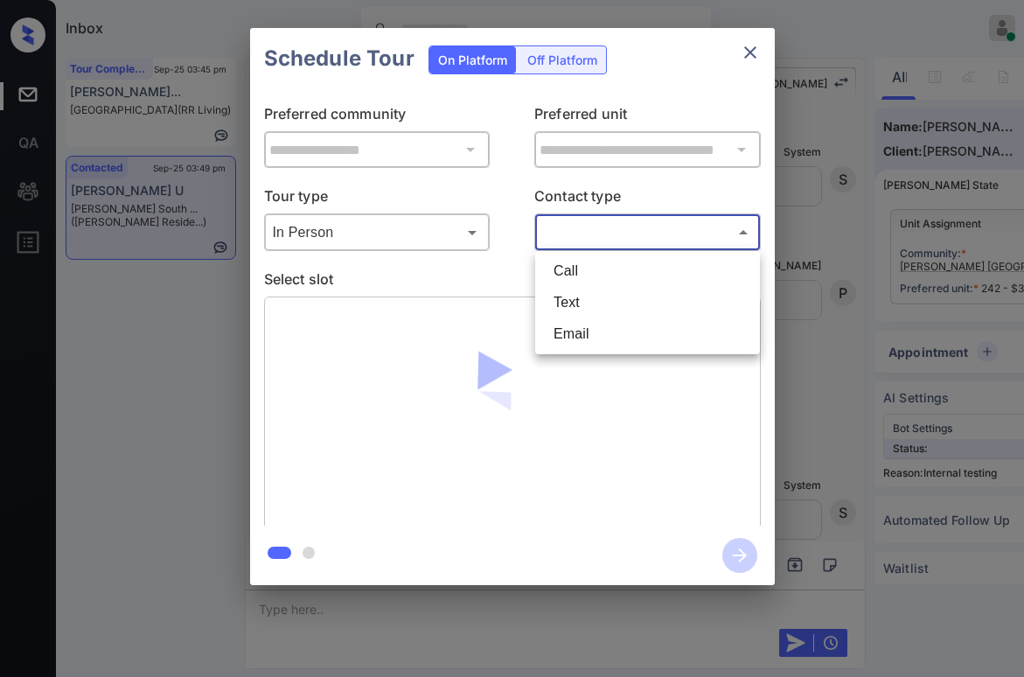
click at [752, 59] on div at bounding box center [512, 338] width 1024 height 677
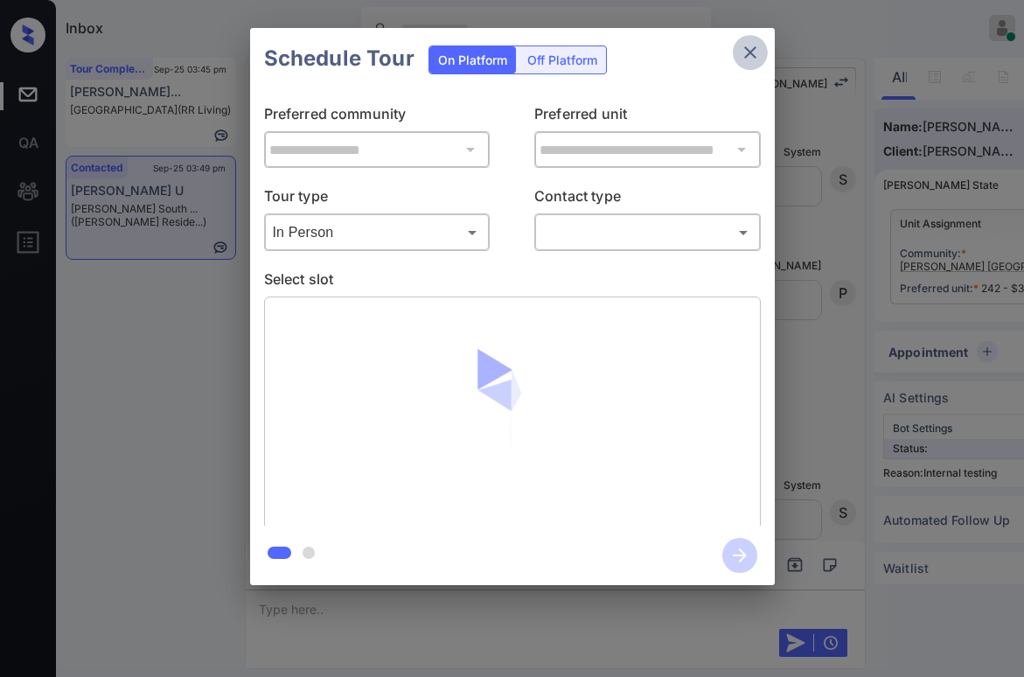
click at [750, 55] on icon "close" at bounding box center [749, 52] width 21 height 21
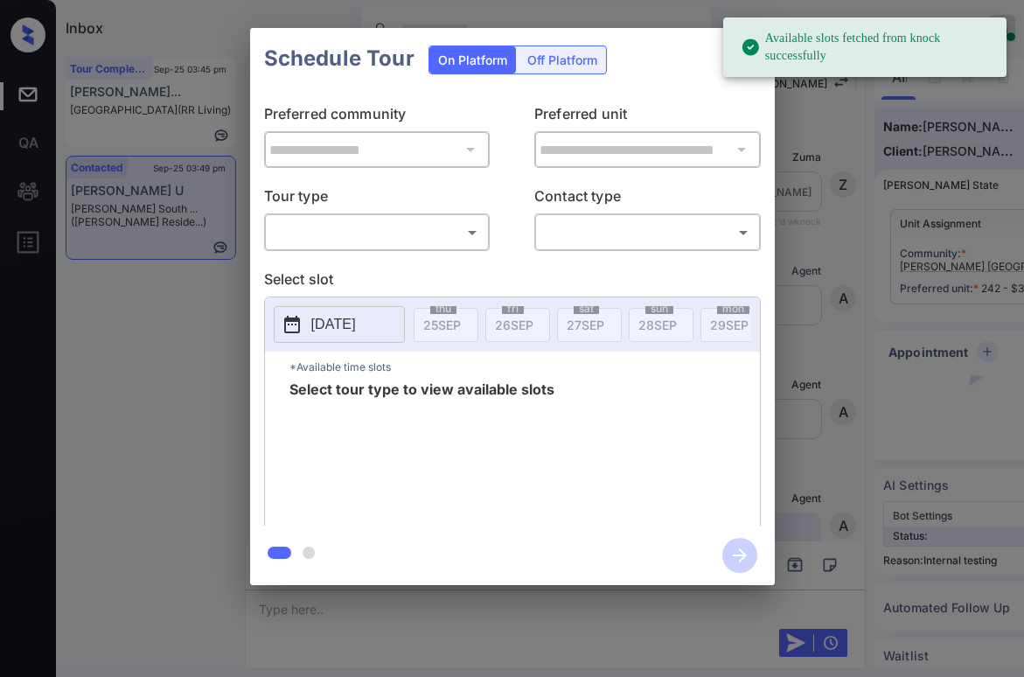
scroll to position [3987, 0]
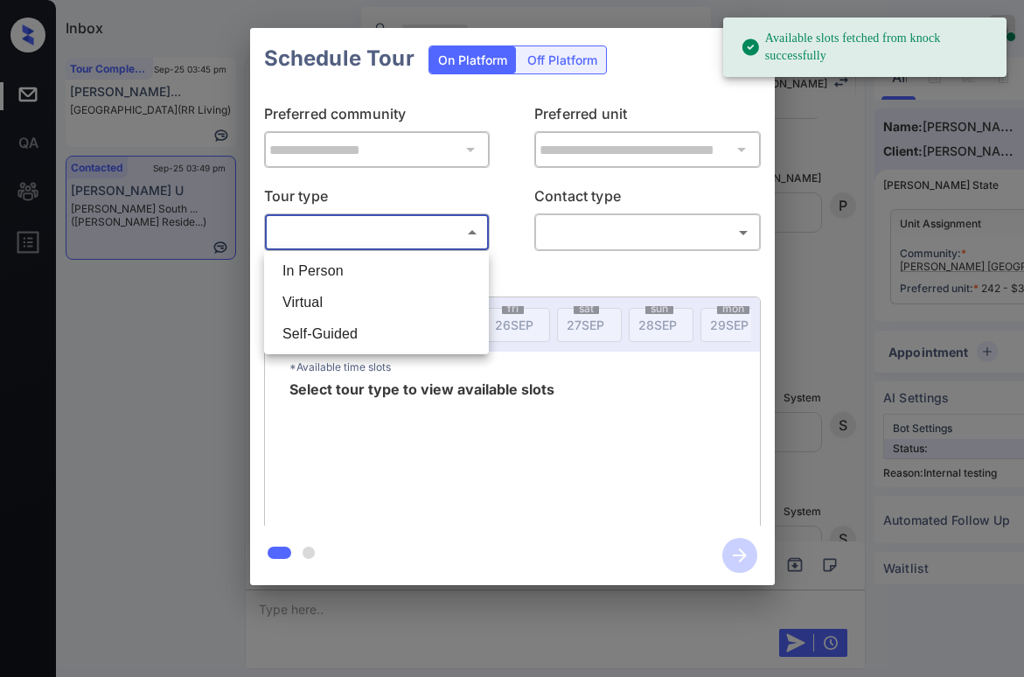
click at [374, 239] on body "Available slots fetched from knock successfully Inbox [PERSON_NAME] Online Set …" at bounding box center [512, 338] width 1024 height 677
click at [343, 290] on li "Virtual" at bounding box center [376, 302] width 216 height 31
type input "*******"
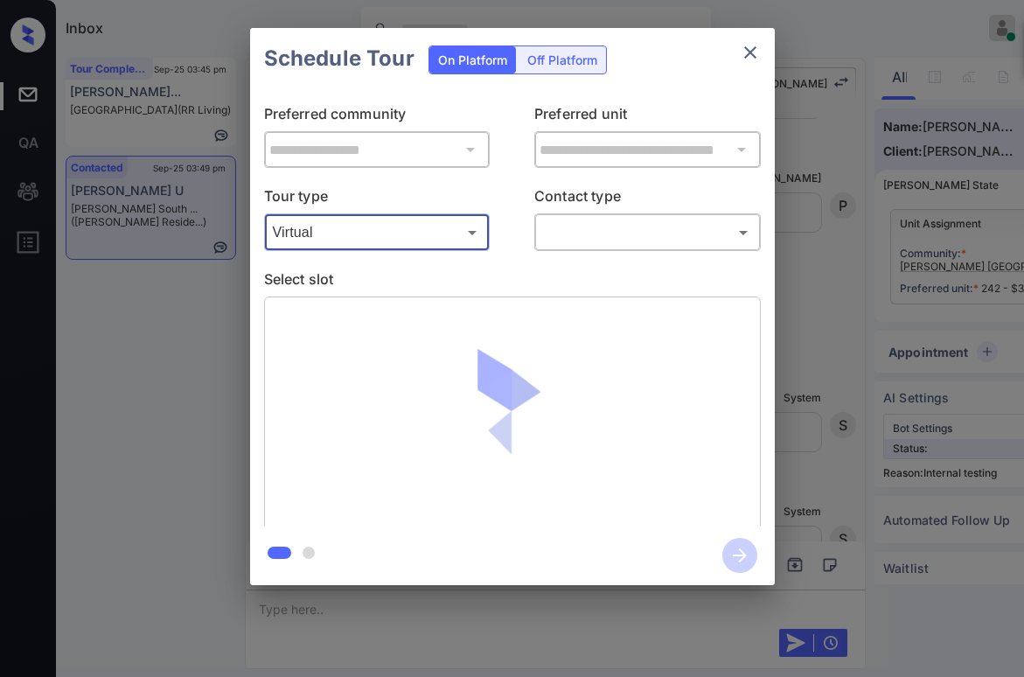
click at [594, 229] on body "Available slots fetched from knock successfully Inbox [PERSON_NAME] Online Set …" at bounding box center [512, 338] width 1024 height 677
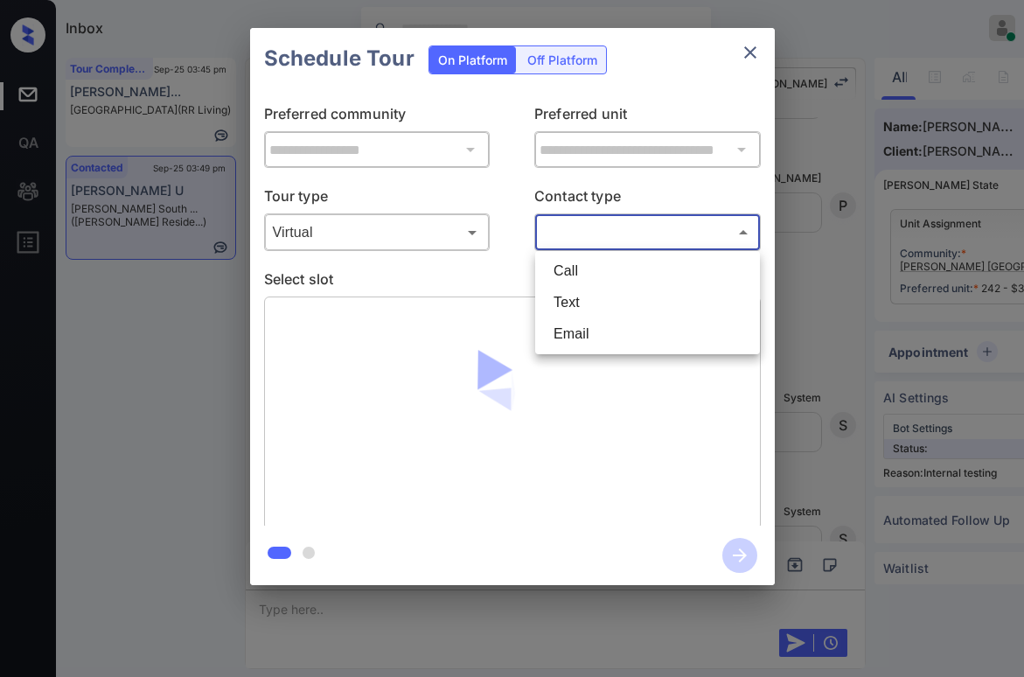
click at [579, 308] on li "Text" at bounding box center [647, 302] width 216 height 31
type input "****"
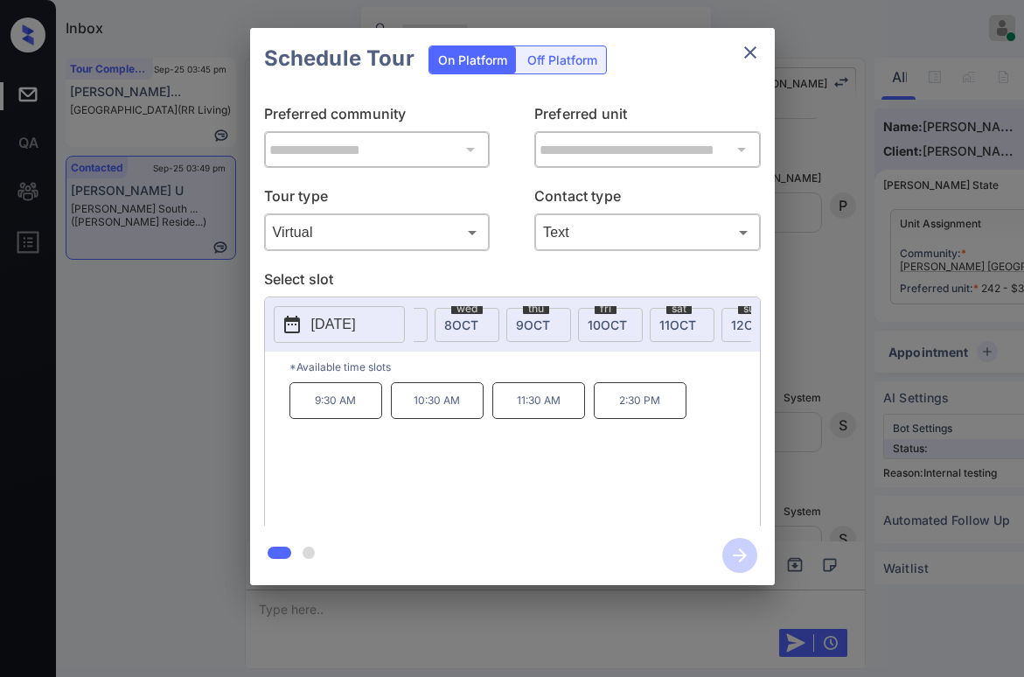
scroll to position [0, 924]
click at [665, 320] on span "11 OCT" at bounding box center [664, 324] width 37 height 15
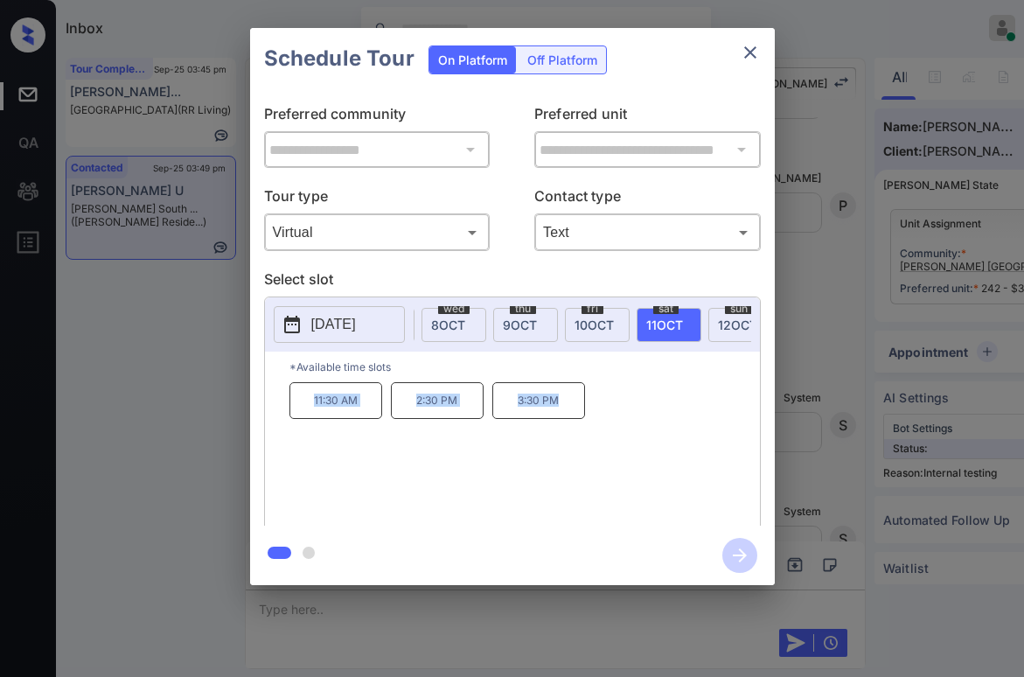
drag, startPoint x: 311, startPoint y: 405, endPoint x: 577, endPoint y: 404, distance: 265.7
click at [577, 404] on div "11:30 AM 2:30 PM 3:30 PM" at bounding box center [524, 452] width 470 height 140
copy div "11:30 AM 2:30 PM 3:30 PM"
click at [747, 55] on icon "close" at bounding box center [750, 52] width 12 height 12
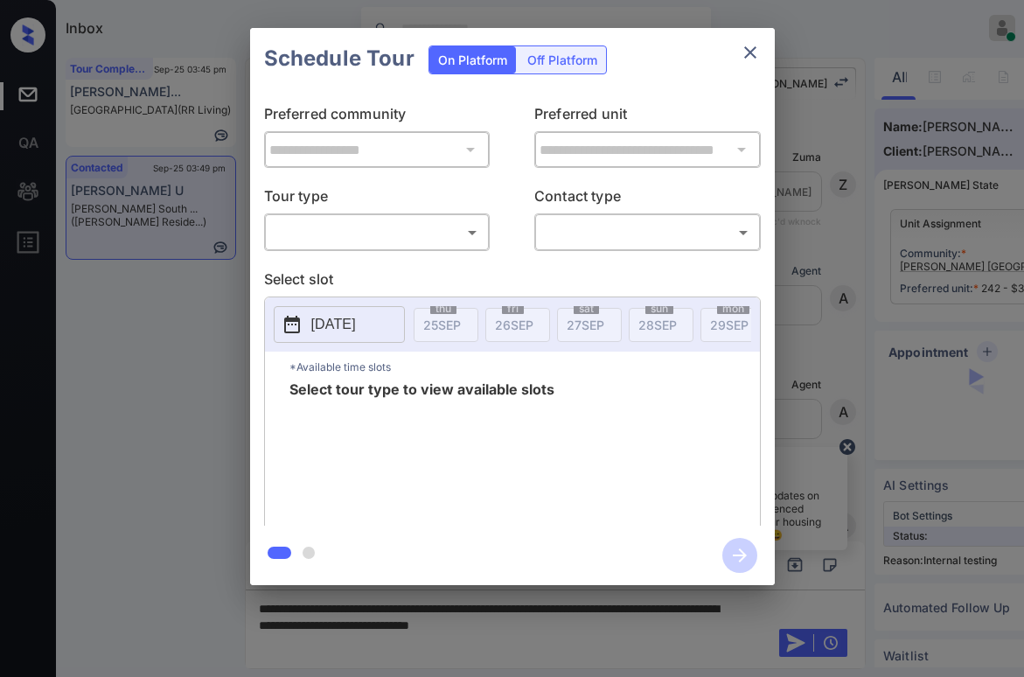
scroll to position [3200, 0]
click at [380, 248] on div "​ ​" at bounding box center [377, 232] width 226 height 38
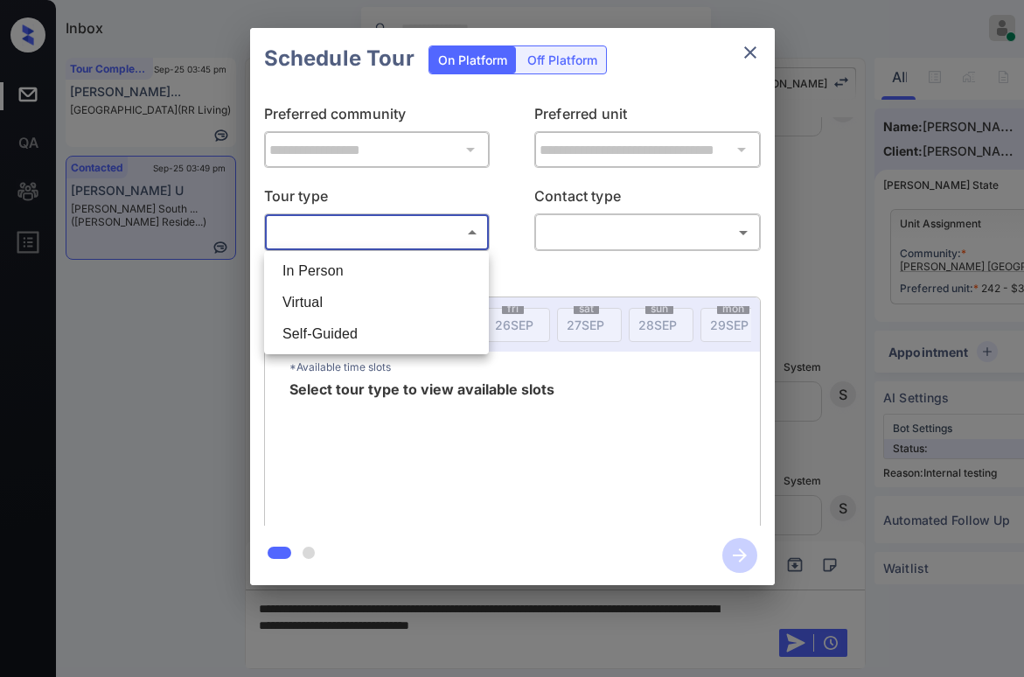
click at [377, 242] on body "Inbox Paolo Gabriel Online Set yourself offline Set yourself on break Profile S…" at bounding box center [512, 338] width 1024 height 677
click at [362, 267] on li "In Person" at bounding box center [376, 270] width 216 height 31
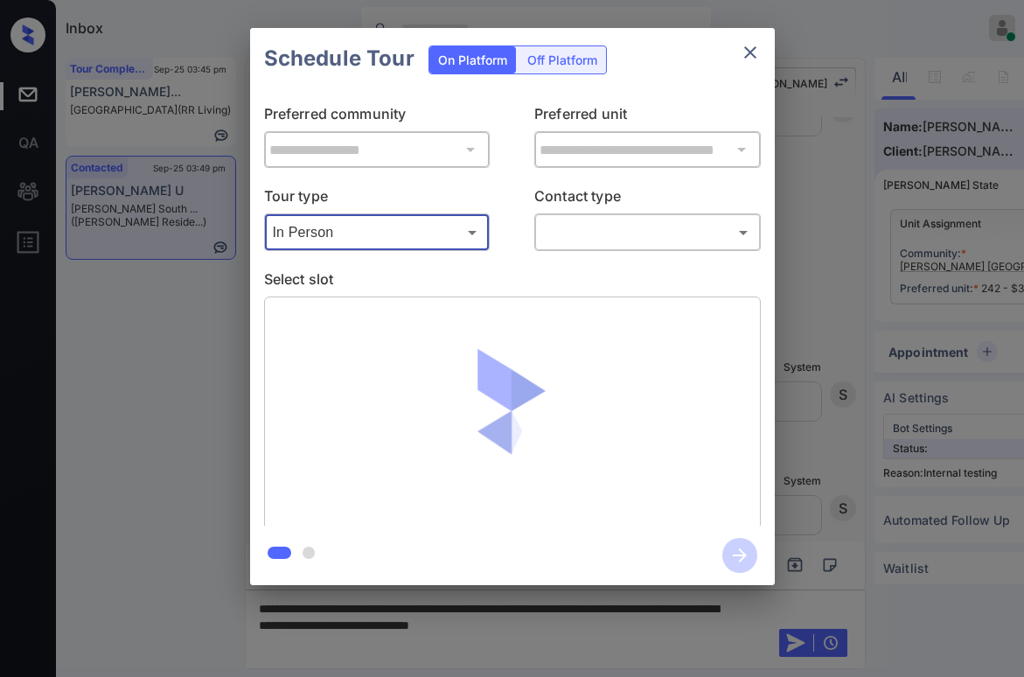
click at [581, 242] on body "Inbox Paolo Gabriel Online Set yourself offline Set yourself on break Profile S…" at bounding box center [512, 338] width 1024 height 677
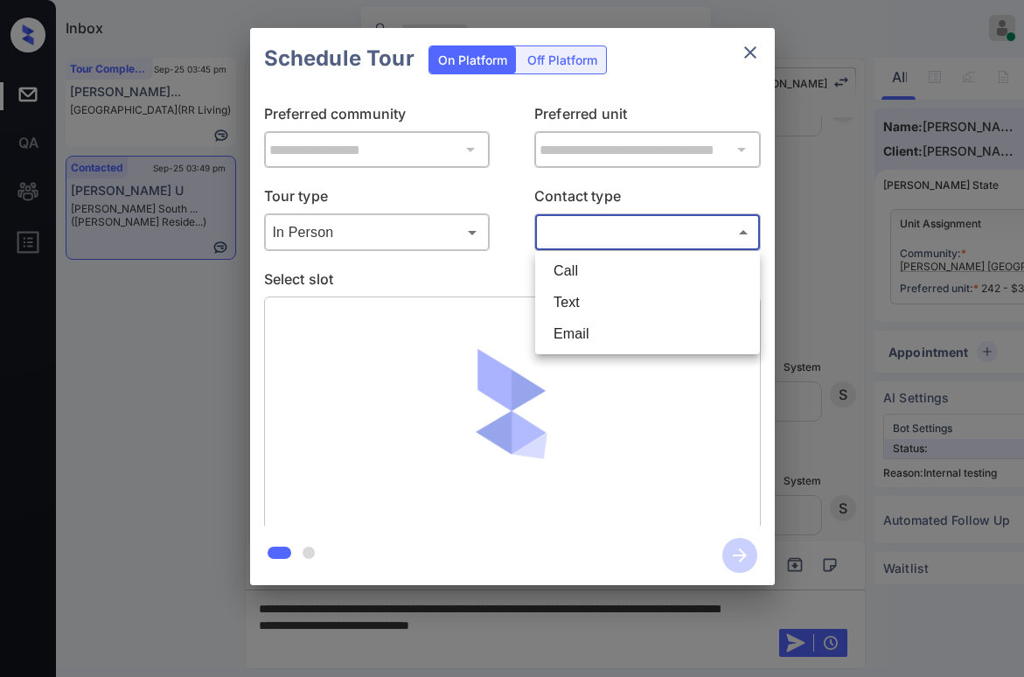
click at [445, 240] on div at bounding box center [512, 338] width 1024 height 677
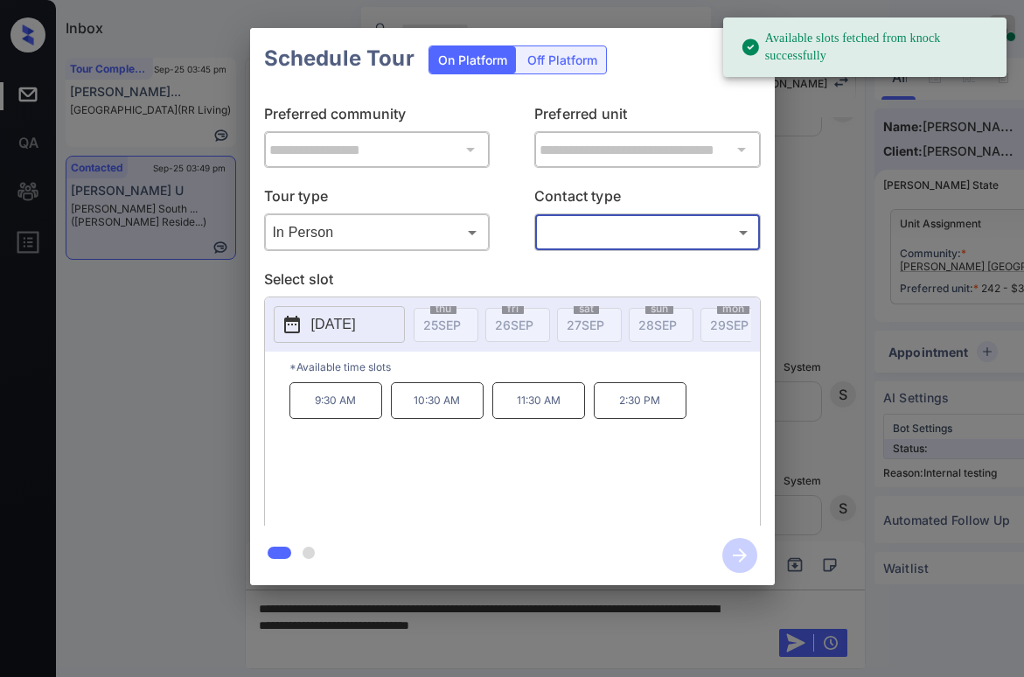
click at [422, 235] on body "Available slots fetched from knock successfully Inbox Paolo Gabriel Online Set …" at bounding box center [512, 338] width 1024 height 677
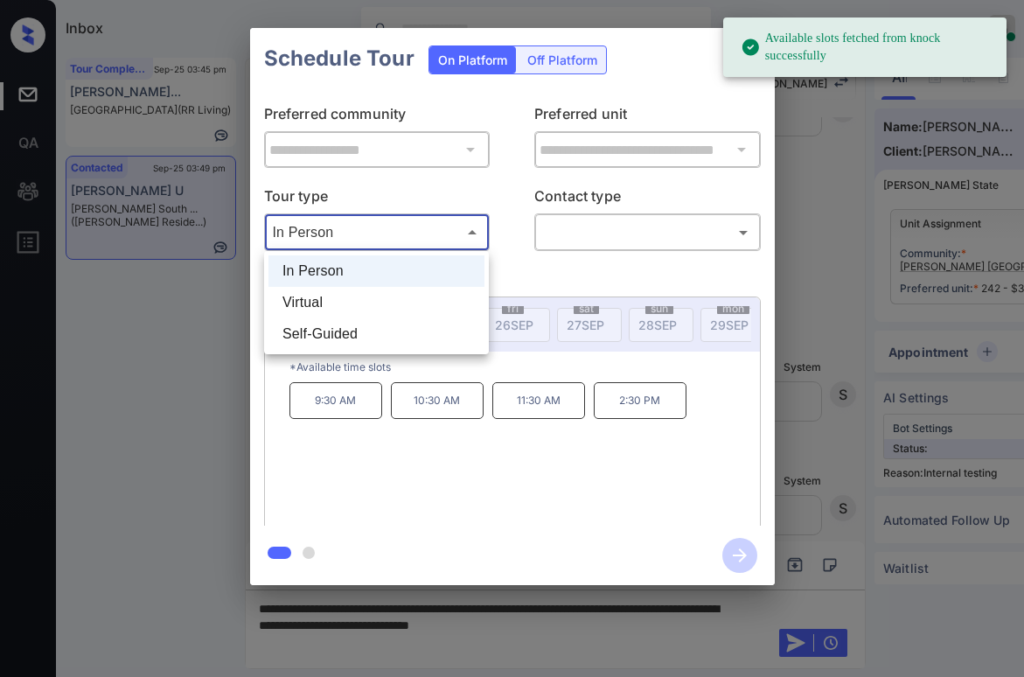
click at [371, 299] on li "Virtual" at bounding box center [376, 302] width 216 height 31
type input "*******"
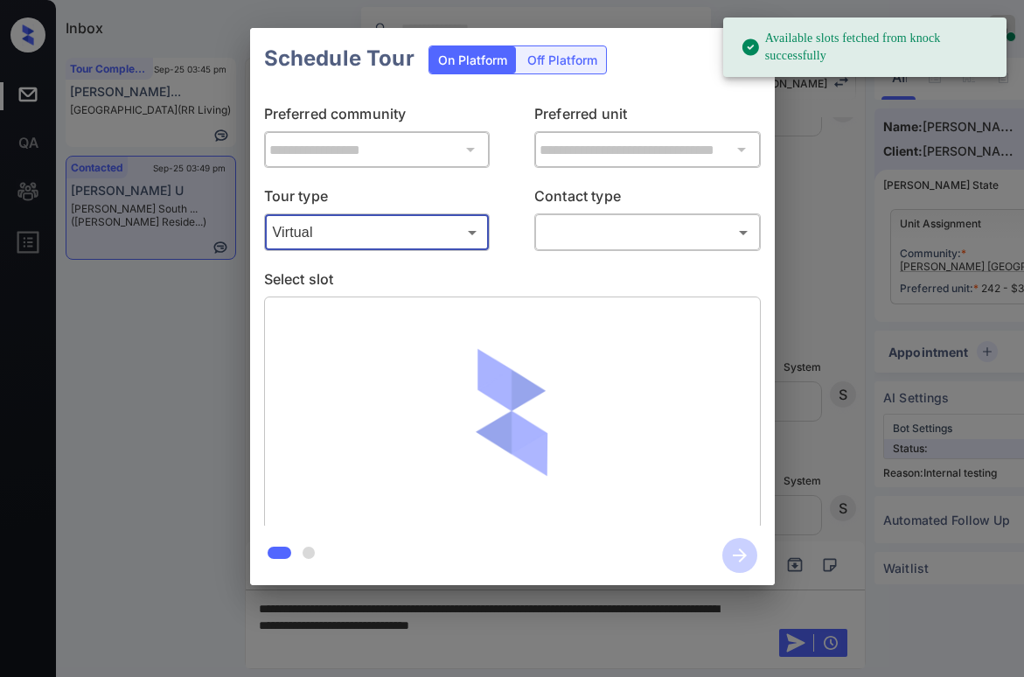
click at [581, 232] on body "Available slots fetched from knock successfully Inbox Paolo Gabriel Online Set …" at bounding box center [512, 338] width 1024 height 677
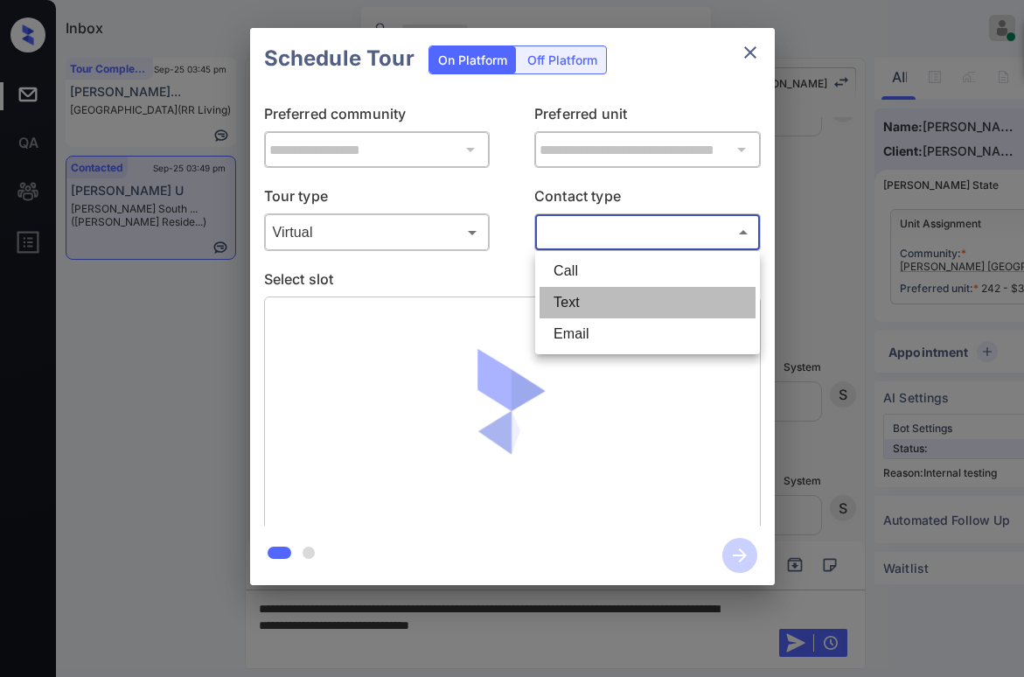
click at [552, 293] on li "Text" at bounding box center [647, 302] width 216 height 31
type input "****"
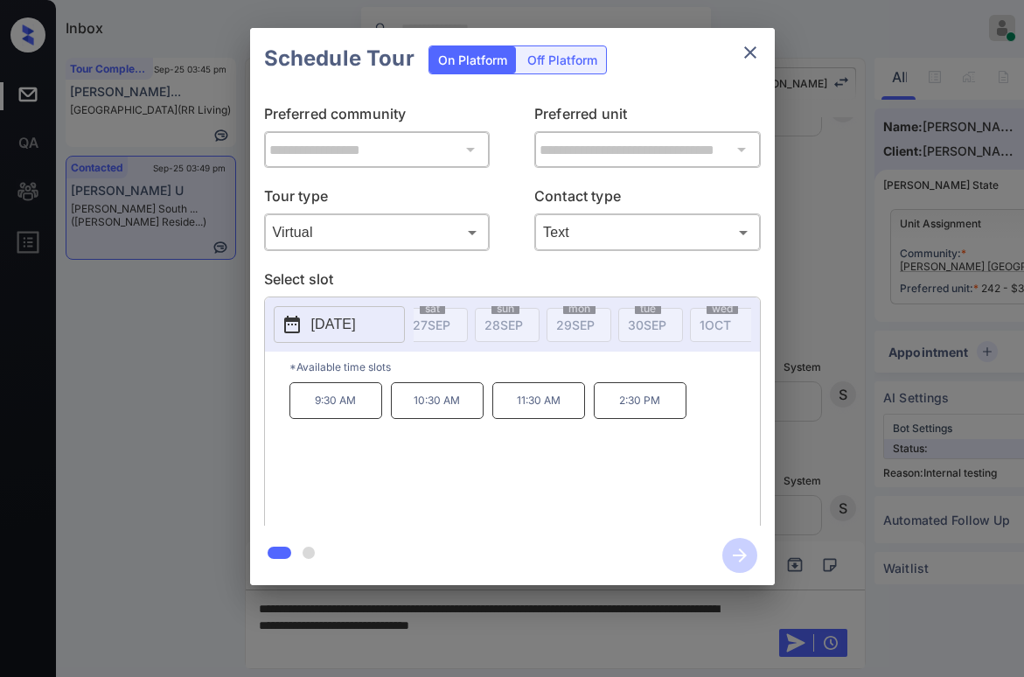
scroll to position [0, 0]
click at [746, 54] on icon "close" at bounding box center [749, 52] width 21 height 21
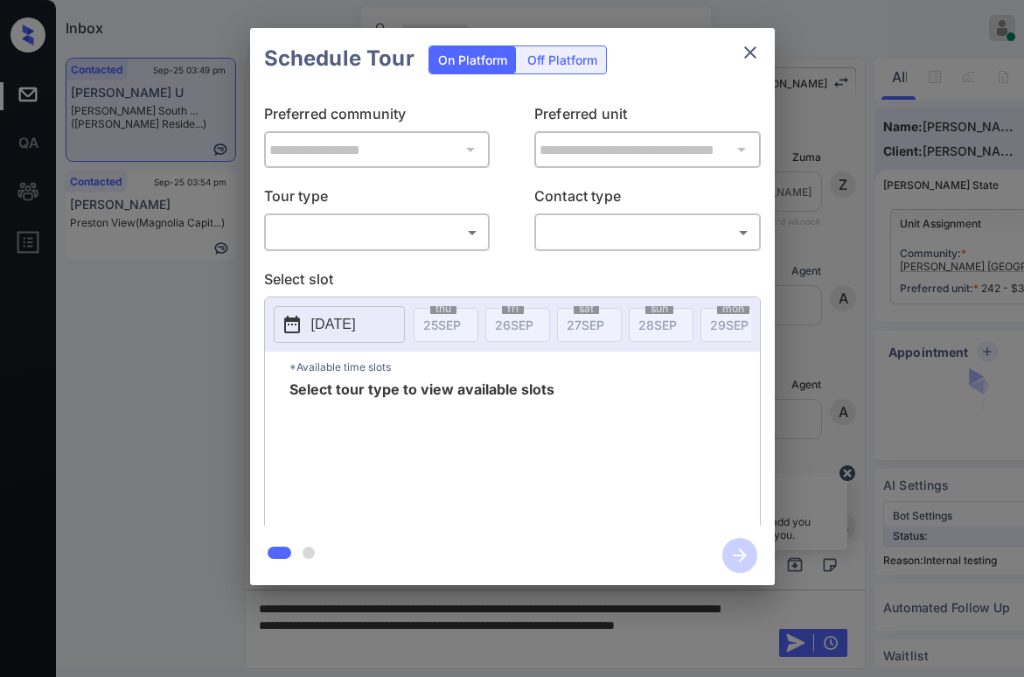
scroll to position [3200, 0]
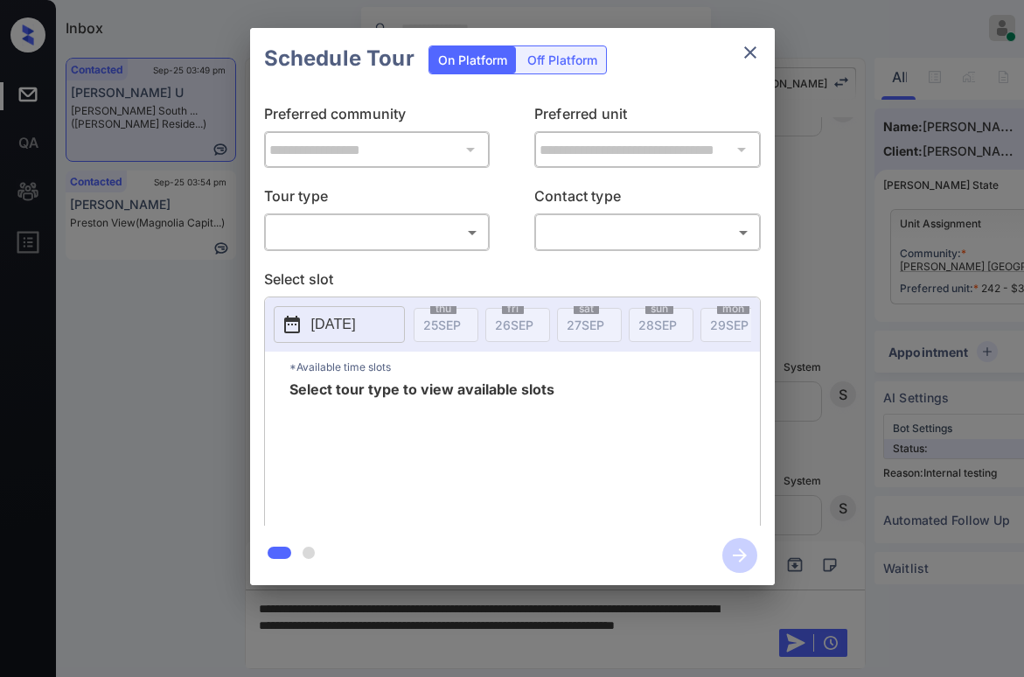
click at [405, 219] on body "Inbox [PERSON_NAME] Online Set yourself offline Set yourself on break Profile S…" at bounding box center [512, 338] width 1024 height 677
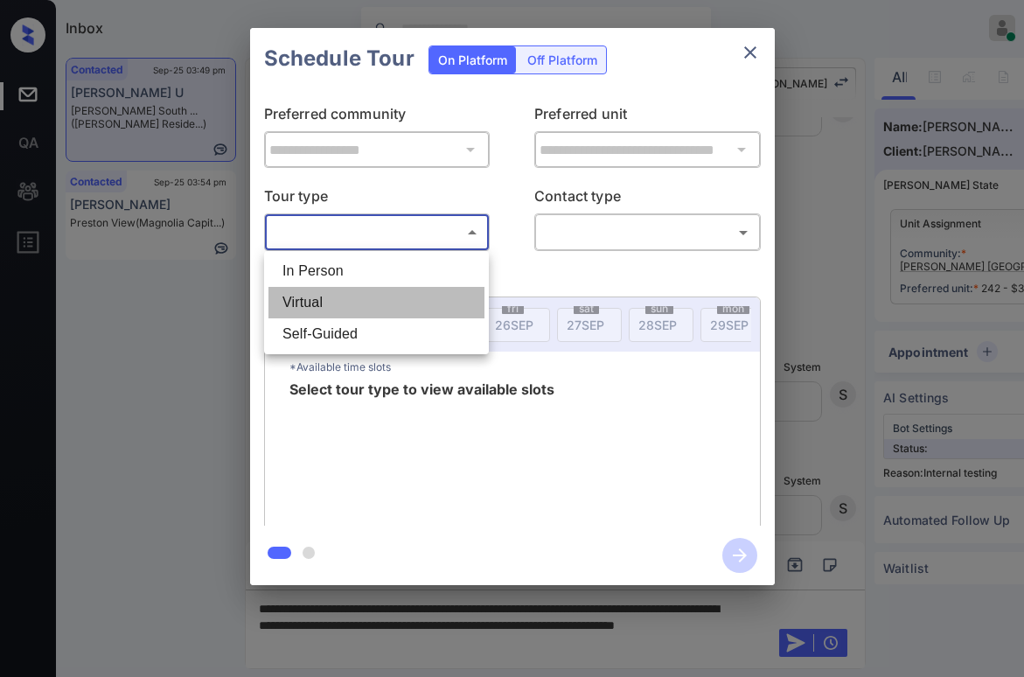
click at [344, 295] on li "Virtual" at bounding box center [376, 302] width 216 height 31
type input "*******"
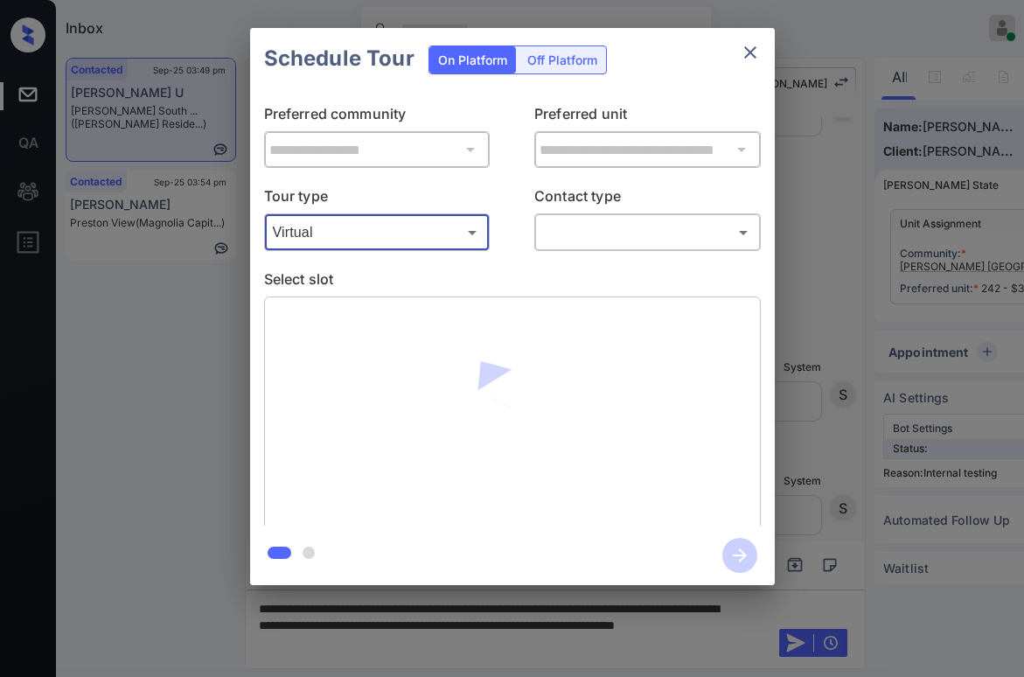
click at [606, 240] on body "Inbox [PERSON_NAME] Online Set yourself offline Set yourself on break Profile S…" at bounding box center [512, 338] width 1024 height 677
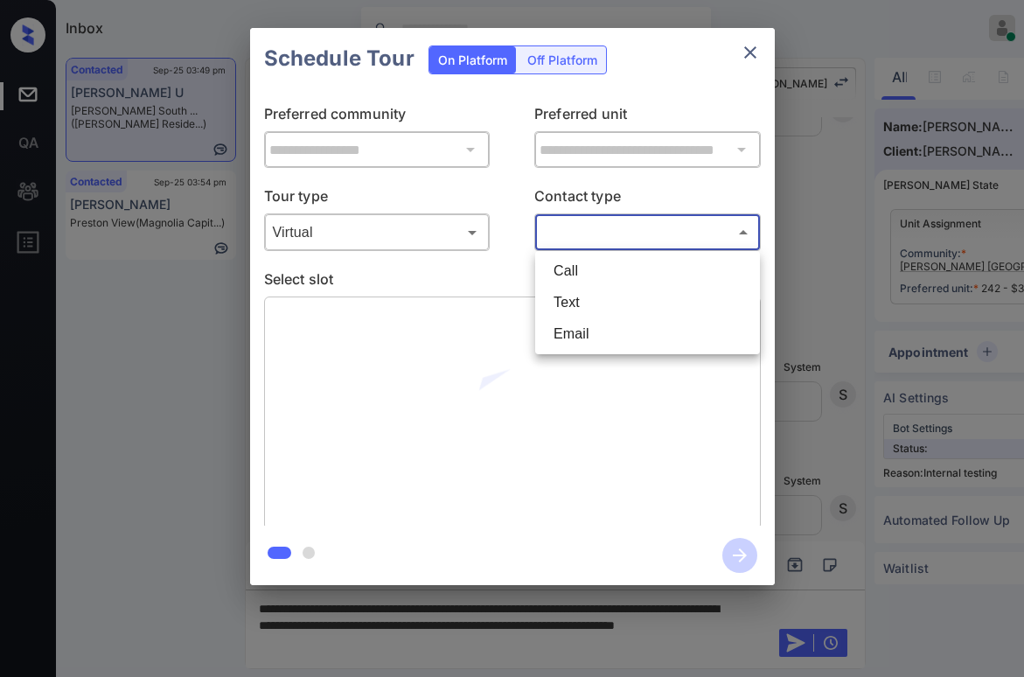
click at [584, 311] on li "Text" at bounding box center [647, 302] width 216 height 31
type input "****"
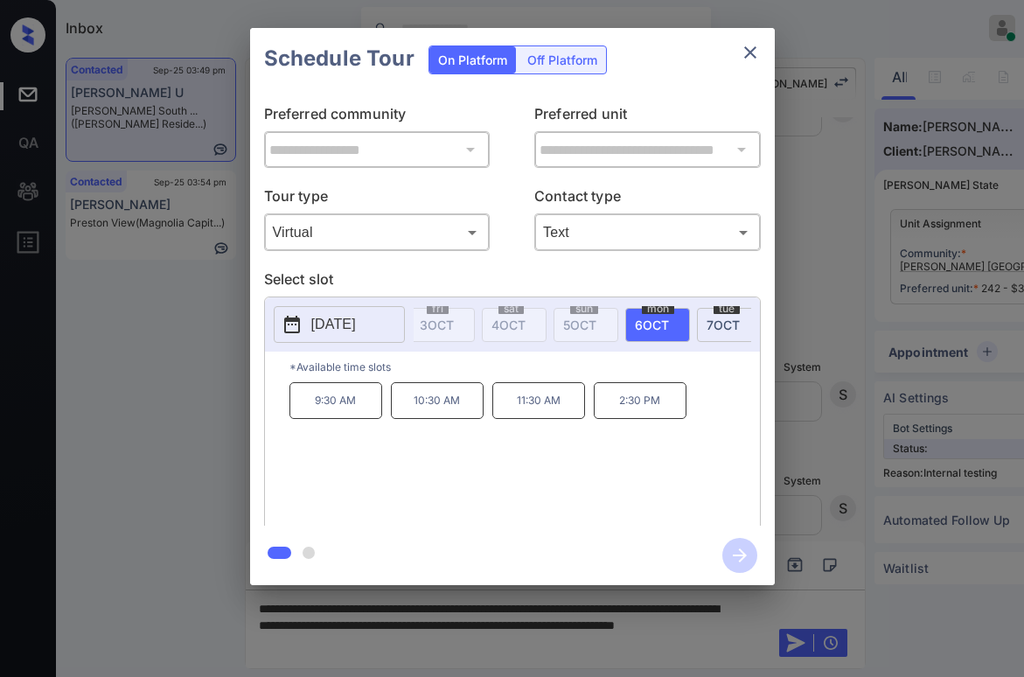
scroll to position [0, 590]
click at [752, 52] on icon "close" at bounding box center [749, 52] width 21 height 21
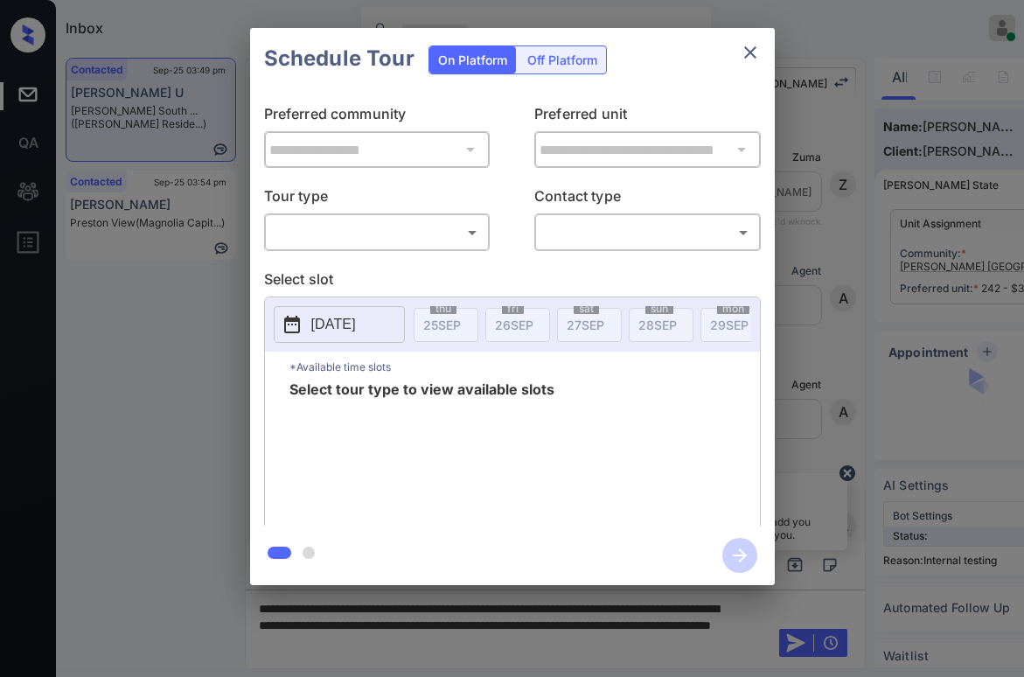
scroll to position [3112, 0]
click at [421, 227] on body "Inbox [PERSON_NAME] Online Set yourself offline Set yourself on break Profile S…" at bounding box center [512, 338] width 1024 height 677
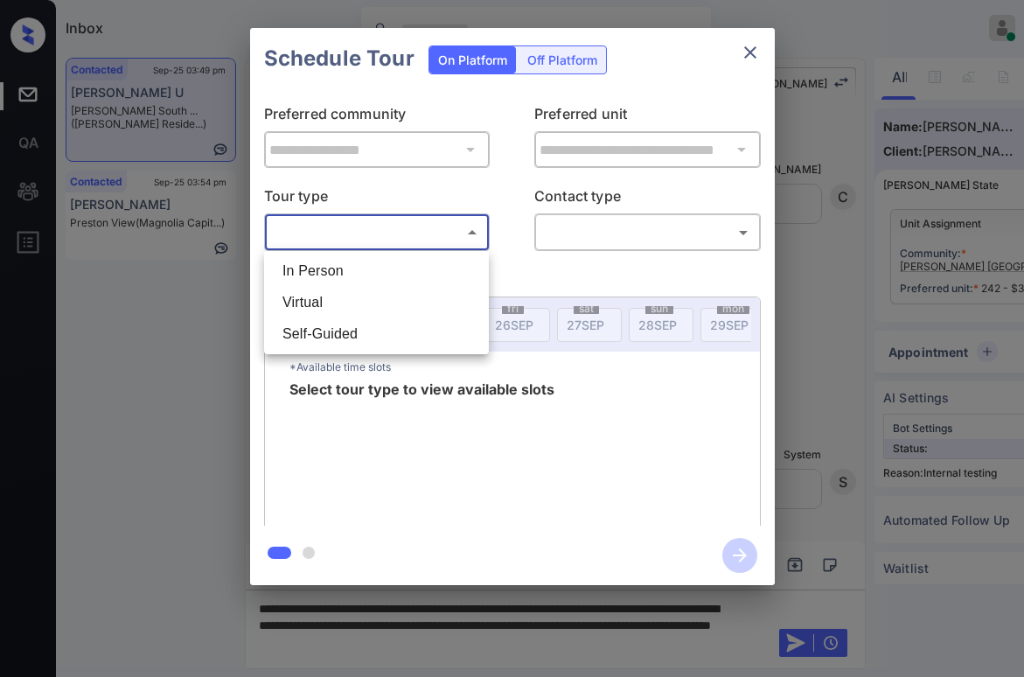
click at [360, 301] on li "Virtual" at bounding box center [376, 302] width 216 height 31
type input "*******"
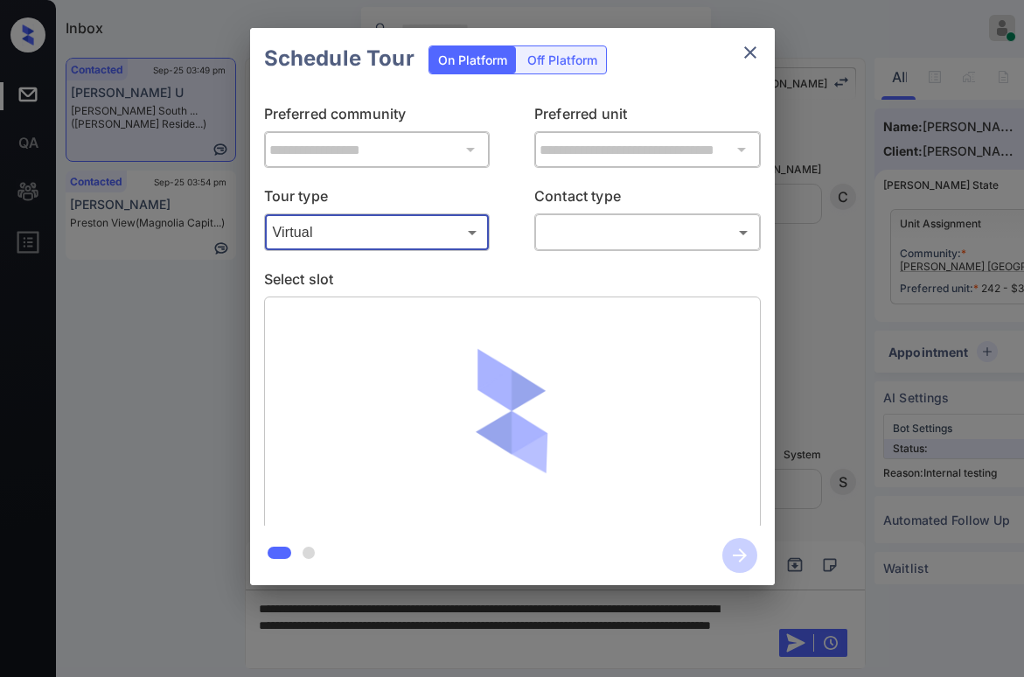
click at [596, 235] on body "Inbox [PERSON_NAME] Online Set yourself offline Set yourself on break Profile S…" at bounding box center [512, 338] width 1024 height 677
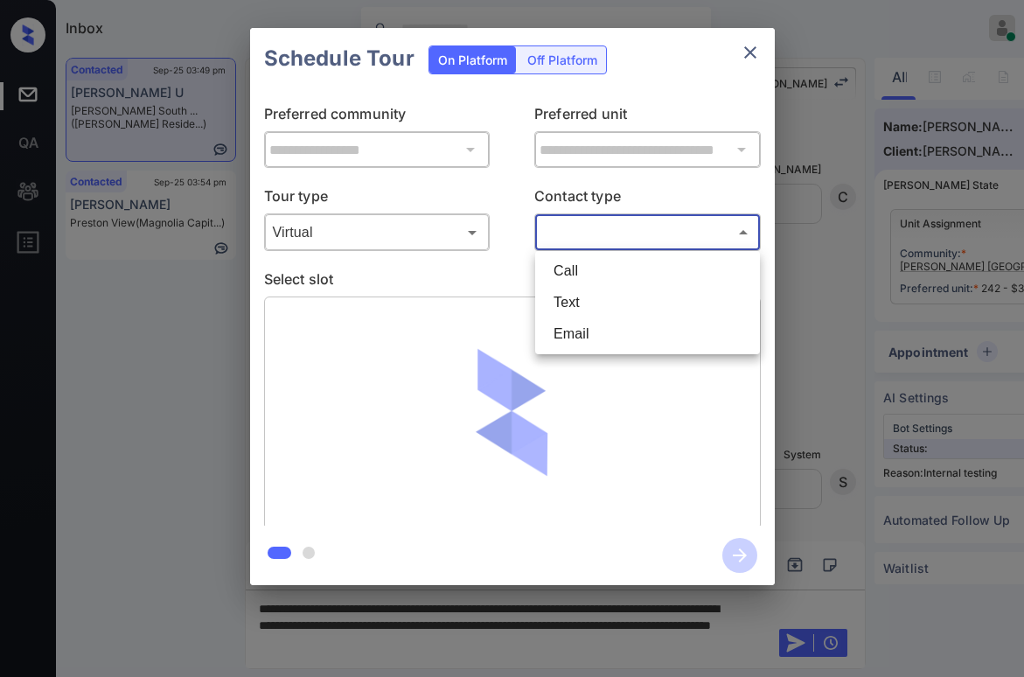
click at [574, 302] on li "Text" at bounding box center [647, 302] width 216 height 31
type input "****"
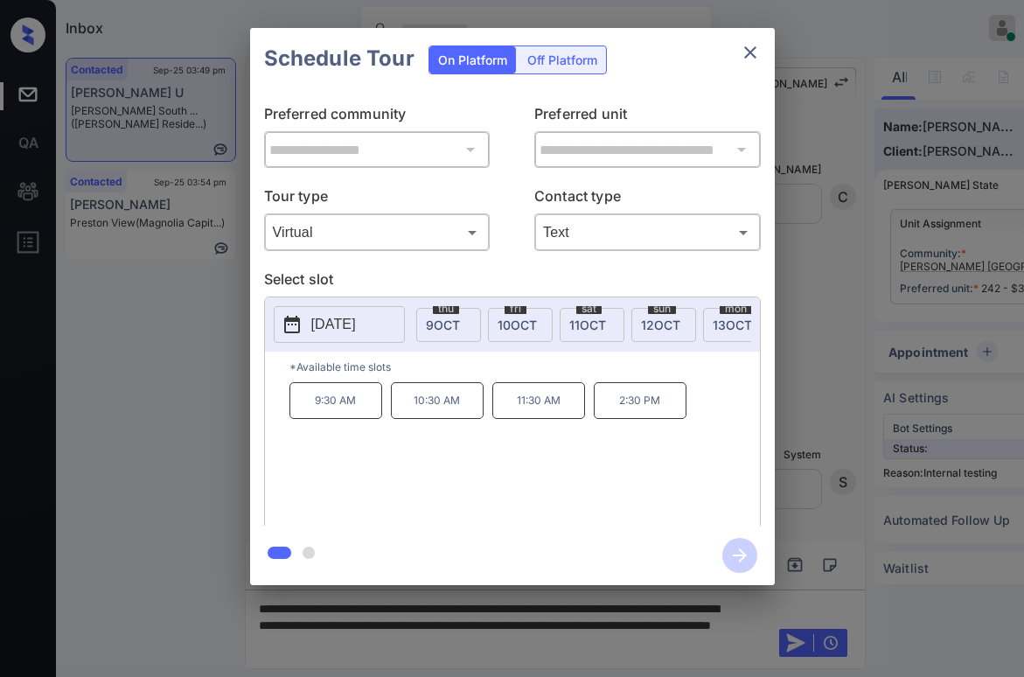
scroll to position [0, 1013]
click at [749, 59] on icon "close" at bounding box center [749, 52] width 21 height 21
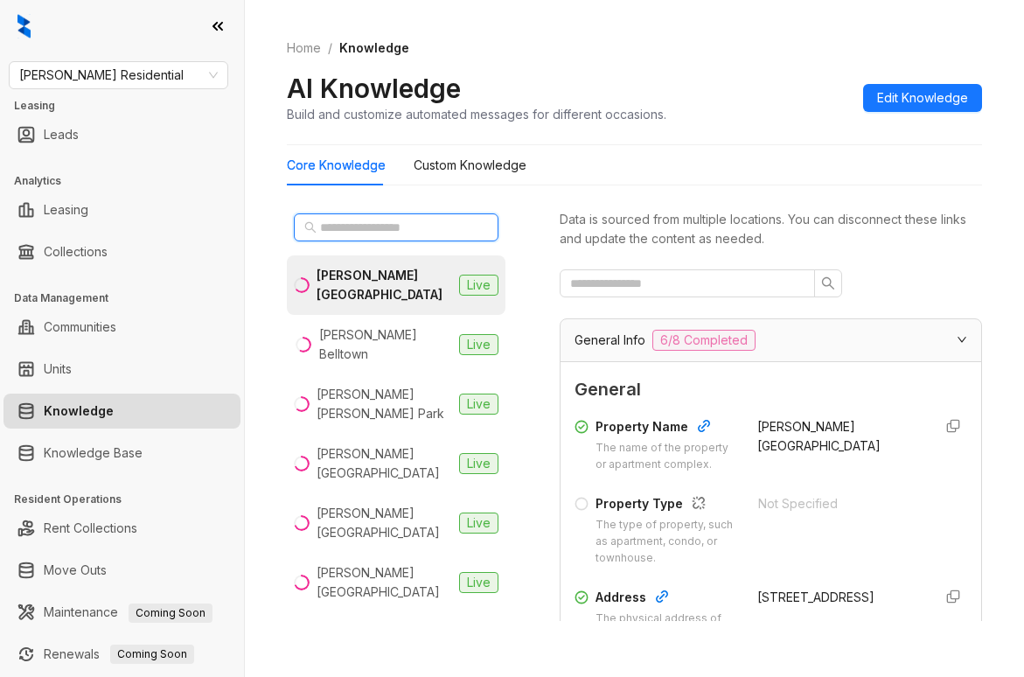
click at [427, 231] on input "text" at bounding box center [397, 227] width 154 height 19
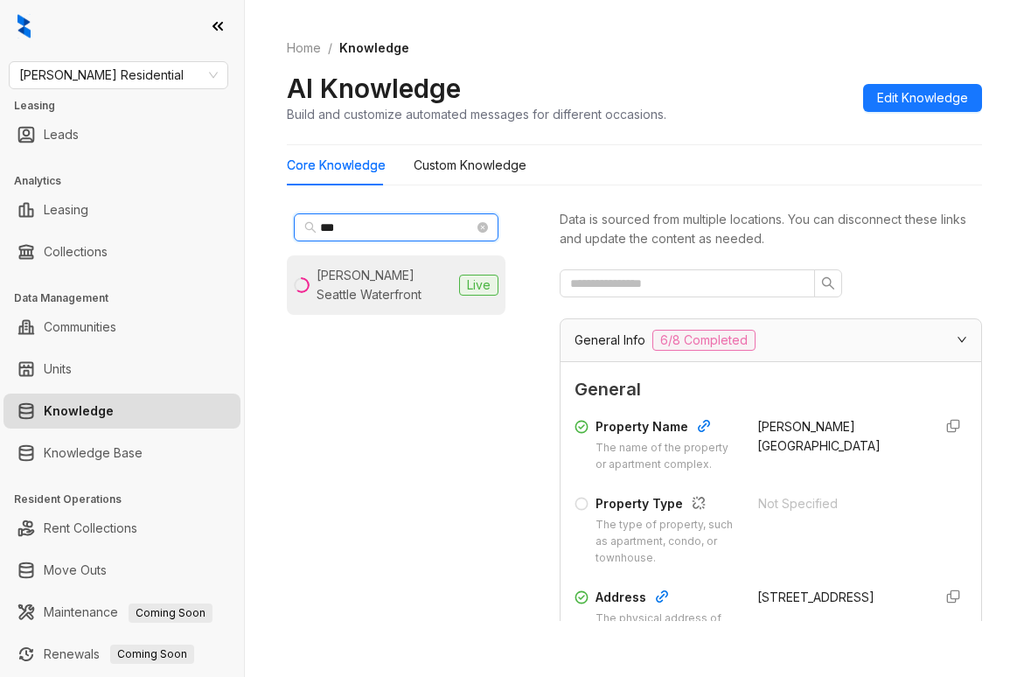
type input "***"
click at [386, 308] on li "[PERSON_NAME] Seattle Waterfront Live" at bounding box center [396, 284] width 219 height 59
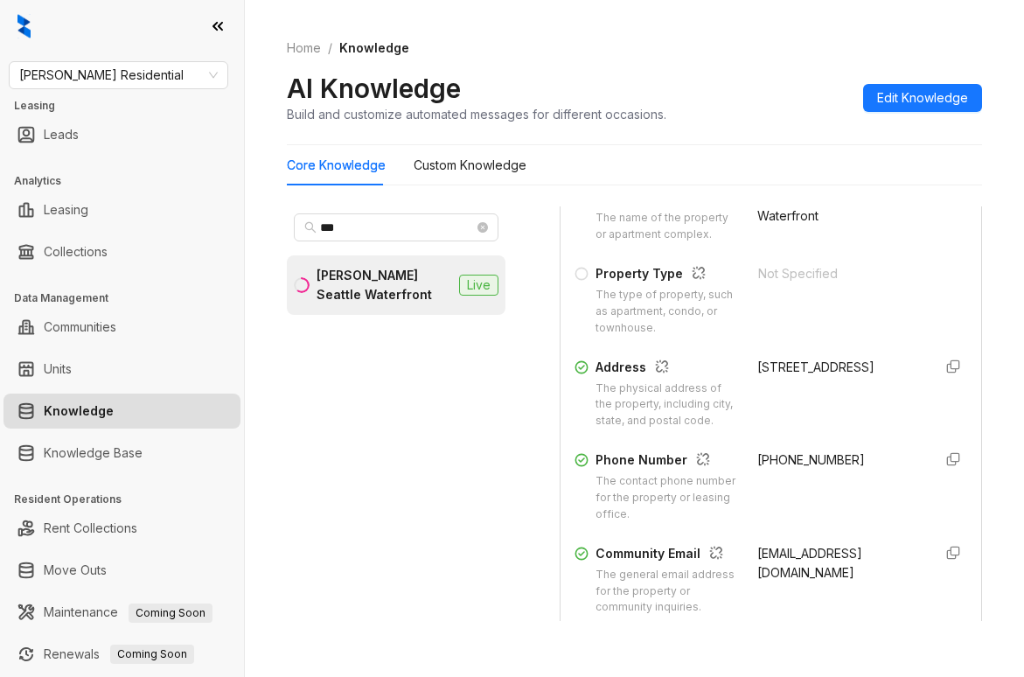
scroll to position [262, 0]
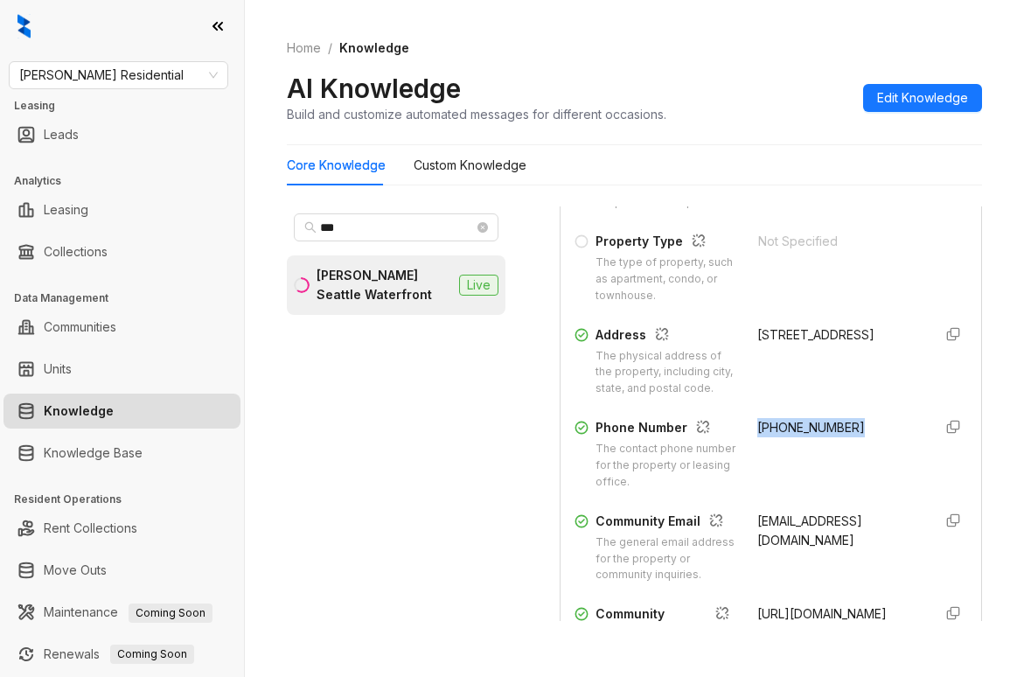
drag, startPoint x: 735, startPoint y: 461, endPoint x: 832, endPoint y: 466, distance: 97.2
click at [832, 466] on div "Phone Number The contact phone number for the property or leasing office. [PHON…" at bounding box center [770, 454] width 392 height 73
copy span "[PHONE_NUMBER]"
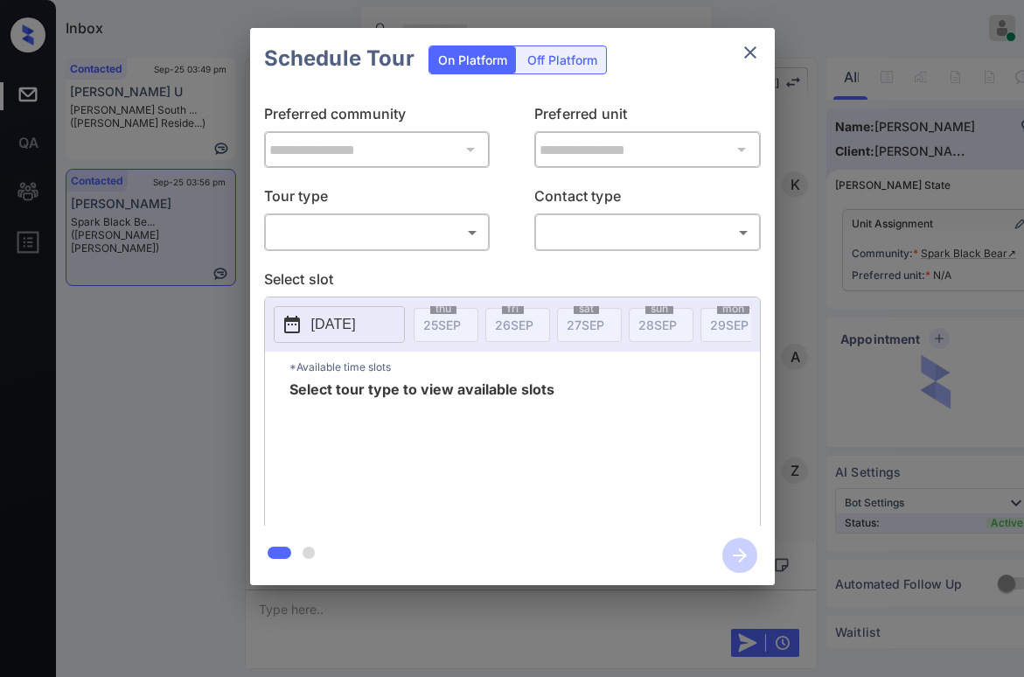
scroll to position [1110, 0]
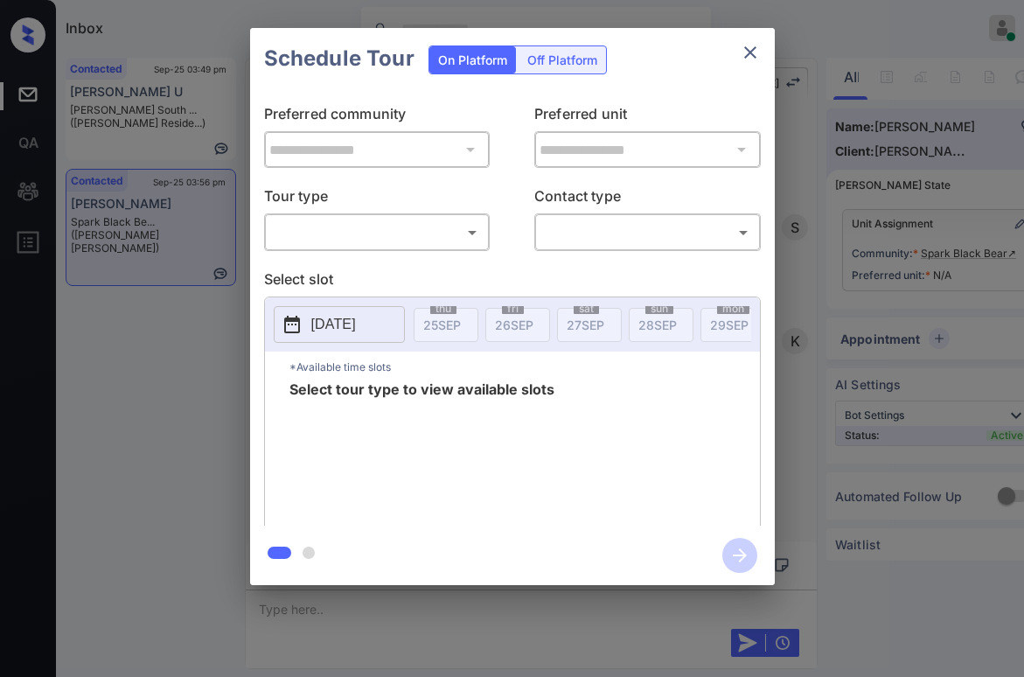
click at [414, 238] on body "Inbox Paolo Gabriel Online Set yourself offline Set yourself on break Profile S…" at bounding box center [512, 338] width 1024 height 677
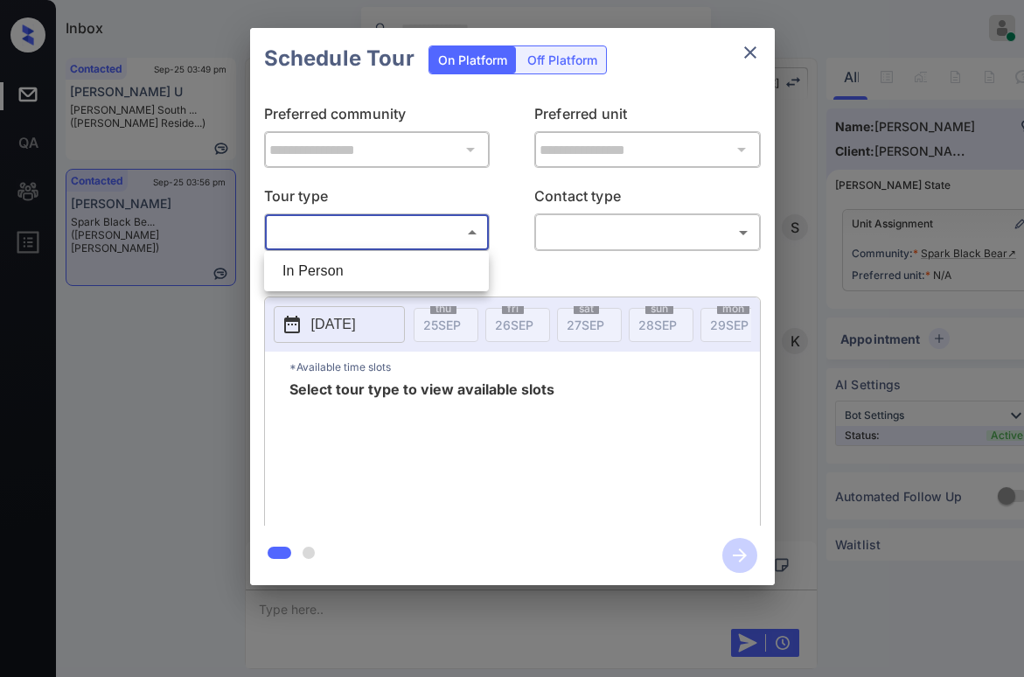
click at [749, 58] on div at bounding box center [512, 338] width 1024 height 677
click at [748, 53] on icon "close" at bounding box center [750, 52] width 12 height 12
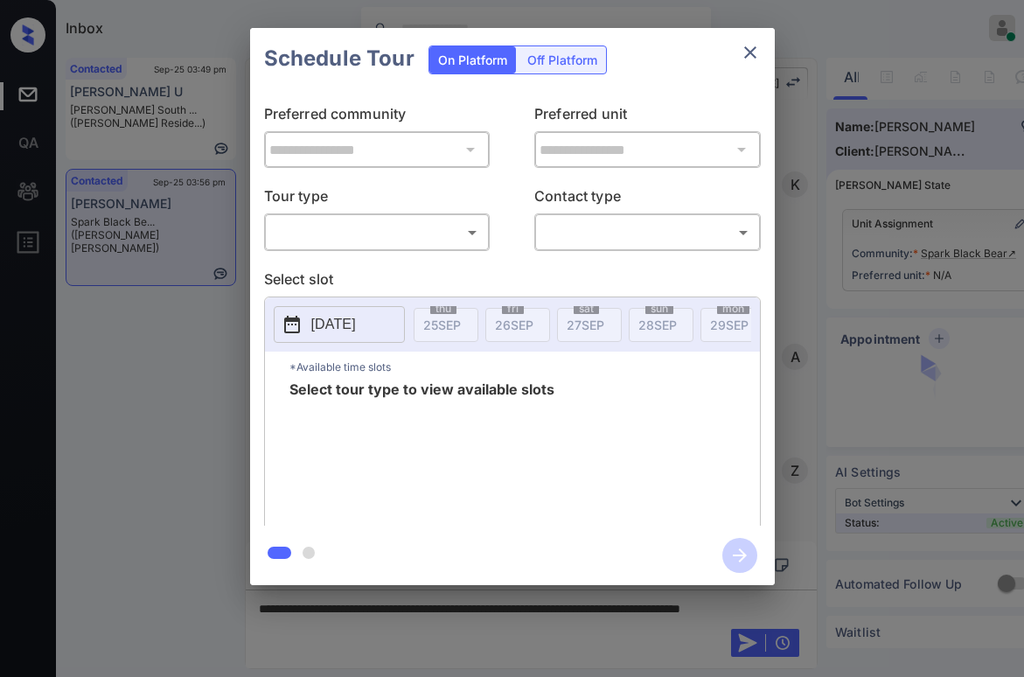
scroll to position [1372, 0]
click at [411, 242] on body "Inbox [PERSON_NAME] Online Set yourself offline Set yourself on break Profile S…" at bounding box center [512, 338] width 1024 height 677
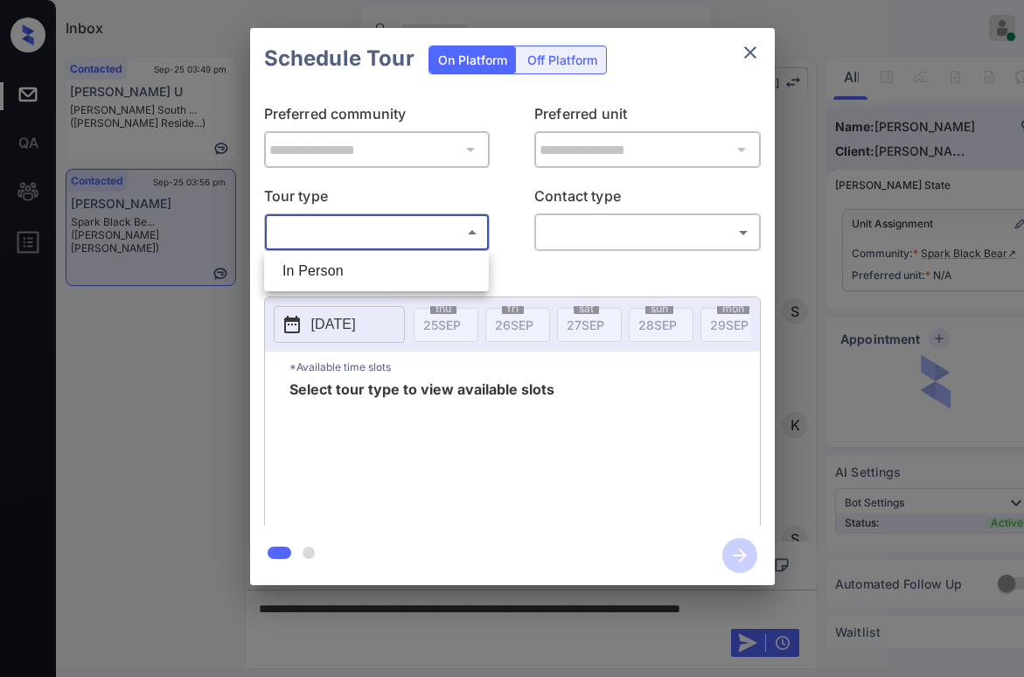
click at [375, 273] on li "In Person" at bounding box center [376, 270] width 216 height 31
type input "********"
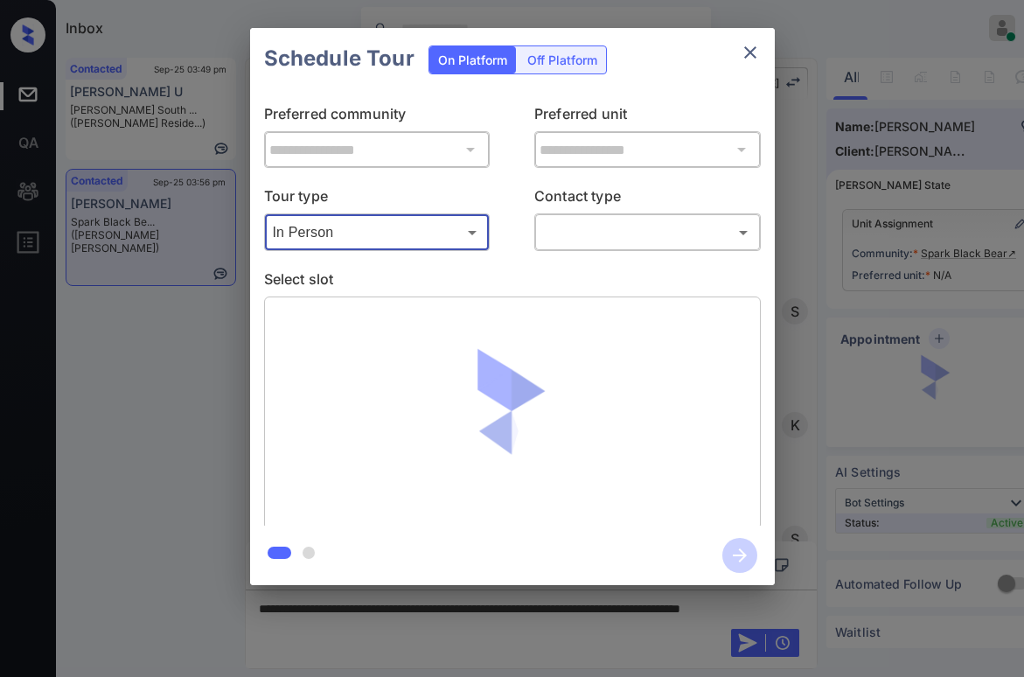
click at [579, 246] on body "Inbox [PERSON_NAME] Online Set yourself offline Set yourself on break Profile S…" at bounding box center [512, 338] width 1024 height 677
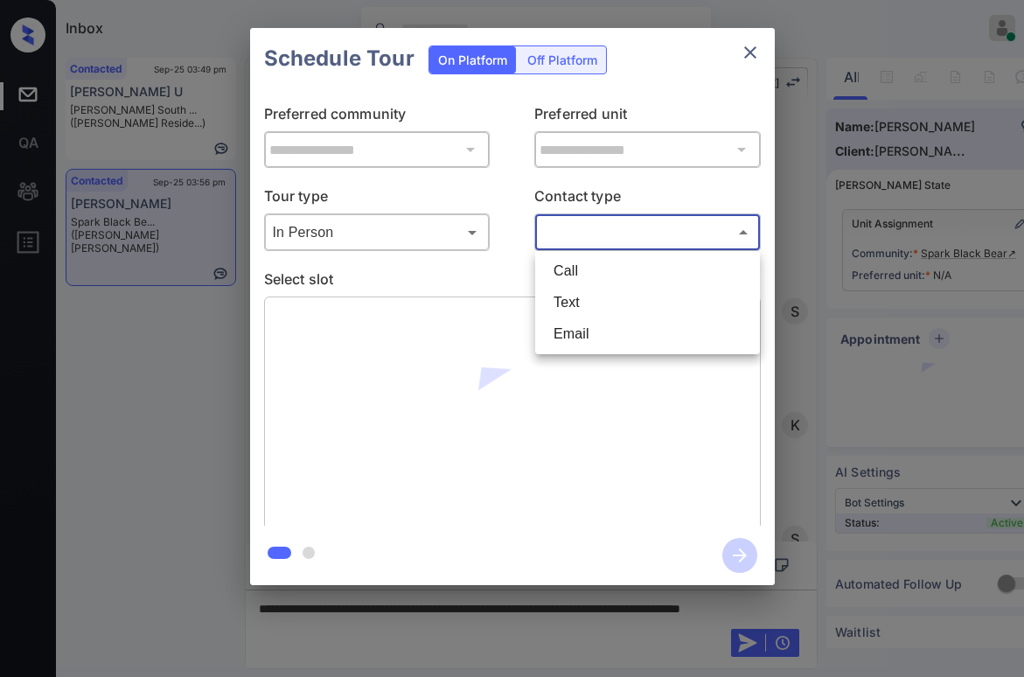
click at [574, 293] on li "Text" at bounding box center [647, 302] width 216 height 31
type input "****"
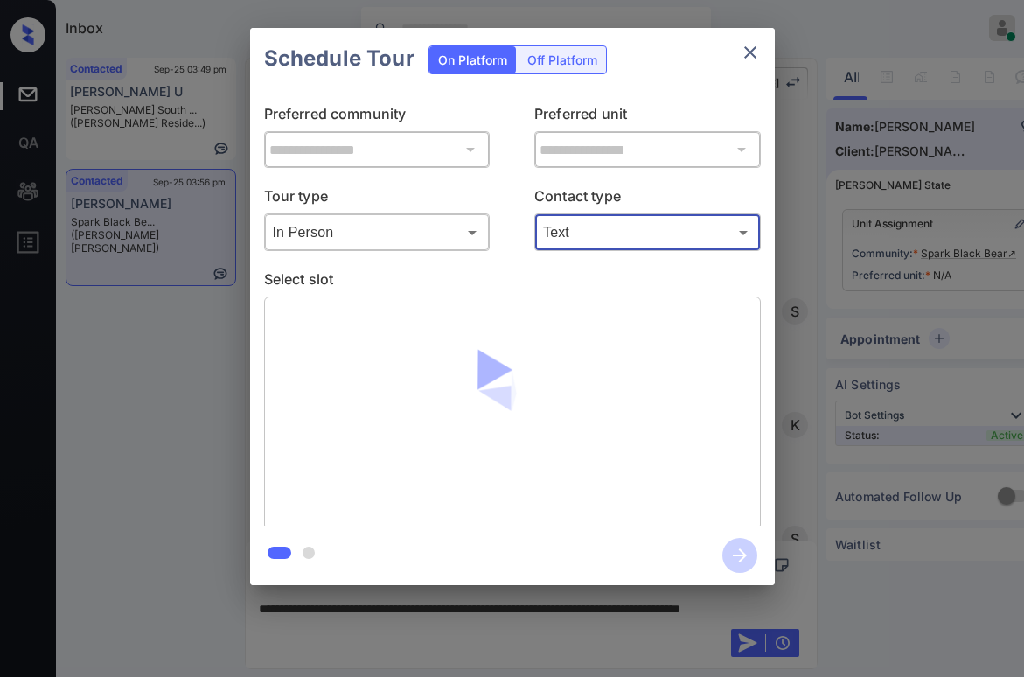
click at [753, 57] on icon "close" at bounding box center [750, 52] width 12 height 12
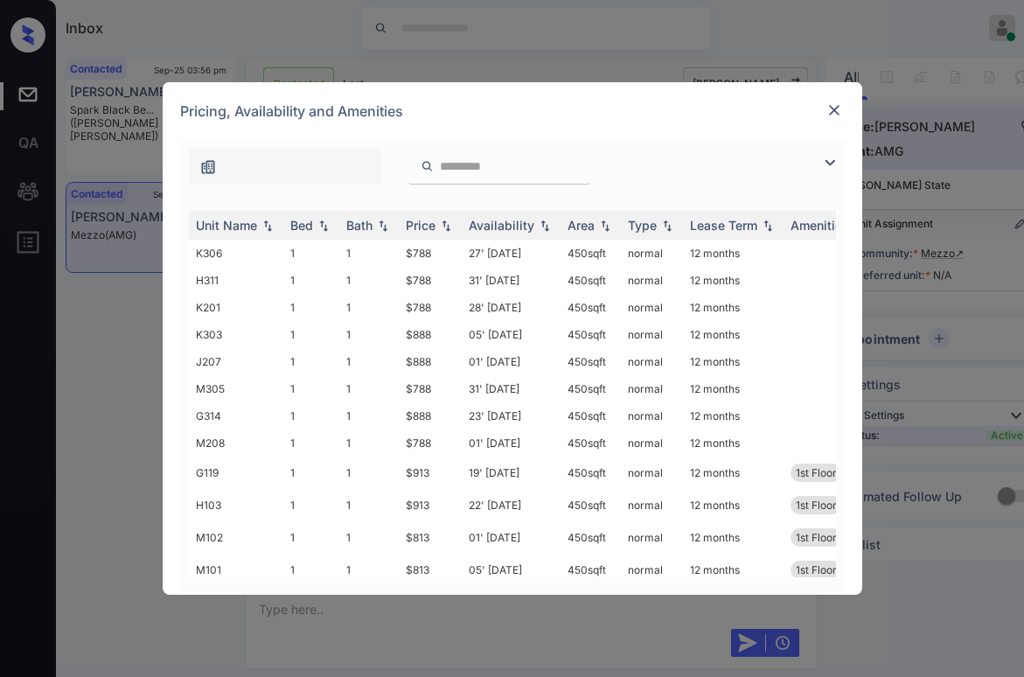
click at [821, 165] on img at bounding box center [829, 162] width 21 height 21
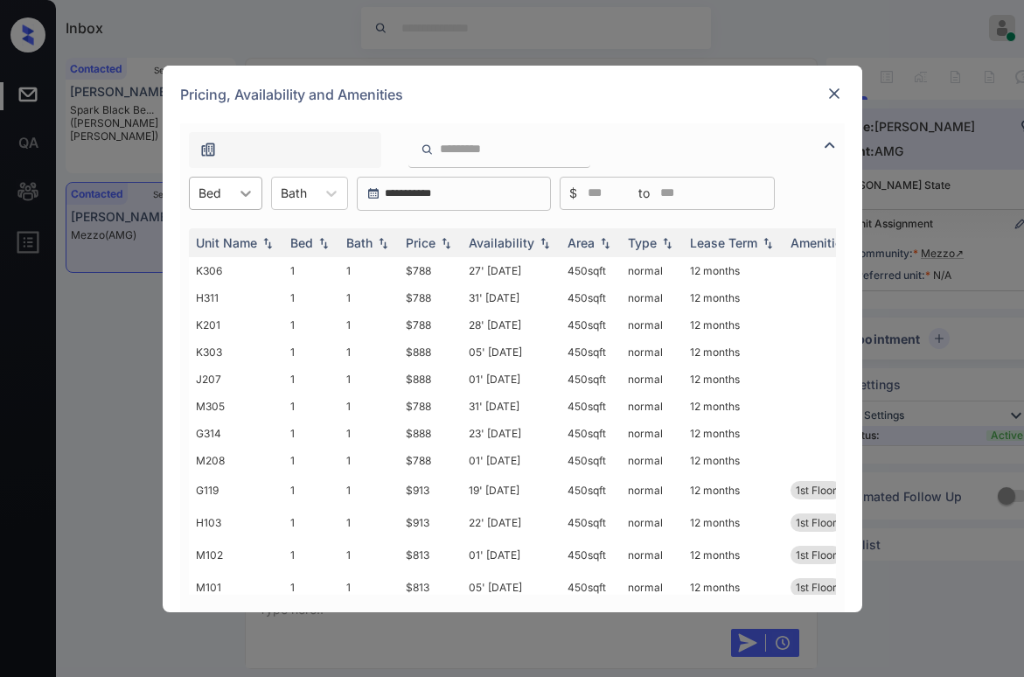
click at [238, 192] on icon at bounding box center [245, 192] width 17 height 17
click at [831, 99] on img at bounding box center [833, 93] width 17 height 17
